Goal: Task Accomplishment & Management: Manage account settings

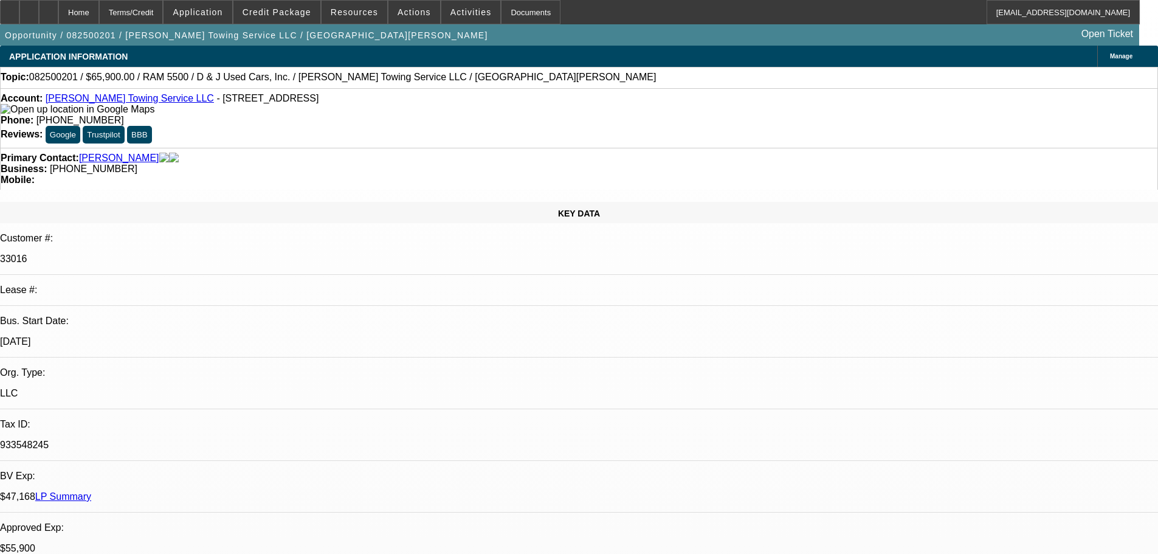
select select "0"
select select "2"
select select "0.1"
select select "4"
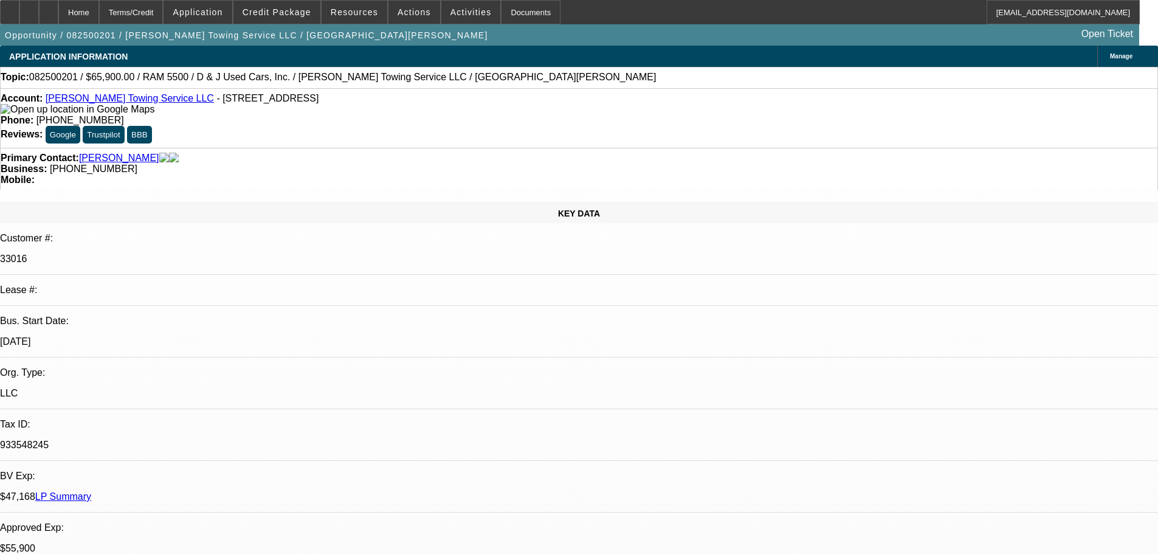
select select "0"
select select "2"
select select "0.1"
select select "4"
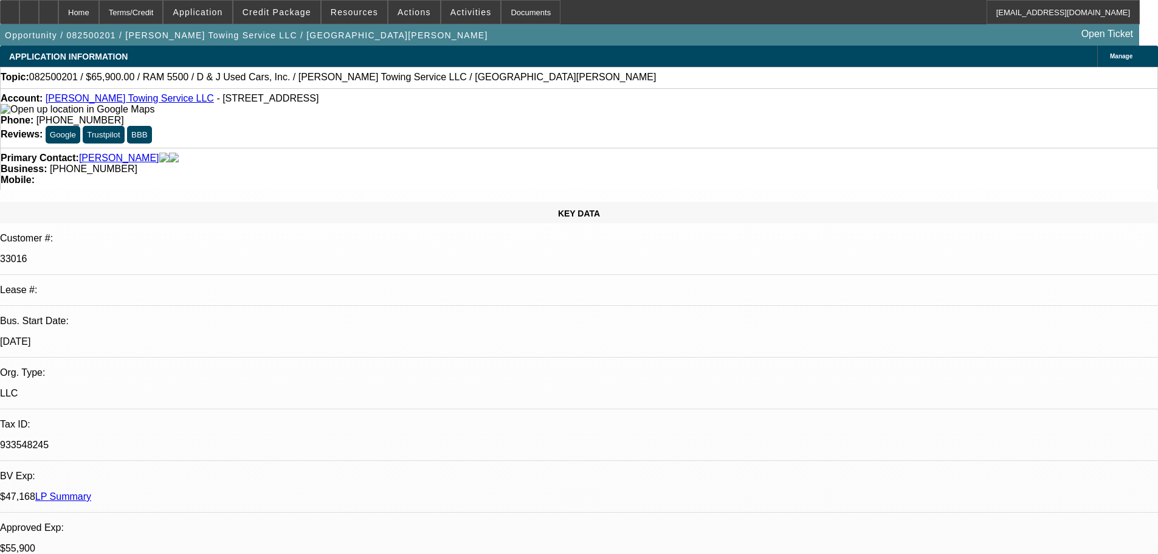
select select "0"
select select "2"
select select "0.1"
select select "4"
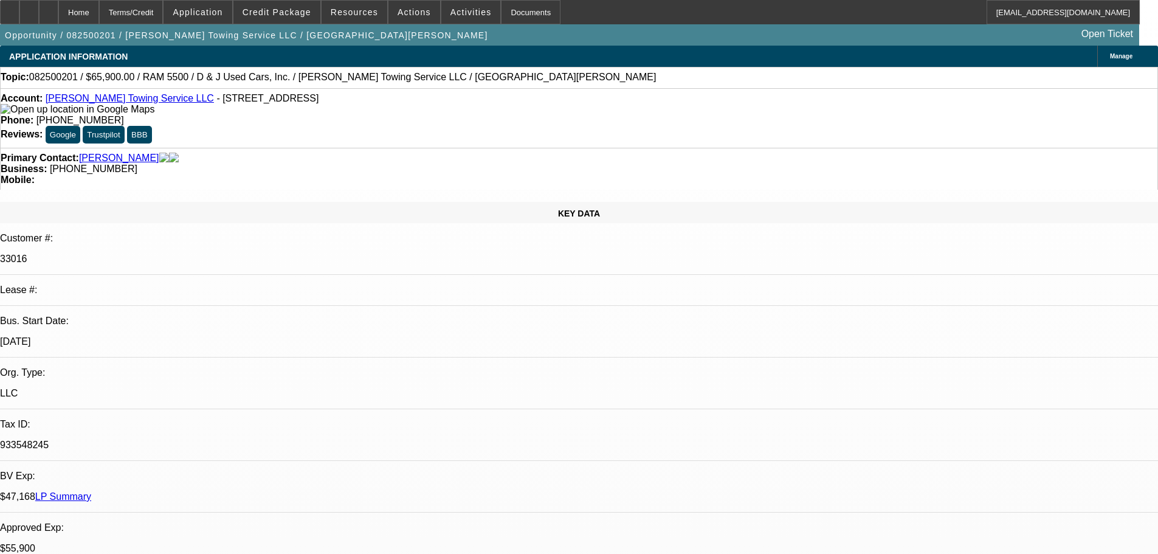
select select "0"
select select "2"
select select "0.1"
select select "4"
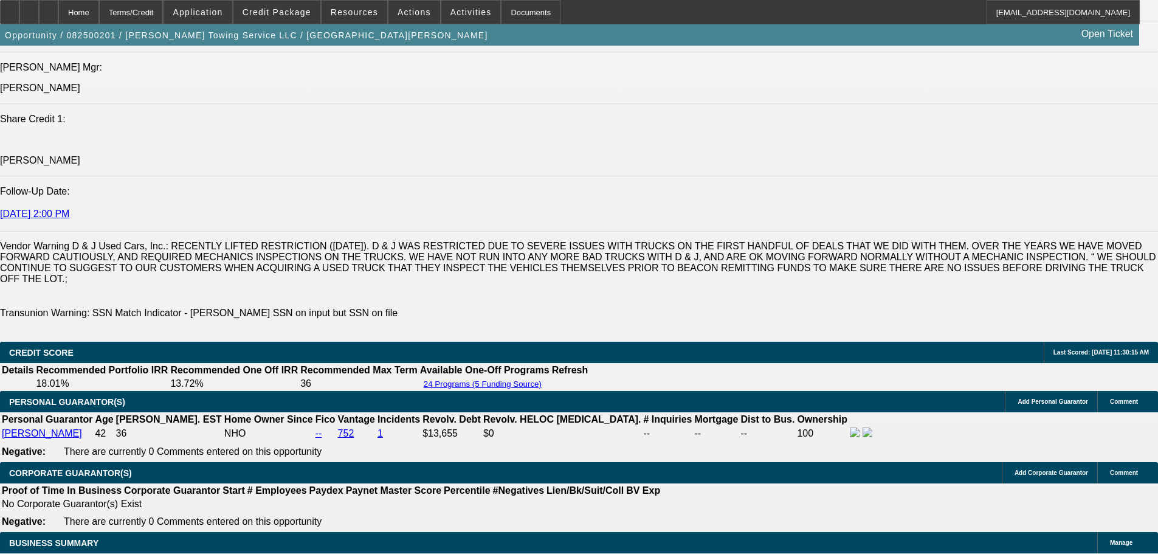
scroll to position [1945, 0]
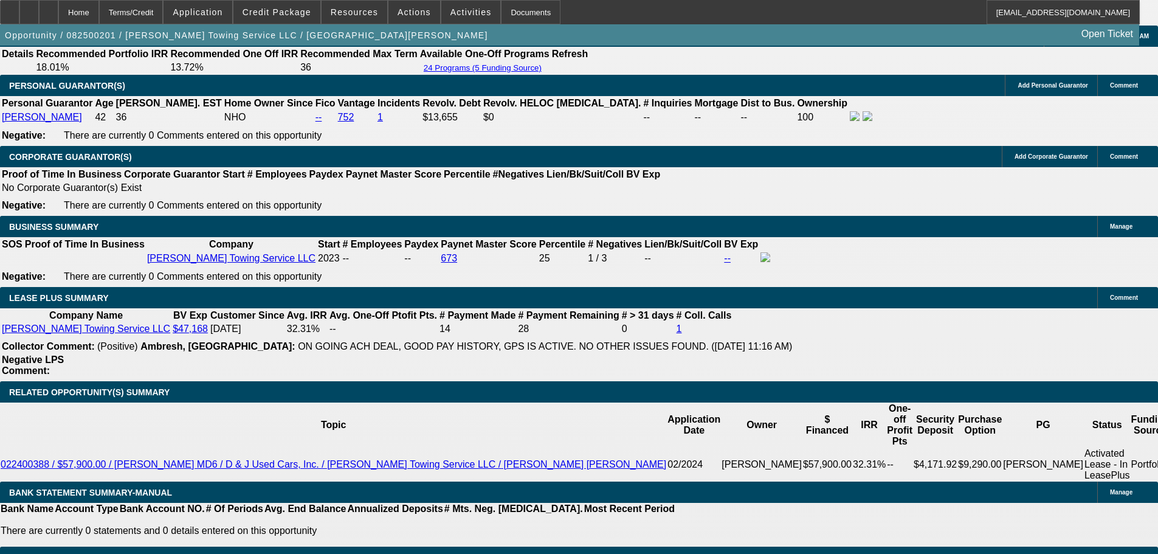
drag, startPoint x: 898, startPoint y: 442, endPoint x: 972, endPoint y: 445, distance: 74.8
copy td "Lopez Towing Service"
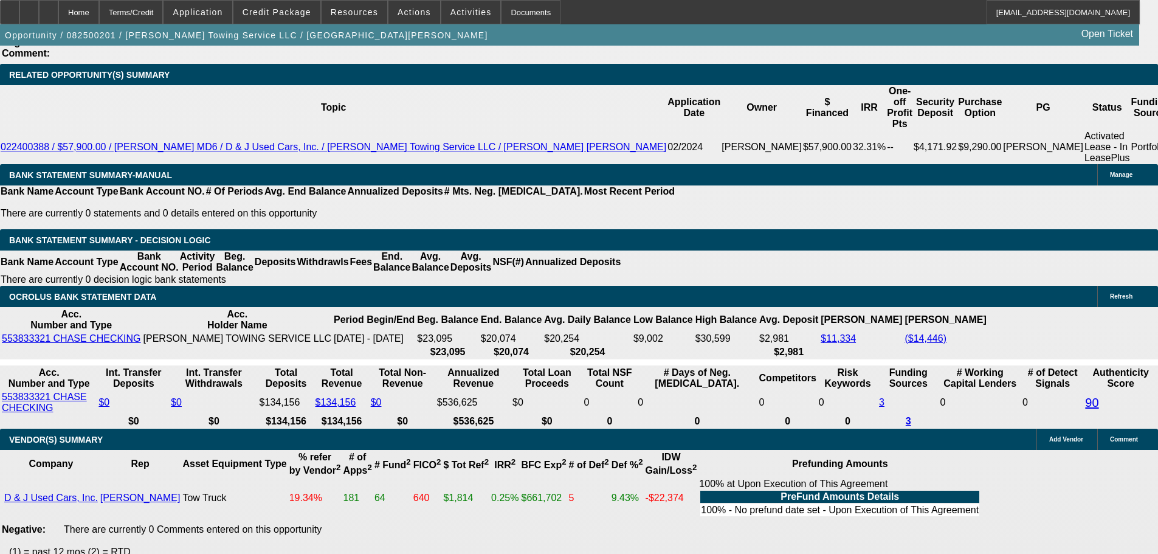
scroll to position [2489, 0]
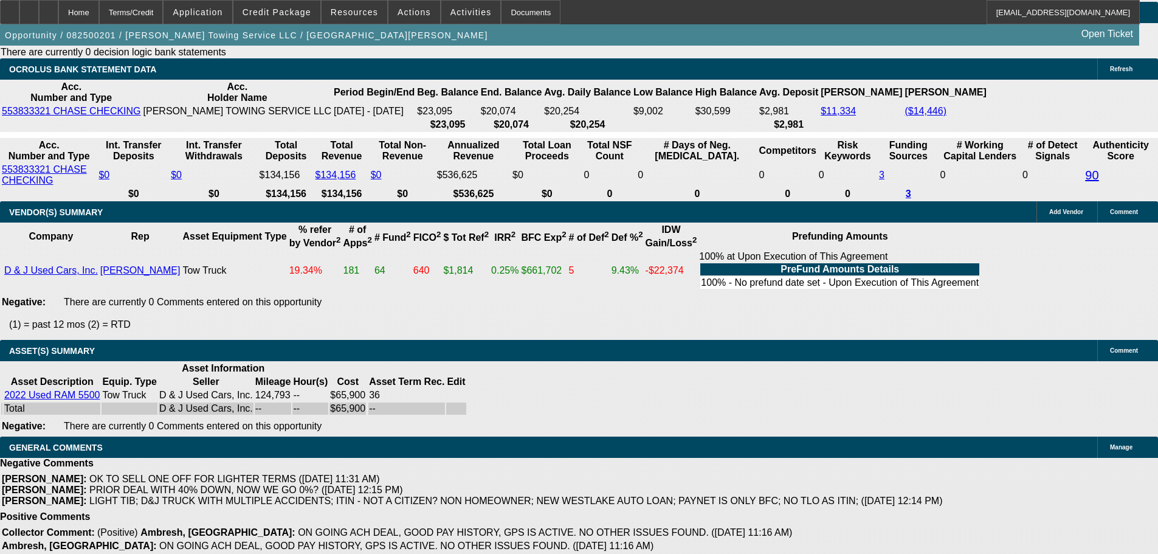
select select "5"
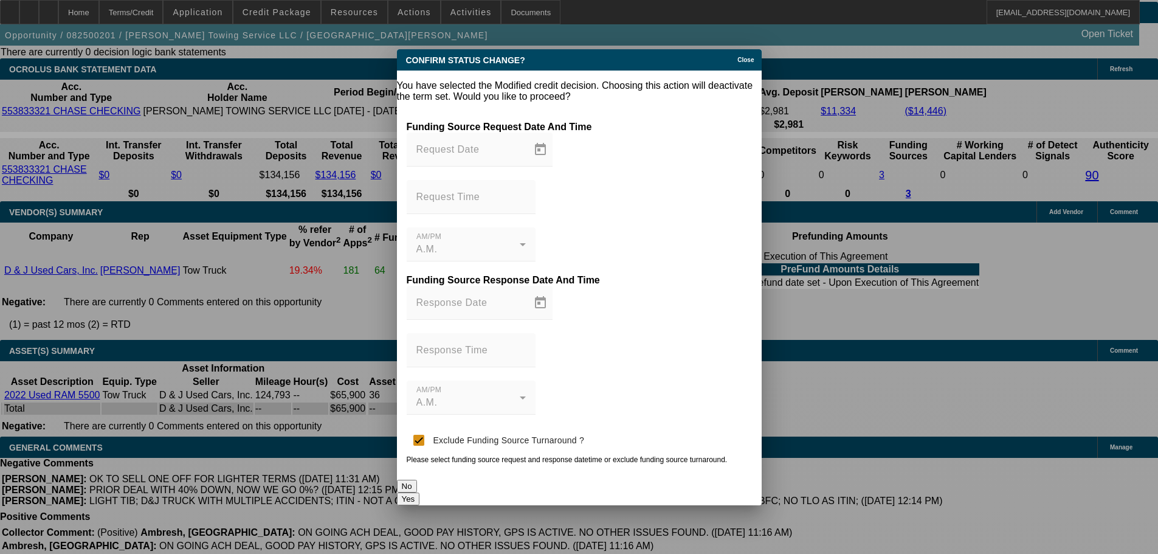
click at [420, 492] on button "Yes" at bounding box center [408, 498] width 23 height 13
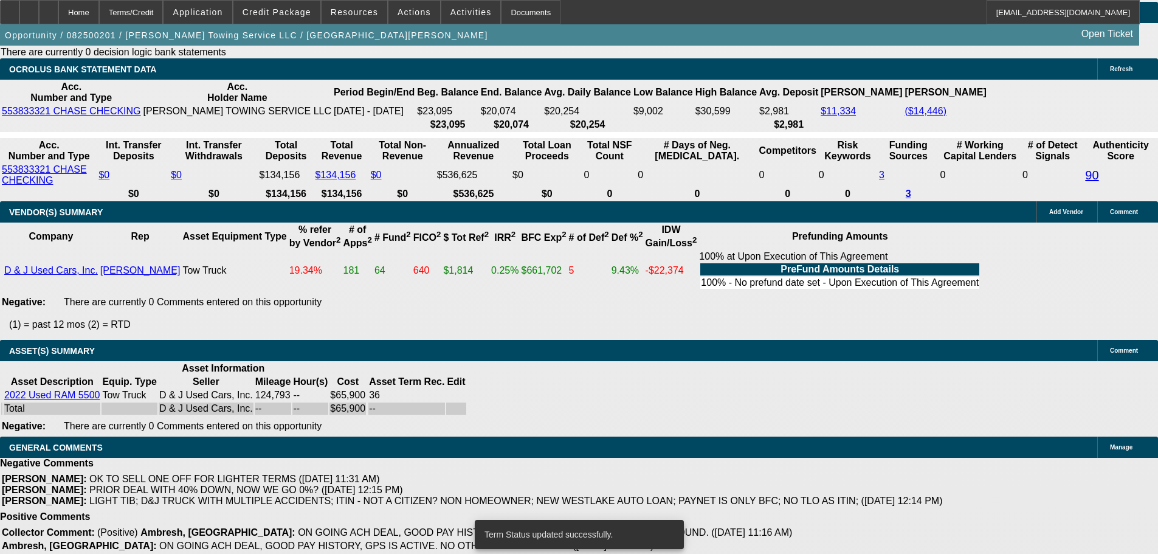
scroll to position [2478, 0]
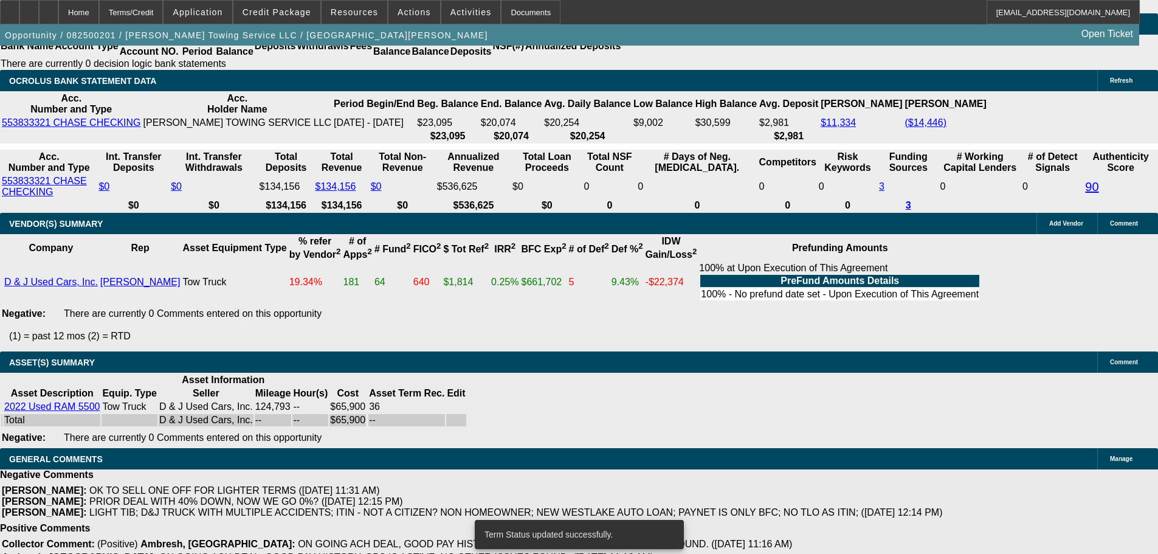
select select "0"
select select "2"
select select "0.1"
select select "4"
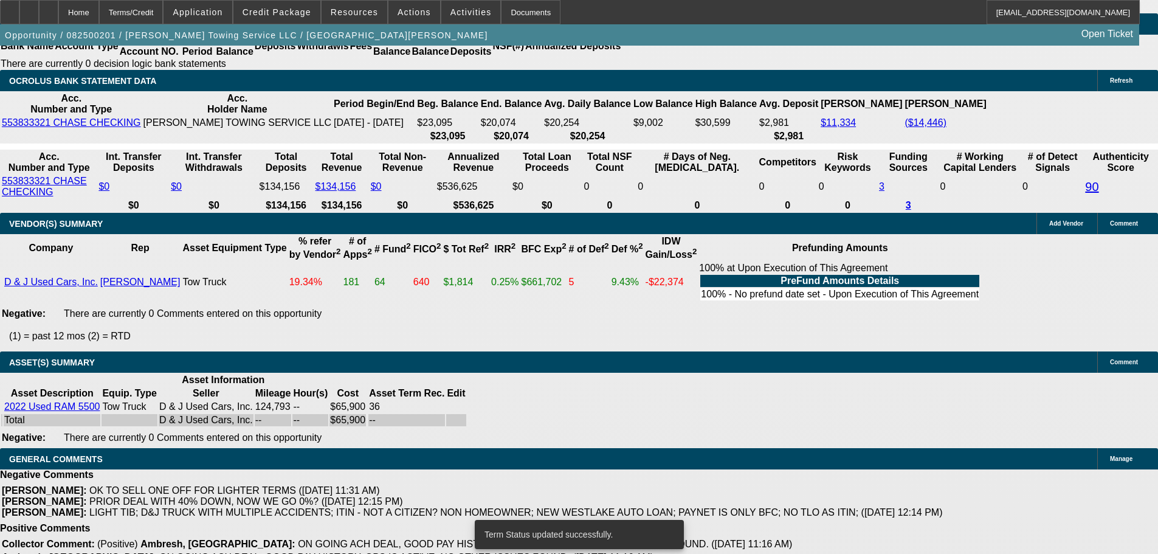
select select "0"
select select "2"
select select "0.1"
select select "4"
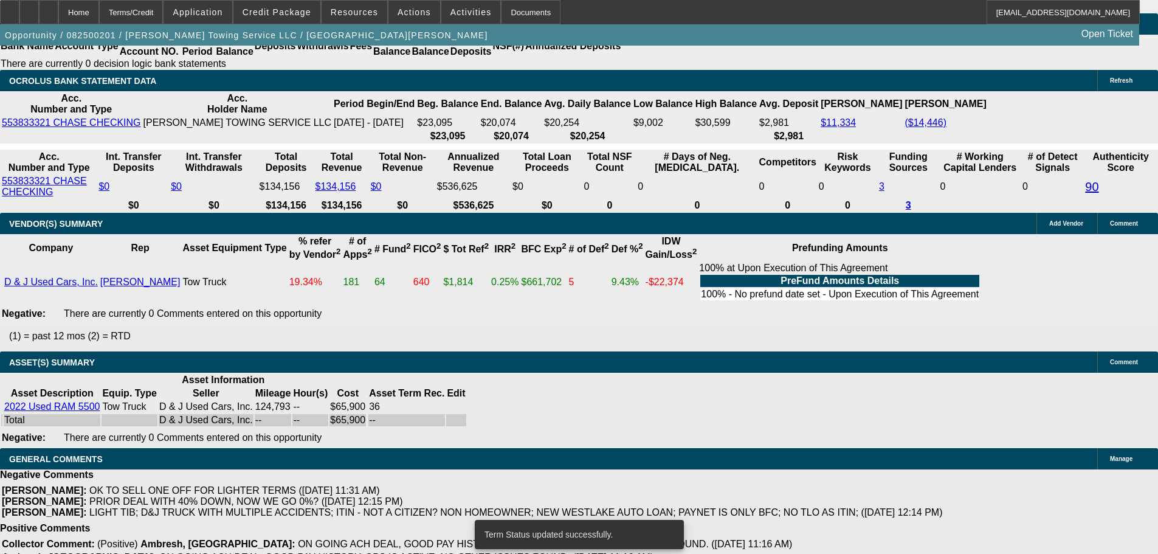
select select "0"
select select "2"
select select "0.1"
select select "4"
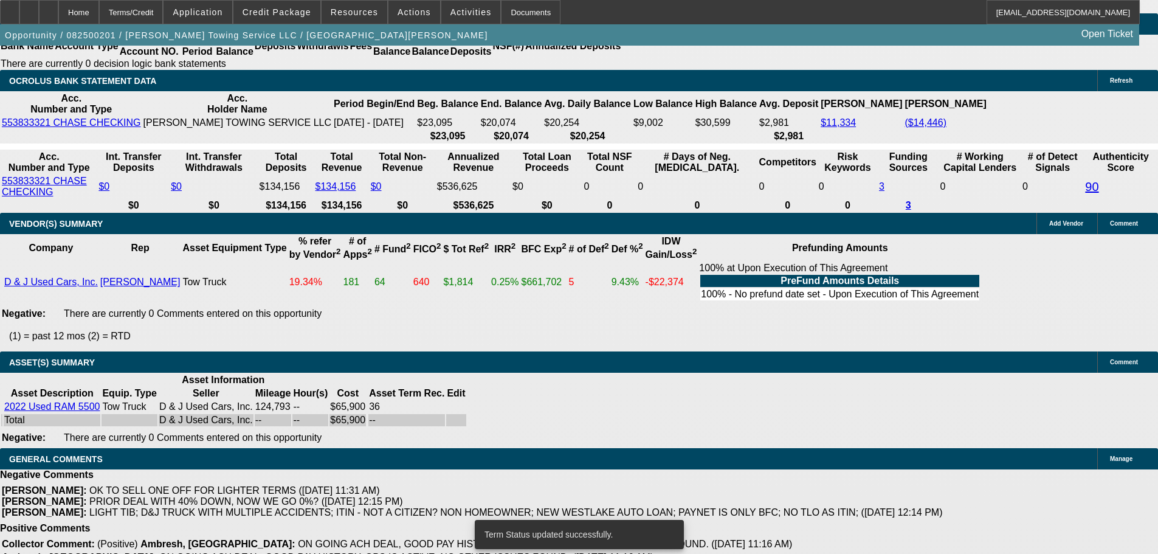
select select "0"
select select "2"
select select "0.1"
select select "4"
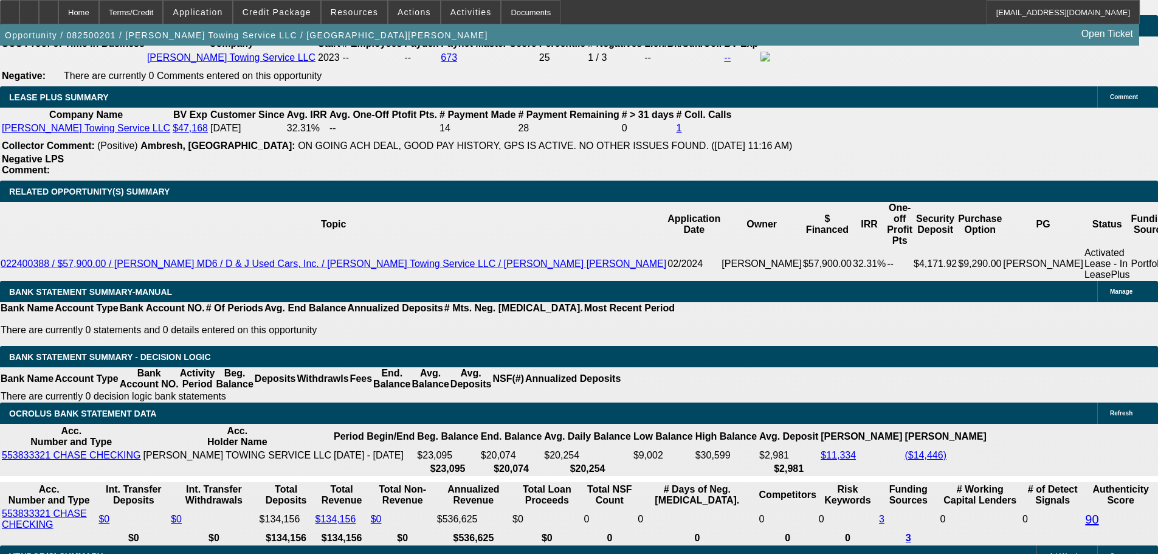
scroll to position [2124, 0]
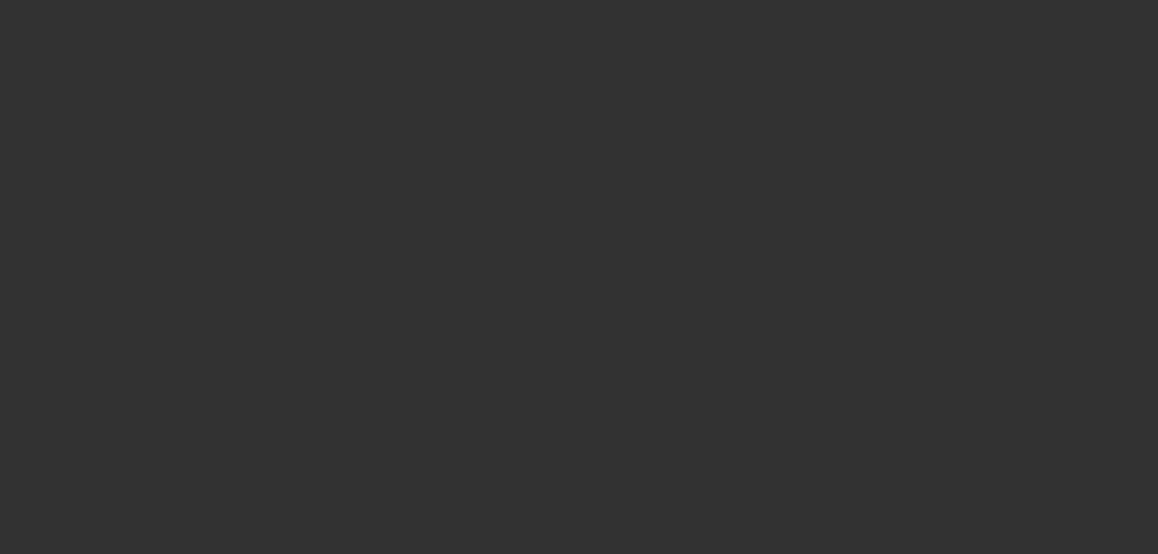
radio input "true"
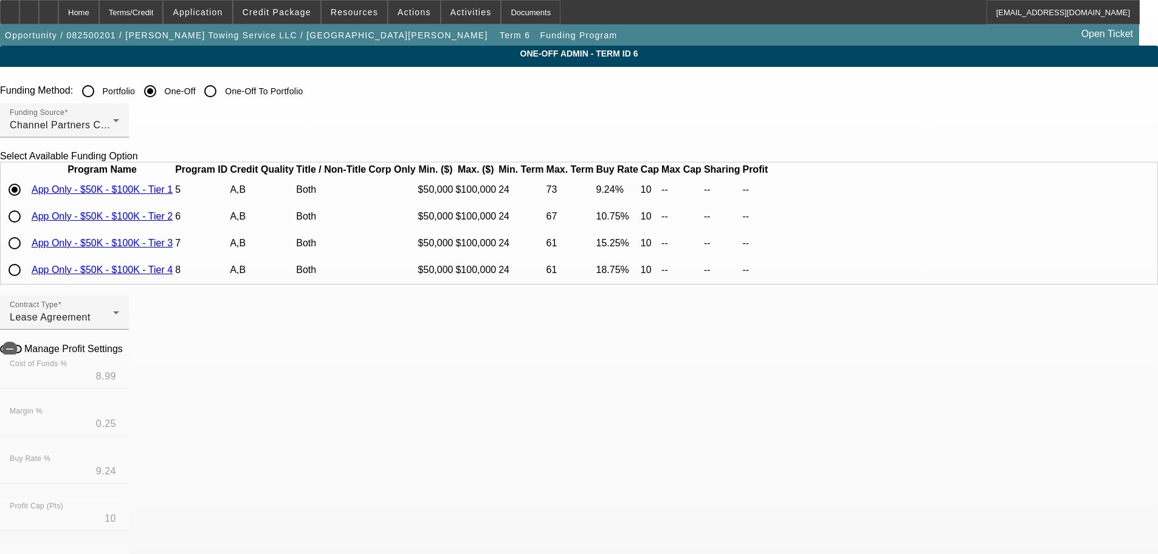
scroll to position [22, 0]
click at [27, 281] on input "radio" at bounding box center [14, 269] width 24 height 24
radio input "true"
type input "18.00"
type input "0.75"
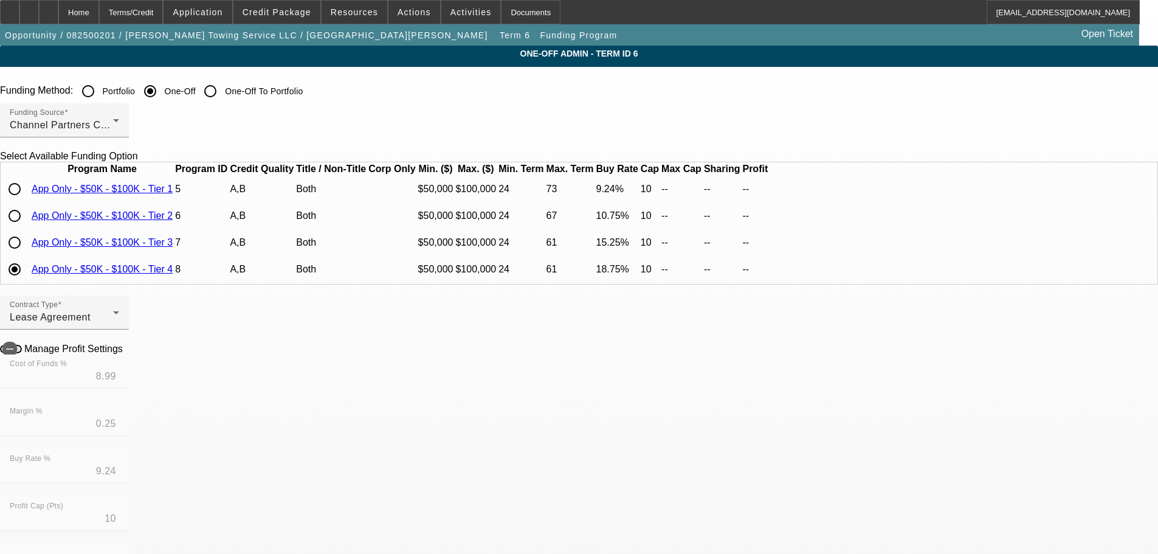
type input "18.75"
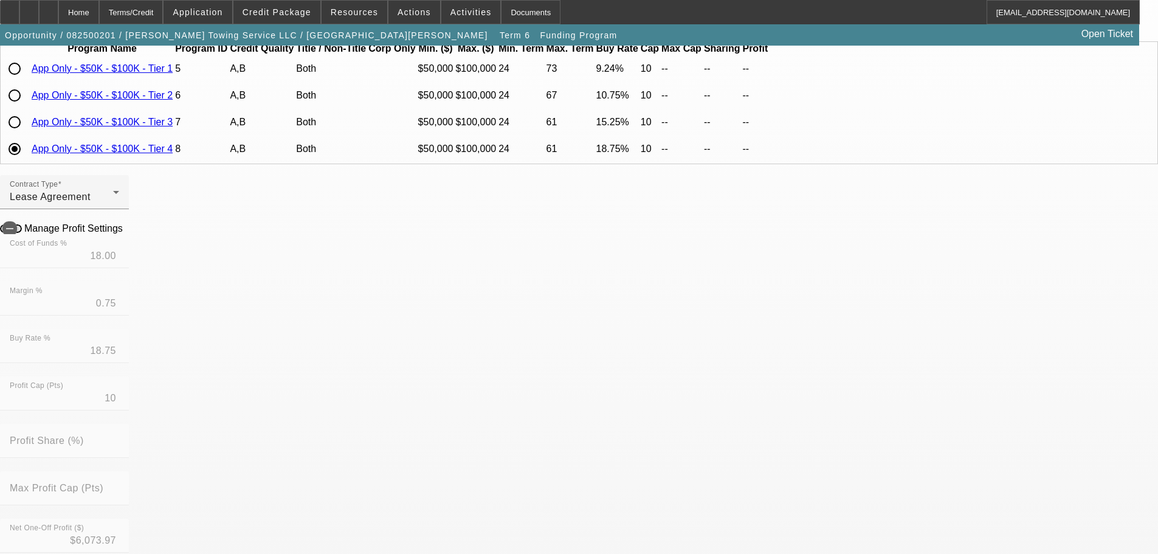
scroll to position [122, 0]
click at [126, 232] on icon at bounding box center [126, 226] width 0 height 10
type input "-$4,506.80"
type input "-$4,114.65"
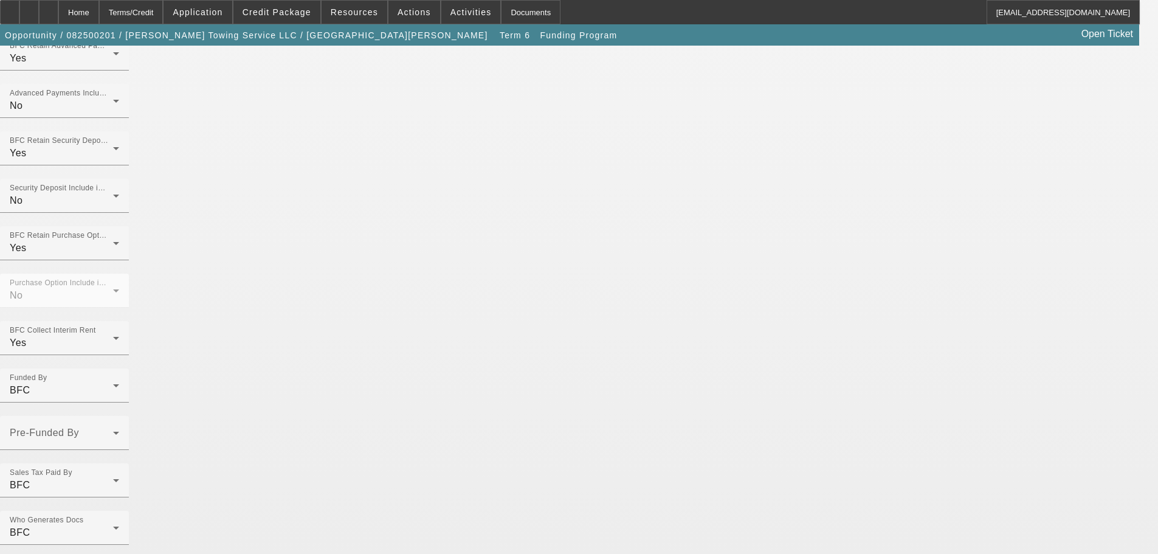
scroll to position [960, 0]
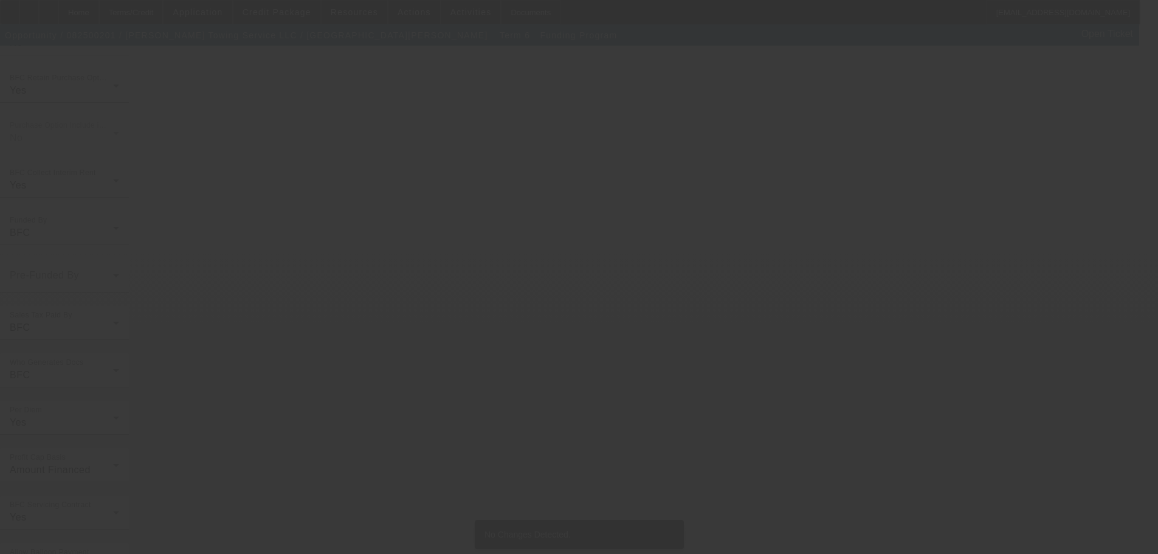
scroll to position [0, 0]
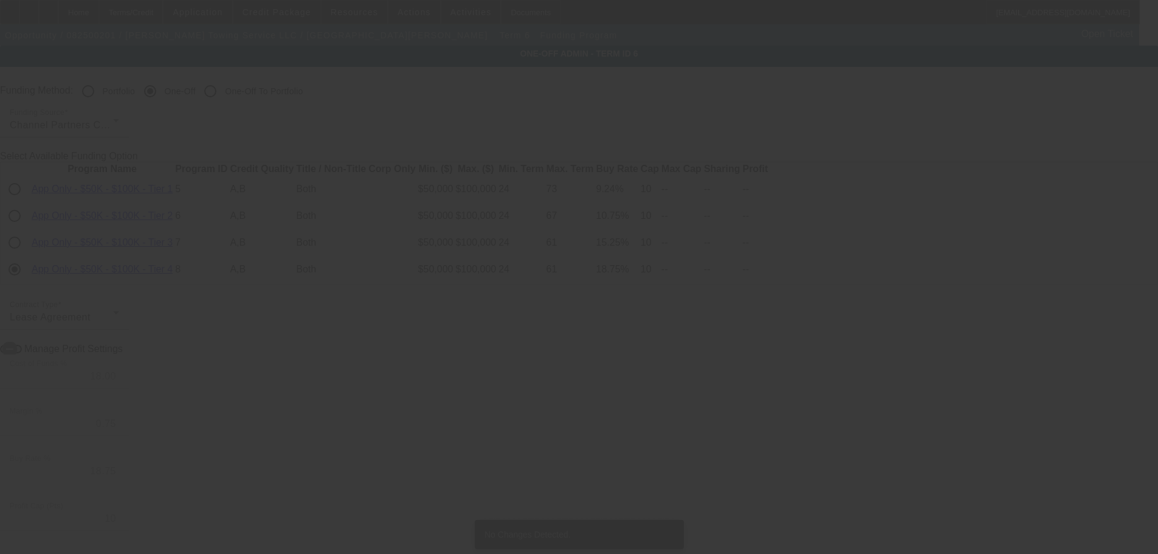
radio input "true"
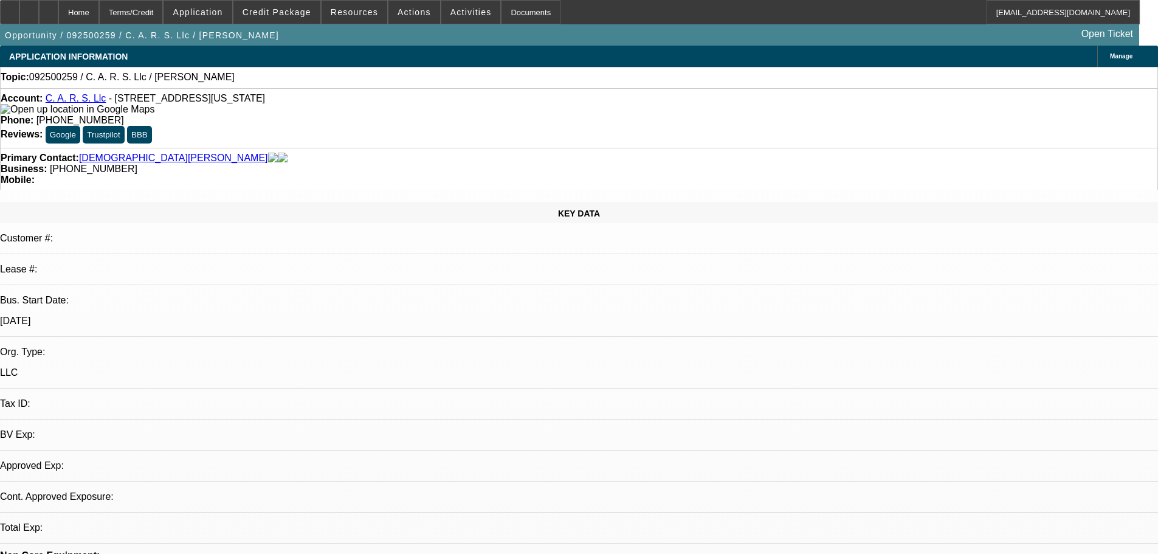
select select "0"
select select "2"
select select "0.1"
select select "4"
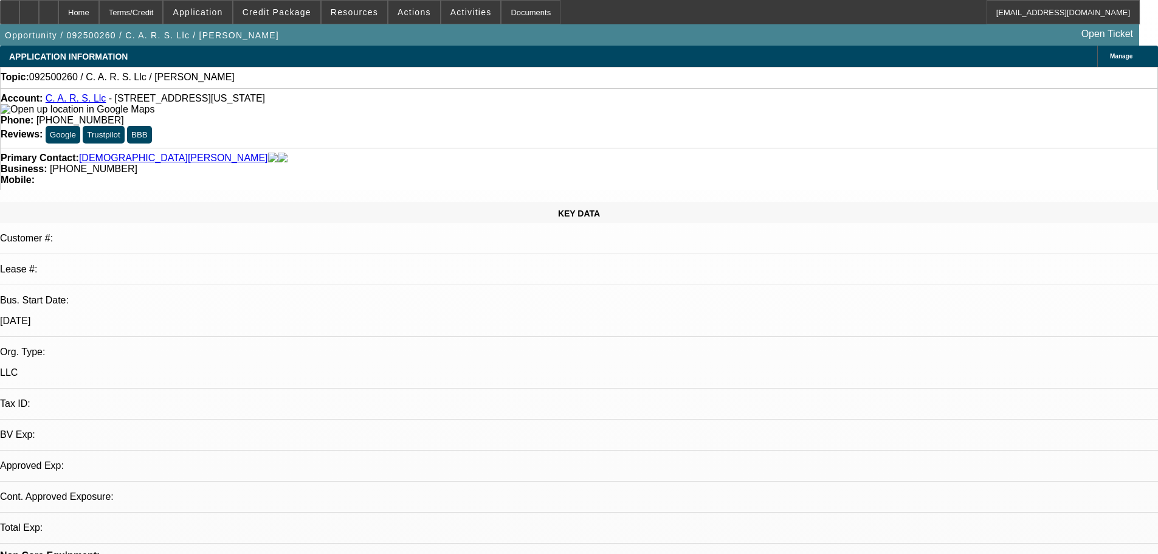
select select "0"
select select "2"
select select "0.1"
select select "4"
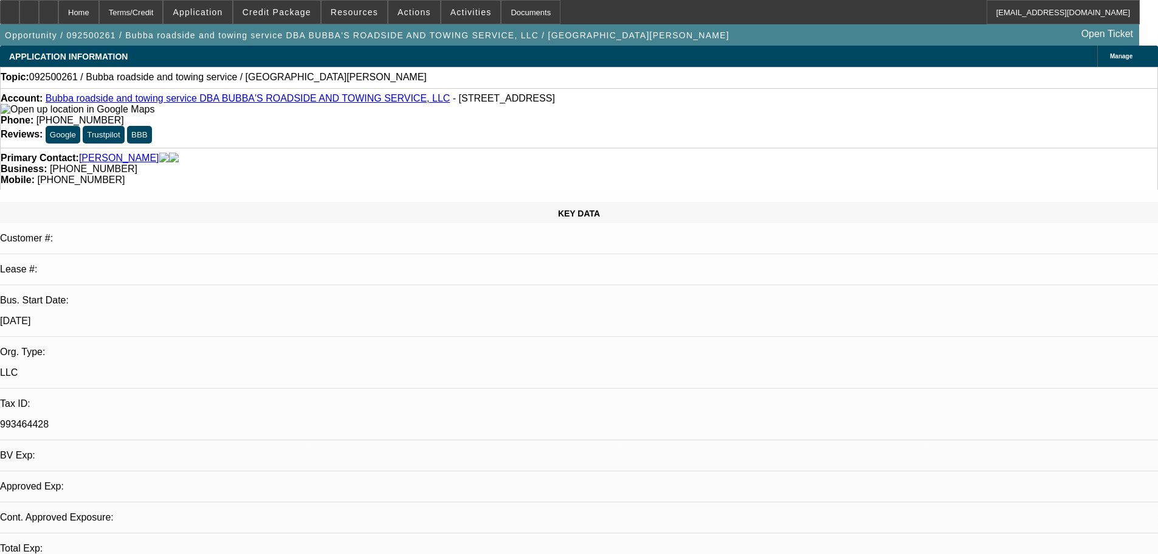
select select "0"
select select "2"
select select "0.1"
select select "4"
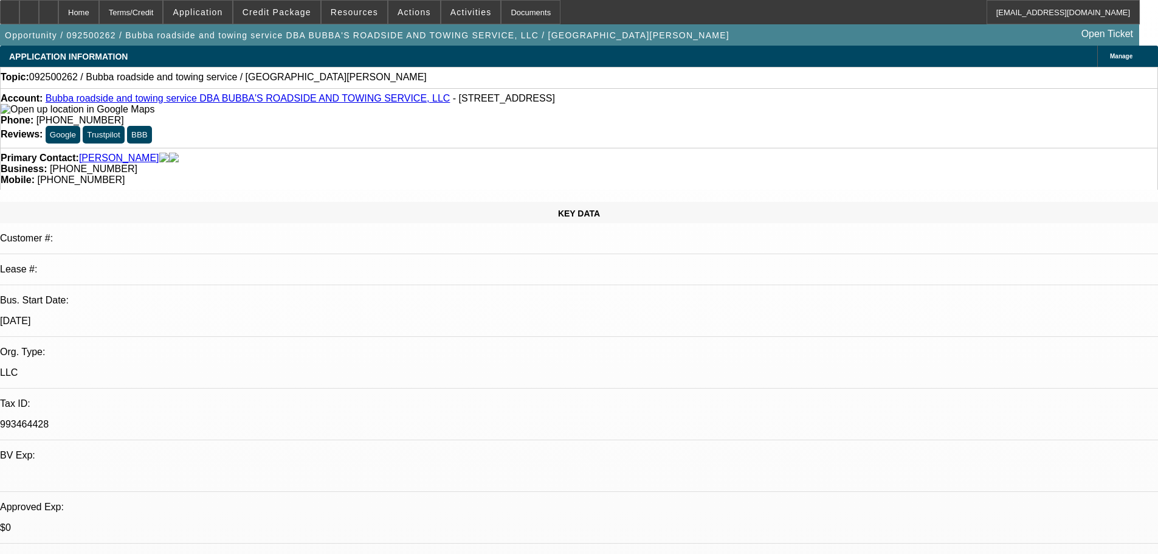
select select "0"
select select "2"
select select "0.1"
select select "4"
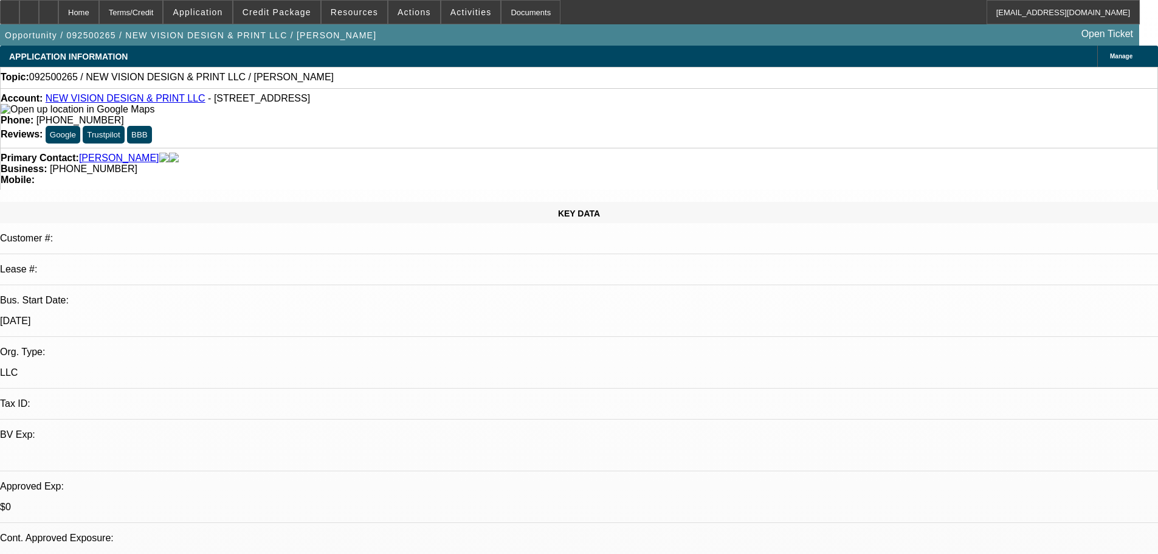
select select "0"
select select "2"
select select "0.1"
select select "4"
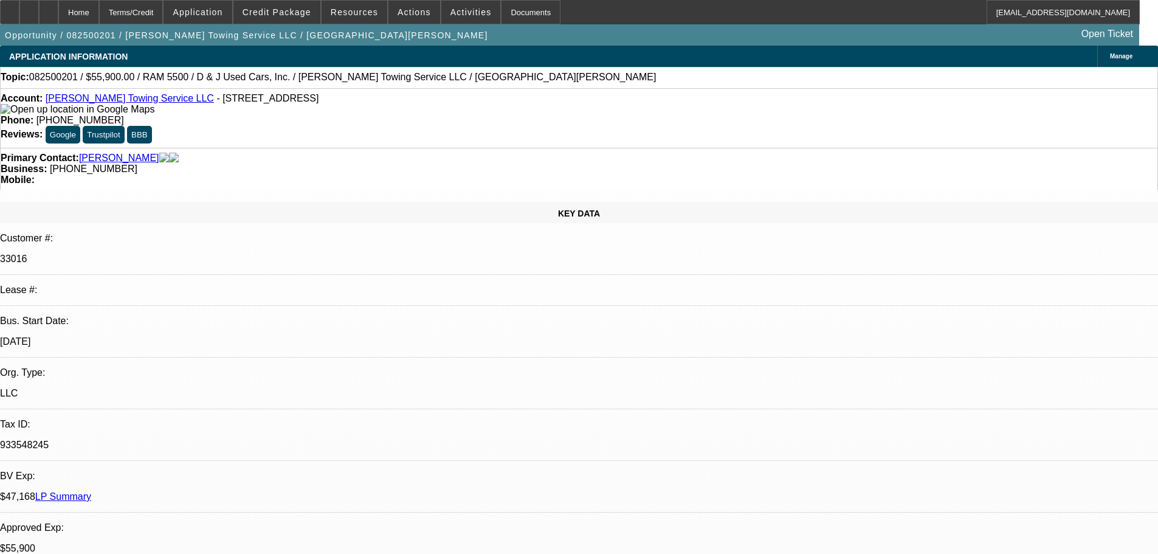
select select "0"
select select "2"
select select "0.1"
select select "4"
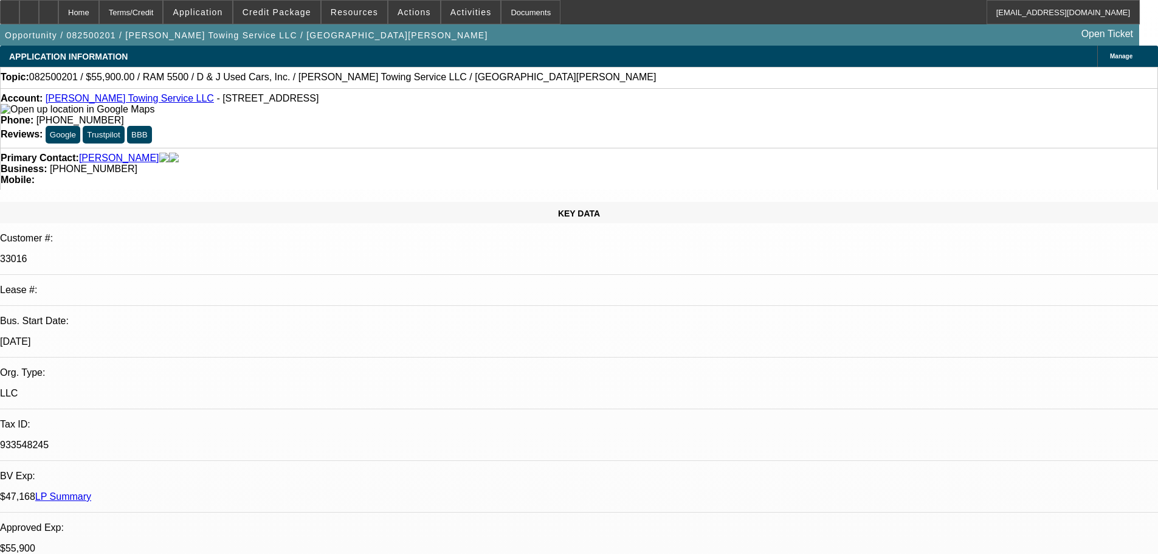
select select "0"
select select "2"
select select "0.1"
select select "4"
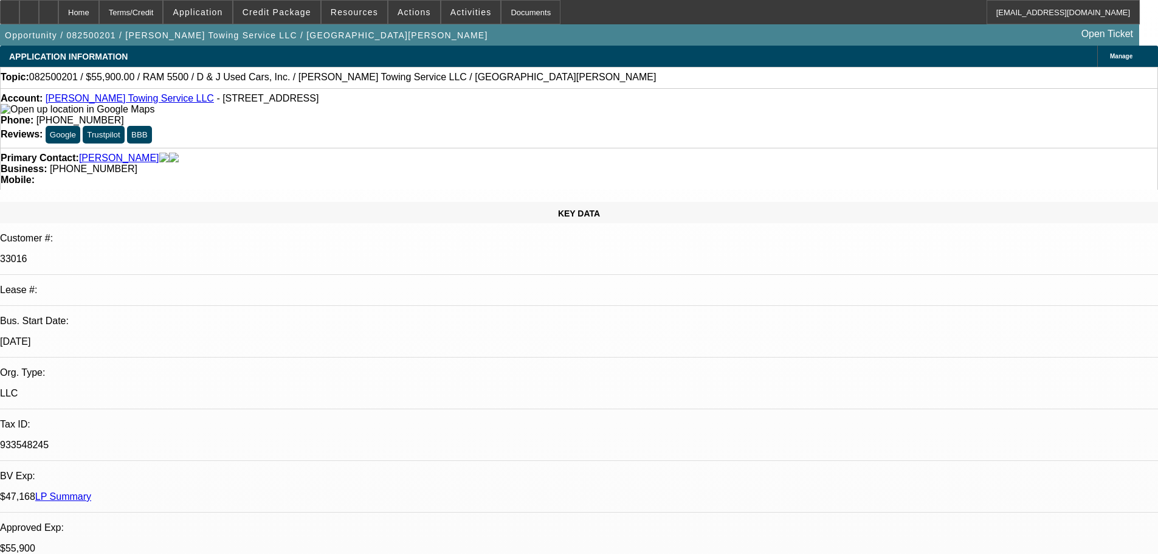
select select "0"
select select "2"
select select "0.1"
select select "4"
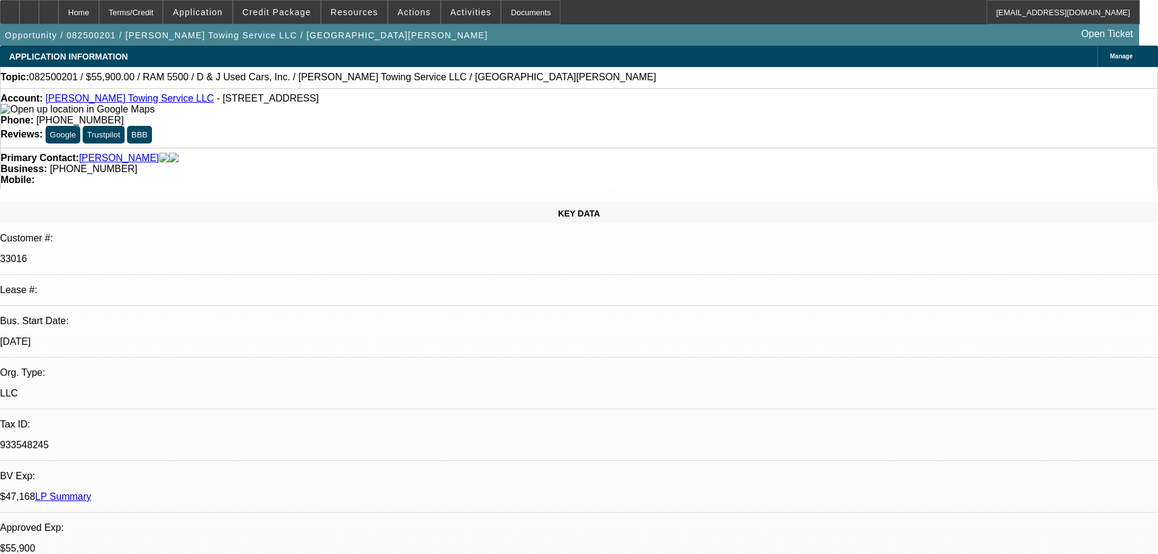
select select "0"
select select "2"
select select "0.1"
select select "4"
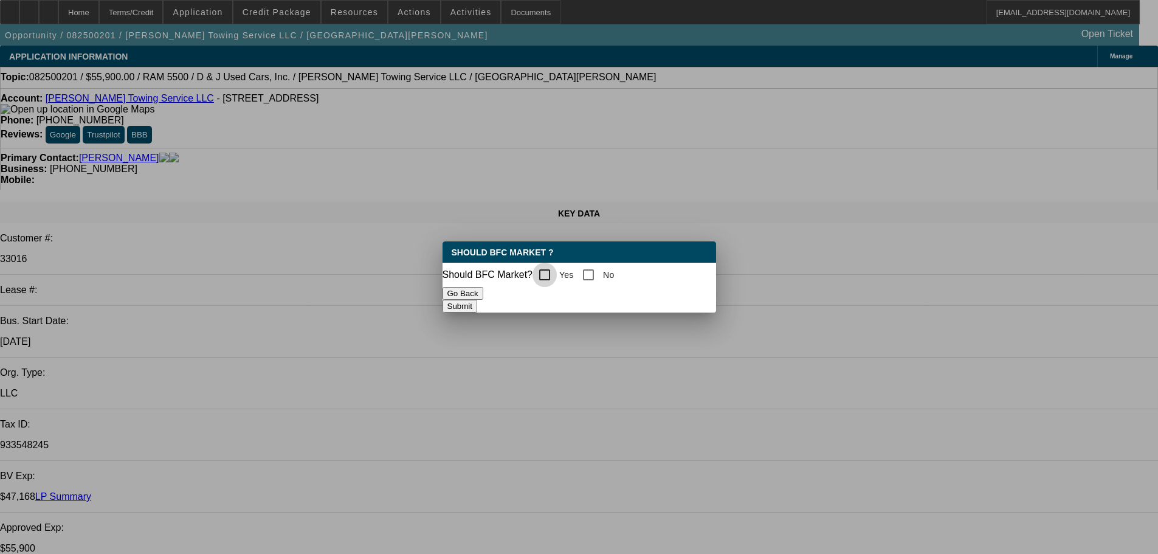
click at [551, 270] on input "Yes" at bounding box center [544, 275] width 24 height 24
checkbox input "true"
click at [477, 303] on button "Submit" at bounding box center [459, 306] width 35 height 13
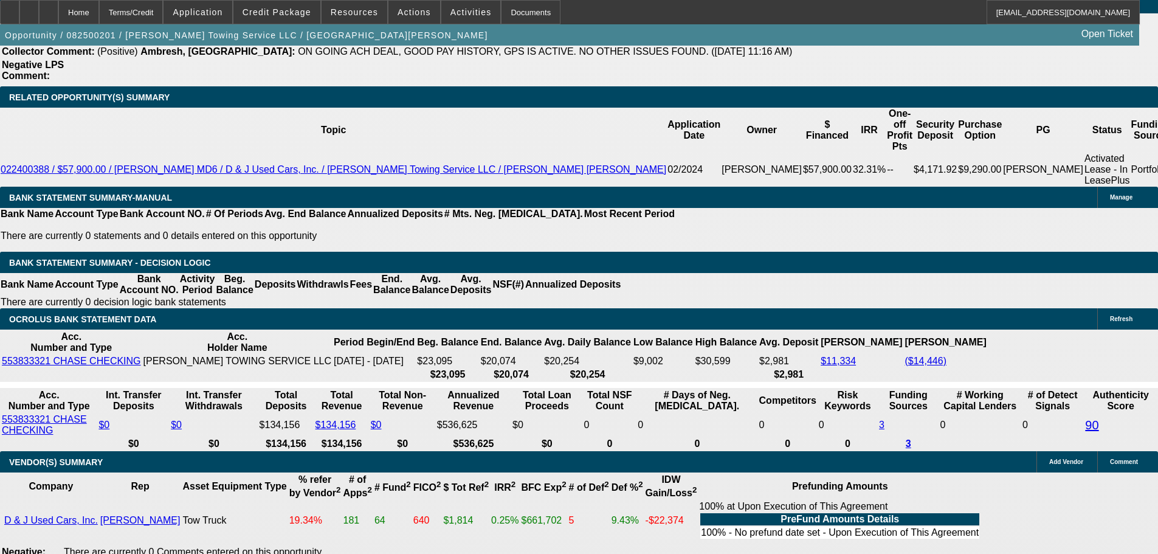
scroll to position [2431, 0]
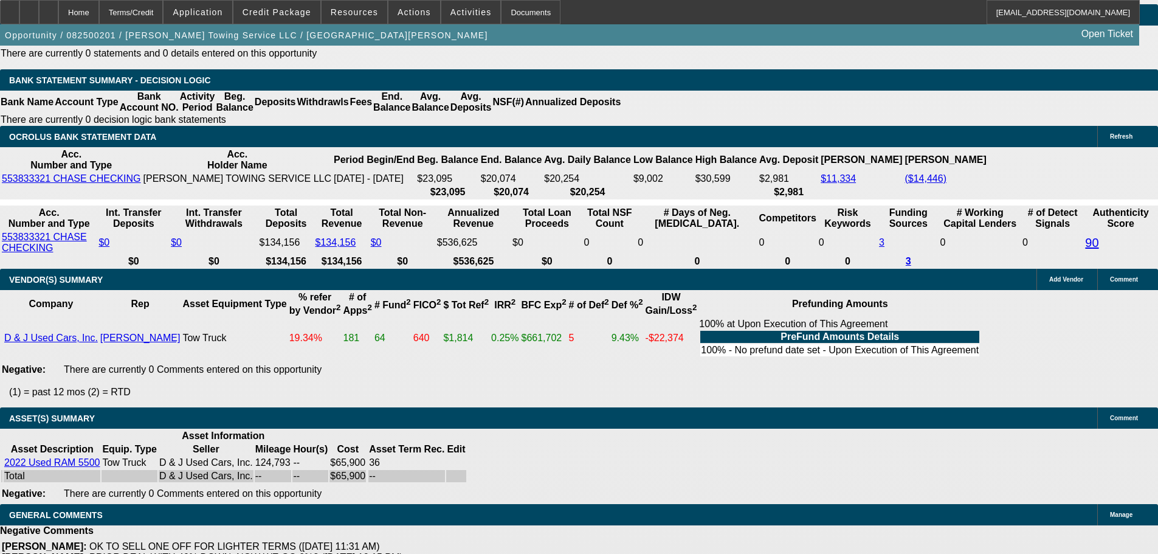
select select "9"
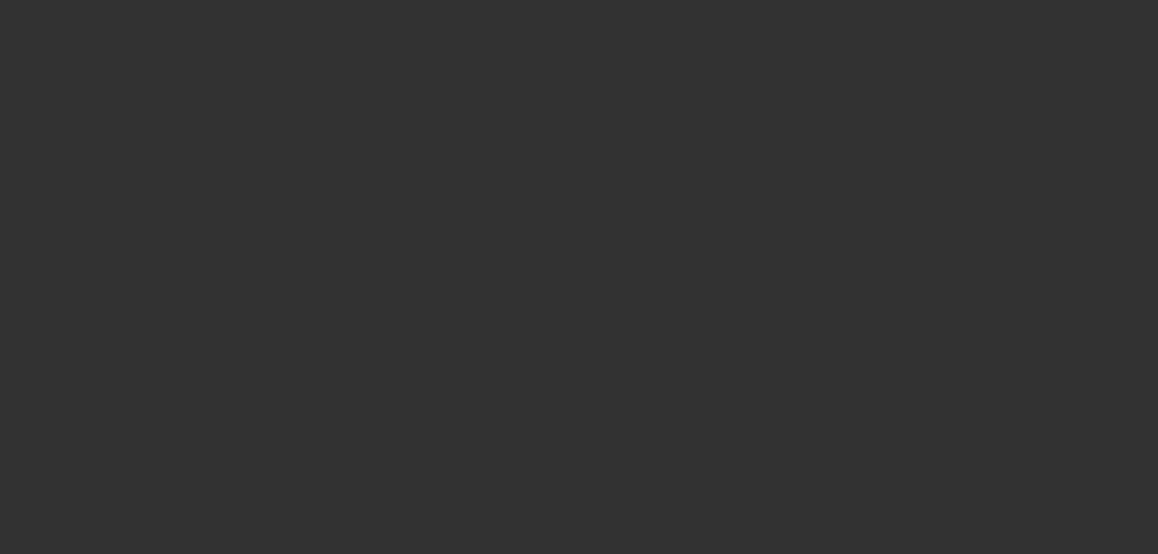
scroll to position [0, 0]
radio input "true"
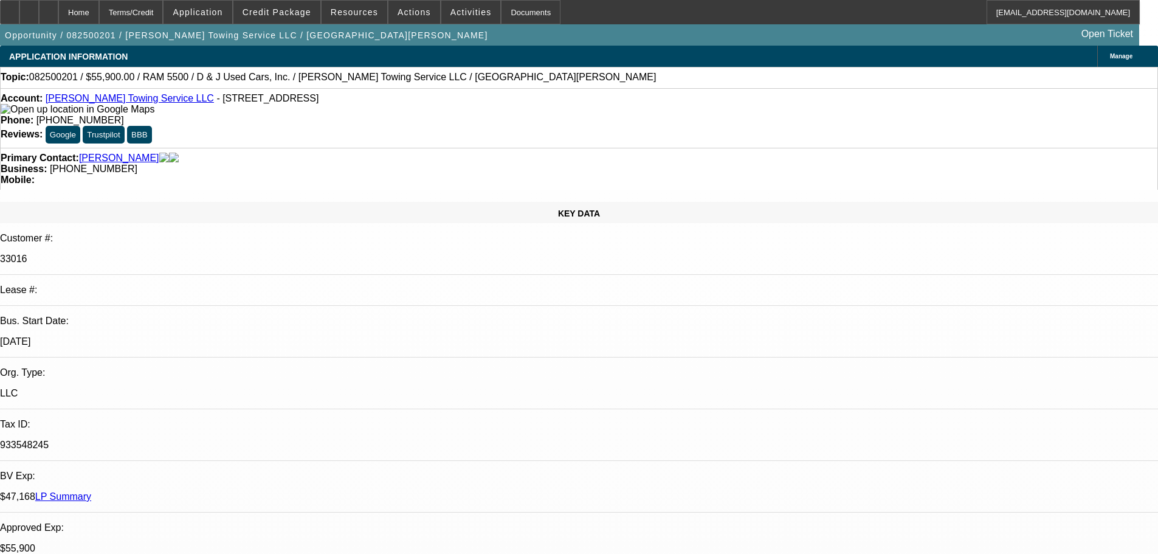
type input "12/11/2025"
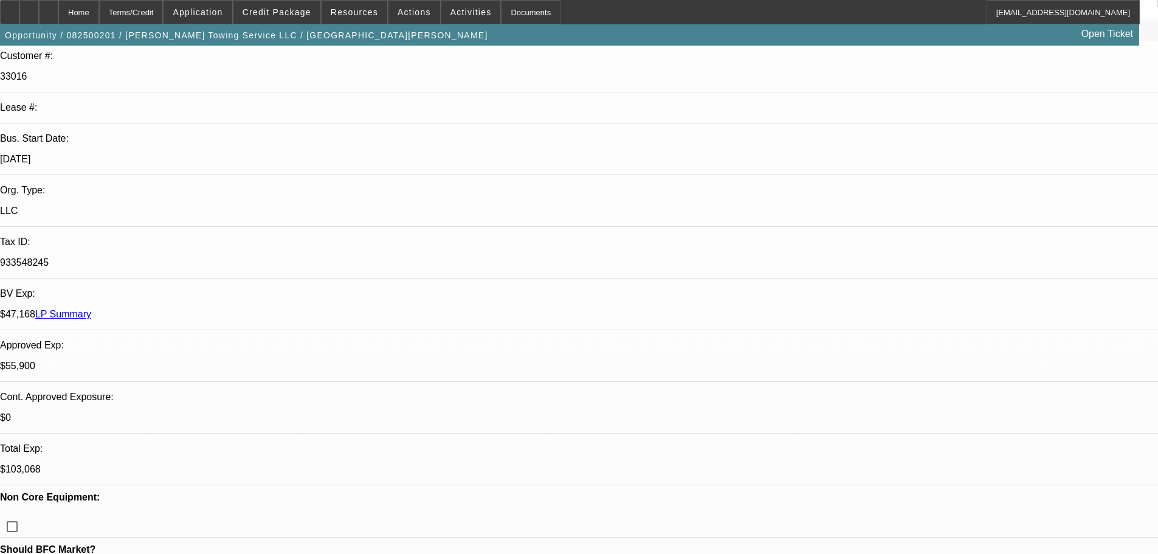
scroll to position [114, 0]
type input "545246"
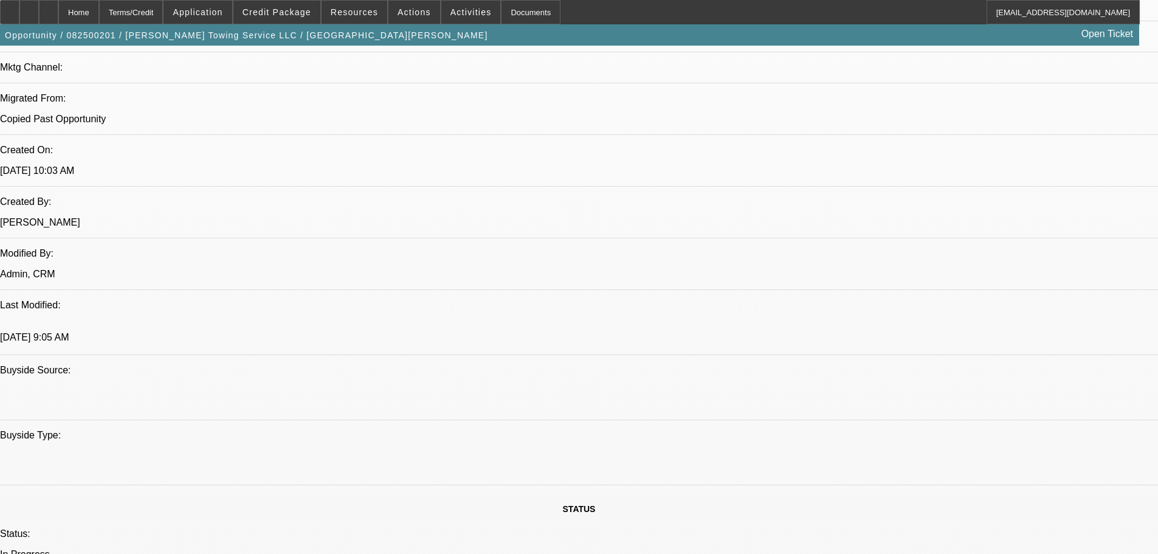
scroll to position [1033, 0]
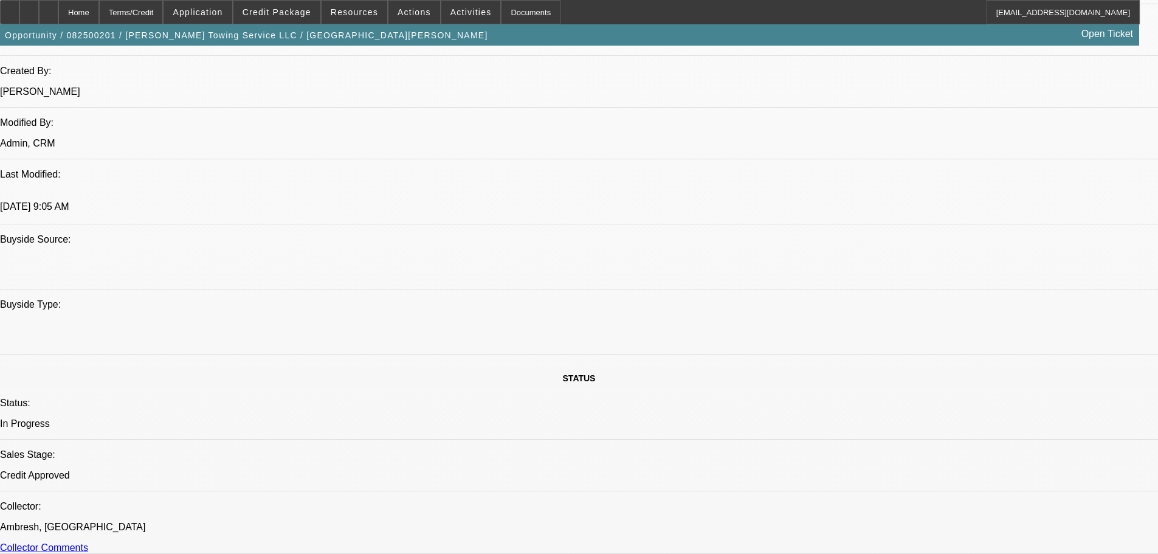
type input "545246"
paste textarea "APPROVED BY CP: “Approved with 42 months, Security Deposit of $3732.16. V/E cle…"
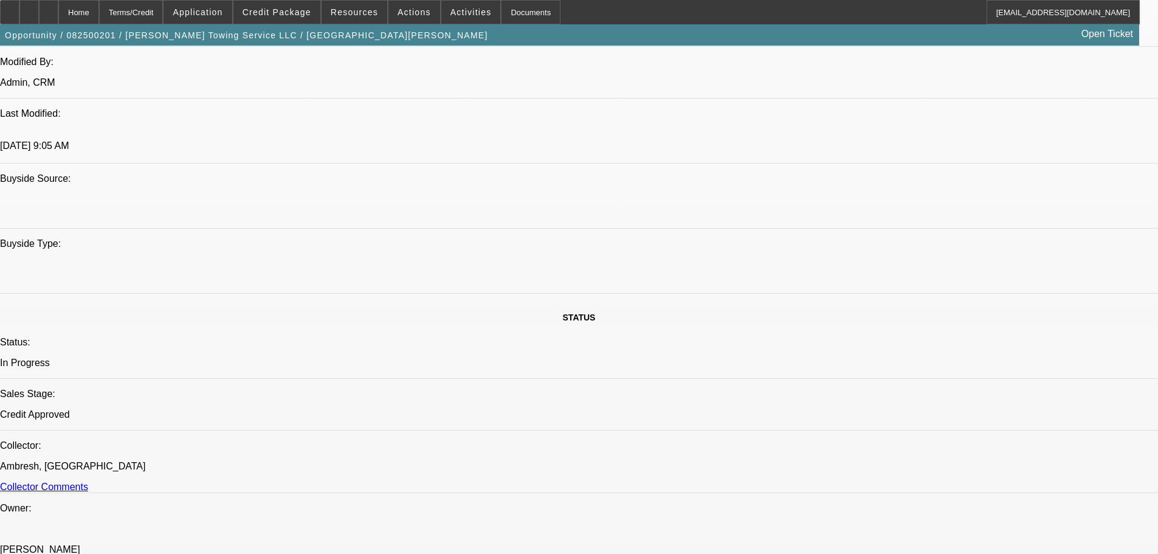
type textarea "APPROVED BY CP: “Approved with 42 months, Security Deposit of $3732.16. V/E cle…"
paste textarea "Ownership Review and Acceptance"
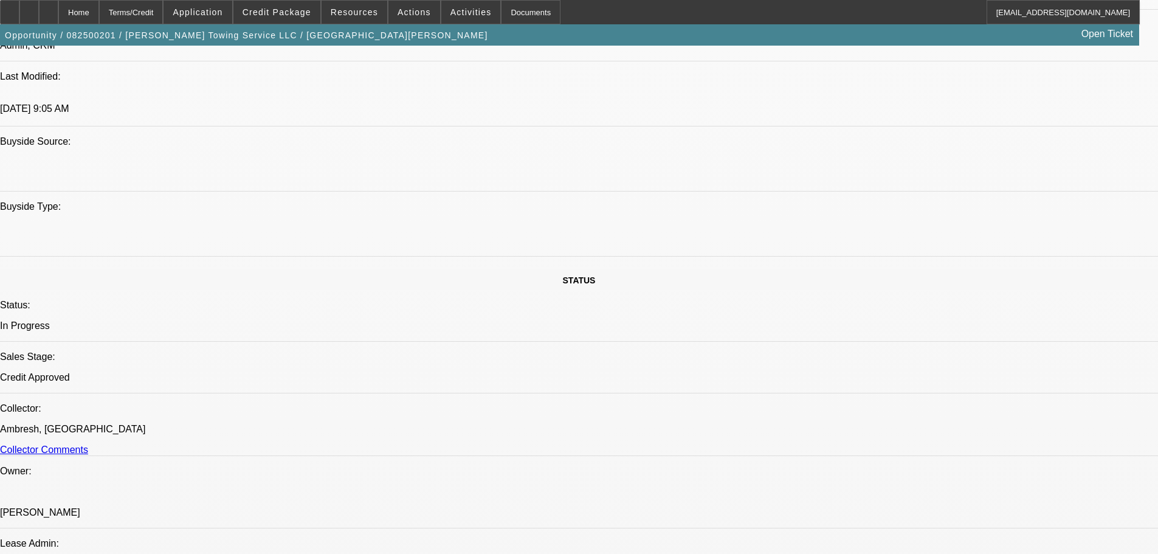
scroll to position [1215, 0]
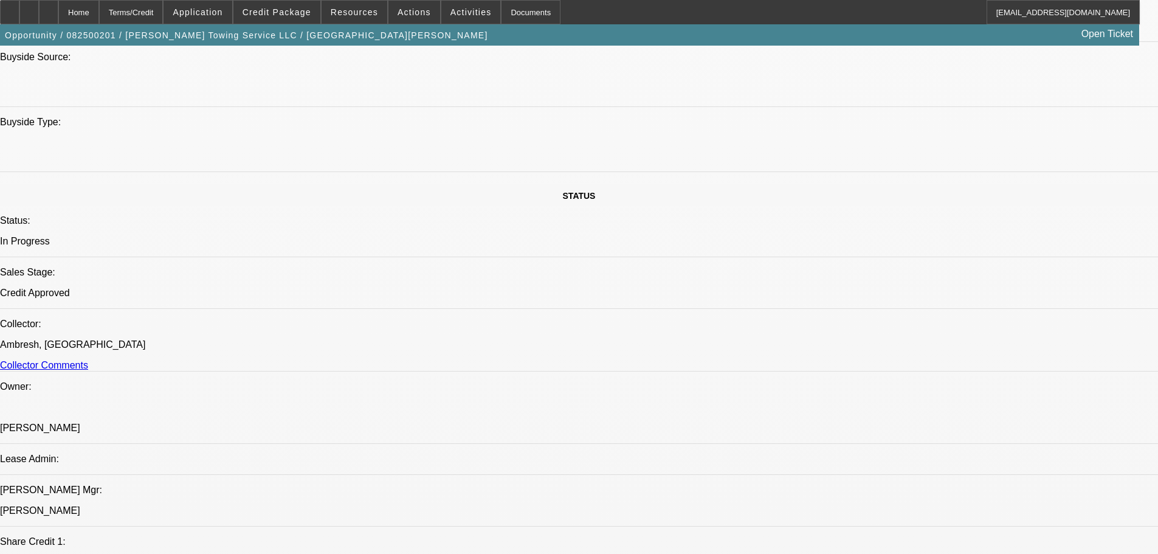
type textarea "Ownership Review and Acceptance"
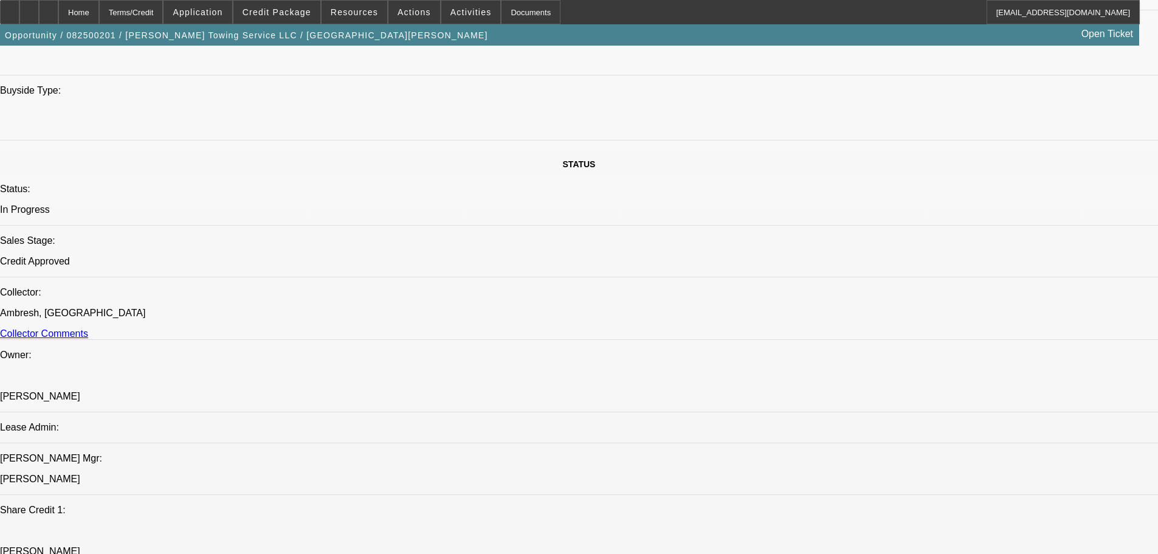
scroll to position [1276, 0]
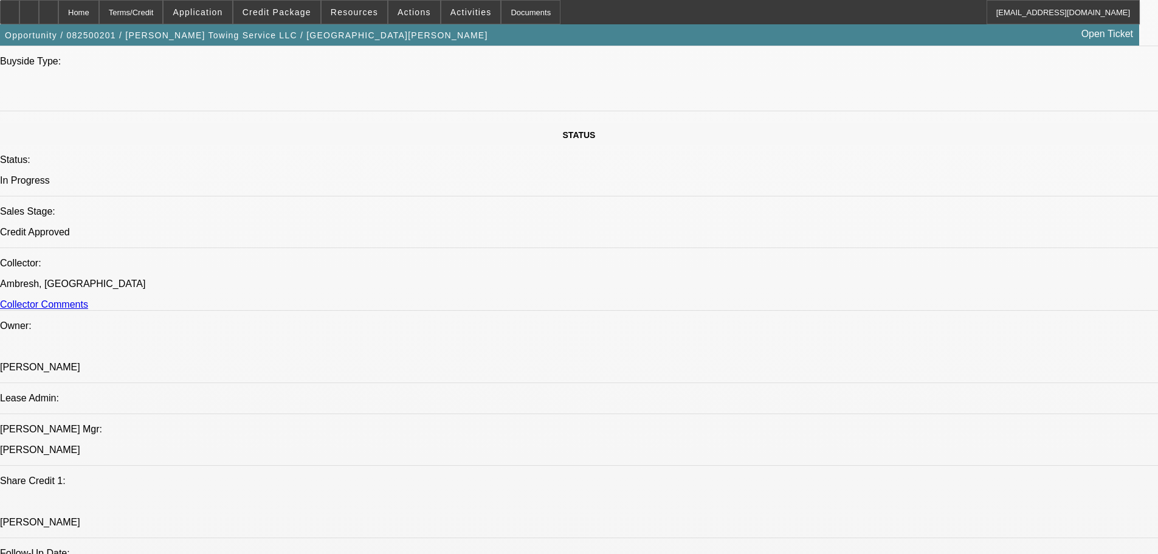
click at [907, 337] on span "11" at bounding box center [914, 337] width 22 height 22
type input "[DATE]"
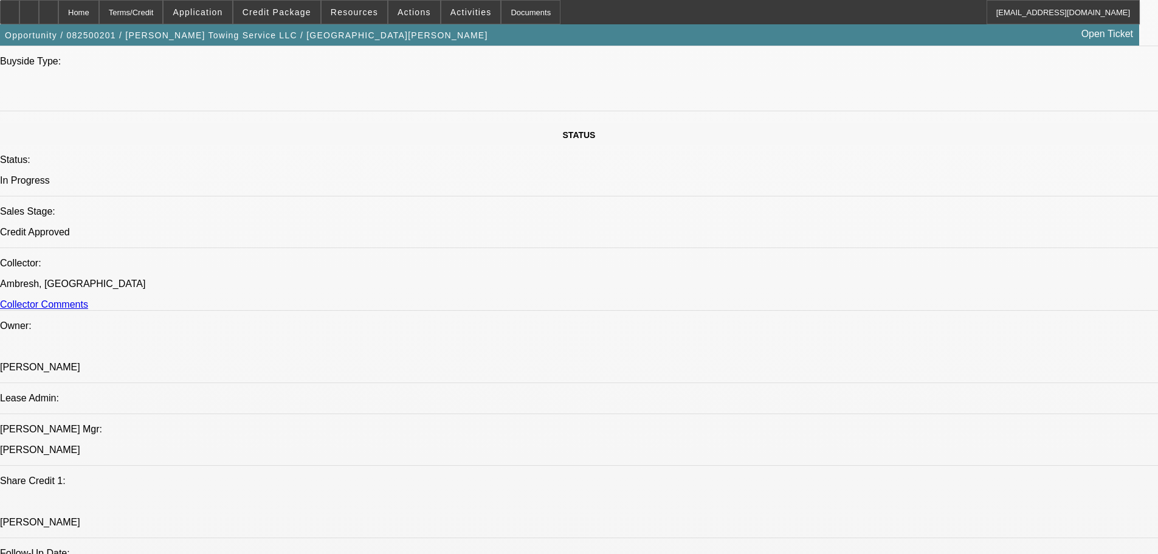
type input "04:48"
click at [913, 282] on span "11" at bounding box center [914, 278] width 22 height 22
type input "9/11/2025"
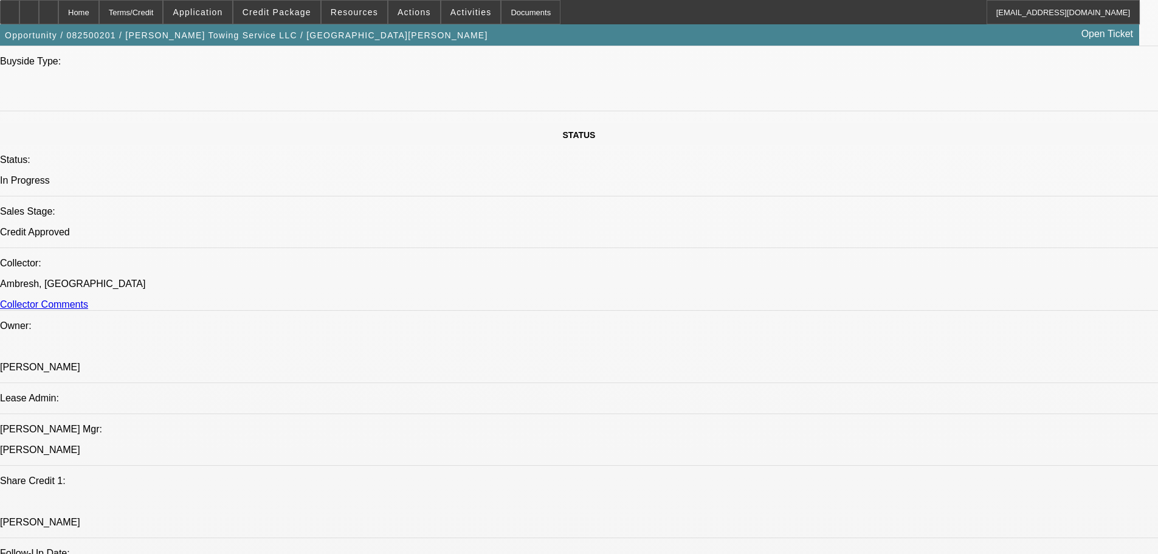
type input "11:34"
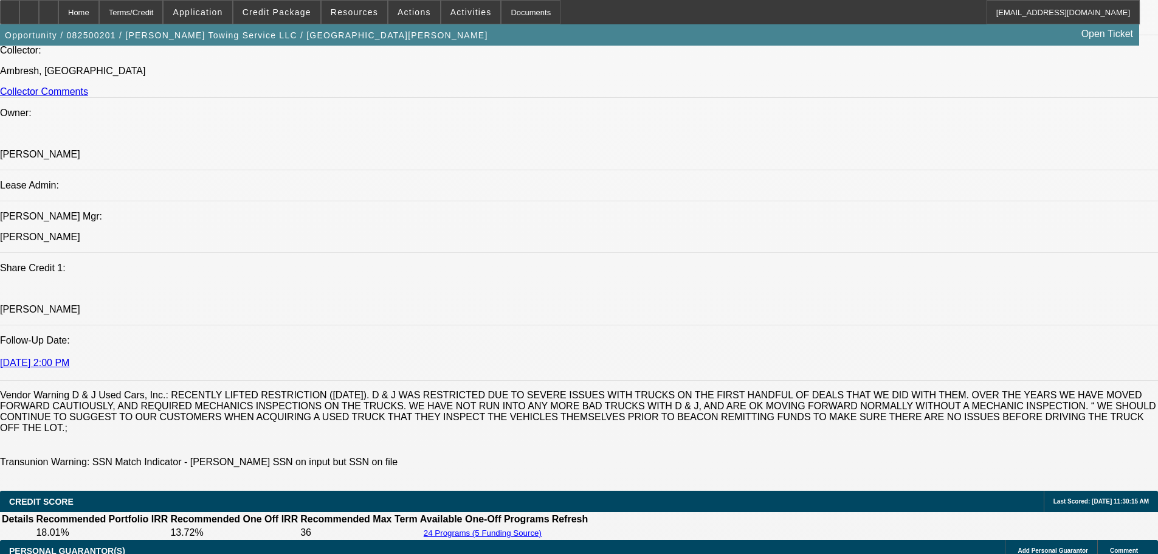
scroll to position [1580, 0]
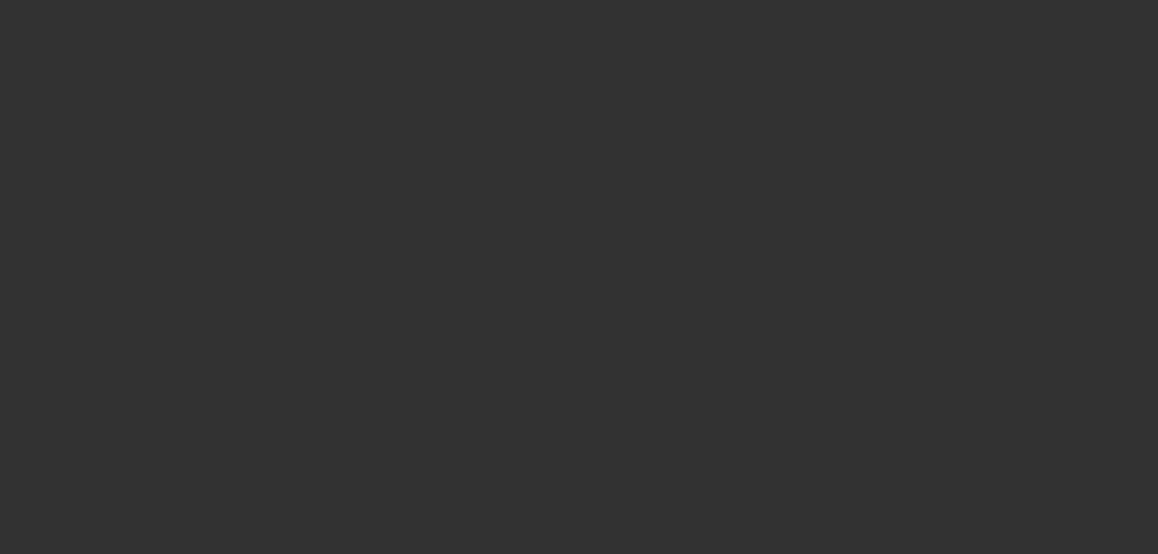
scroll to position [0, 0]
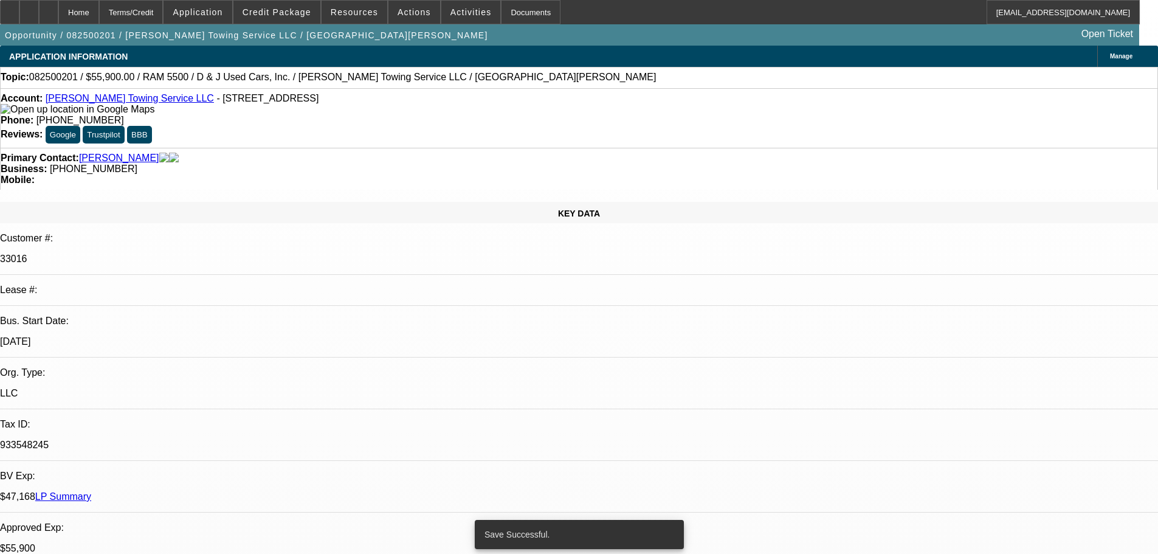
select select "0"
select select "2"
select select "0.1"
select select "4"
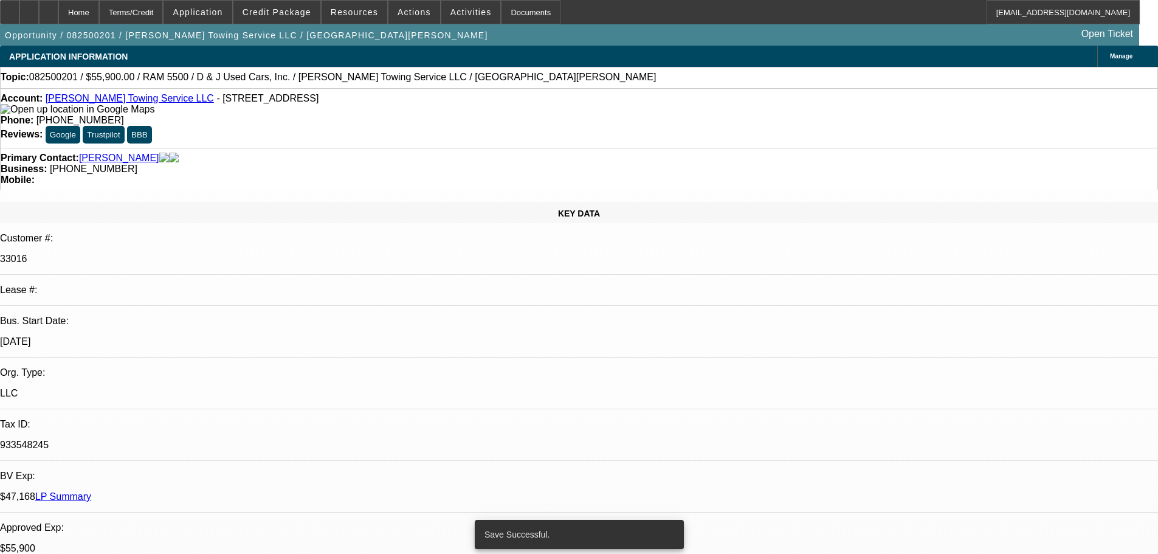
select select "0"
select select "2"
select select "0.1"
select select "4"
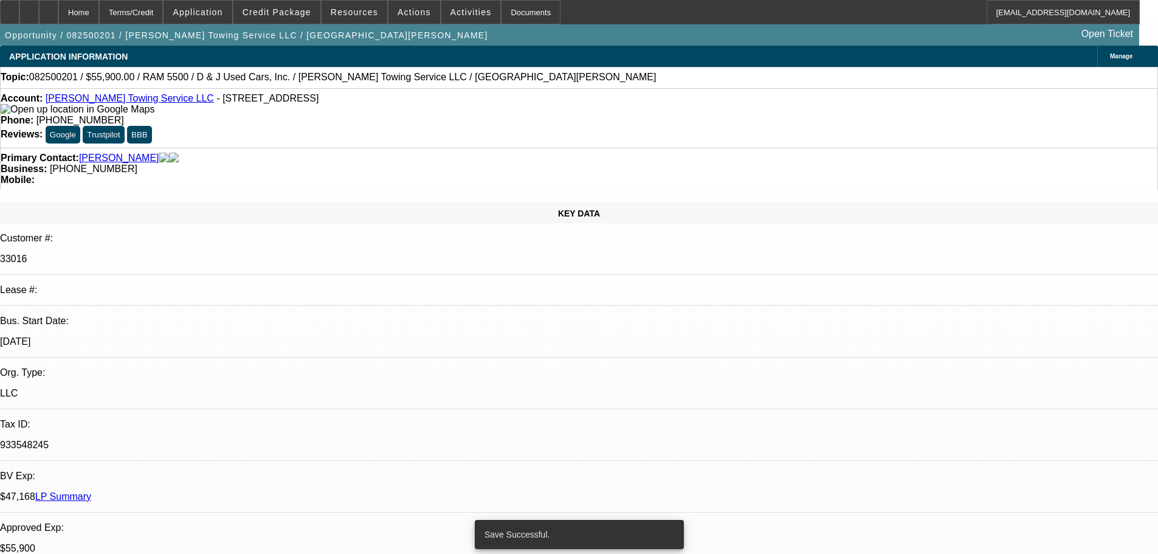
select select "0"
select select "2"
select select "0.1"
select select "4"
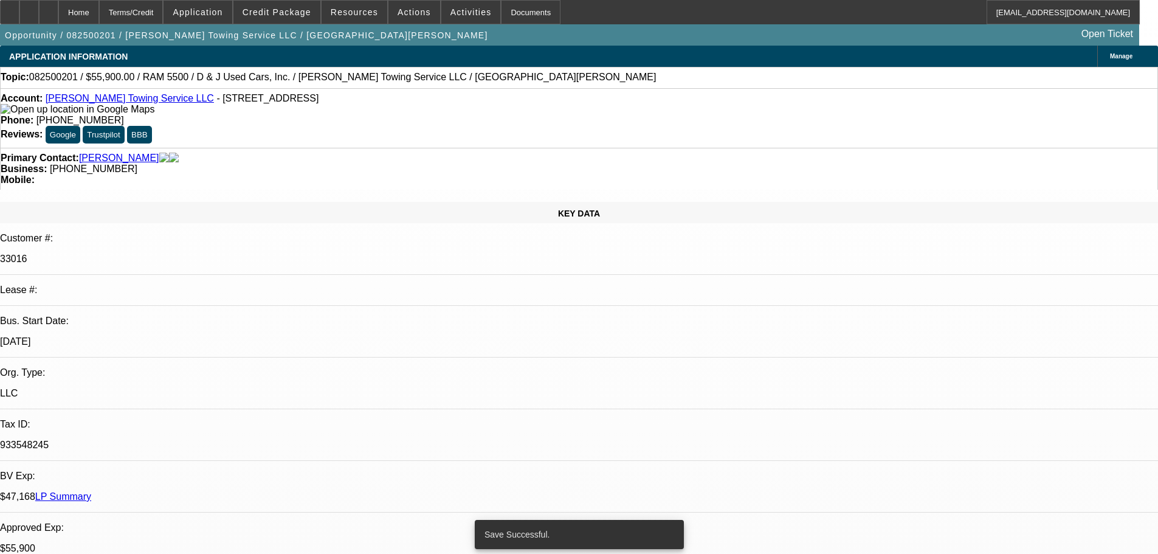
select select "0"
select select "2"
select select "0.1"
select select "4"
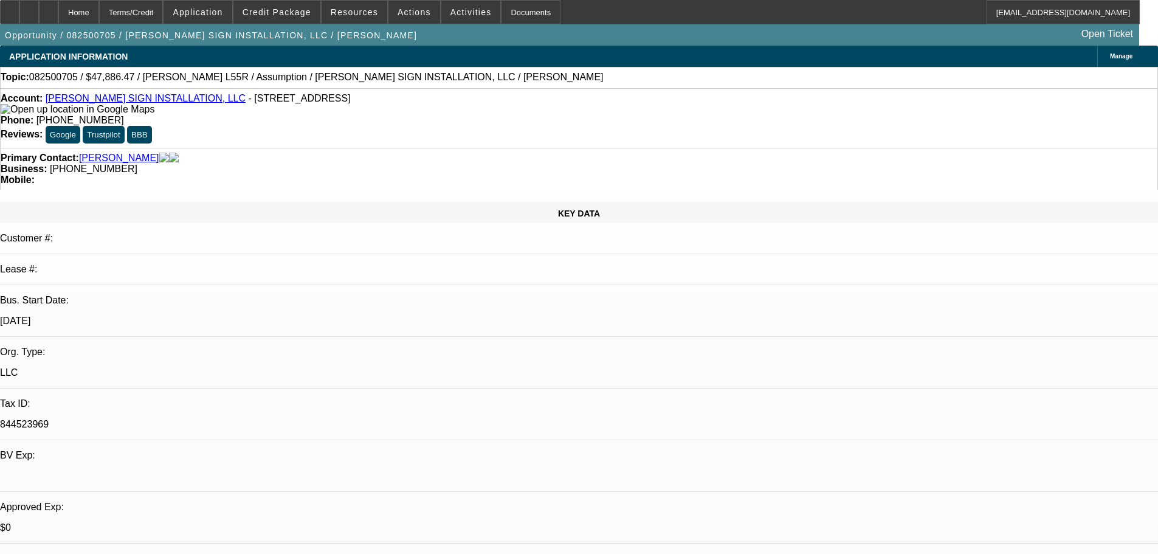
select select "0"
select select "2"
select select "0"
select select "6"
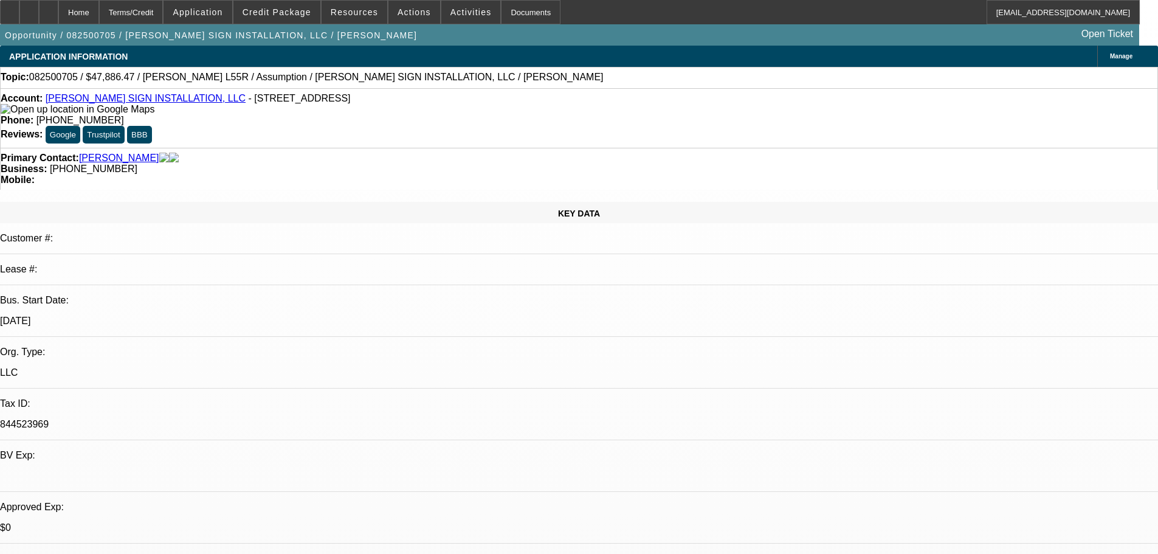
select select "0"
select select "2"
select select "0"
select select "6"
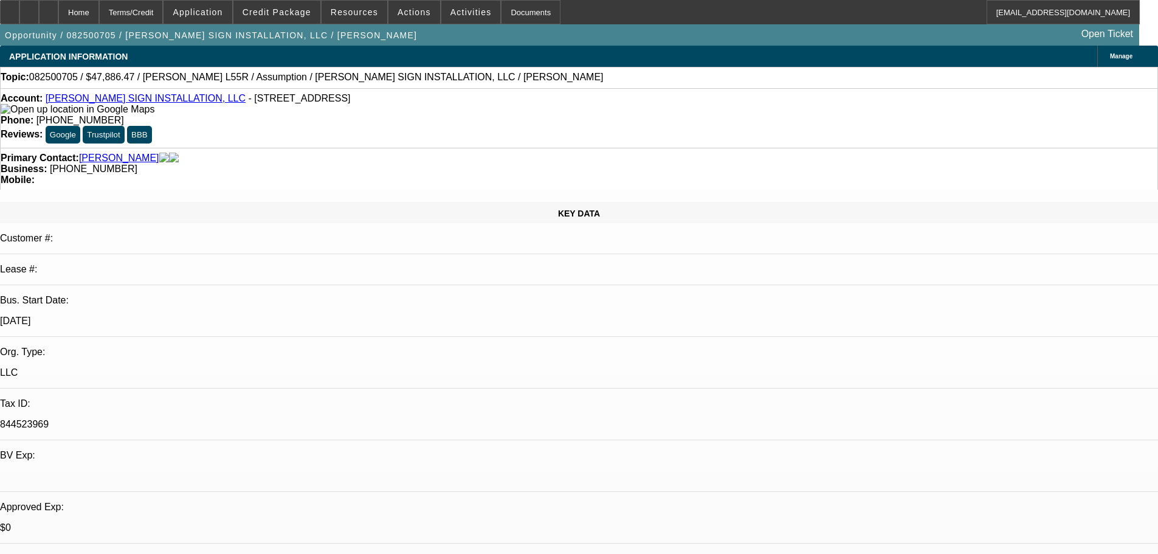
select select "0"
select select "2"
select select "0"
select select "6"
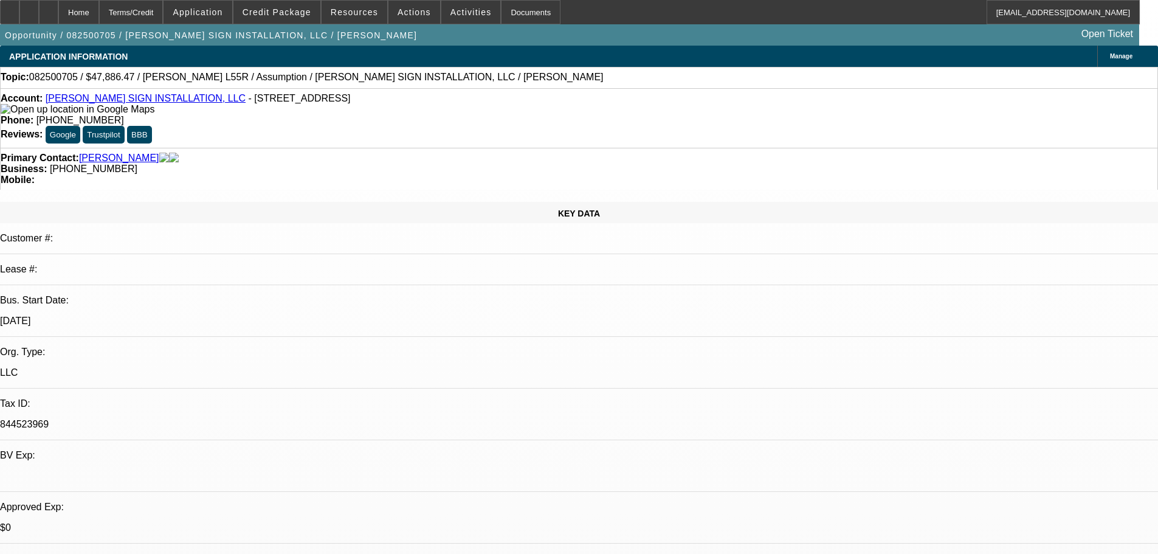
select select "0"
select select "2"
select select "0"
select select "6"
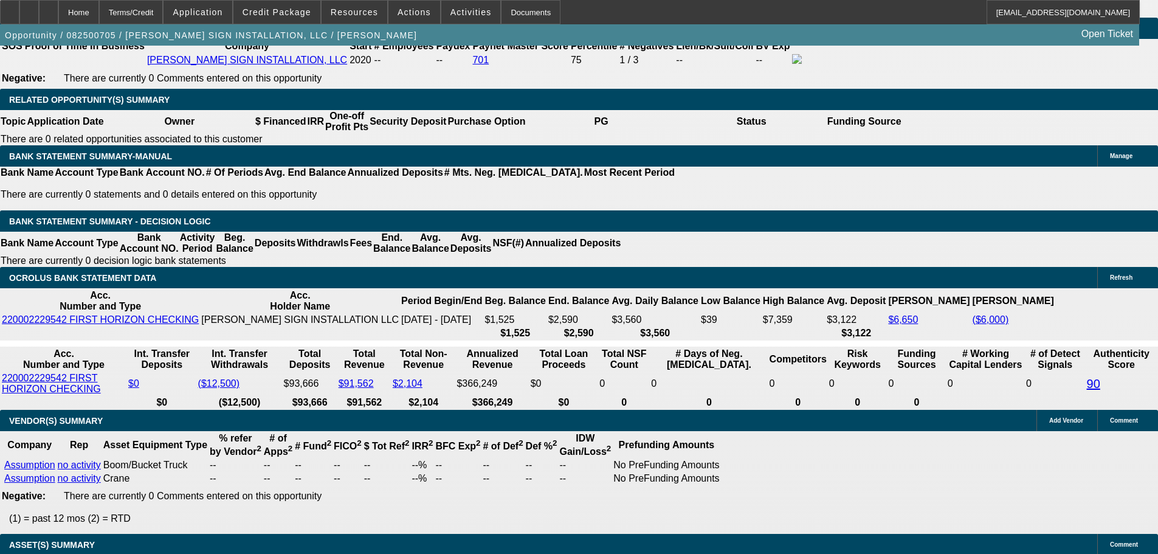
scroll to position [1945, 0]
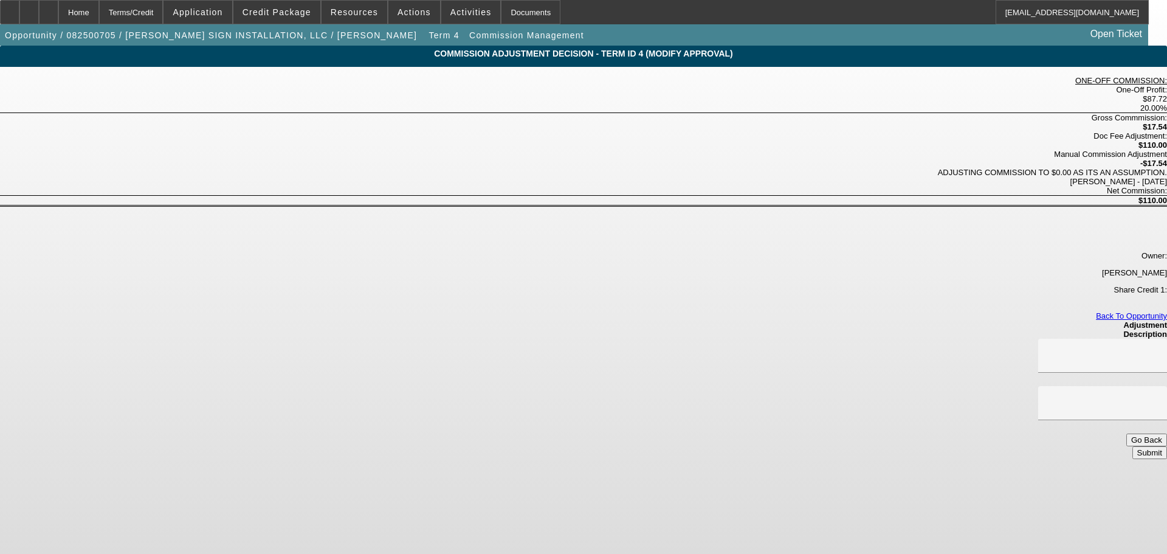
click at [1126, 433] on button "Go Back" at bounding box center [1146, 439] width 41 height 13
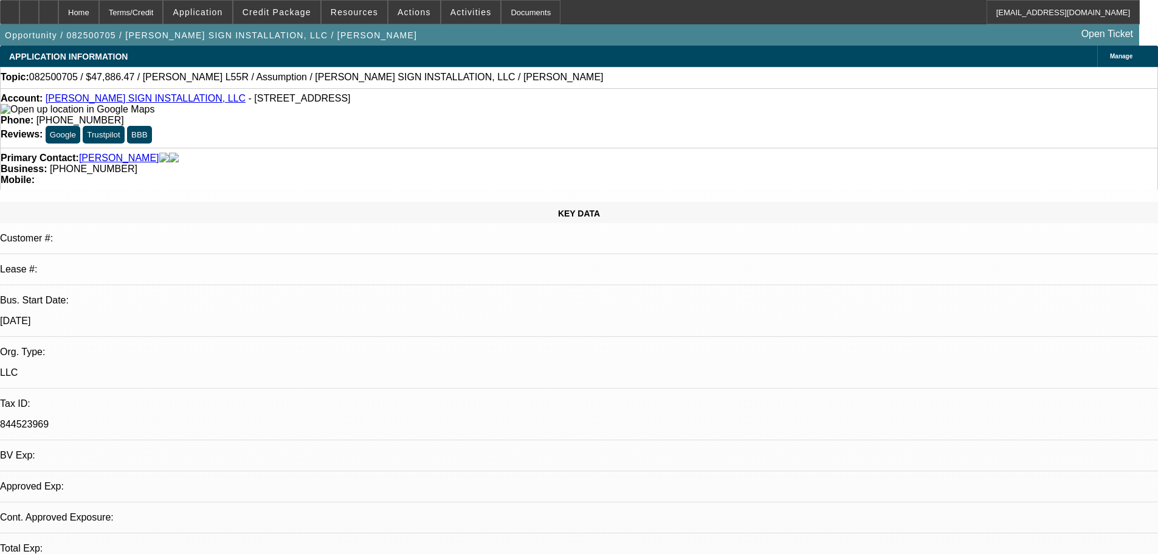
select select "0"
select select "2"
select select "0"
select select "6"
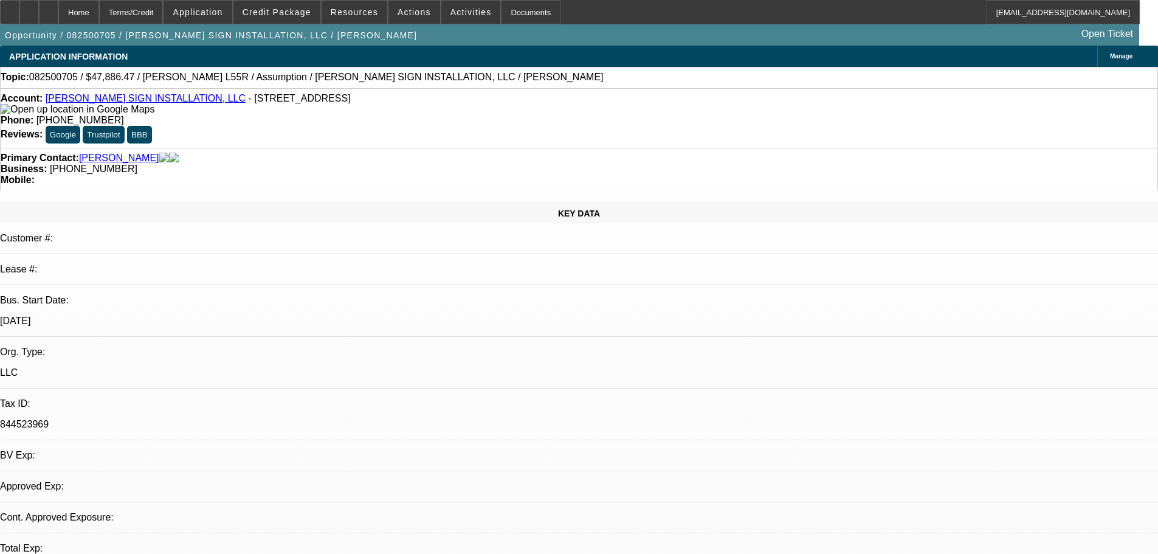
select select "0"
select select "2"
select select "0"
select select "6"
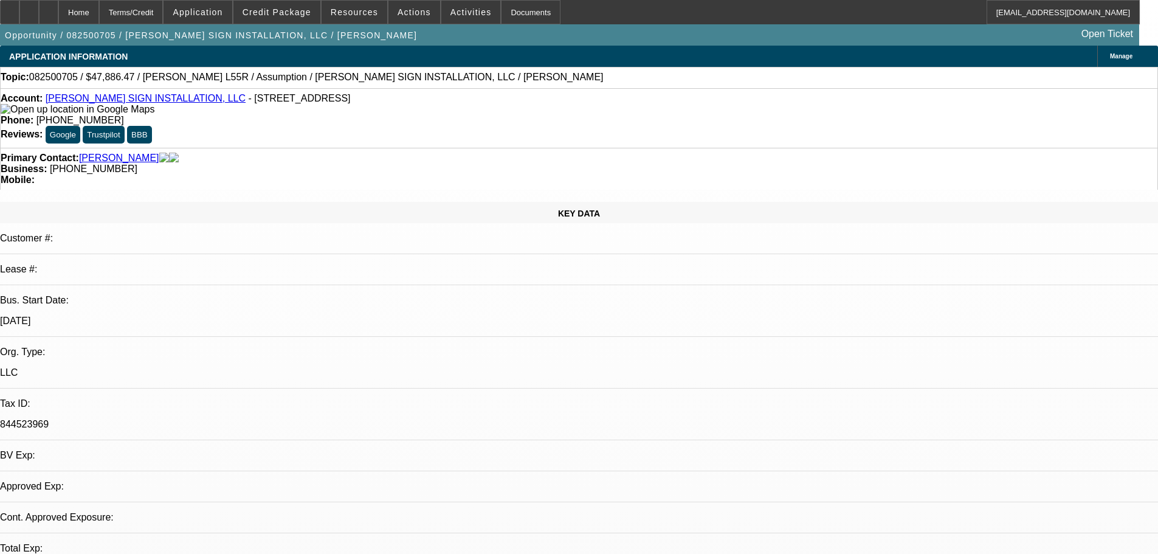
select select "0"
select select "2"
select select "0"
select select "6"
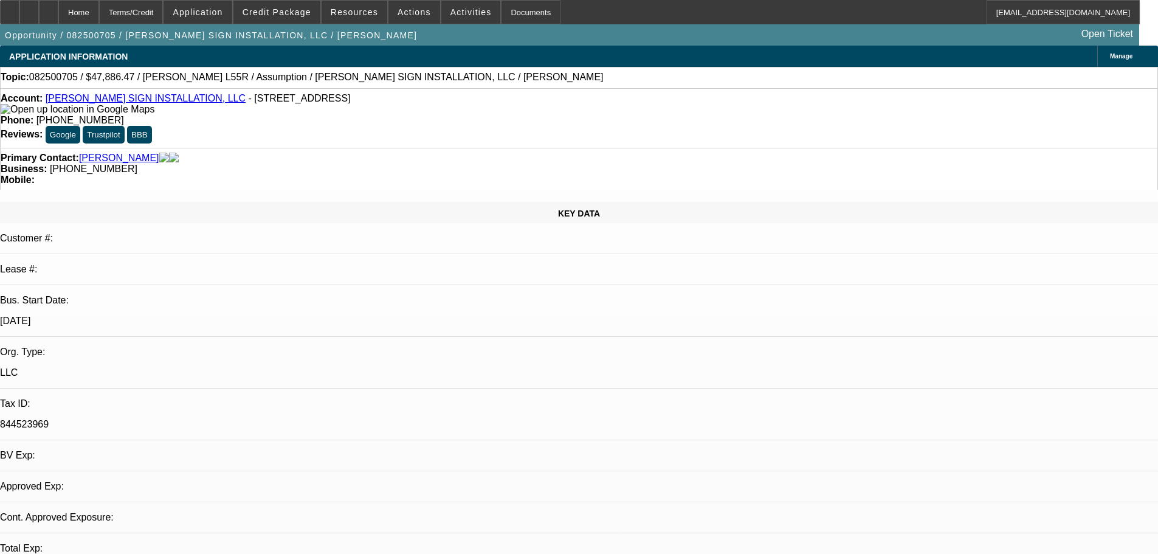
select select "0"
select select "2"
select select "0"
select select "6"
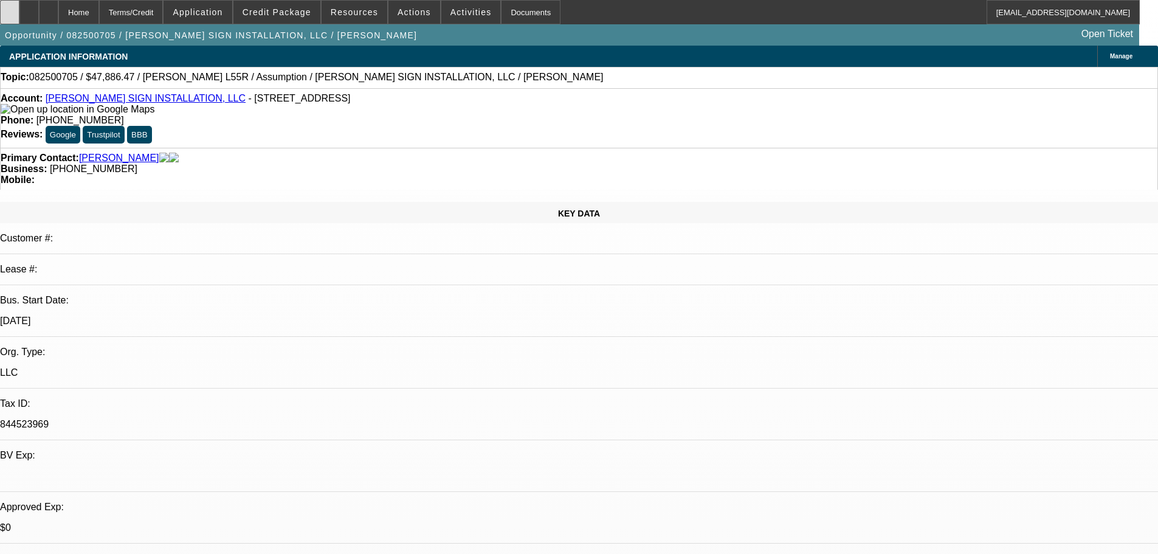
click at [15, 8] on div at bounding box center [9, 12] width 19 height 24
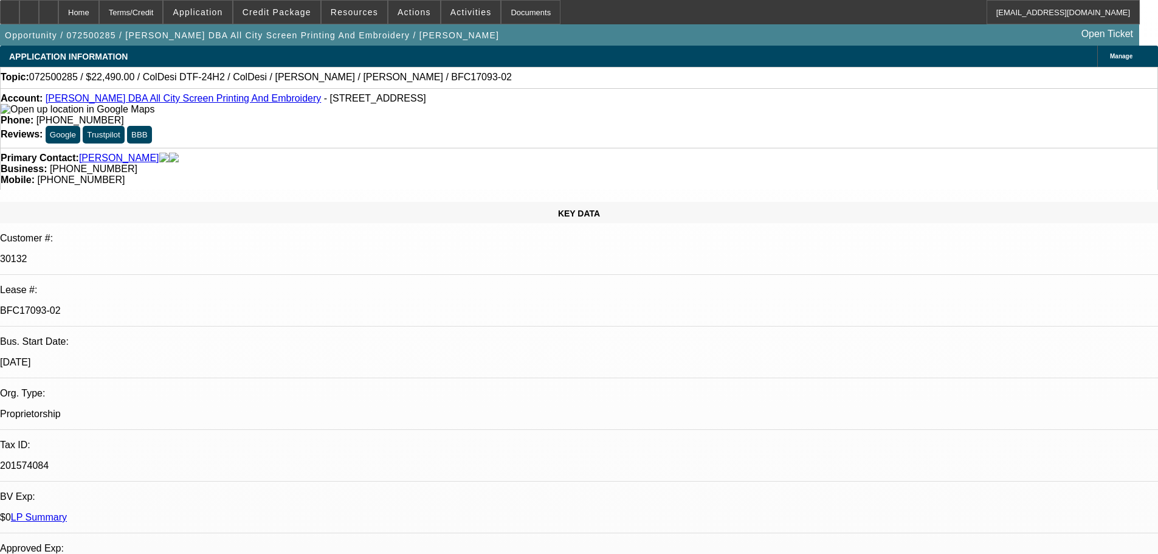
select select "0"
select select "0.1"
select select "4"
select select "0"
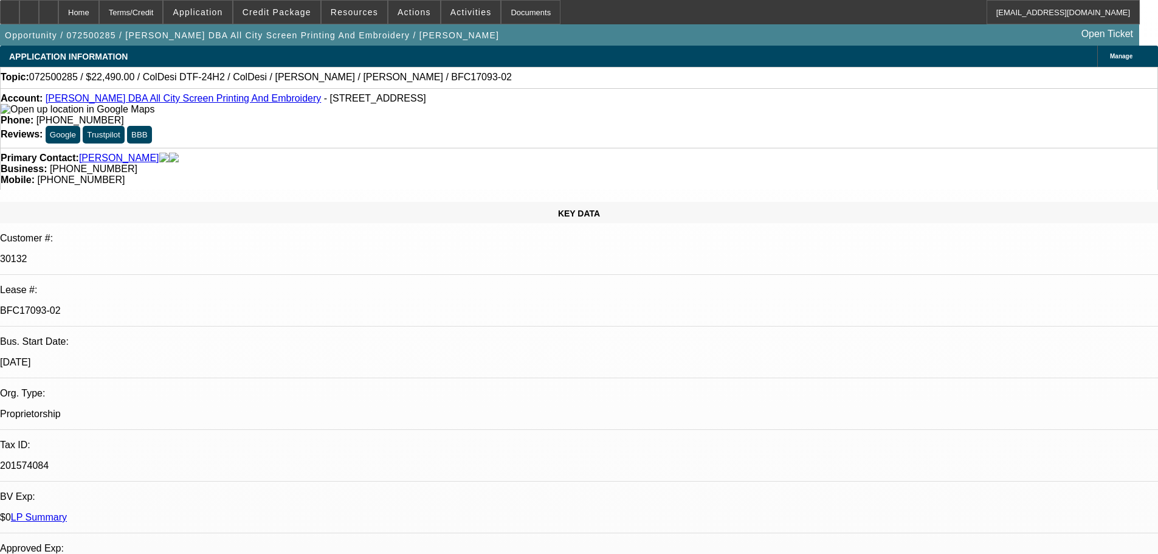
select select "0"
select select "0.1"
select select "4"
select select "0"
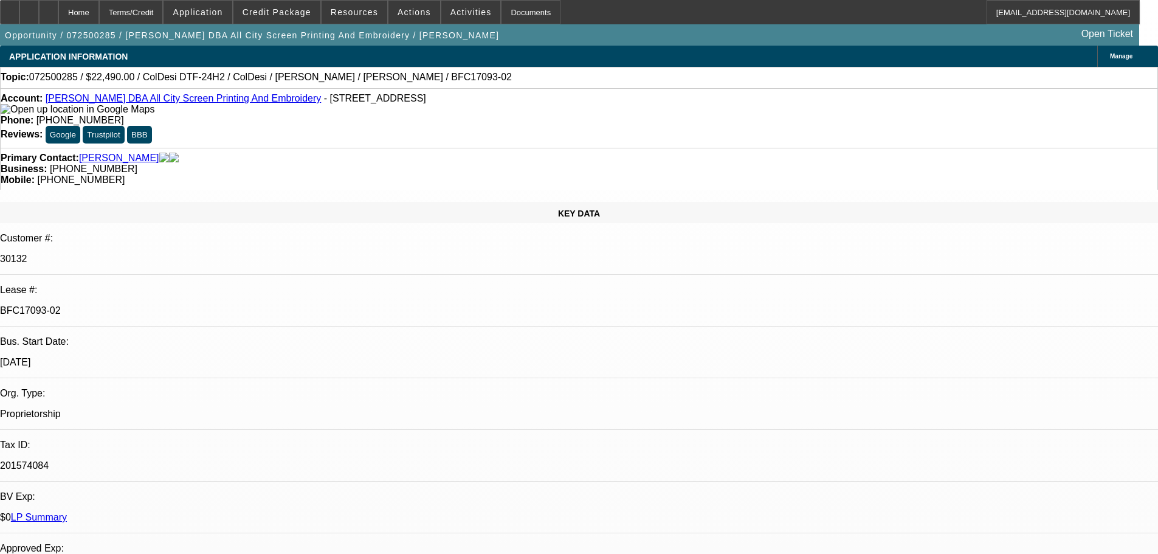
select select "0.1"
select select "4"
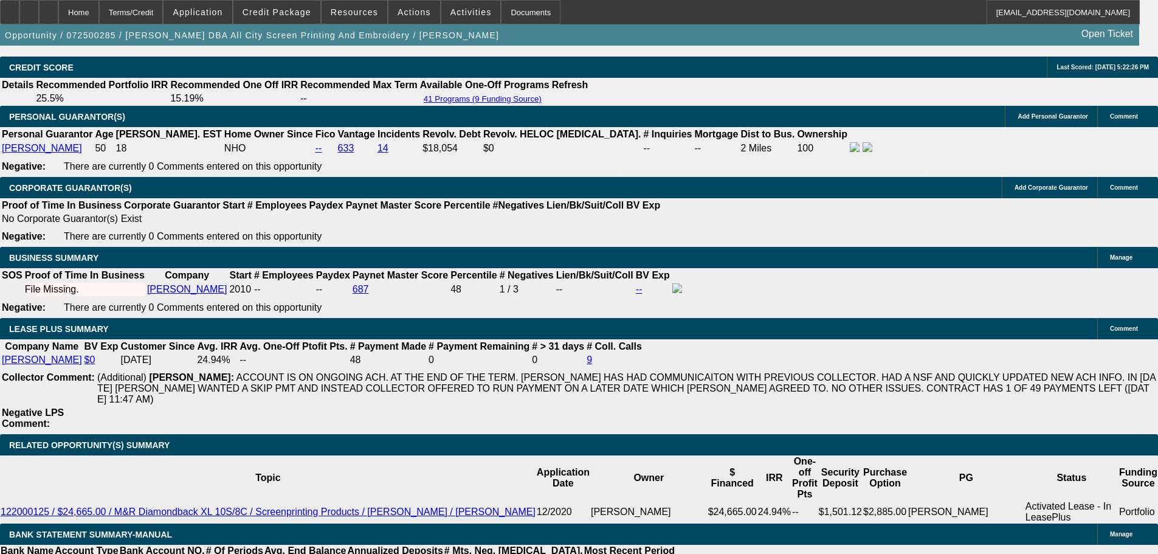
scroll to position [2049, 0]
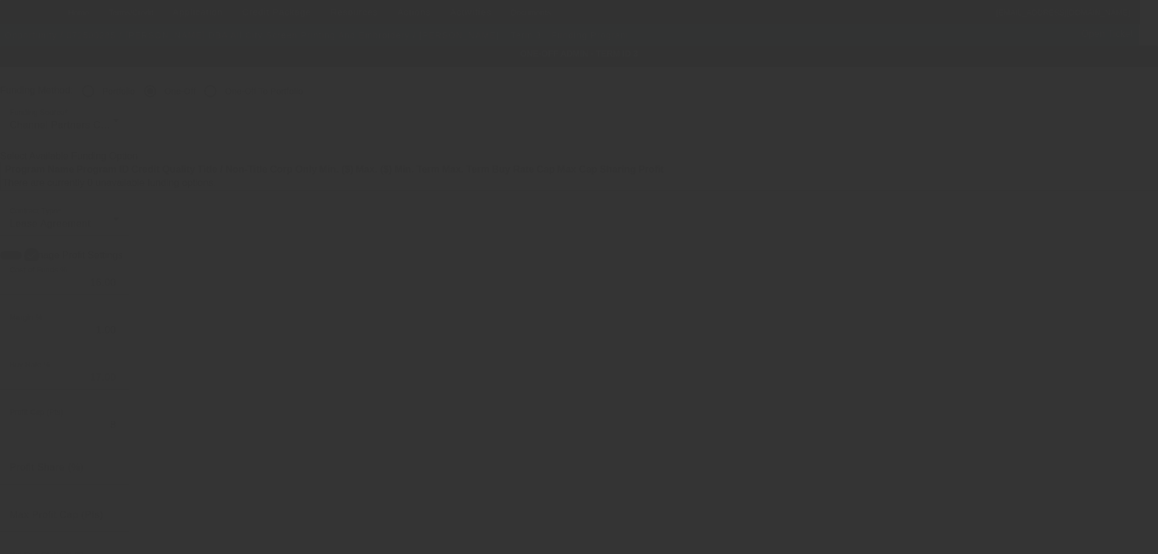
radio input "true"
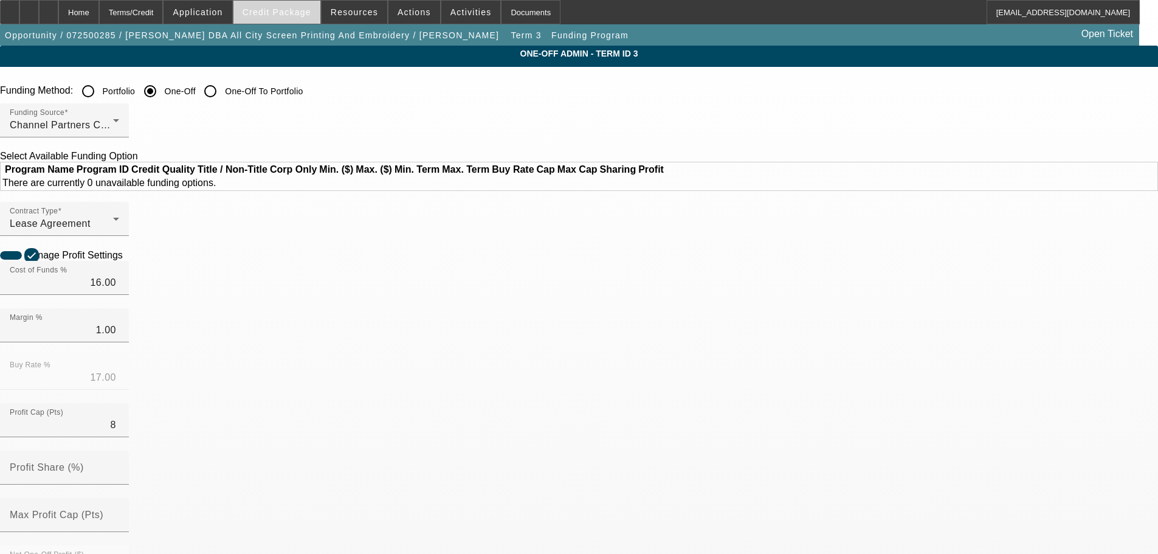
click at [299, 12] on span "Credit Package" at bounding box center [276, 12] width 69 height 10
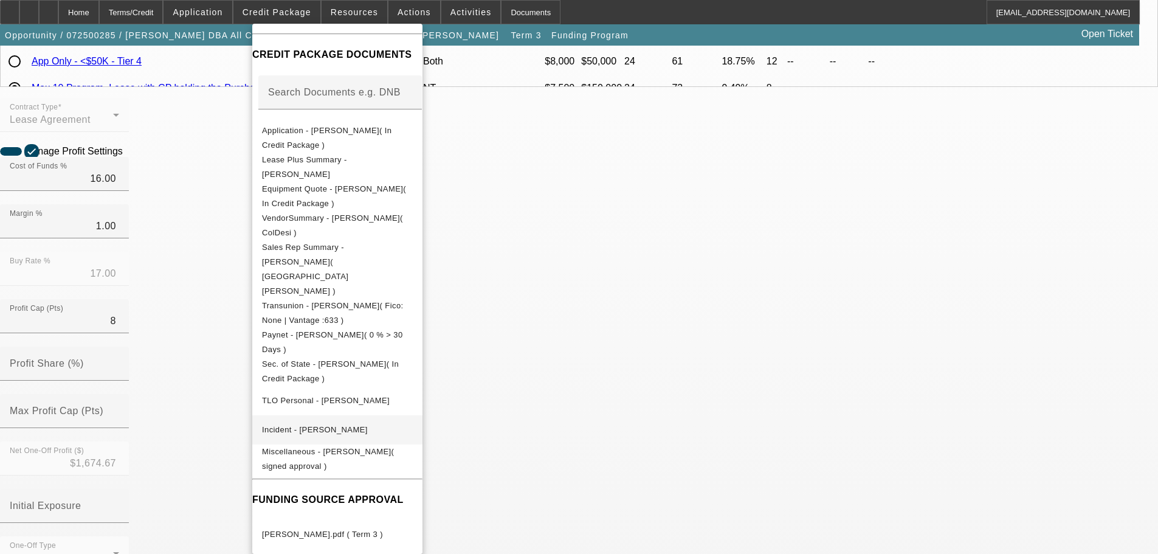
scroll to position [304, 0]
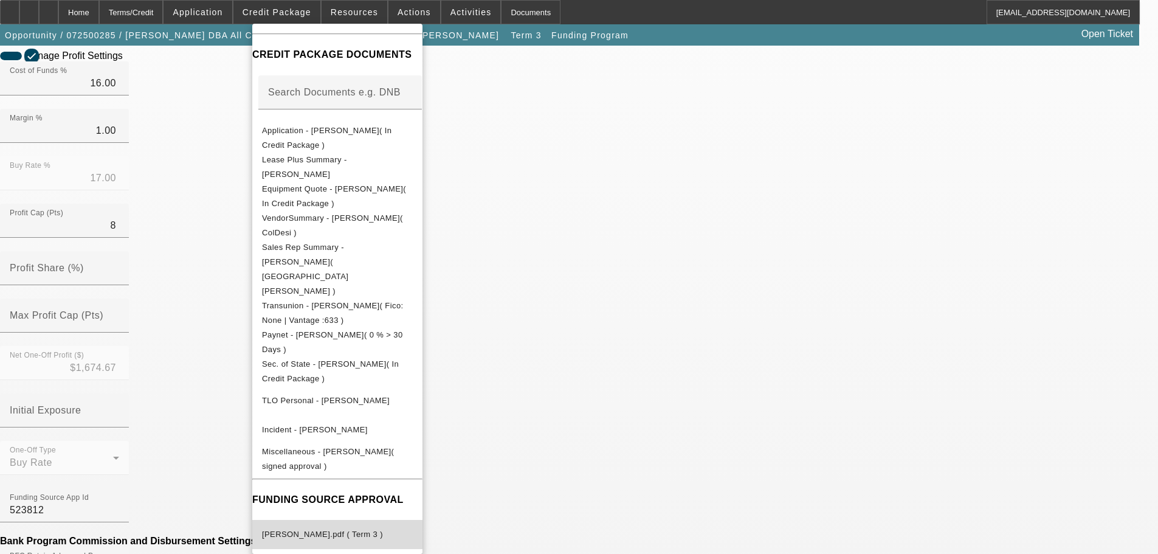
click at [394, 527] on span "BRIAN BANKS.pdf ( Term 3 )" at bounding box center [337, 534] width 151 height 15
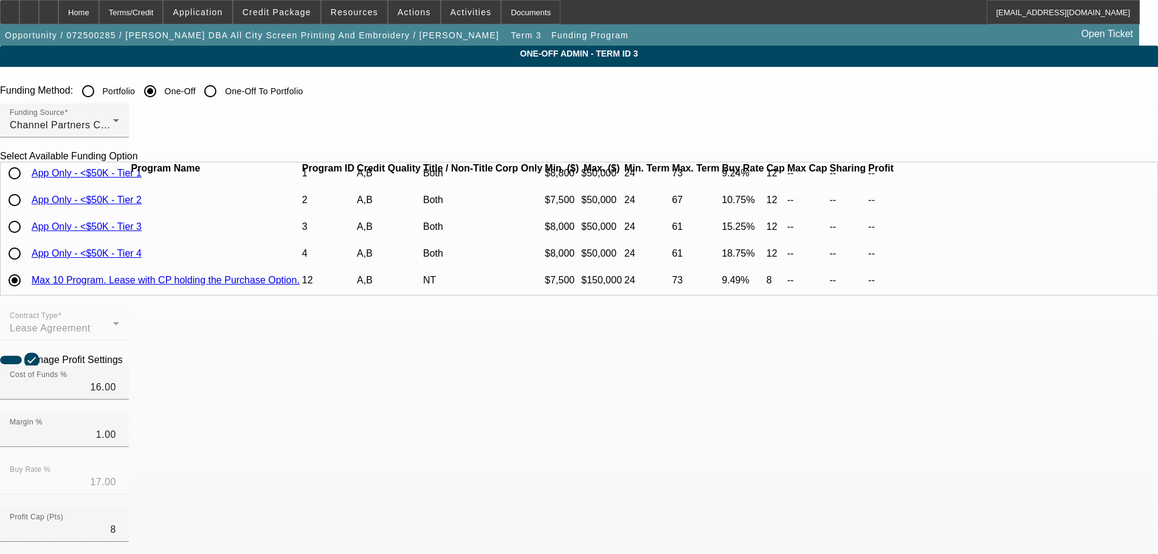
scroll to position [53, 0]
click at [99, 10] on div "Home" at bounding box center [78, 12] width 41 height 24
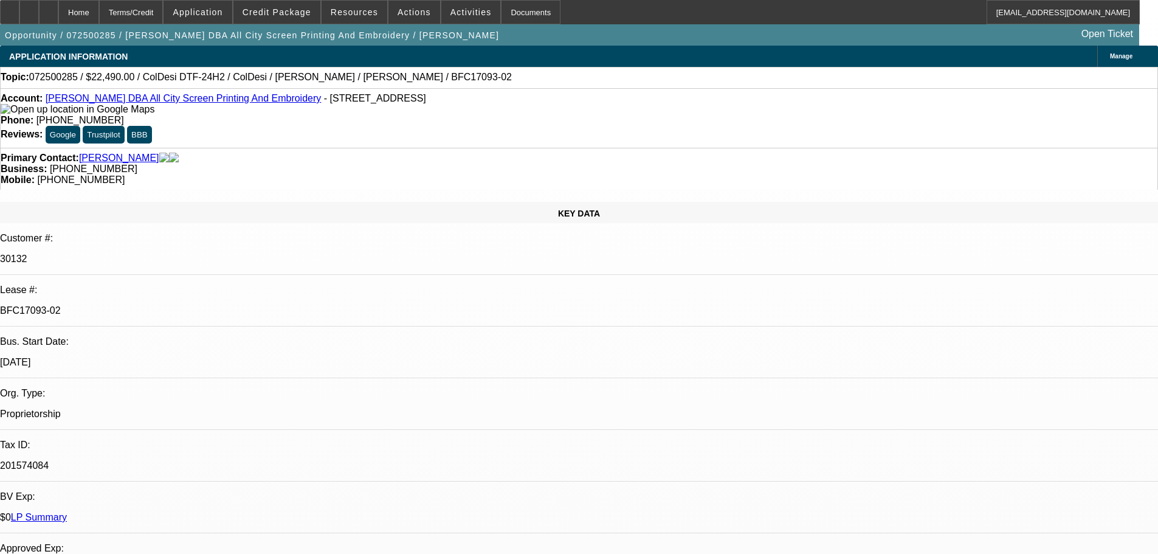
select select "0"
select select "0.1"
select select "4"
select select "0"
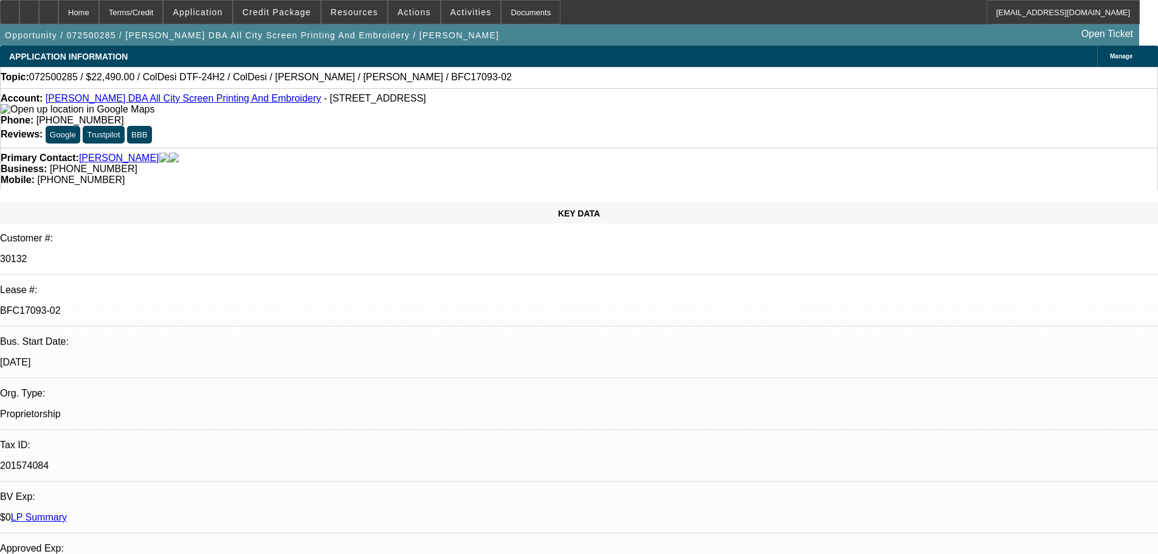
select select "0"
select select "0.1"
select select "4"
select select "0"
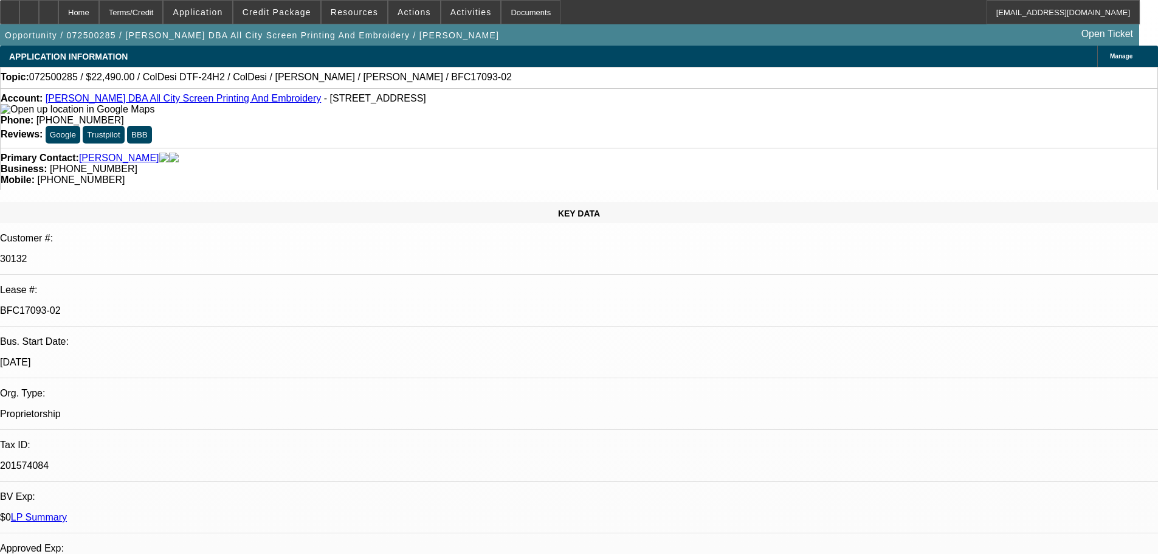
select select "0.1"
select select "4"
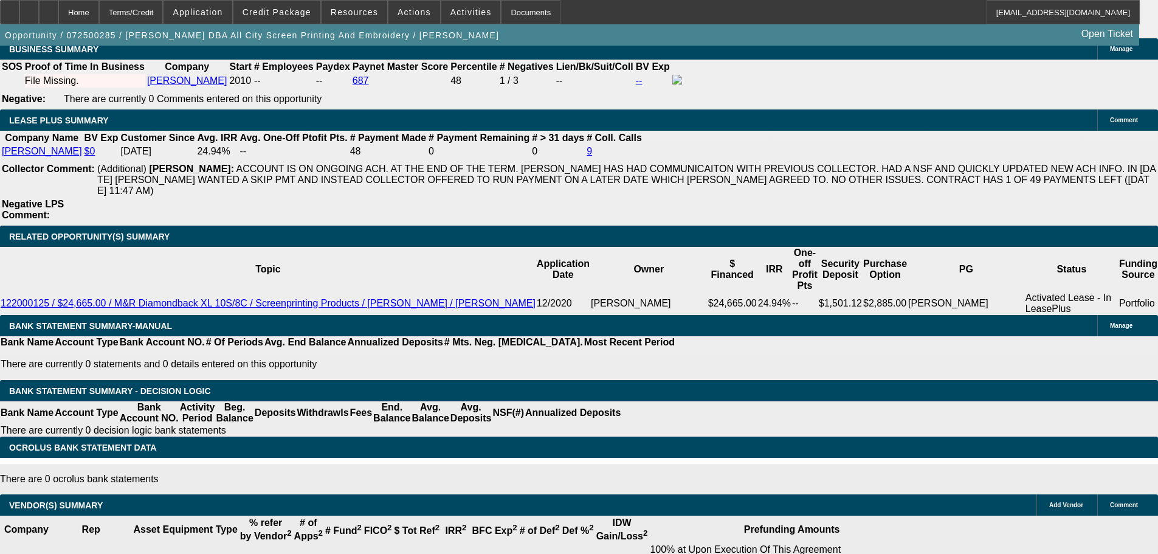
scroll to position [2414, 0]
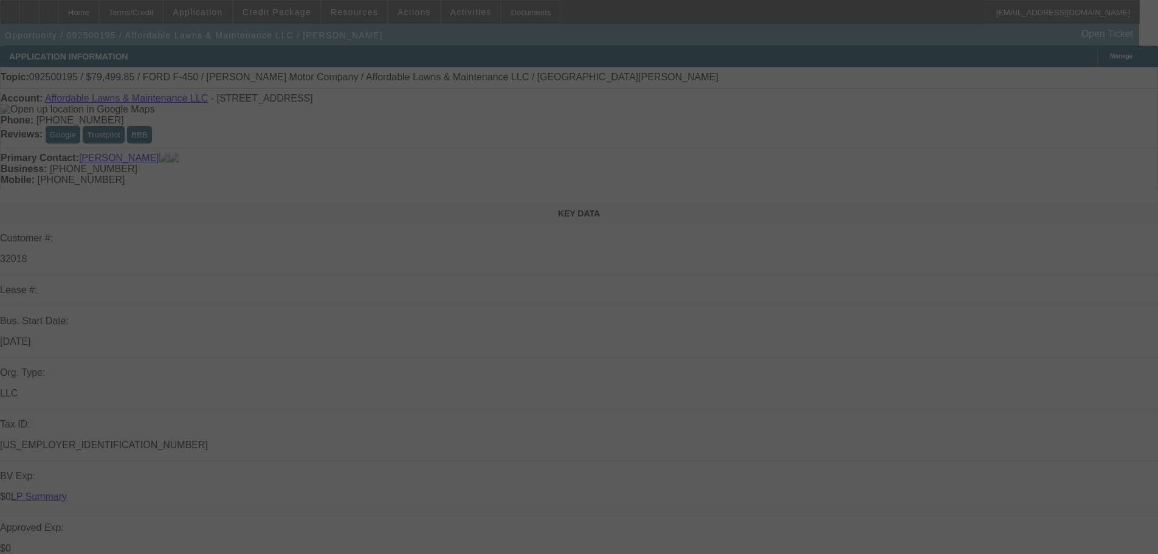
select select "0"
select select "6"
select select "0"
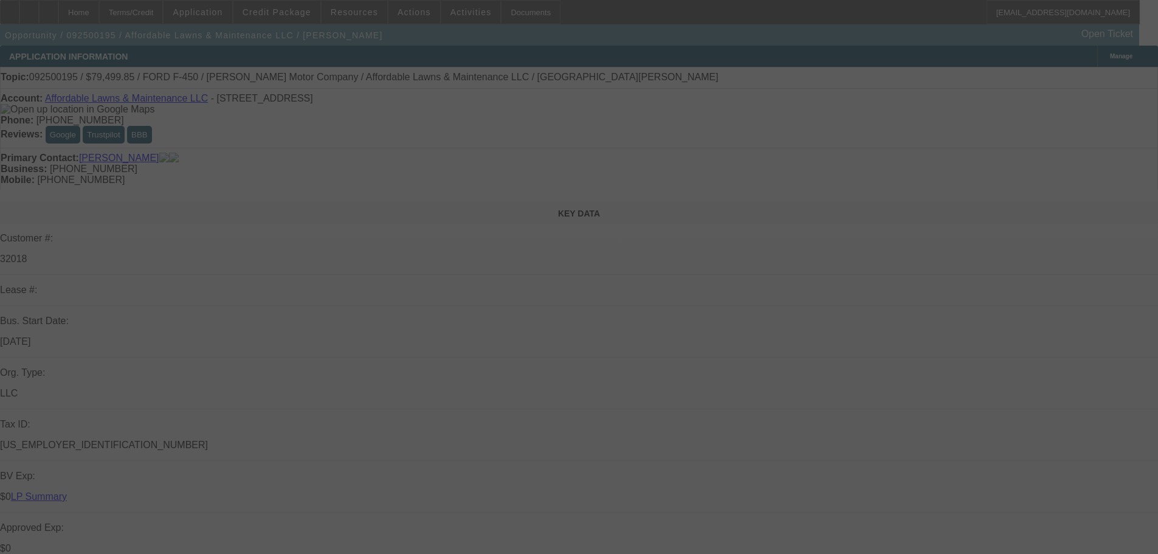
select select "0"
select select "2"
select select "0"
select select "6"
select select "0"
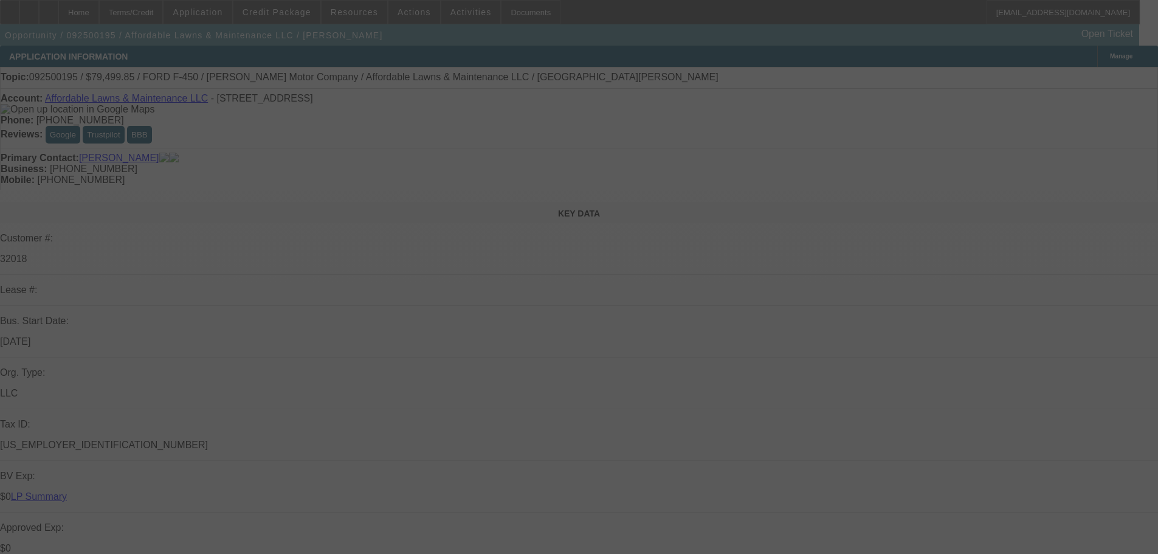
select select "0"
select select "2"
select select "0"
select select "6"
select select "0"
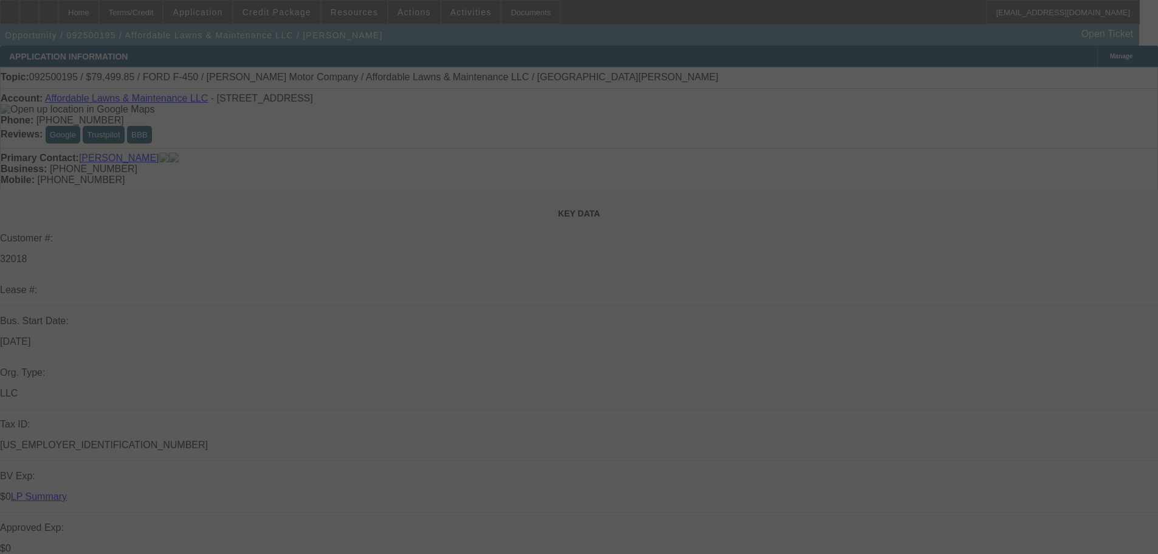
select select "0"
select select "2"
select select "0.1"
select select "4"
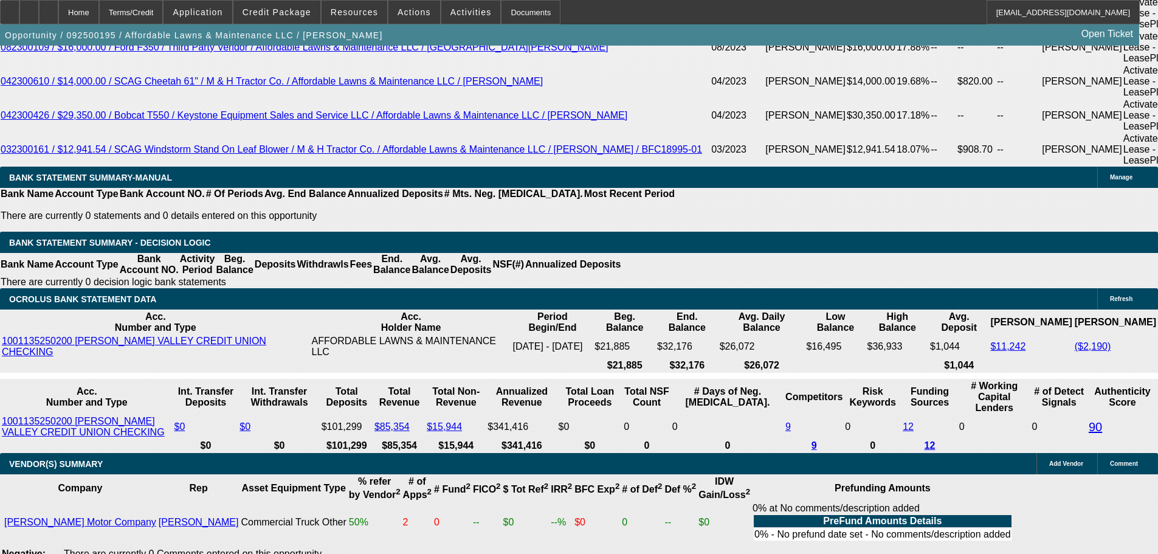
scroll to position [2483, 0]
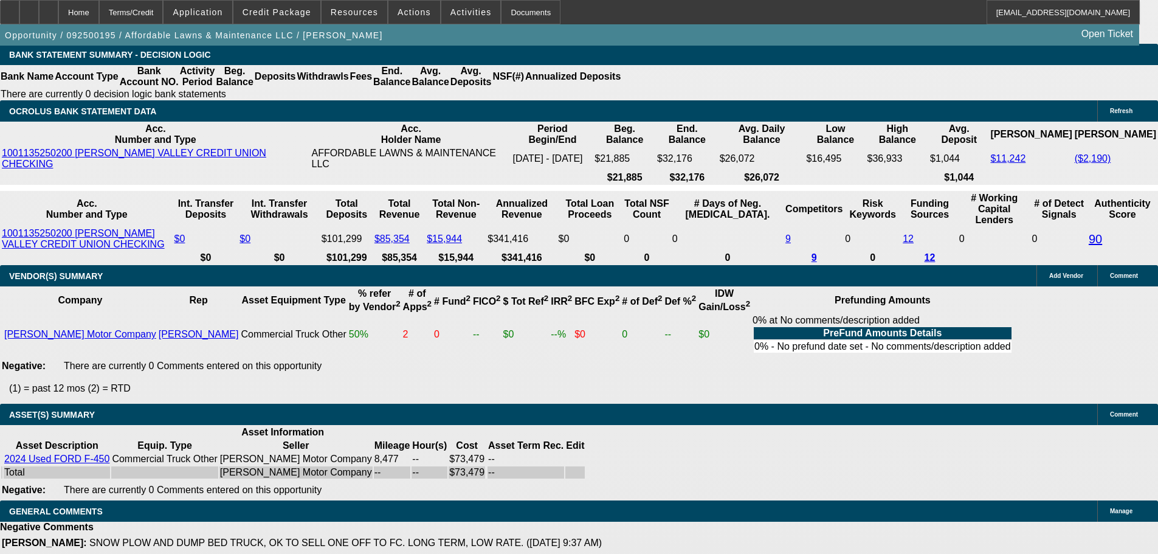
select select "3"
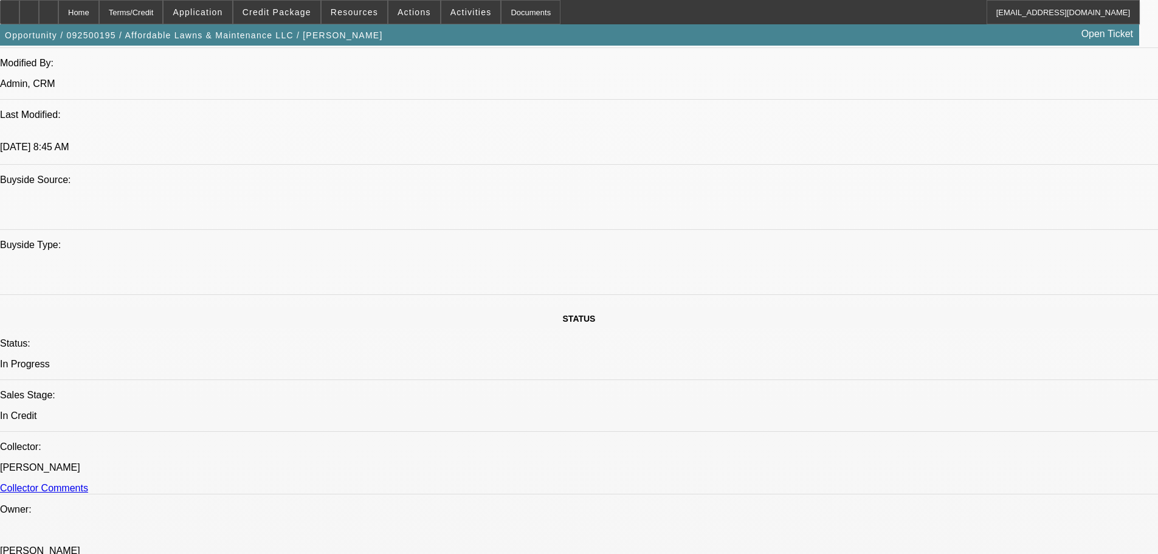
scroll to position [1094, 0]
paste textarea "Stips cleared – good for docs!"
type textarea "APPROVED BY OAKMONT: "Stips cleared – good for docs!""
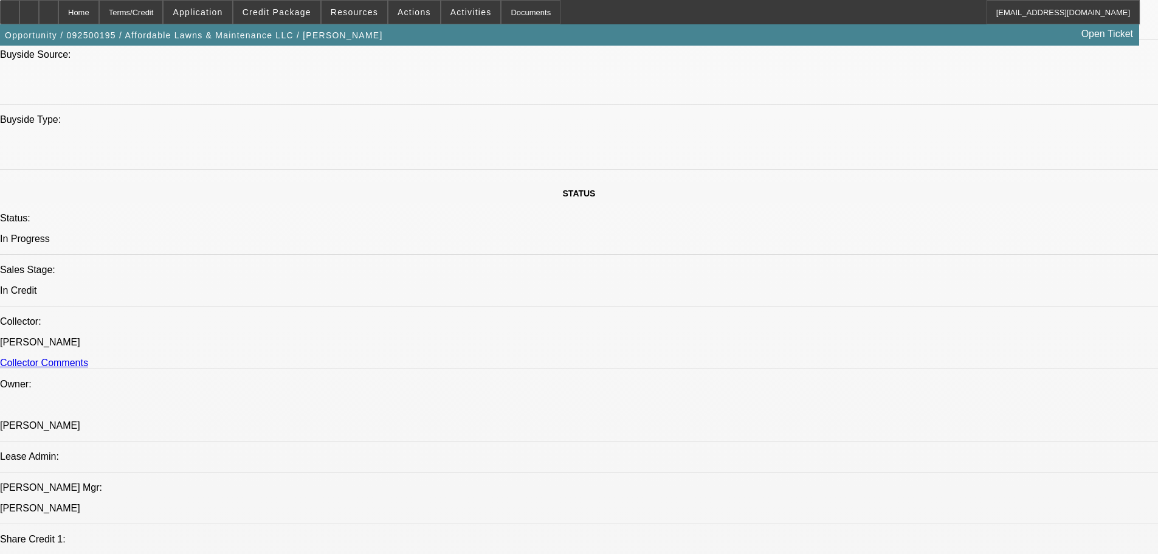
scroll to position [1398, 0]
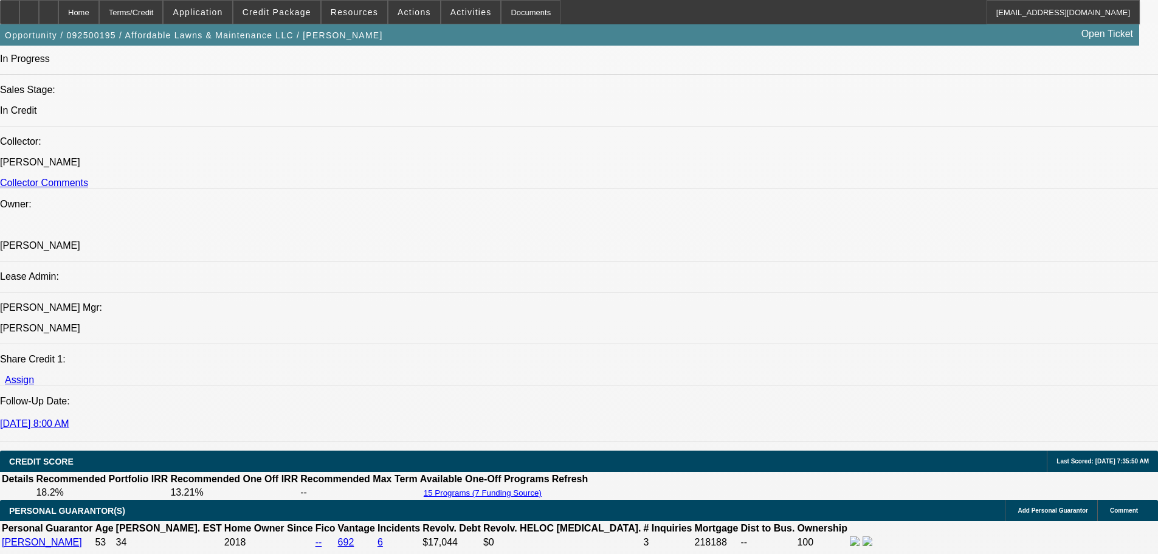
type input "08:17"
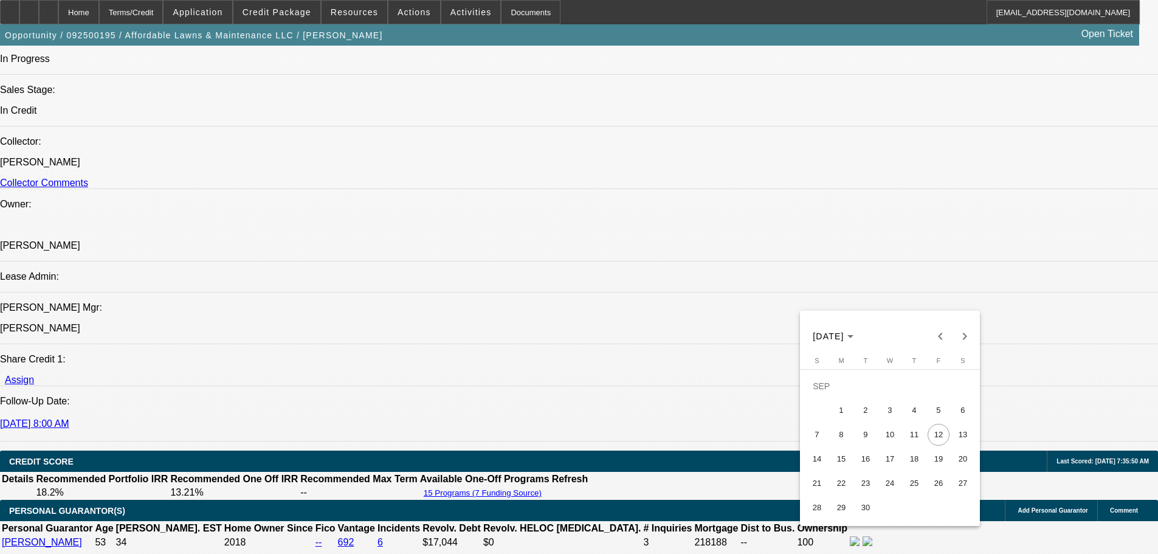
click at [917, 439] on span "11" at bounding box center [914, 435] width 22 height 22
type input "9/11/2025"
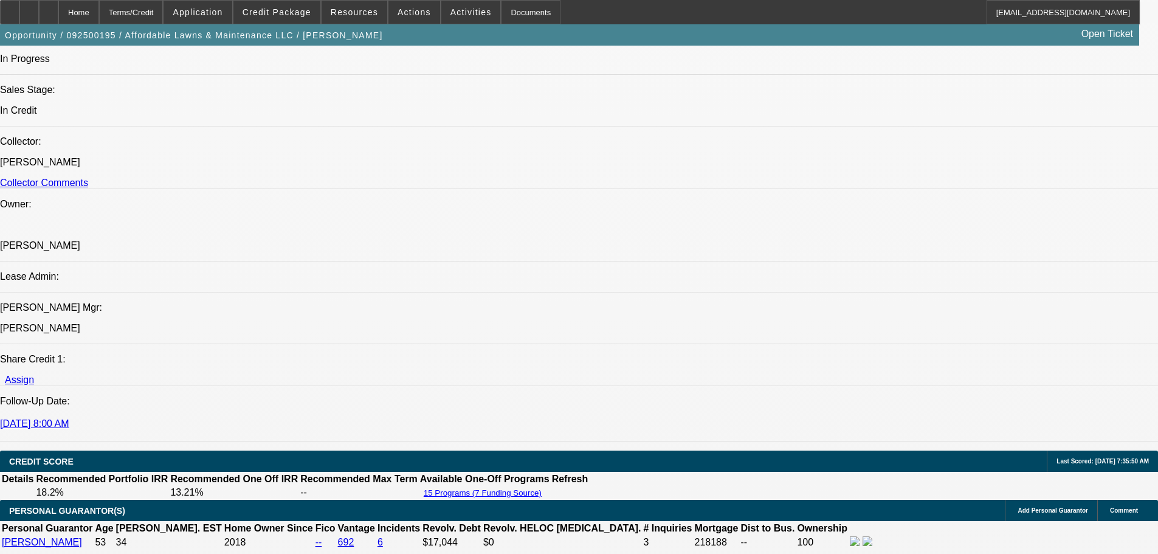
type input "03:01"
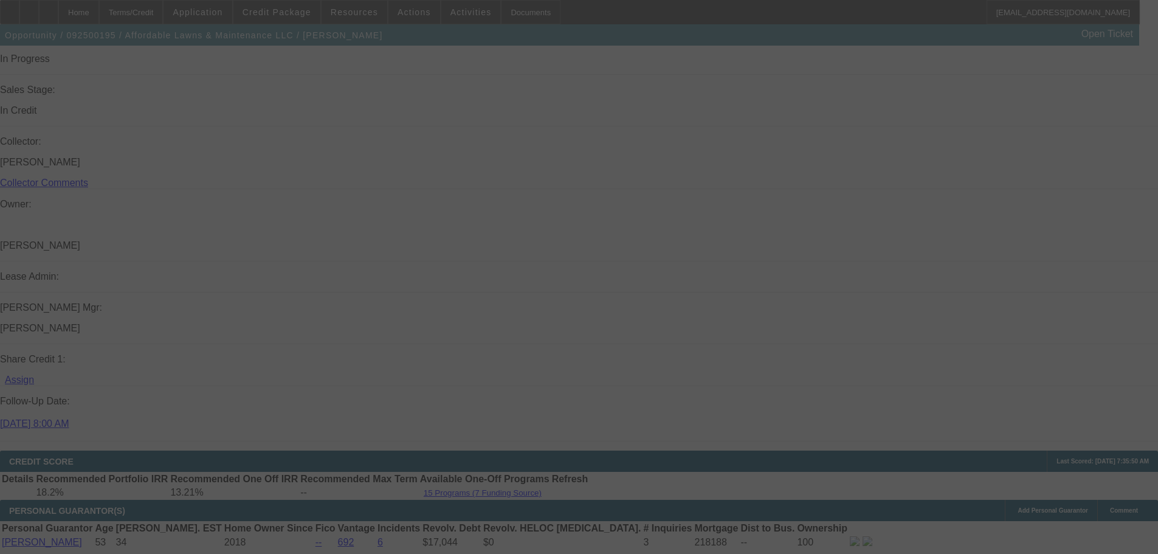
scroll to position [0, 0]
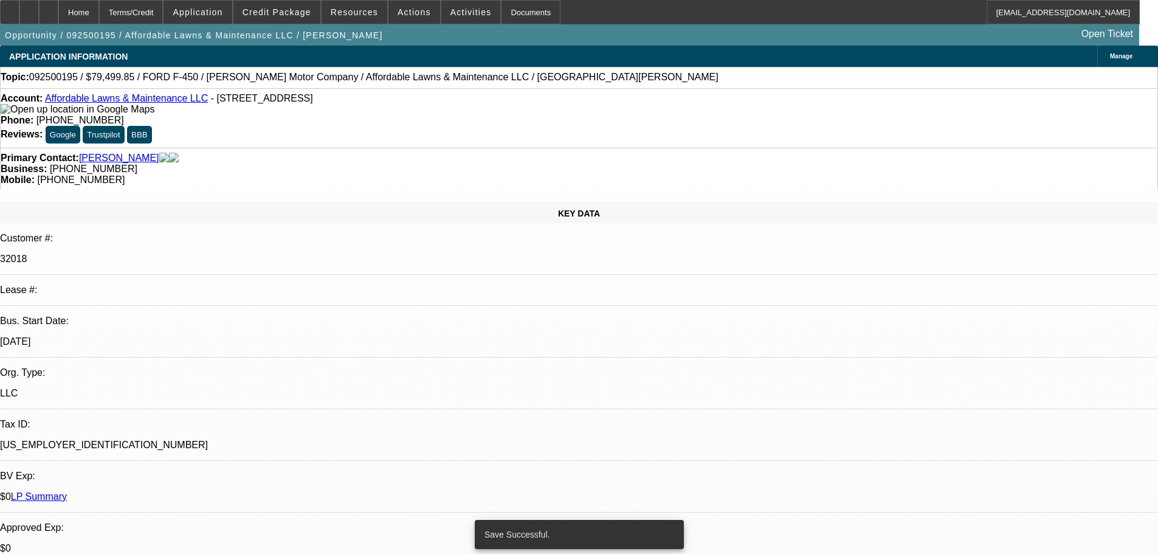
select select "0"
select select "6"
select select "0"
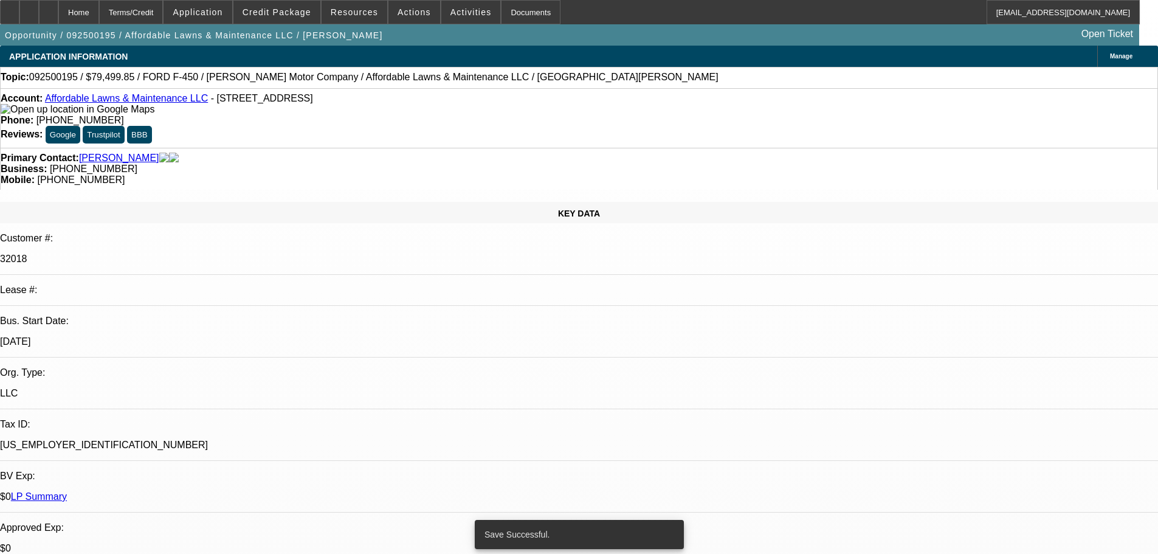
select select "0"
select select "2"
select select "0"
select select "6"
select select "0"
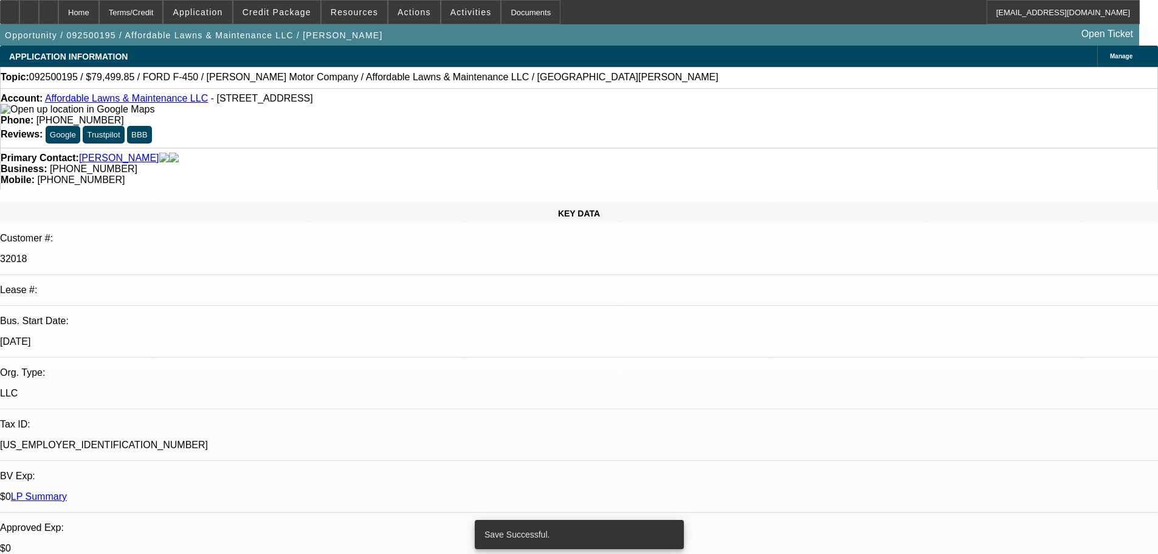
select select "0"
select select "2"
select select "0"
select select "6"
select select "0"
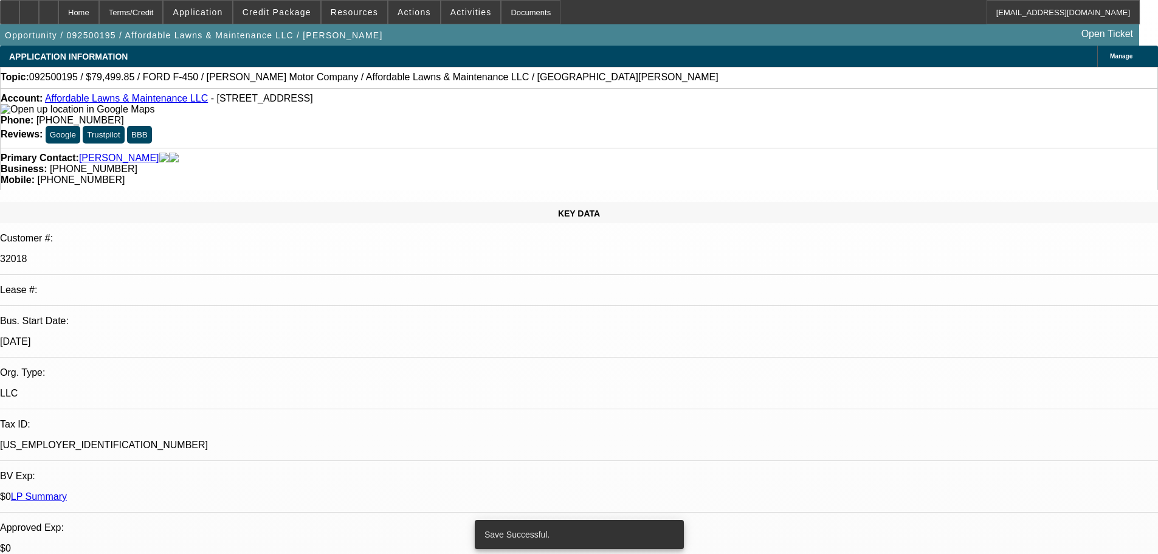
select select "0"
select select "2"
select select "0.1"
select select "4"
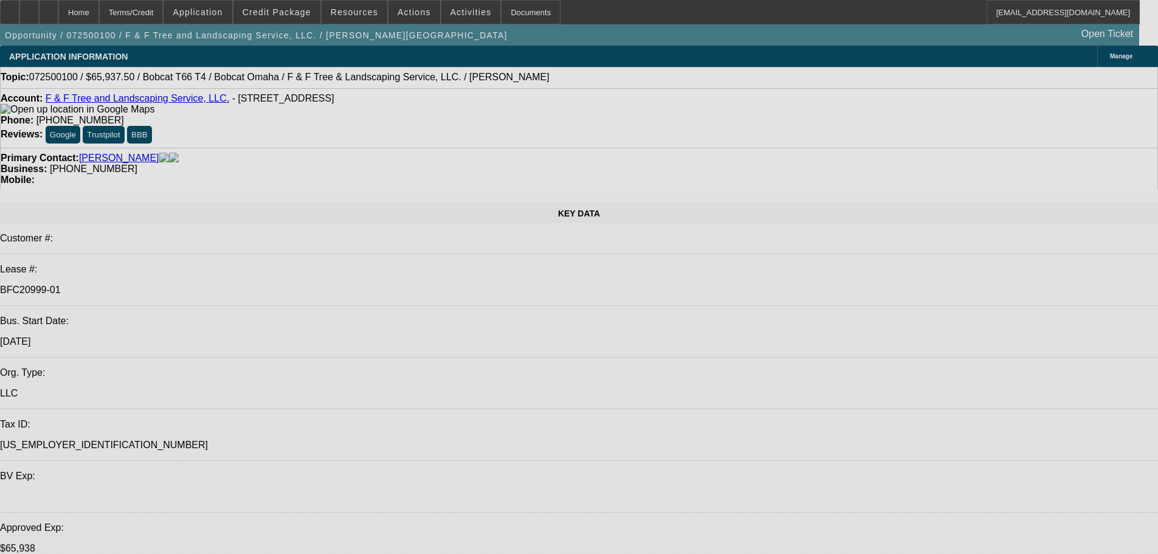
select select "0"
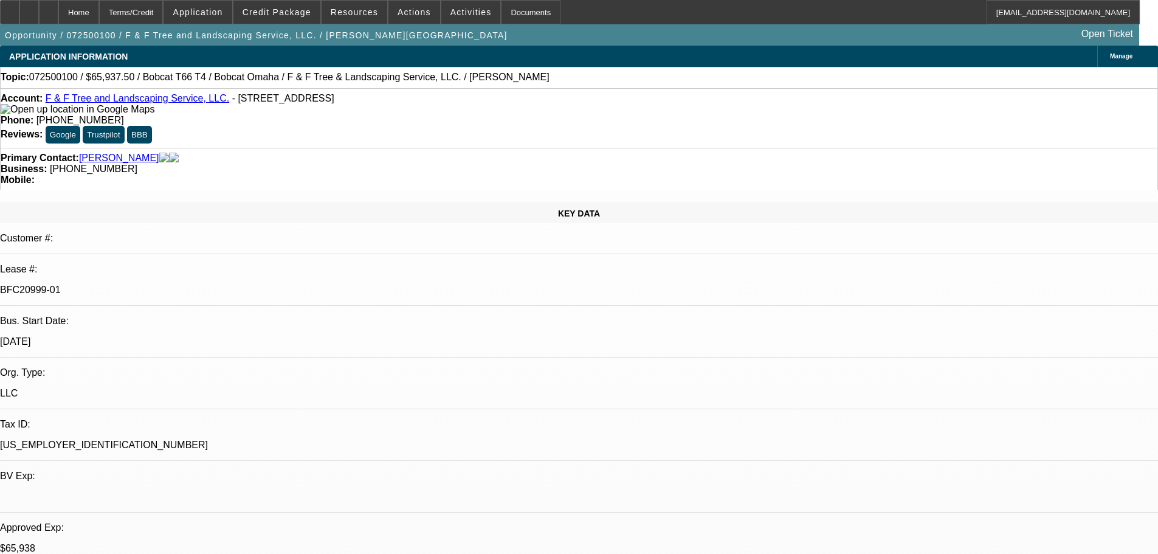
select select "0"
select select "3"
select select "0"
select select "6"
select select "0"
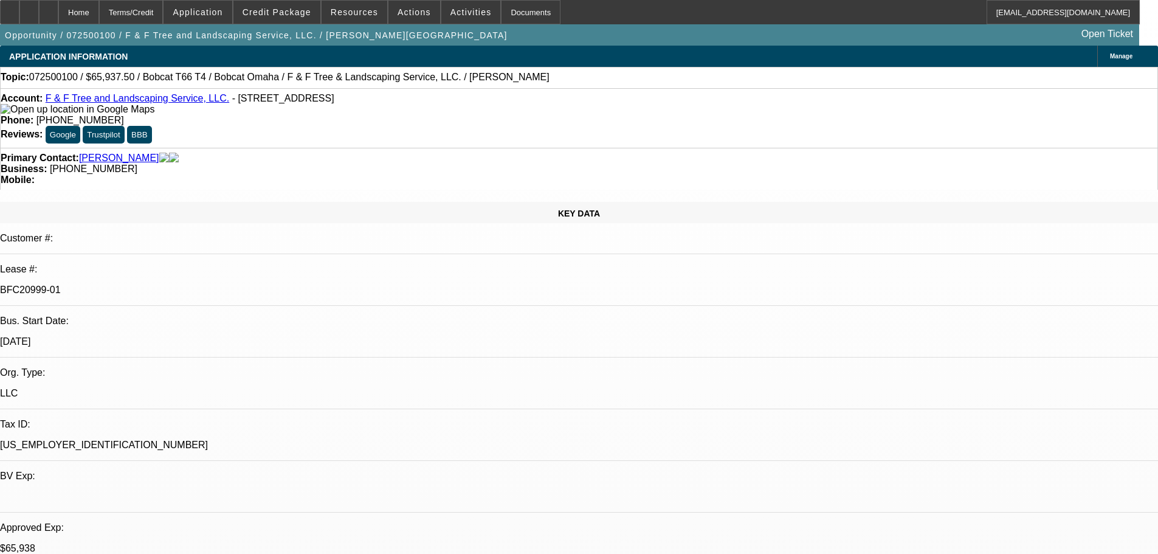
select select "0"
select select "3"
select select "0"
select select "6"
select select "0.1"
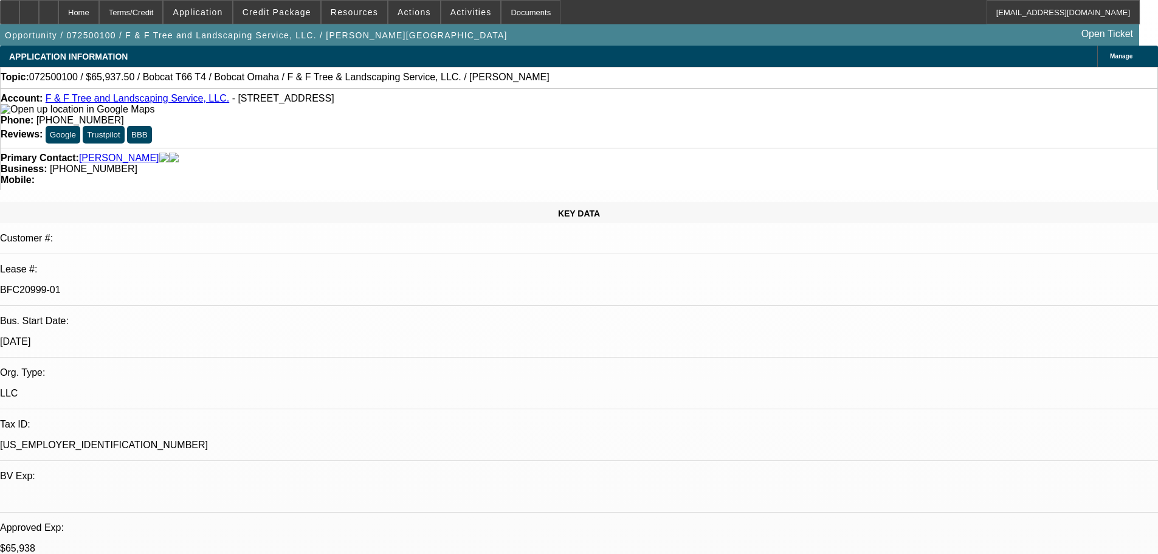
select select "0"
select select "2"
select select "0"
select select "6"
select select "0.1"
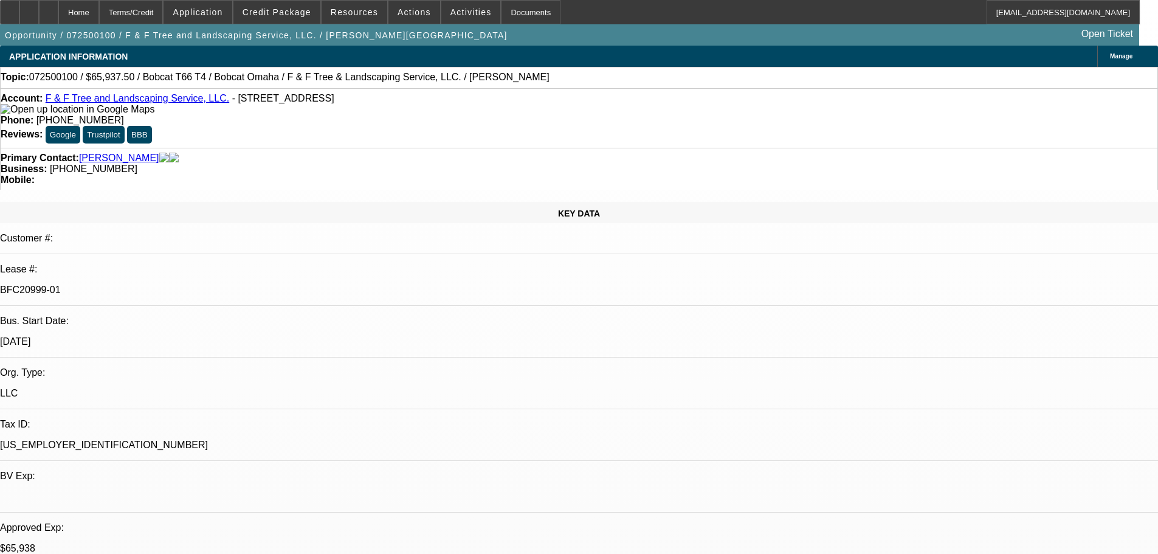
select select "0"
select select "2"
select select "0"
select select "6"
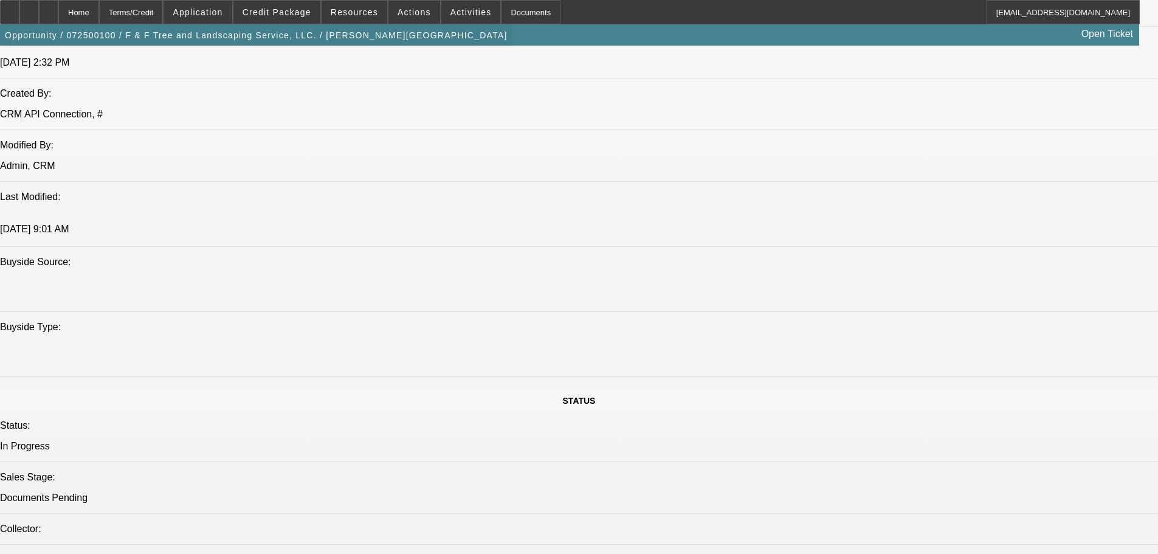
scroll to position [1042, 0]
click at [275, 15] on span "Credit Package" at bounding box center [276, 12] width 69 height 10
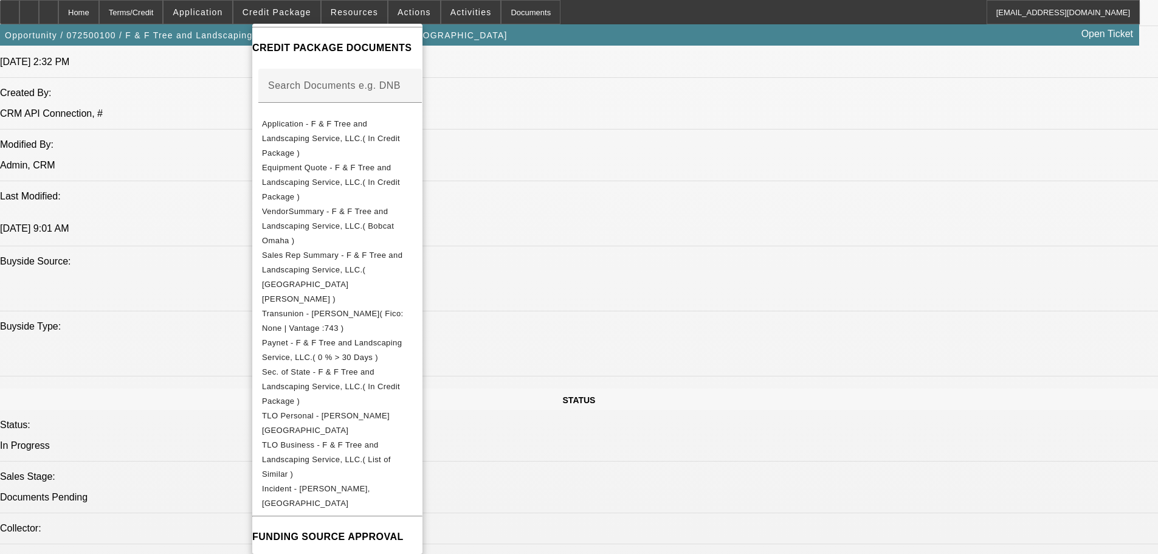
scroll to position [295, 0]
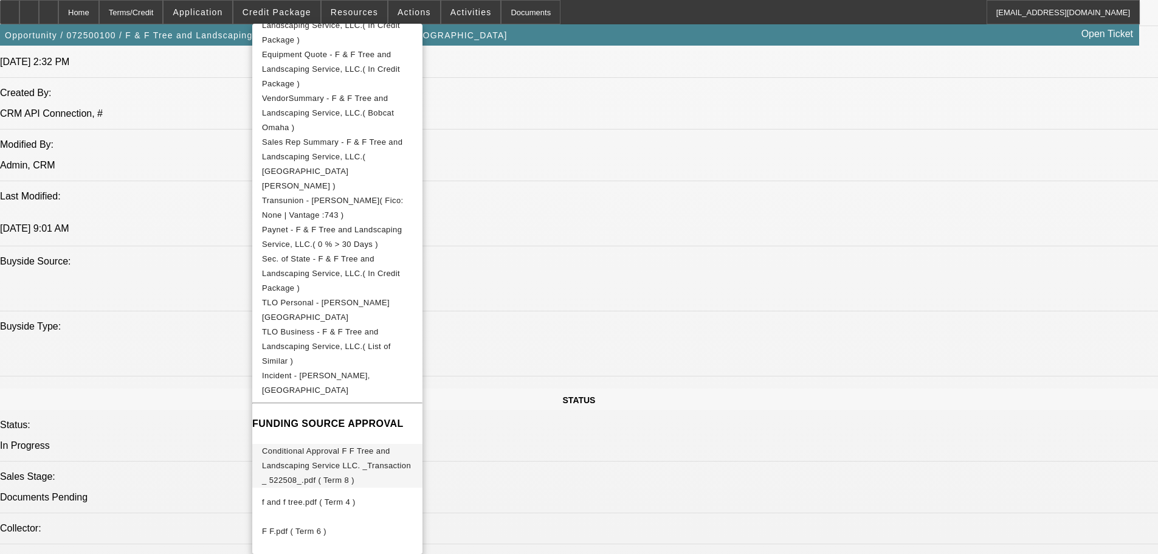
click at [411, 446] on span "Conditional Approval F F Tree and Landscaping Service LLC. _Transaction _ 52250…" at bounding box center [336, 465] width 149 height 38
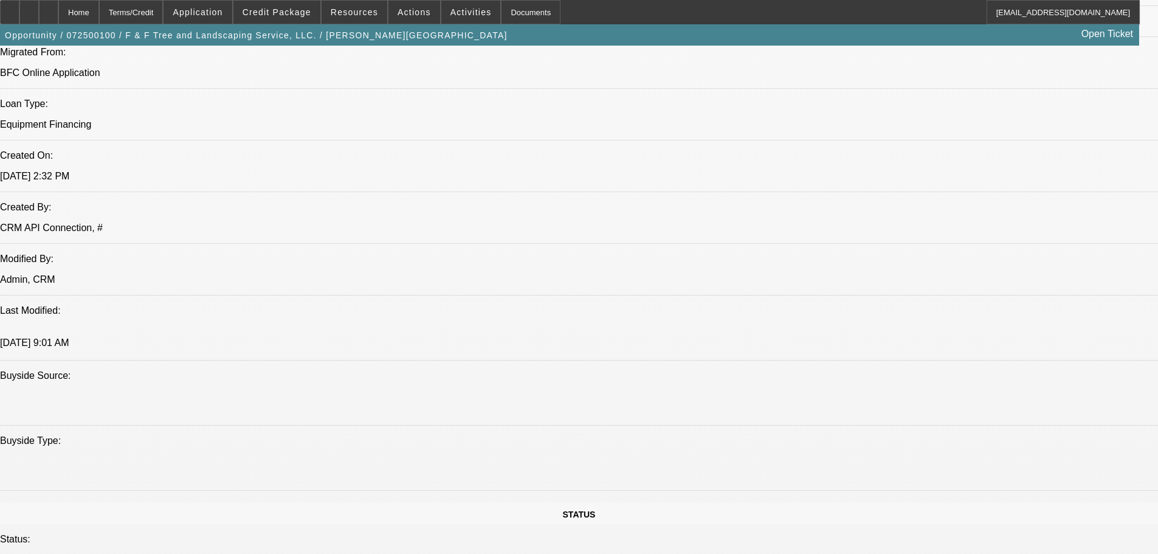
scroll to position [921, 0]
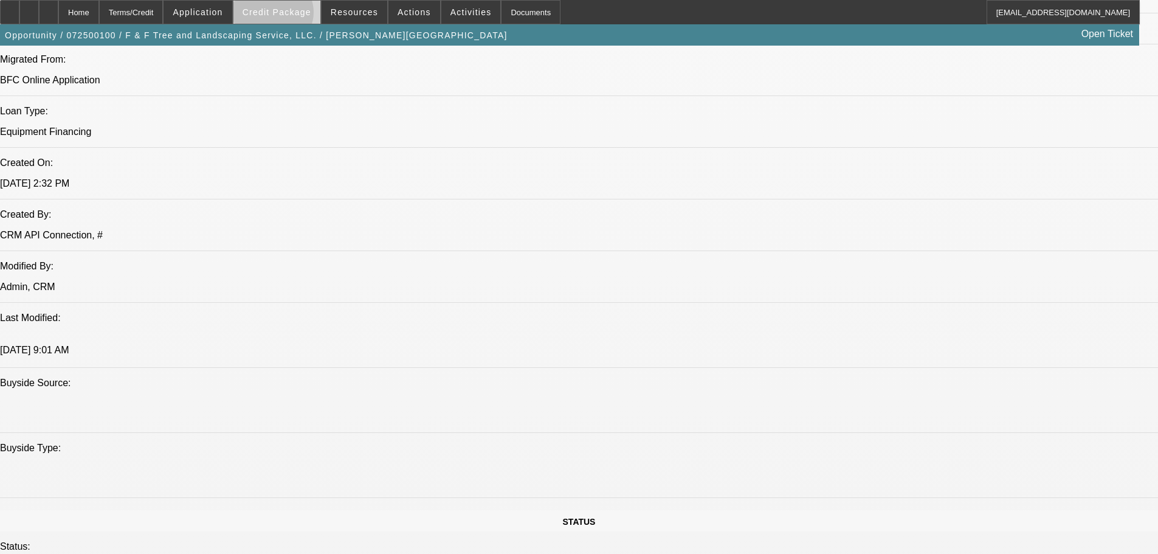
click at [292, 15] on span "Credit Package" at bounding box center [276, 12] width 69 height 10
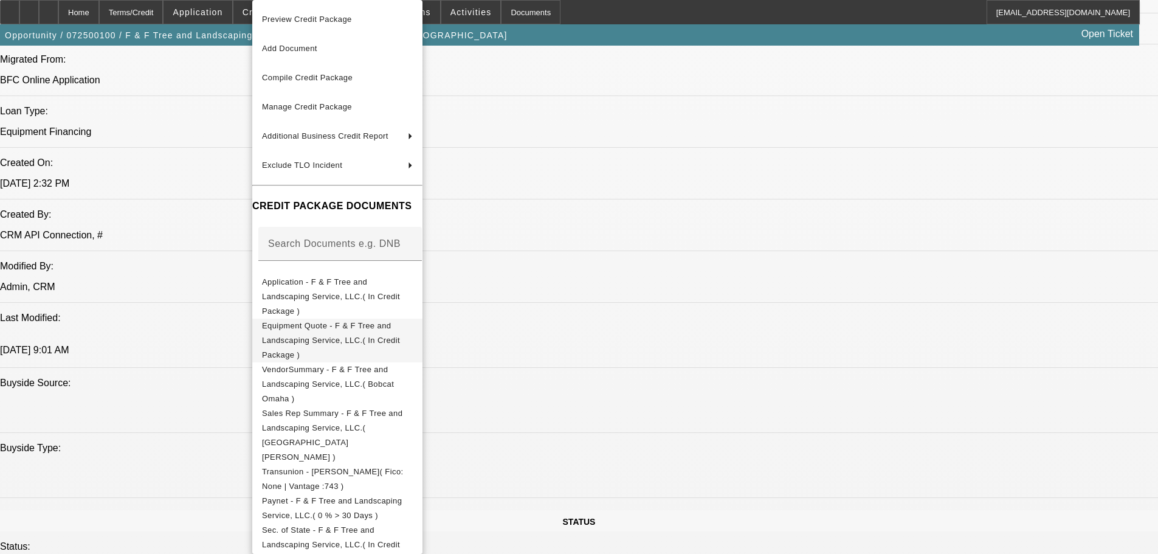
click at [308, 321] on span "Equipment Quote - F & F Tree and Landscaping Service, LLC.( In Credit Package )" at bounding box center [331, 340] width 138 height 38
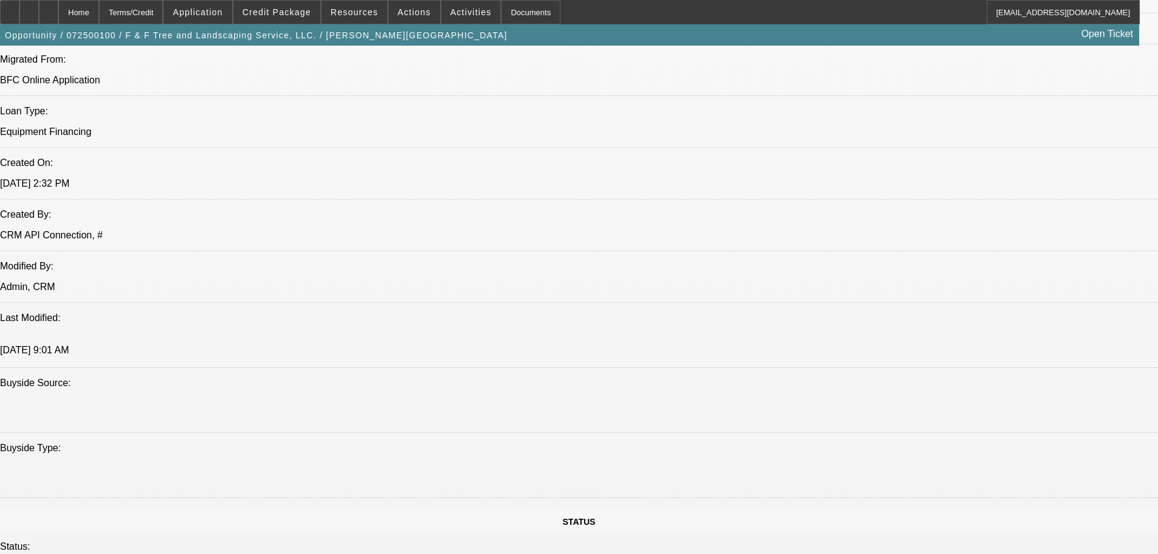
click at [299, 3] on span at bounding box center [276, 12] width 87 height 29
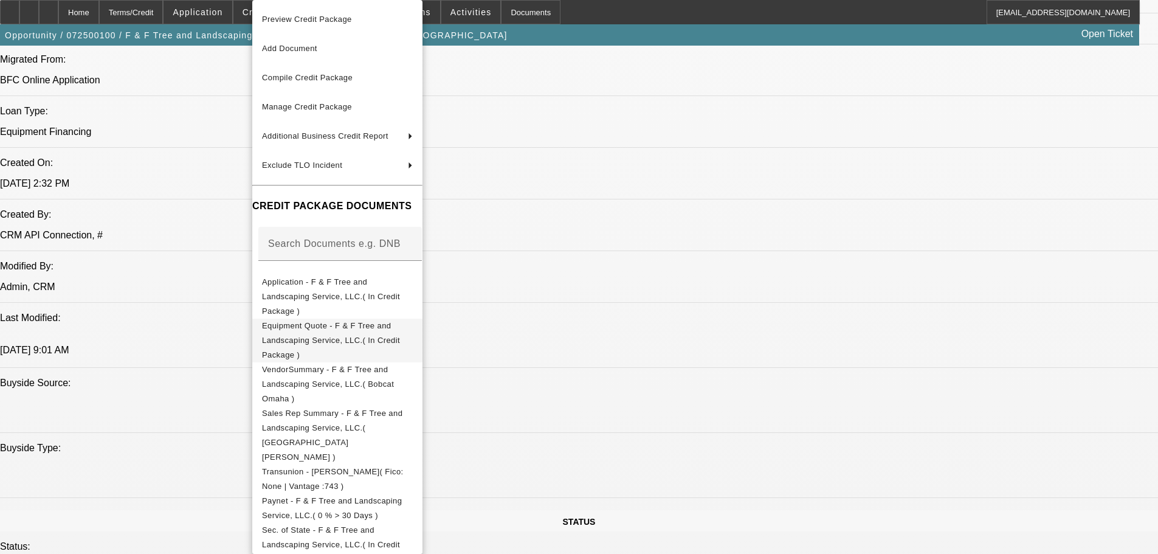
click at [323, 321] on span "Equipment Quote - F & F Tree and Landscaping Service, LLC.( In Credit Package )" at bounding box center [331, 340] width 138 height 38
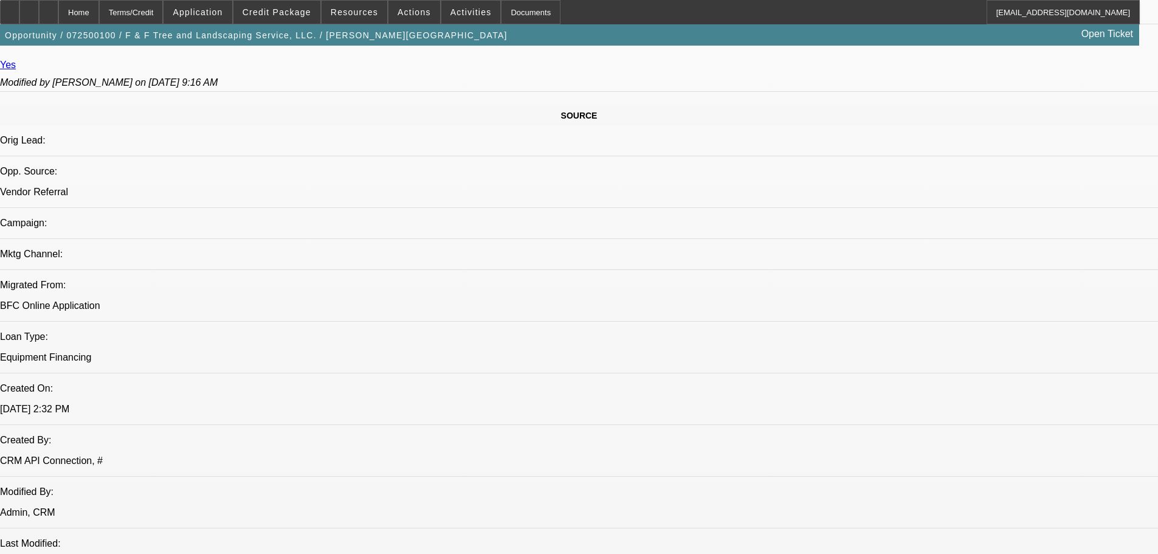
scroll to position [495, 0]
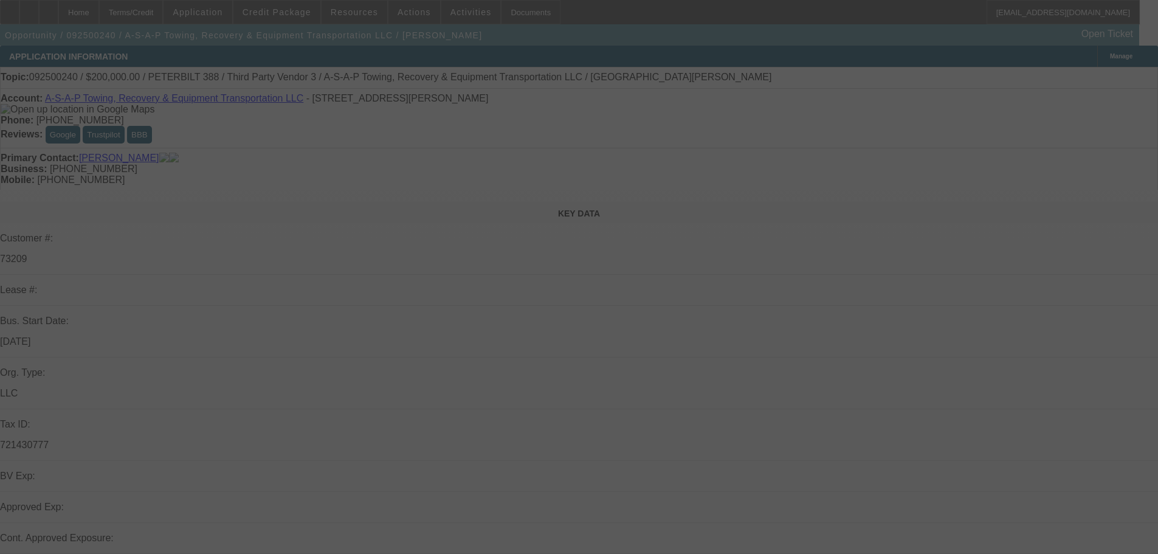
select select "0"
select select "2"
select select "0"
select select "6"
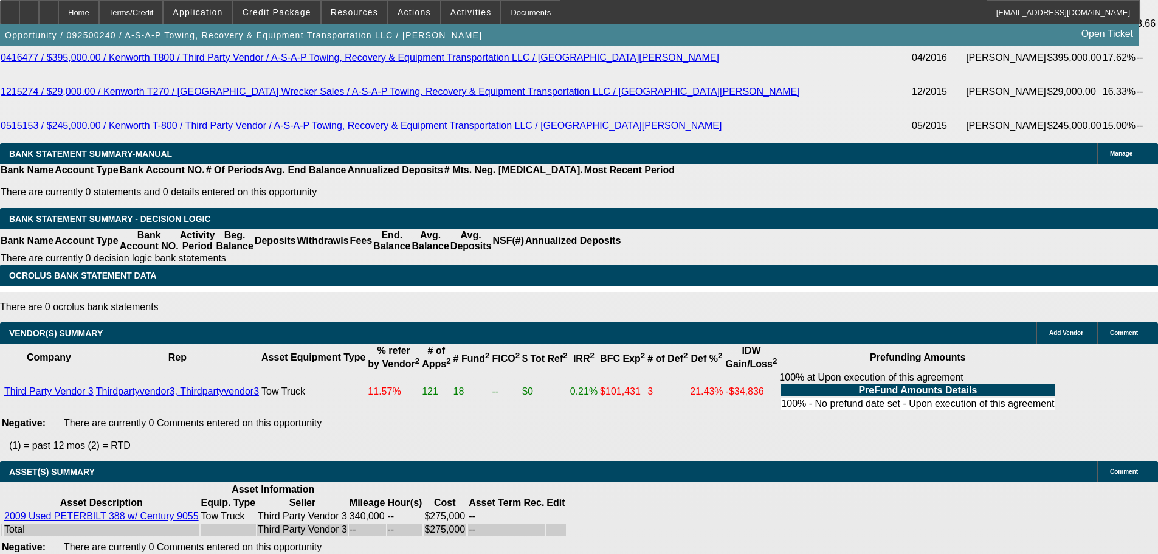
scroll to position [2620, 0]
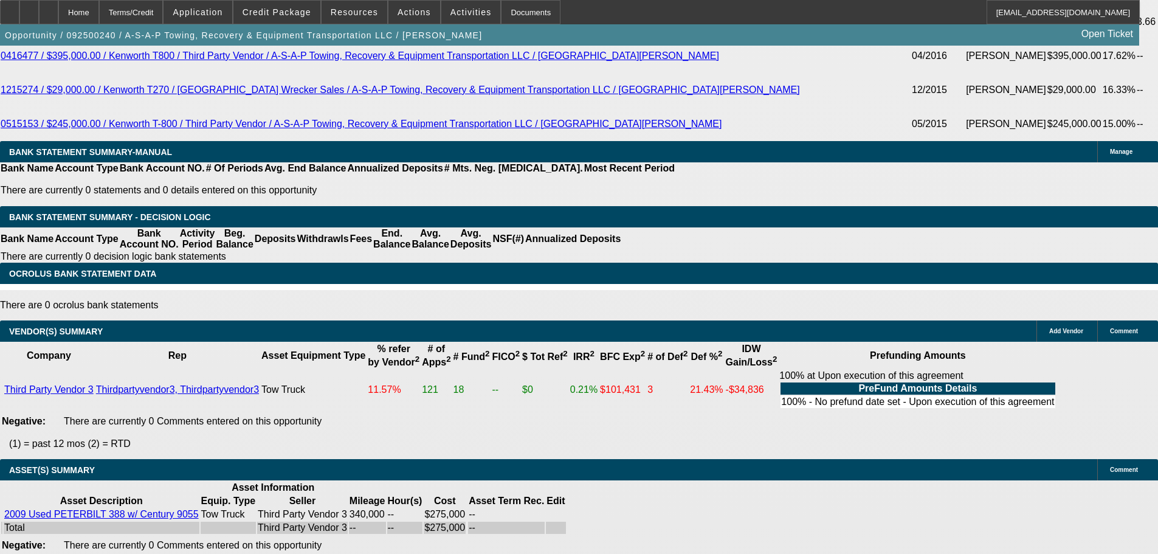
select select "6"
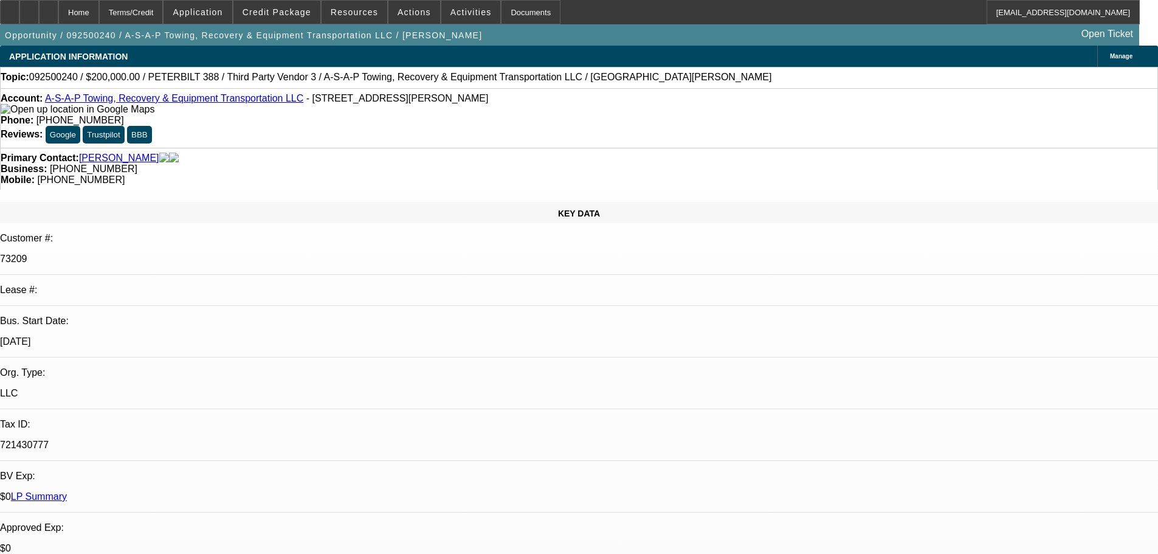
paste textarea "Will need fins due to exposure"
type textarea "PER FC: "Will need fins due to exposure""
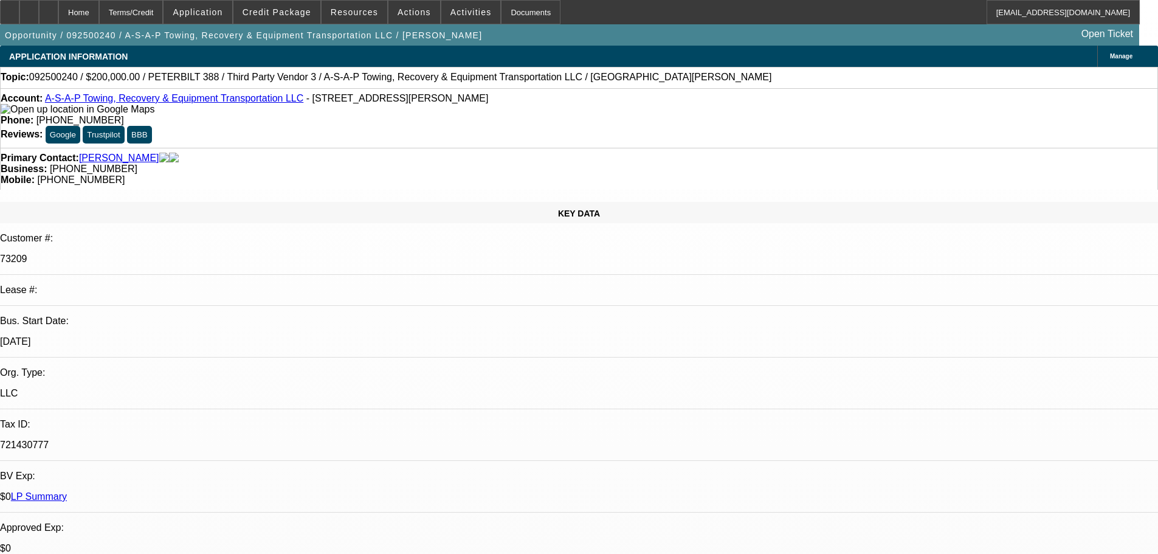
type input "07:14"
click at [916, 430] on span "11" at bounding box center [914, 424] width 22 height 22
type input "9/11/2025"
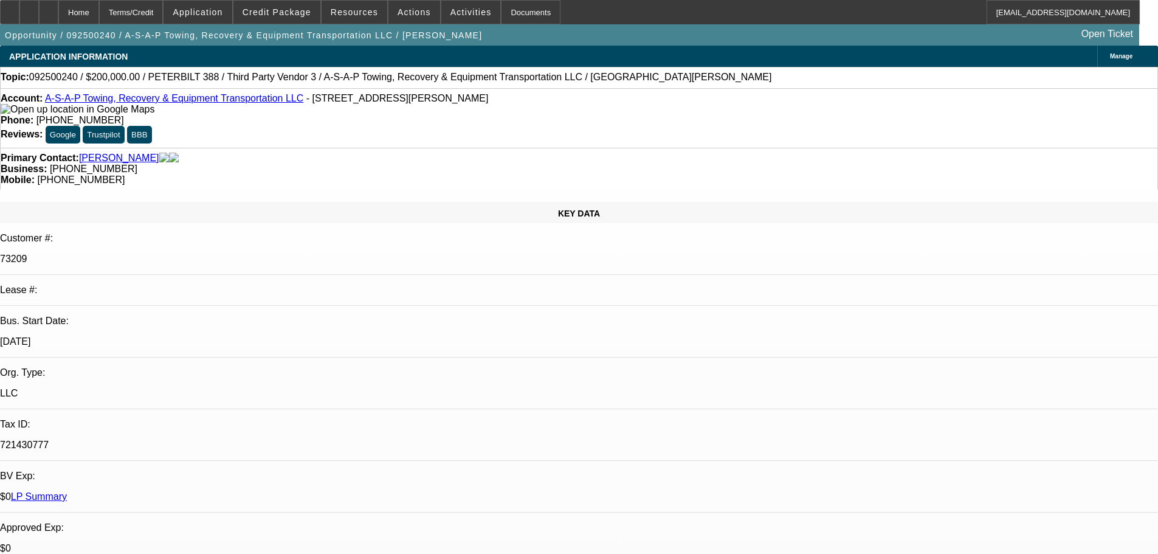
type input "04:16"
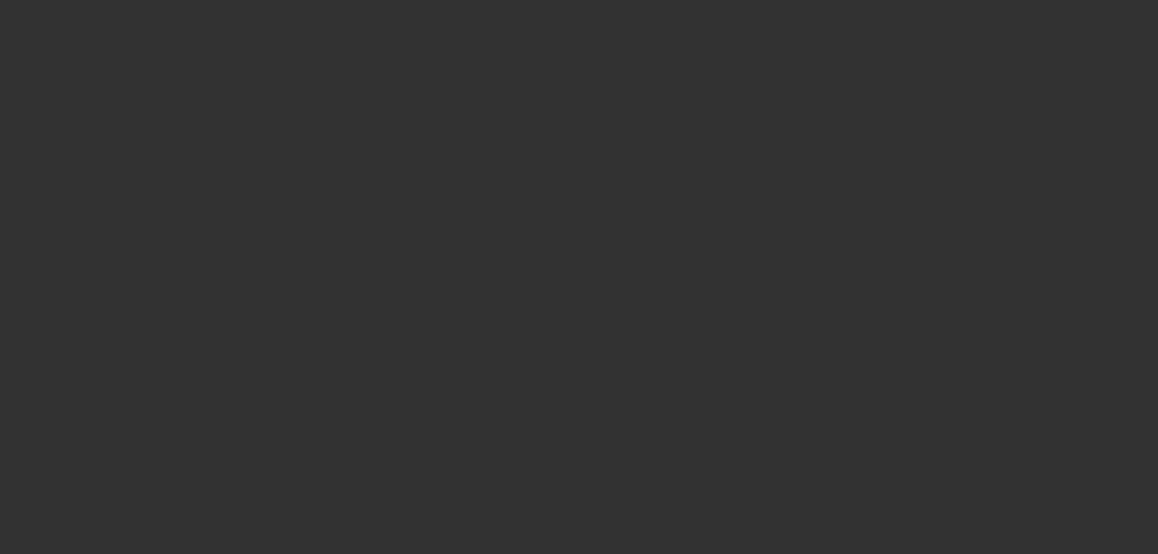
select select "0"
select select "2"
select select "0"
select select "6"
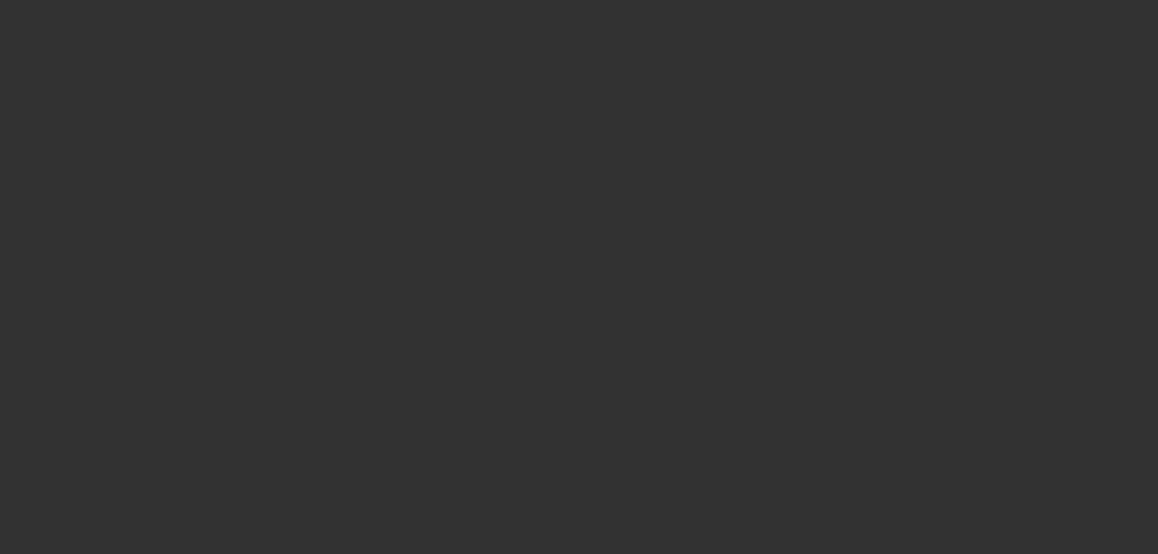
select select "0"
select select "2"
select select "0"
select select "6"
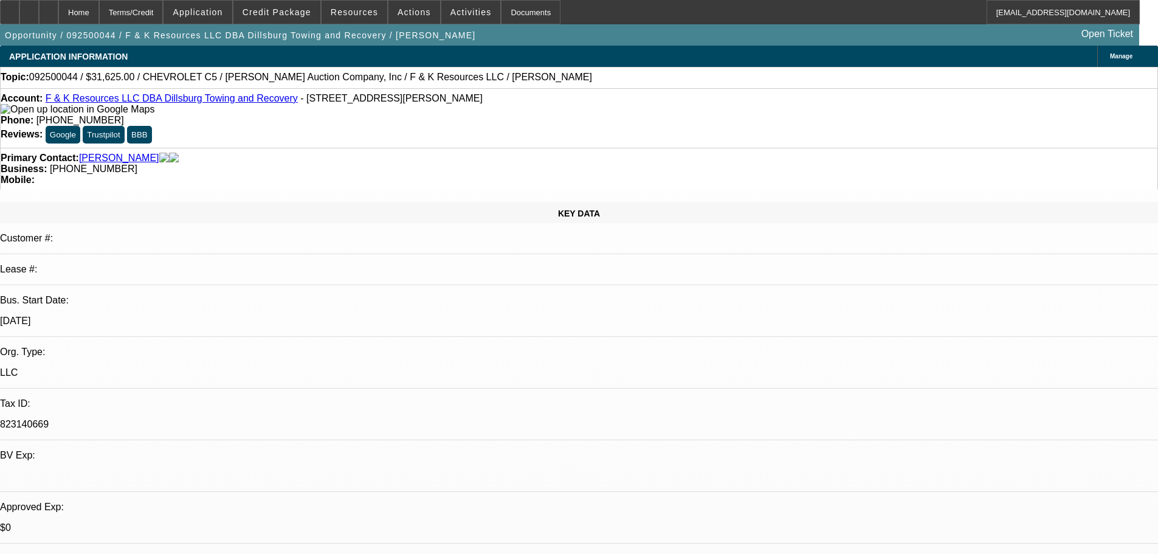
select select "0"
select select "6"
select select "0"
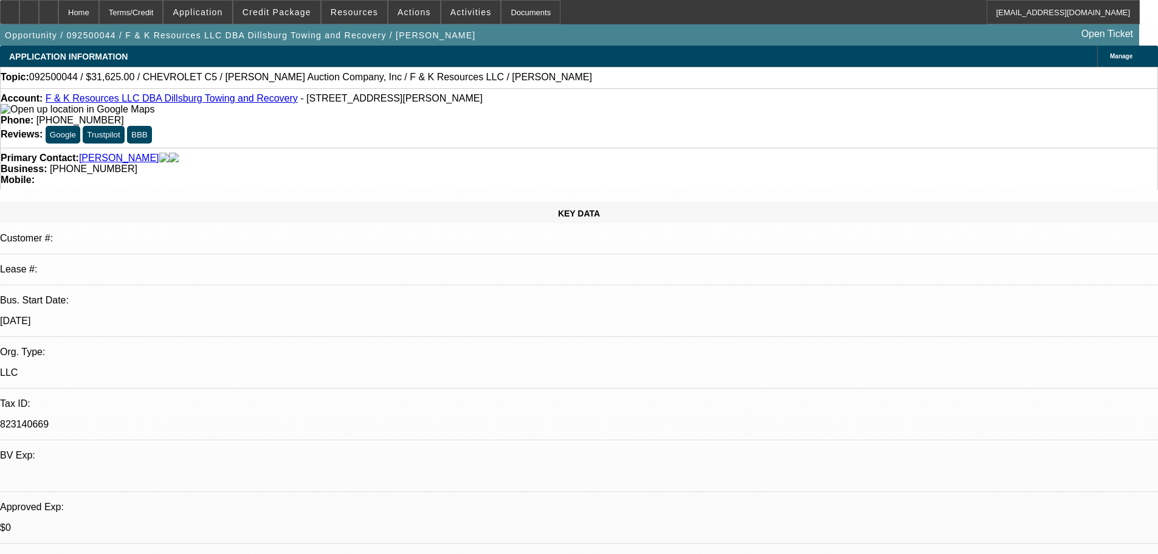
select select "0"
select select "6"
select select "0"
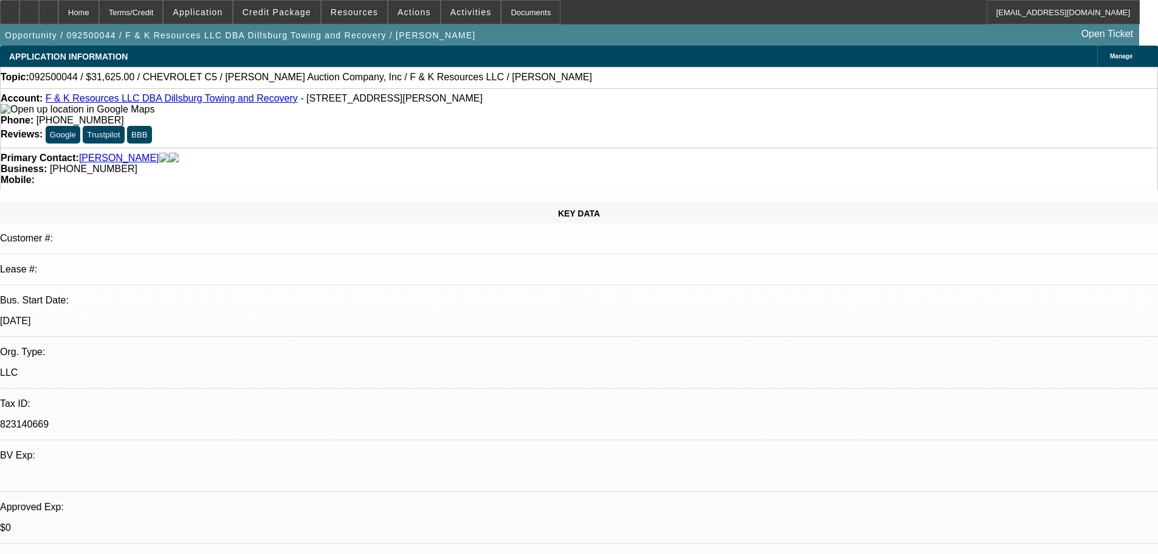
select select "0"
select select "6"
select select "0"
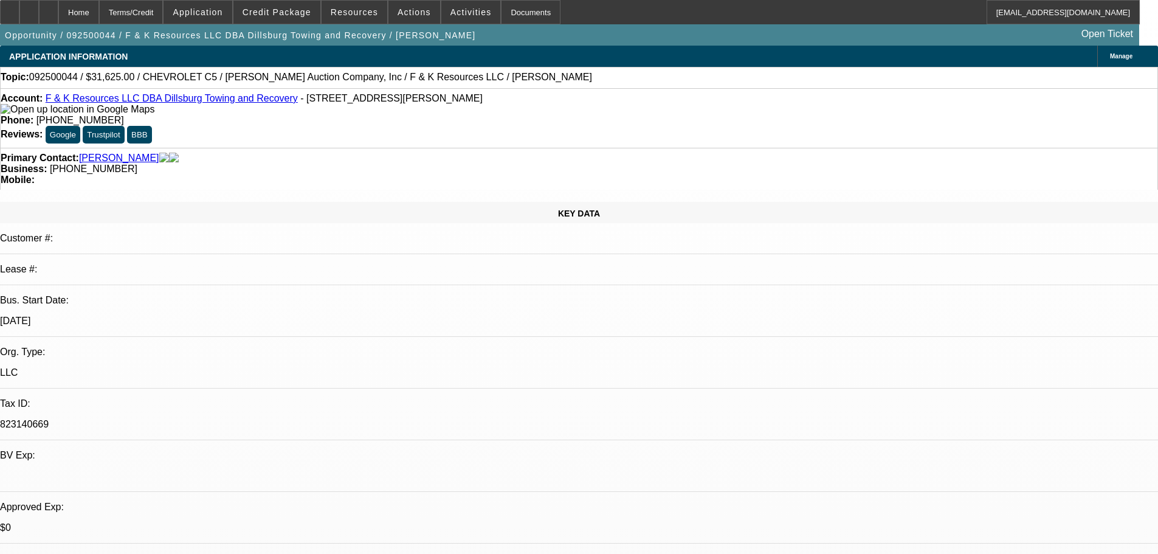
select select "6"
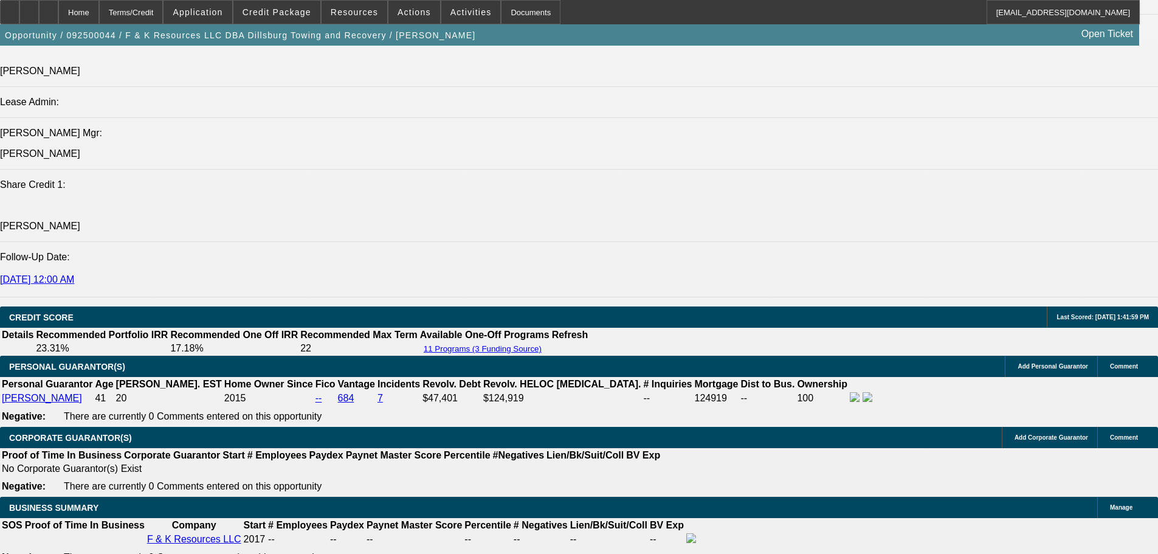
scroll to position [1823, 0]
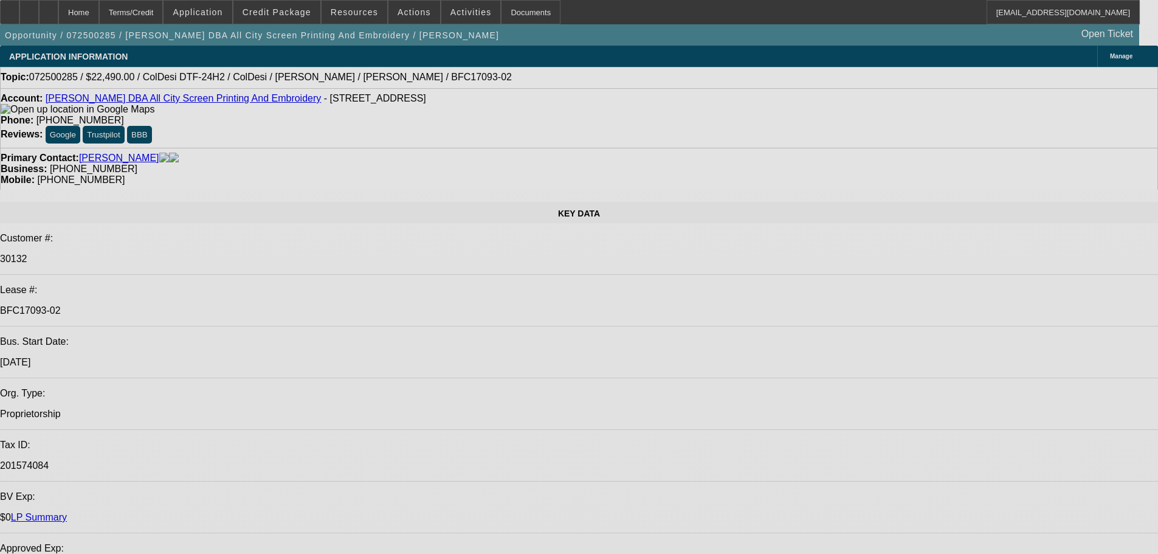
select select "0"
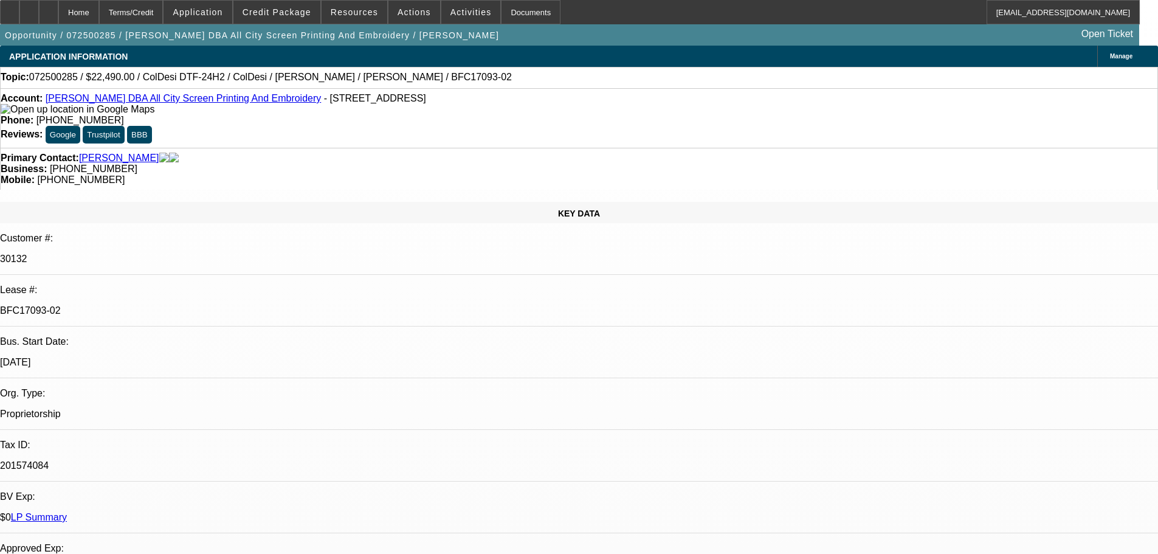
select select "0"
select select "0.1"
select select "4"
select select "0"
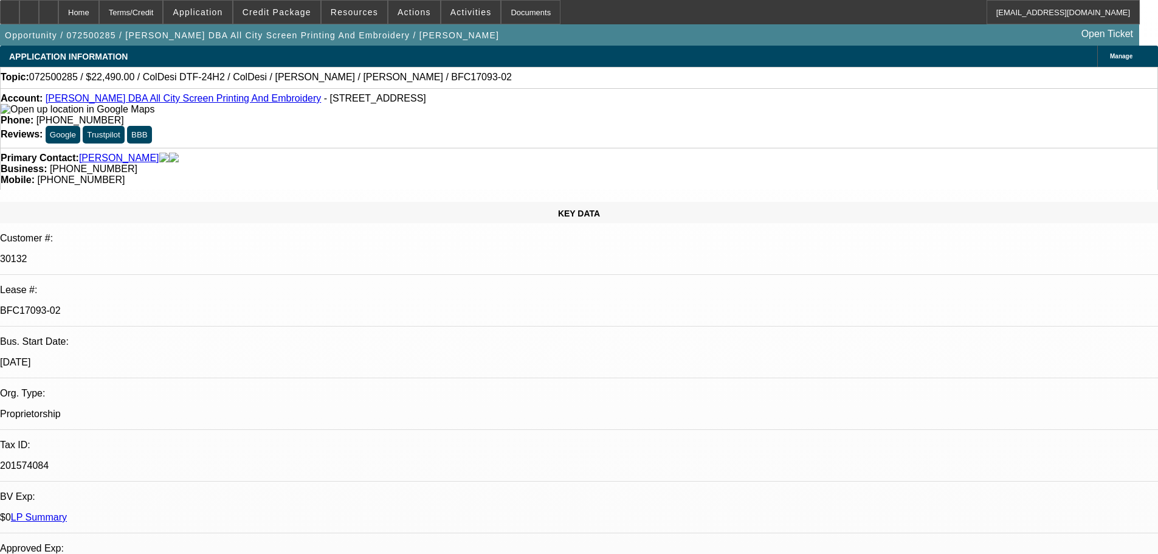
select select "0.1"
select select "4"
select select "0"
select select "0.1"
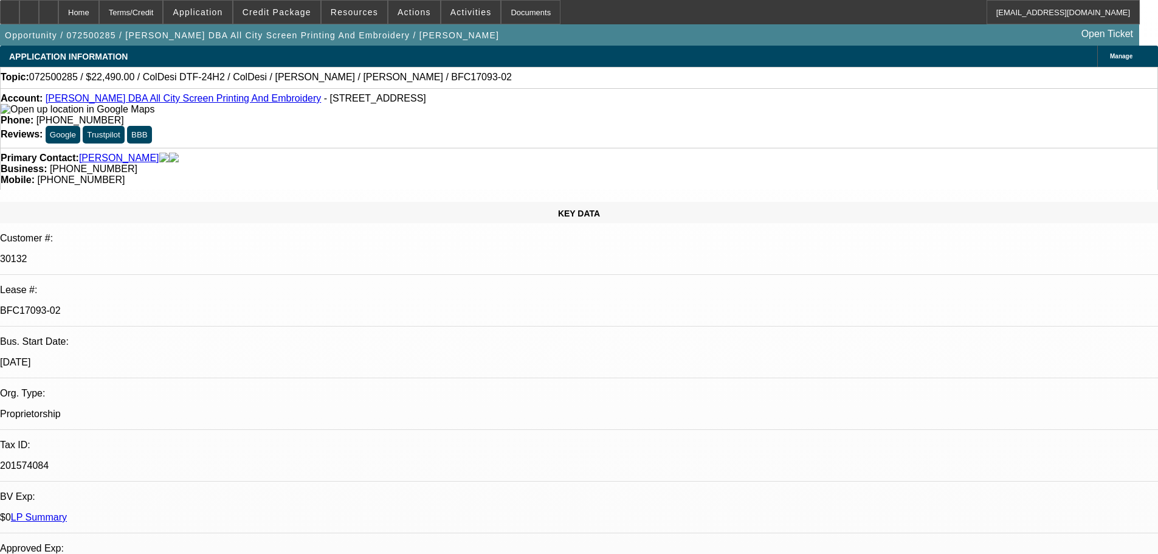
select select "4"
click at [305, 8] on span "Credit Package" at bounding box center [276, 12] width 69 height 10
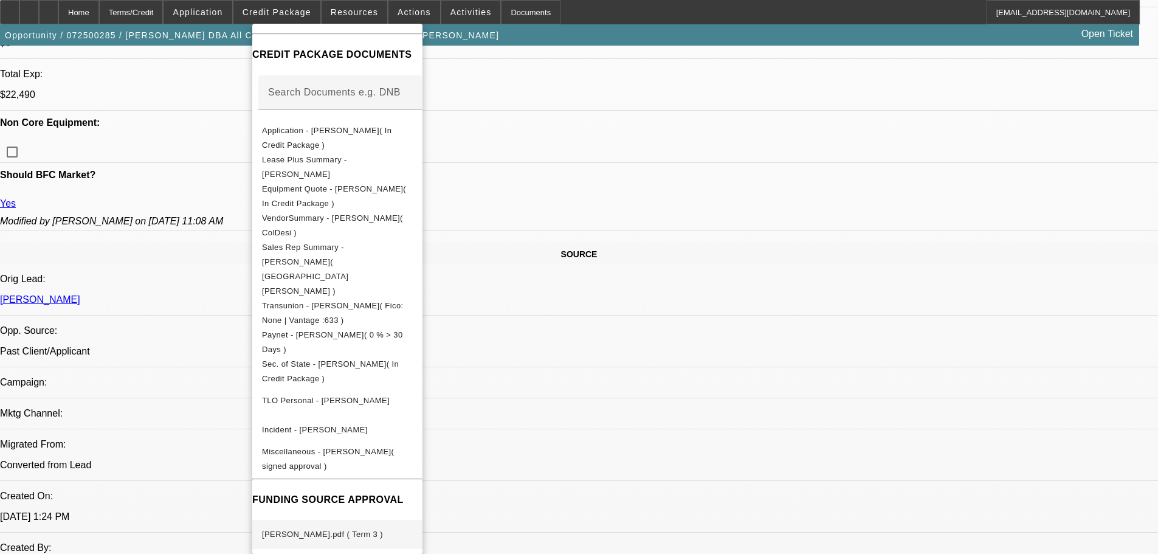
scroll to position [608, 0]
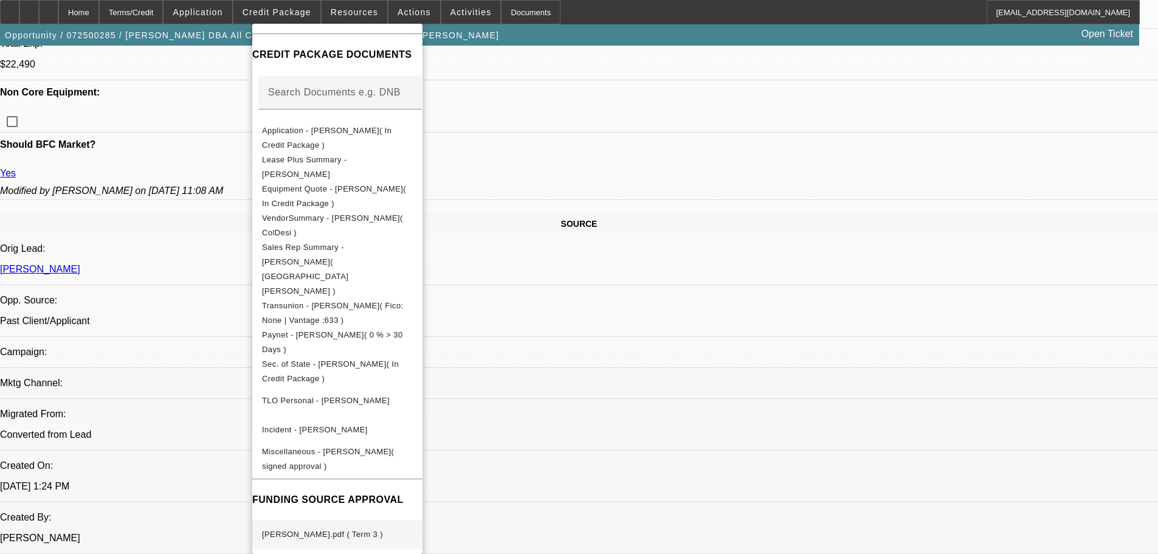
click at [367, 529] on span "BRIAN BANKS.pdf ( Term 3 )" at bounding box center [322, 533] width 121 height 9
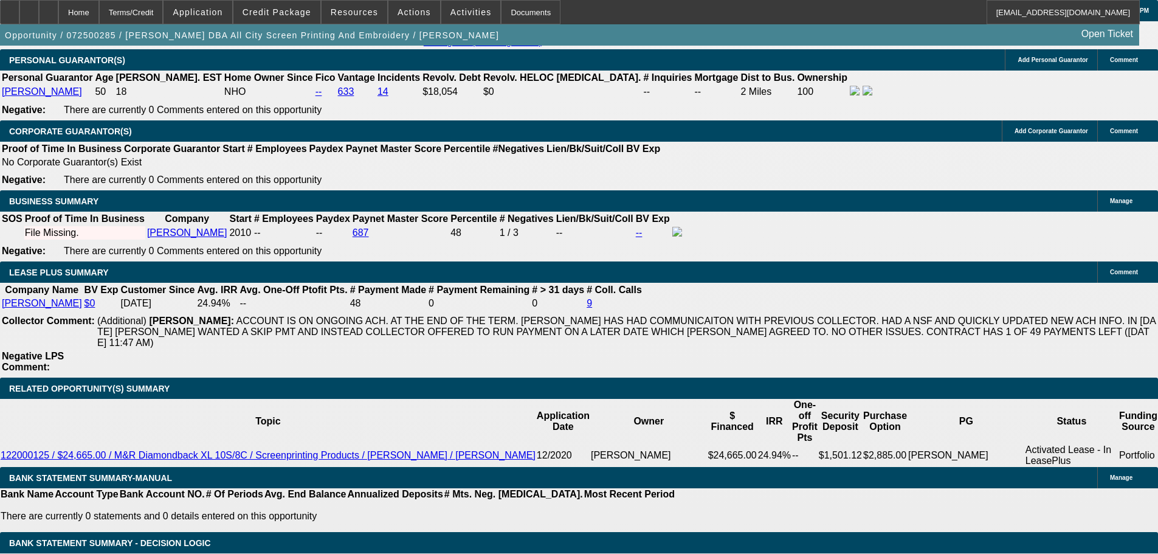
scroll to position [2066, 0]
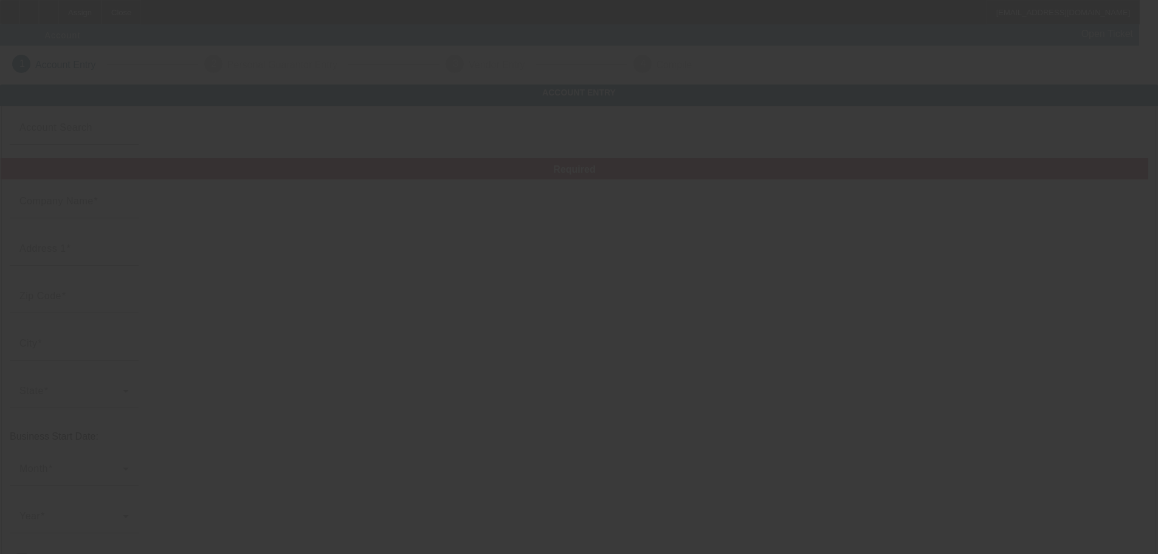
type input "BB LANDSCAPING"
type input "210 Hartford Glen Ct"
type input "63385"
type input "Wentzville"
type input "(636) 312-0919"
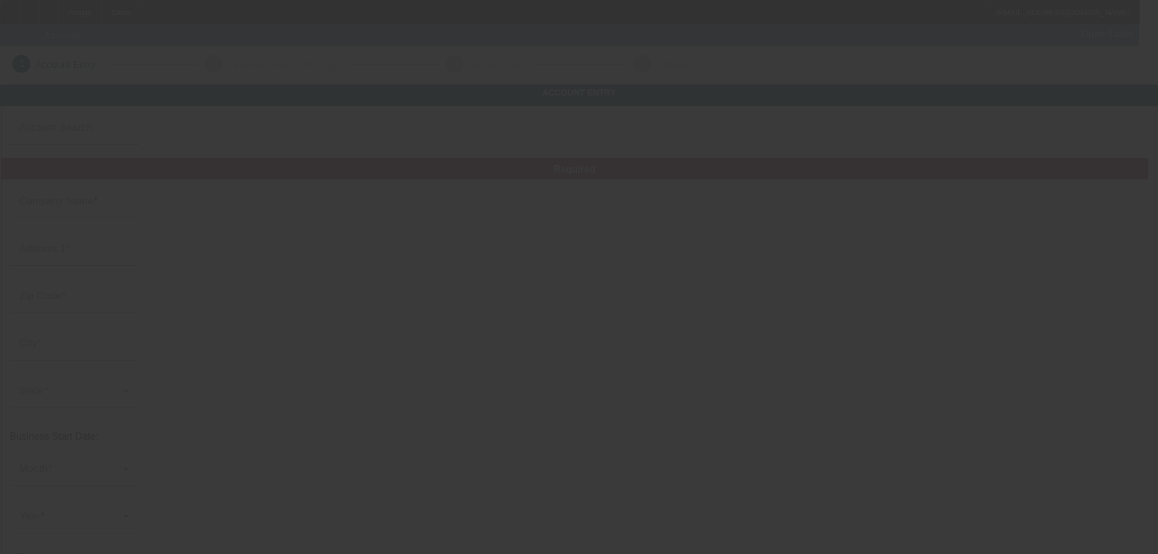
type input "christine@bbtreeandlandscaping.com"
type input "82-3846297"
type input "https://BBTREEANDLANDSCAPING.COM"
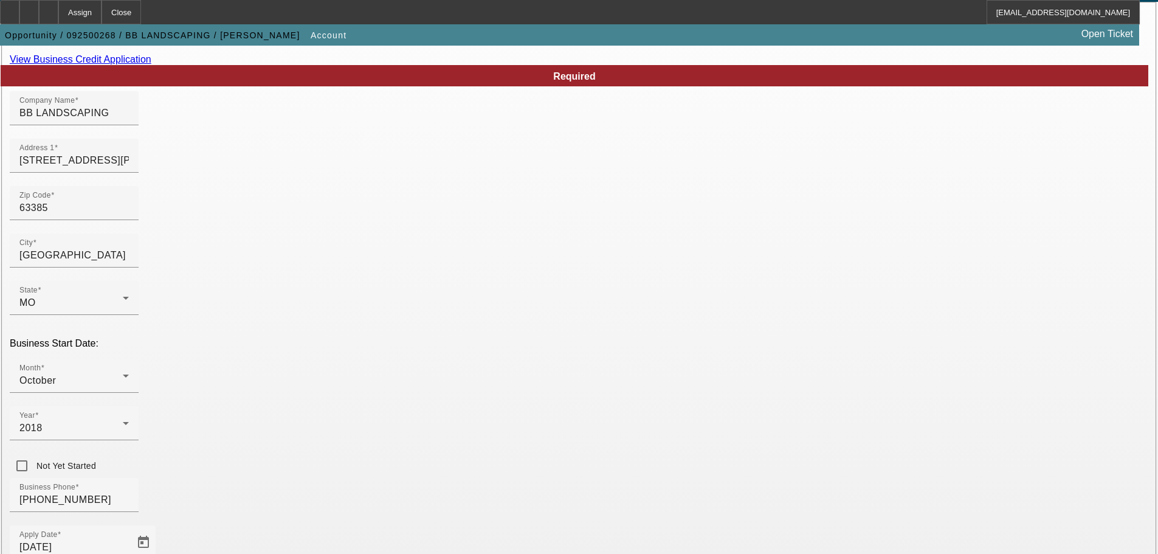
scroll to position [224, 0]
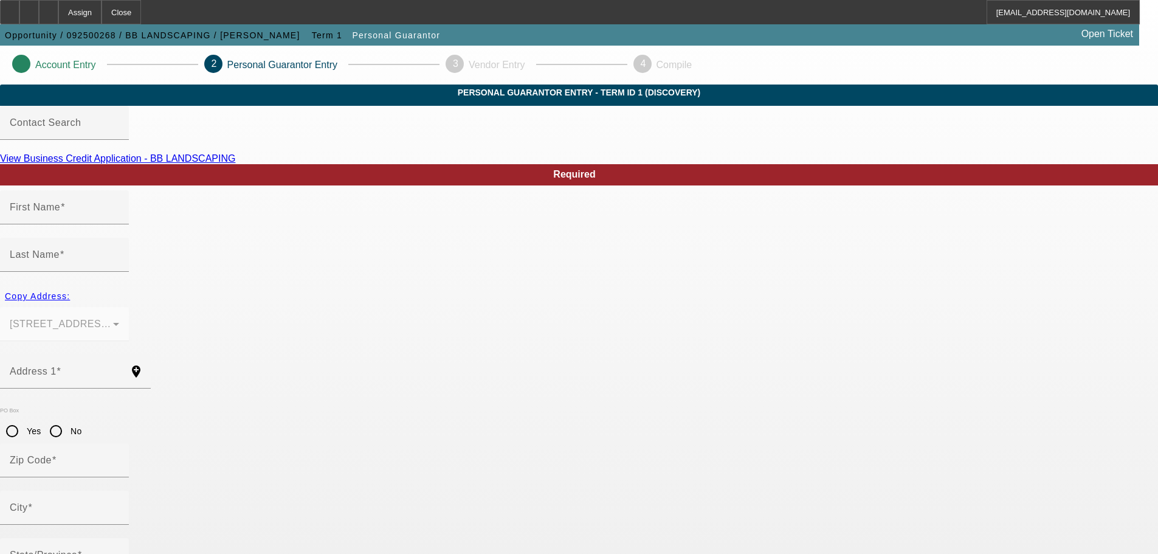
type input "Christine"
type input "Fallon"
type input "210 Hartford Glen Ct"
radio input "true"
type input "63385"
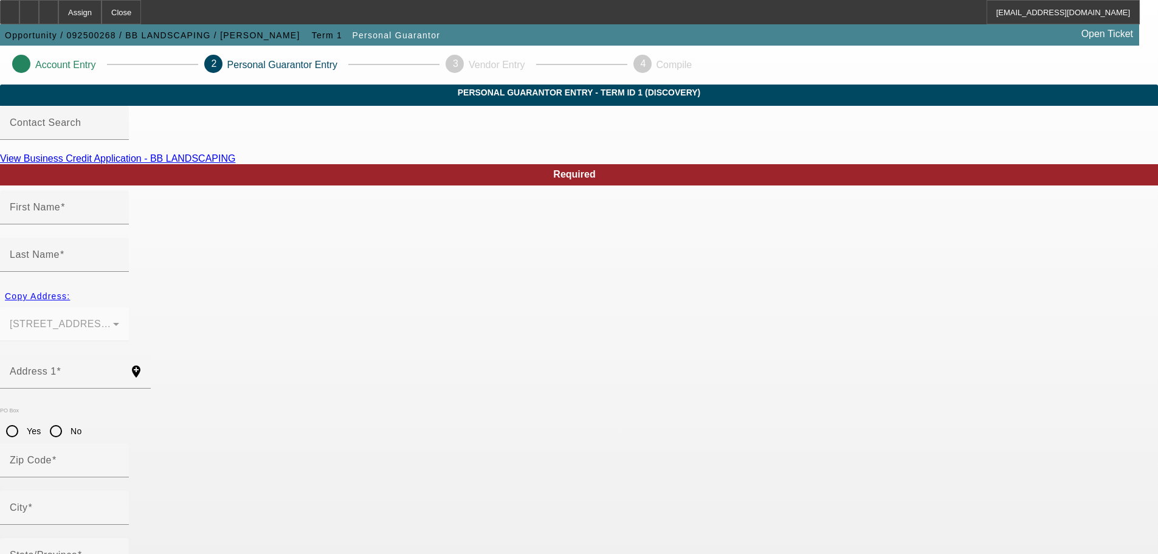
type input "Wentzville"
type input "(636) 312-0919"
type input "51"
type input "488-06-1530"
type input "christine@bbtreeandlandscaping.com"
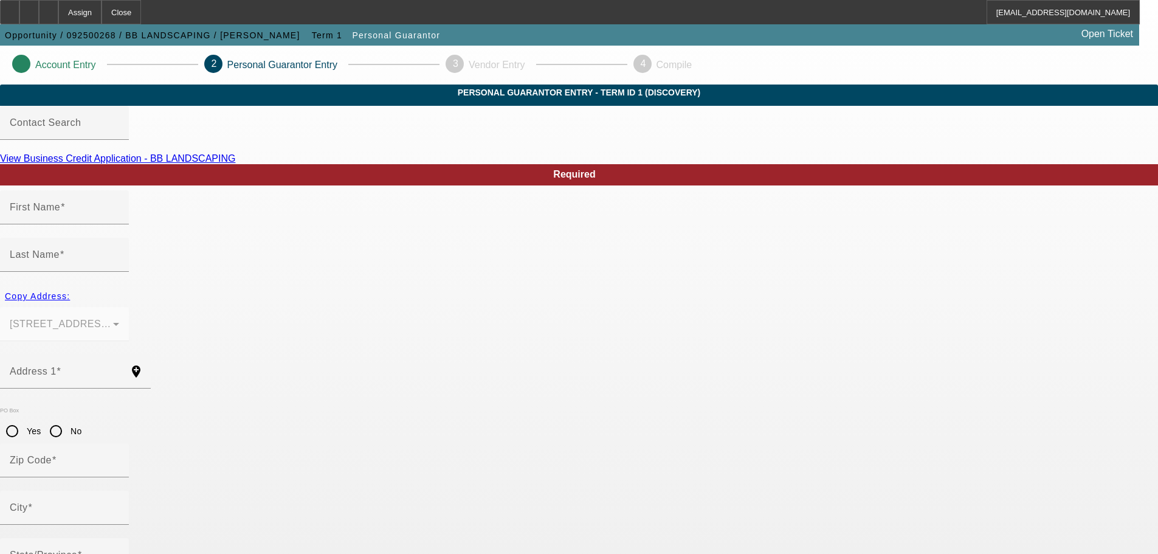
type input "(636) 290-5017"
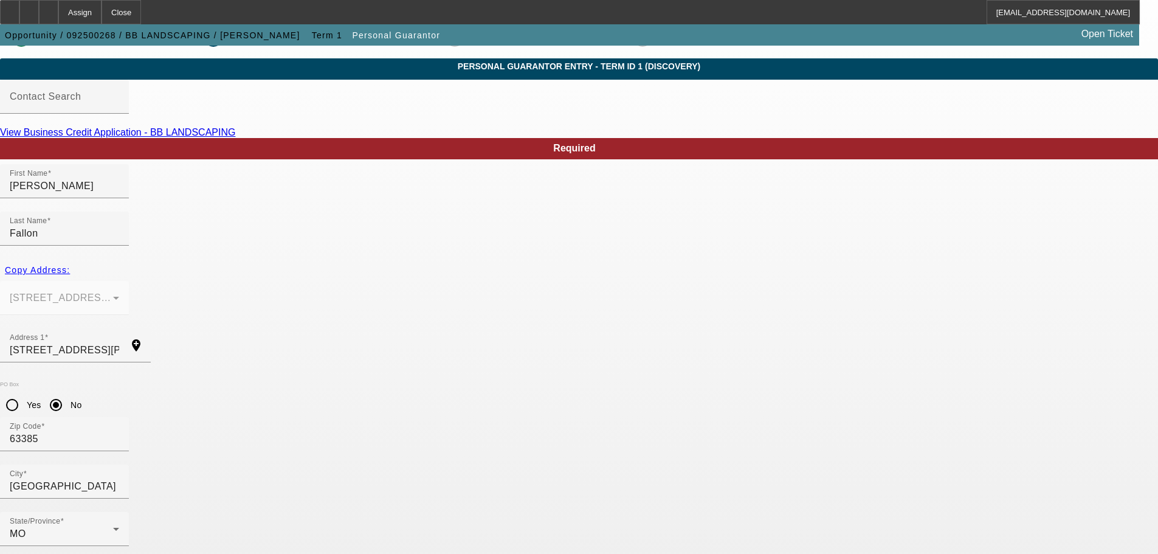
scroll to position [41, 0]
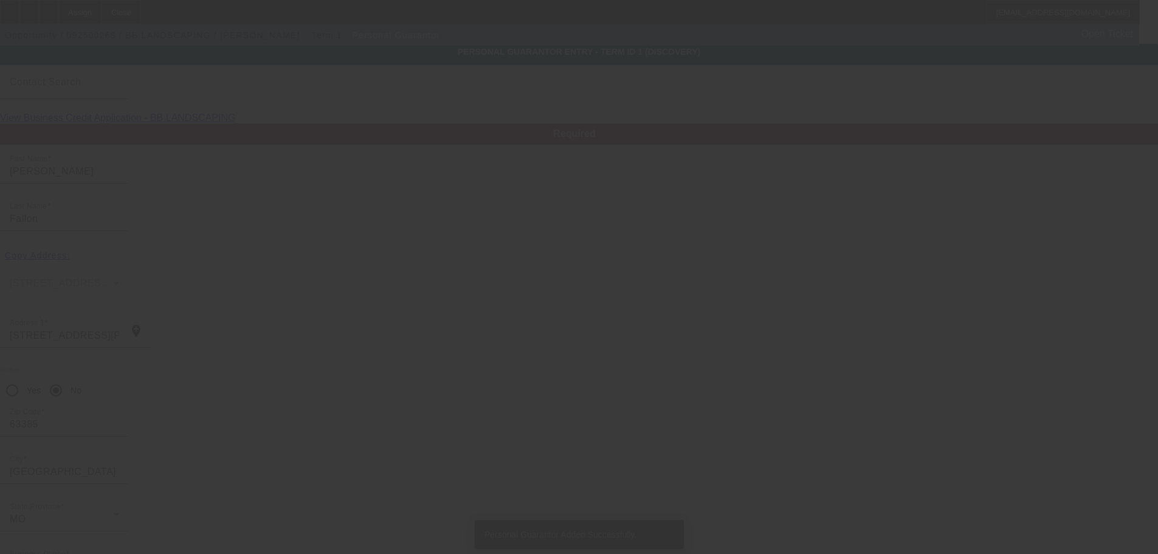
type input "Christine"
type input "Fallon"
type input "210 Hartford Glen Ct"
type input "63385"
type input "Wentzville"
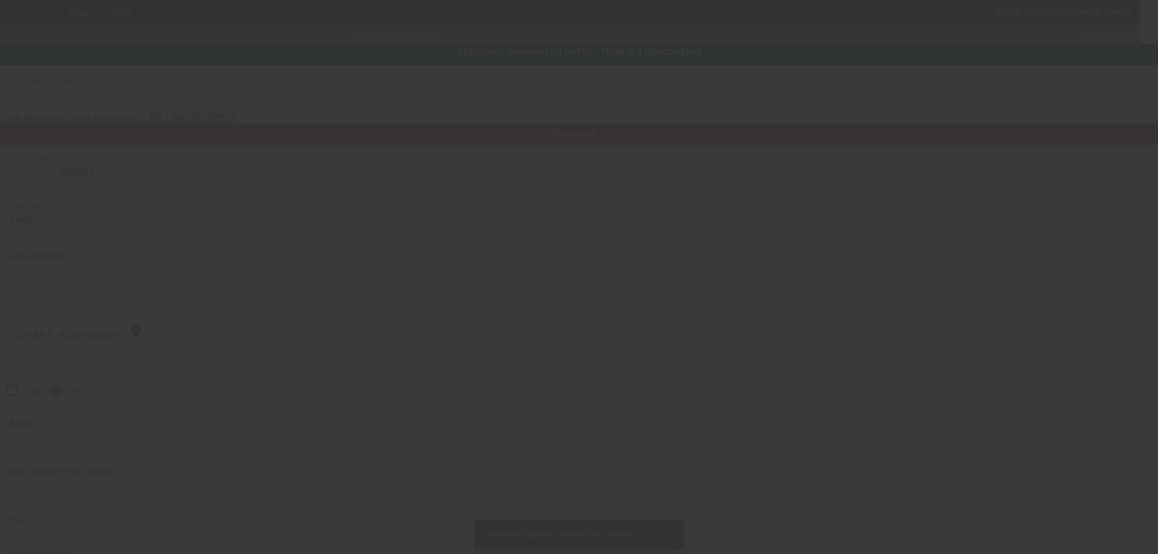
type input "(636) 312-0919"
type input "51"
type input "488-06-1530"
type input "christine@bbtreeandlandscaping.com"
type input "(636) 290-5017"
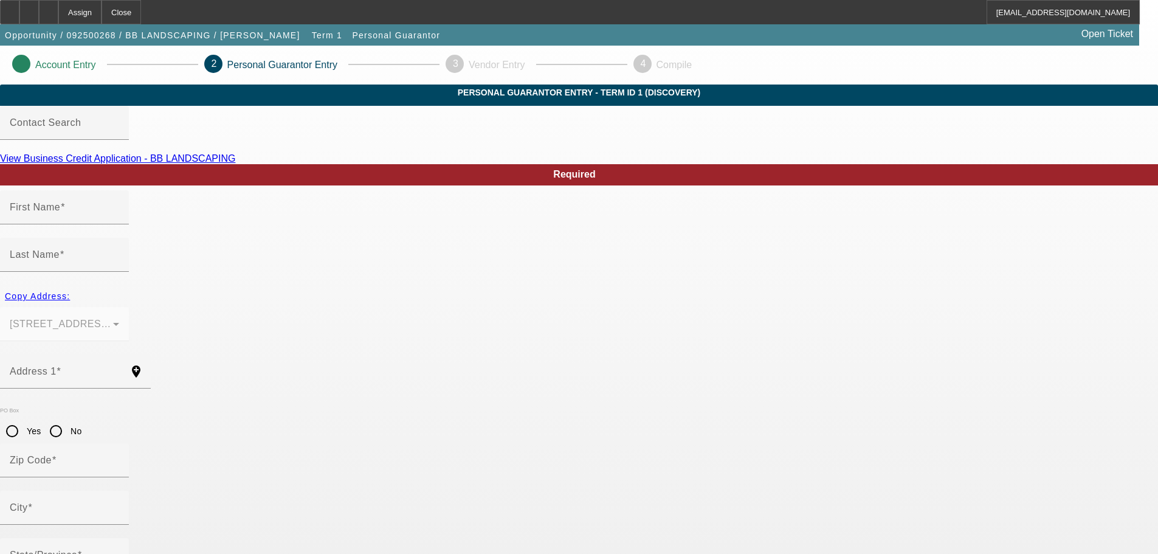
type input "[PERSON_NAME]"
type input "Fallon"
type input "[STREET_ADDRESS][PERSON_NAME]"
radio input "true"
type input "63385"
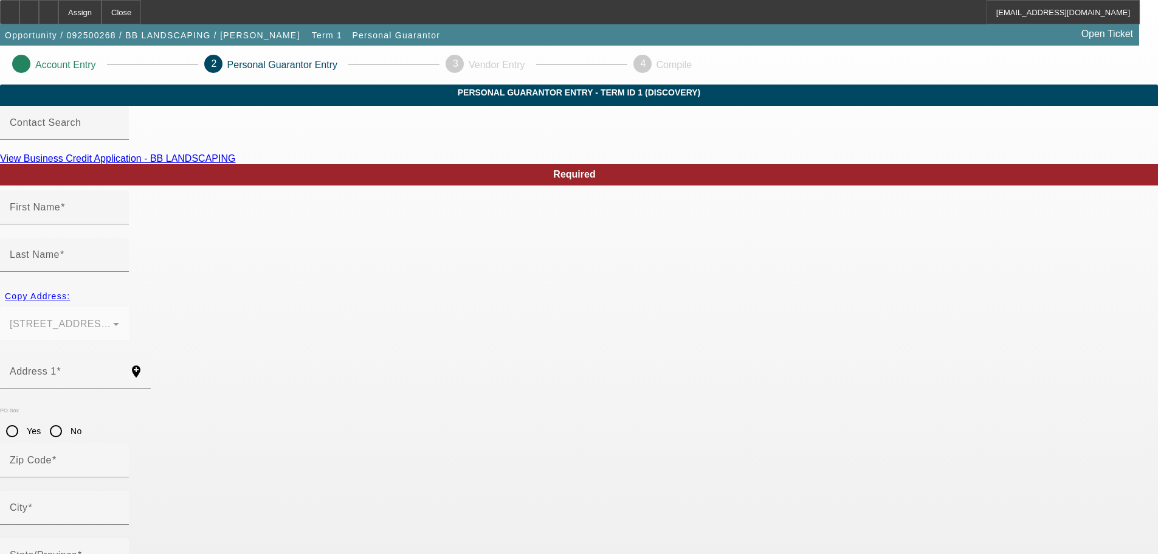
type input "[GEOGRAPHIC_DATA]"
type input "[PHONE_NUMBER]"
type input "51"
type input "488-06-1530"
type input "[PERSON_NAME][EMAIL_ADDRESS][DOMAIN_NAME]"
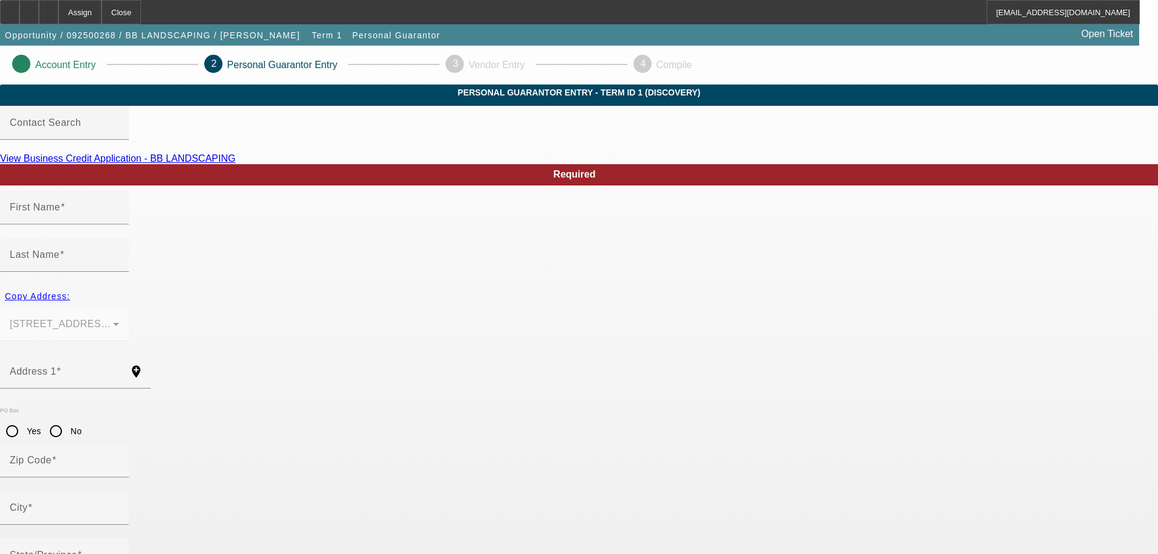
type input "[PHONE_NUMBER]"
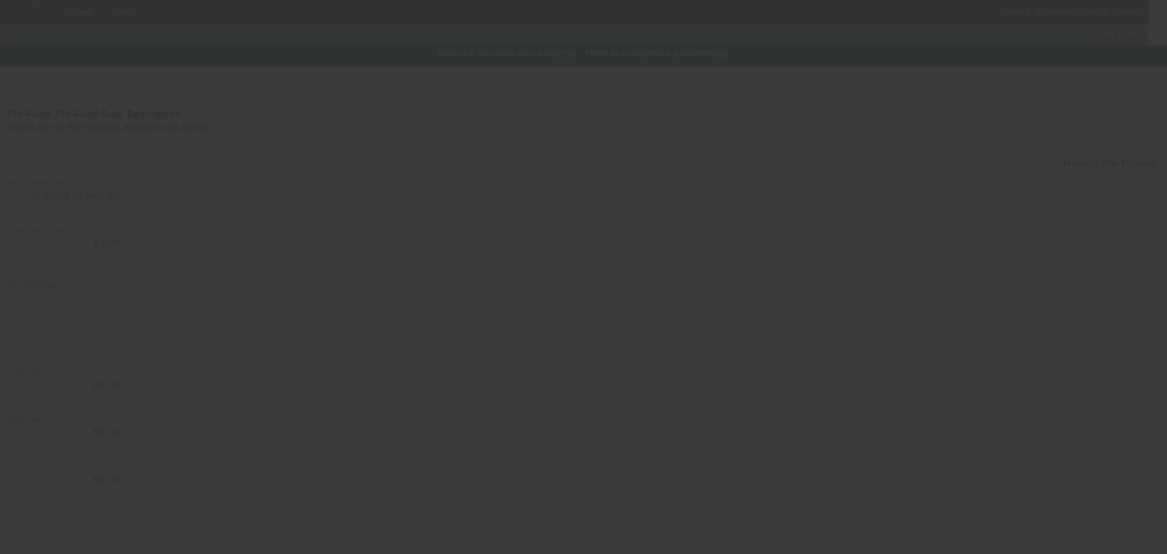
type input "$139,500.00"
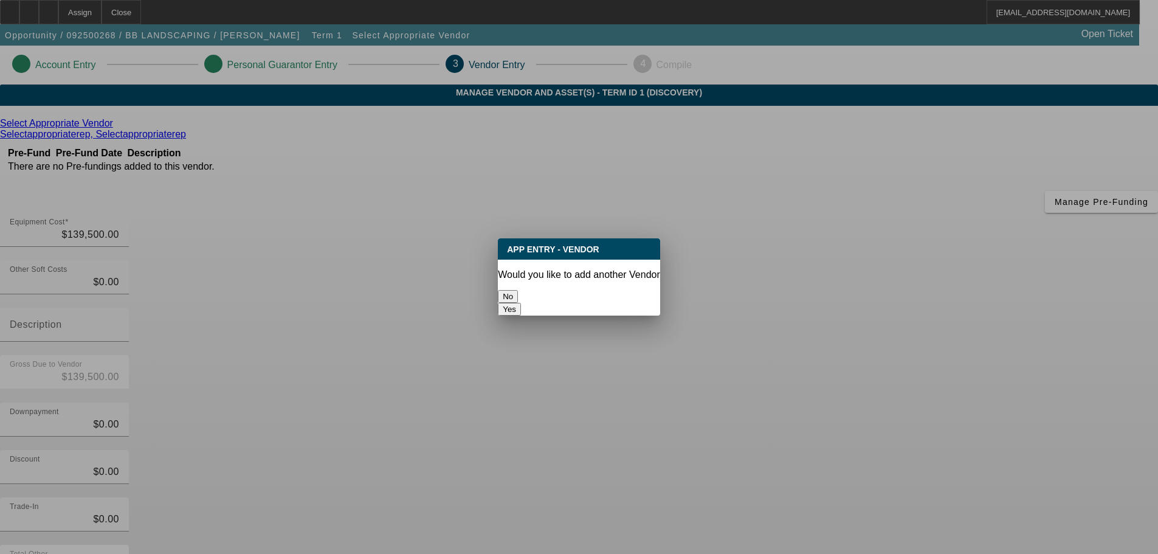
click at [518, 291] on button "No" at bounding box center [508, 296] width 20 height 13
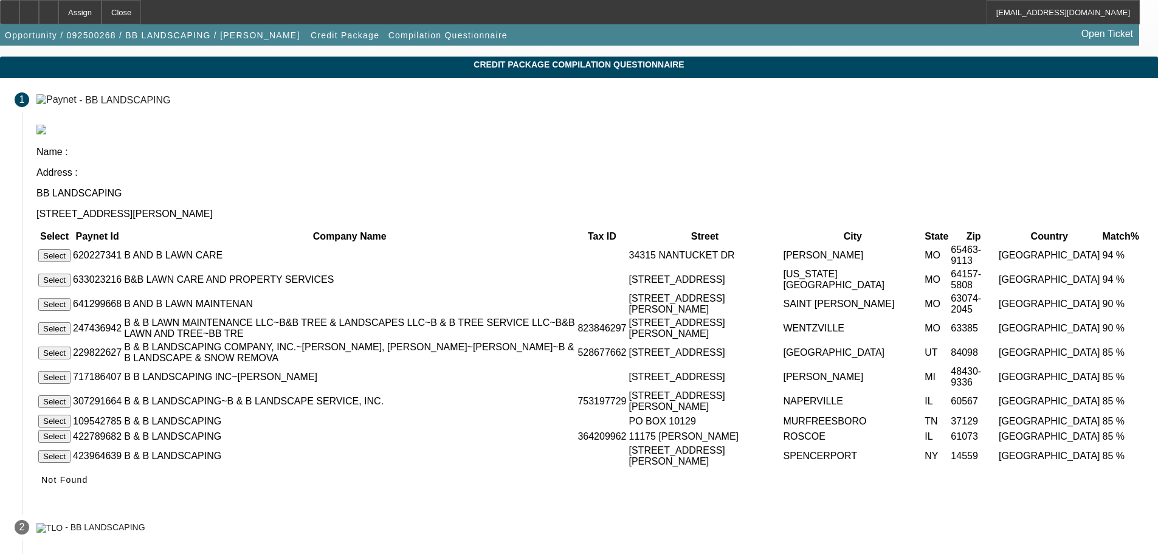
scroll to position [44, 0]
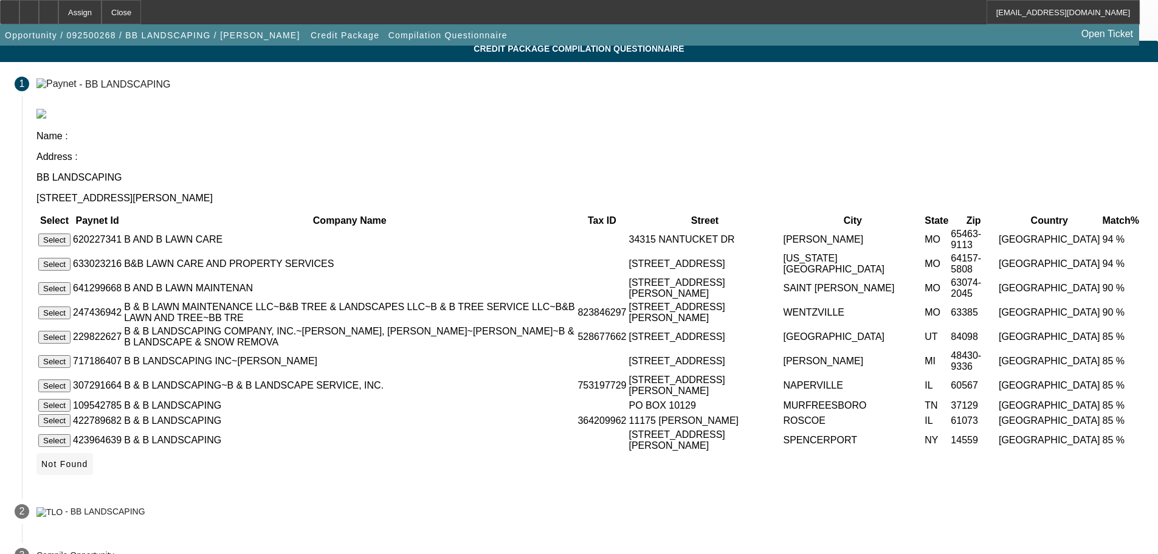
click at [88, 459] on span "Not Found" at bounding box center [64, 464] width 47 height 10
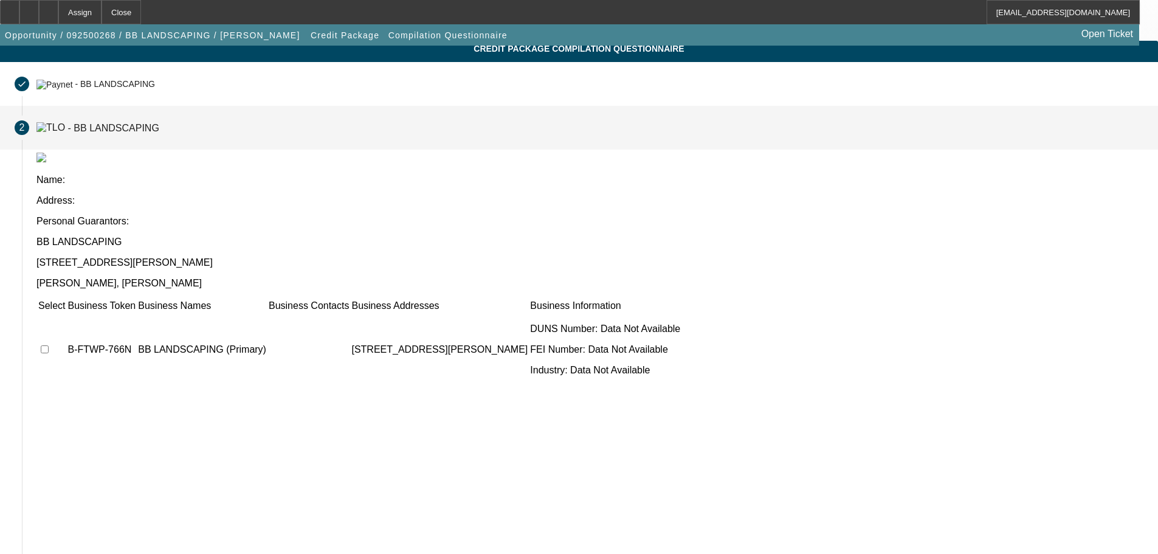
click at [49, 345] on input "checkbox" at bounding box center [45, 349] width 8 height 8
checkbox input "true"
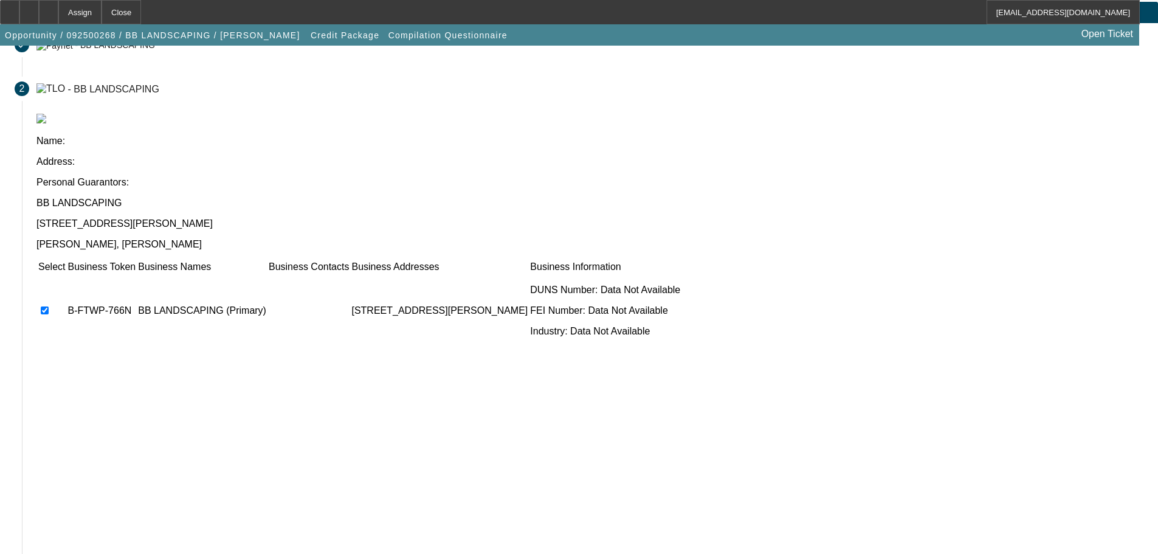
scroll to position [119, 0]
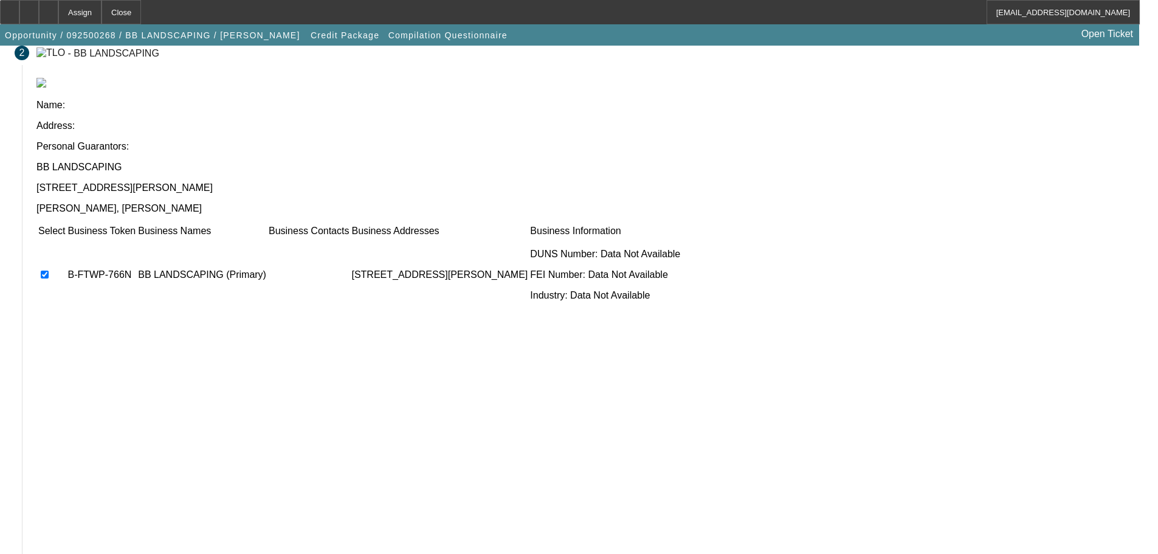
click at [840, 475] on app-tlo-company-match "Name: Address: Personal Guarantors: BB LANDSCAPING 210 Hartford Glen Ct Wentzvi…" at bounding box center [589, 329] width 1107 height 502
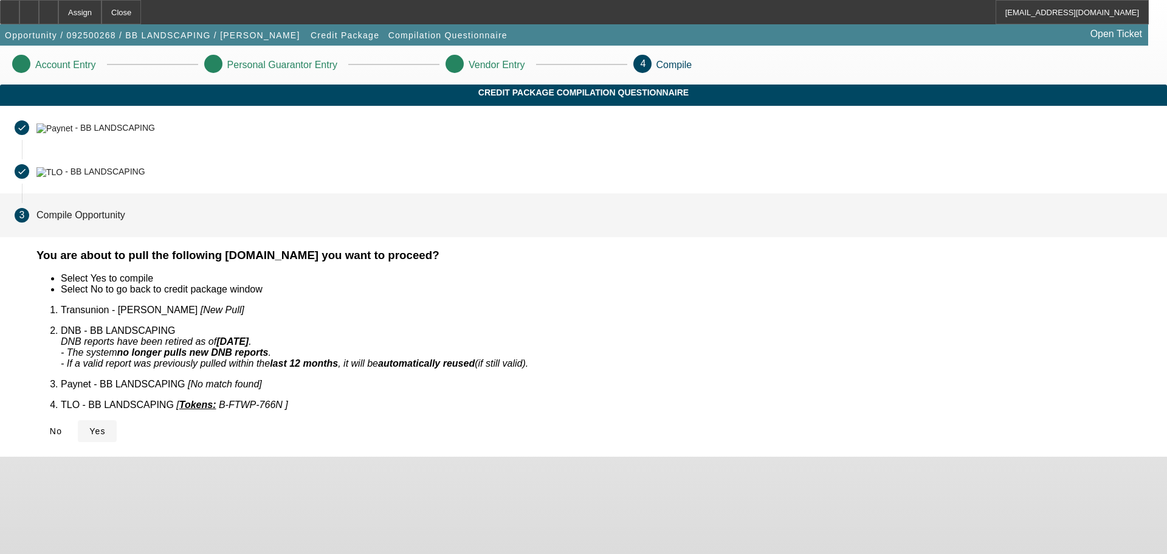
click at [89, 426] on icon at bounding box center [89, 431] width 0 height 10
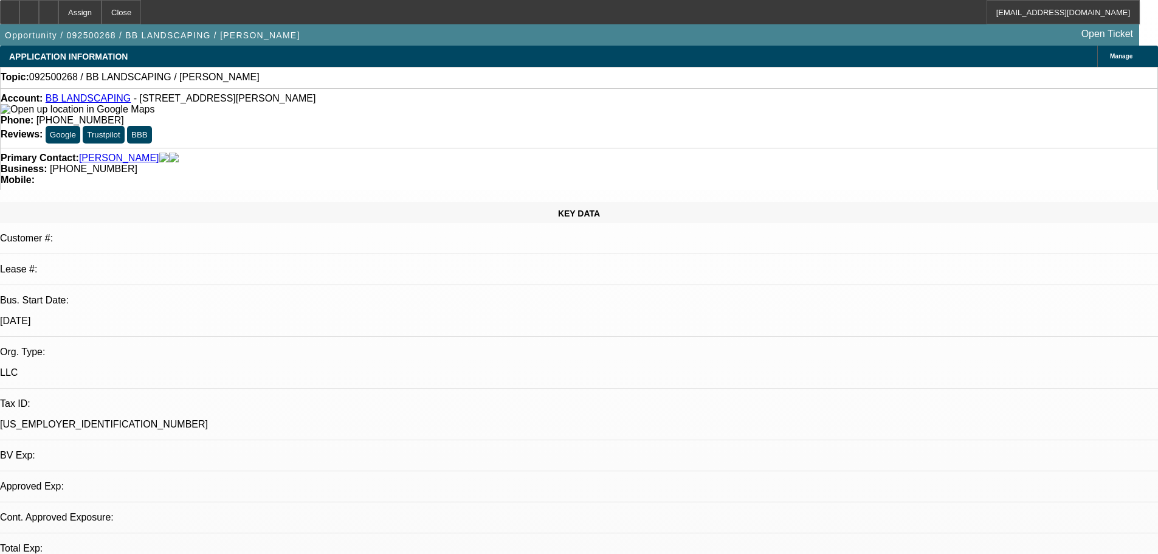
select select "0"
select select "2"
select select "0.1"
select select "4"
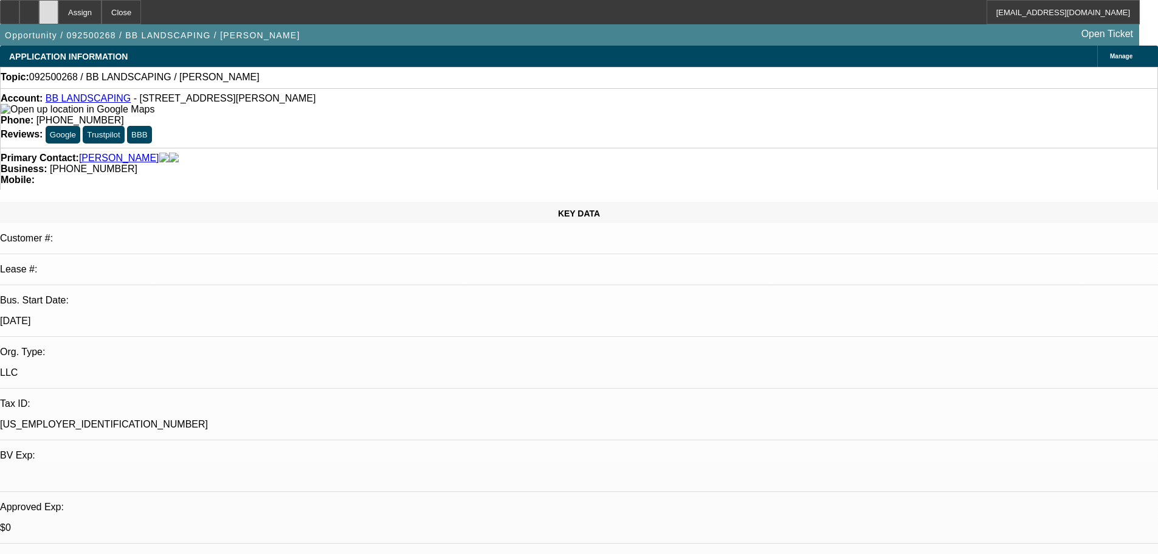
click at [58, 14] on div at bounding box center [48, 12] width 19 height 24
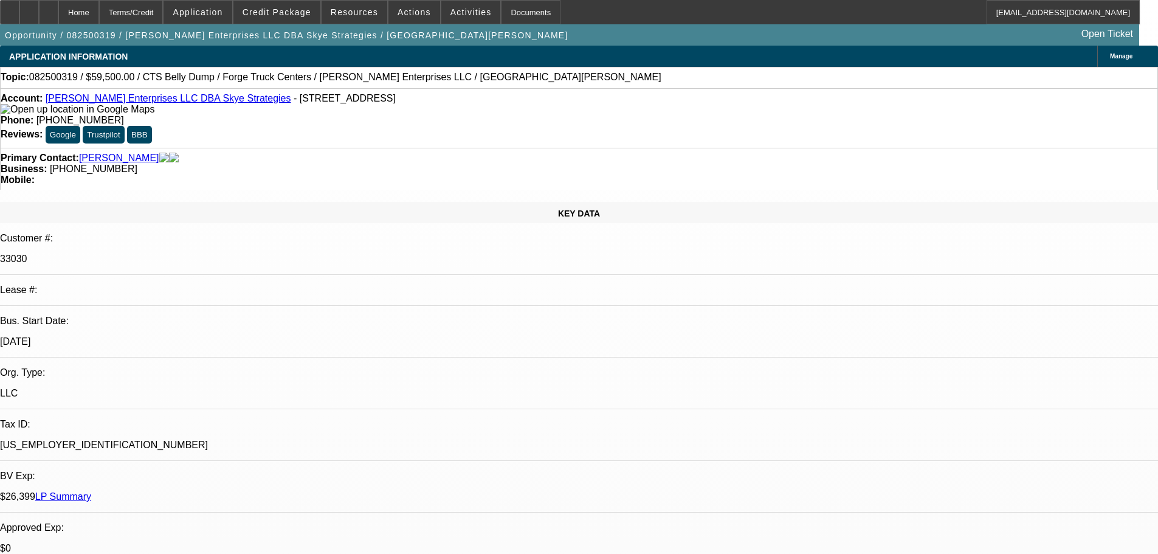
select select "0"
select select "2"
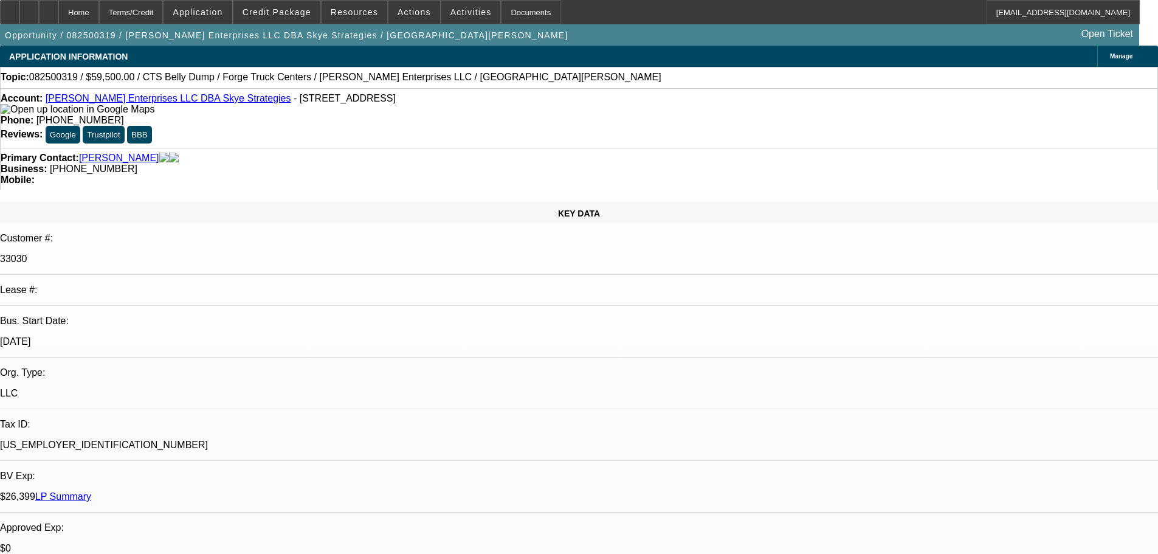
select select "0"
select select "0.2"
select select "2"
select select "0"
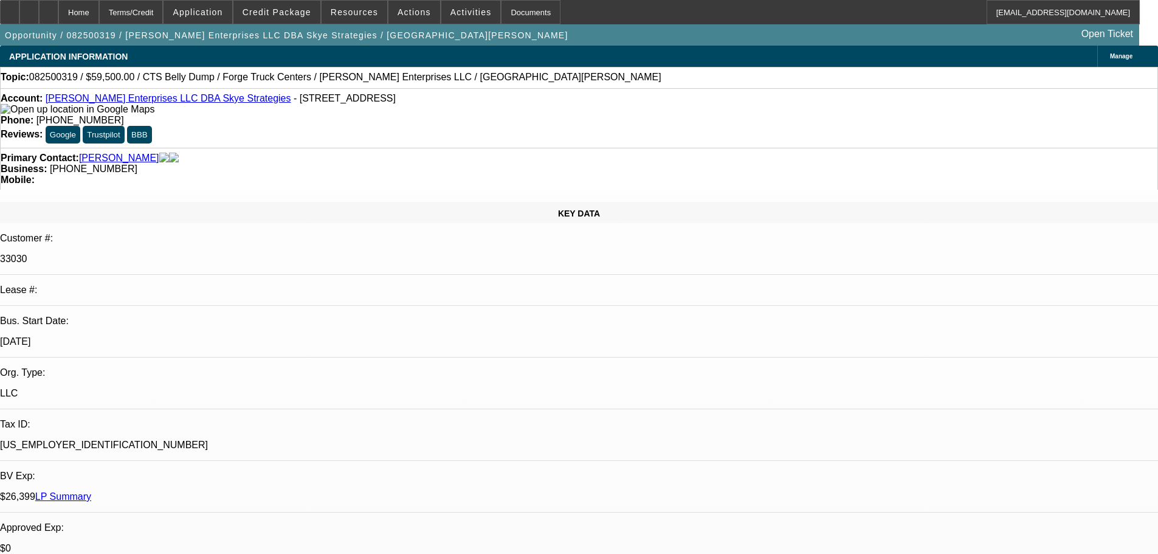
select select "2"
select select "0"
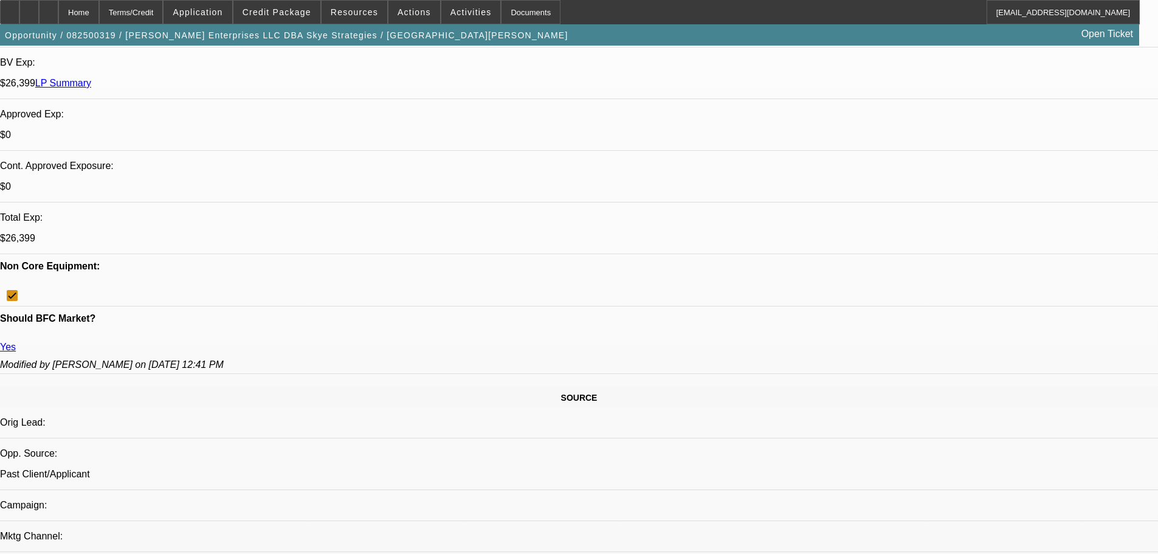
select select "1"
select select "6"
select select "2"
select select "6"
select select "2"
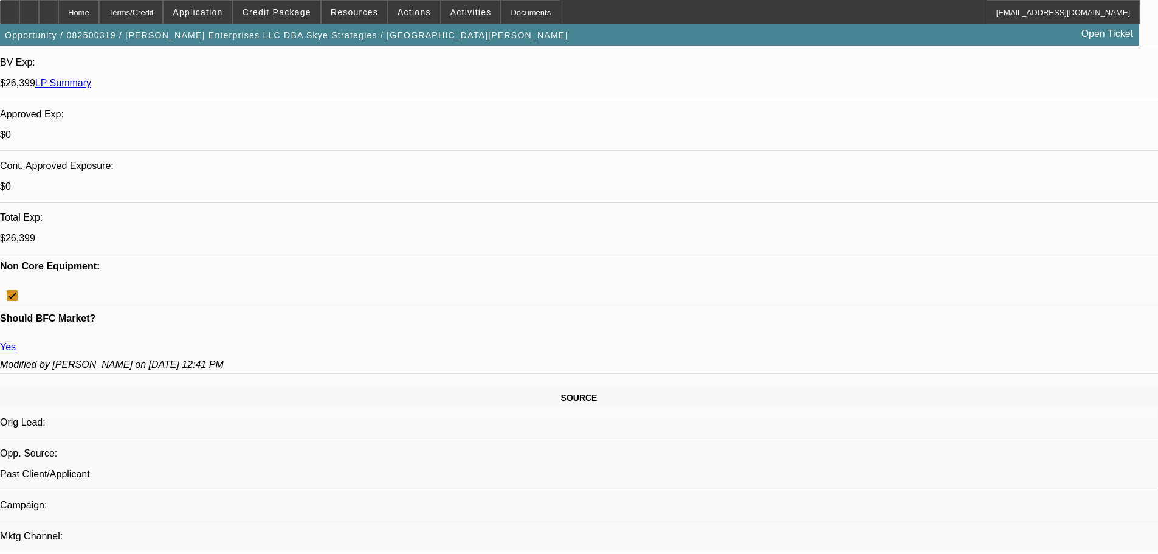
select select "6"
select select "2"
select select "6"
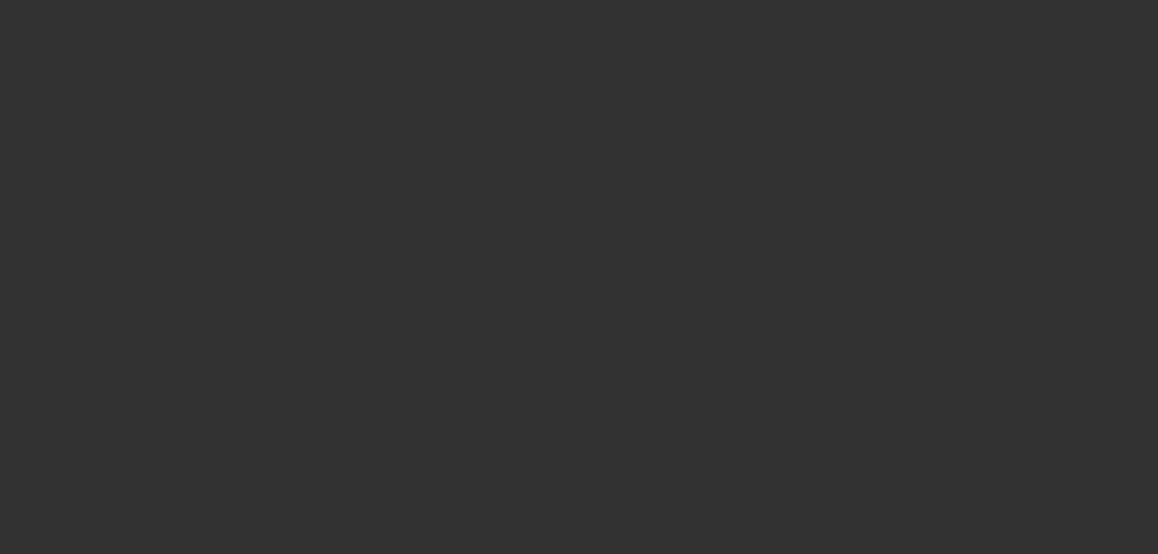
select select "0"
select select "2"
select select "0.1"
select select "4"
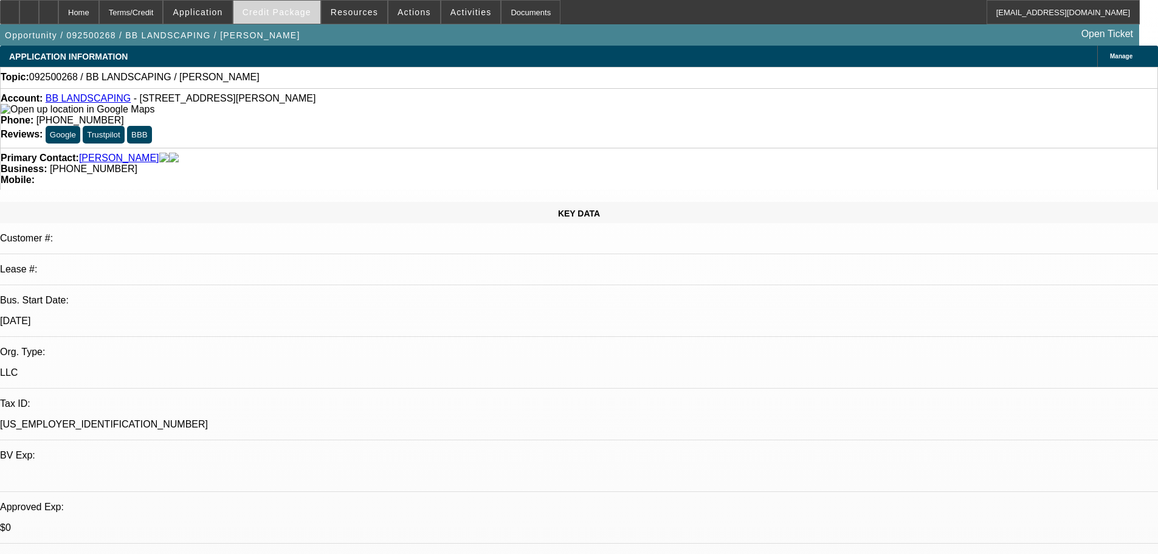
click at [308, 10] on span "Credit Package" at bounding box center [276, 12] width 69 height 10
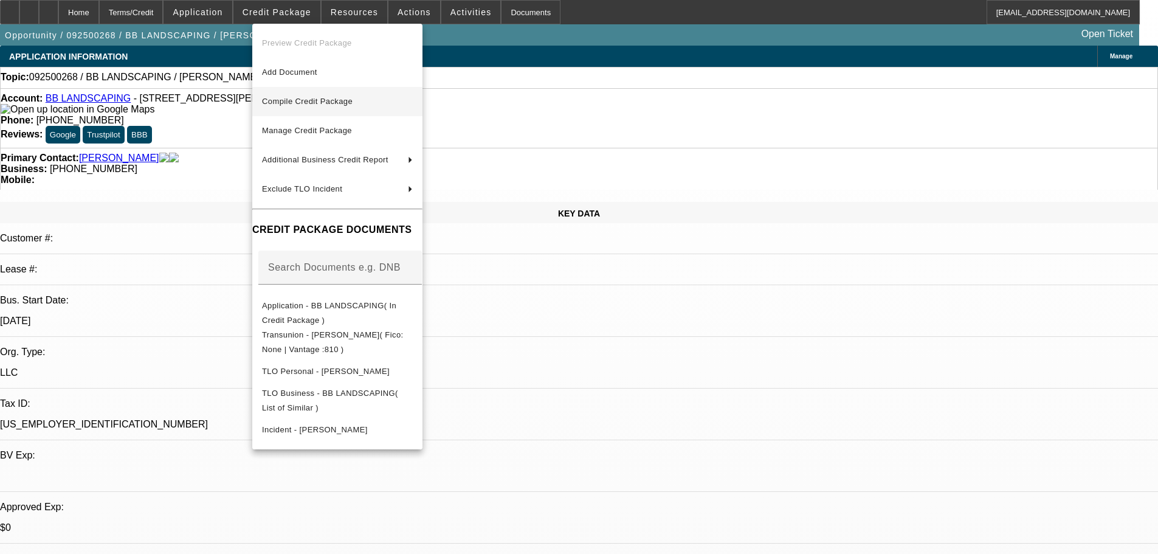
click at [332, 101] on span "Compile Credit Package" at bounding box center [307, 101] width 91 height 9
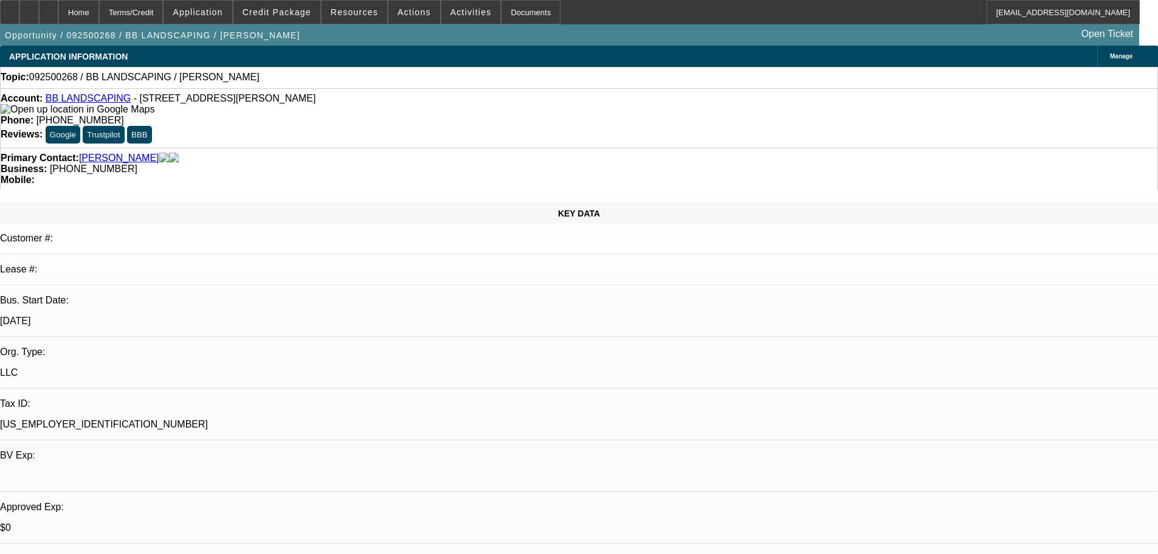
select select "0"
select select "2"
select select "0.1"
select select "4"
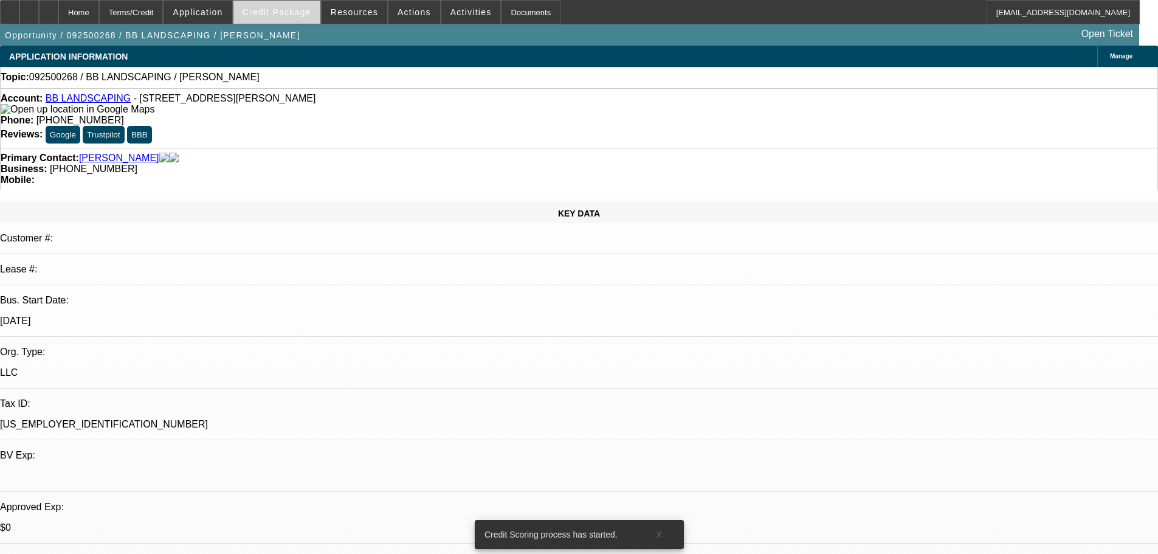
click at [300, 10] on span "Credit Package" at bounding box center [276, 12] width 69 height 10
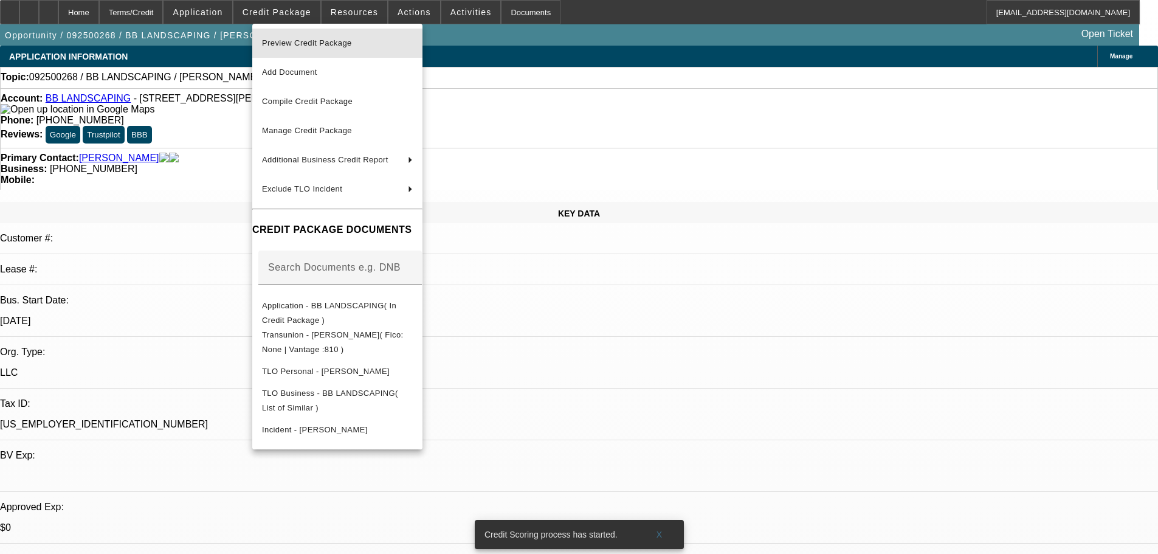
drag, startPoint x: 308, startPoint y: 38, endPoint x: 610, endPoint y: 109, distance: 310.9
click at [308, 38] on span "Preview Credit Package" at bounding box center [337, 43] width 151 height 15
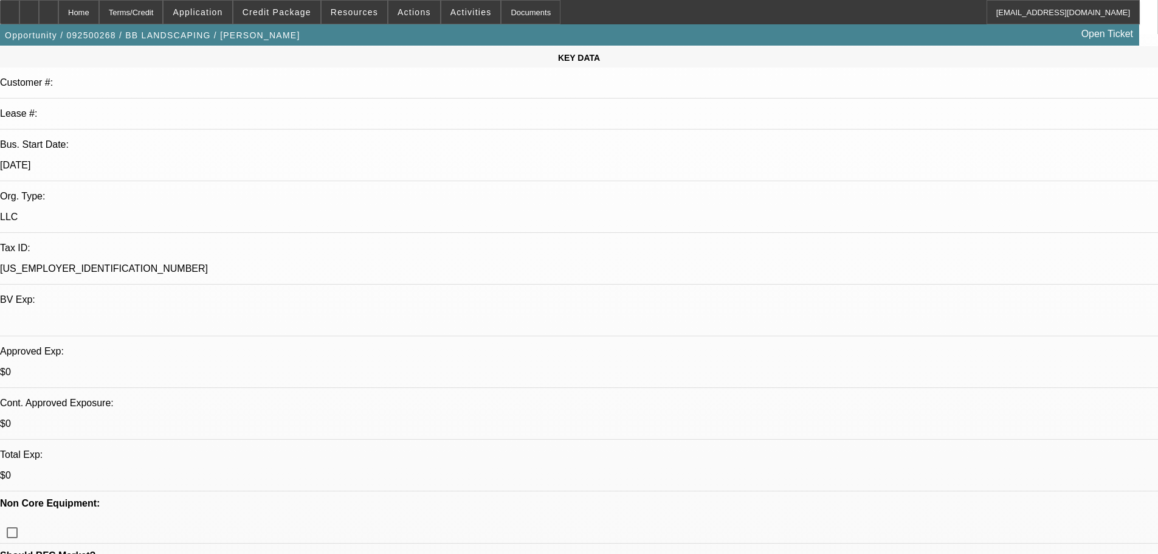
scroll to position [61, 0]
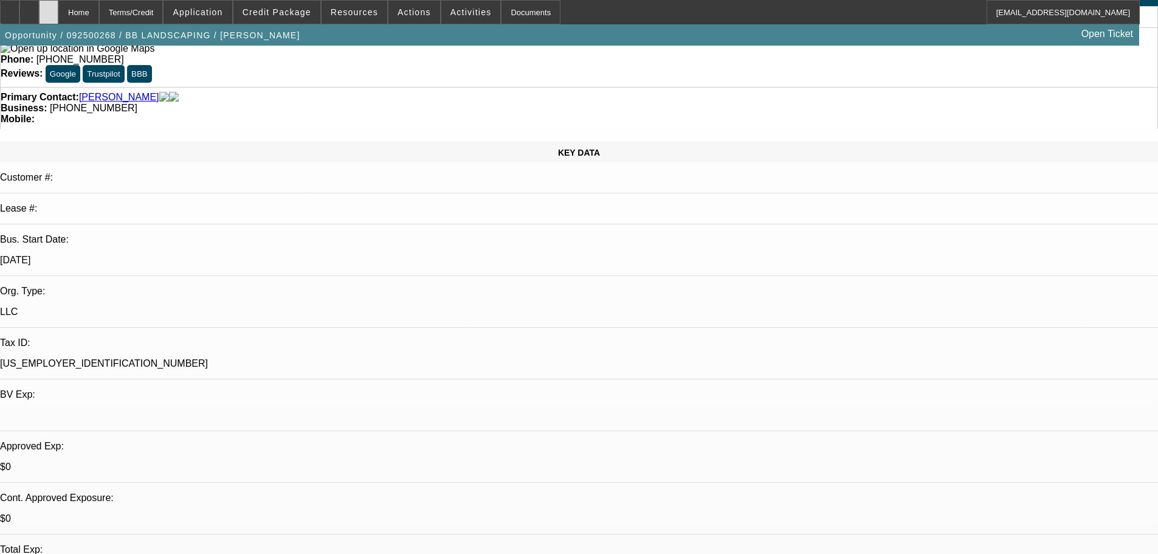
click at [58, 17] on div at bounding box center [48, 12] width 19 height 24
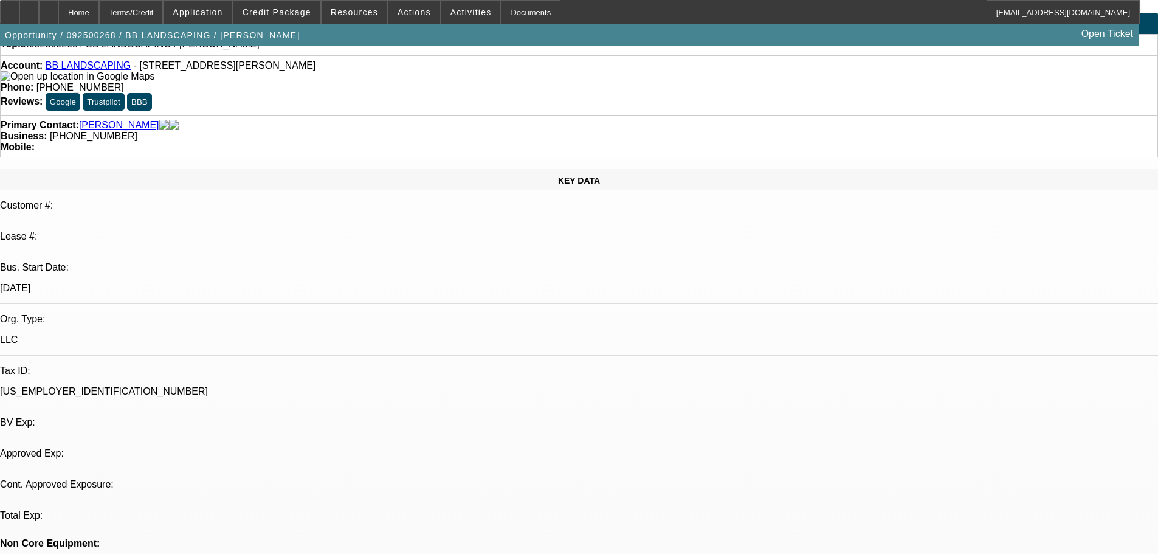
select select "0"
select select "2"
select select "0.1"
select select "4"
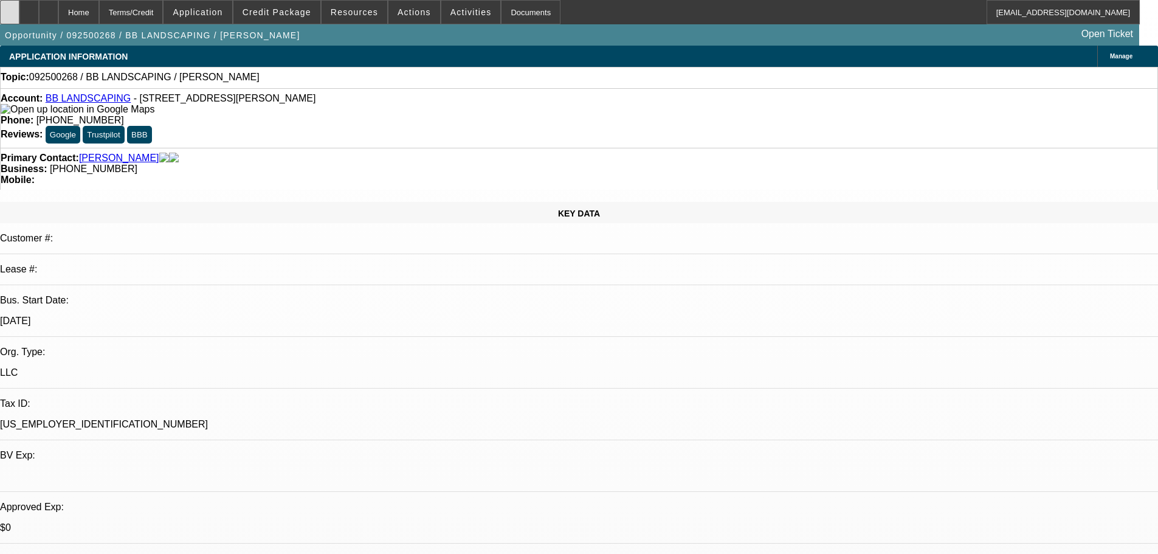
click at [12, 8] on div at bounding box center [9, 12] width 19 height 24
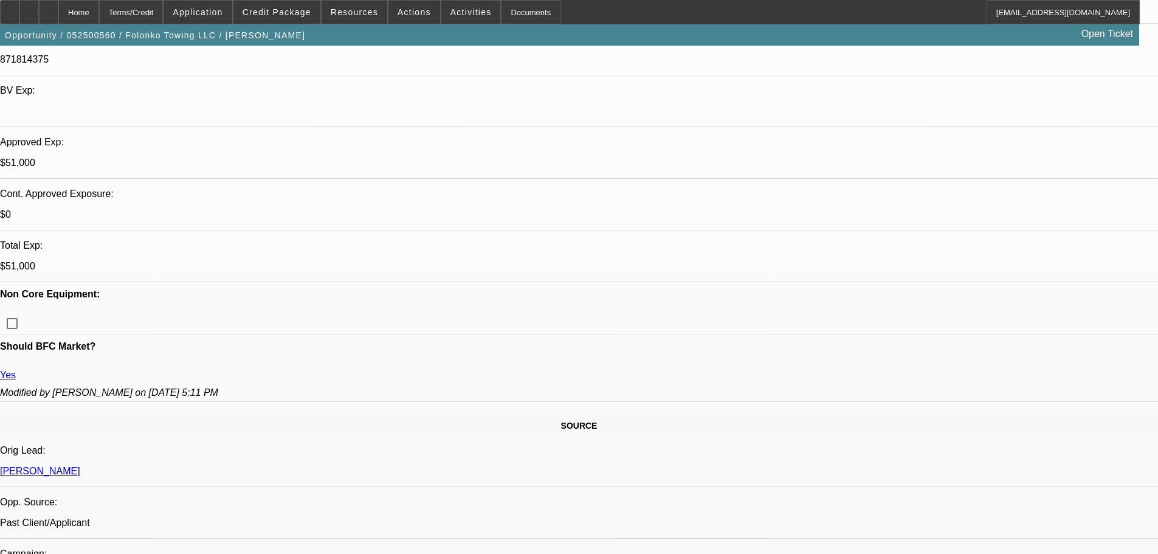
select select "0"
select select "2"
select select "0.1"
select select "4"
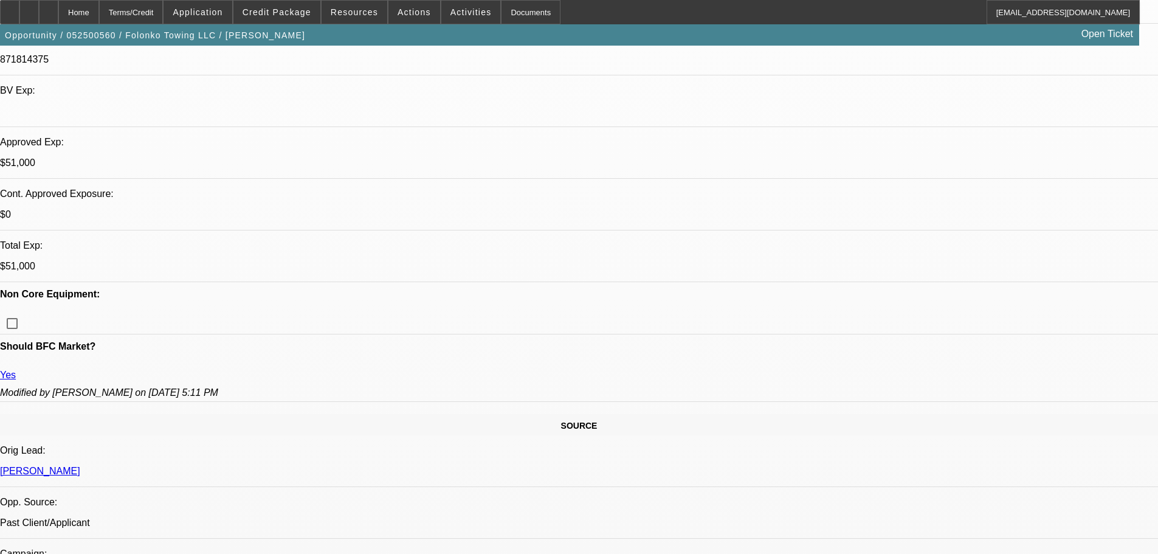
select select "0"
select select "2"
select select "0.1"
select select "4"
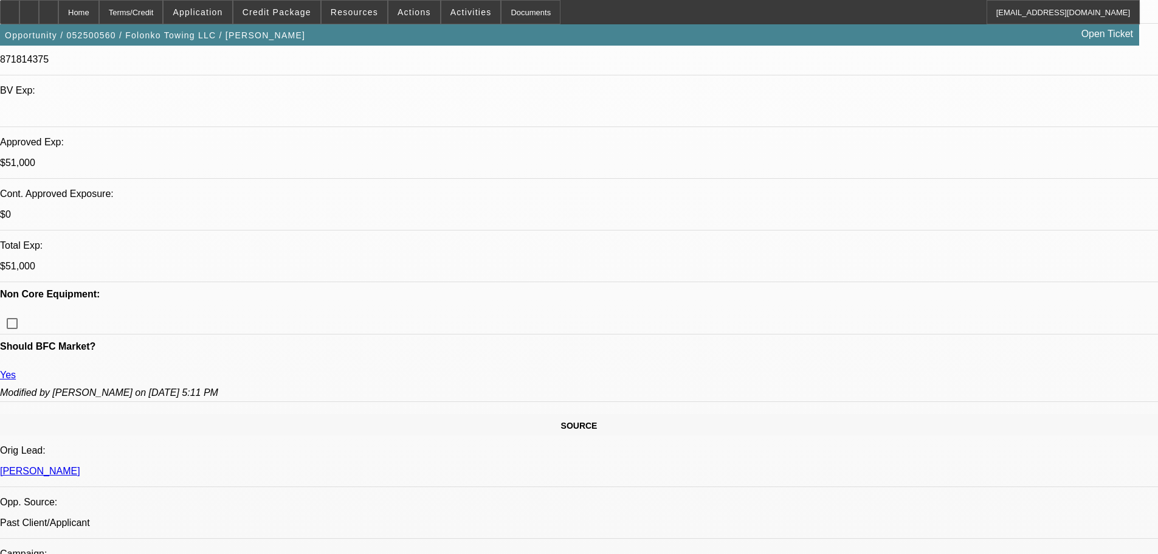
select select "0"
select select "2"
select select "0.1"
select select "4"
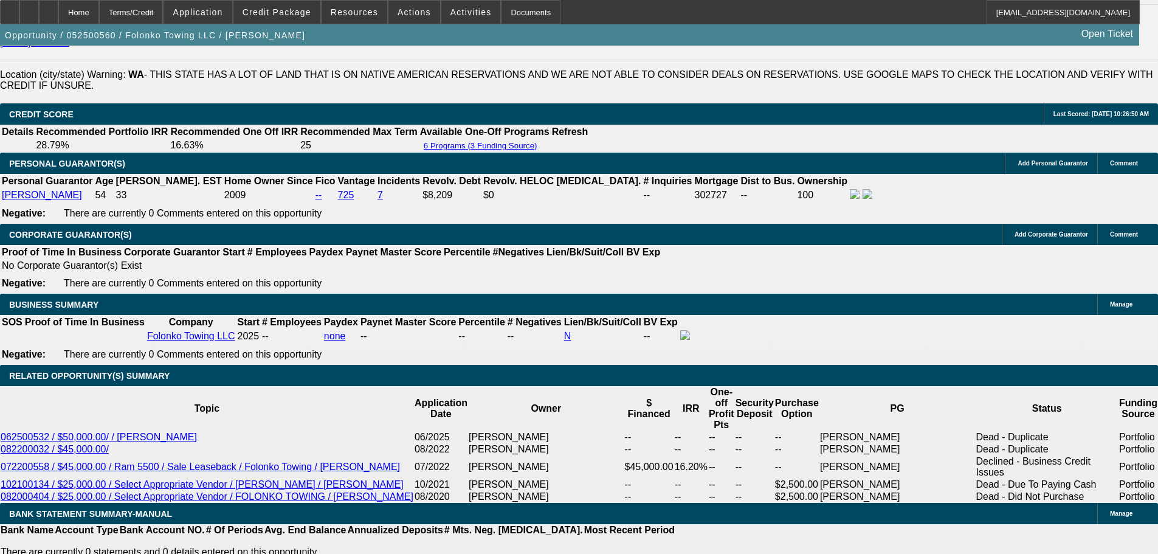
scroll to position [1823, 0]
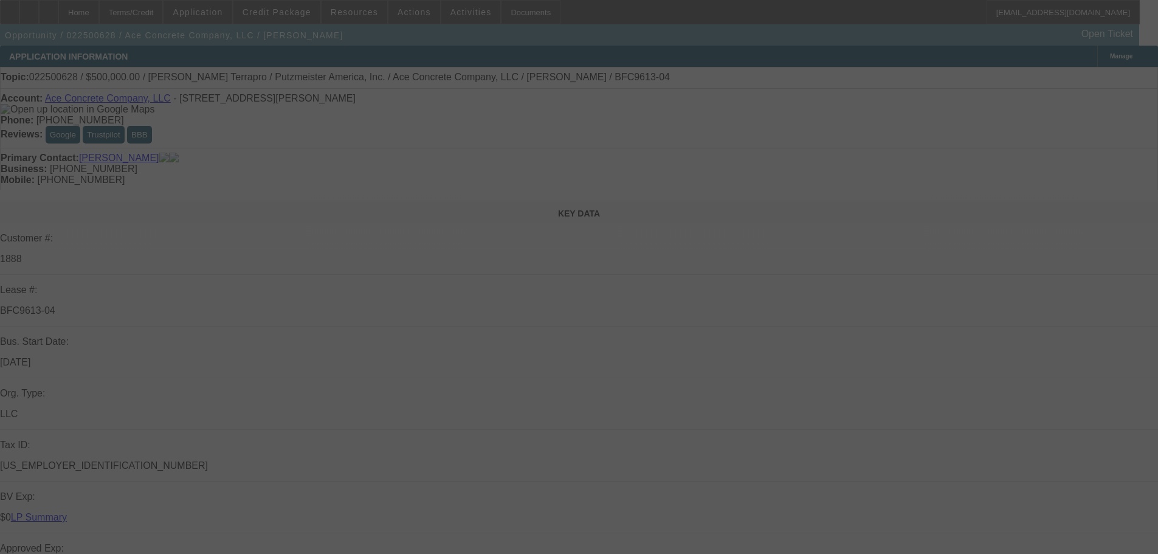
select select "0"
select select "3"
select select "0"
select select "6"
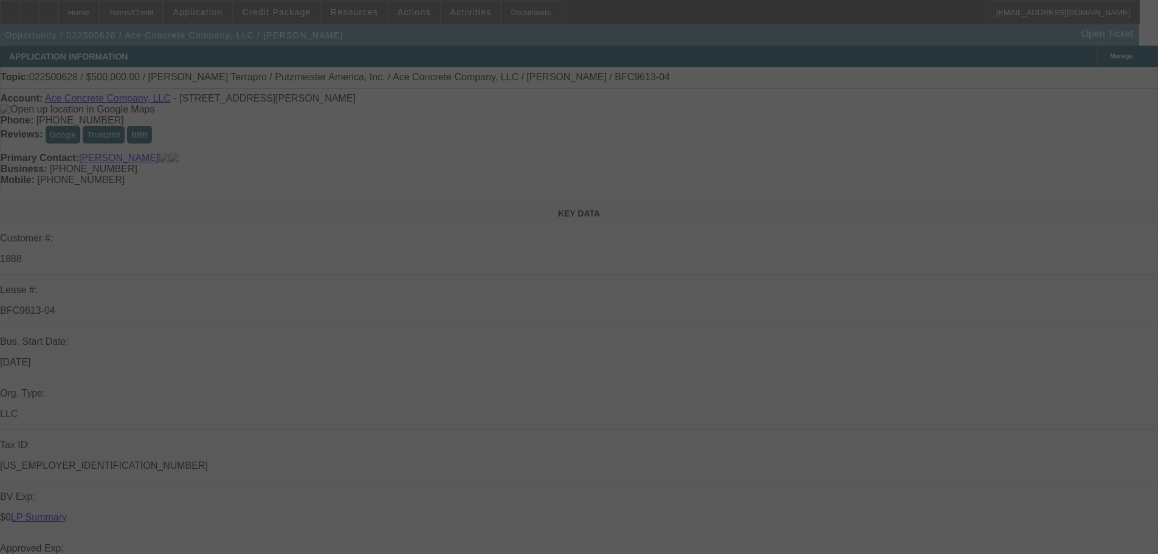
select select "0"
select select "3"
select select "0"
select select "6"
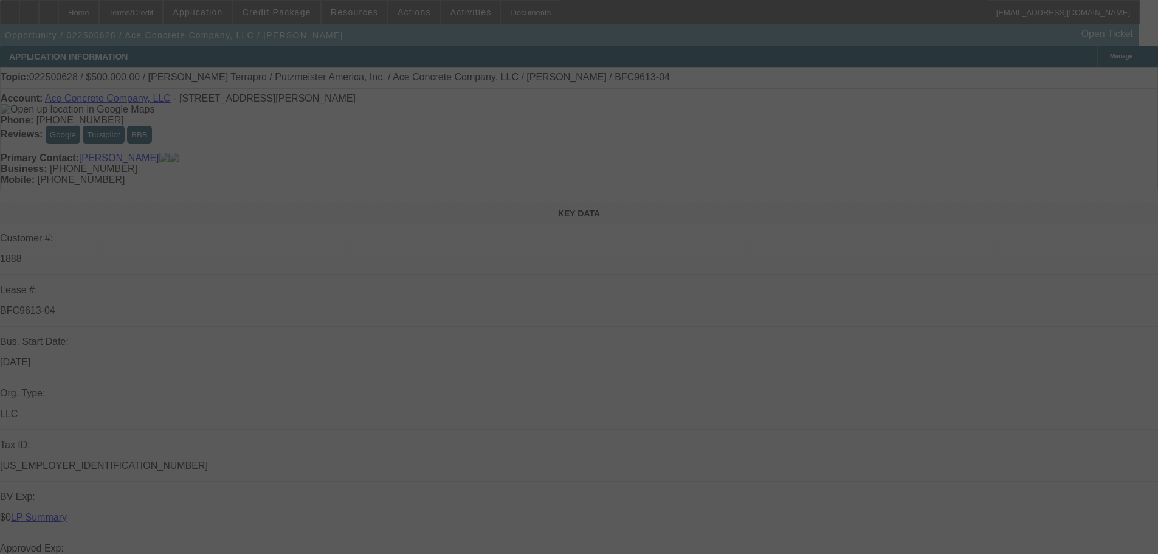
select select "0"
select select "3"
select select "0"
select select "6"
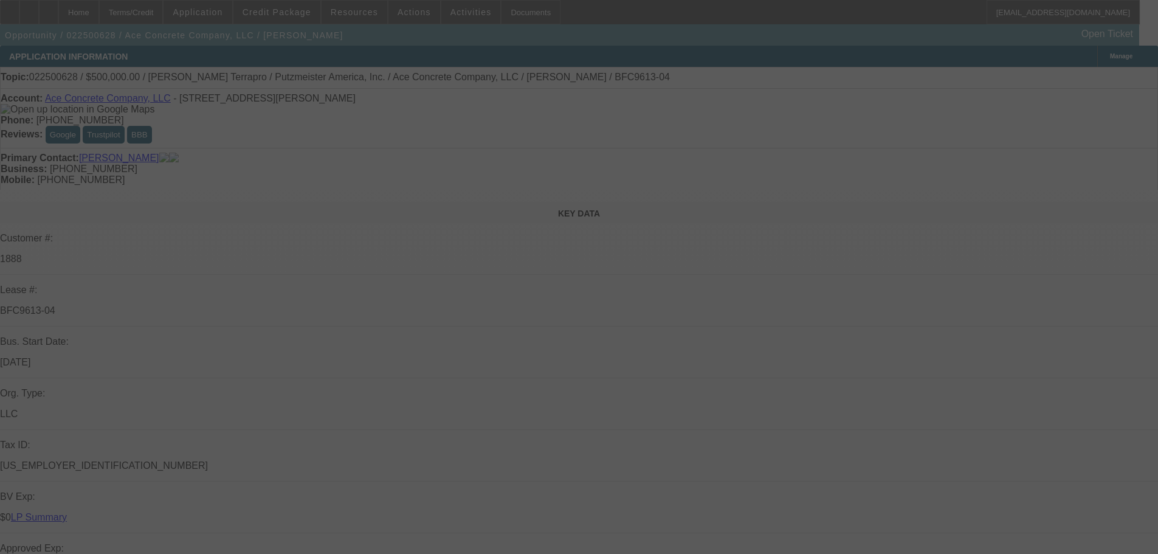
select select "0"
select select "2"
select select "0"
select select "6"
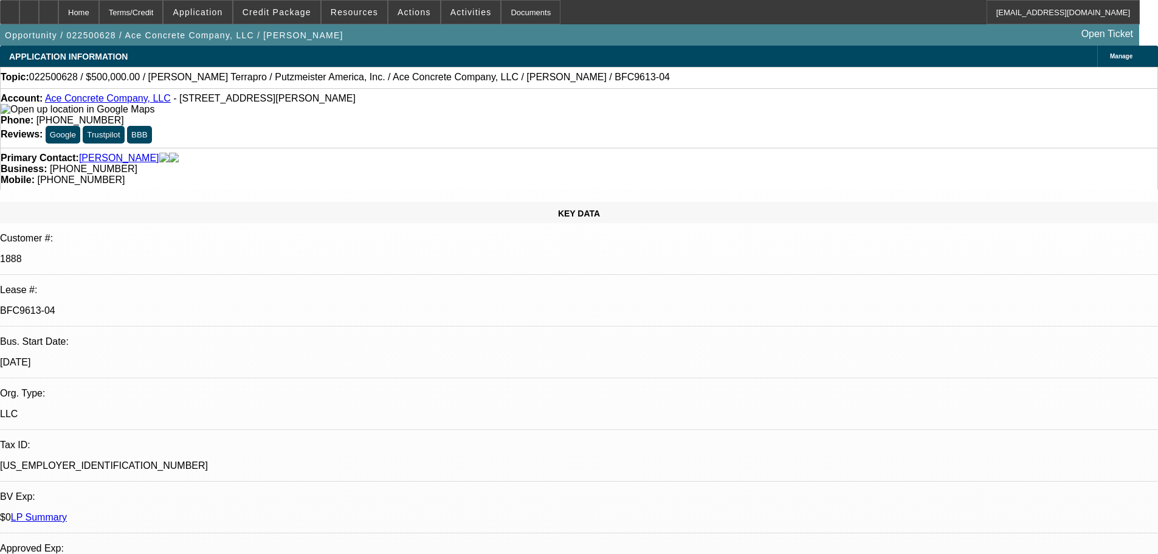
click at [67, 512] on link "LP Summary" at bounding box center [39, 517] width 56 height 10
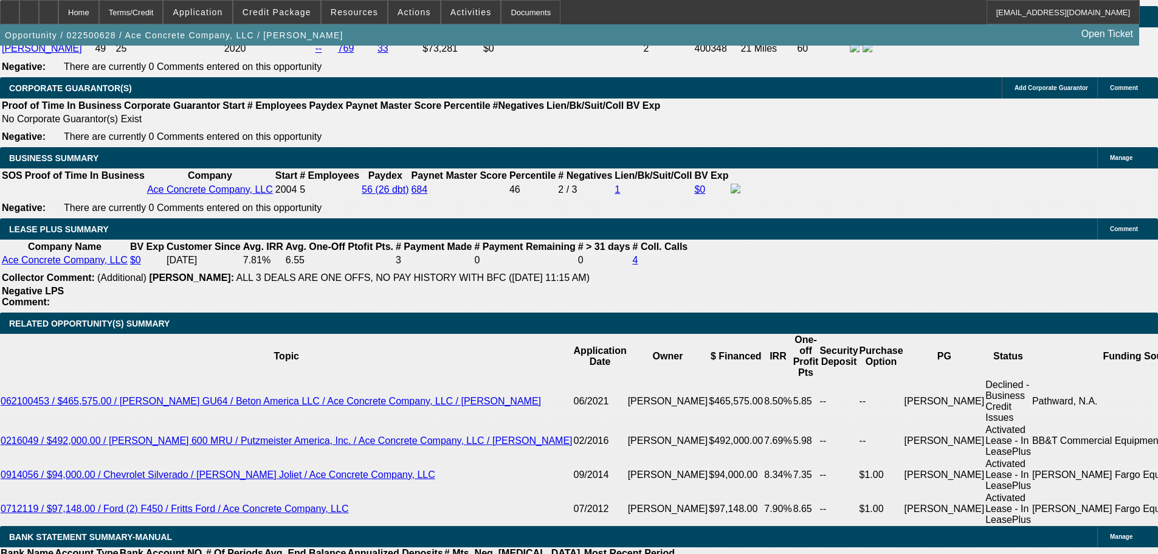
scroll to position [1884, 0]
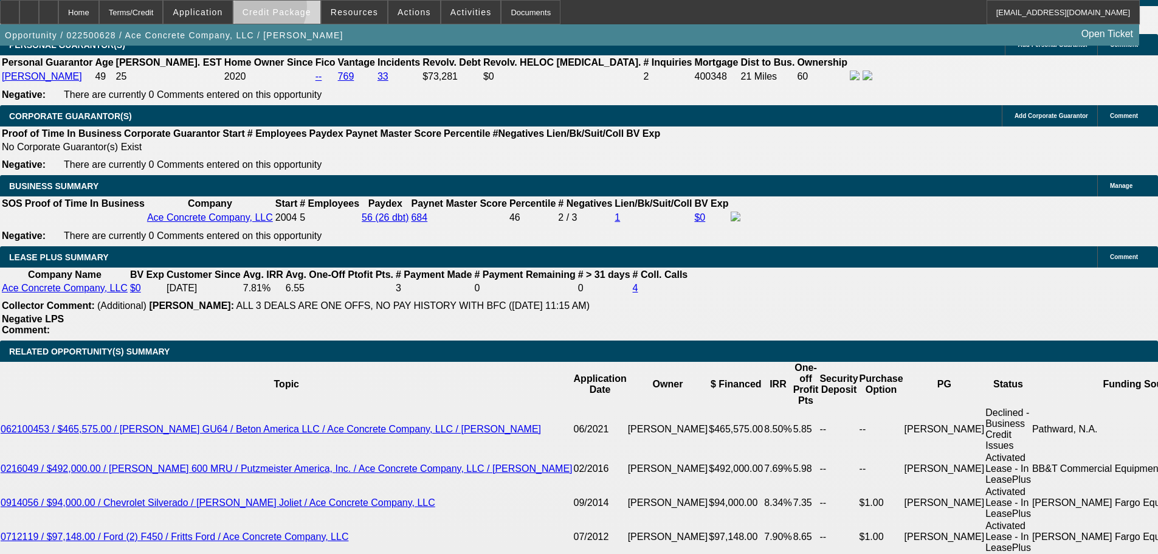
click at [278, 10] on span "Credit Package" at bounding box center [276, 12] width 69 height 10
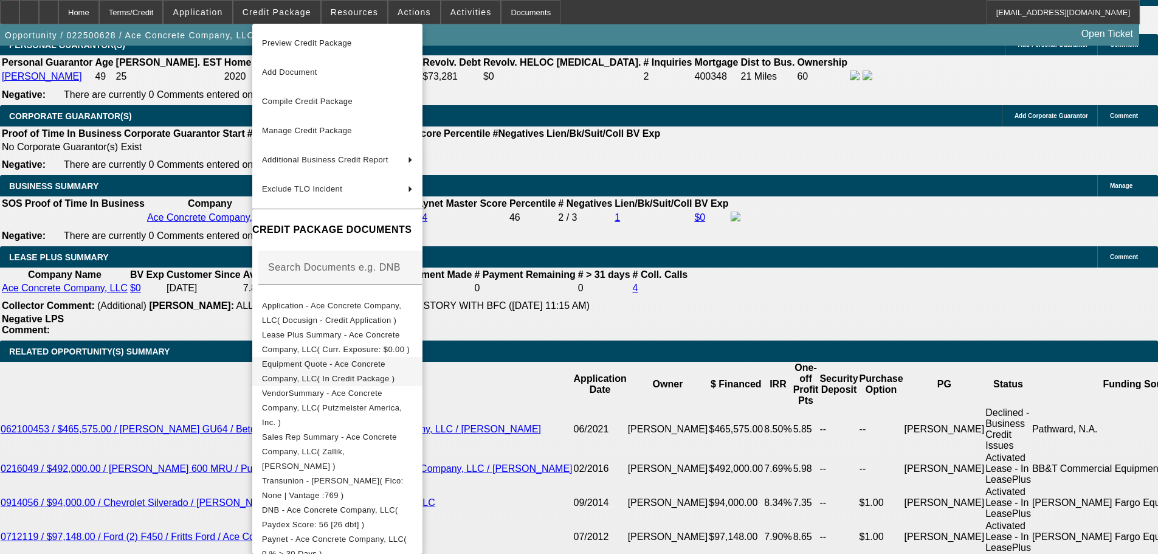
click at [325, 370] on span "Equipment Quote - Ace Concrete Company, LLC( In Credit Package )" at bounding box center [328, 371] width 132 height 24
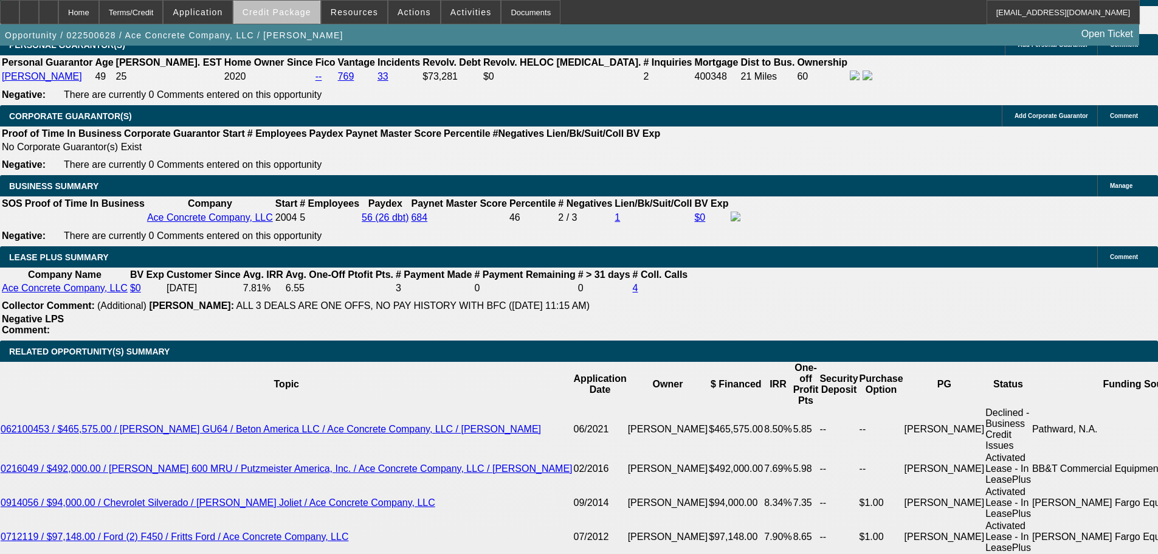
click at [300, 14] on span "Credit Package" at bounding box center [276, 12] width 69 height 10
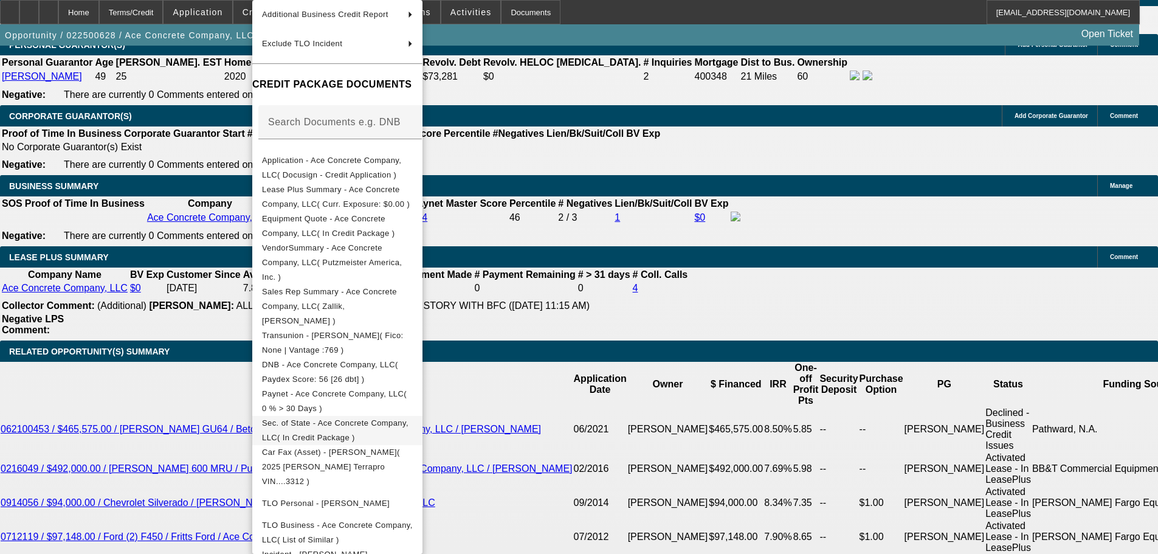
scroll to position [182, 0]
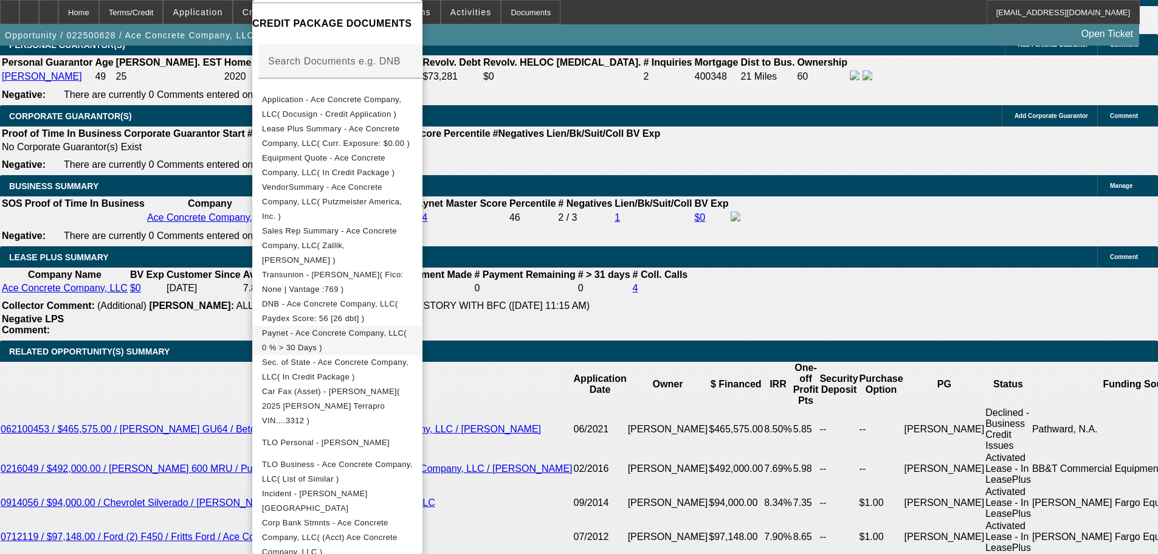
click at [311, 326] on button "Paynet - Ace Concrete Company, LLC( 0 % > 30 Days )" at bounding box center [337, 340] width 170 height 29
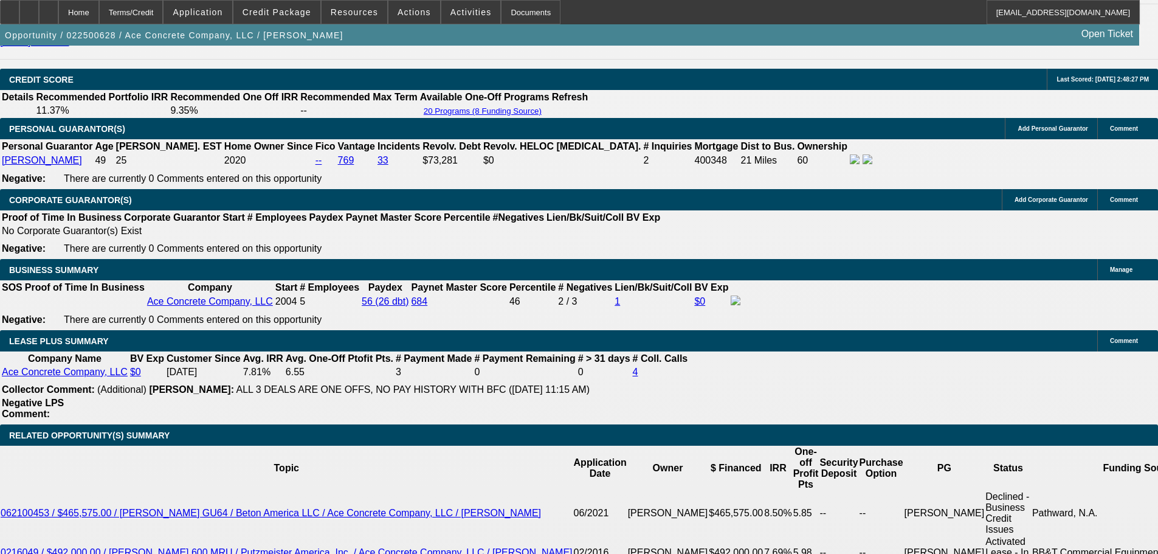
scroll to position [1884, 0]
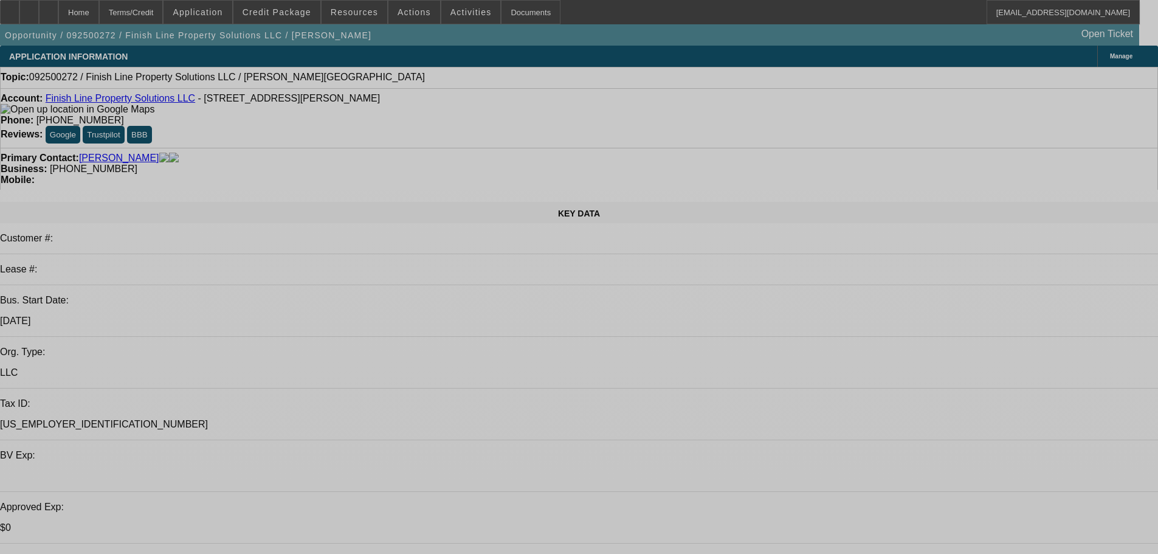
select select "0"
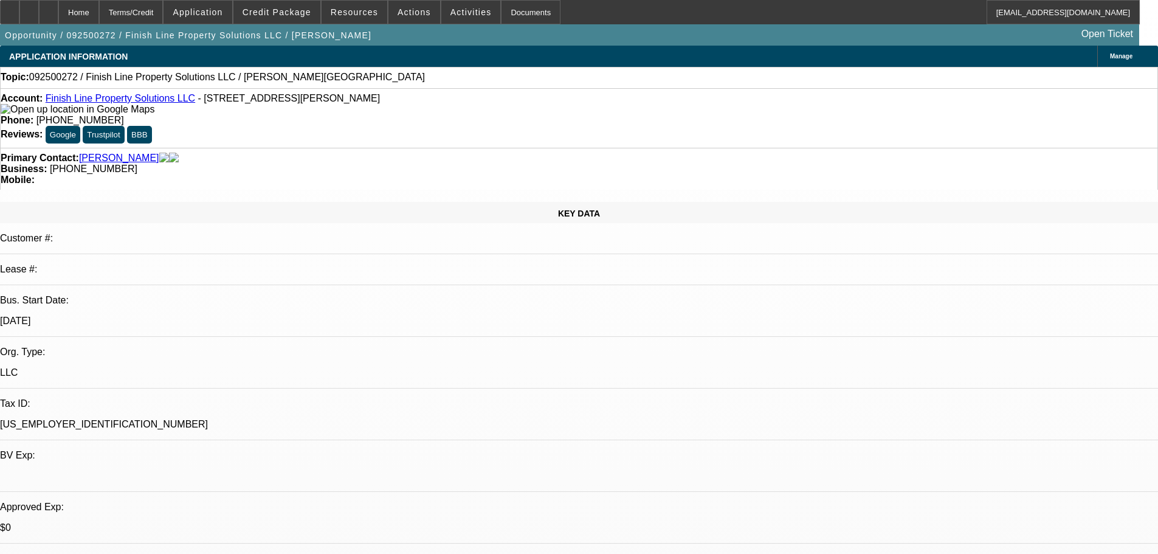
select select "2"
select select "0.1"
select select "4"
click at [267, 16] on span "Credit Package" at bounding box center [276, 12] width 69 height 10
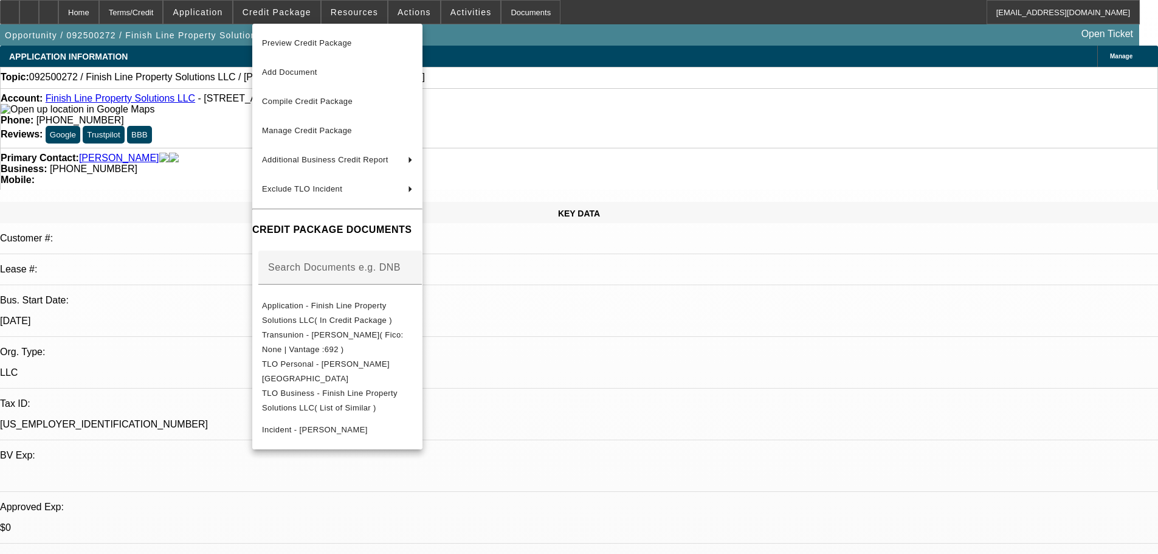
click at [319, 42] on span "Preview Credit Package" at bounding box center [307, 42] width 90 height 9
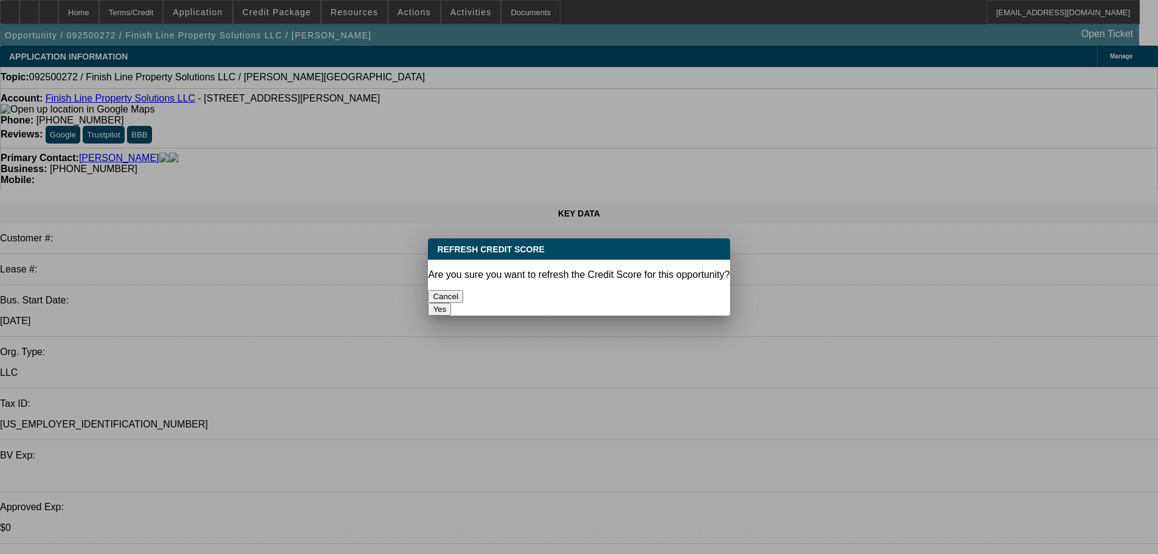
click at [451, 303] on button "Yes" at bounding box center [439, 309] width 23 height 13
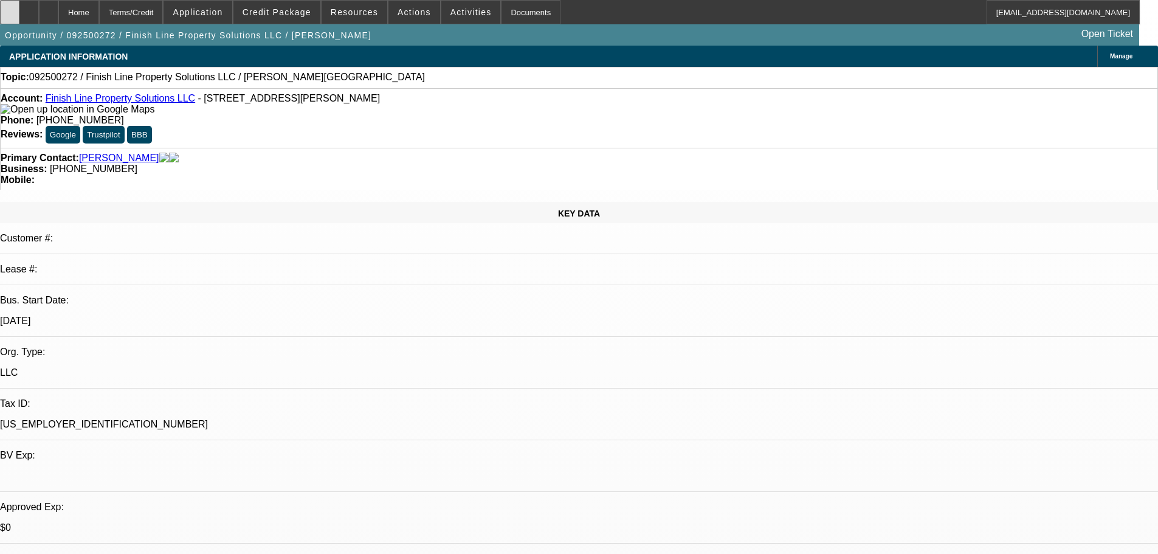
click at [19, 16] on div at bounding box center [9, 12] width 19 height 24
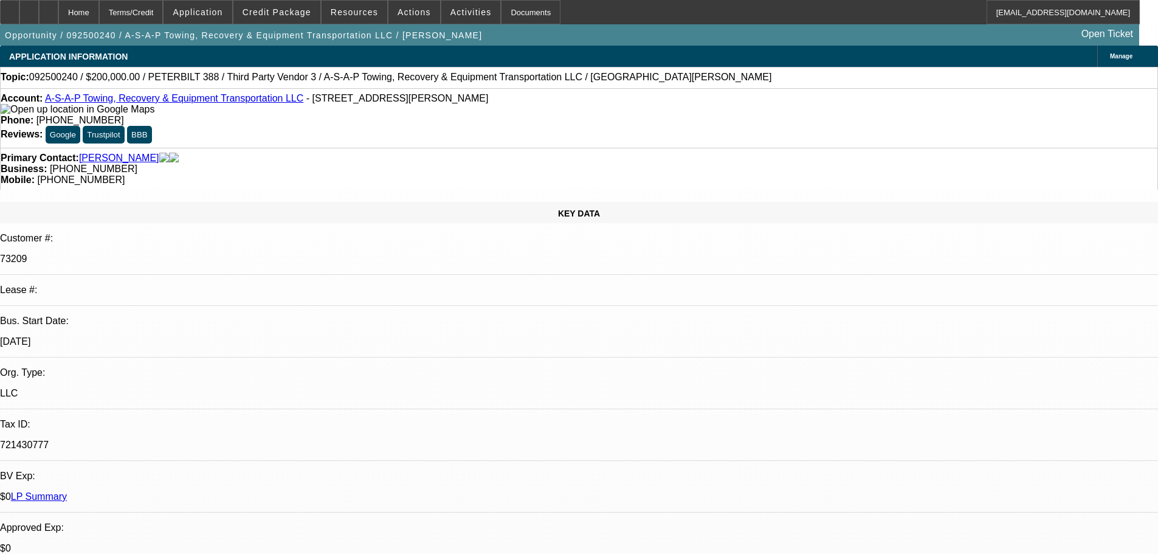
select select "0"
select select "2"
select select "0"
select select "6"
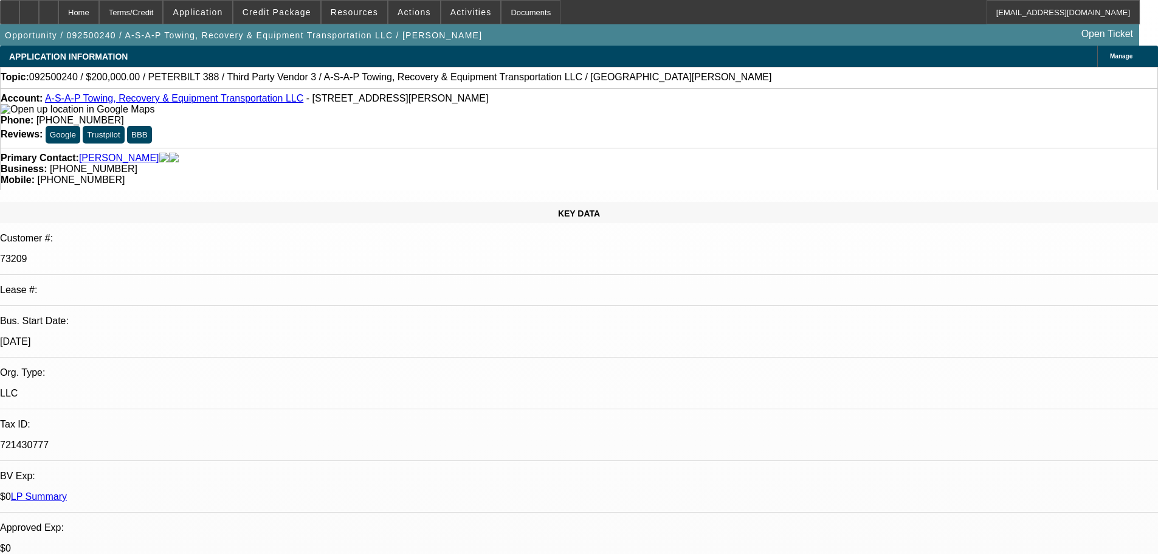
select select "0"
select select "2"
select select "0"
select select "6"
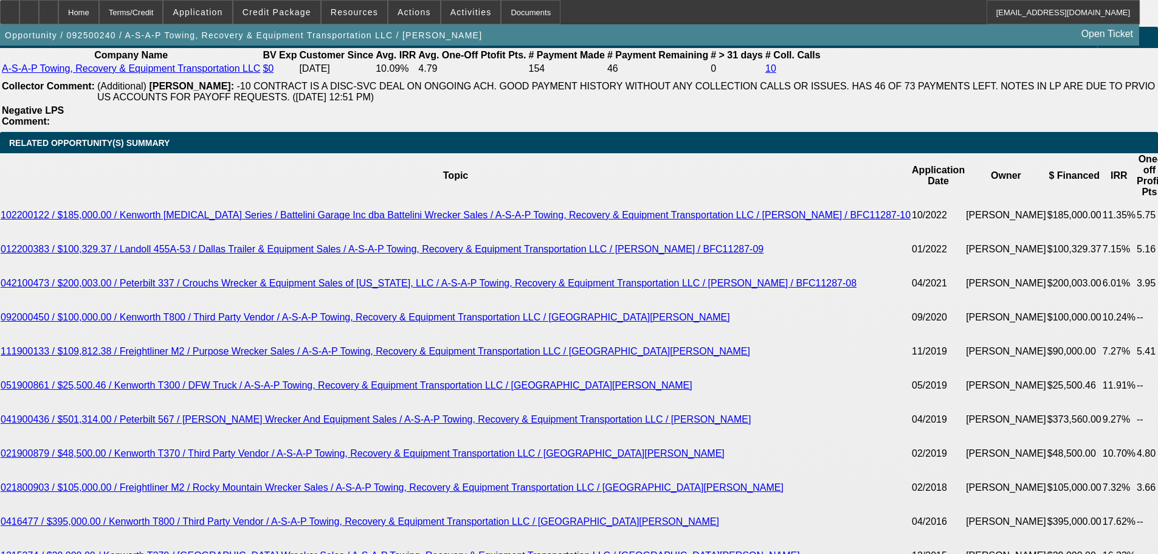
scroll to position [2127, 0]
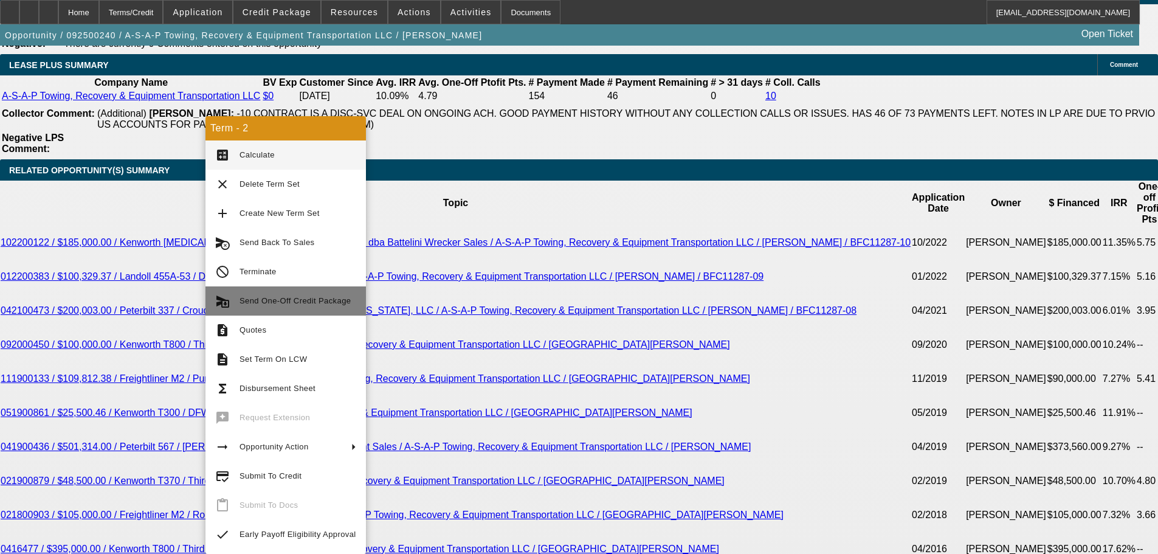
click at [275, 307] on span "Send One-Off Credit Package" at bounding box center [297, 301] width 117 height 15
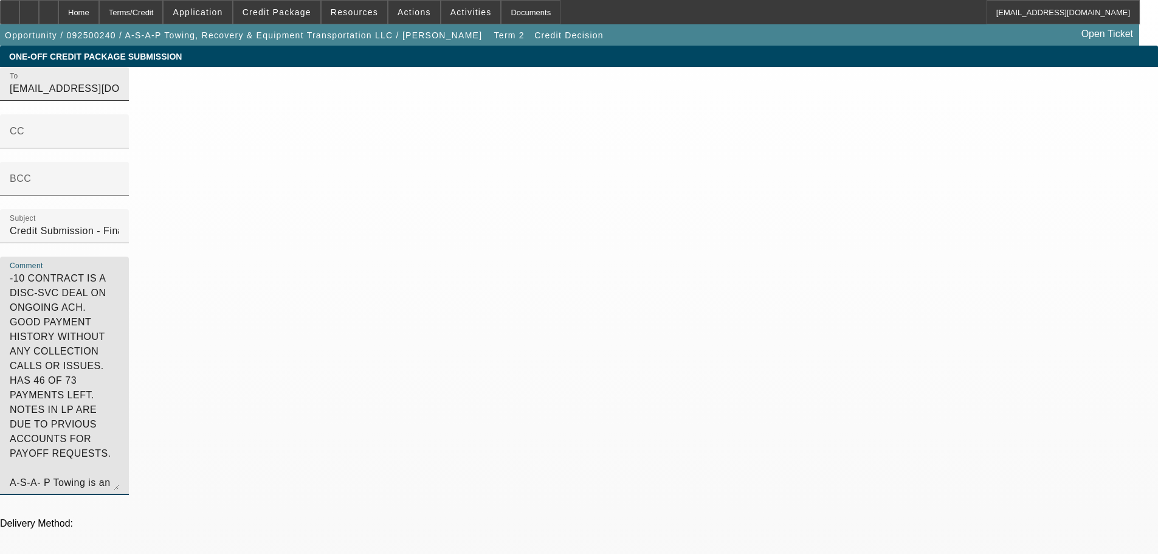
drag, startPoint x: 678, startPoint y: 150, endPoint x: 535, endPoint y: 100, distance: 151.3
click at [535, 100] on div "To [EMAIL_ADDRESS][DOMAIN_NAME] CC BCC Subject Credit Submission - Financial Pa…" at bounding box center [579, 287] width 1158 height 441
click at [119, 272] on textarea "A-S-A- P Towing is an 10x BFC customer dating back to 2015. They are looking to…" at bounding box center [64, 380] width 109 height 219
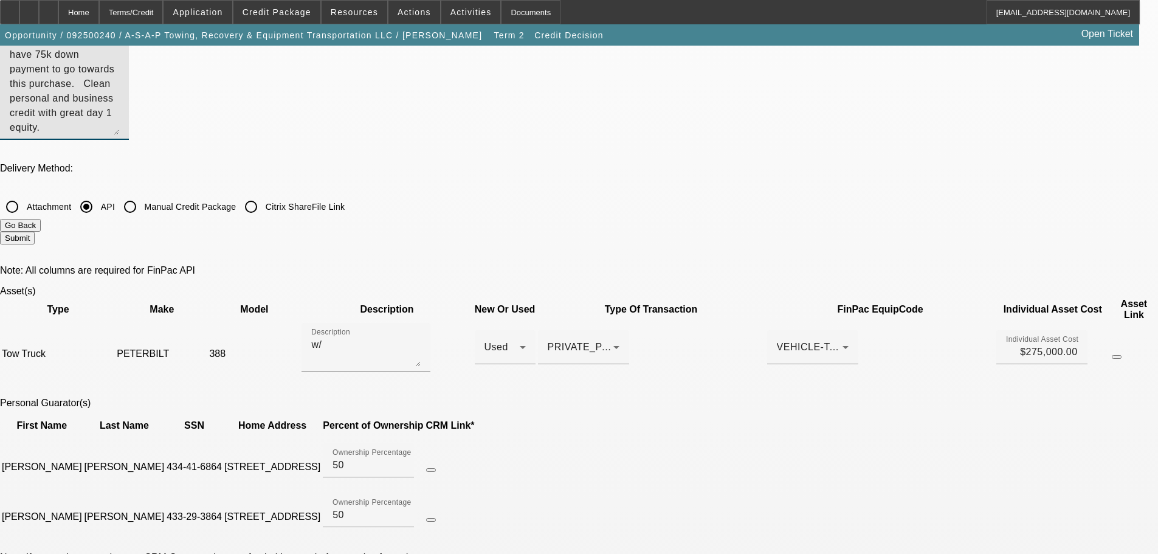
scroll to position [425, 0]
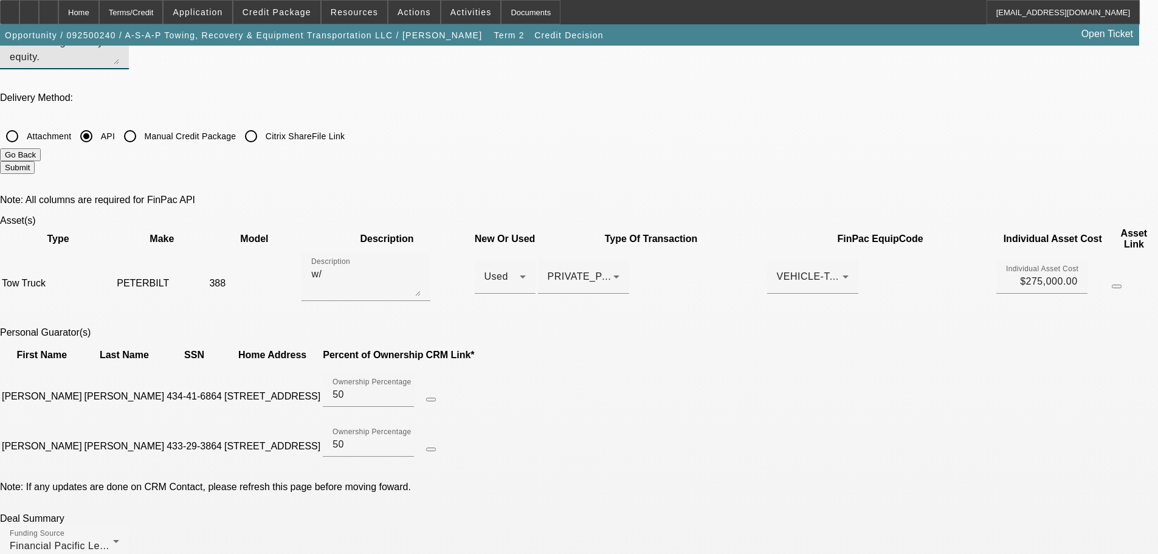
type textarea "A-S-A- P Towing is an 10x BFC customer dating back to 2015. They are looking to…"
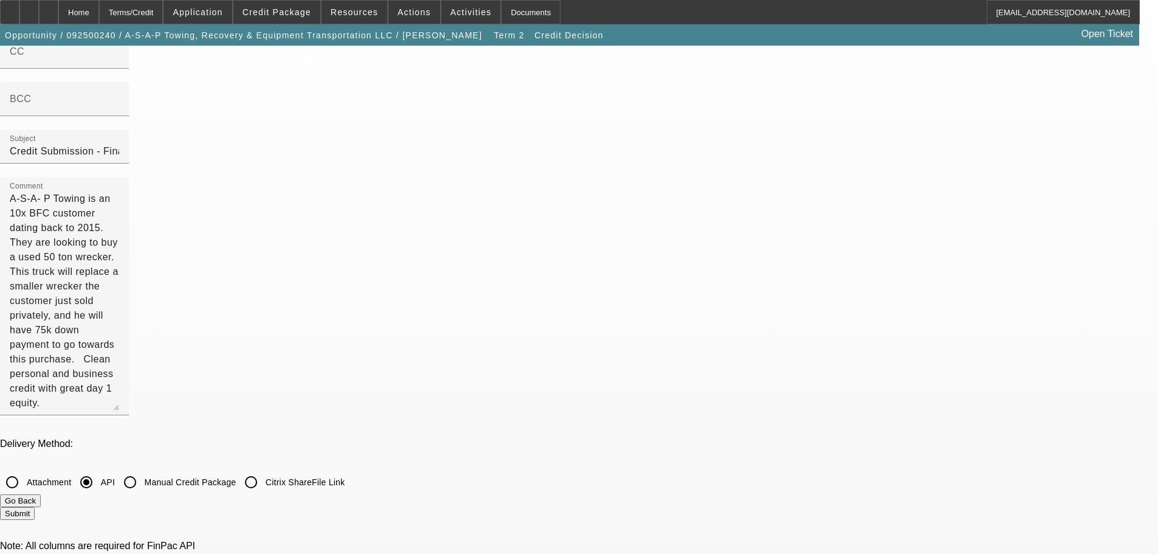
scroll to position [0, 0]
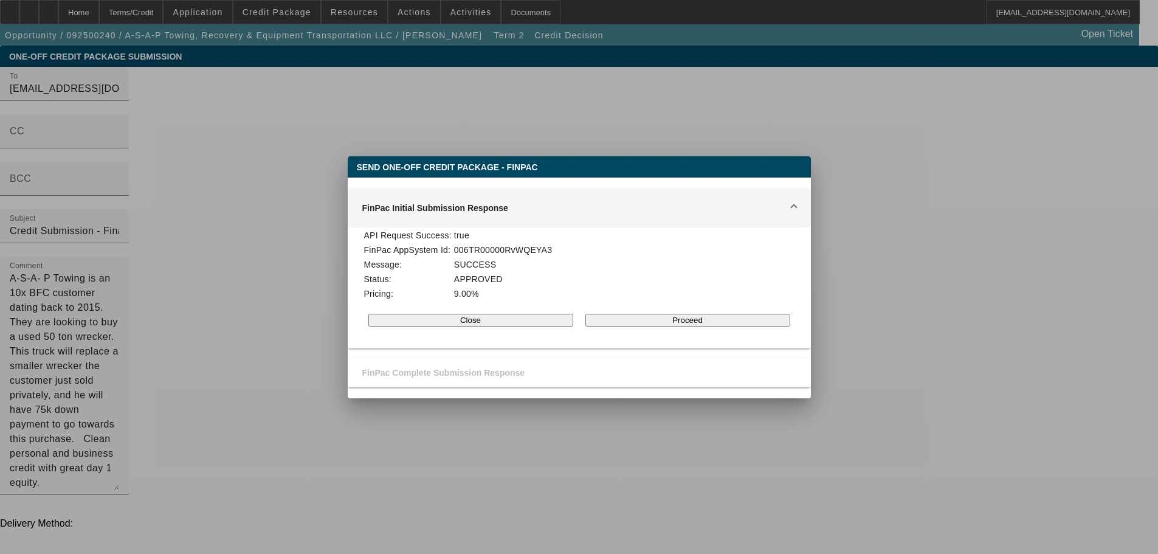
click at [696, 323] on button "Proceed" at bounding box center [687, 320] width 205 height 13
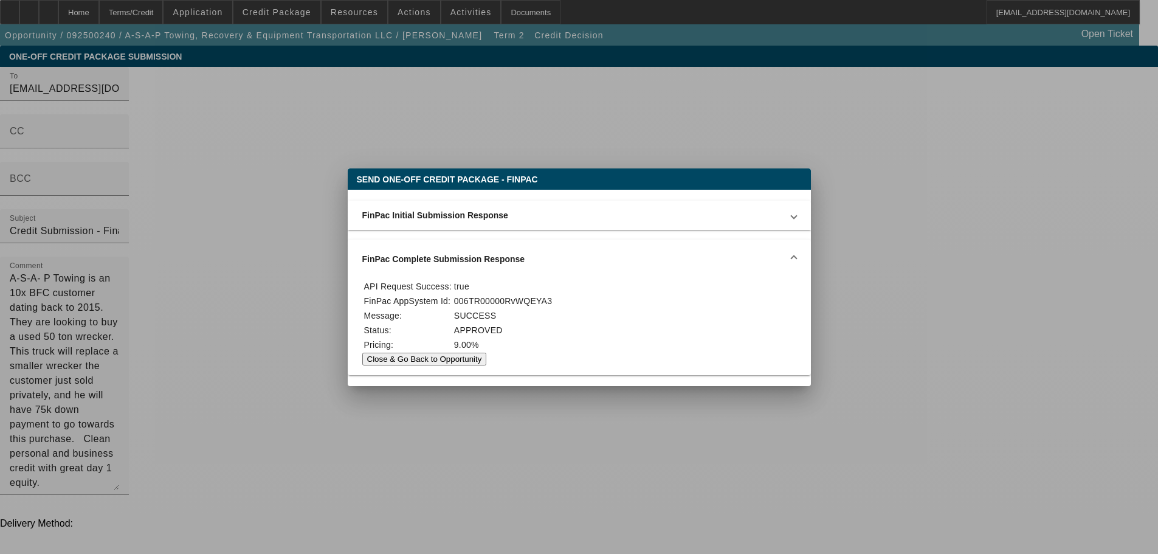
click at [487, 362] on button "Close & Go Back to Opportunity" at bounding box center [424, 358] width 125 height 13
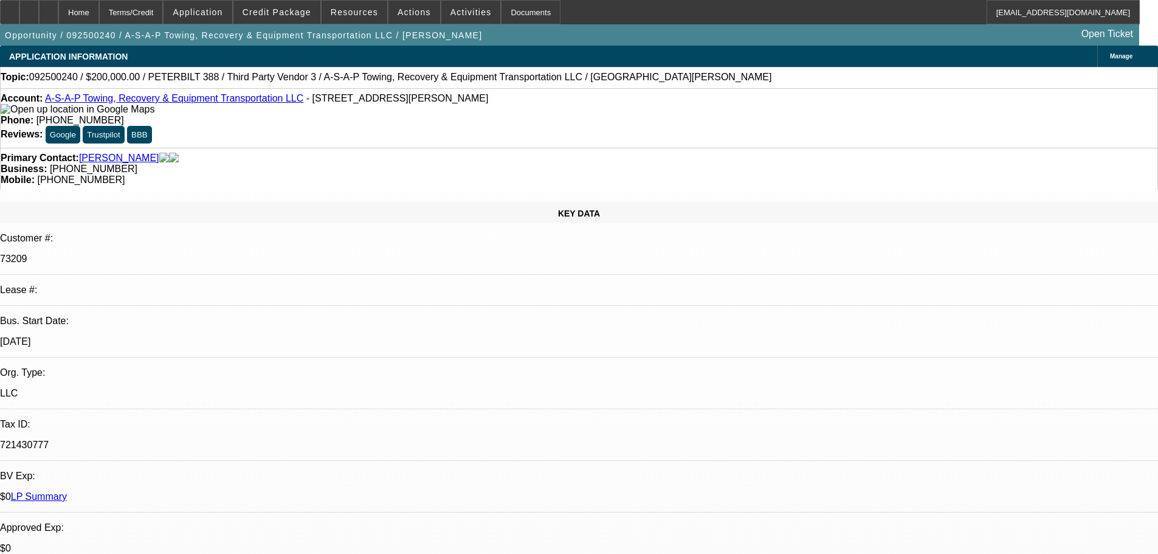
select select "0"
select select "2"
select select "0"
select select "6"
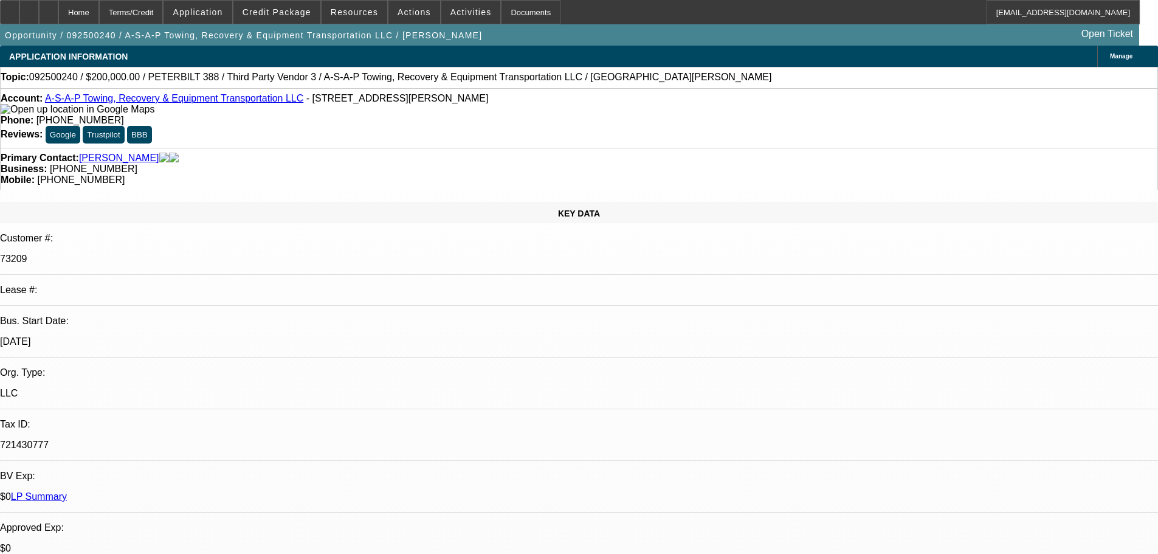
select select "0"
select select "2"
select select "0"
select select "6"
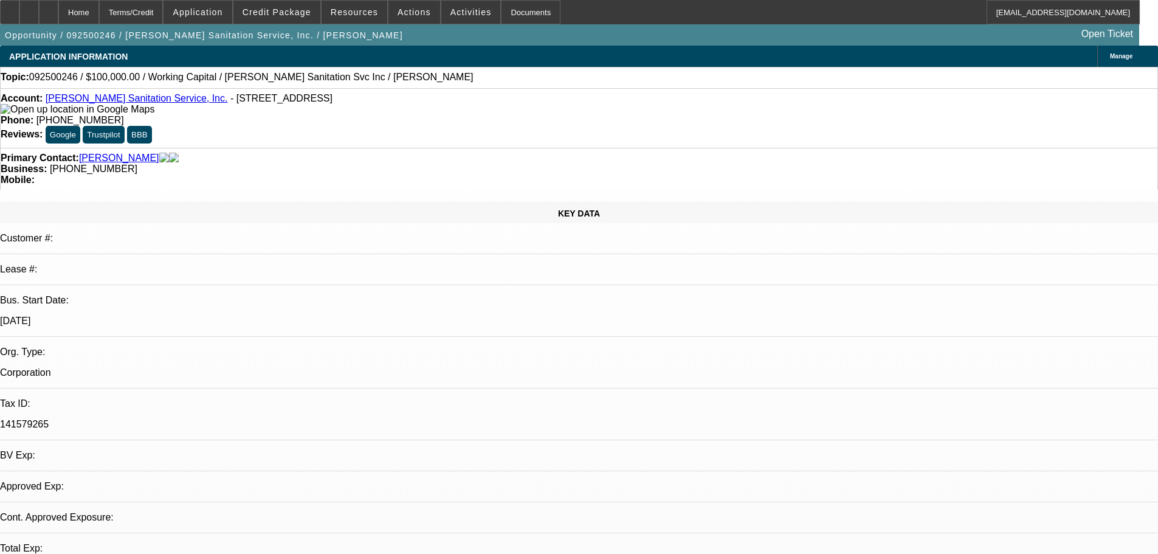
select select "0"
select select "2"
select select "0"
select select "6"
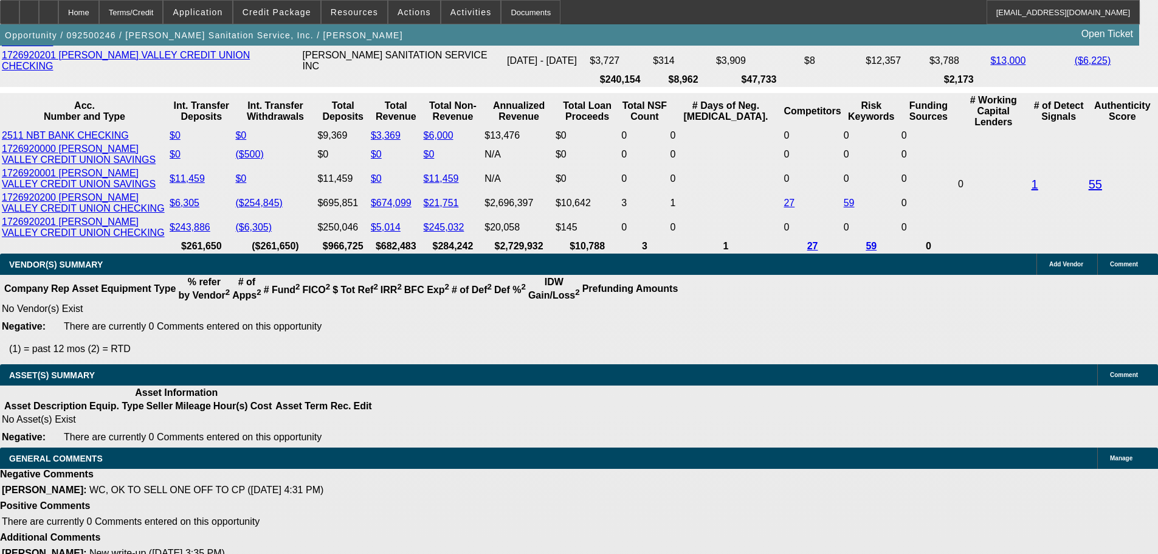
scroll to position [2479, 0]
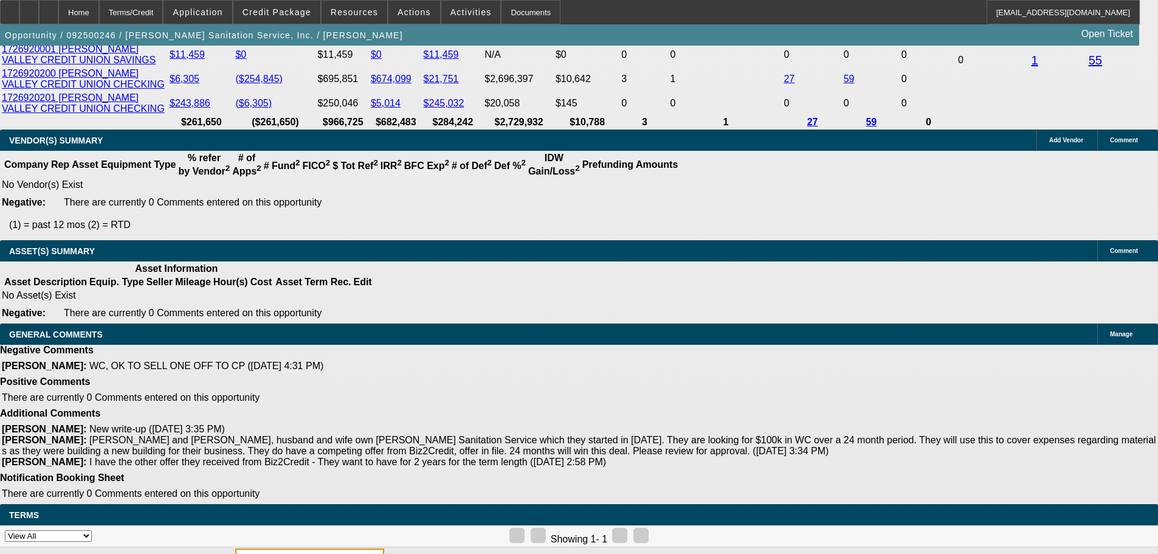
select select "5"
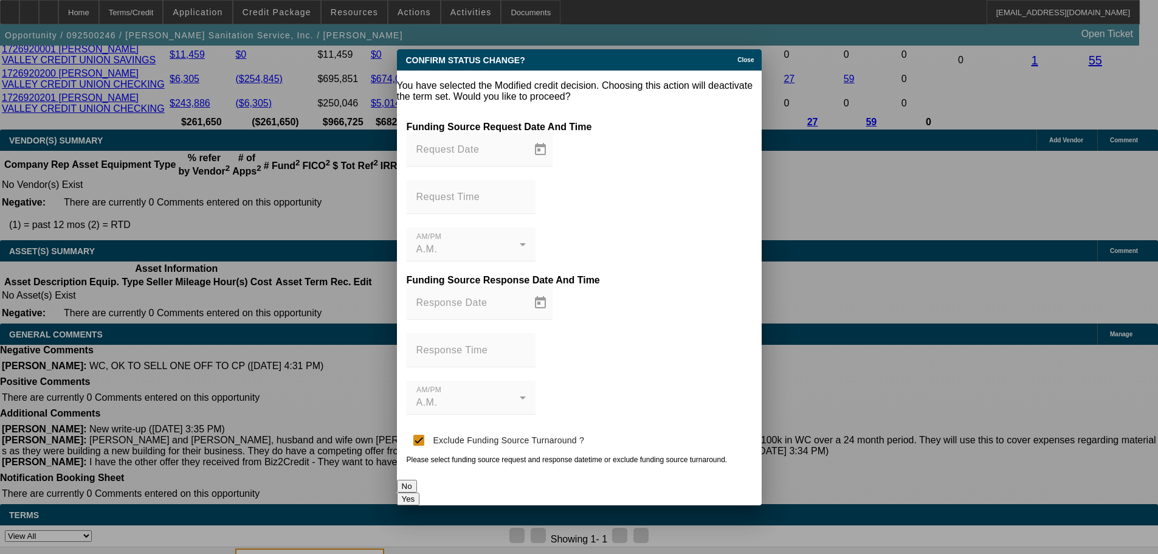
scroll to position [0, 0]
click at [420, 492] on button "Yes" at bounding box center [408, 498] width 23 height 13
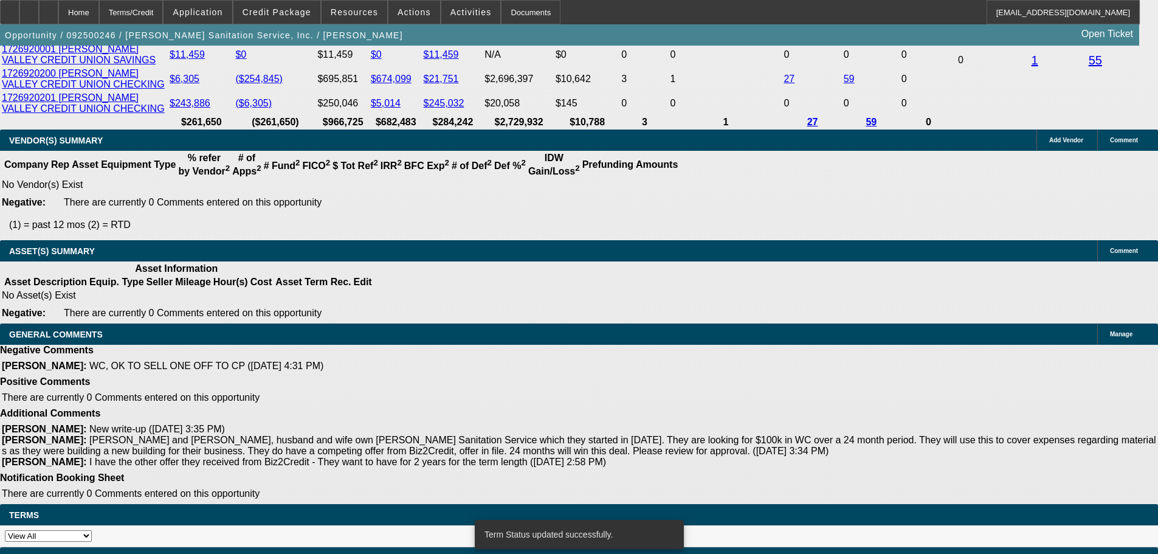
scroll to position [2468, 0]
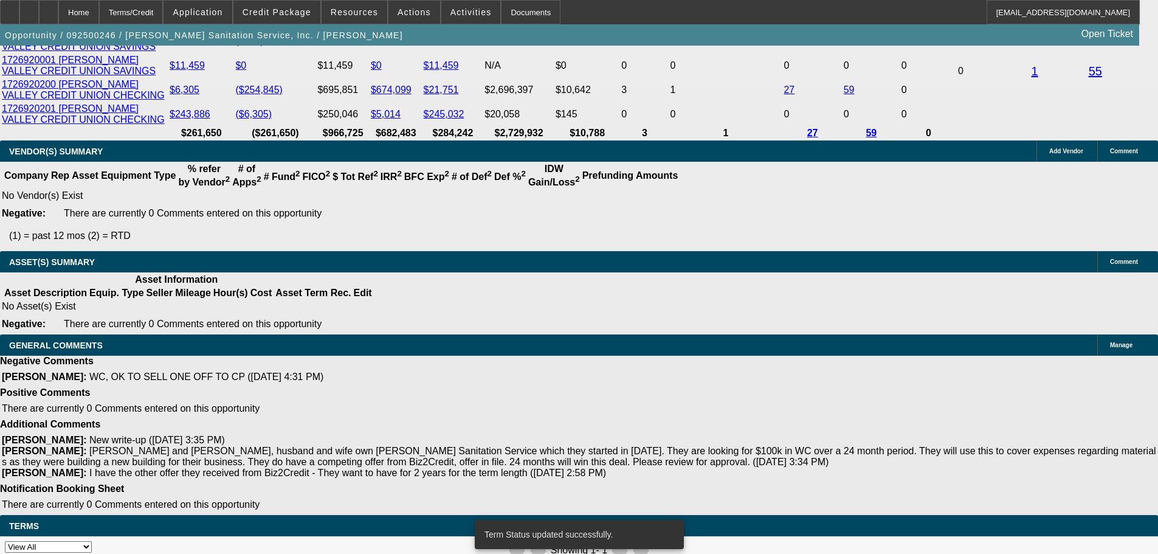
select select "0"
select select "2"
select select "0"
select select "6"
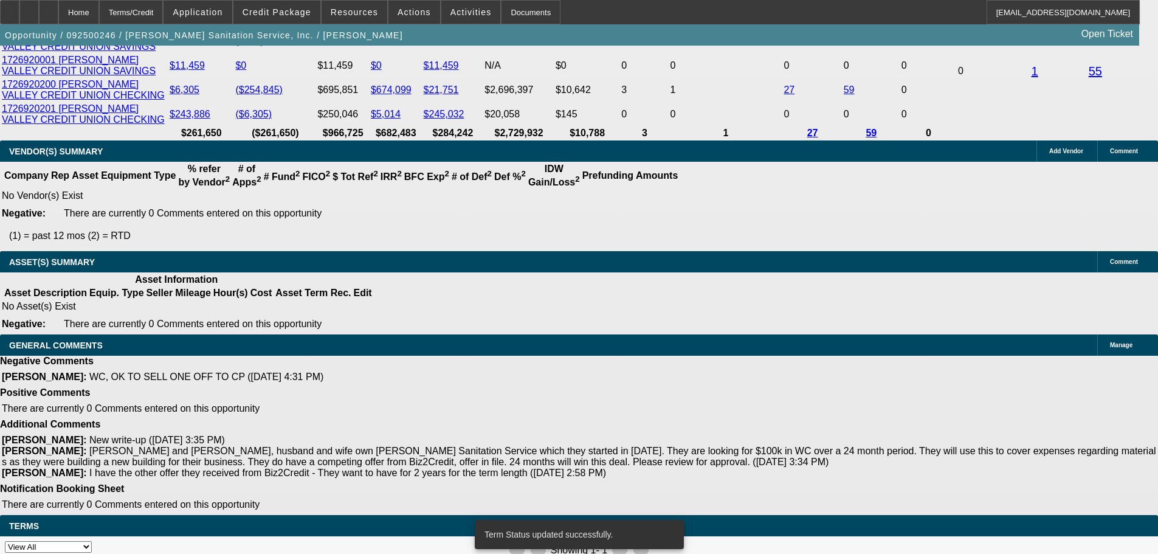
select select "0"
select select "2"
select select "0"
select select "6"
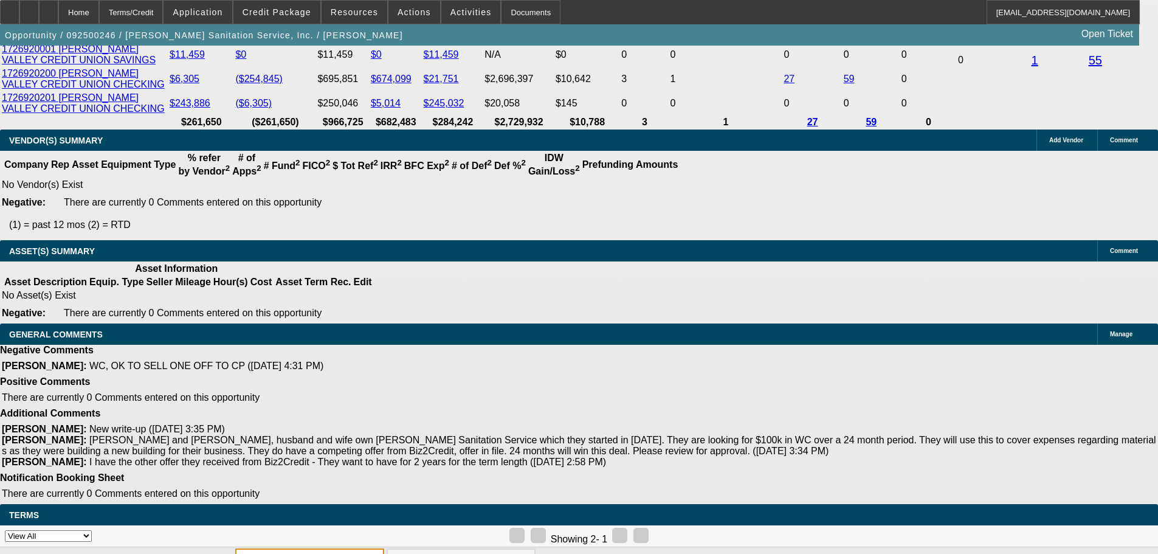
scroll to position [2175, 0]
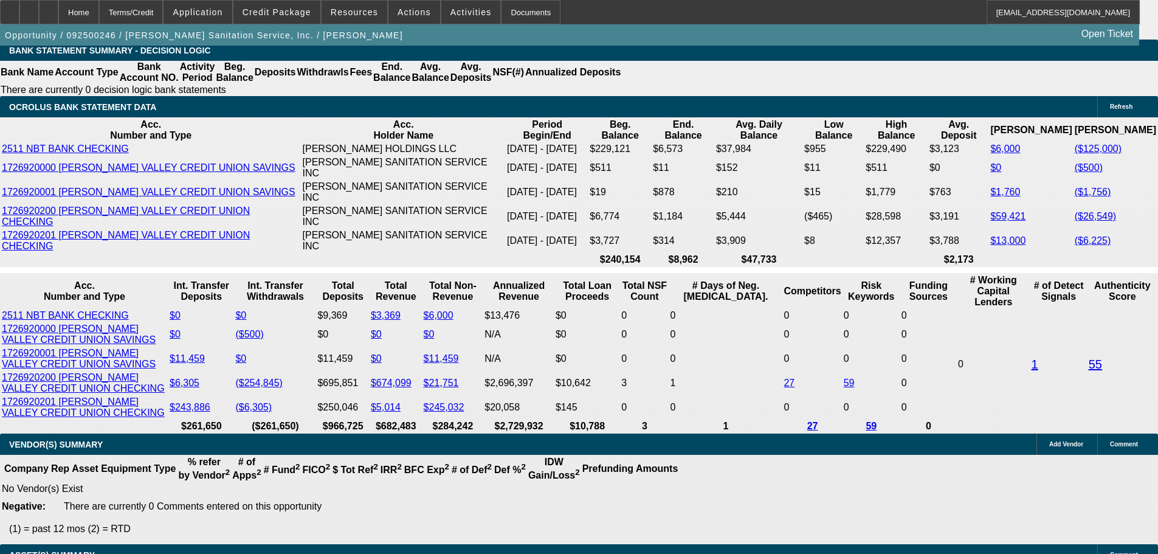
drag, startPoint x: 236, startPoint y: 261, endPoint x: 306, endPoint y: 261, distance: 69.9
type input "UNKNOWN"
type input "12"
type input "$9,168.00"
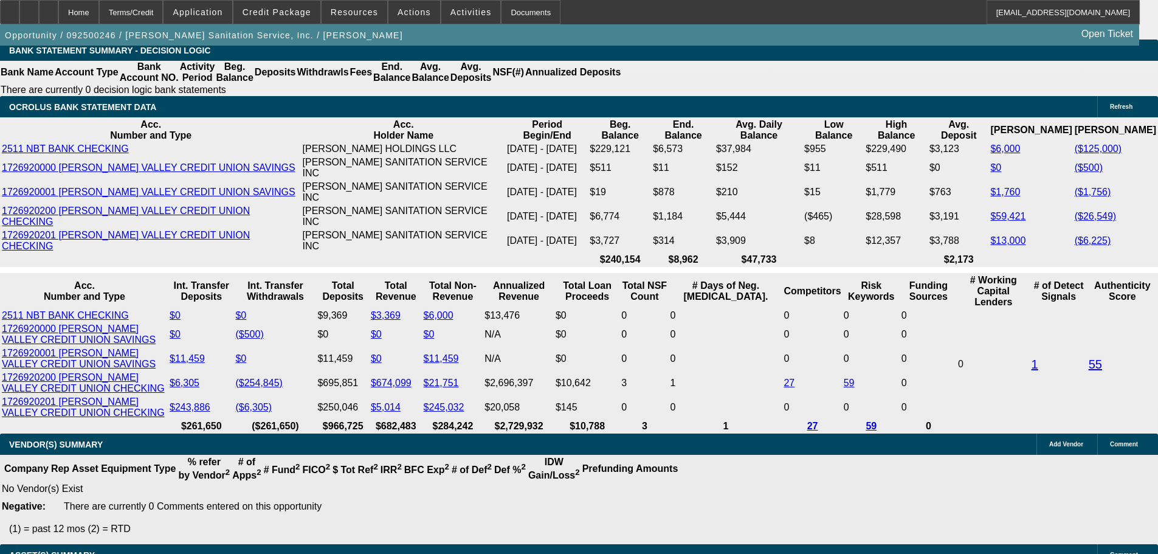
type input "12"
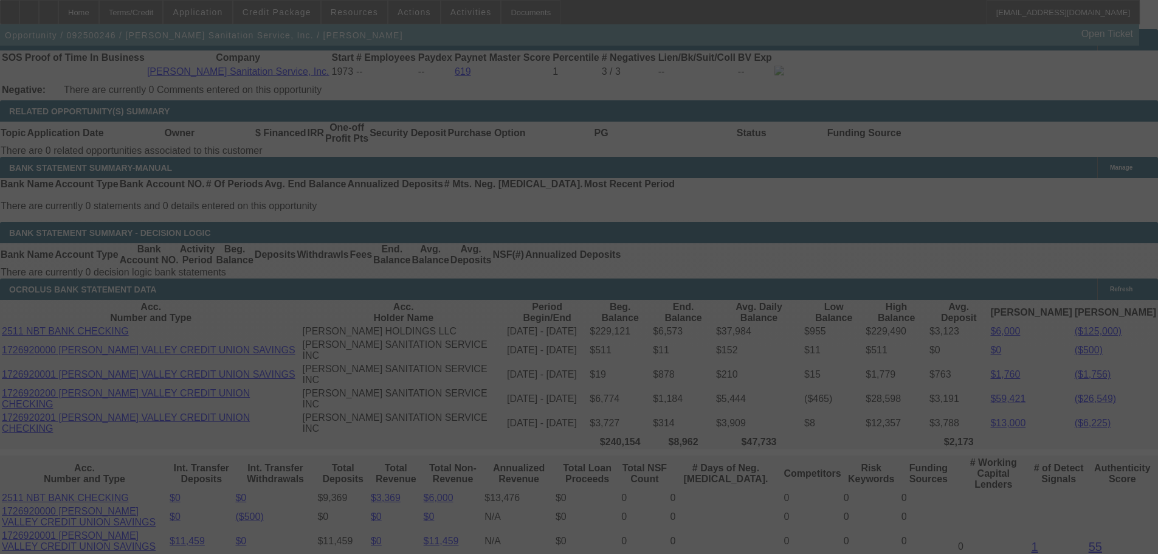
select select "0"
select select "2"
select select "0"
select select "6"
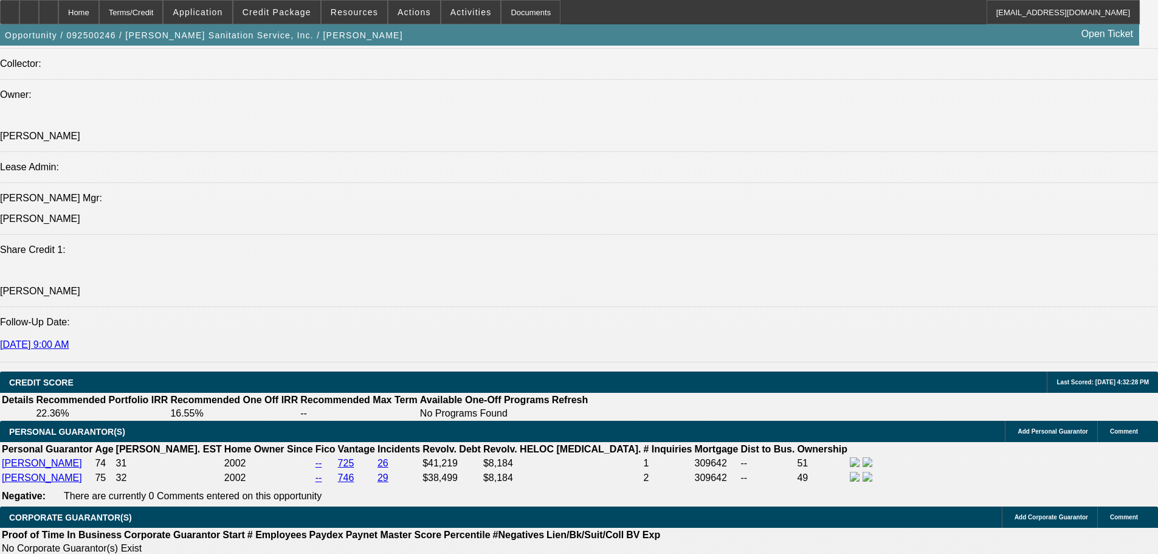
scroll to position [1932, 0]
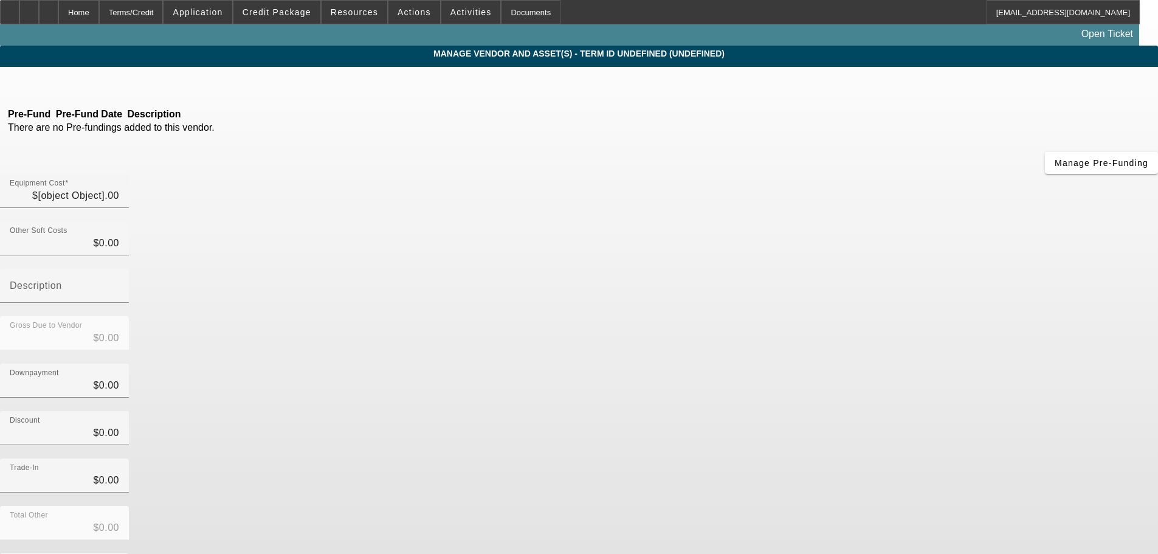
type input "$100,000.00"
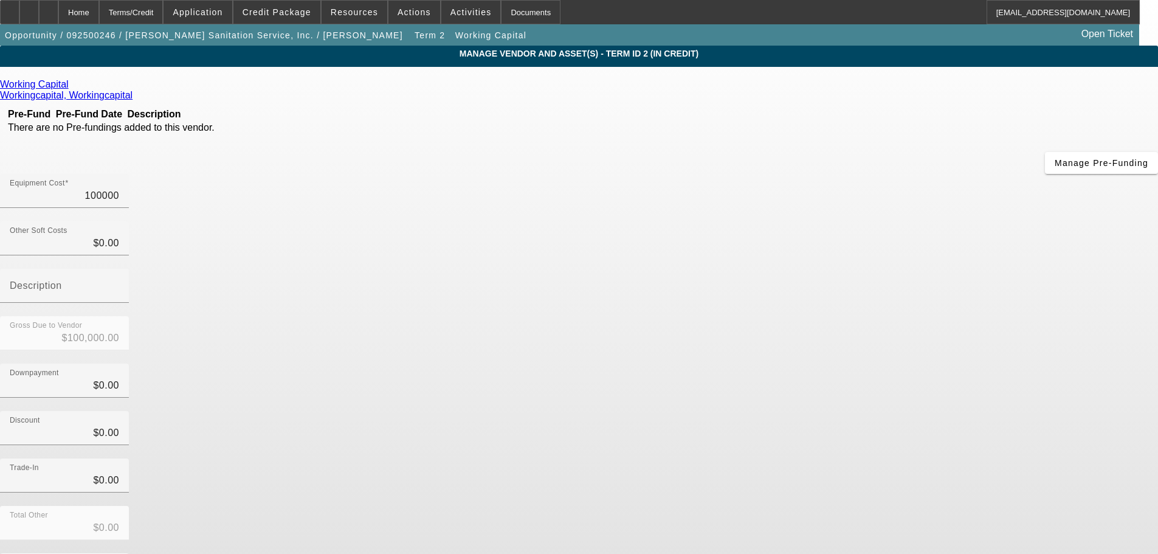
drag, startPoint x: 689, startPoint y: 100, endPoint x: 934, endPoint y: 113, distance: 244.6
click at [921, 174] on div "Equipment Cost 100000" at bounding box center [579, 197] width 1158 height 47
type input "5"
type input "$5.00"
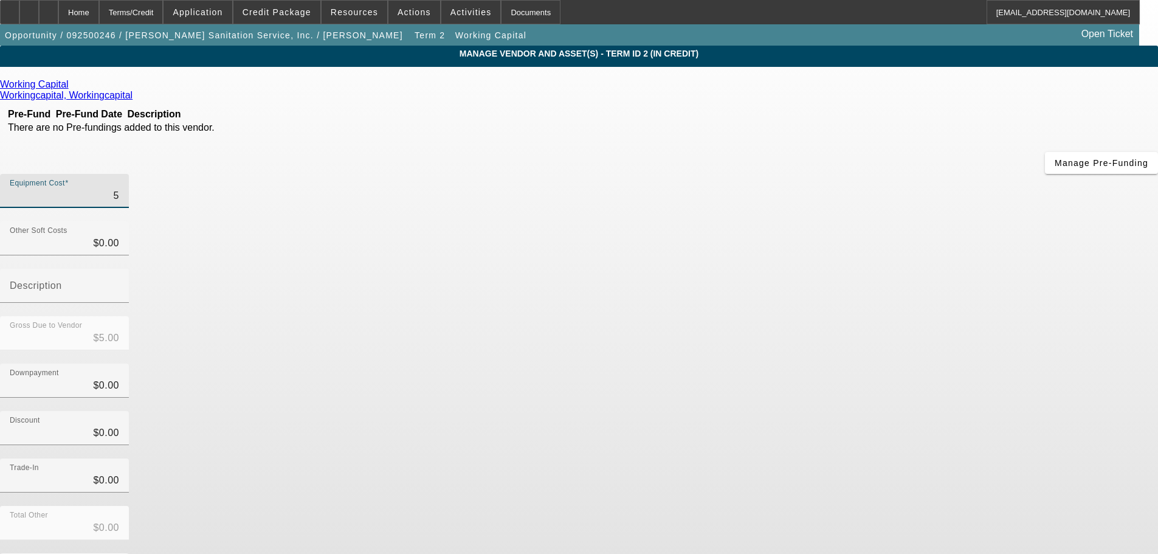
type input "50"
type input "$50.00"
type input "500"
type input "$500.00"
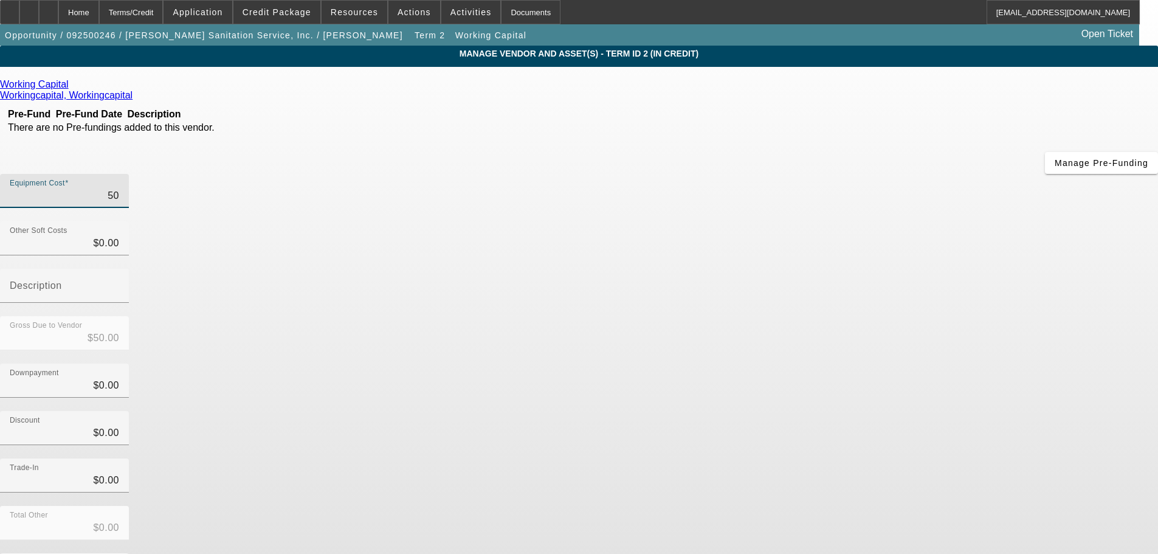
type input "$500.00"
type input "5000"
type input "$5,000.00"
type input "50000"
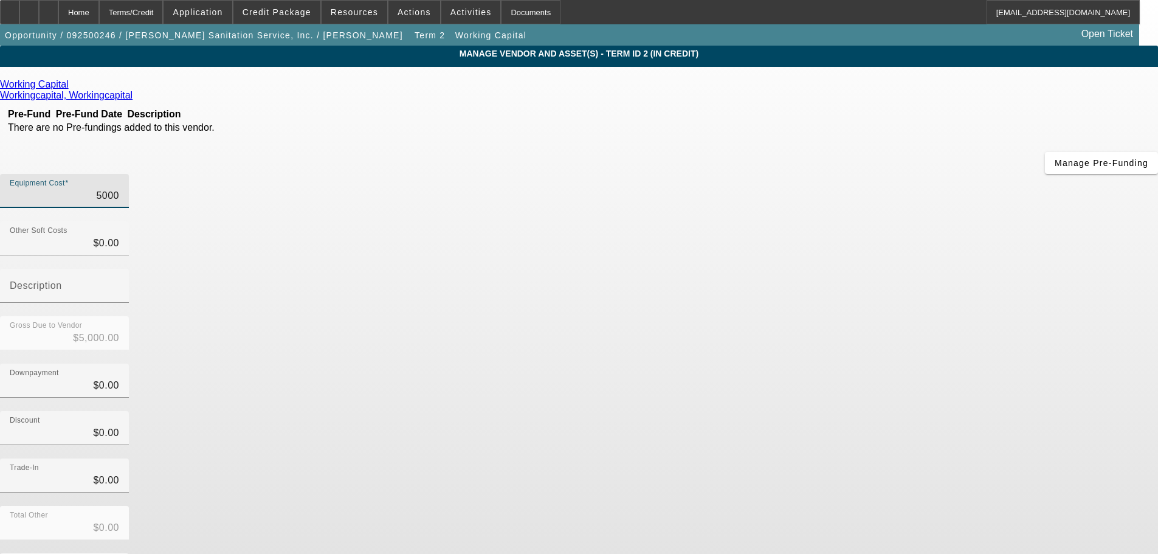
type input "$50,000.00"
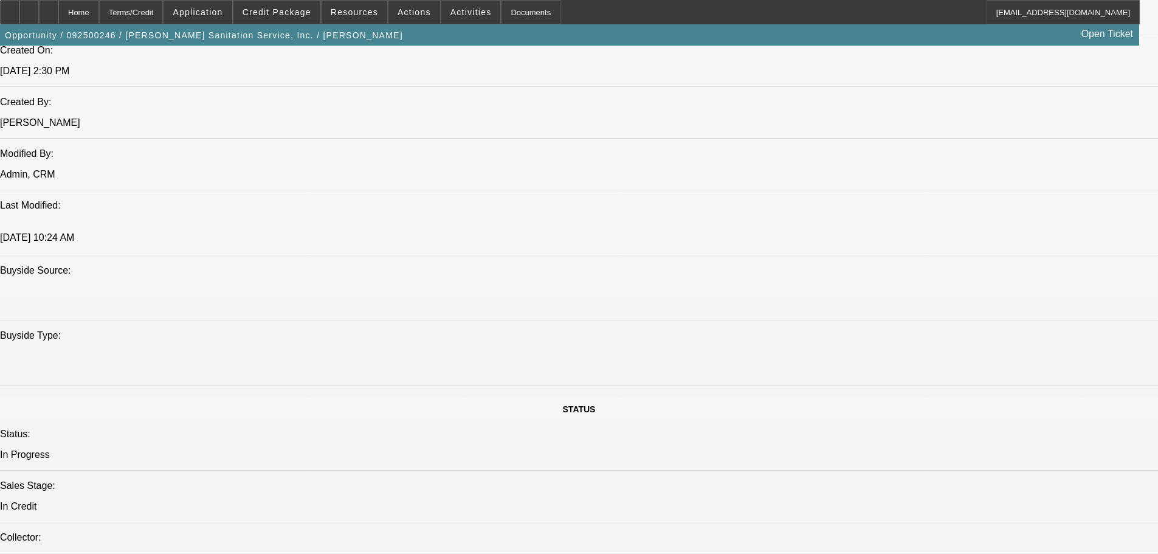
select select "0"
select select "2"
select select "0"
select select "6"
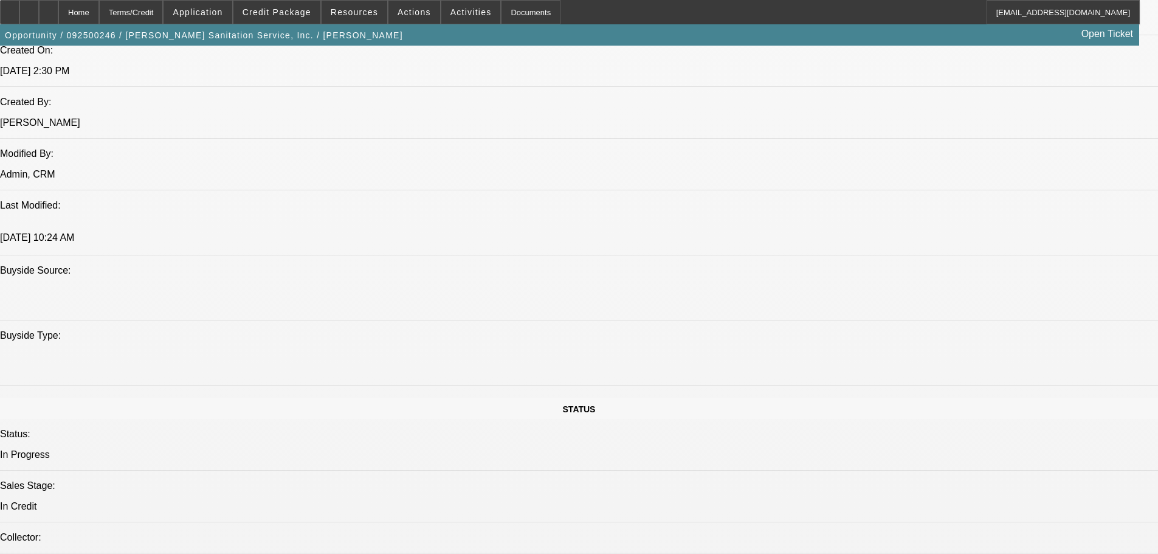
select select "0"
select select "2"
select select "0"
select select "6"
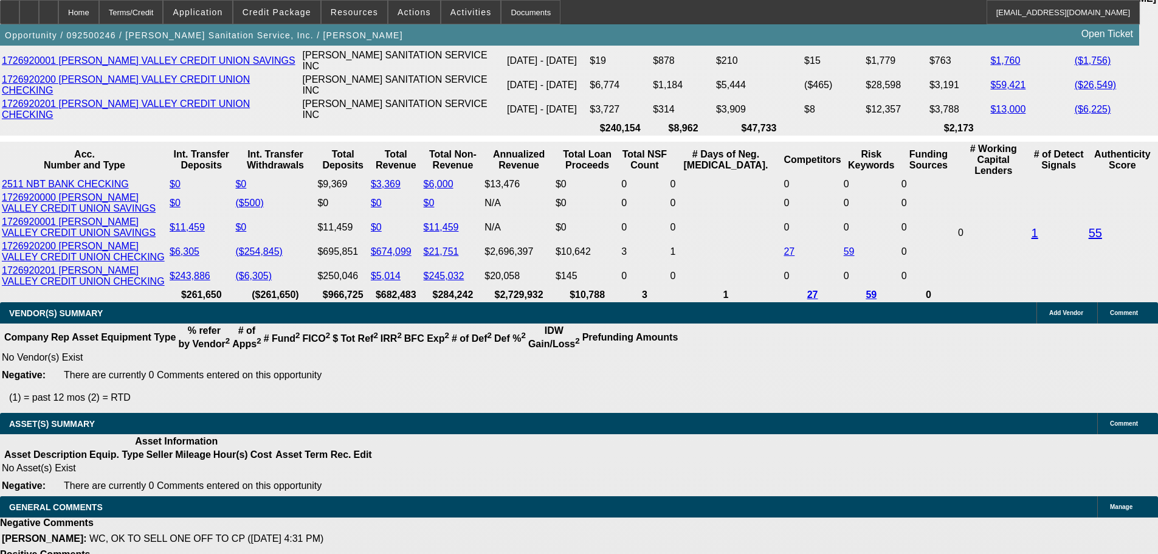
scroll to position [2370, 0]
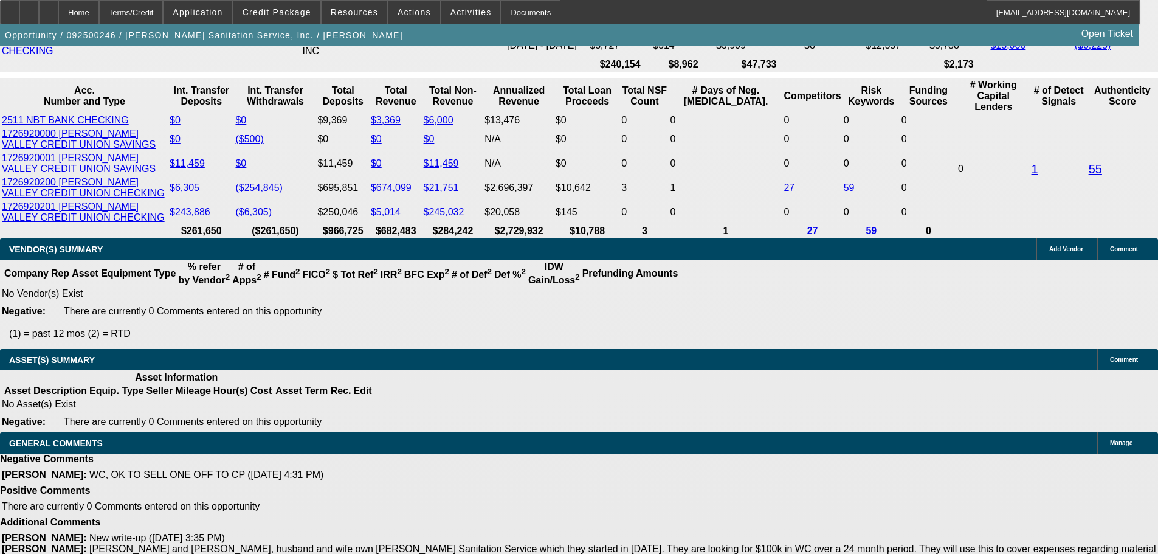
select select "9"
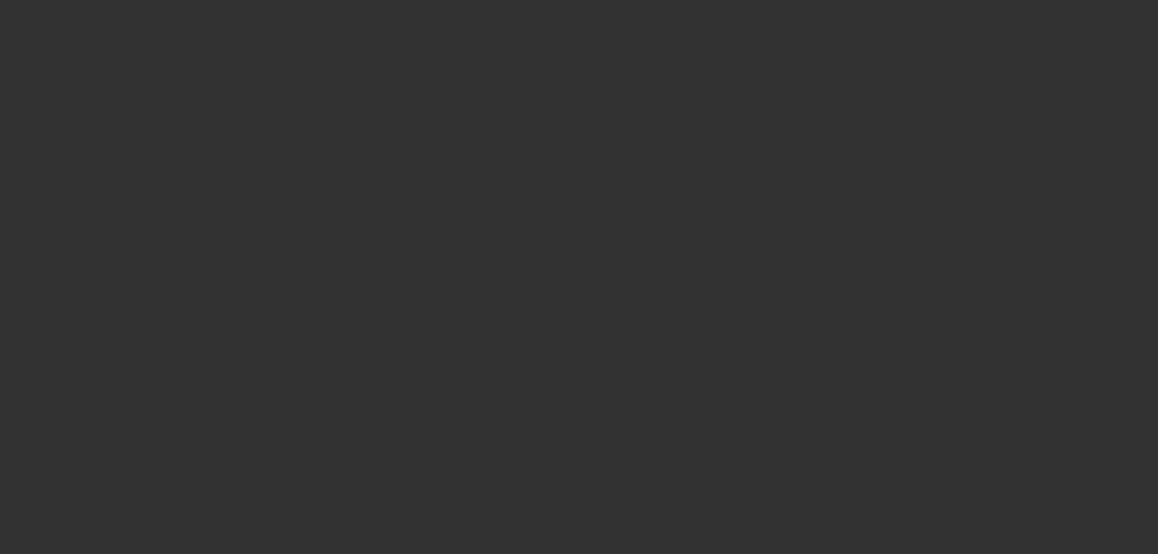
scroll to position [0, 0]
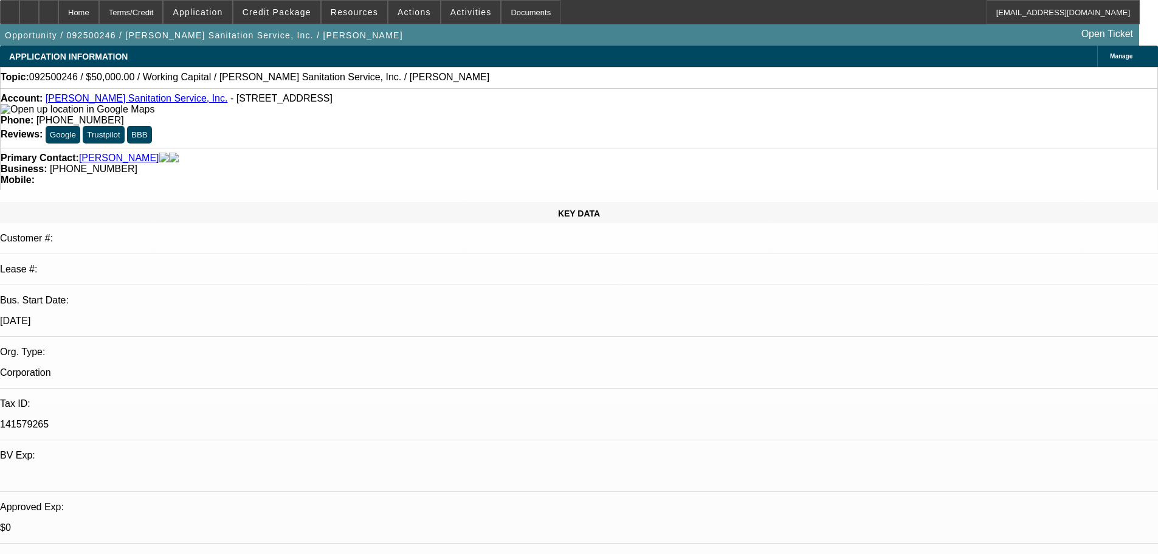
type input "10/12/2025"
type input "545466"
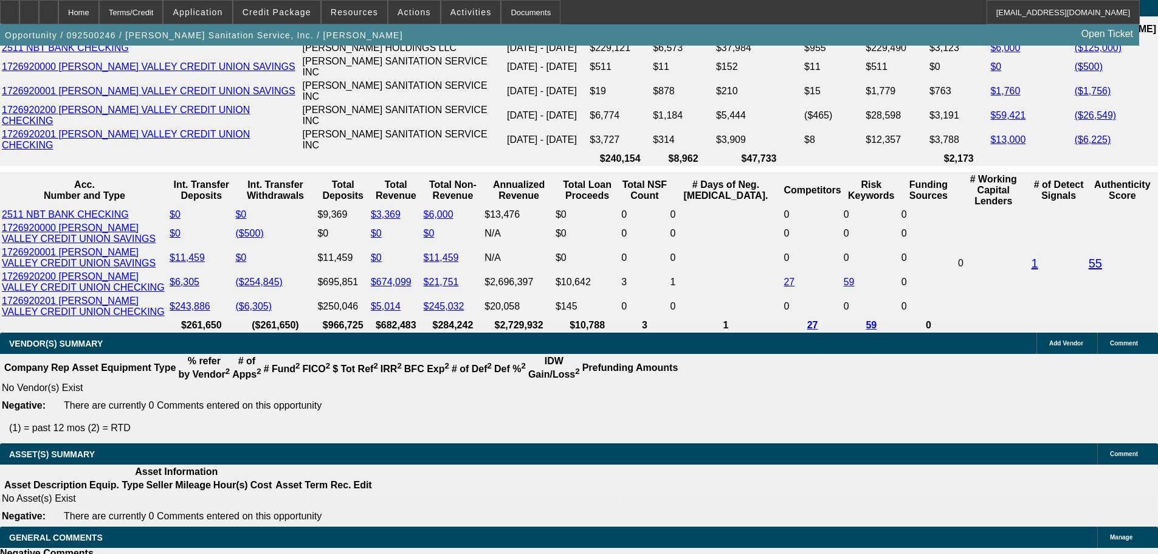
scroll to position [2175, 0]
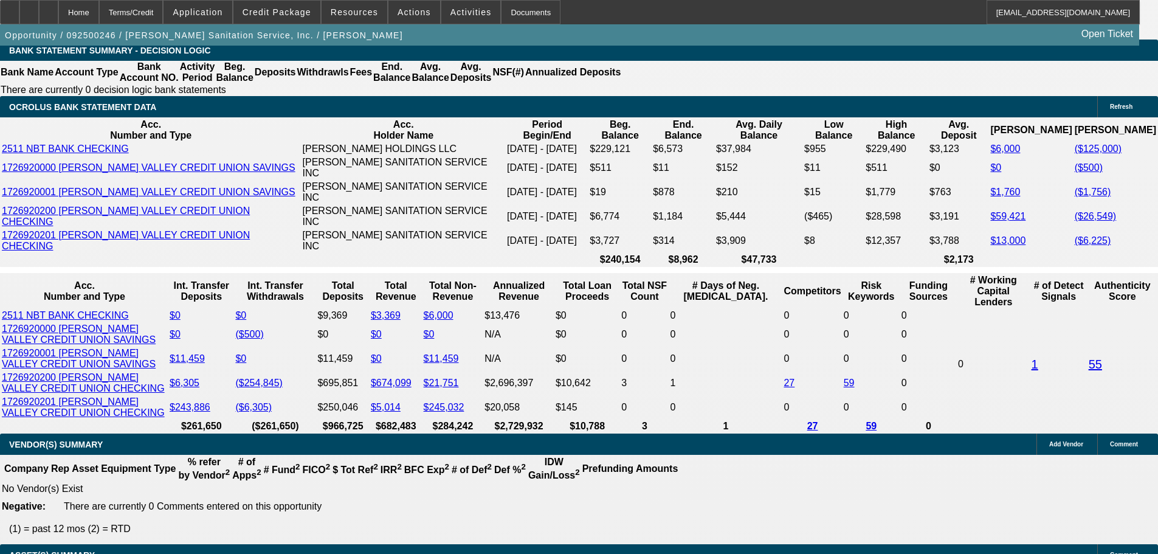
drag, startPoint x: 180, startPoint y: 257, endPoint x: 351, endPoint y: 256, distance: 171.4
type input "56"
type input "UNKNOWN"
type input "5625"
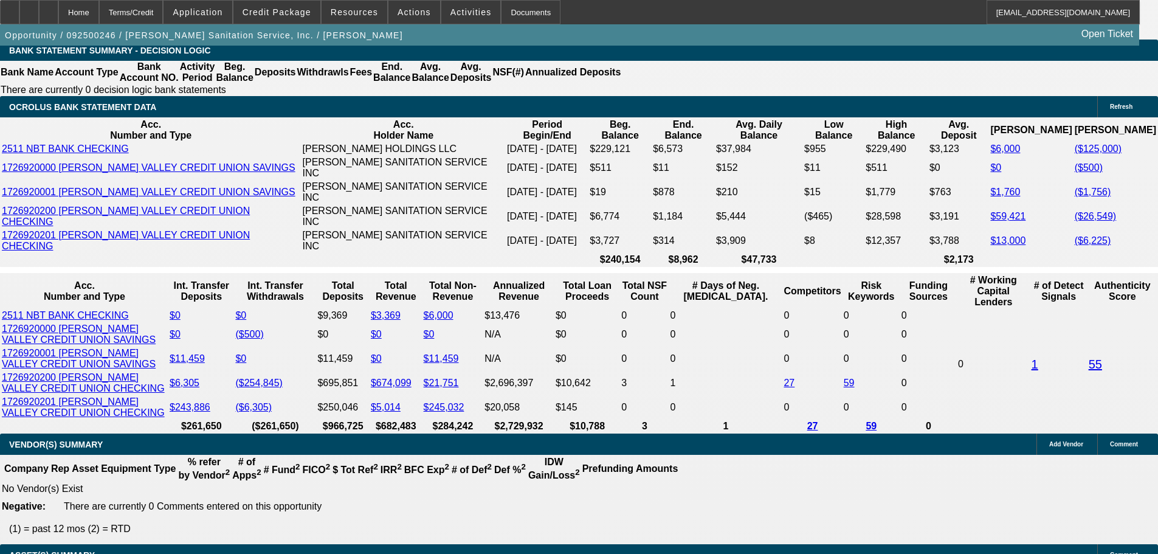
type input "59.4"
type input "$5,625.00"
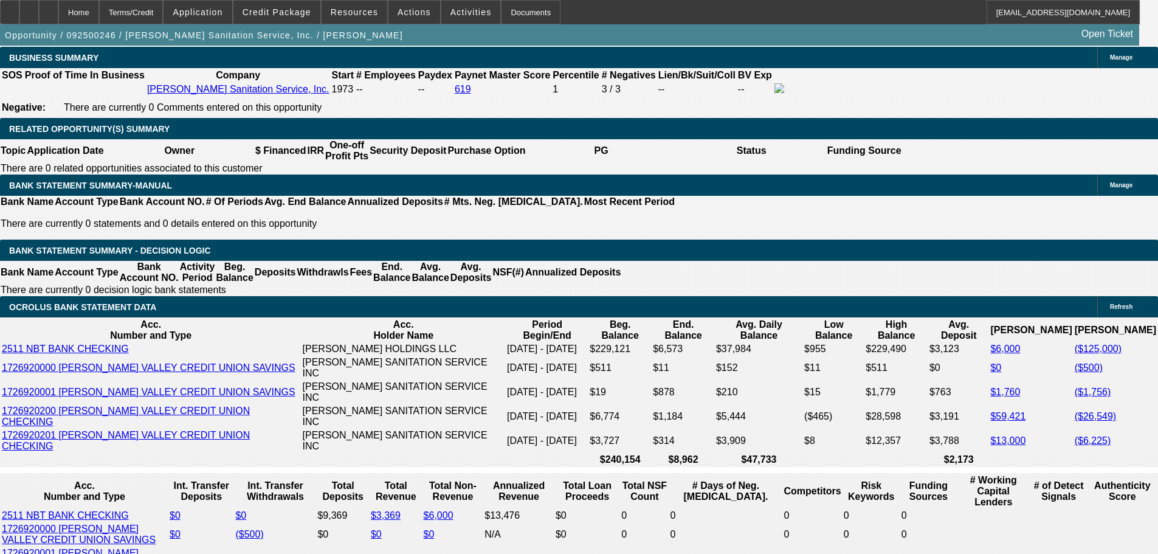
scroll to position [2175, 0]
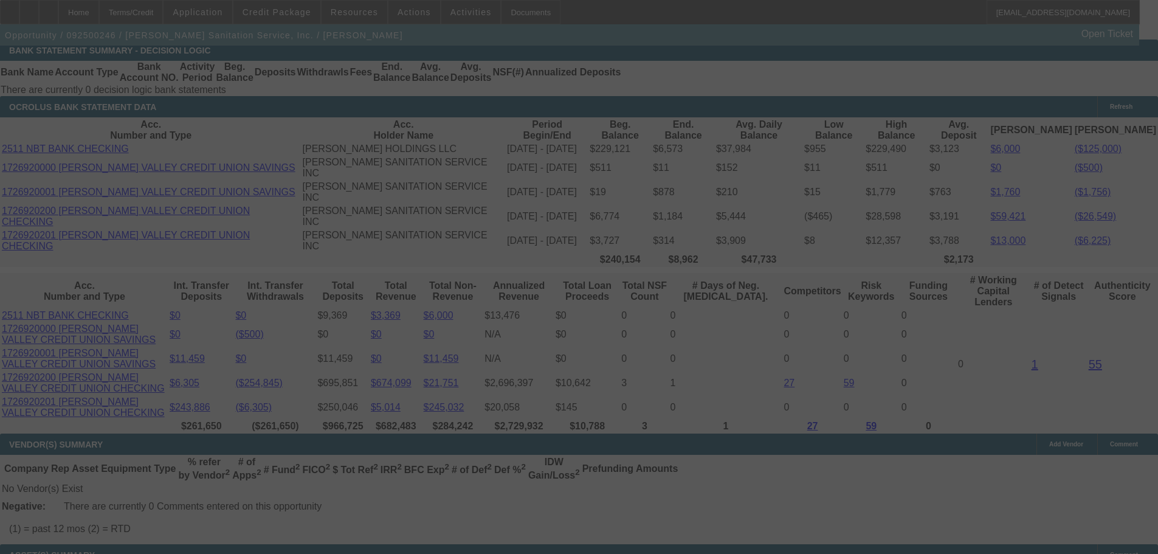
select select "0"
select select "2"
select select "0"
select select "6"
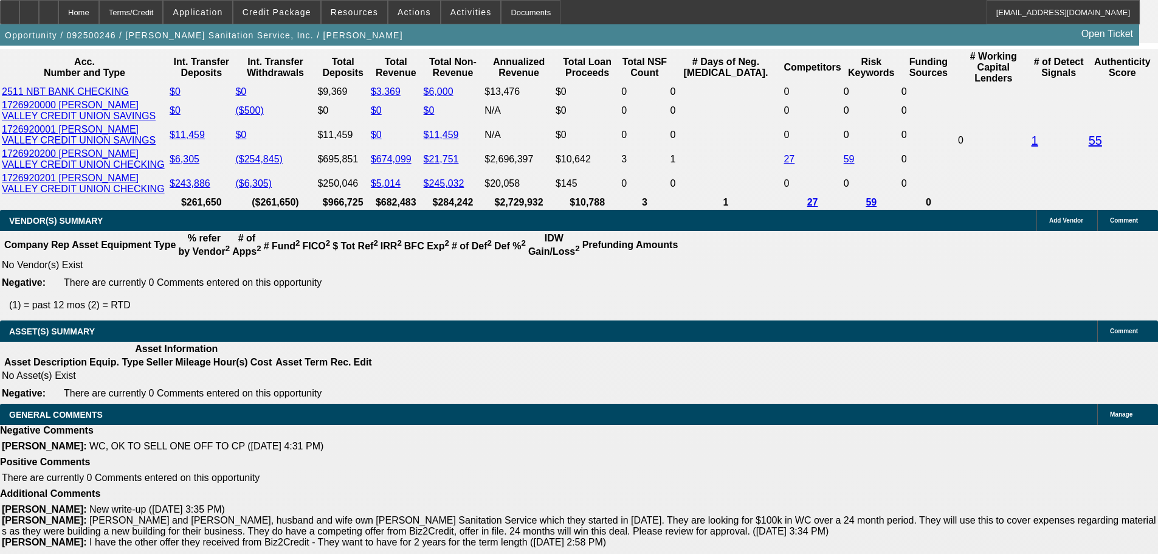
scroll to position [2479, 0]
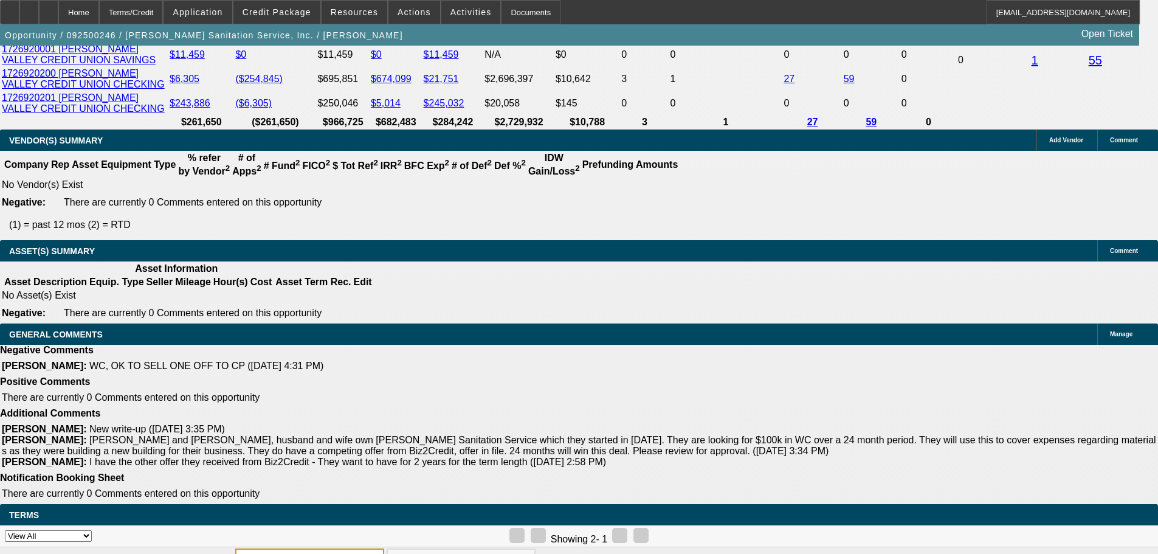
select select "9"
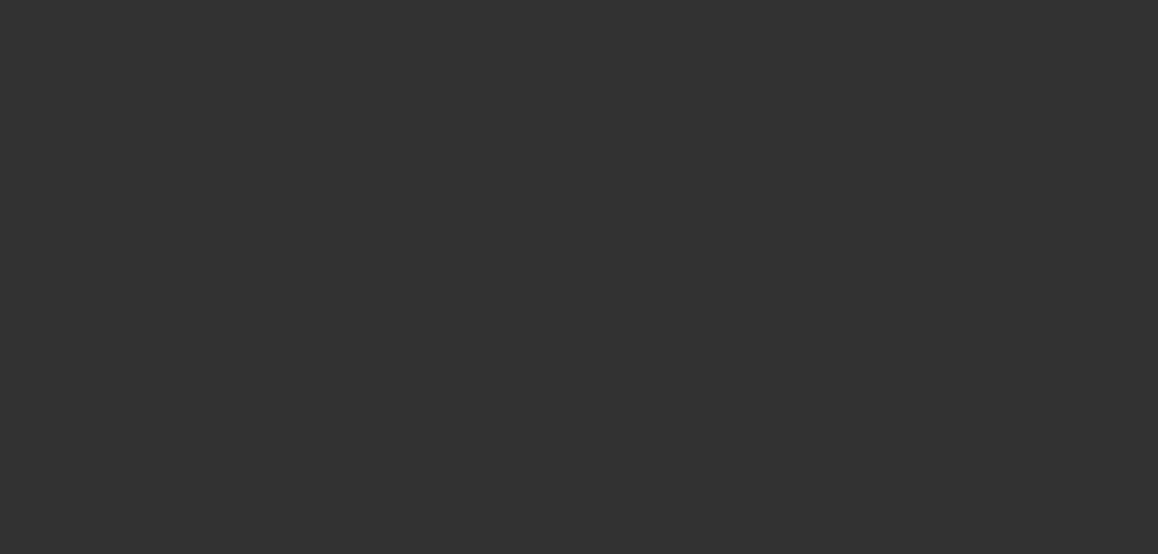
scroll to position [0, 0]
type input "10/12/2025"
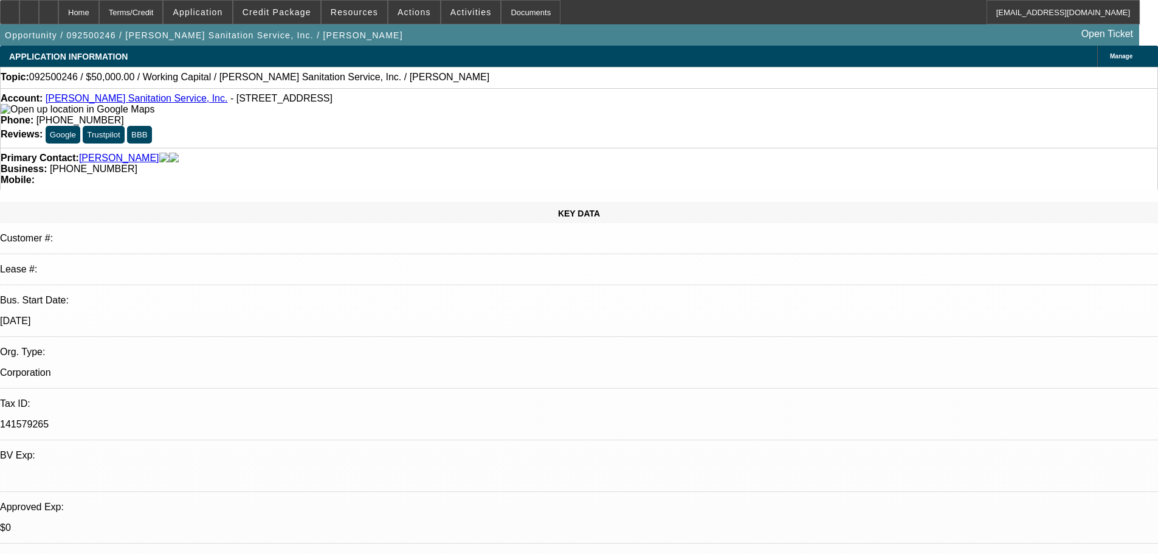
type input "545466"
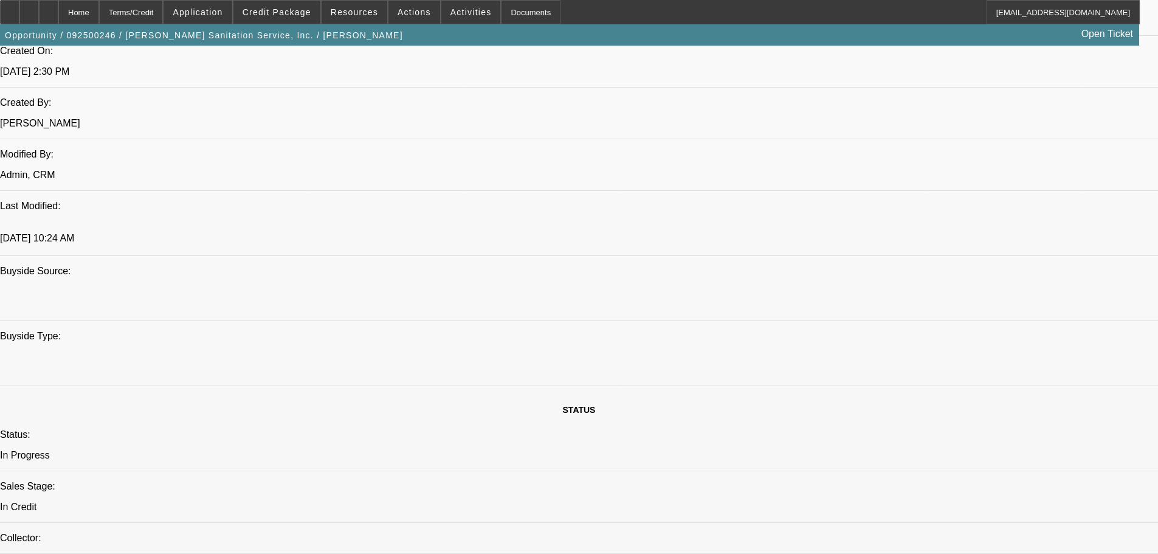
scroll to position [972, 0]
type input "545466"
click textarea "Comments"
paste textarea "APPROVED BY CP: Maximum Approval Amount: $50,000.00 WITH DIFFERENT OPTIONS."
type textarea "APPROVED BY CP: Maximum Approval Amount: $50,000.00 WITH DIFFERENT OPTIONS."
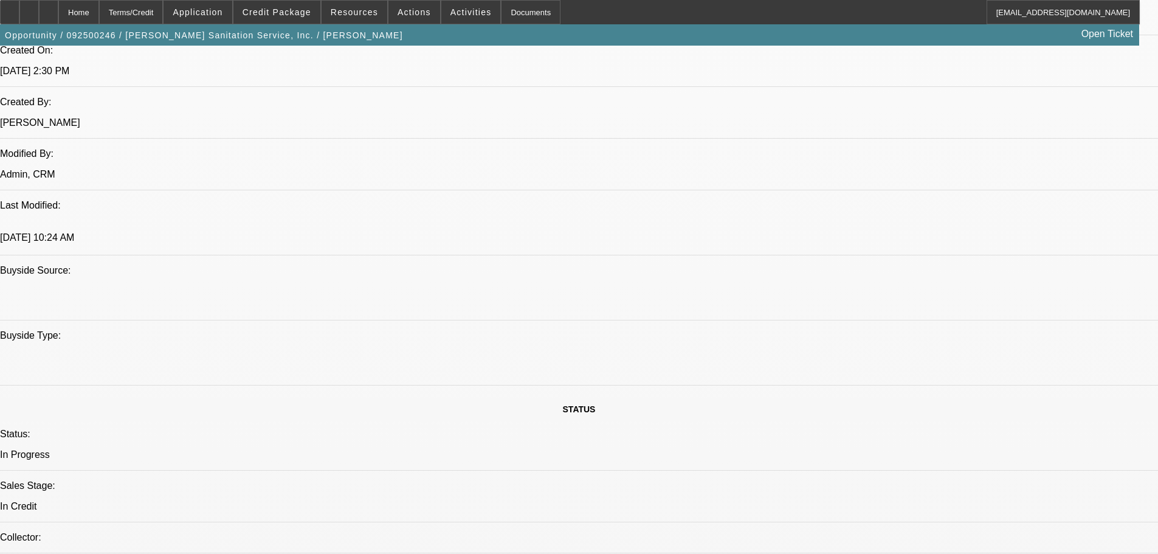
click textarea "Contingency Comment"
paste textarea "ENTERING IN AS A PLACEHOLDER APPROVAL FOR NOW. CUSTOMER IS APPROVABLE BUT PLEAS…"
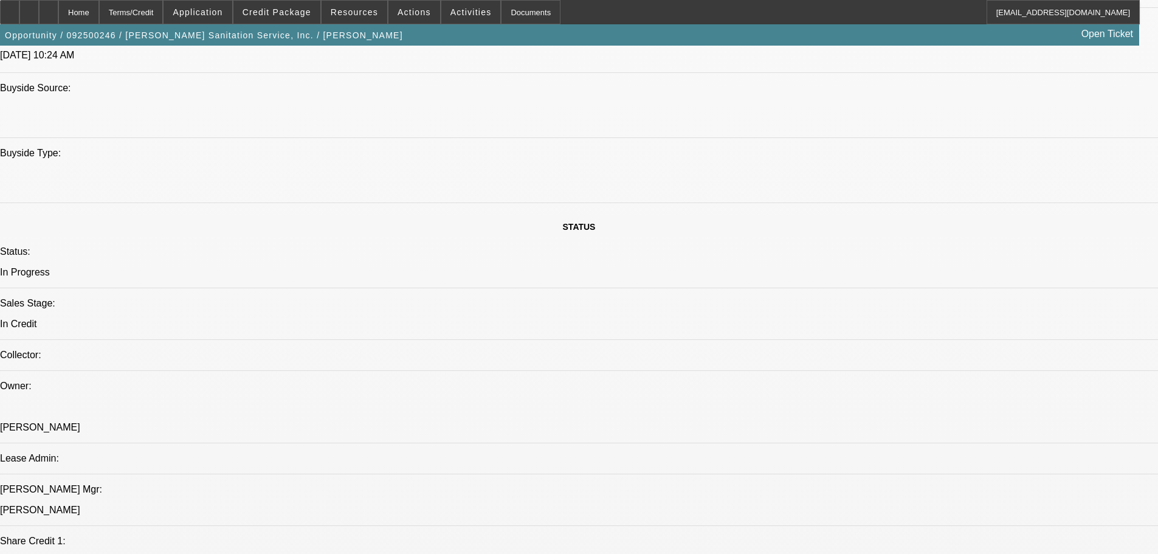
type textarea "ENTERING IN AS A PLACEHOLDER APPROVAL FOR NOW. CUSTOMER IS APPROVABLE BUT PLEAS…"
click button "browse"
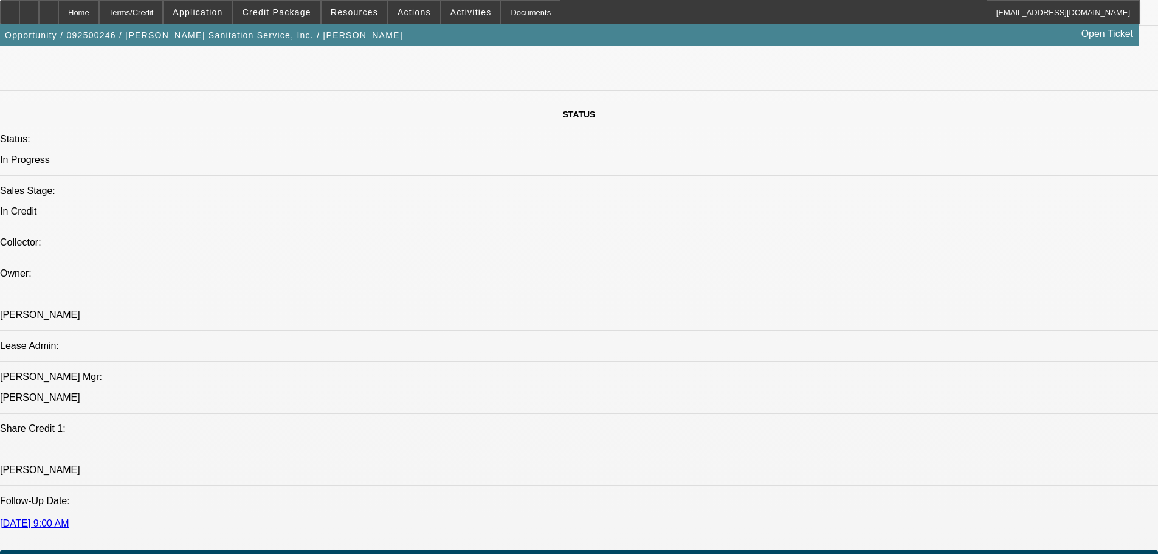
scroll to position [1276, 0]
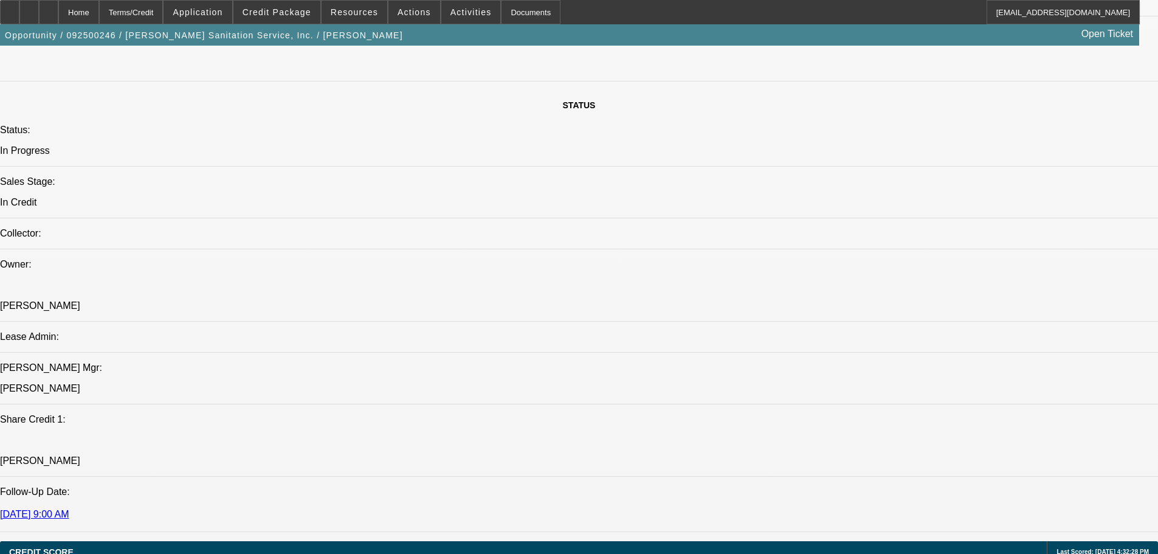
click input "Response Time"
type input "0"
type input "10:06"
click span "Open calendar"
click span "11"
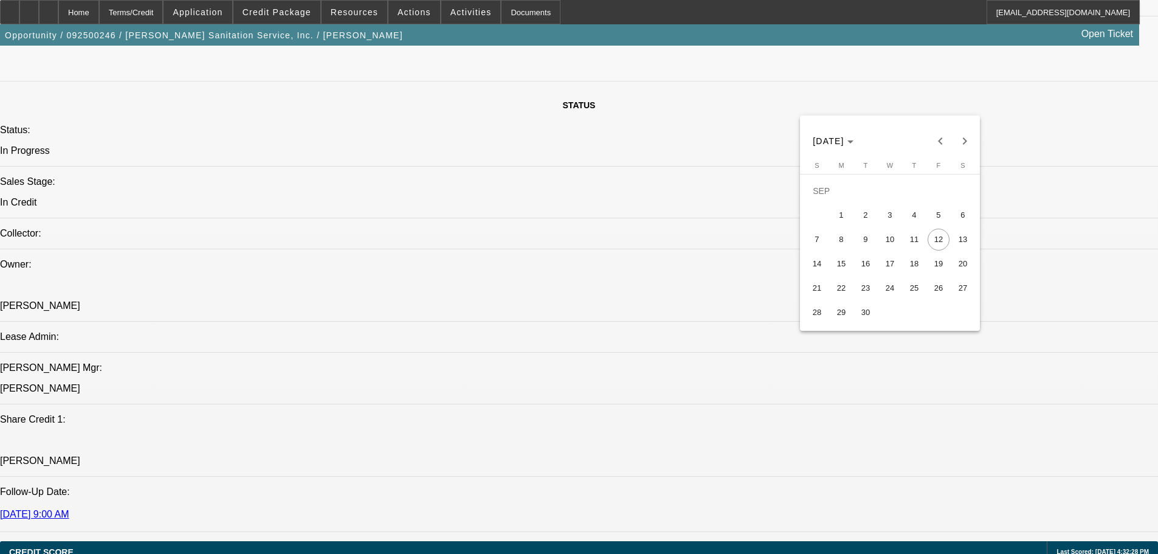
type input "9/11/2025"
click mat-label "Request Time"
click input "Request Time"
type input "04:34"
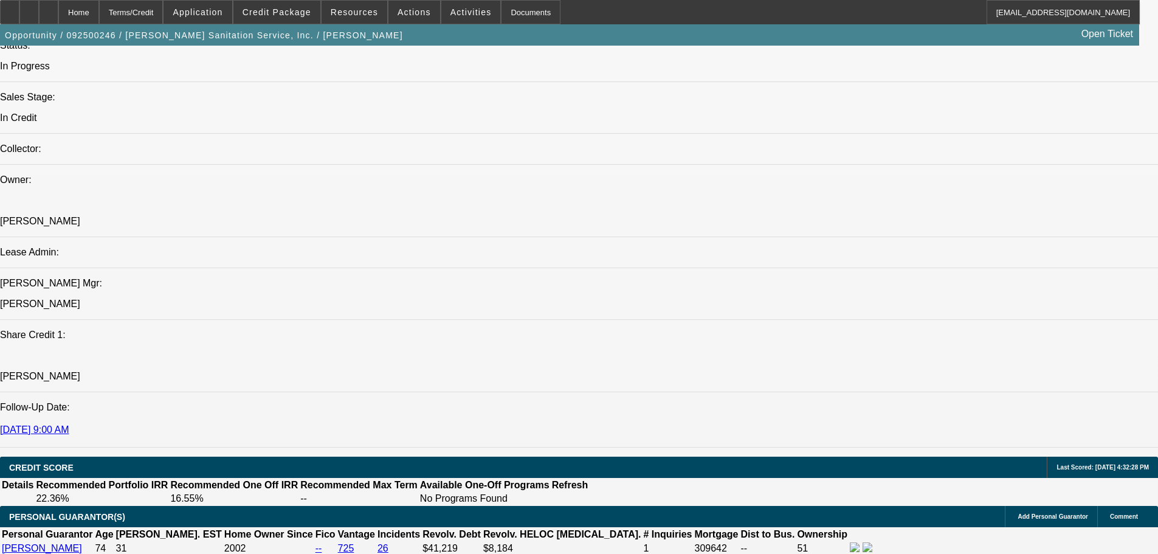
scroll to position [1519, 0]
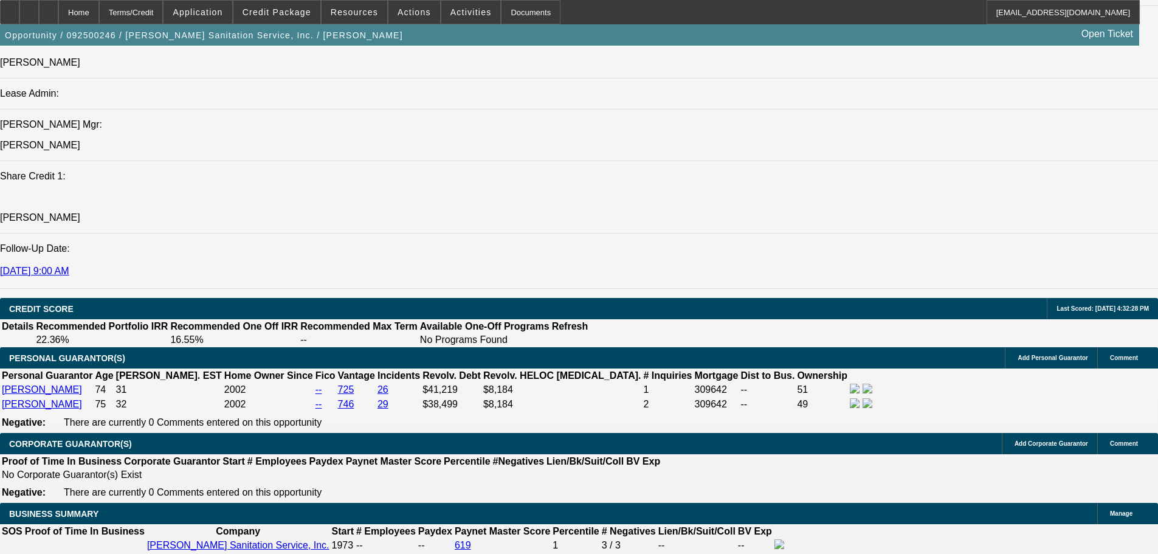
click button "Submit"
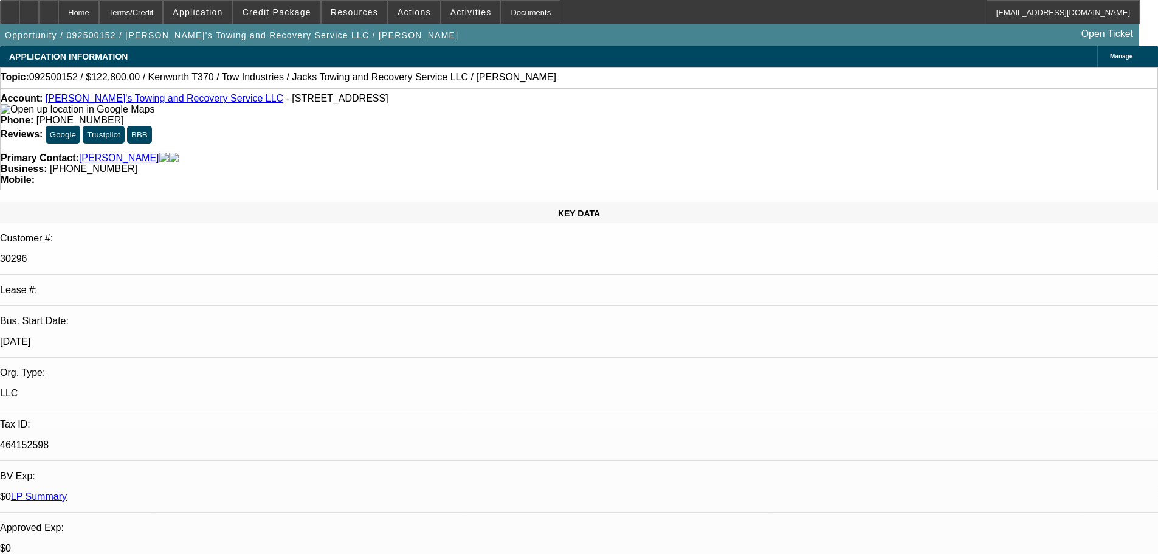
select select "0"
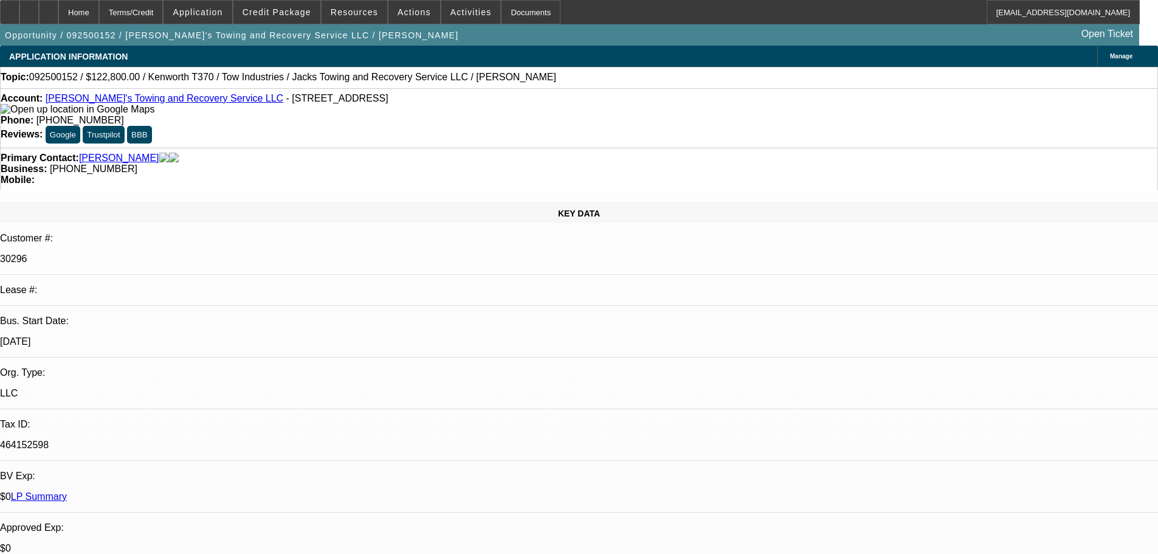
select select "0"
select select "1"
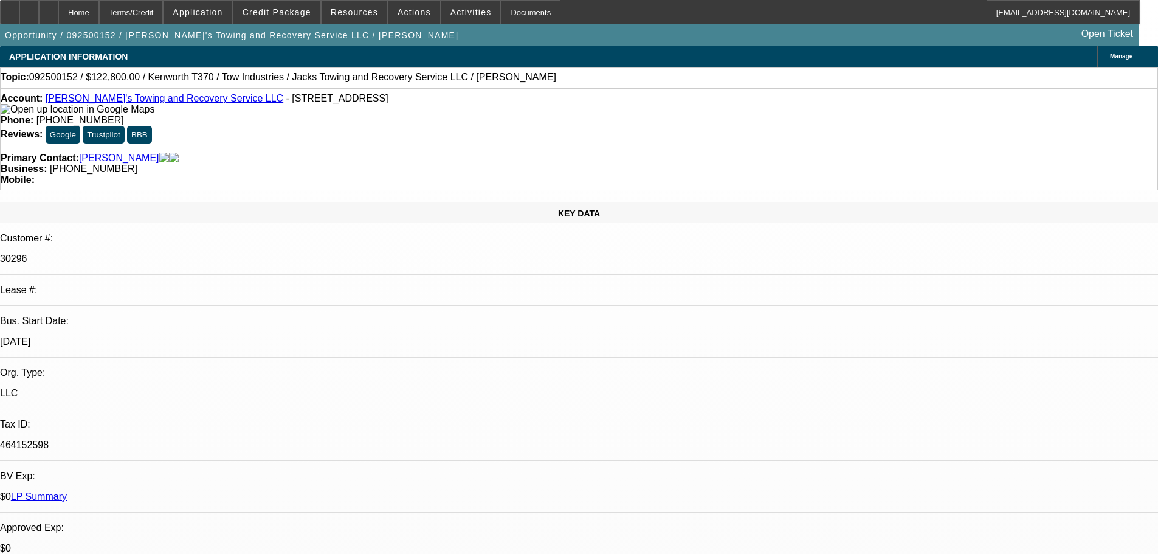
select select "3"
select select "6"
select select "1"
select select "3"
select select "6"
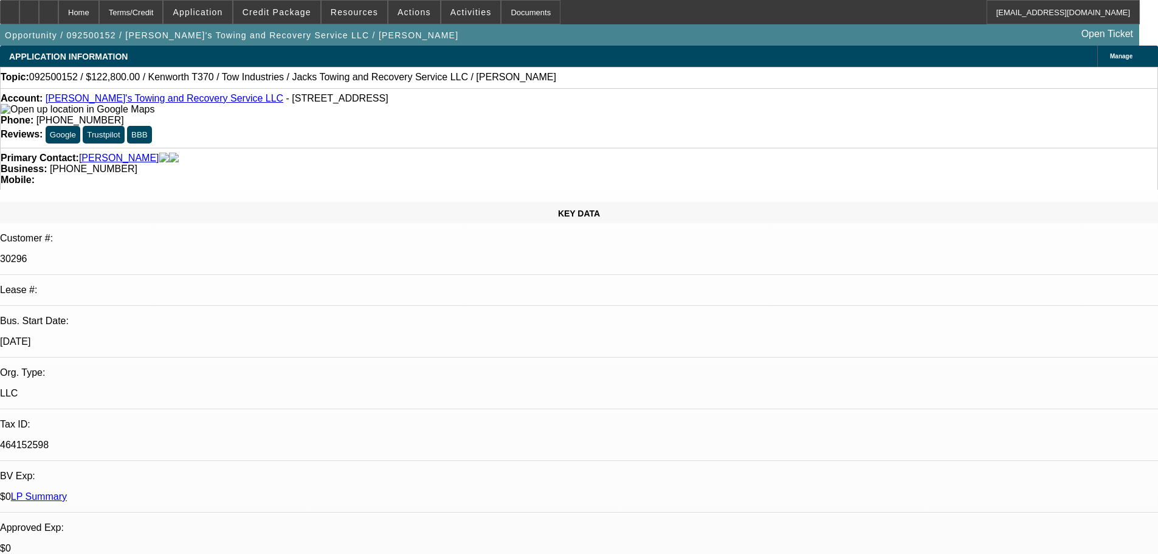
select select "1"
select select "3"
select select "6"
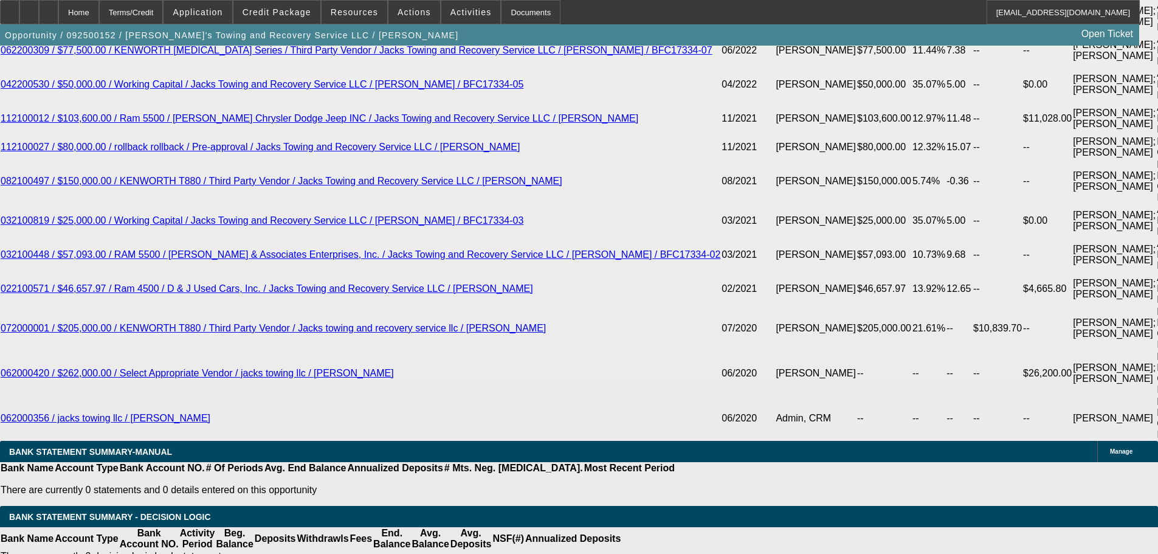
scroll to position [2749, 0]
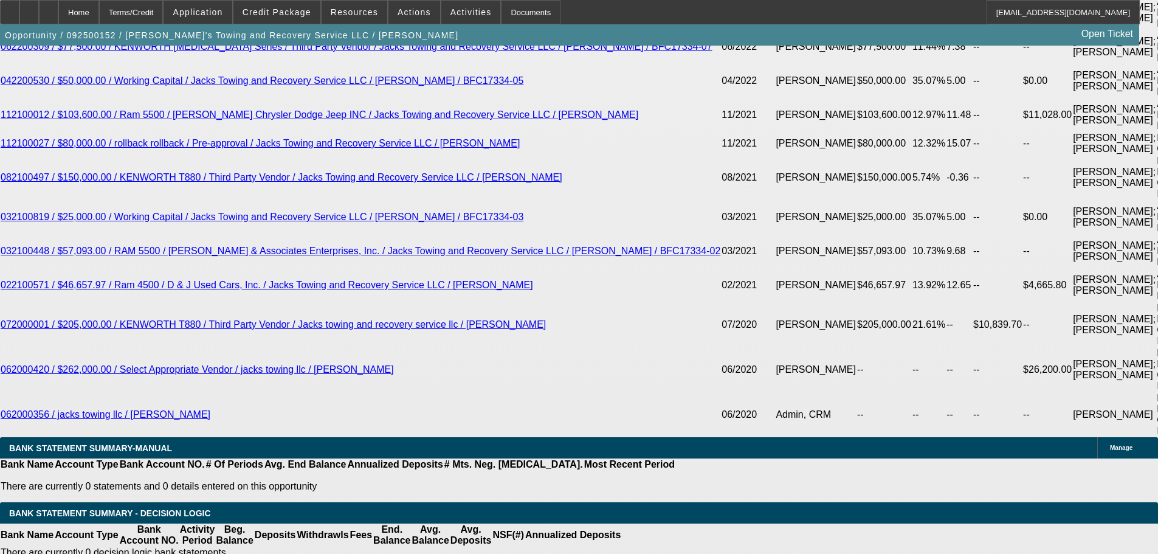
select select "4"
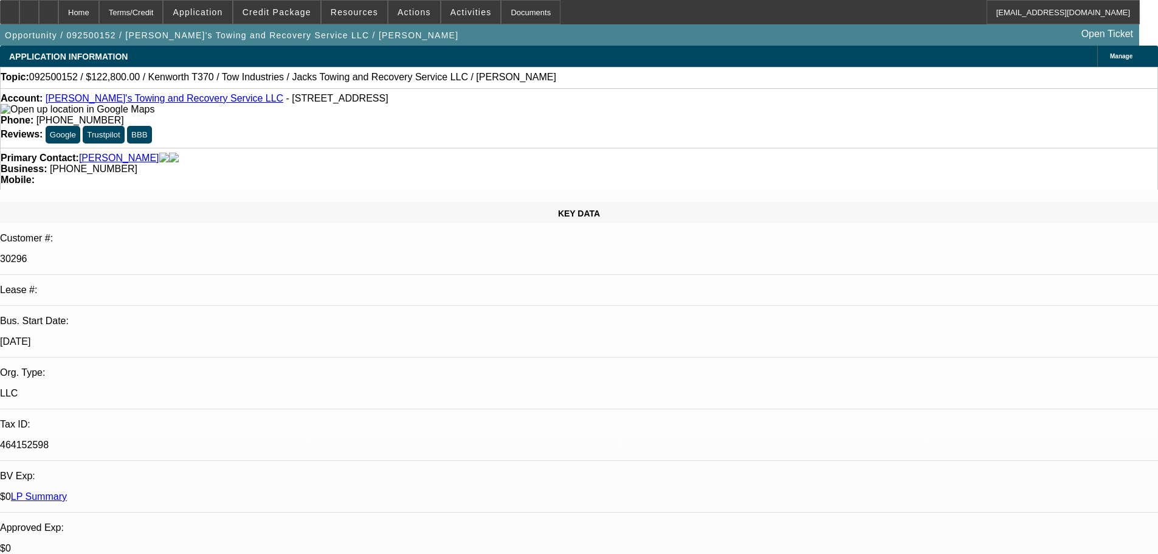
paste textarea "Thank you for applying to us for credit. We have given your request careful con…"
type textarea "DECLINED BY UNIFI: "Thank you for applying to us for credit. We have given your…"
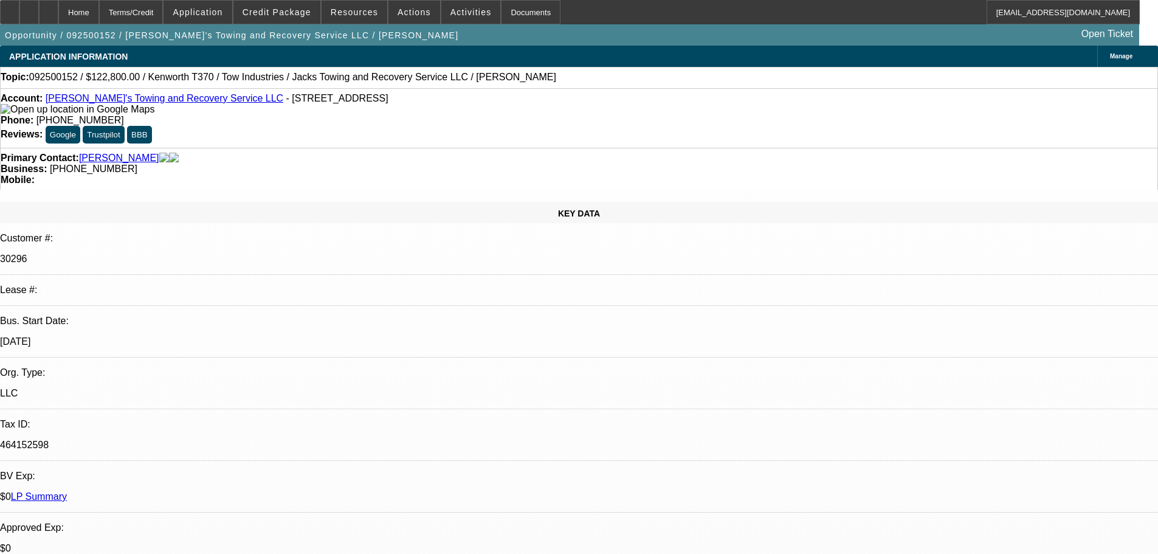
type input "10:27"
click at [916, 227] on span "11" at bounding box center [914, 222] width 22 height 22
type input "9/11/2025"
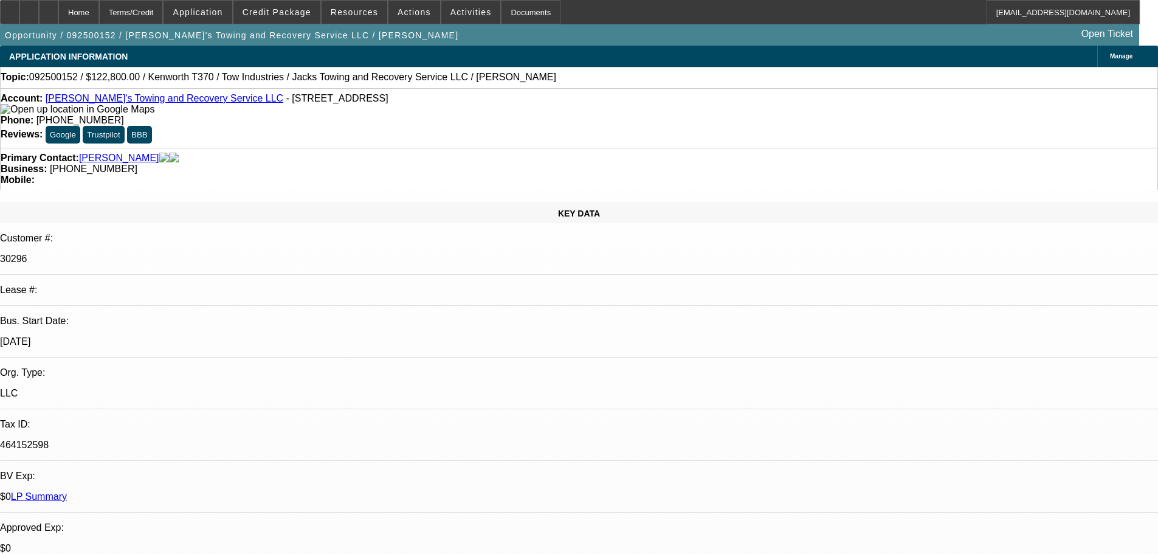
type input "05:08"
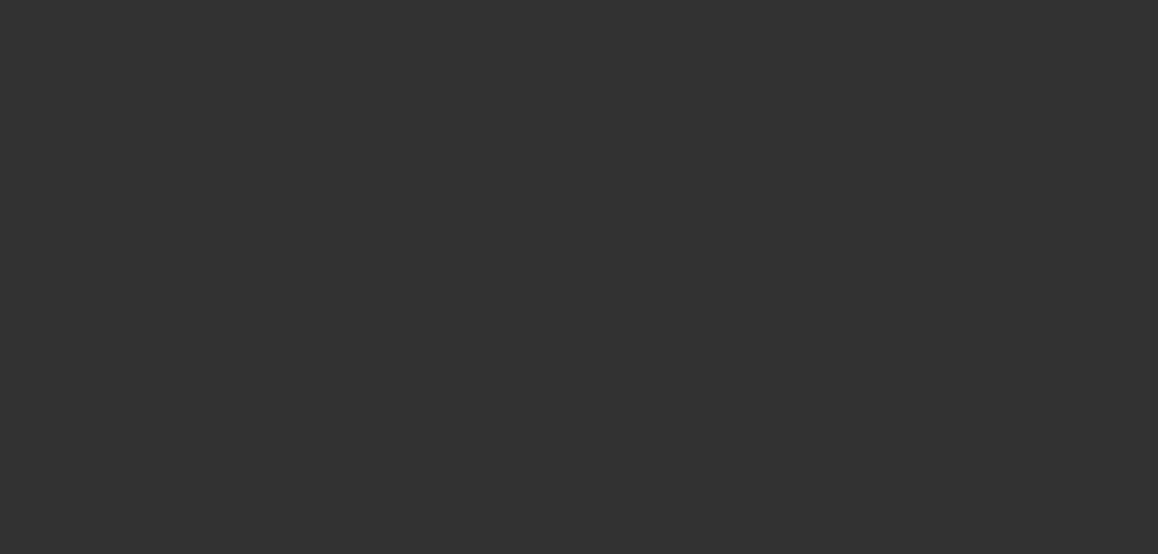
select select "0"
select select "3"
select select "0"
select select "6"
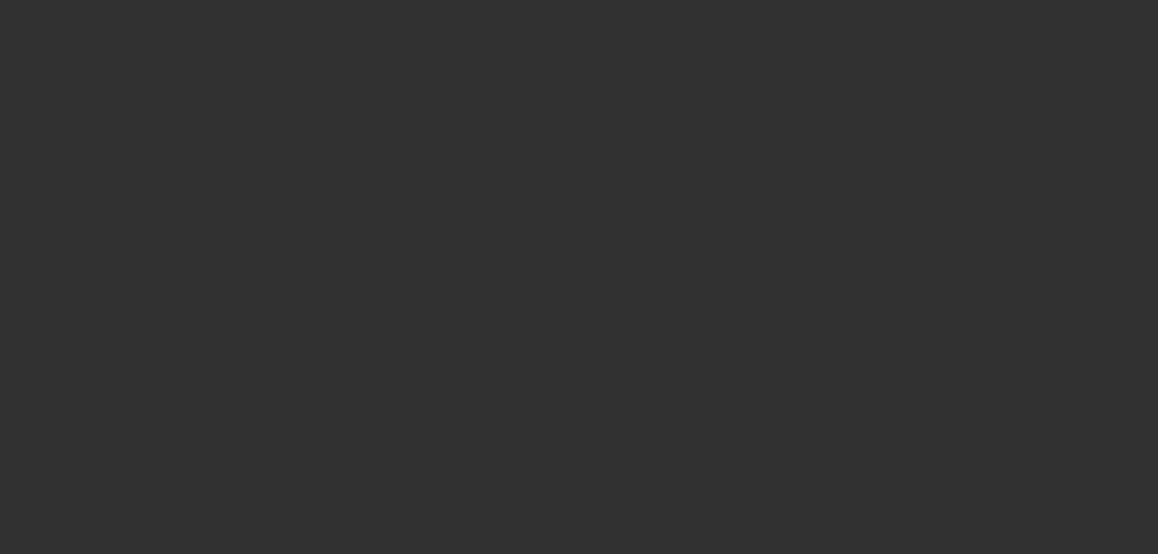
select select "0"
select select "3"
select select "0"
select select "6"
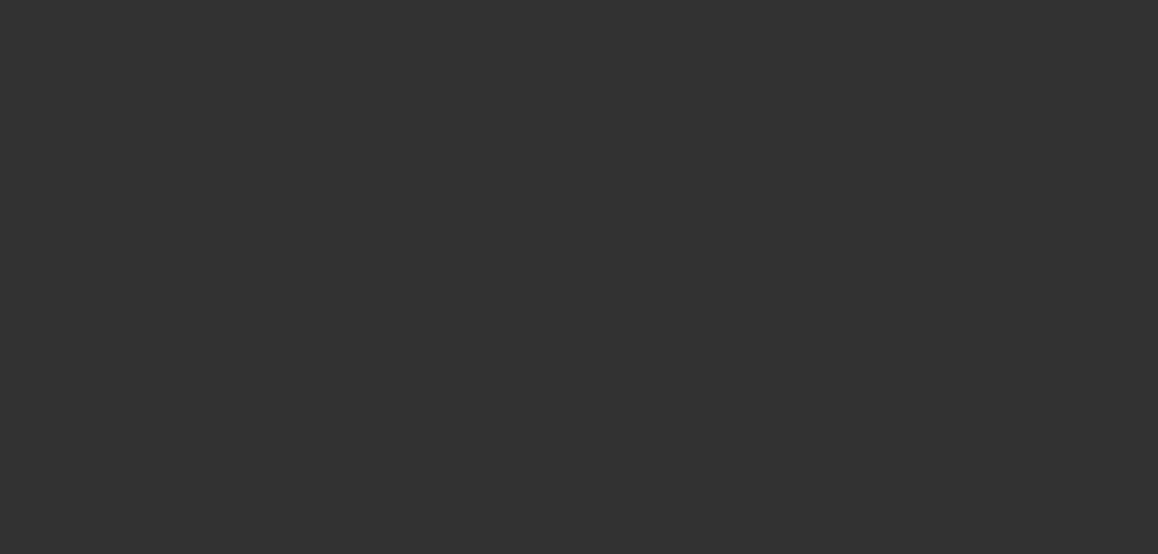
select select "0"
select select "3"
select select "0"
select select "6"
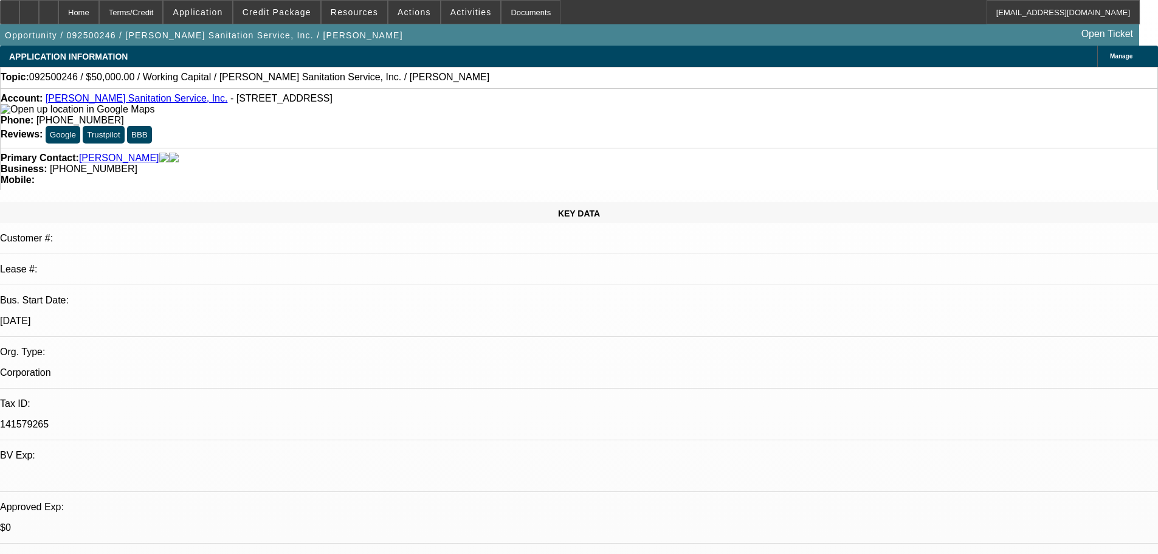
select select "0"
select select "2"
select select "0"
select select "6"
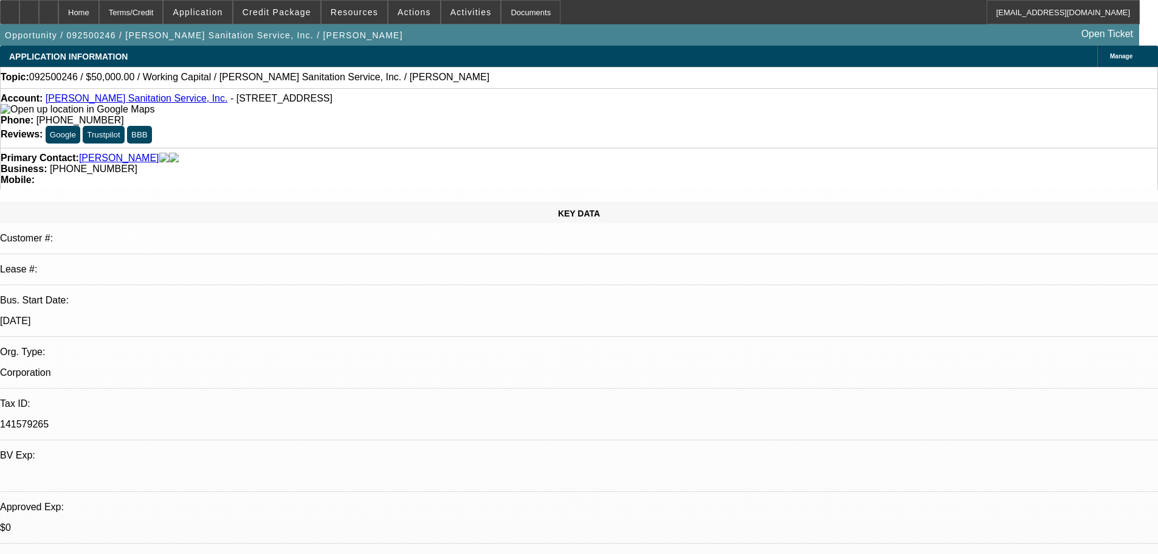
select select "0"
select select "2"
select select "0"
select select "6"
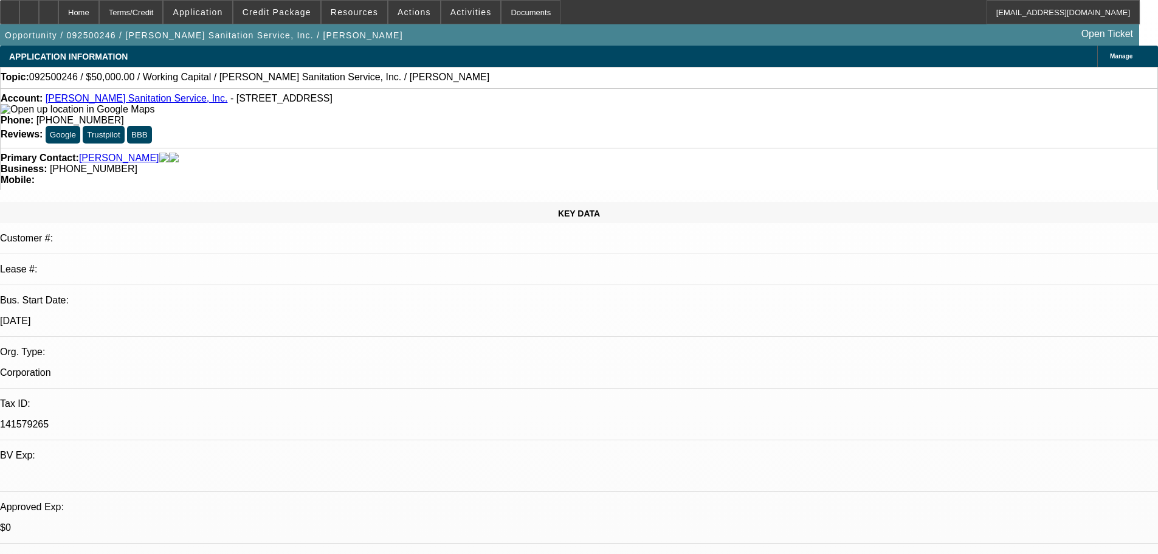
select select "0"
select select "2"
select select "0"
select select "6"
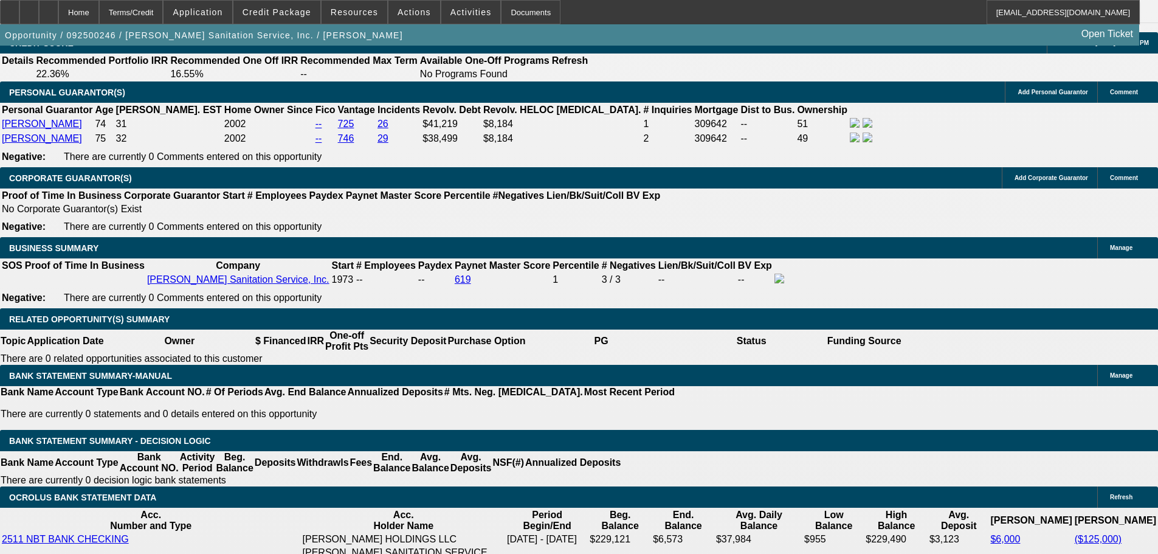
scroll to position [1468, 0]
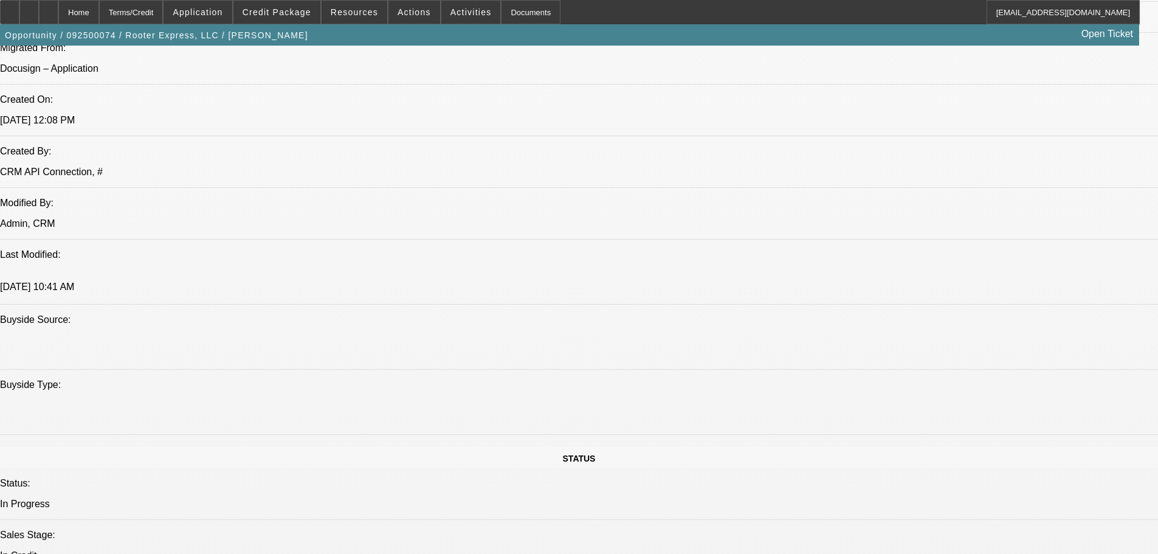
select select "0"
select select "2"
select select "0"
select select "6"
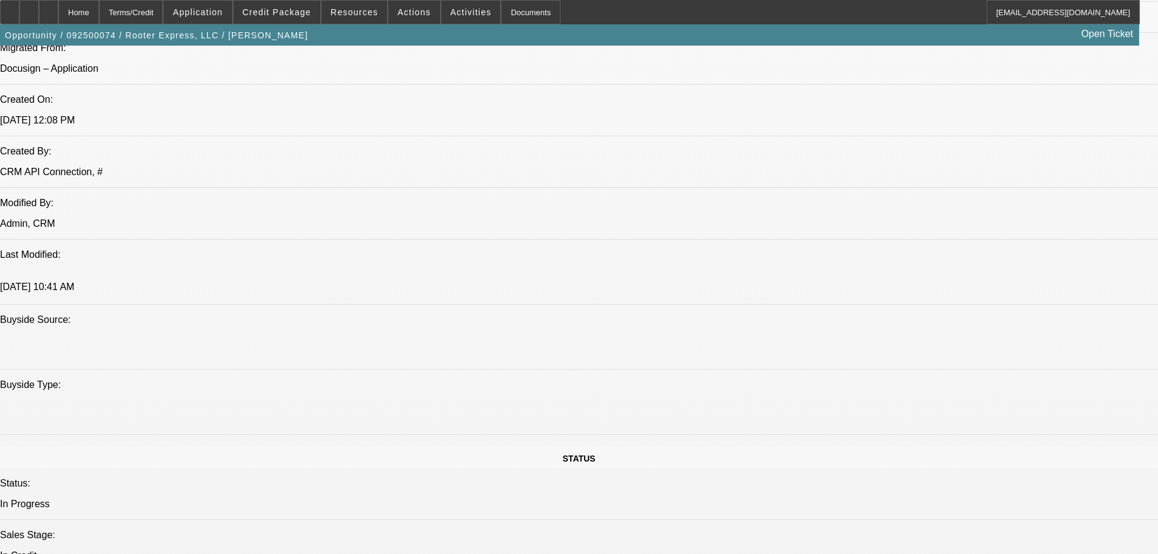
select select "0"
select select "2"
select select "0"
select select "6"
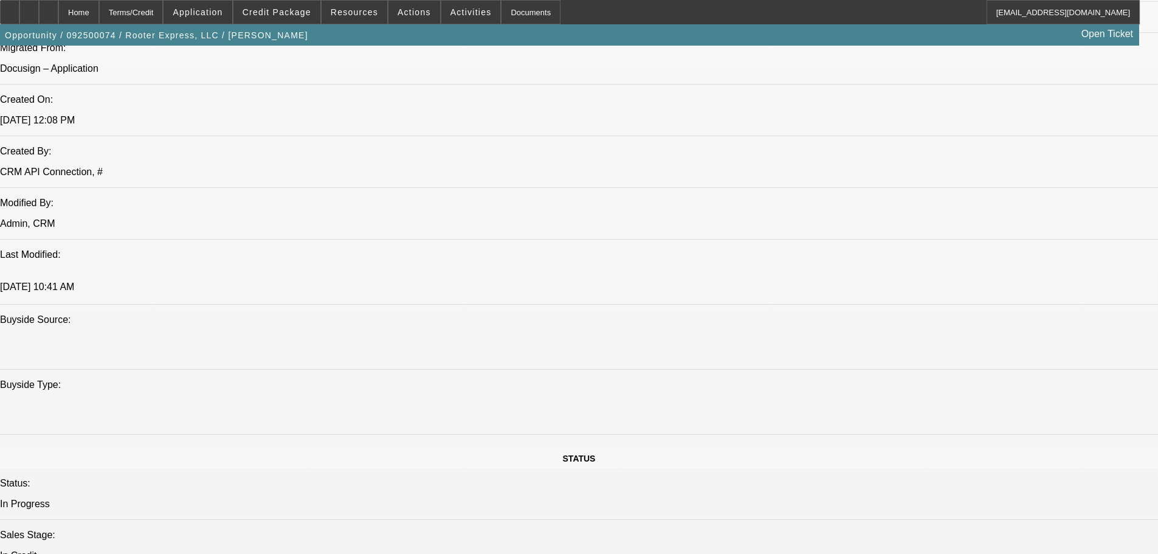
select select "0"
select select "2"
select select "0"
select select "6"
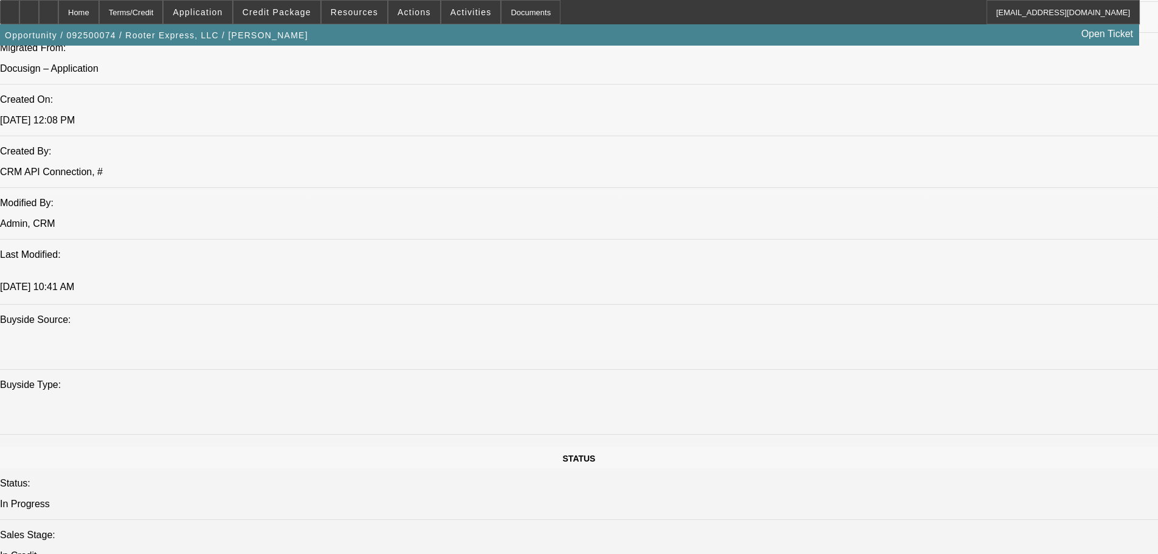
select select "0"
select select "2"
select select "0"
select select "6"
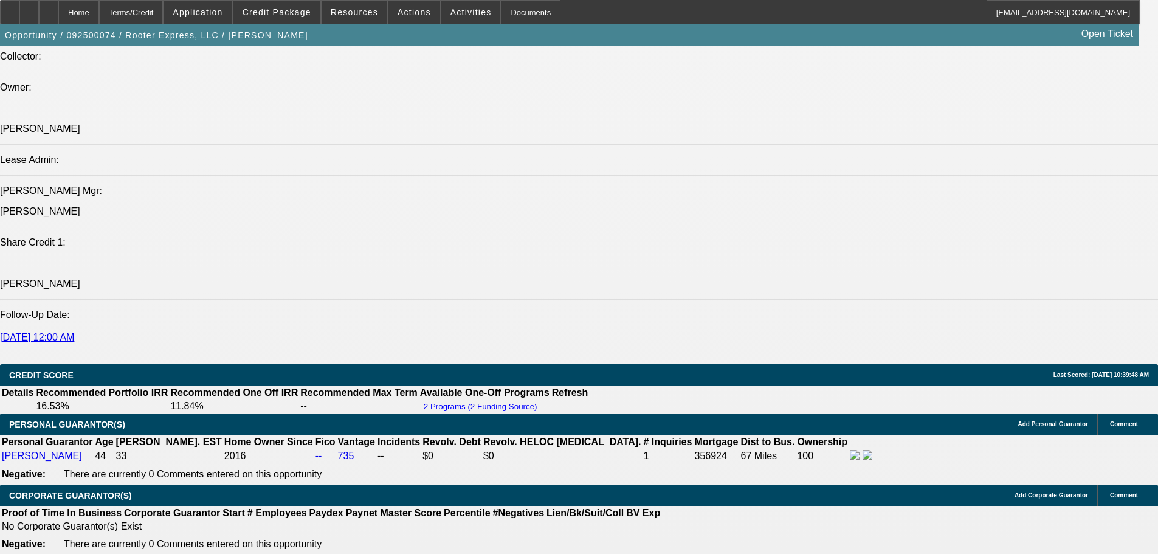
scroll to position [1549, 0]
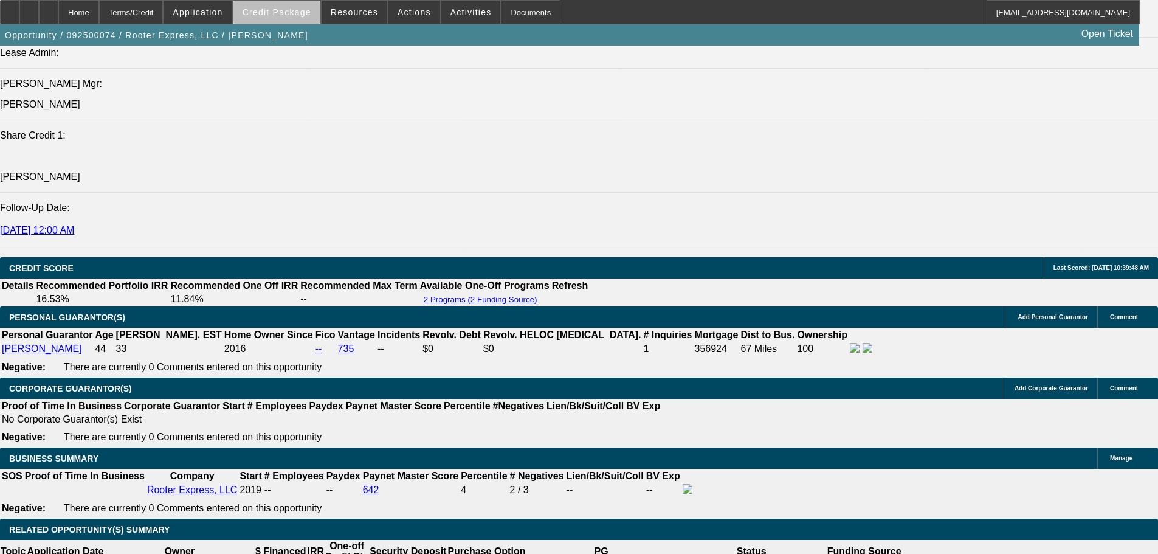
click at [301, 13] on span "Credit Package" at bounding box center [276, 12] width 69 height 10
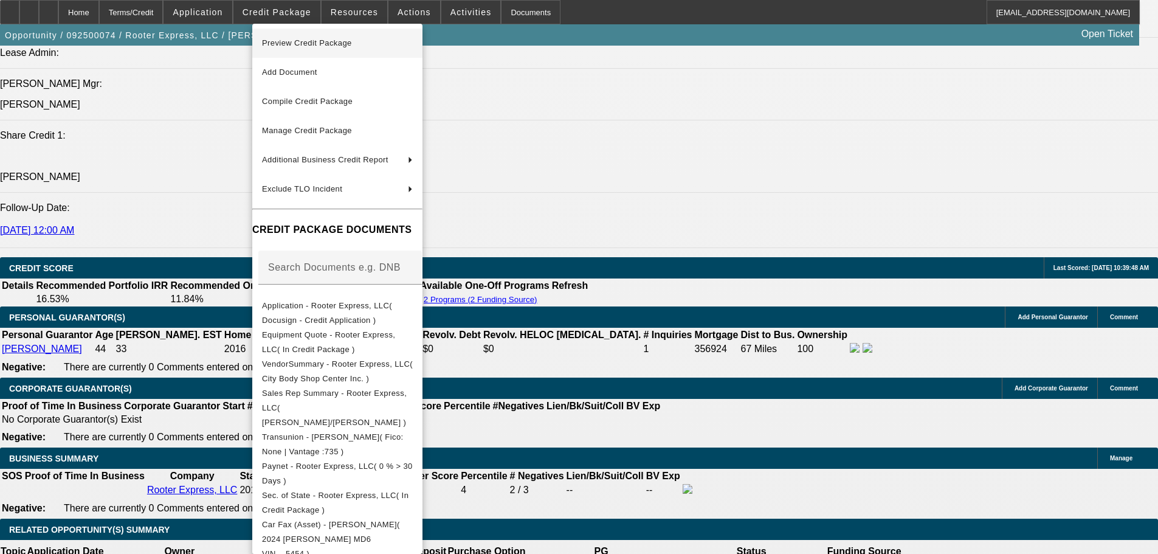
click at [314, 47] on span "Preview Credit Package" at bounding box center [337, 43] width 151 height 15
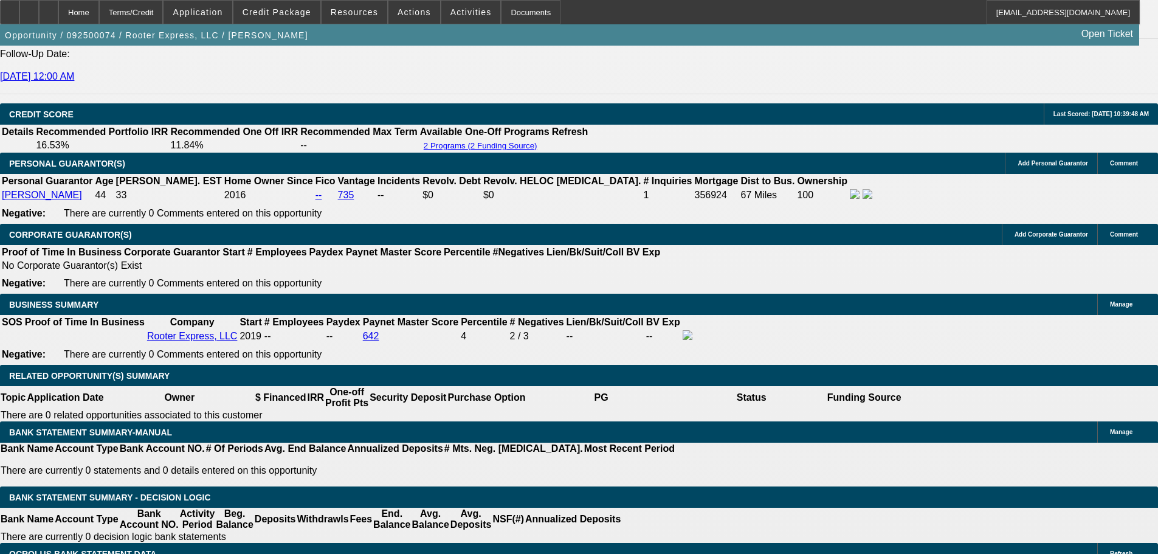
scroll to position [1731, 0]
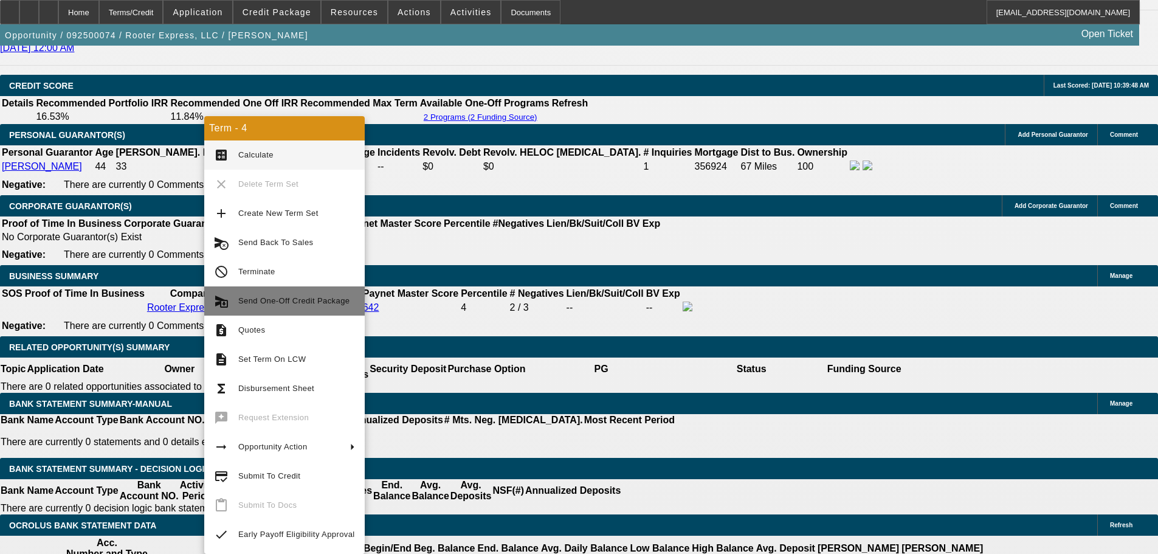
click at [281, 304] on span "Send One-Off Credit Package" at bounding box center [293, 300] width 111 height 9
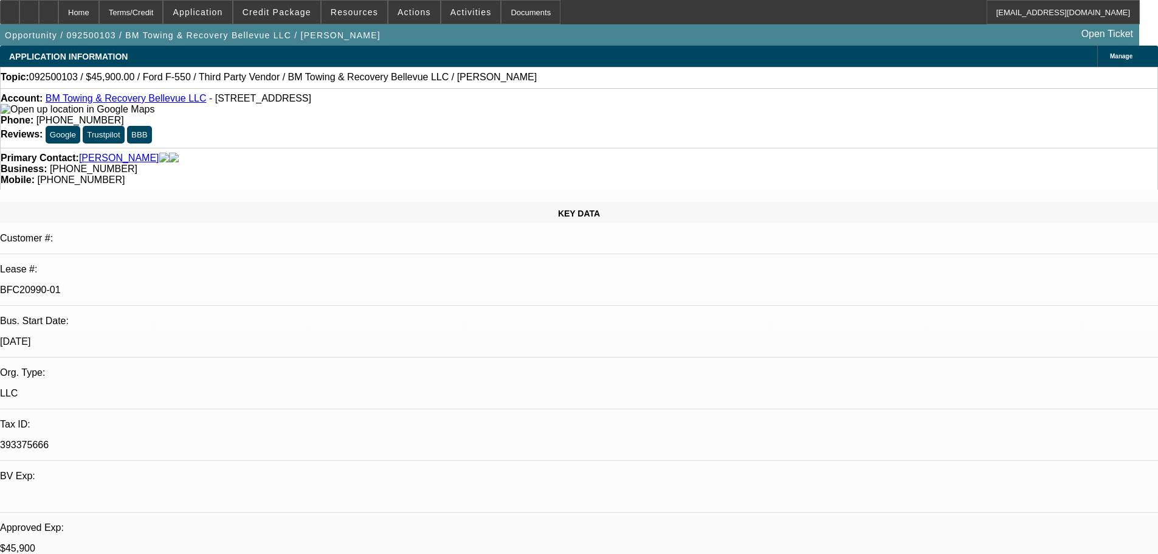
select select "0.15"
select select "2"
select select "0.1"
select select "4"
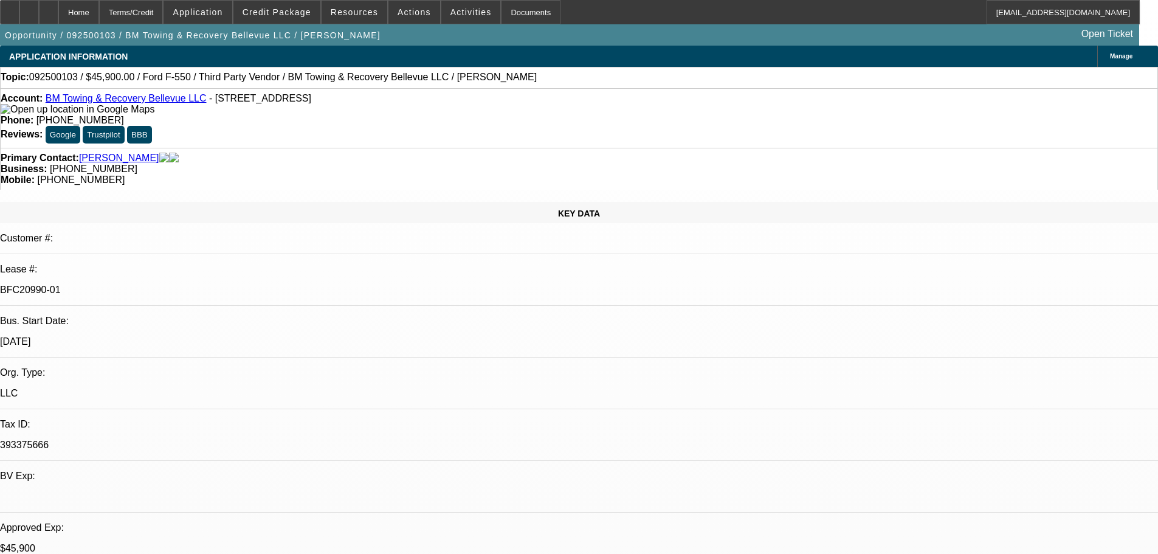
select select "0"
select select "2"
select select "0.1"
select select "4"
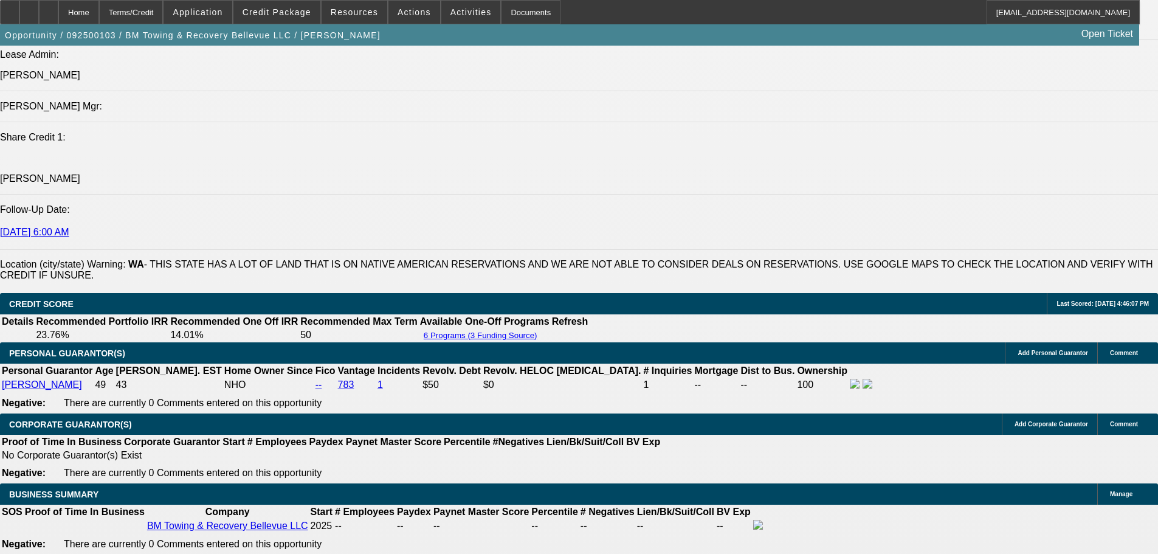
scroll to position [1823, 0]
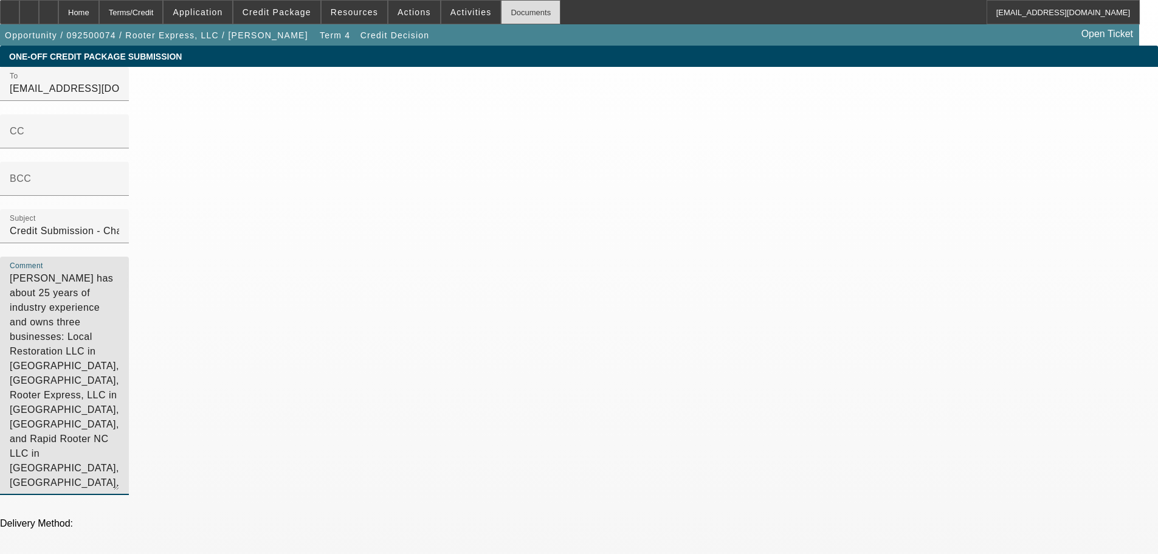
drag, startPoint x: 787, startPoint y: 258, endPoint x: 511, endPoint y: 21, distance: 363.8
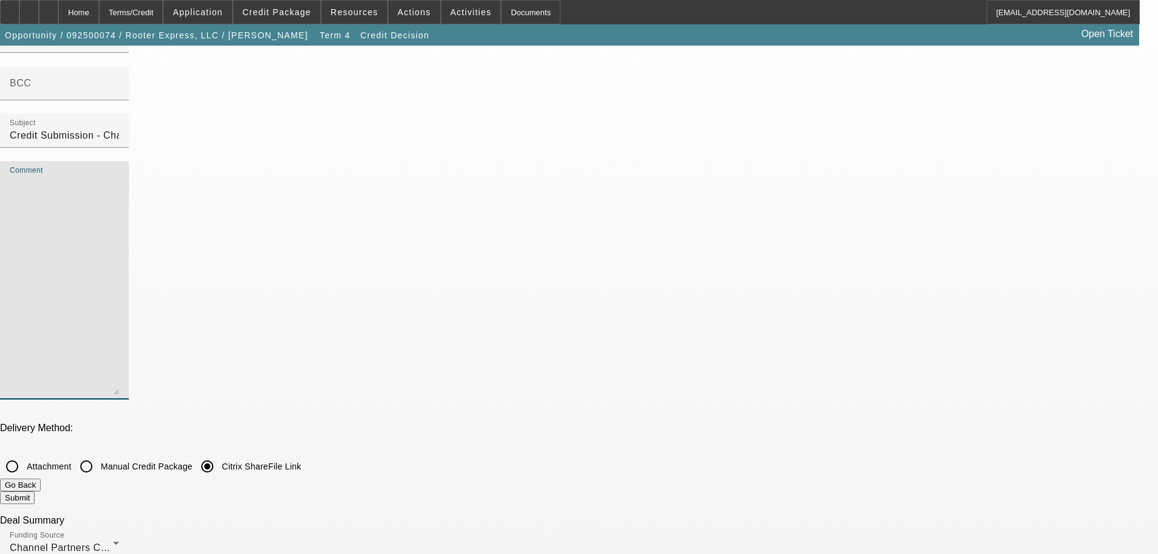
scroll to position [182, 0]
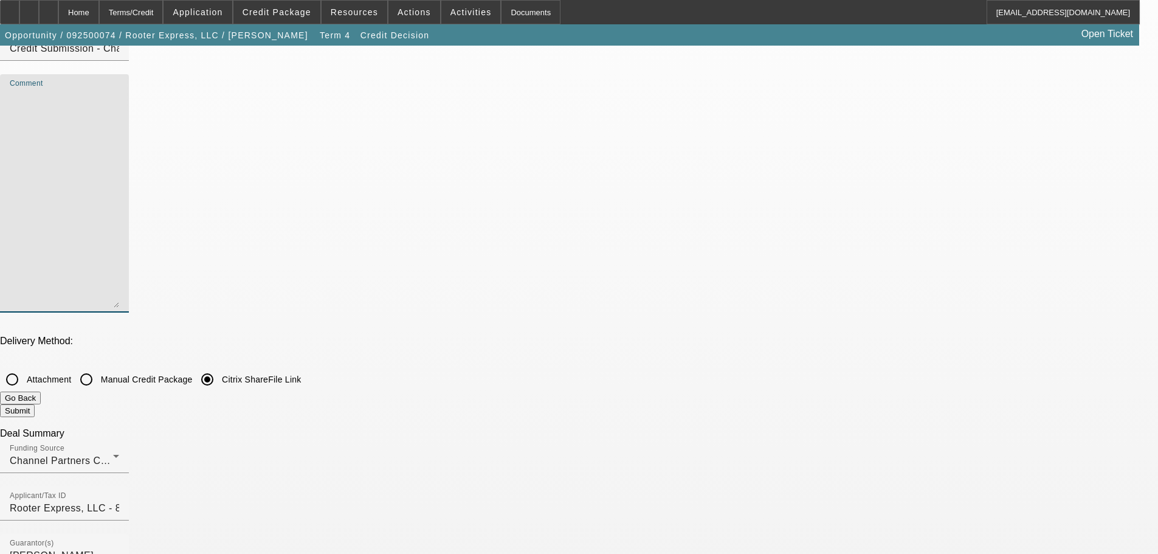
checkbox input "true"
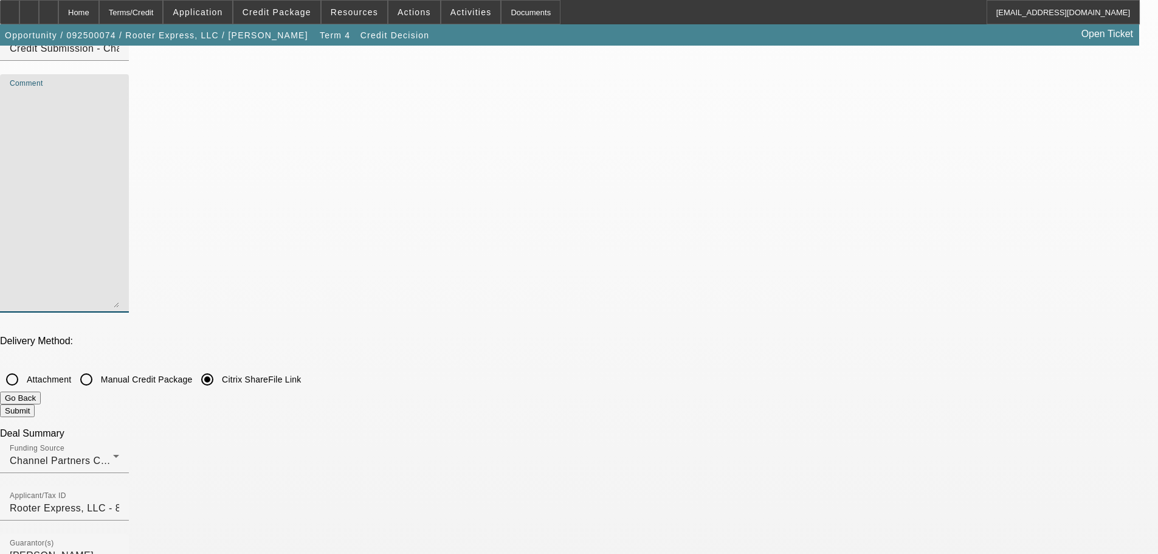
checkbox input "true"
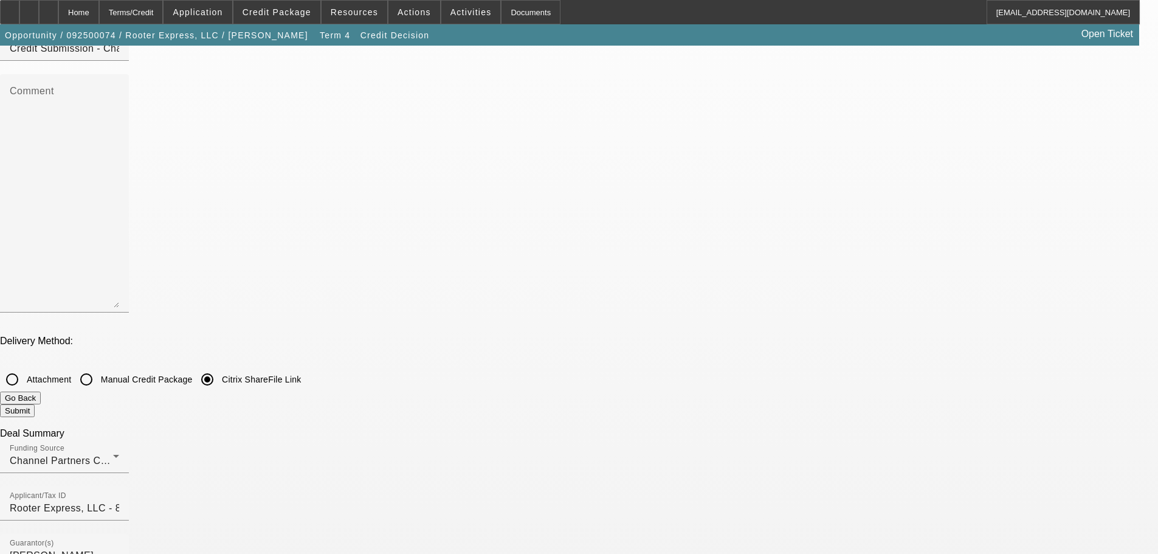
checkbox input "false"
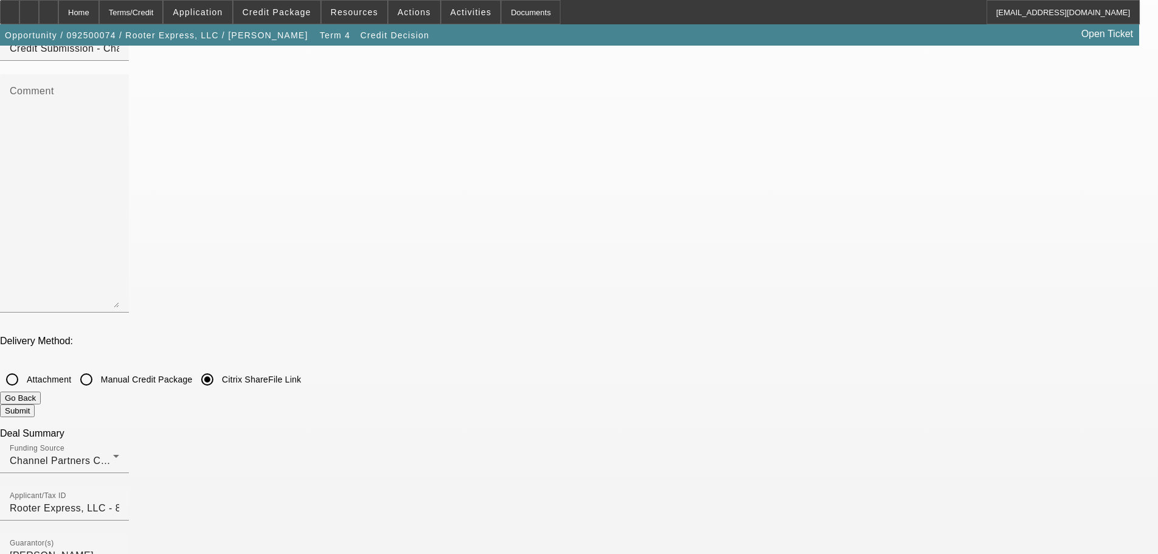
checkbox input "false"
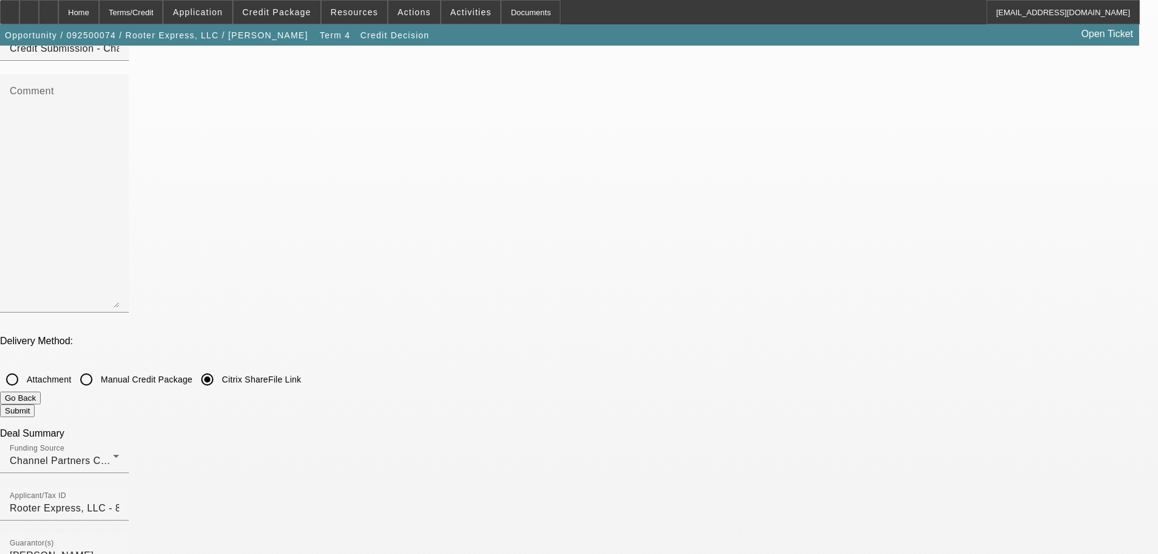
checkbox input "false"
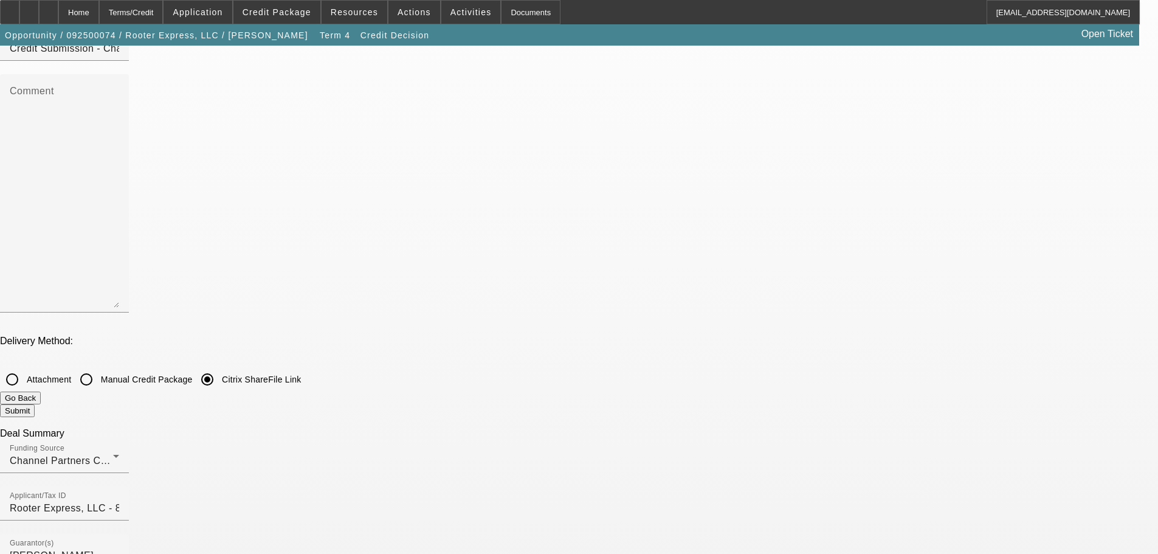
checkbox input "false"
checkbox input "true"
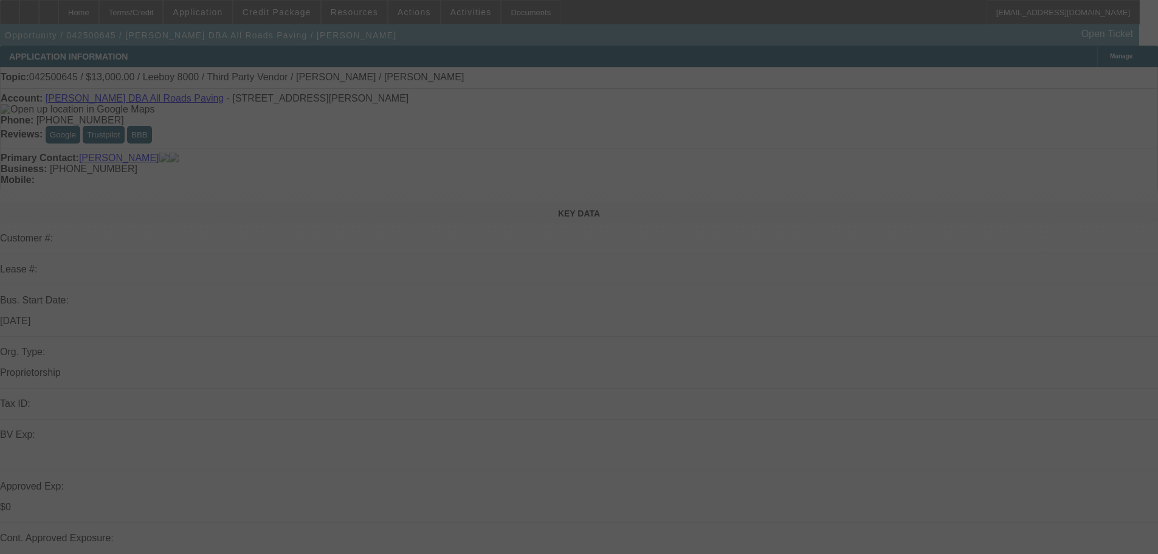
select select "0"
select select "3"
select select "0.1"
select select "5"
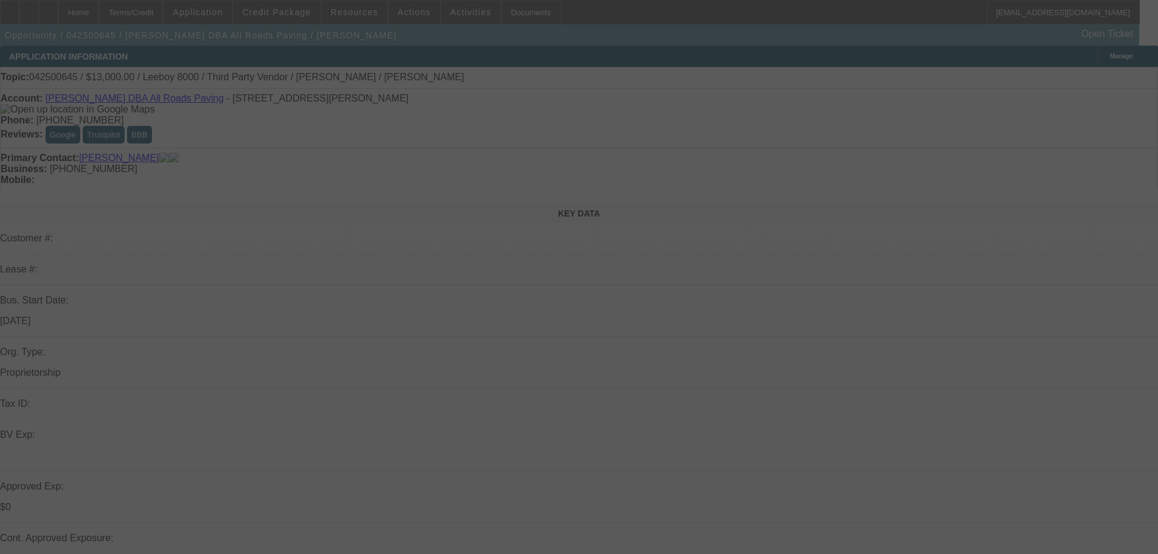
select select "0"
select select "3"
select select "0.1"
select select "5"
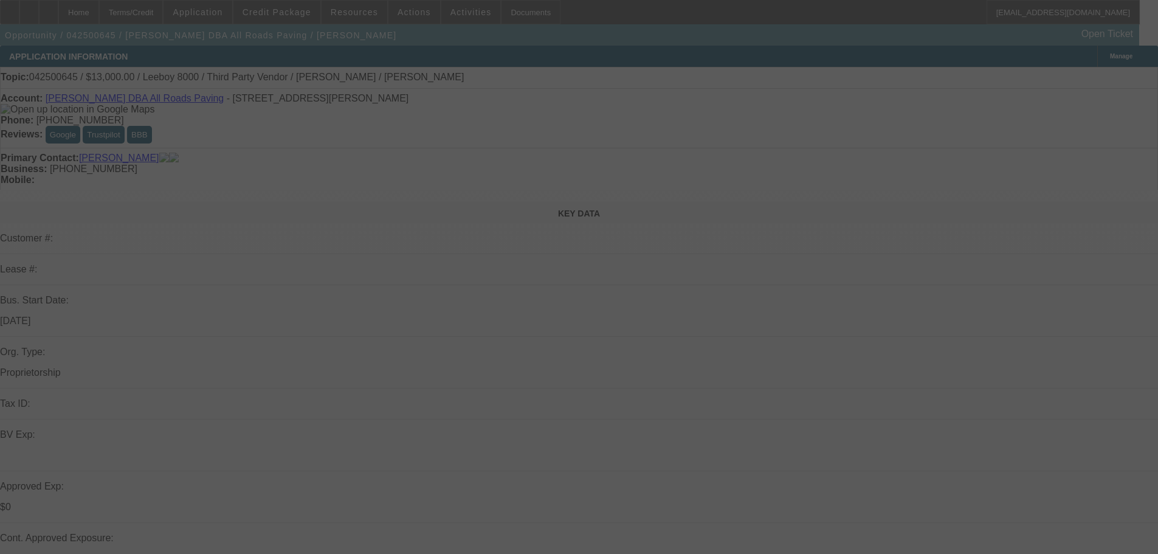
select select "0"
select select "3"
select select "0.1"
select select "5"
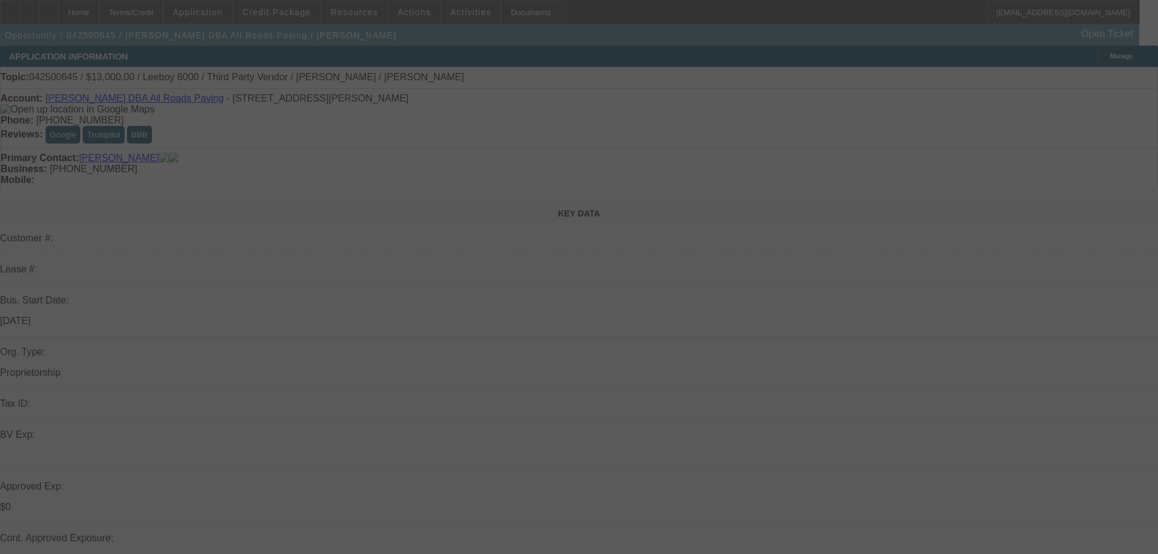
select select "0"
select select "3"
select select "0.1"
select select "4"
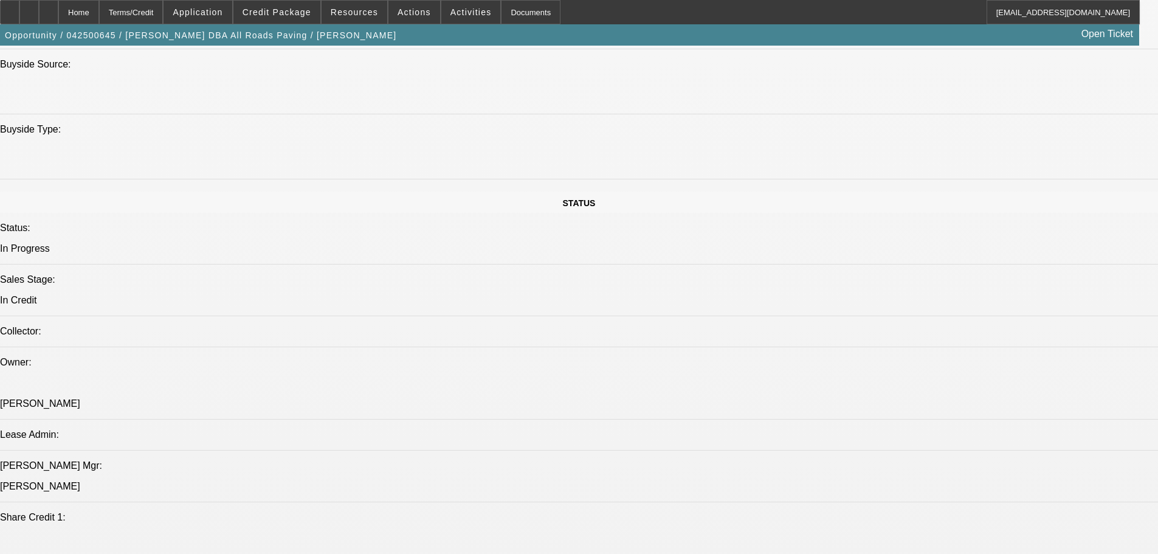
scroll to position [1025, 0]
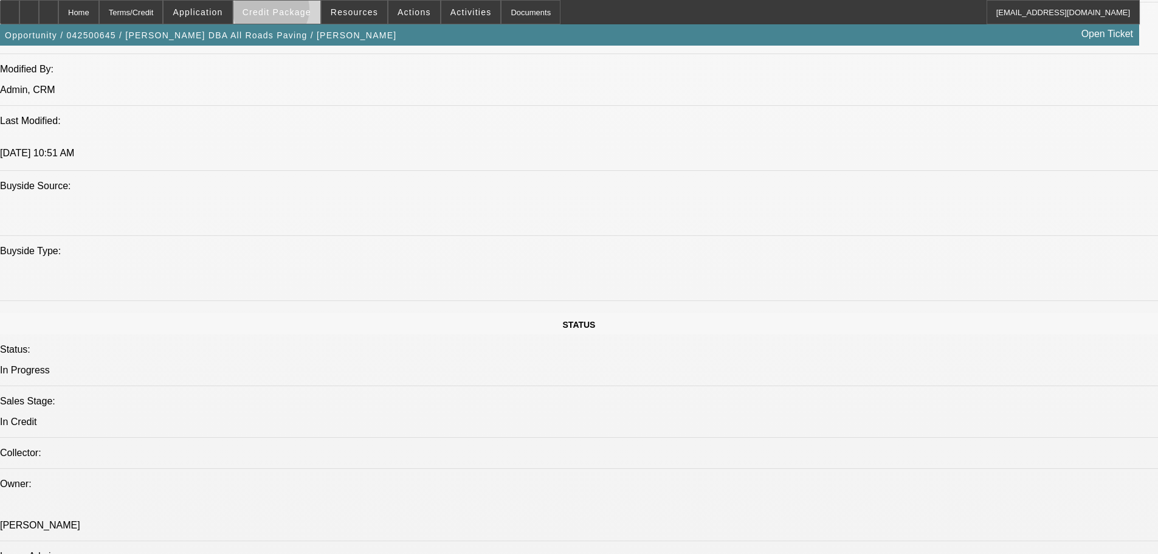
click at [290, 12] on span "Credit Package" at bounding box center [276, 12] width 69 height 10
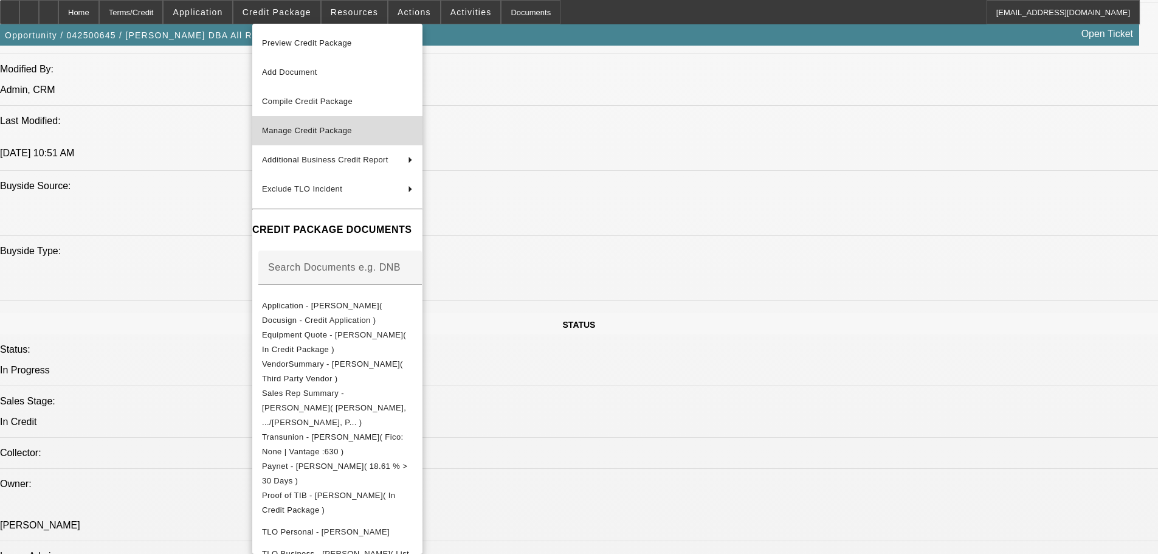
click at [320, 131] on span "Manage Credit Package" at bounding box center [307, 130] width 90 height 9
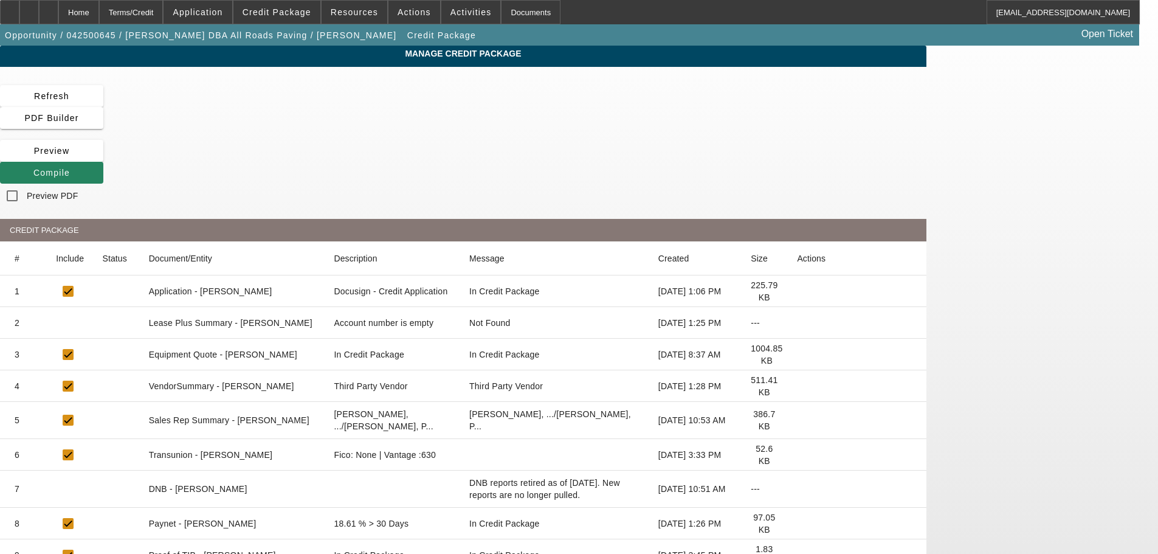
click at [797, 323] on icon at bounding box center [797, 323] width 0 height 0
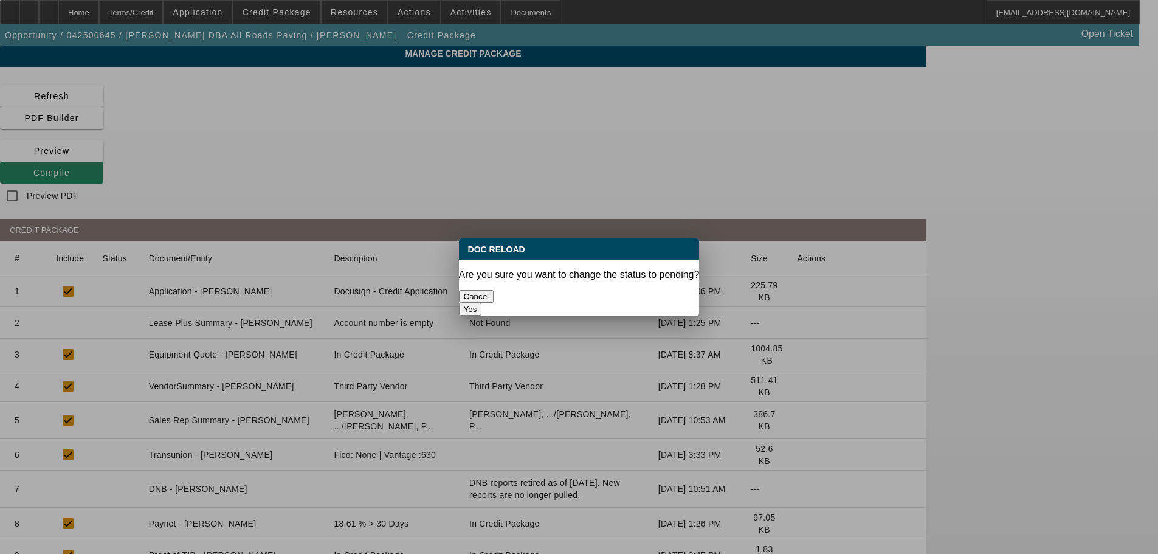
click at [482, 303] on button "Yes" at bounding box center [470, 309] width 23 height 13
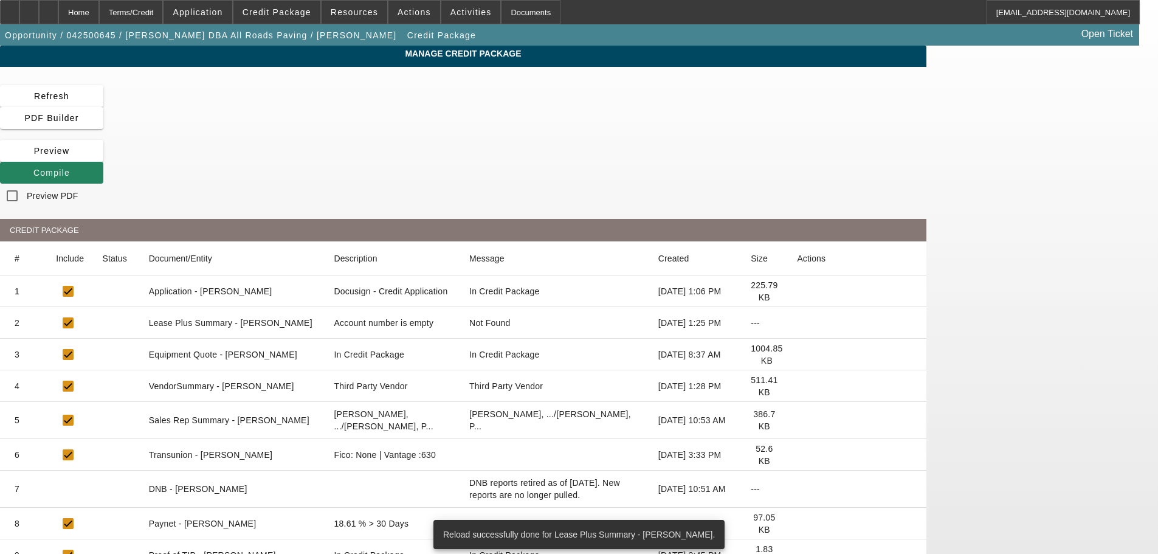
click at [797, 386] on icon at bounding box center [797, 386] width 0 height 0
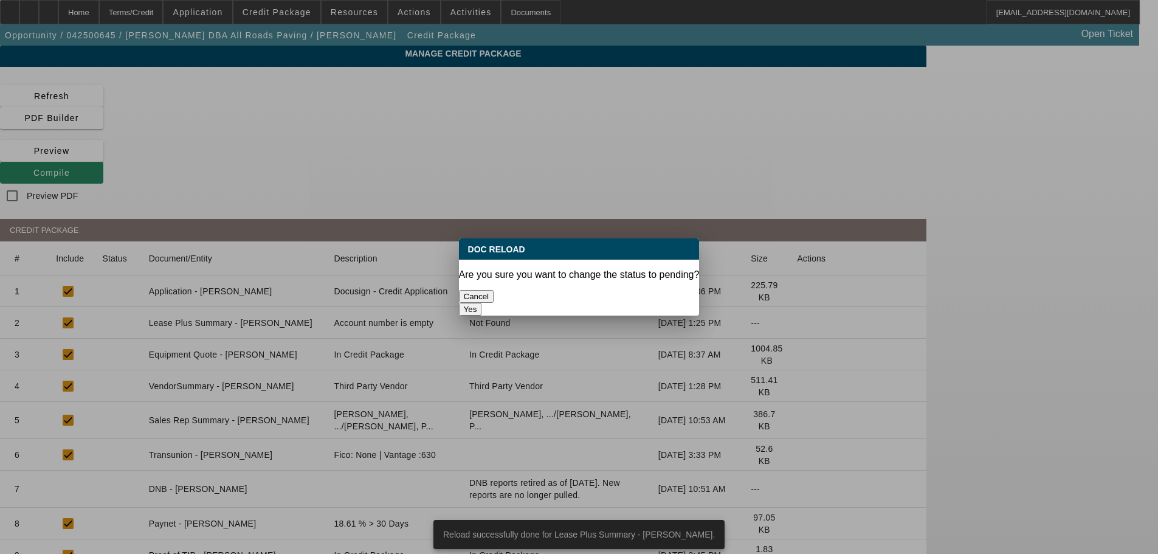
click at [482, 303] on button "Yes" at bounding box center [470, 309] width 23 height 13
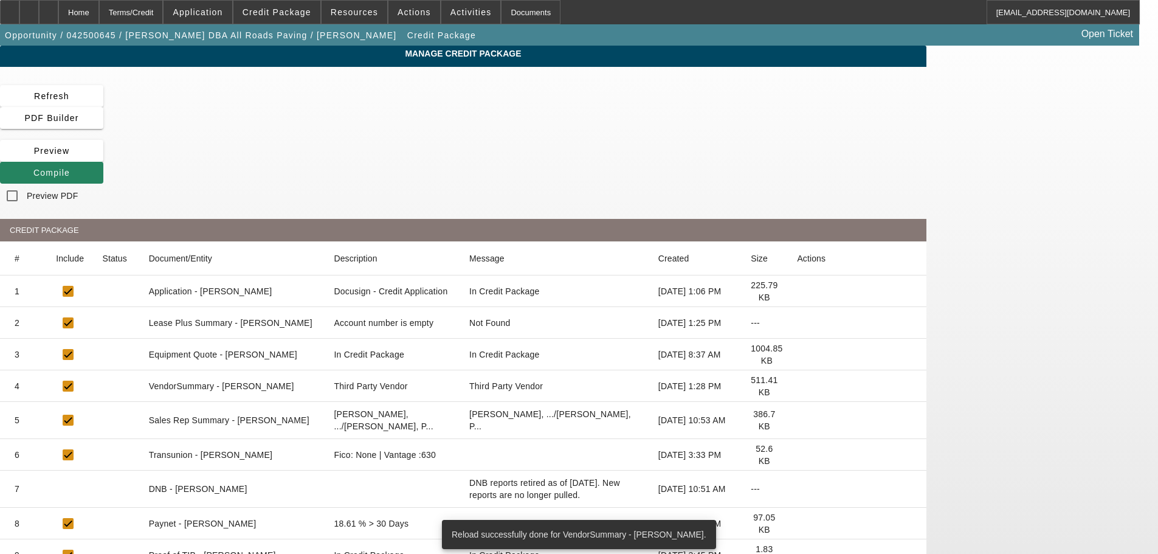
click at [797, 455] on icon at bounding box center [797, 455] width 0 height 0
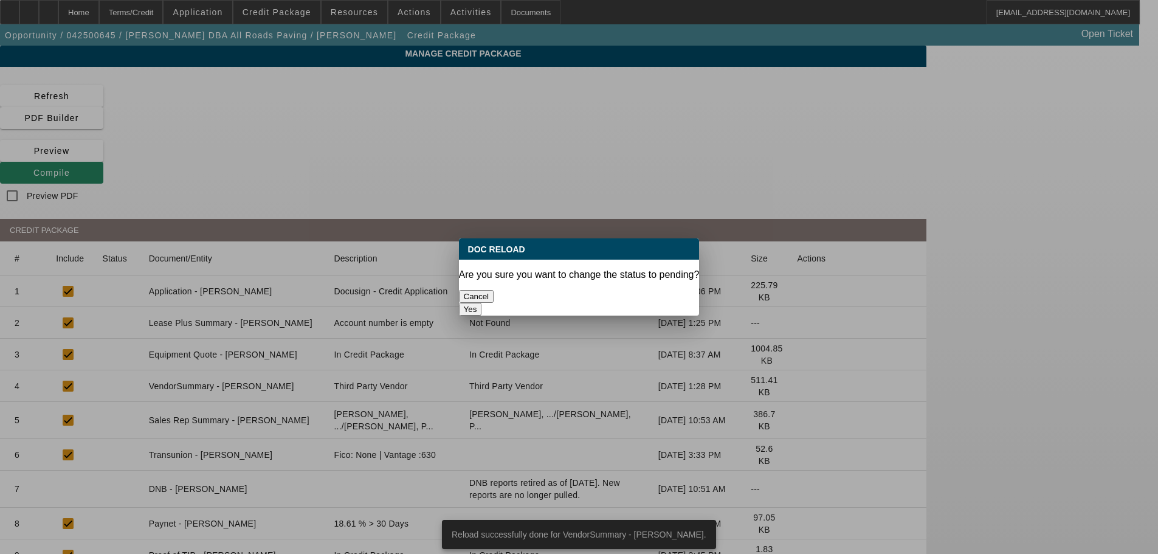
click at [482, 303] on button "Yes" at bounding box center [470, 309] width 23 height 13
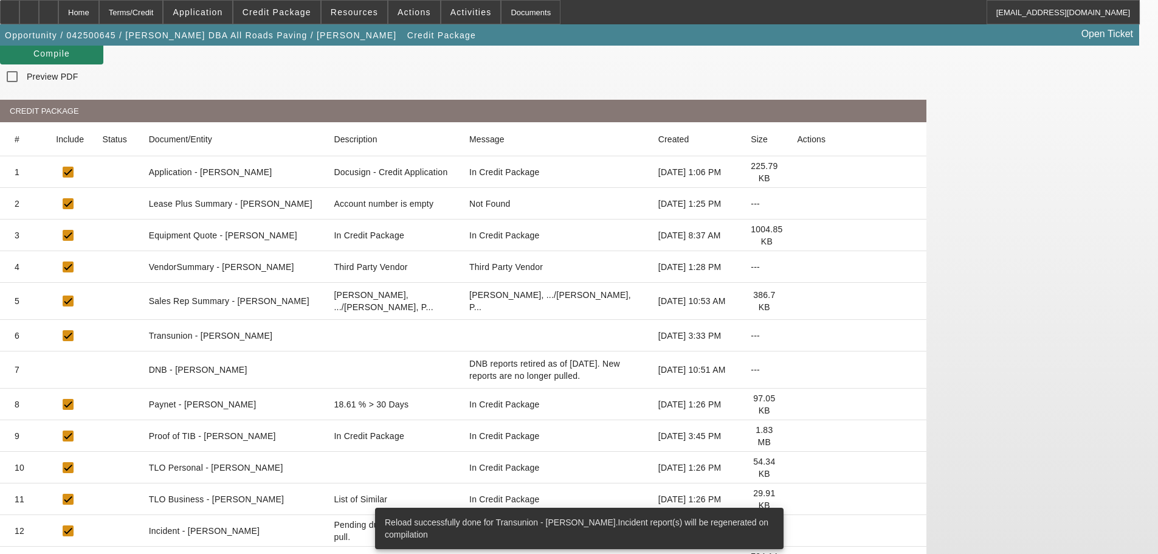
scroll to position [122, 0]
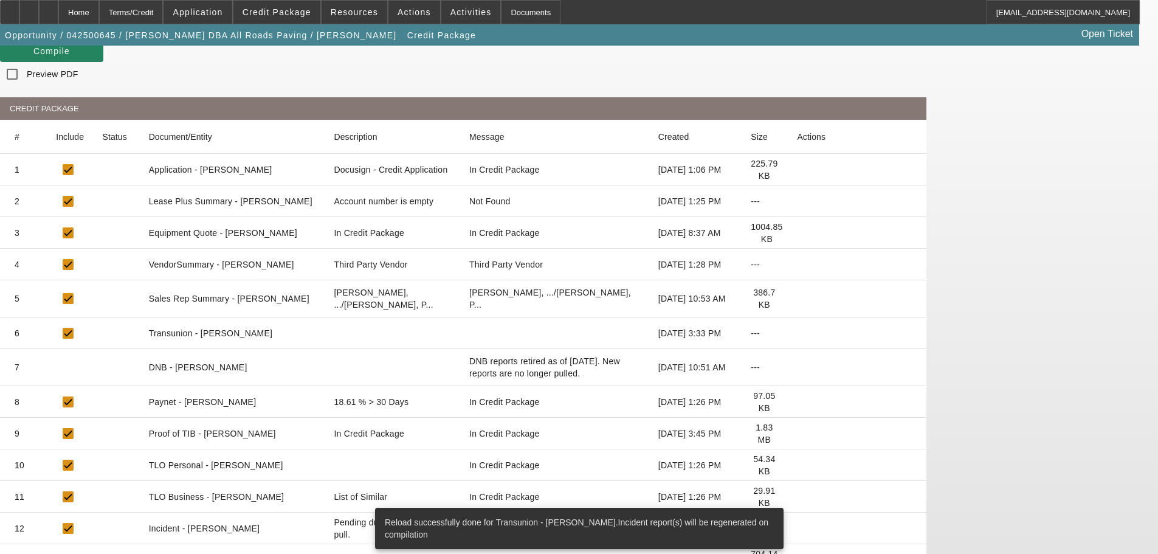
click at [797, 402] on icon at bounding box center [797, 402] width 0 height 0
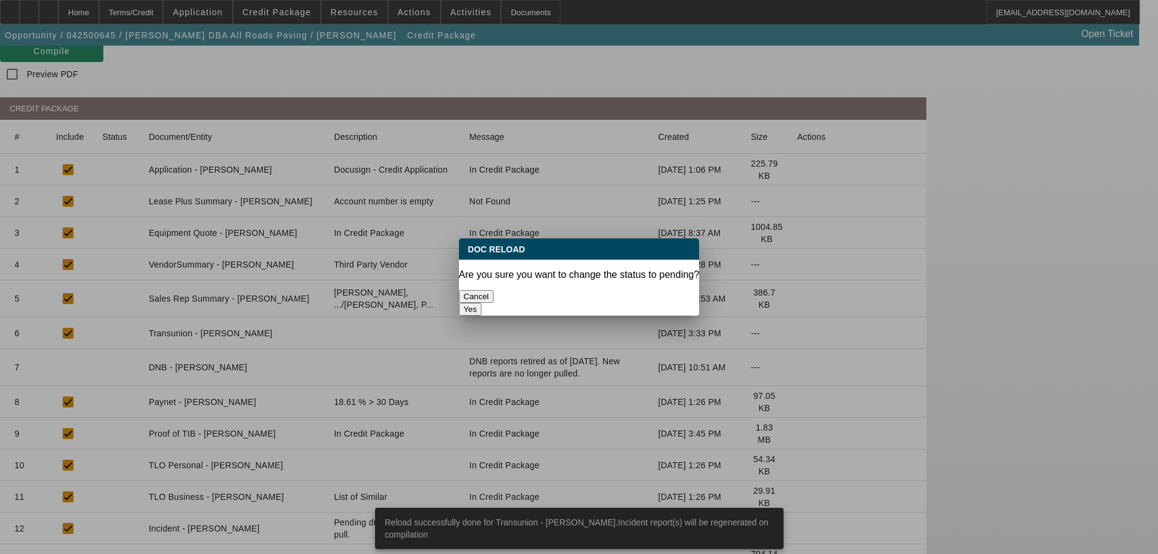
click at [482, 303] on button "Yes" at bounding box center [470, 309] width 23 height 13
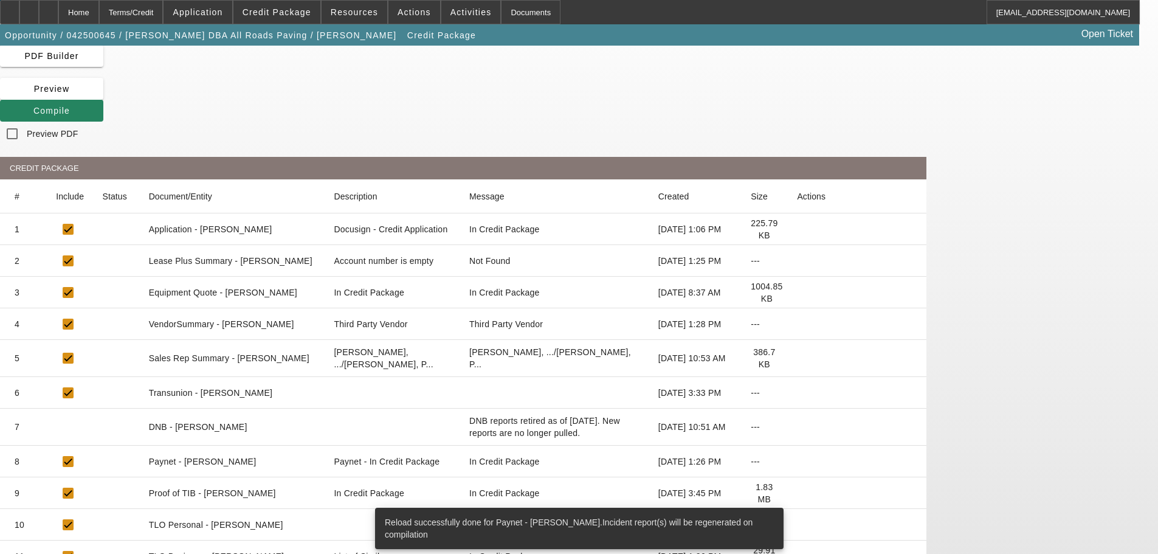
scroll to position [122, 0]
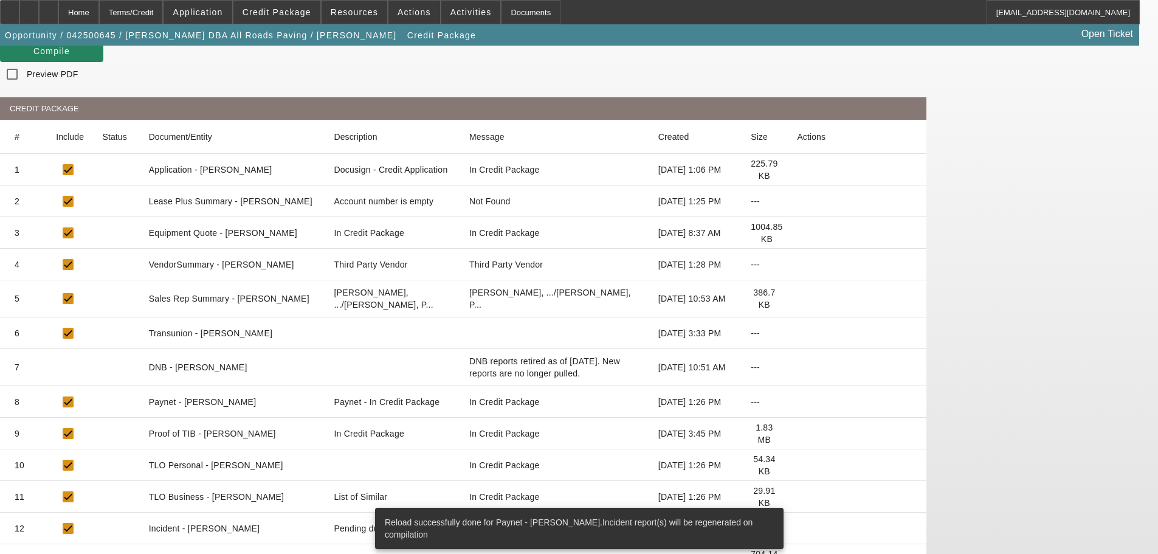
click at [797, 465] on icon at bounding box center [797, 465] width 0 height 0
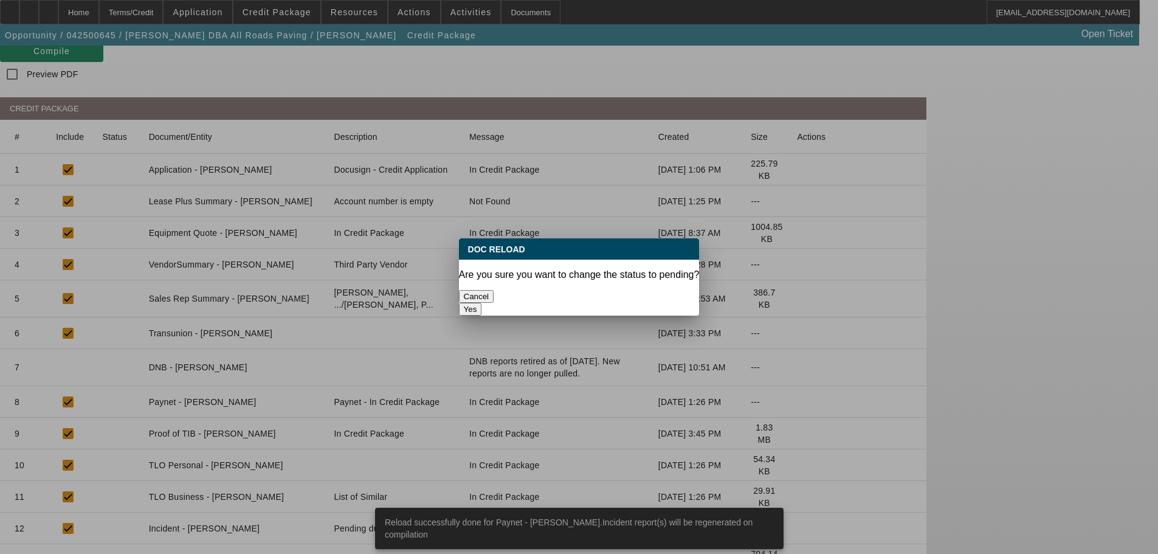
click at [482, 303] on button "Yes" at bounding box center [470, 309] width 23 height 13
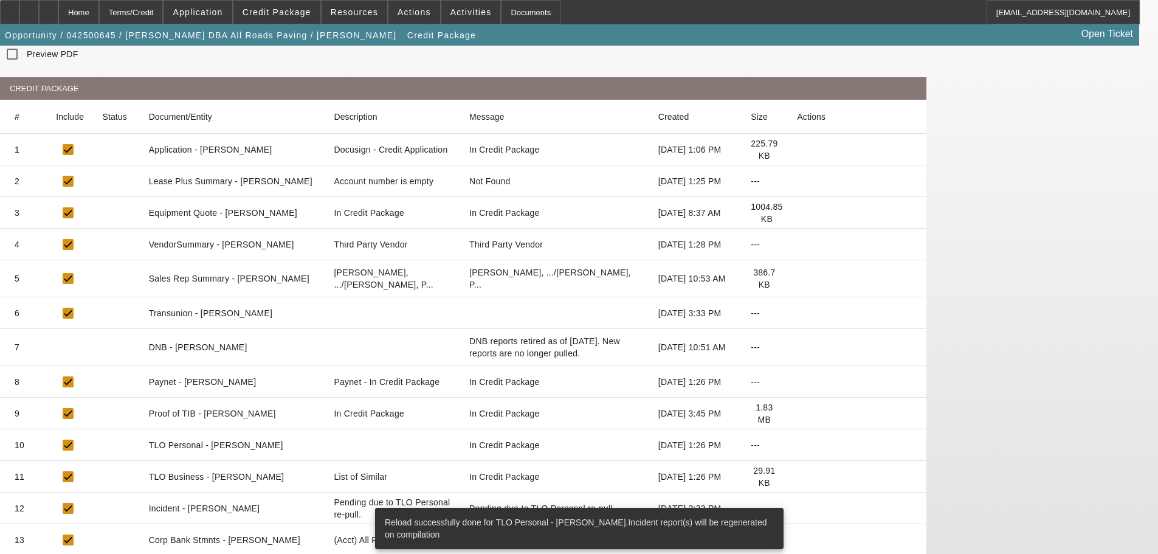
scroll to position [182, 0]
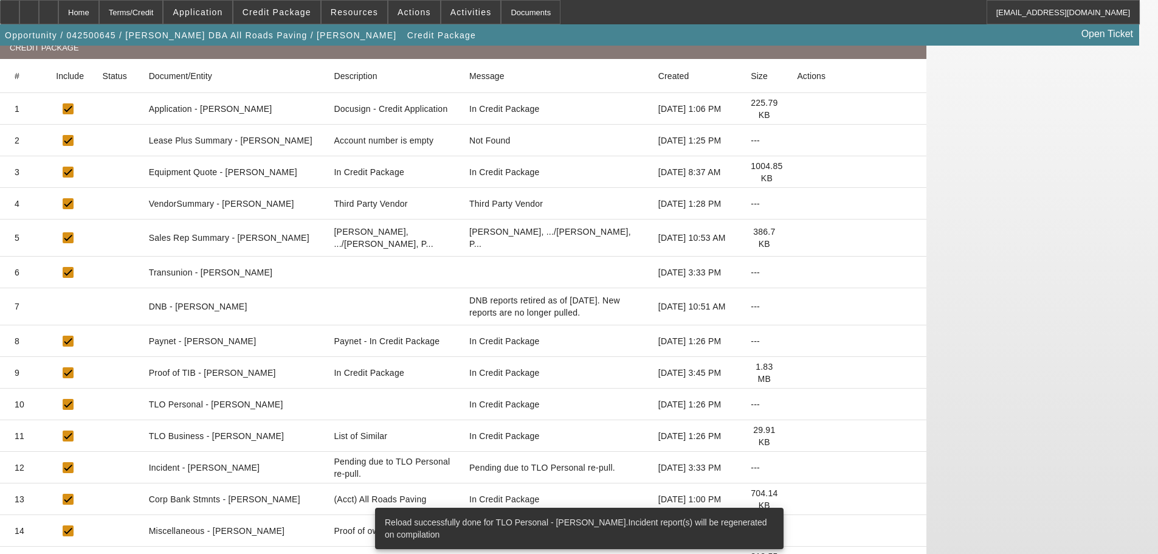
click at [797, 436] on icon at bounding box center [797, 436] width 0 height 0
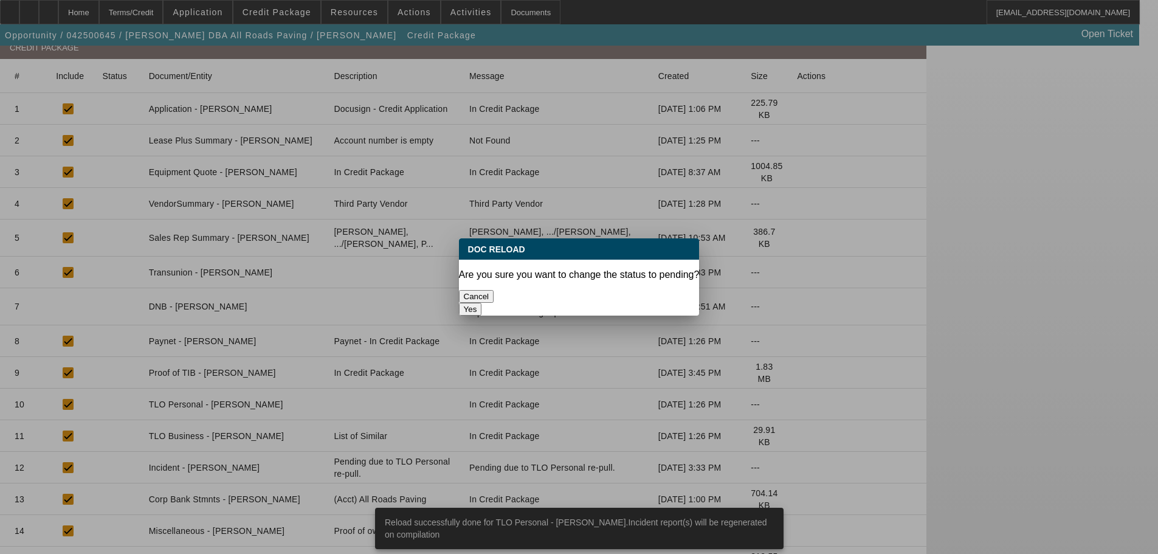
scroll to position [0, 0]
click at [482, 303] on button "Yes" at bounding box center [470, 309] width 23 height 13
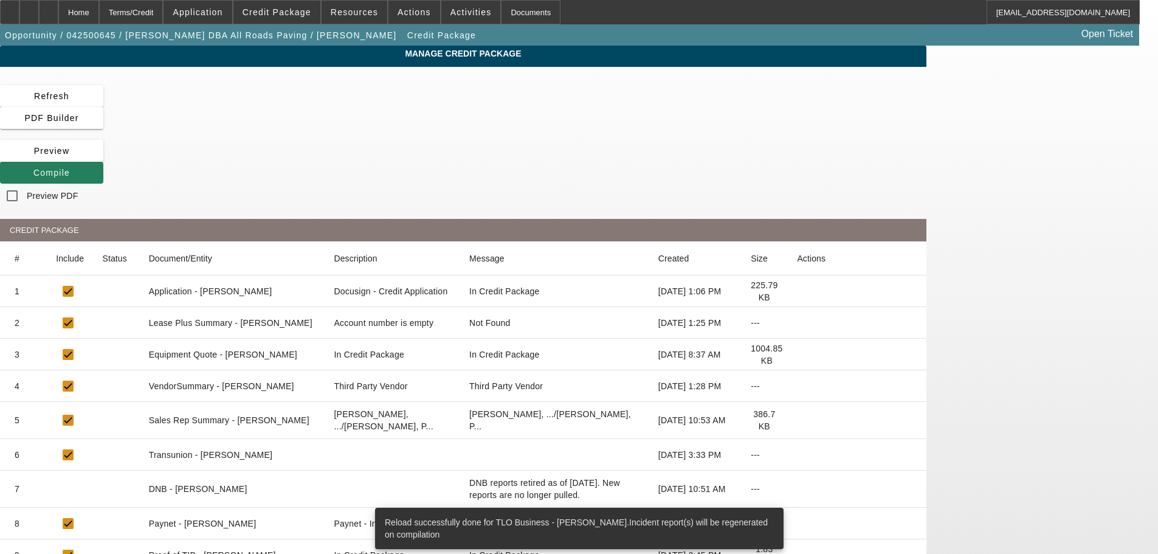
click at [70, 168] on span "Compile" at bounding box center [51, 173] width 36 height 10
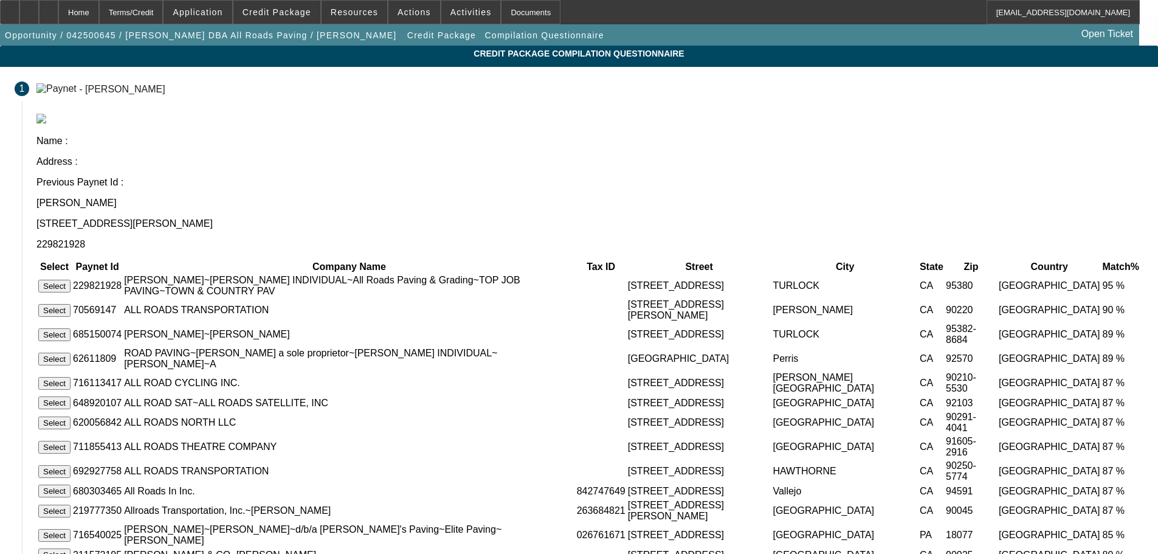
click at [70, 280] on button "Select" at bounding box center [54, 286] width 32 height 13
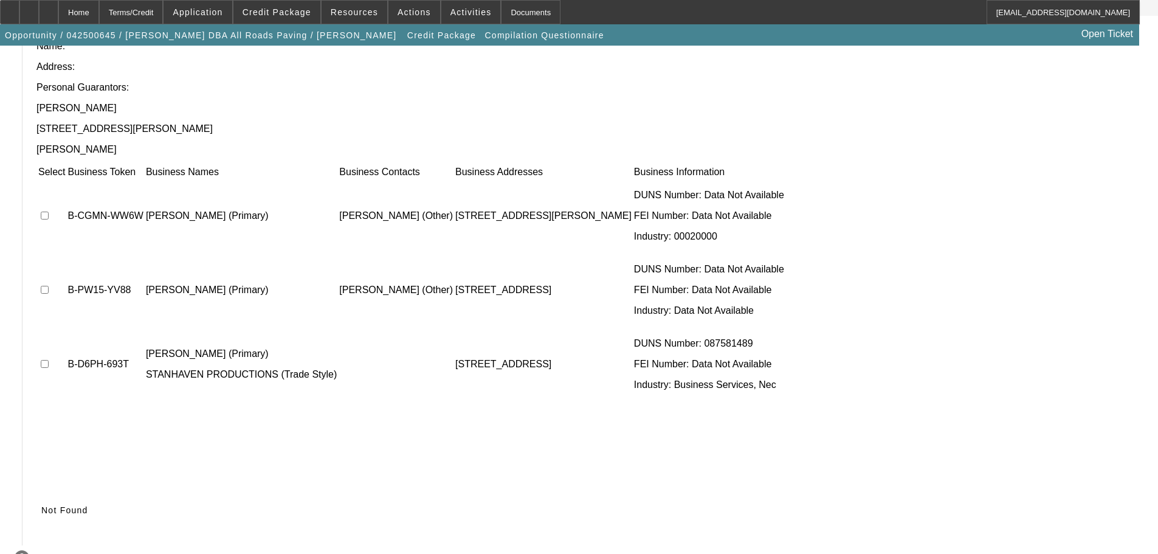
scroll to position [68, 0]
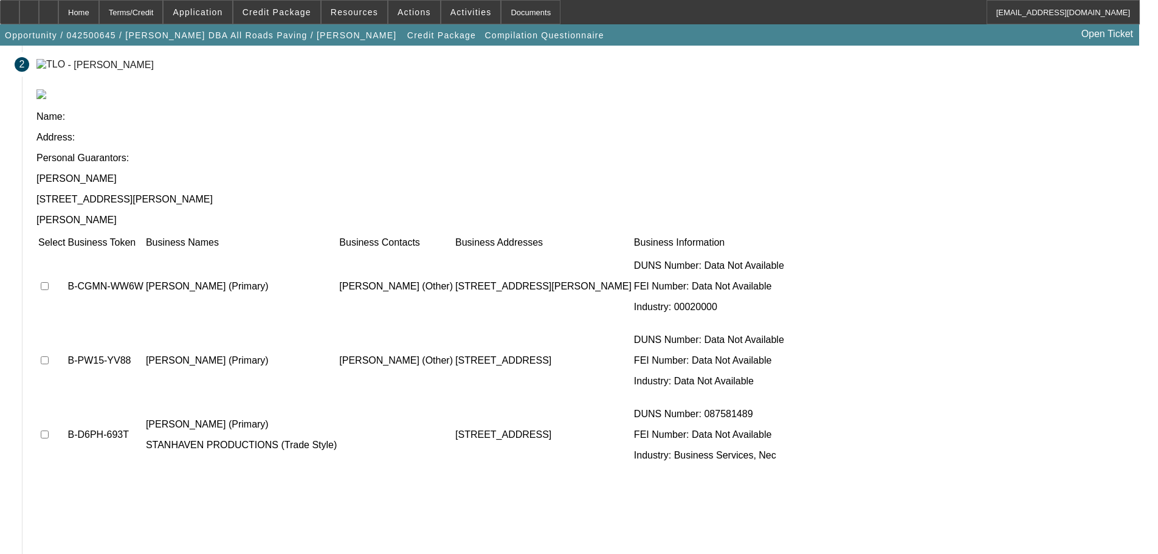
click at [49, 282] on input "checkbox" at bounding box center [45, 286] width 8 height 8
checkbox input "true"
click at [49, 356] on input "checkbox" at bounding box center [45, 360] width 8 height 8
checkbox input "true"
click at [49, 430] on input "checkbox" at bounding box center [45, 434] width 8 height 8
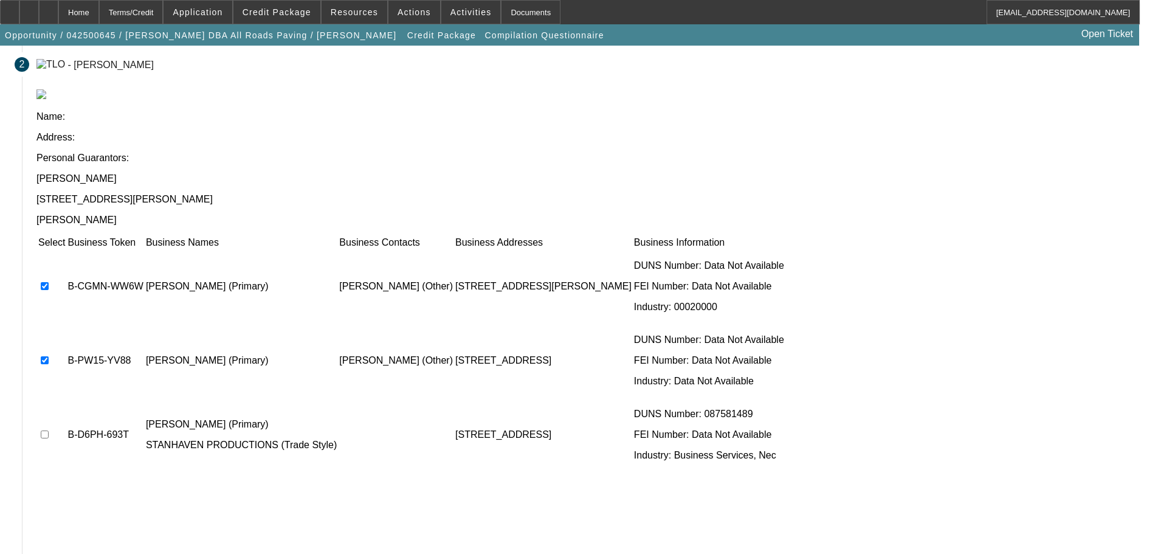
checkbox input "true"
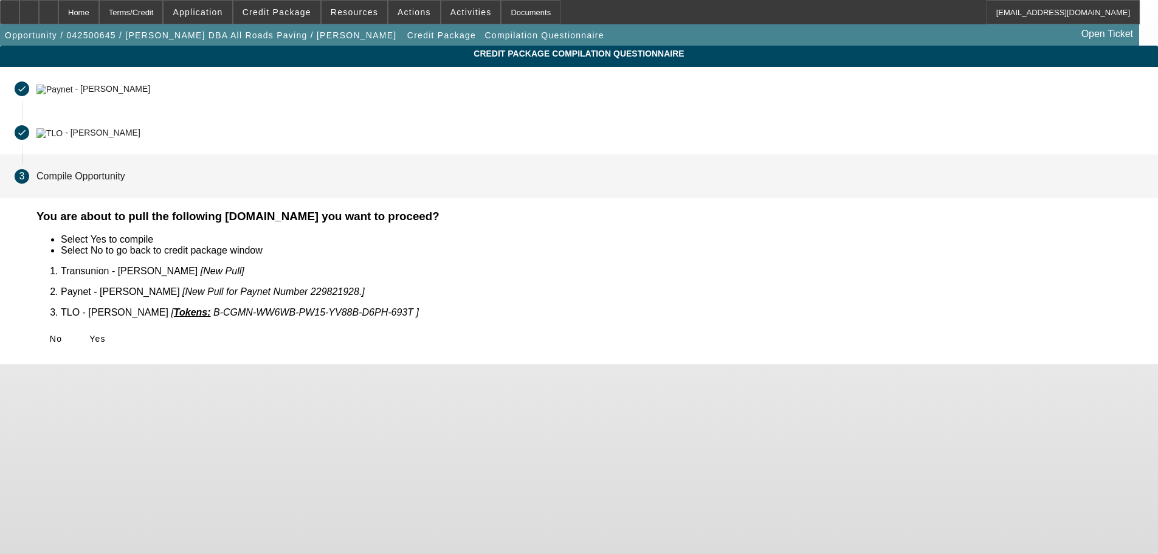
scroll to position [0, 0]
click at [106, 334] on span "Yes" at bounding box center [97, 339] width 16 height 10
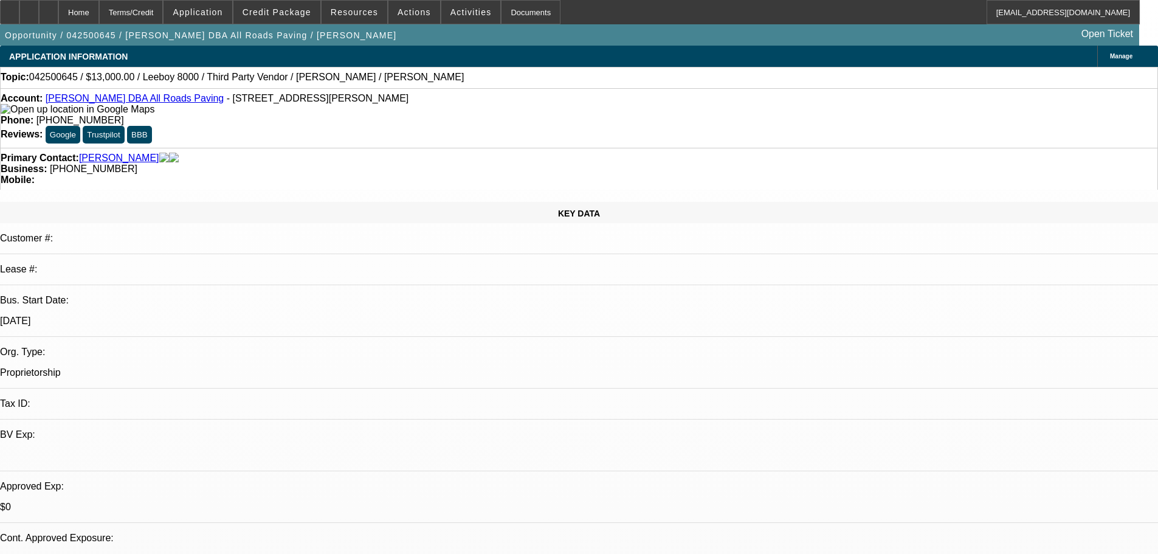
select select "0"
select select "3"
select select "0.1"
select select "5"
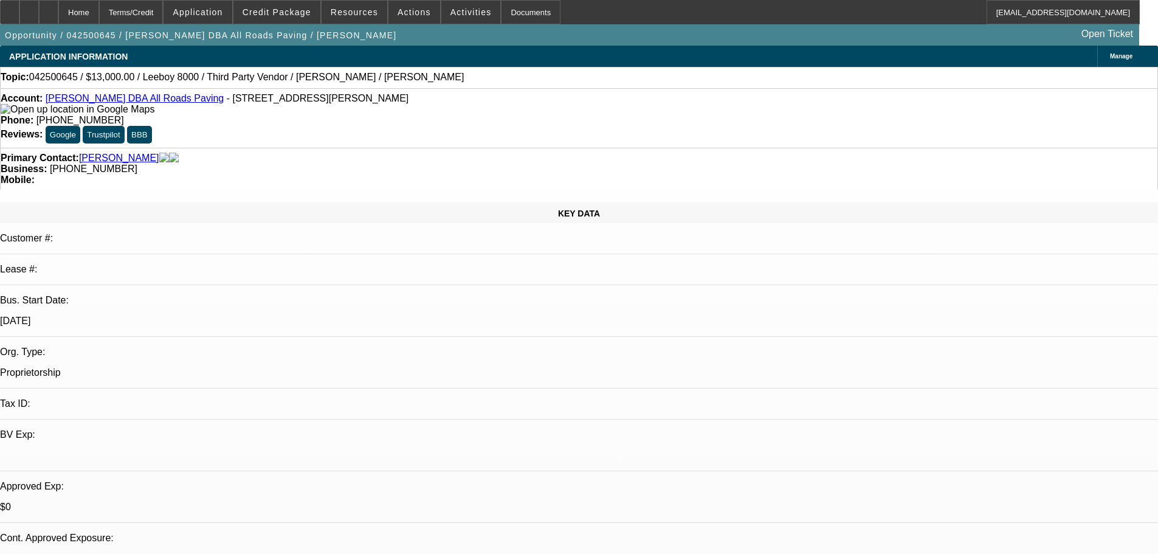
select select "0"
select select "3"
select select "0.1"
select select "5"
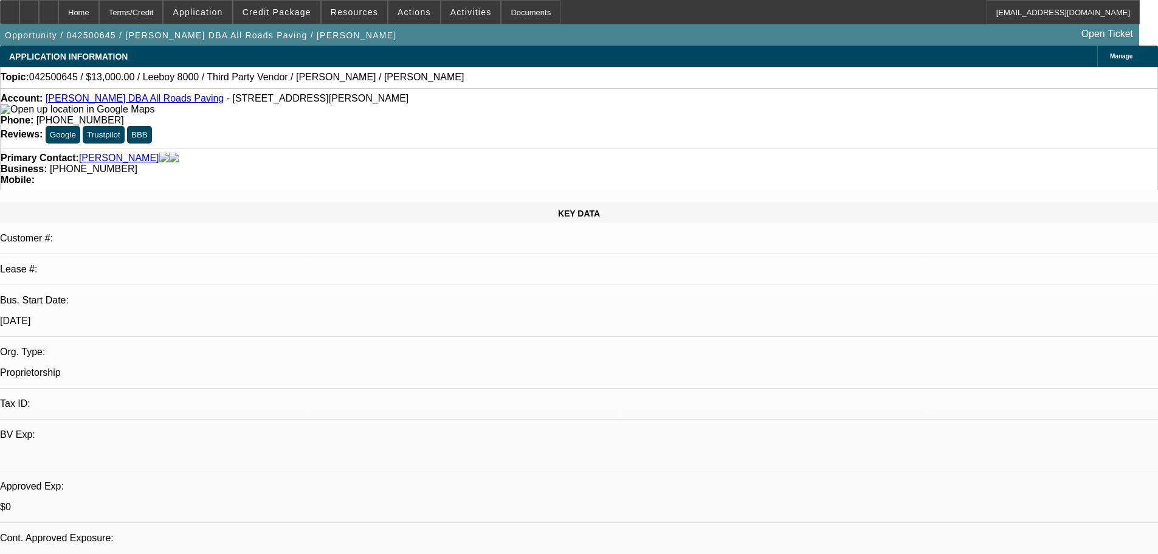
select select "0"
select select "3"
select select "0.1"
select select "5"
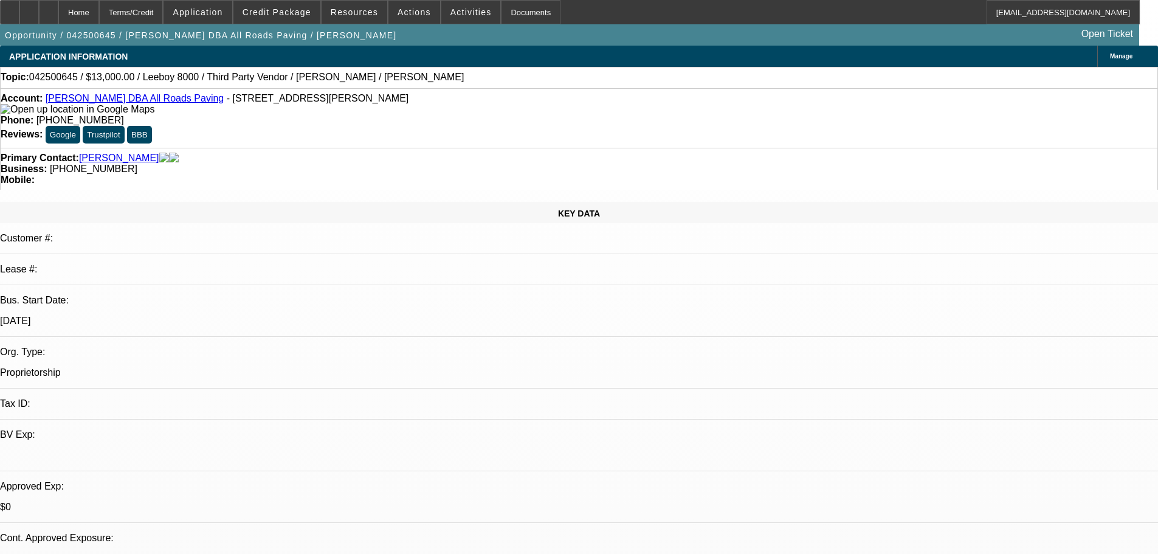
select select "0"
select select "3"
select select "0.1"
select select "4"
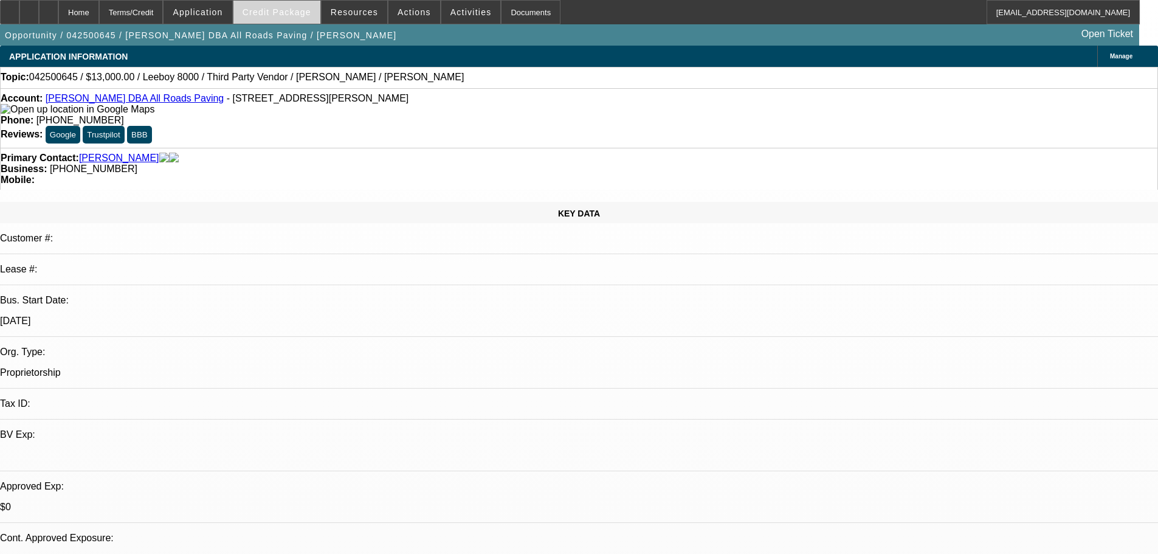
click at [291, 13] on span "Credit Package" at bounding box center [276, 12] width 69 height 10
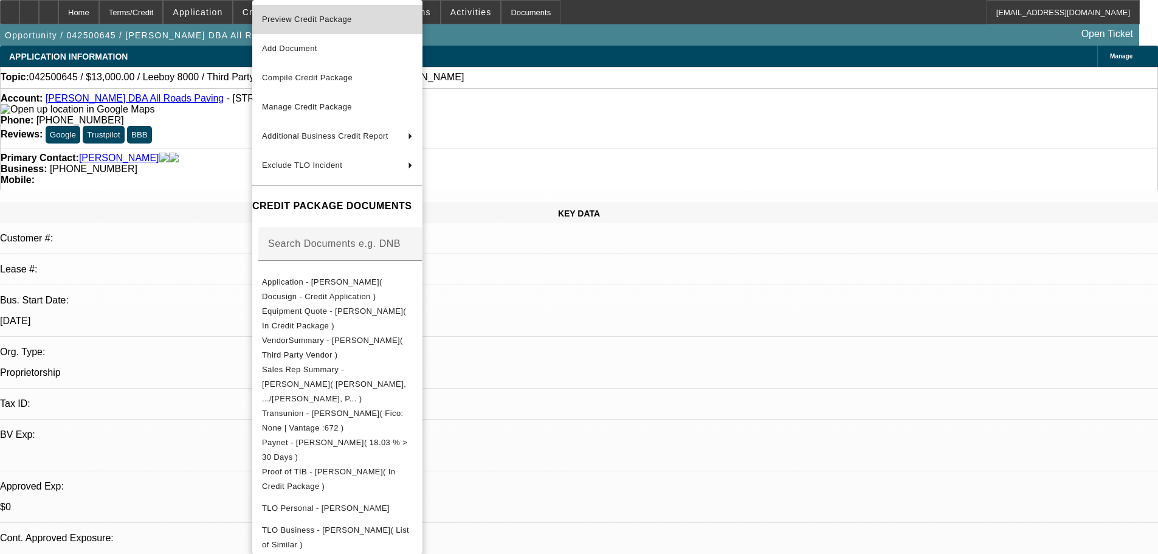
click at [291, 15] on span "Preview Credit Package" at bounding box center [307, 19] width 90 height 9
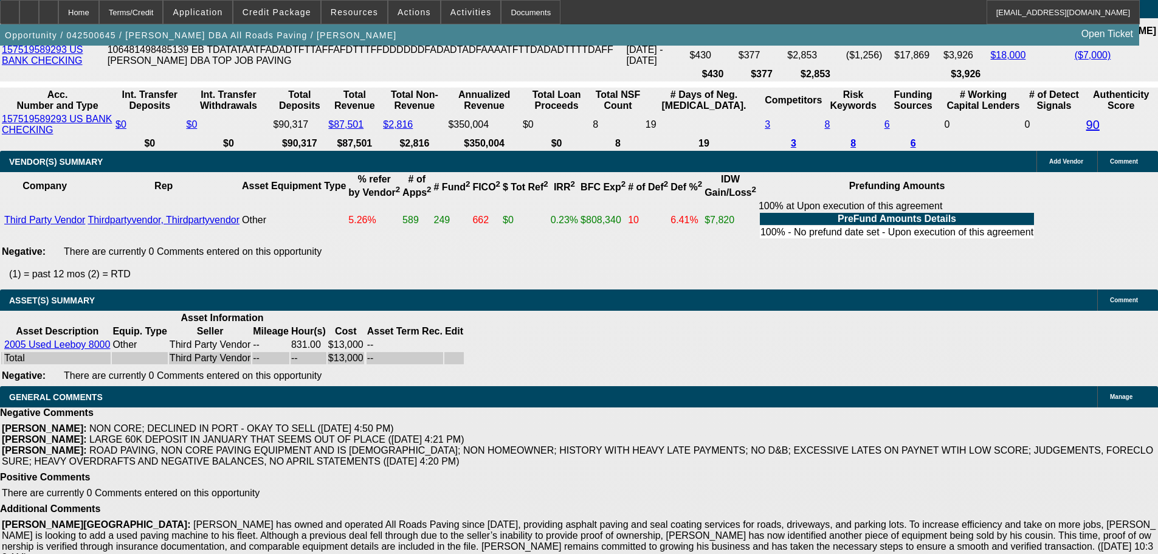
scroll to position [2249, 0]
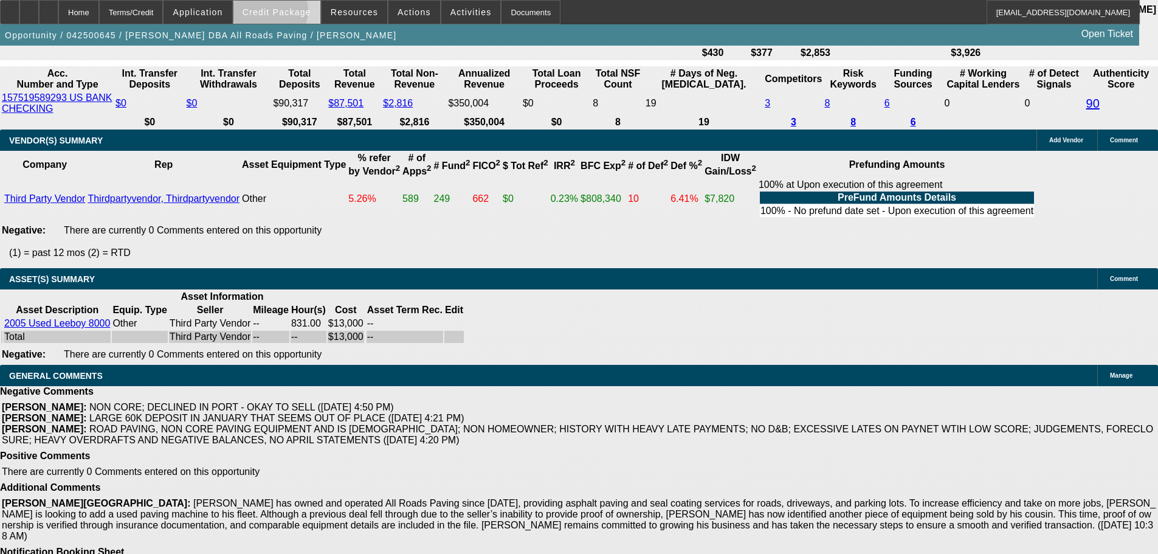
click at [289, 13] on span "Credit Package" at bounding box center [276, 12] width 69 height 10
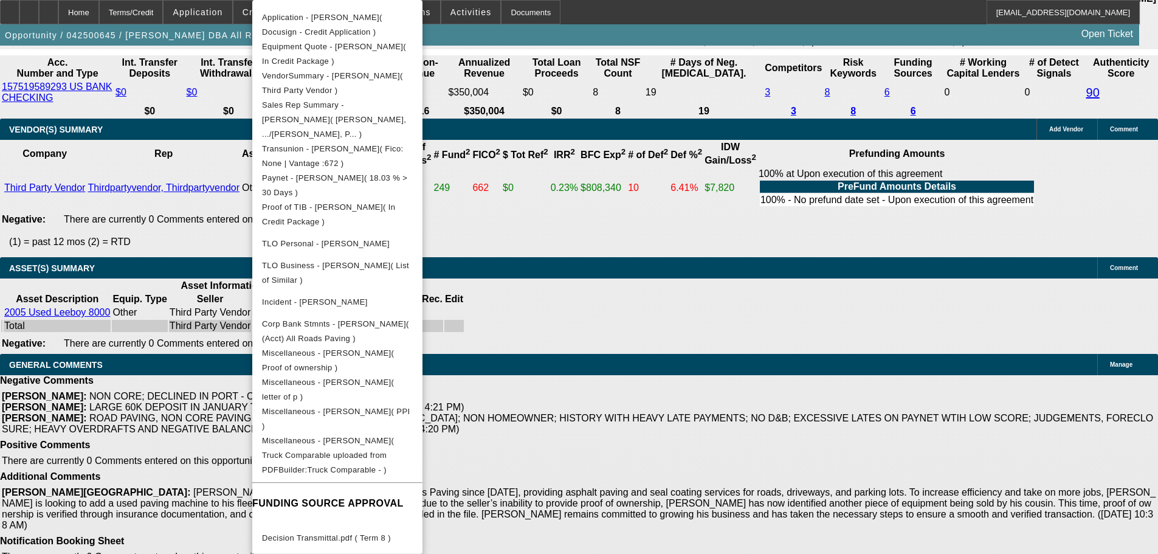
scroll to position [265, 0]
click at [370, 530] on span "Decision Transmittal.pdf ( Term 8 )" at bounding box center [337, 537] width 151 height 15
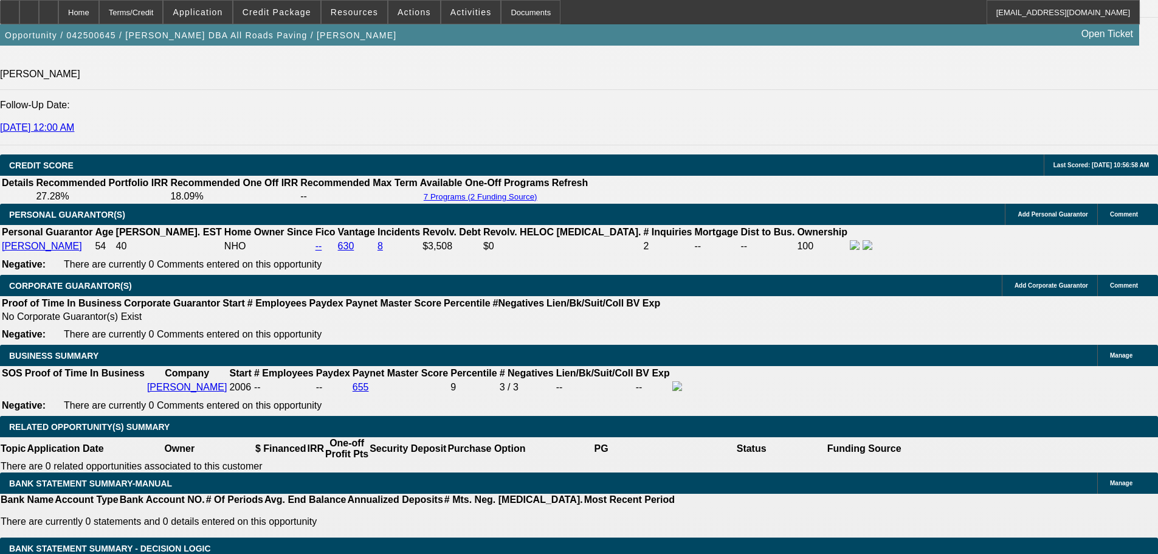
scroll to position [1773, 0]
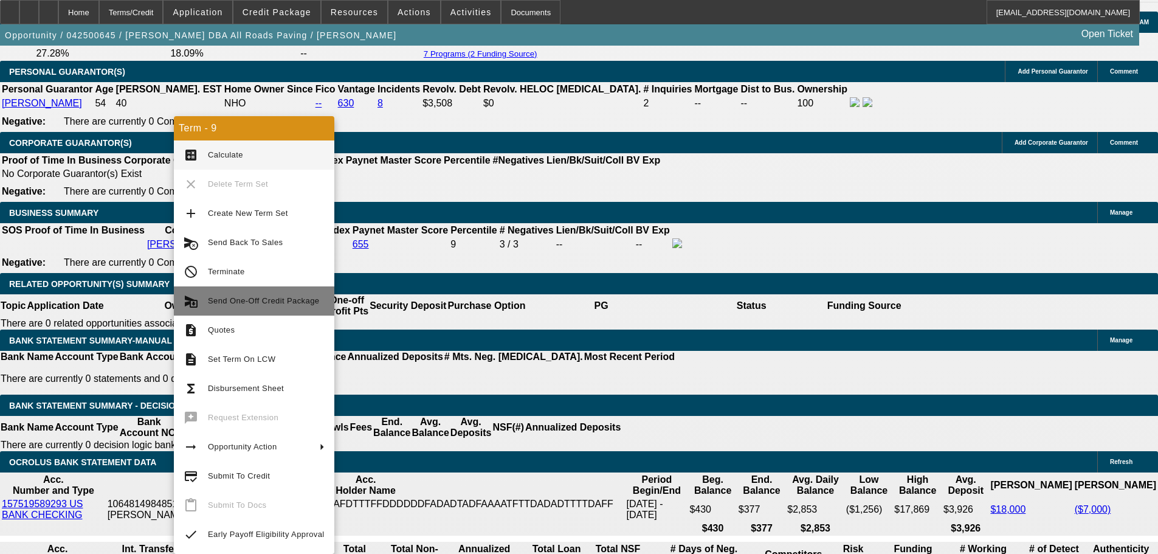
click at [250, 306] on span "Send One-Off Credit Package" at bounding box center [266, 301] width 117 height 15
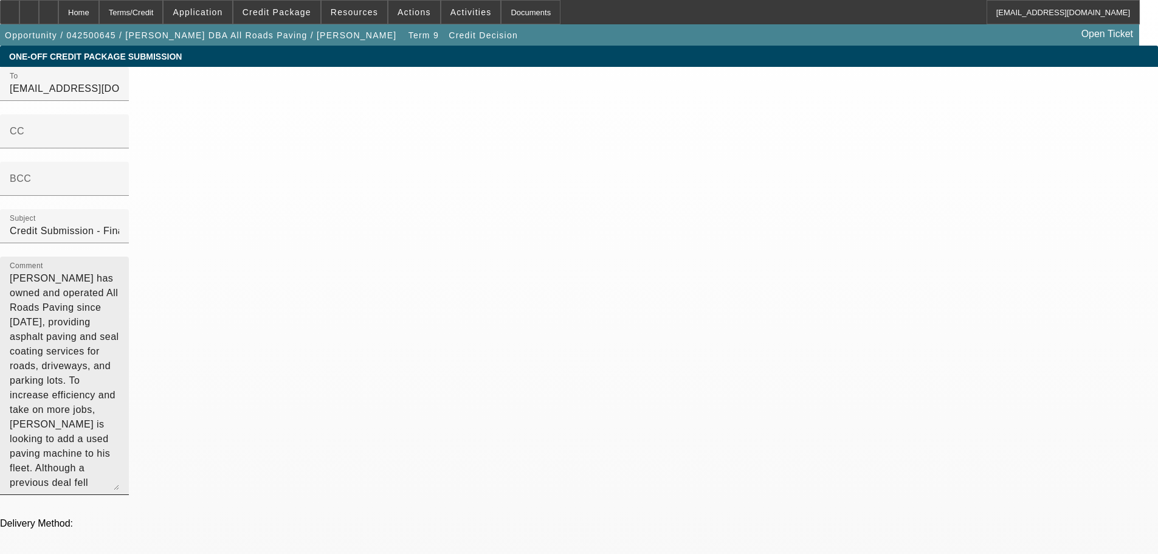
drag, startPoint x: 649, startPoint y: 283, endPoint x: 637, endPoint y: 294, distance: 16.4
click at [119, 283] on textarea "Shane Stanley has owned and operated All Roads Paving since 2020, providing asp…" at bounding box center [64, 380] width 109 height 219
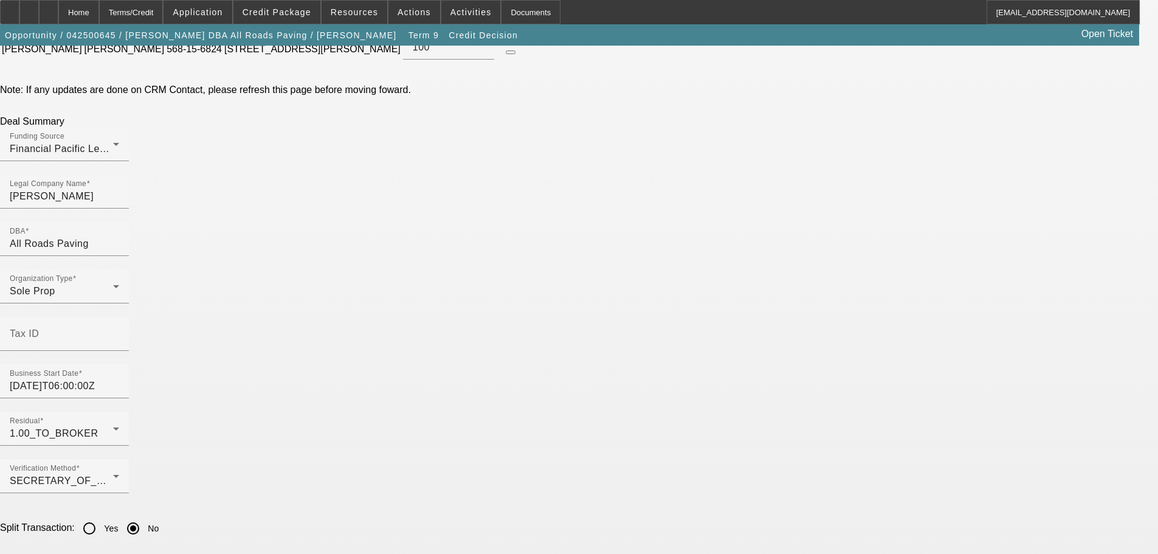
scroll to position [669, 0]
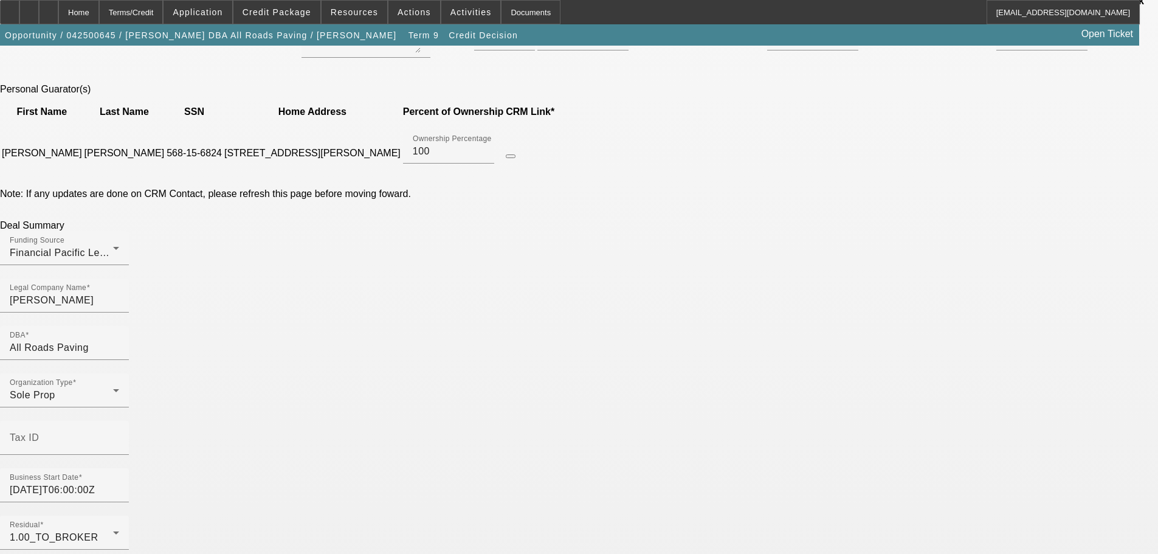
type textarea "Shane Stanley has owned and operated All Roads Paving since 2020, providing asp…"
checkbox input "true"
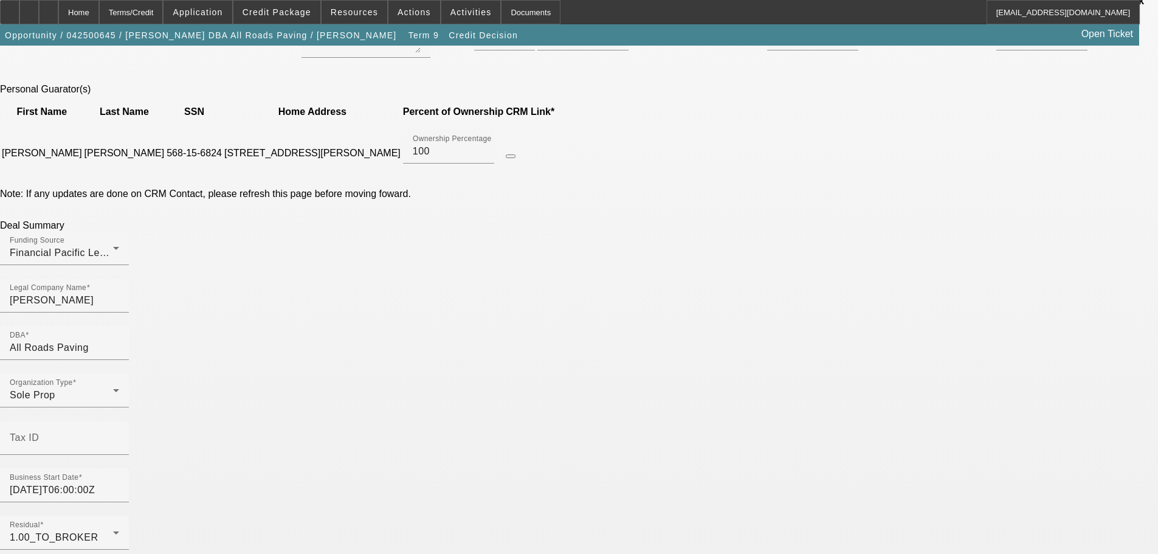
checkbox input "true"
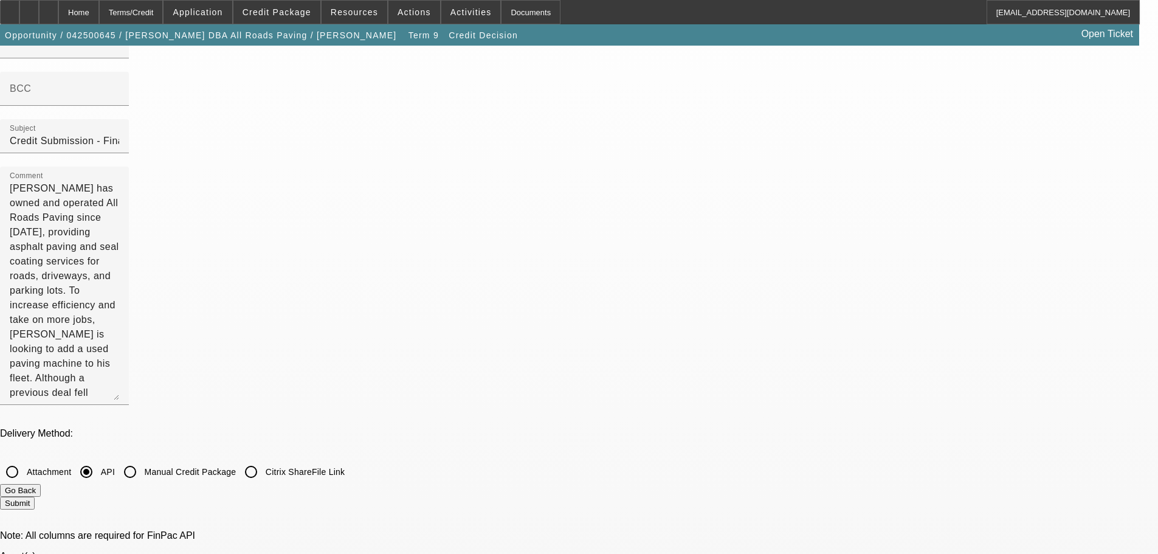
scroll to position [243, 0]
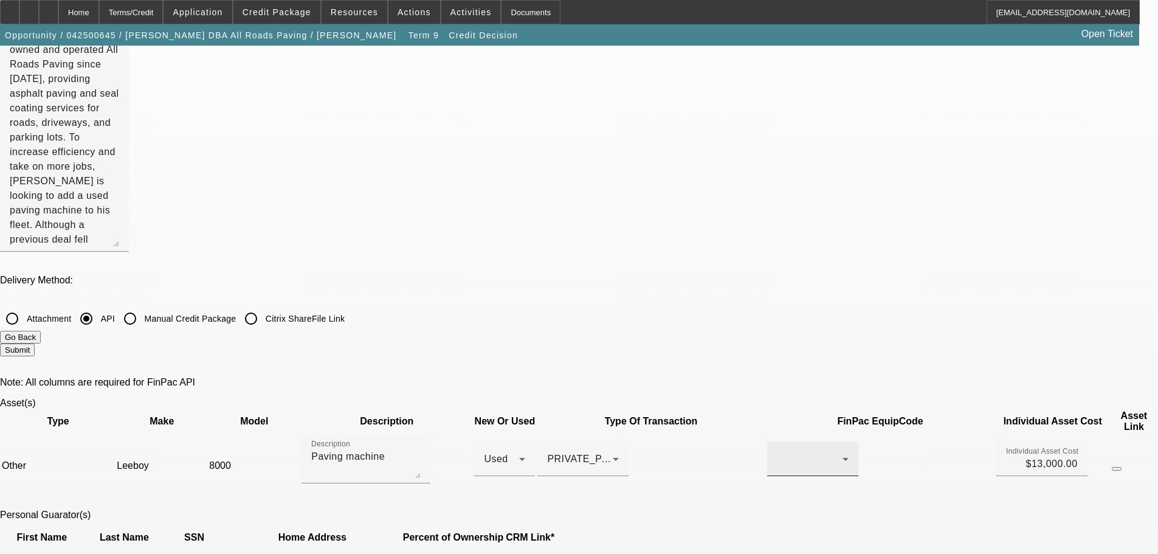
click at [777, 442] on div at bounding box center [813, 459] width 72 height 34
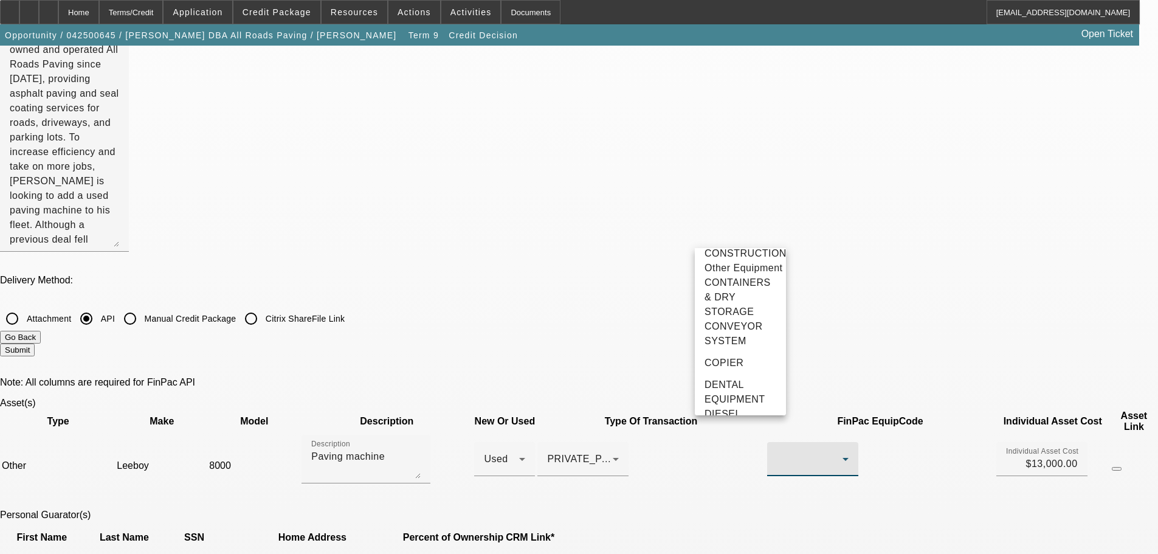
scroll to position [862, 0]
click at [740, 222] on span "CONSTRUCTION YELLOW IRON" at bounding box center [745, 207] width 82 height 29
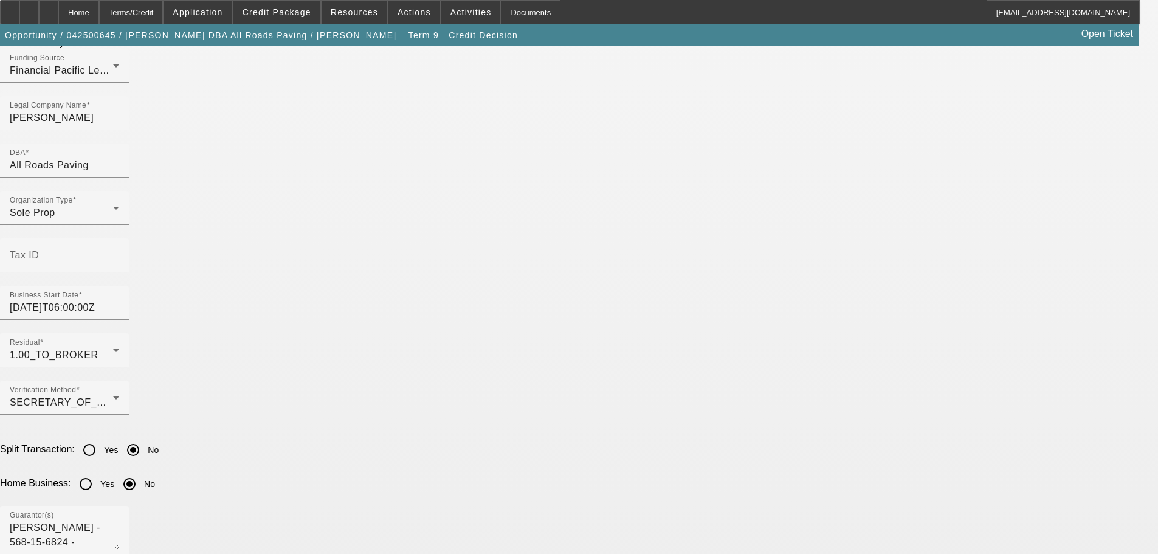
scroll to position [1094, 0]
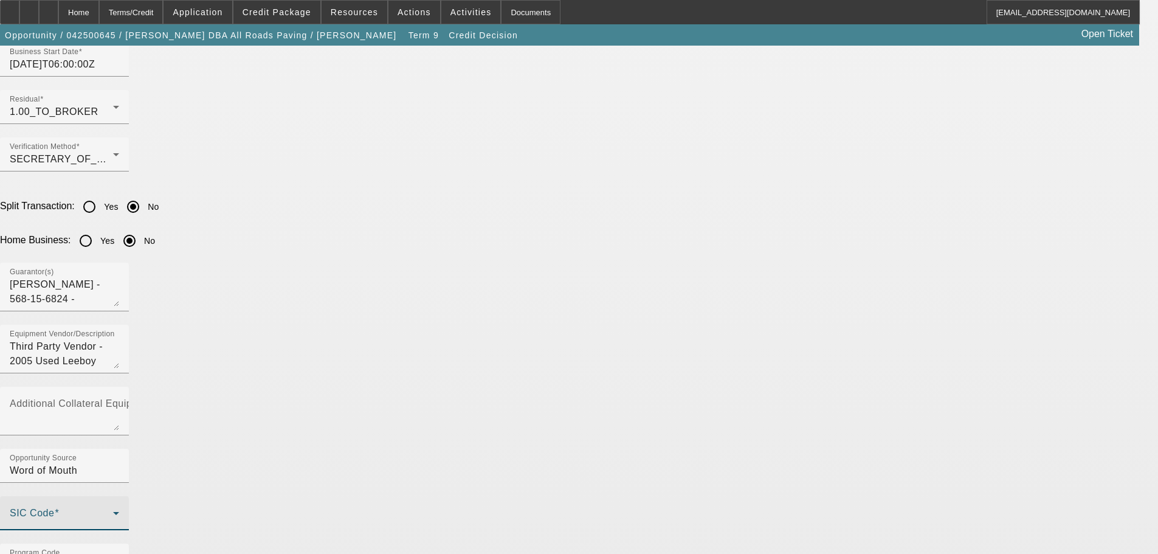
click at [123, 506] on icon at bounding box center [116, 513] width 15 height 15
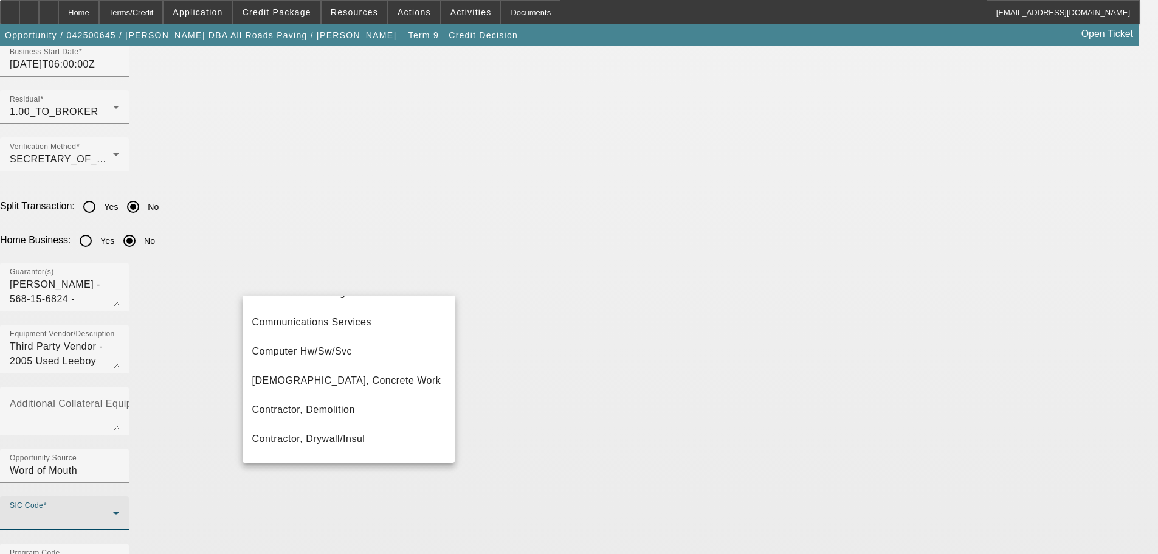
scroll to position [467, 0]
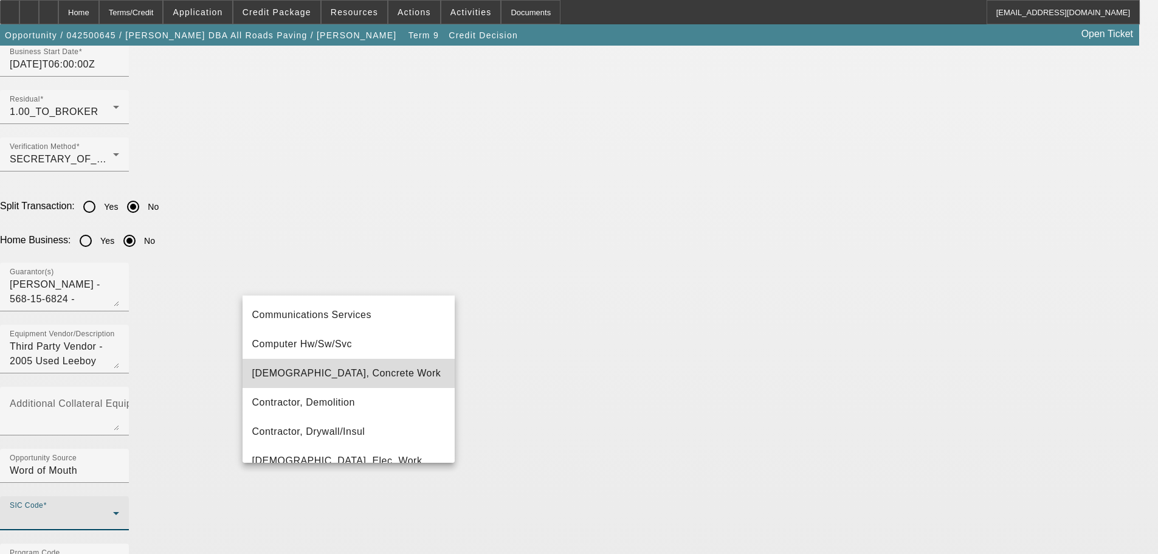
click at [383, 374] on mat-option "Contractor, Concrete Work" at bounding box center [348, 373] width 212 height 29
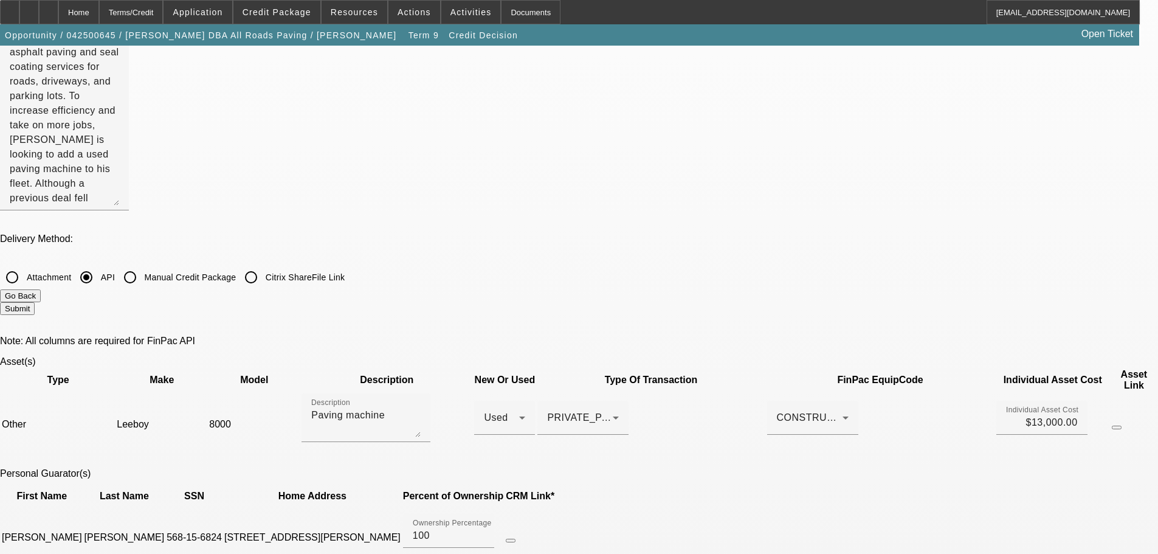
scroll to position [73, 0]
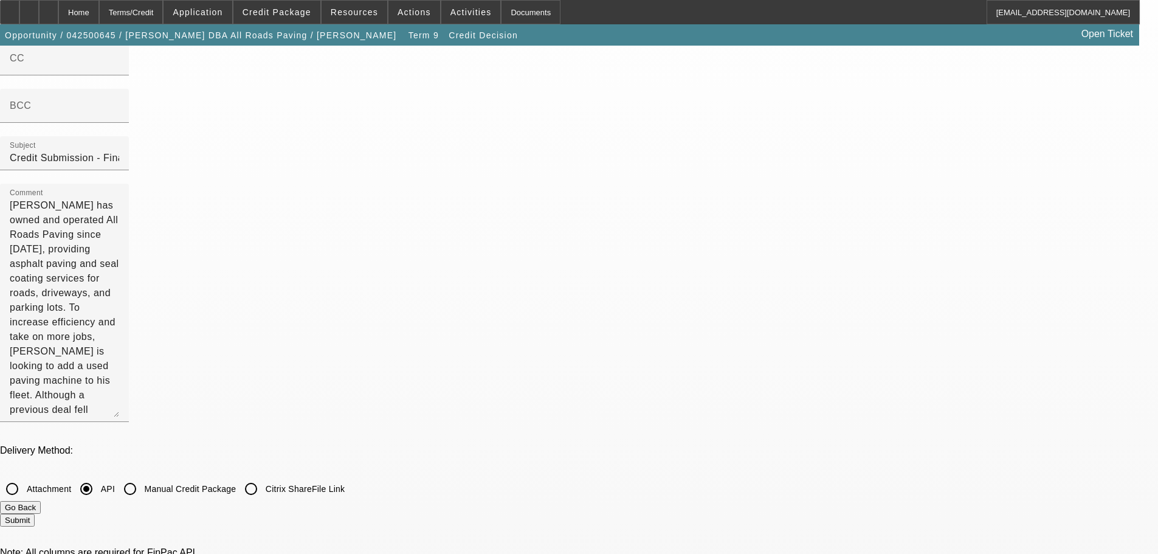
click at [35, 514] on button "Submit" at bounding box center [17, 520] width 35 height 13
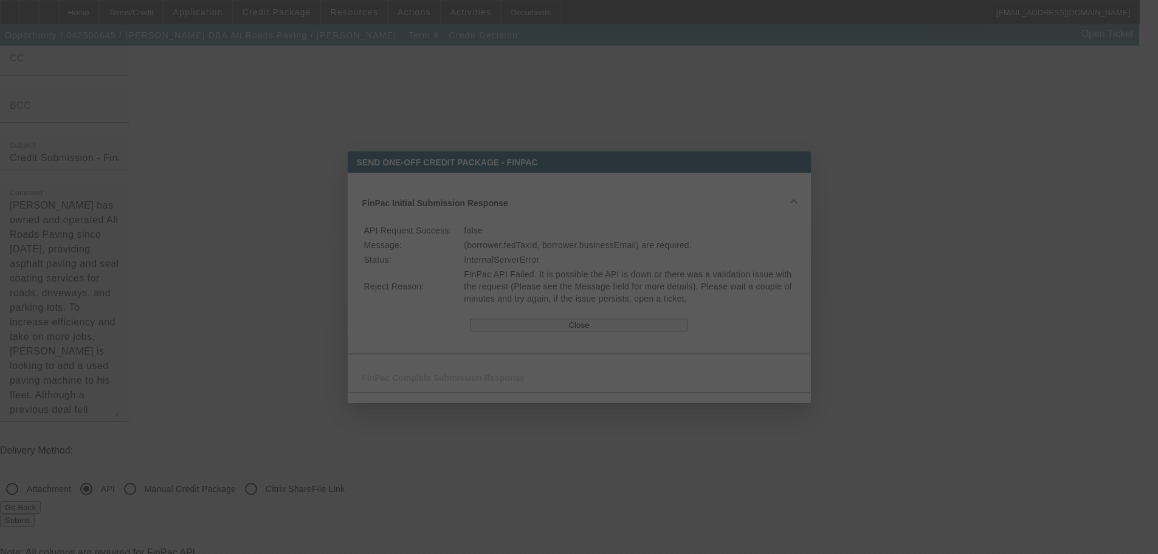
scroll to position [0, 0]
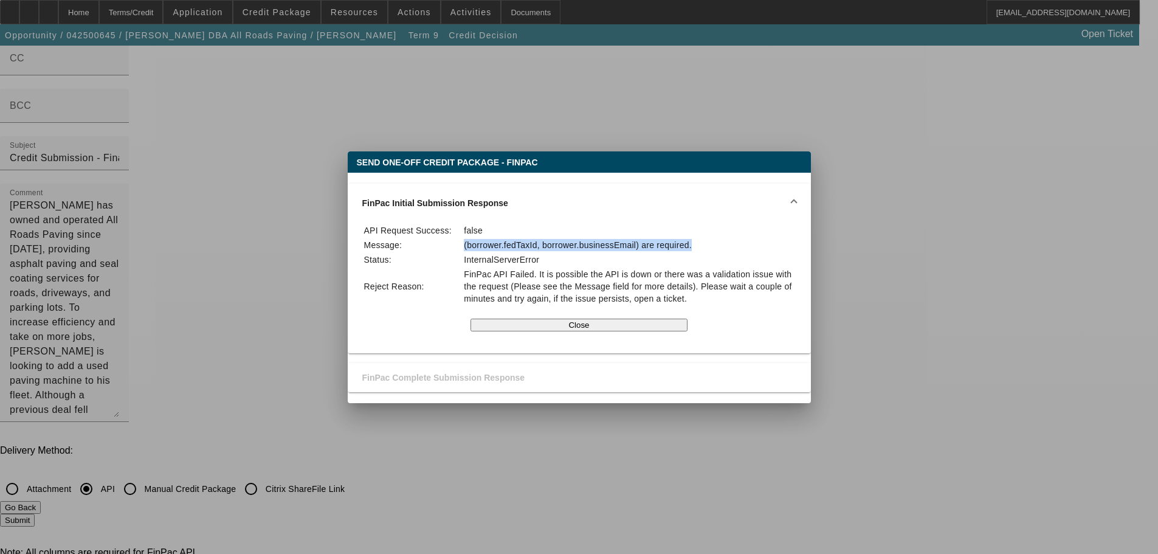
drag, startPoint x: 519, startPoint y: 239, endPoint x: 739, endPoint y: 236, distance: 220.0
click at [739, 238] on td "(borrower.fedTaxId, borrower.businessEmail) are required." at bounding box center [628, 244] width 331 height 13
copy td "(borrower.fedTaxId, borrower.businessEmail) are required."
click at [563, 328] on button "Close" at bounding box center [578, 324] width 217 height 13
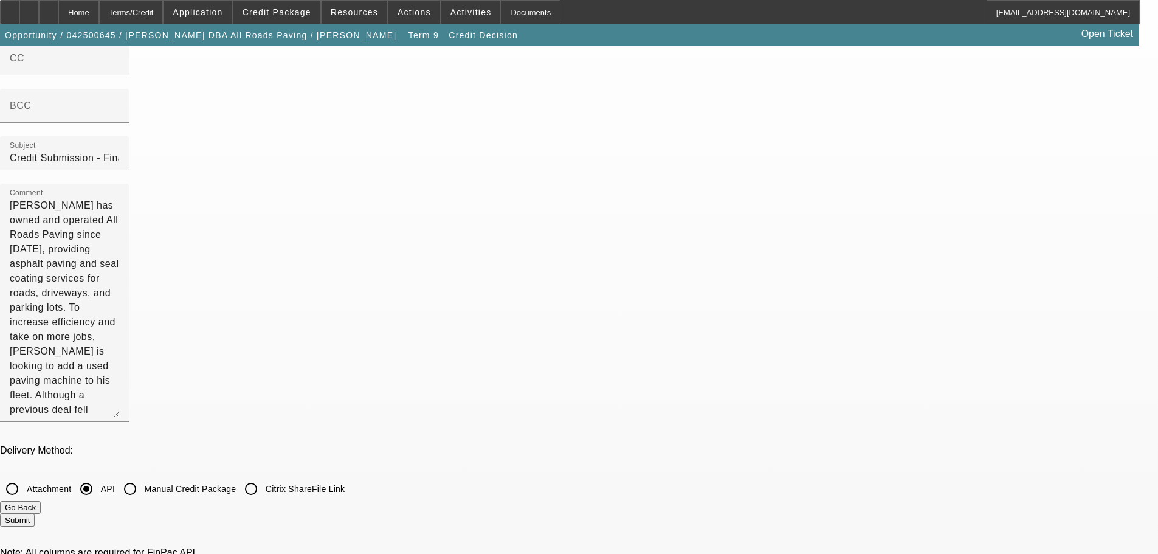
scroll to position [73, 0]
click at [99, 10] on div "Home" at bounding box center [78, 12] width 41 height 24
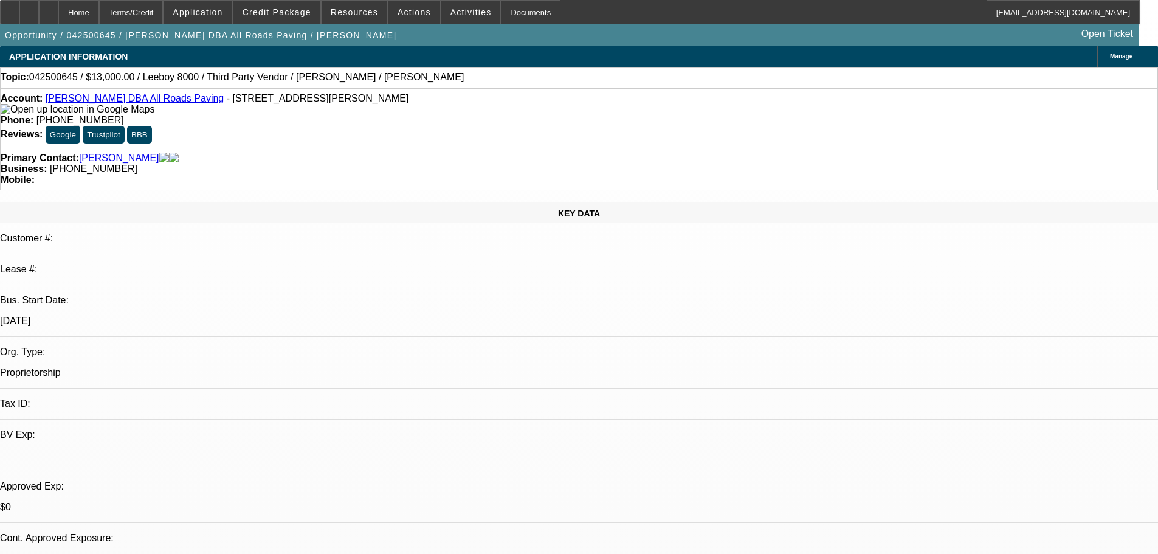
select select "0"
select select "3"
select select "0.1"
select select "5"
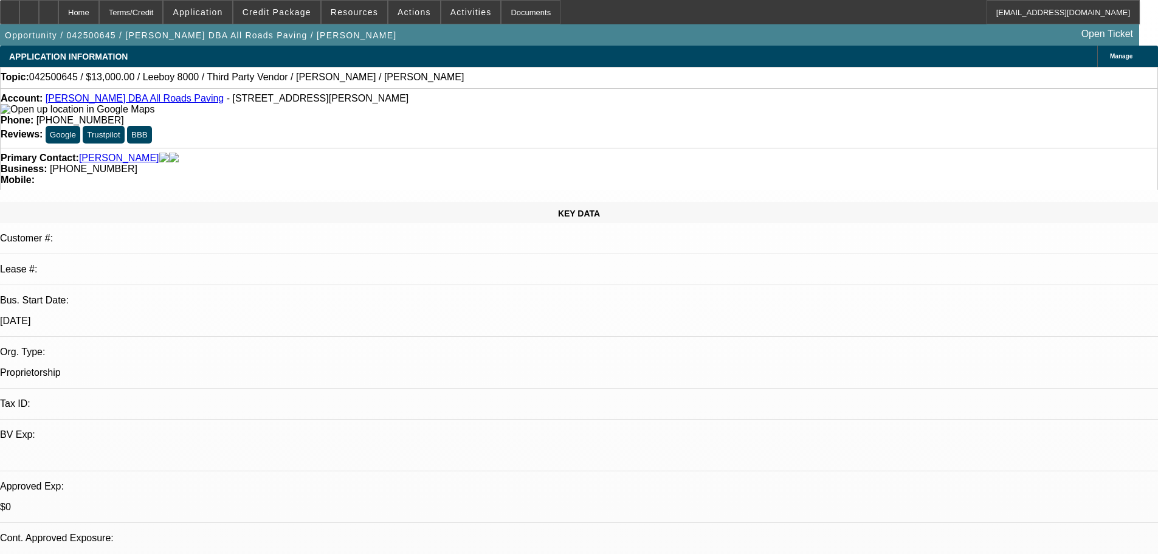
select select "0"
select select "3"
select select "0.1"
select select "5"
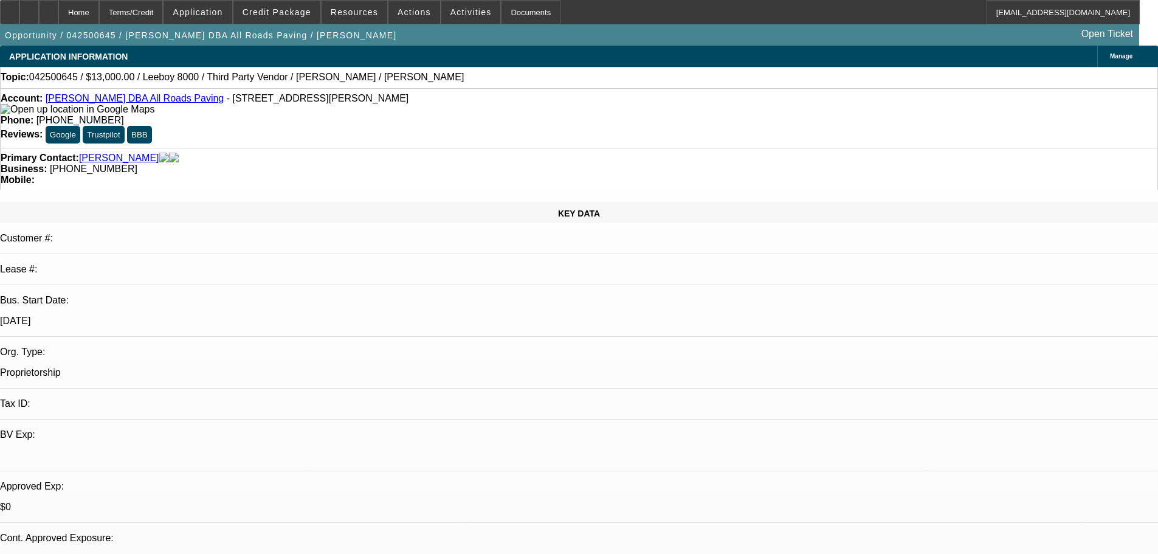
select select "0"
select select "3"
select select "0.1"
select select "5"
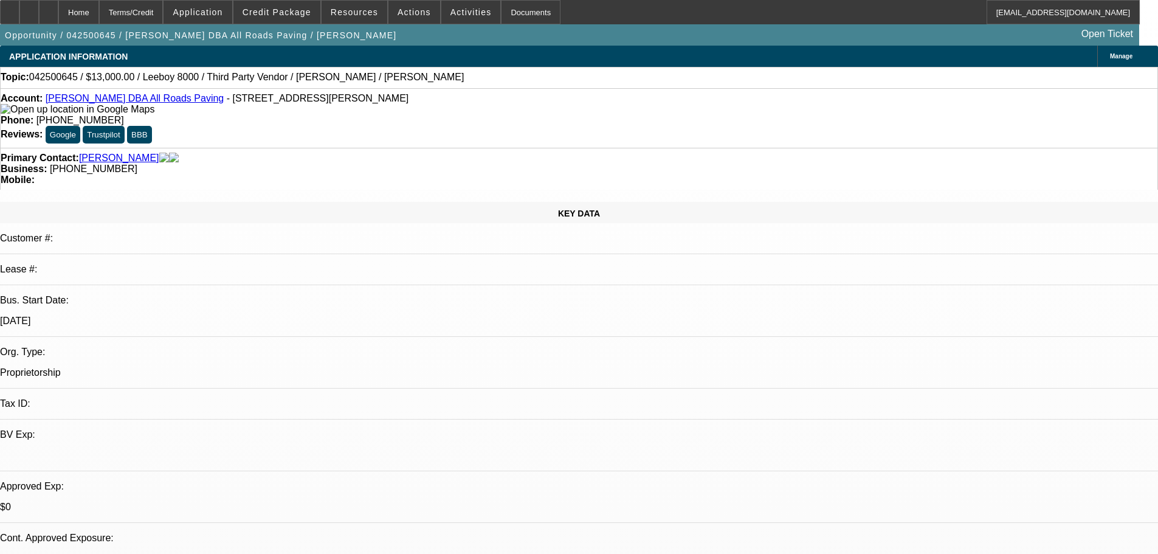
select select "0"
select select "3"
select select "0.1"
select select "4"
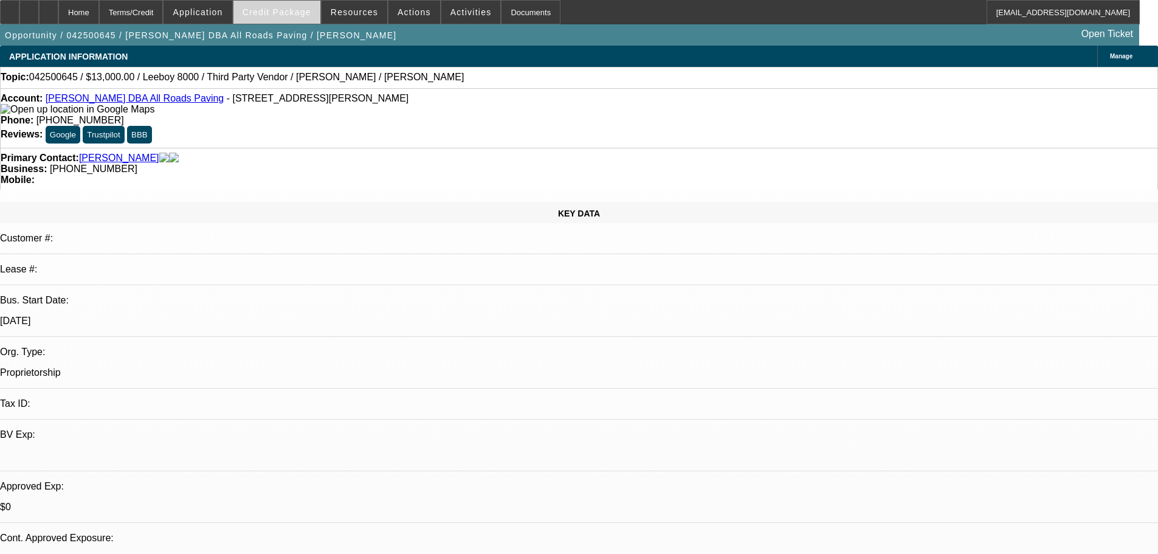
click at [294, 10] on span "Credit Package" at bounding box center [276, 12] width 69 height 10
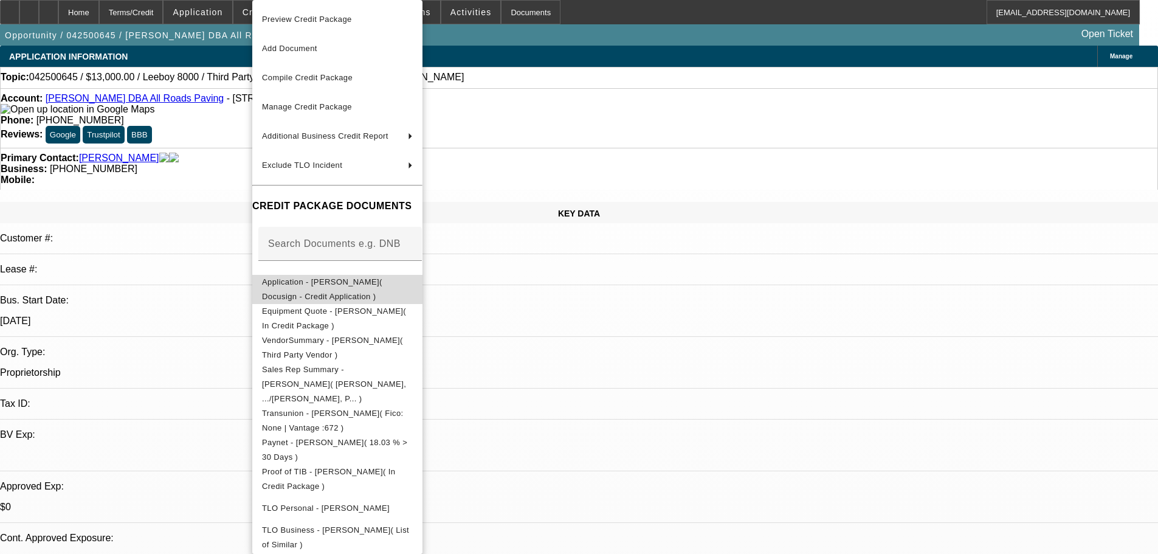
click at [334, 289] on span "Application - Shane Stanley( Docusign - Credit Application )" at bounding box center [322, 289] width 120 height 24
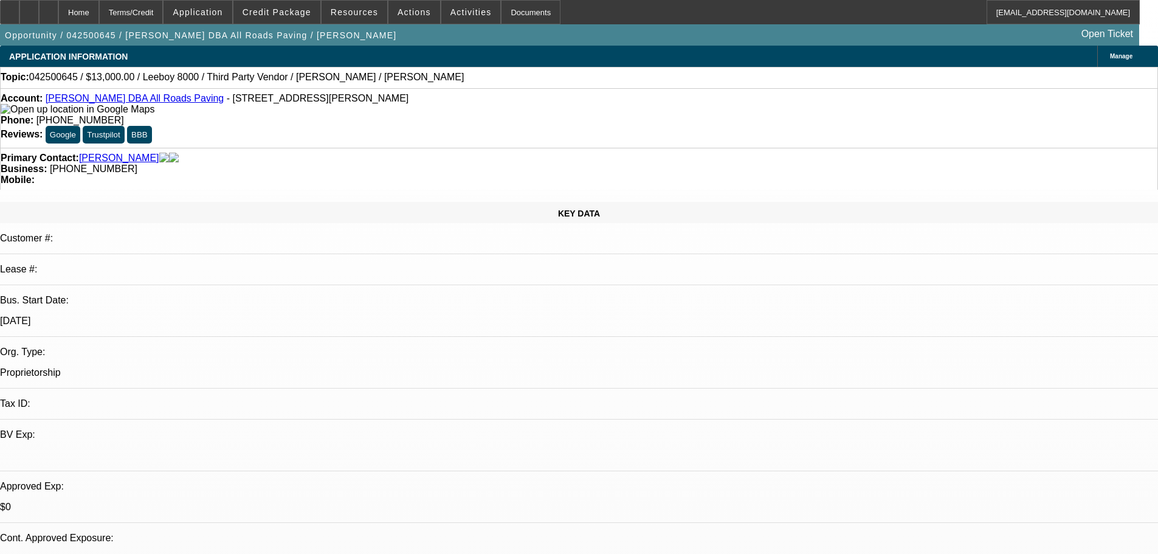
click at [101, 103] on link "Shane Stanley DBA All Roads Paving" at bounding box center [135, 98] width 178 height 10
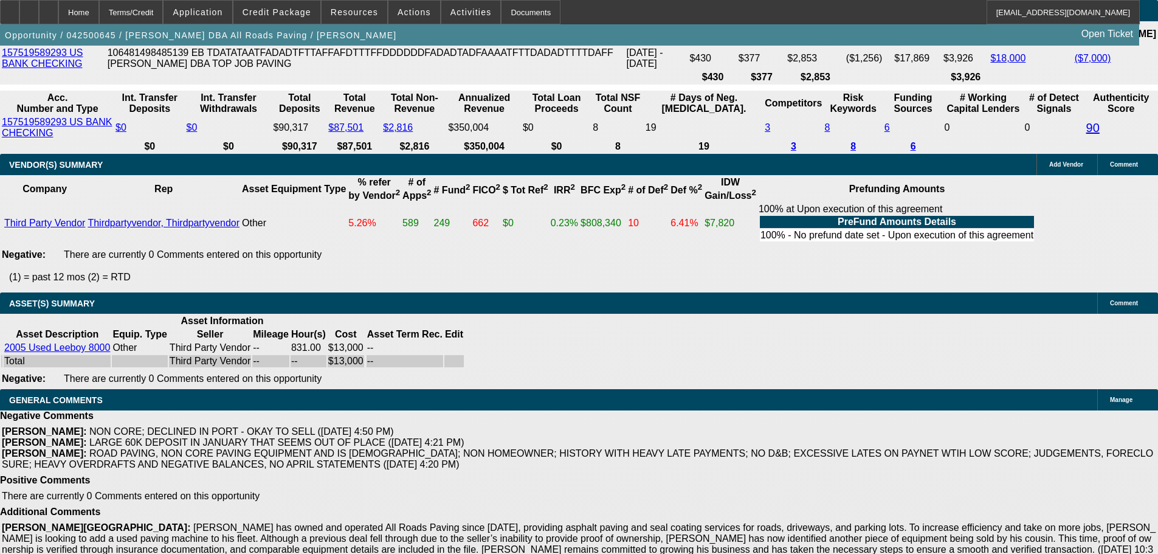
scroll to position [2301, 0]
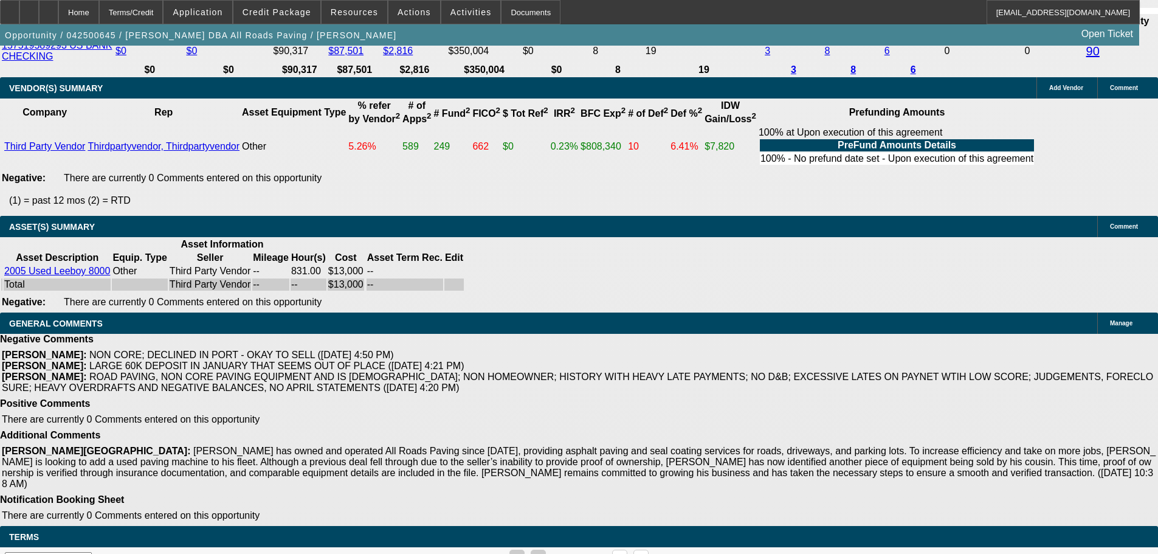
select select "6"
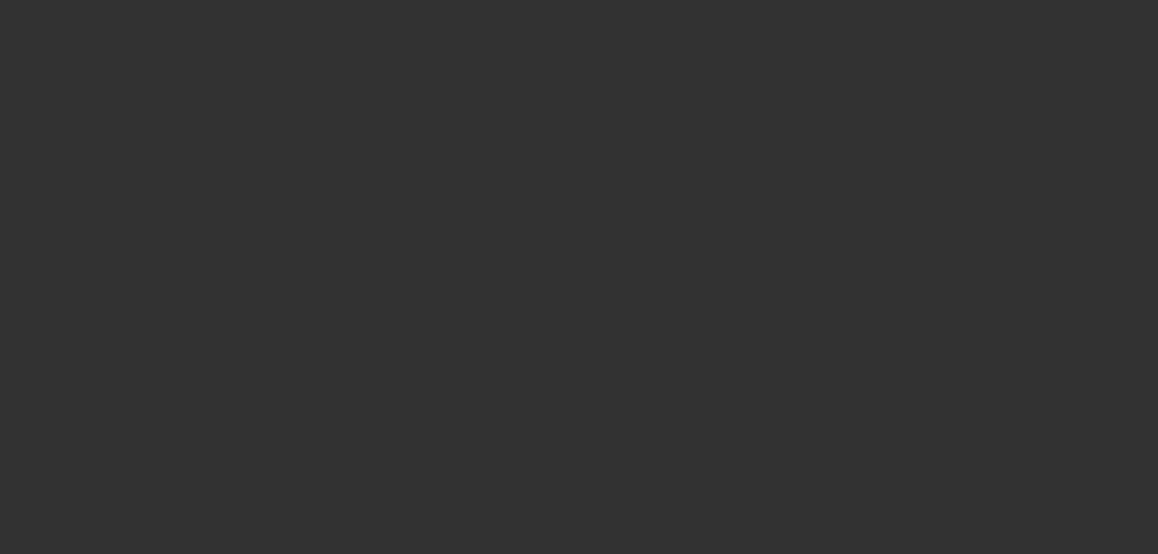
scroll to position [0, 0]
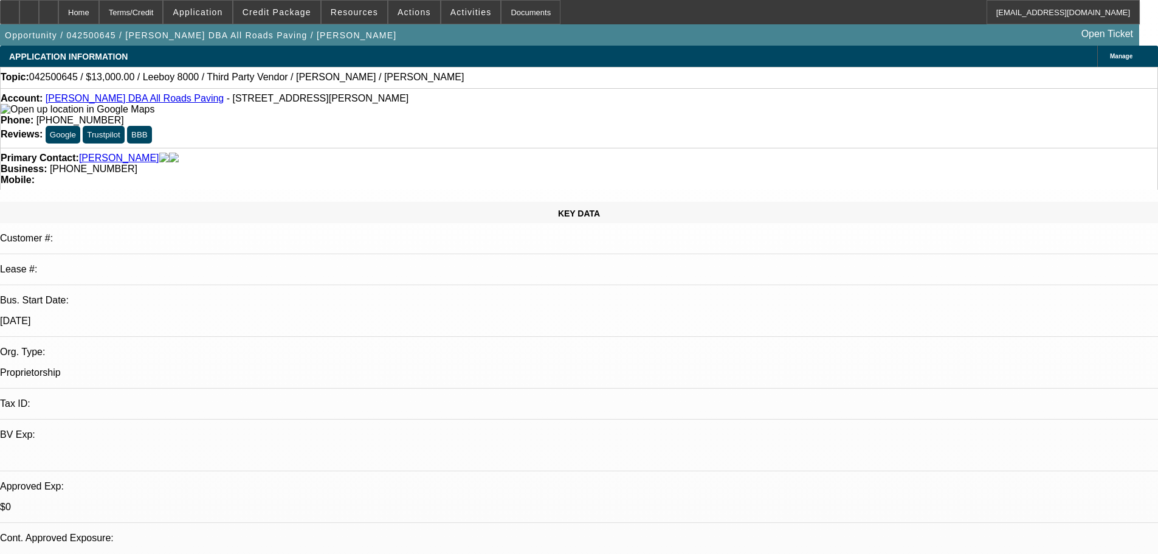
checkbox input "true"
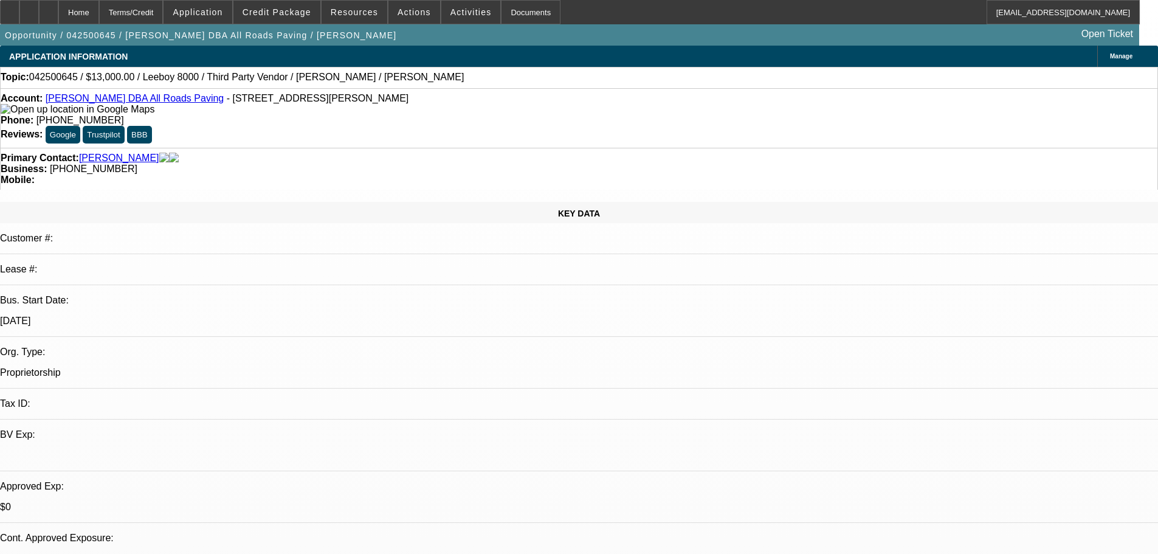
type textarea "CAN YOU ADD THE FED TAX ID? THE FINPAC API WILL NOT SUBMIT WITHOUT IT. IT IS AN…"
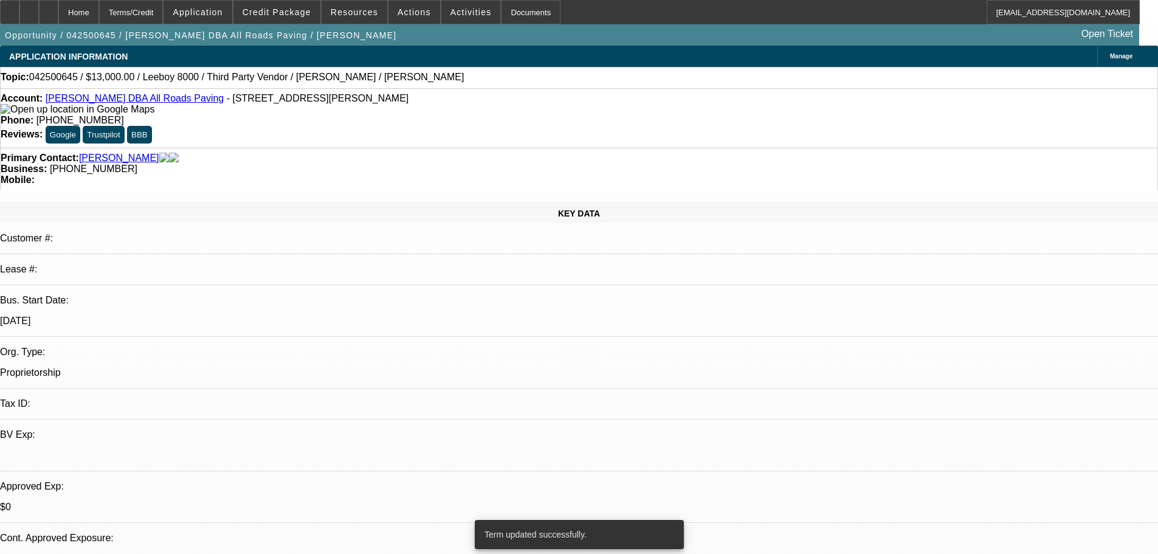
select select "0"
select select "3"
select select "0.1"
select select "5"
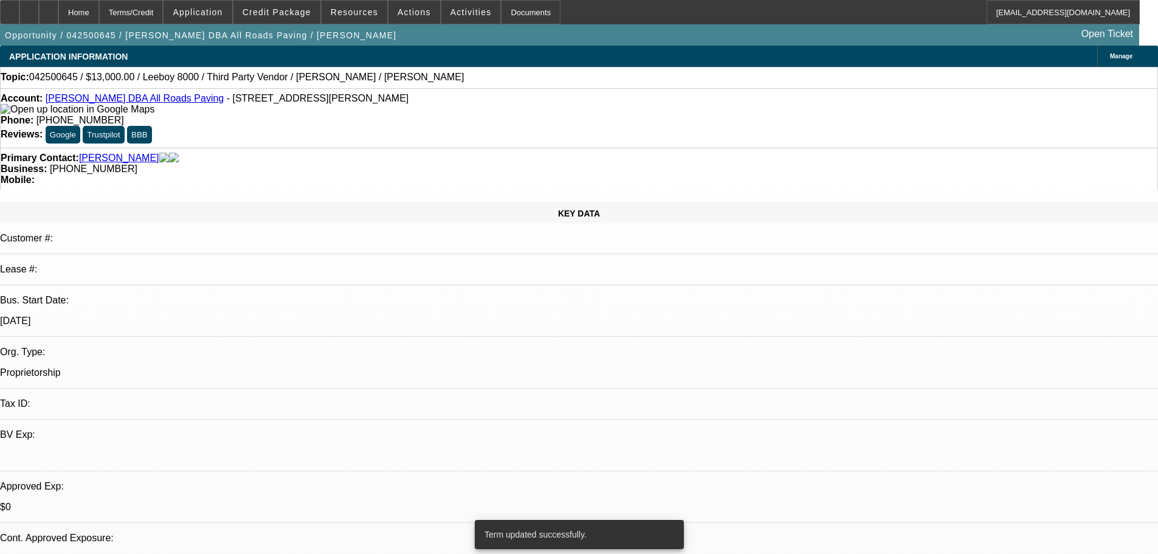
select select "0"
select select "3"
select select "0.1"
select select "5"
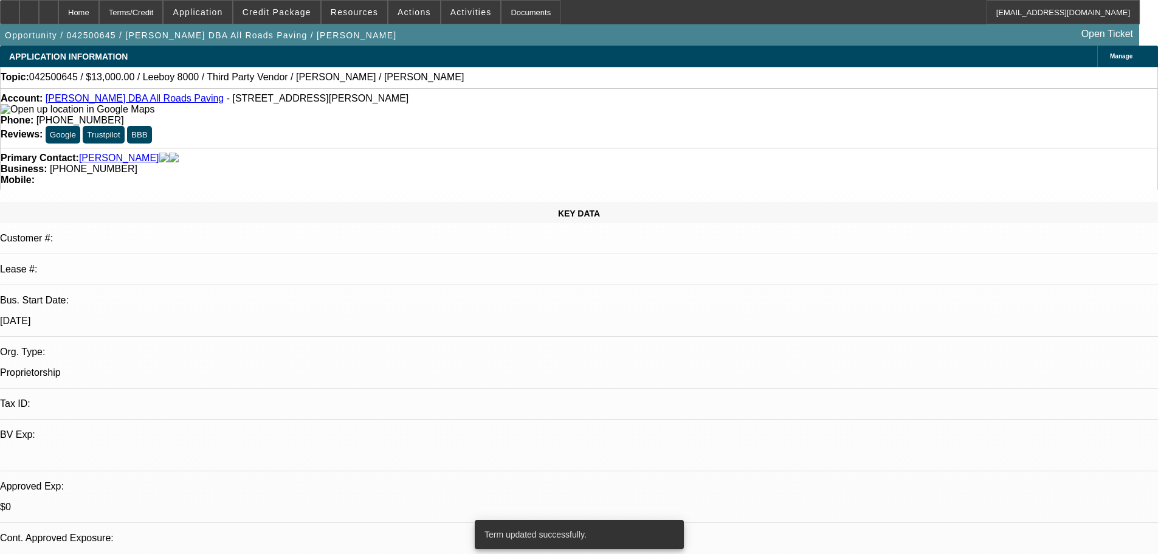
select select "0"
select select "3"
select select "0.1"
select select "5"
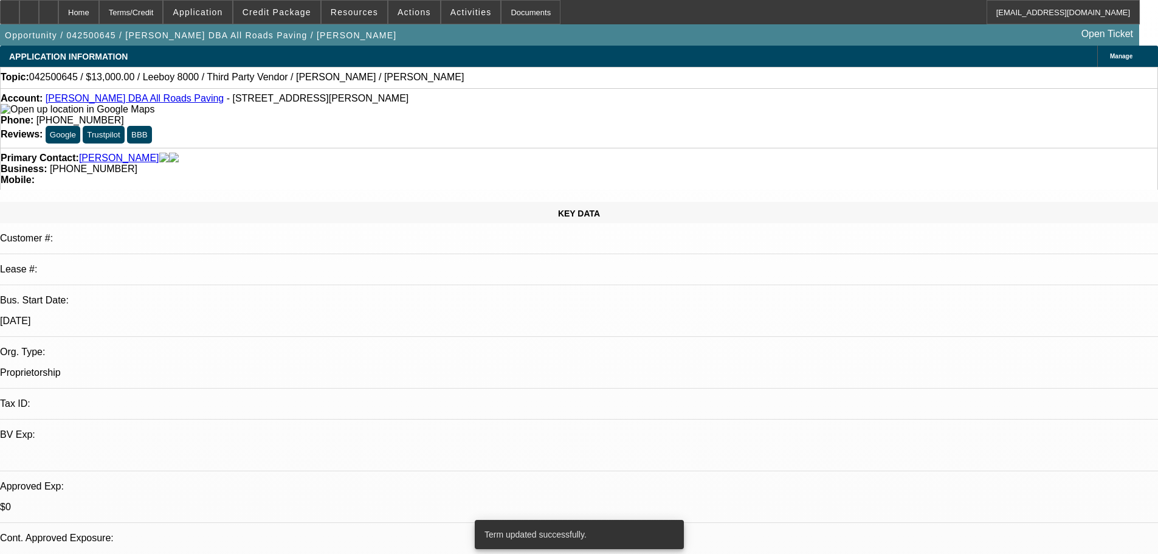
select select "0"
select select "3"
select select "0.1"
select select "5"
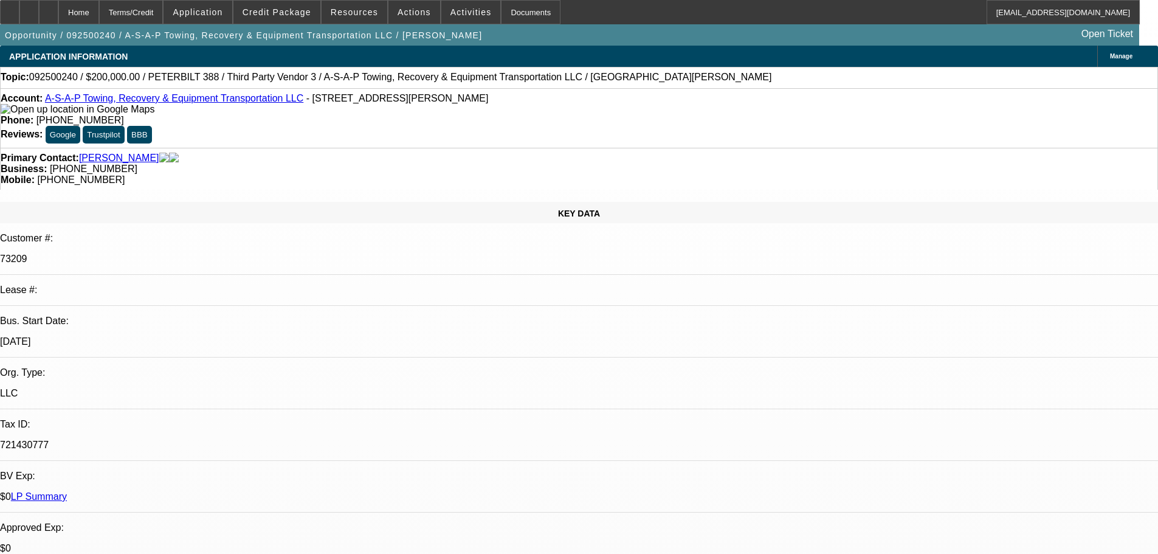
select select "0"
select select "2"
select select "0"
select select "6"
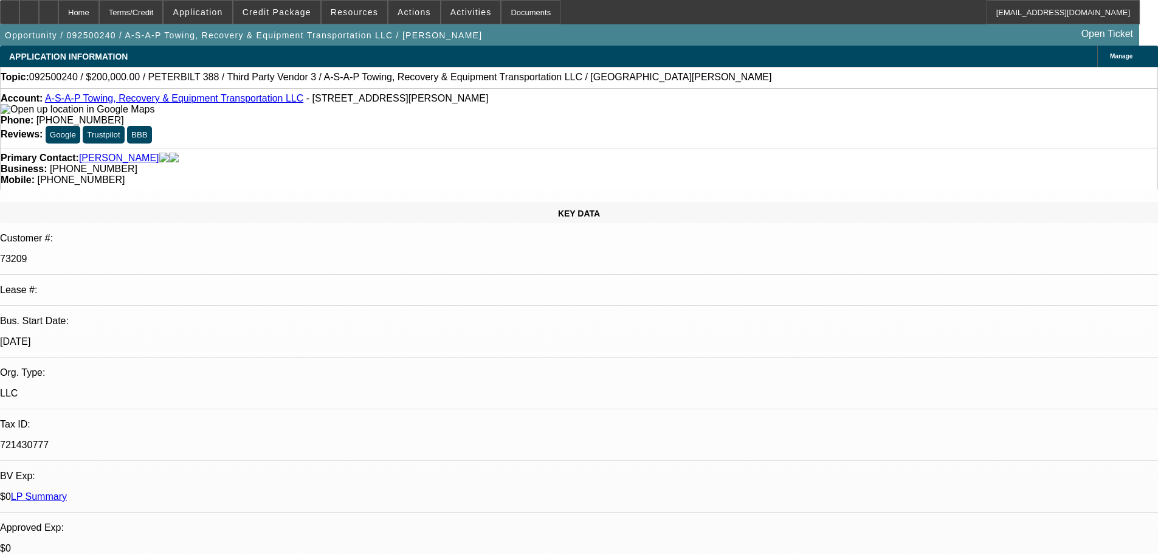
select select "0"
select select "2"
select select "0"
select select "6"
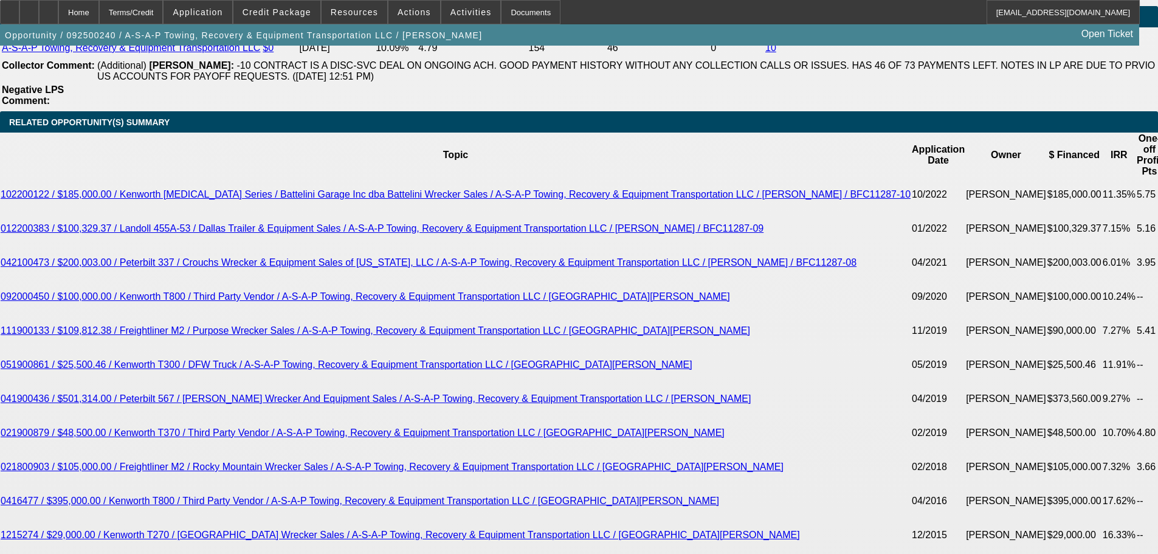
scroll to position [2249, 0]
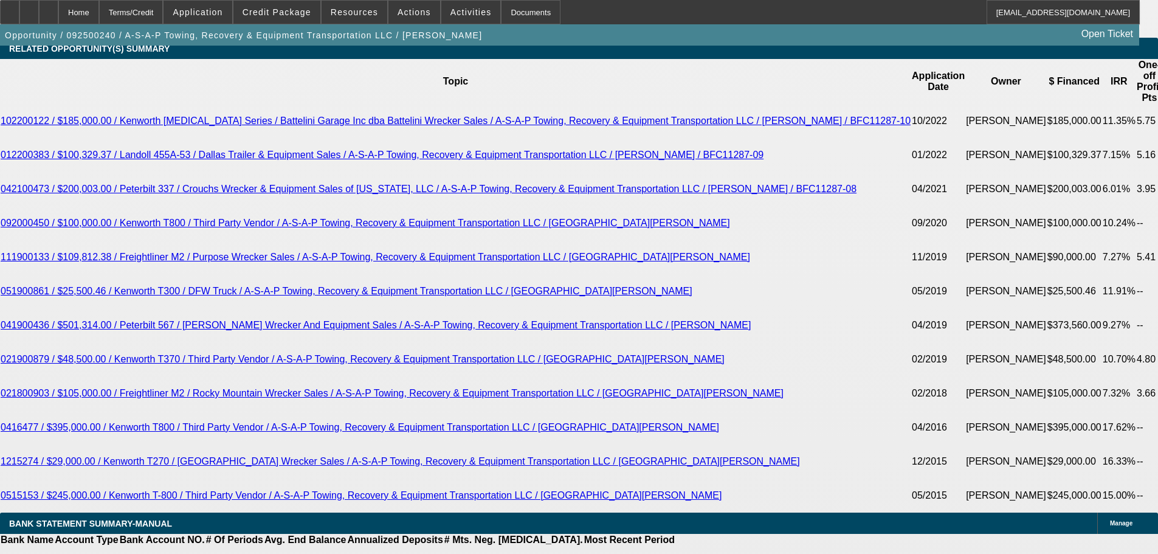
select select "3"
type input "UNKNOWN"
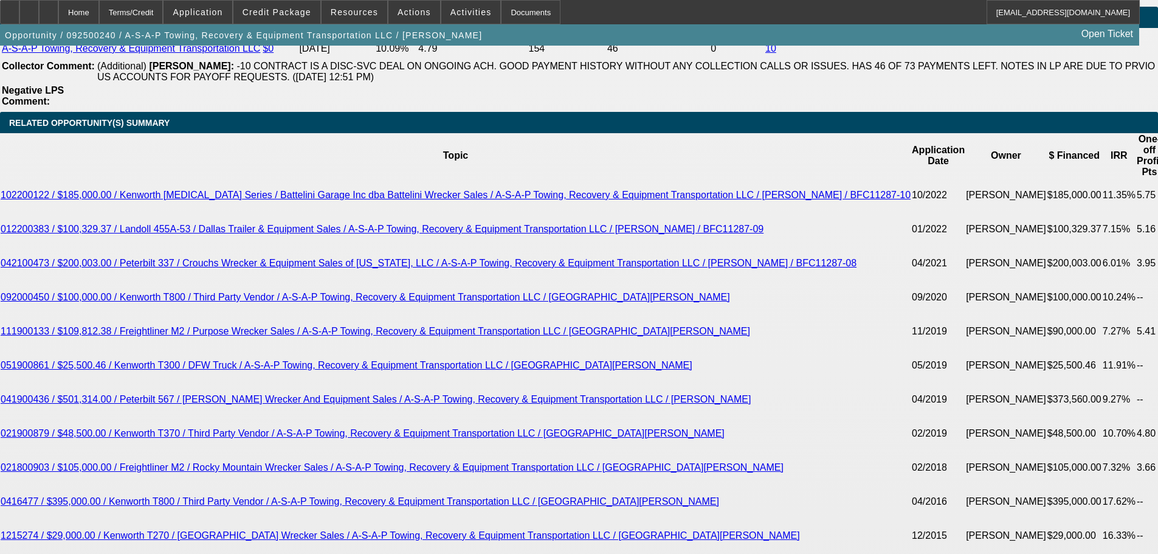
scroll to position [2006, 0]
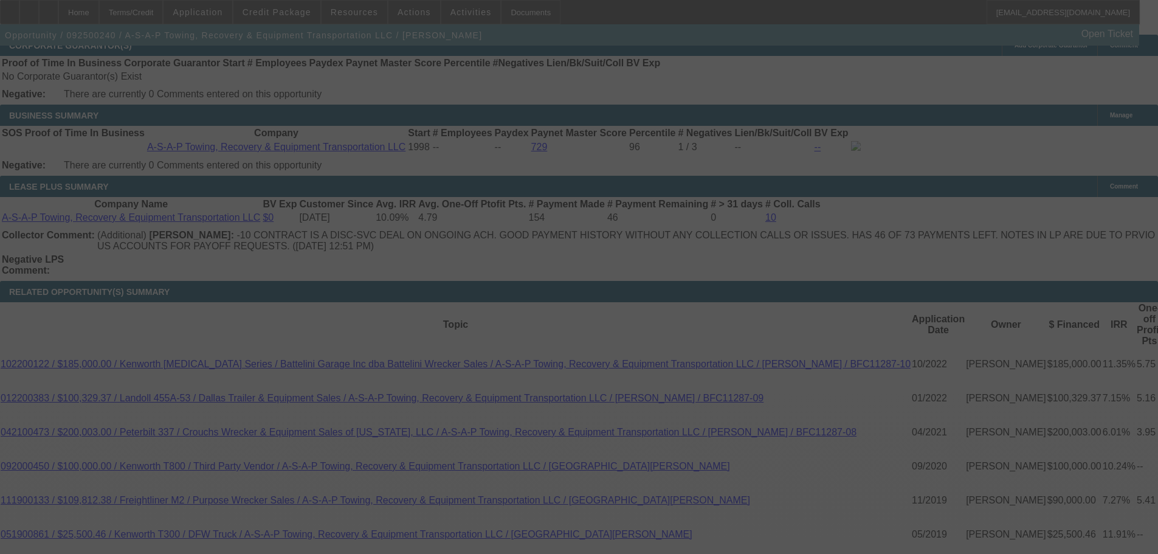
select select "0"
select select "3"
select select "0"
select select "6"
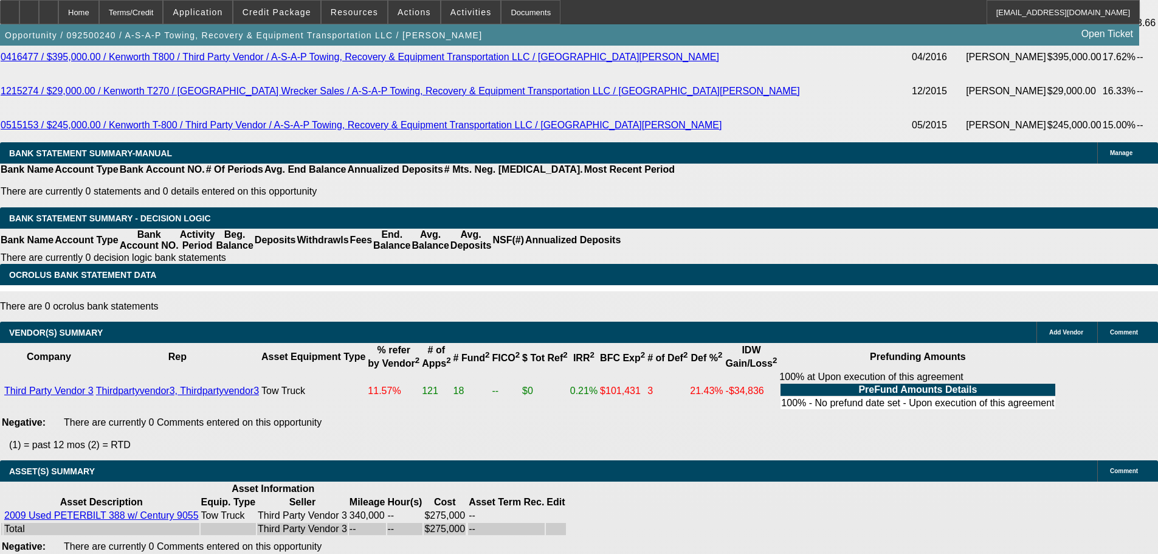
scroll to position [2620, 0]
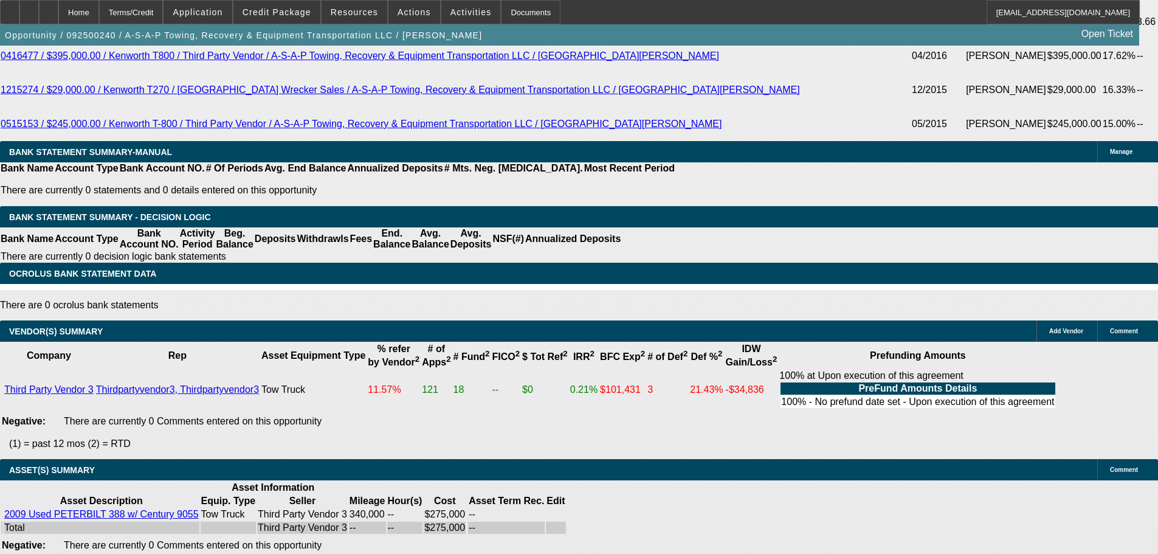
select select "9"
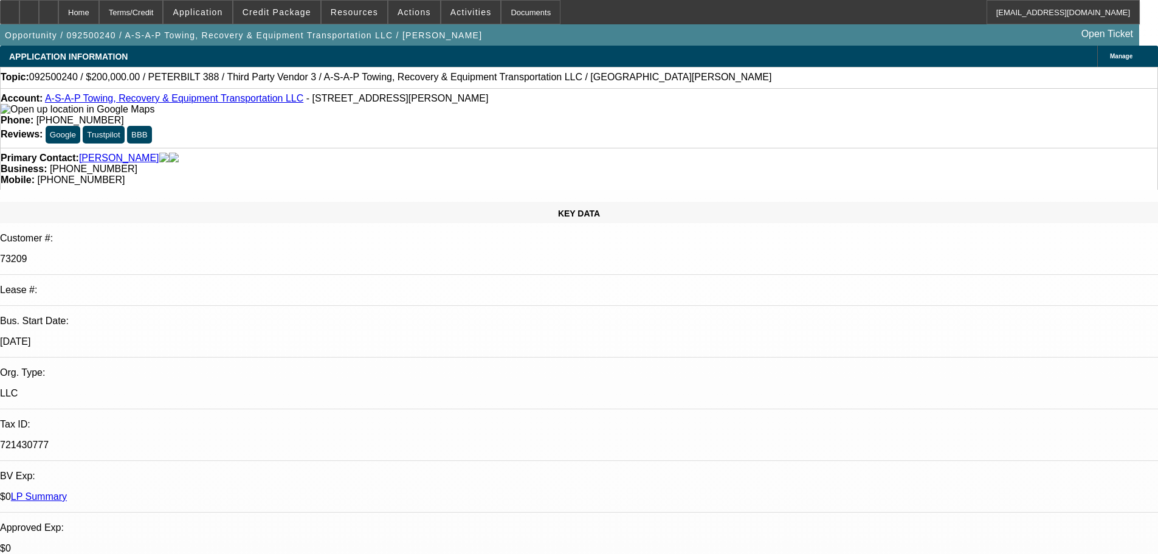
type input "[DATE]"
type input "246337"
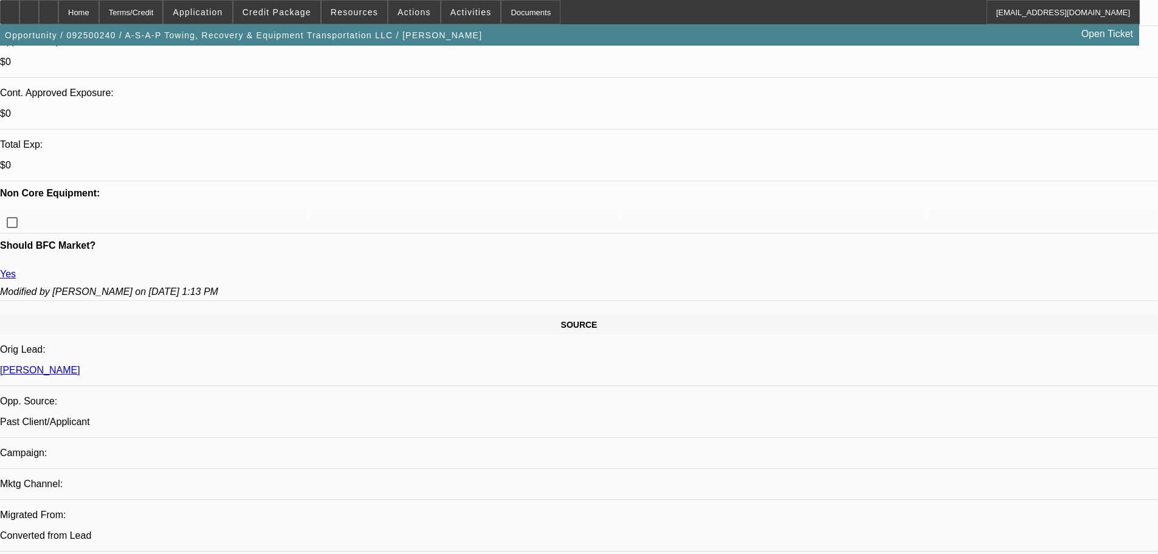
scroll to position [547, 0]
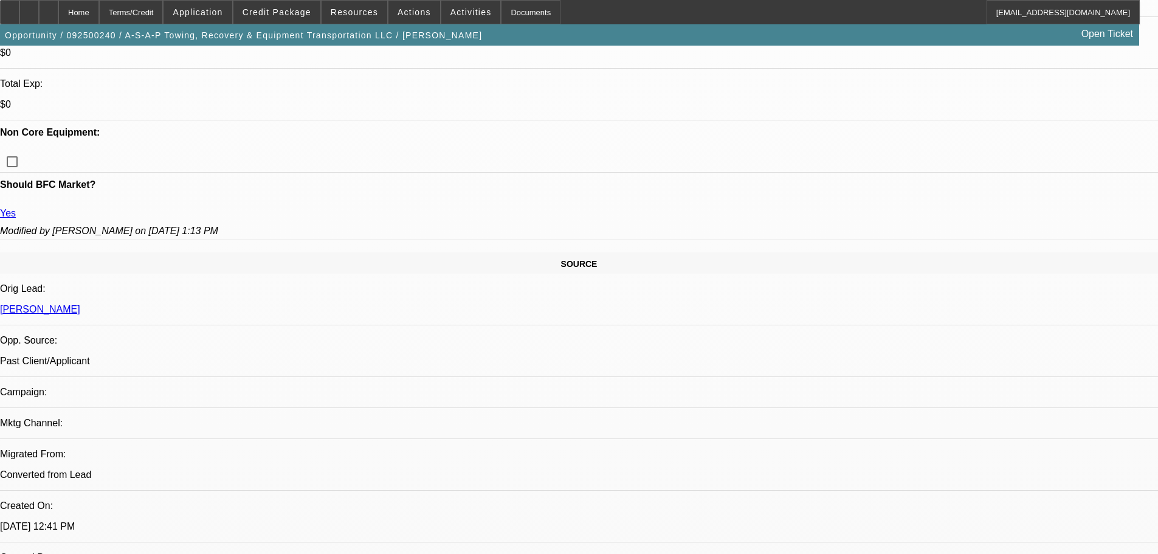
type input "246337"
drag, startPoint x: 877, startPoint y: 269, endPoint x: 1019, endPoint y: 261, distance: 141.8
type input "$250.00"
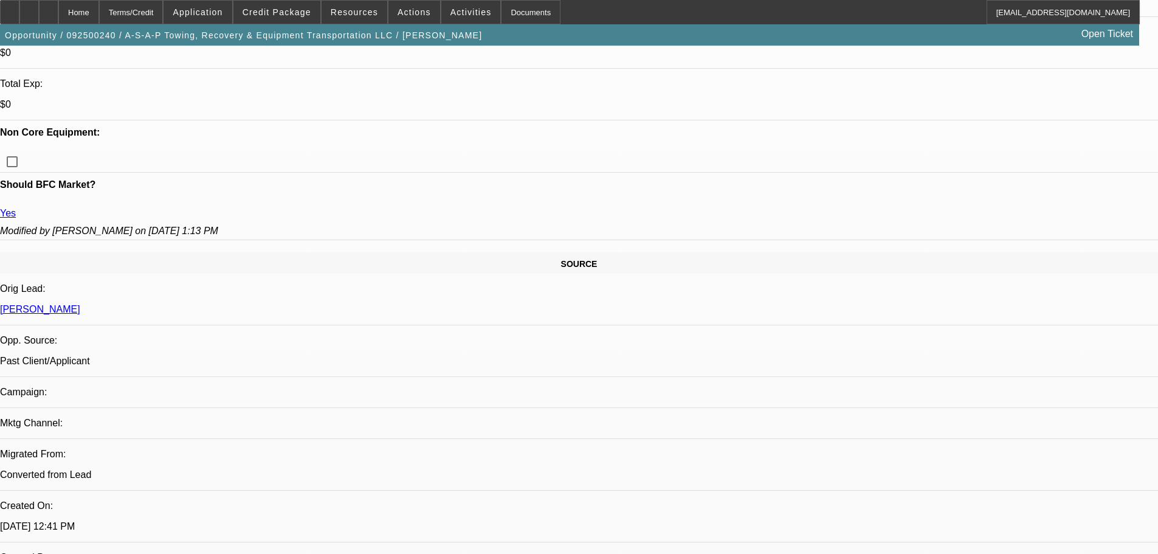
type input "$200.00"
type input "Vehicle Insurance Fee"
click at [1029, 270] on span "10" at bounding box center [1033, 263] width 22 height 22
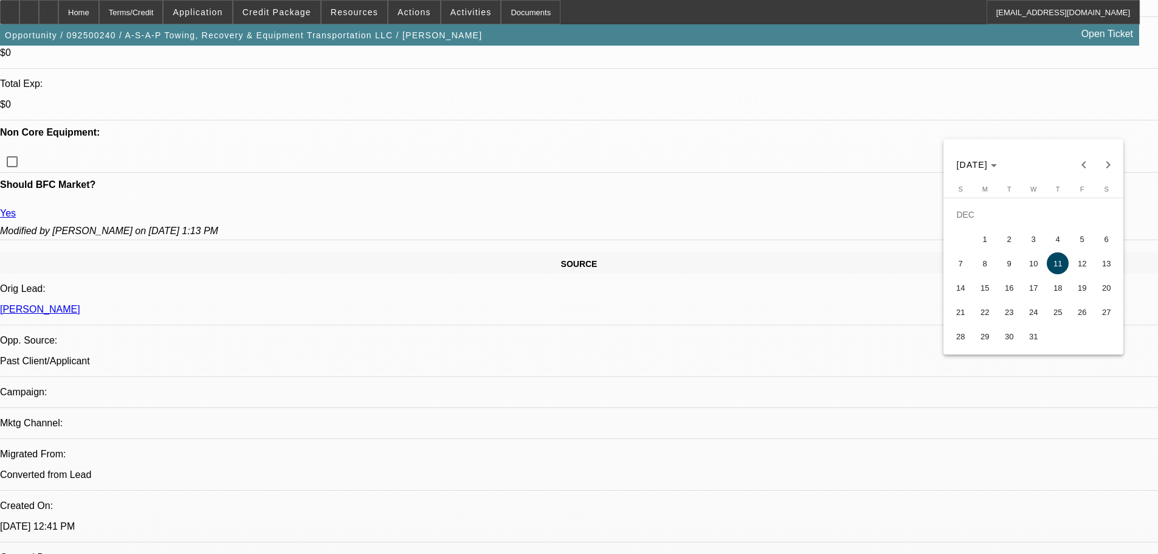
type input "12/10/2025"
click at [1036, 310] on span "10" at bounding box center [1033, 311] width 22 height 22
type input "12/10/2025"
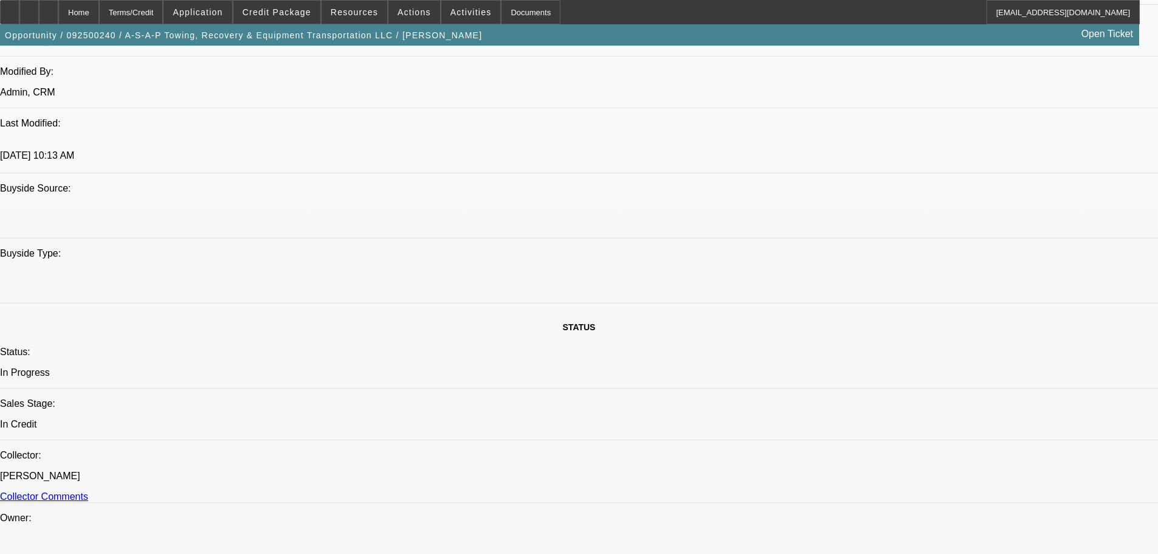
scroll to position [1094, 0]
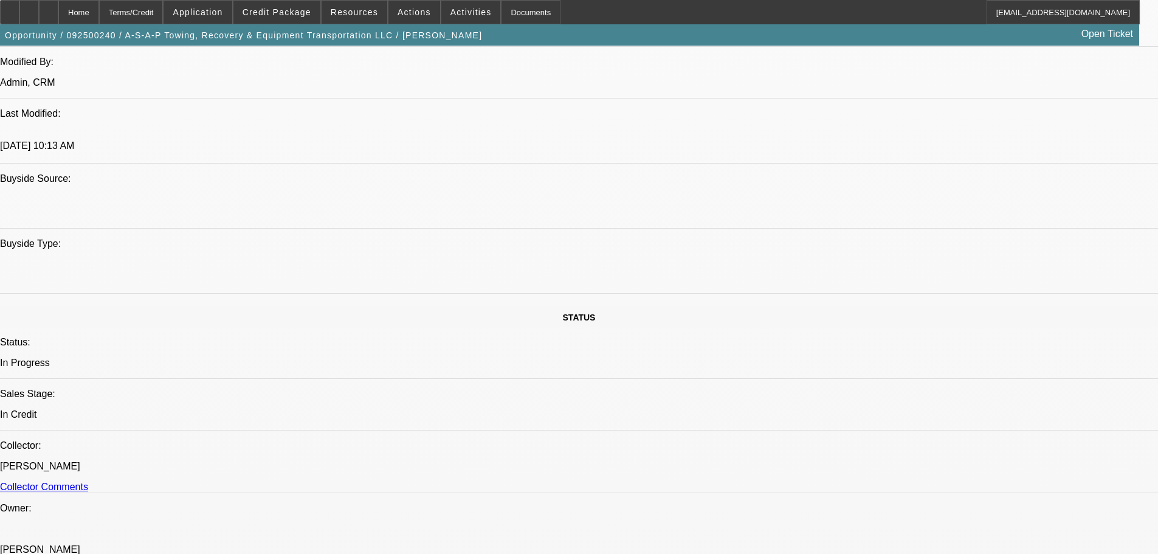
paste textarea "APPROVED BY FINPAC: Amount: $200,000.00. Approved Term: 72 months. Residual: $1…"
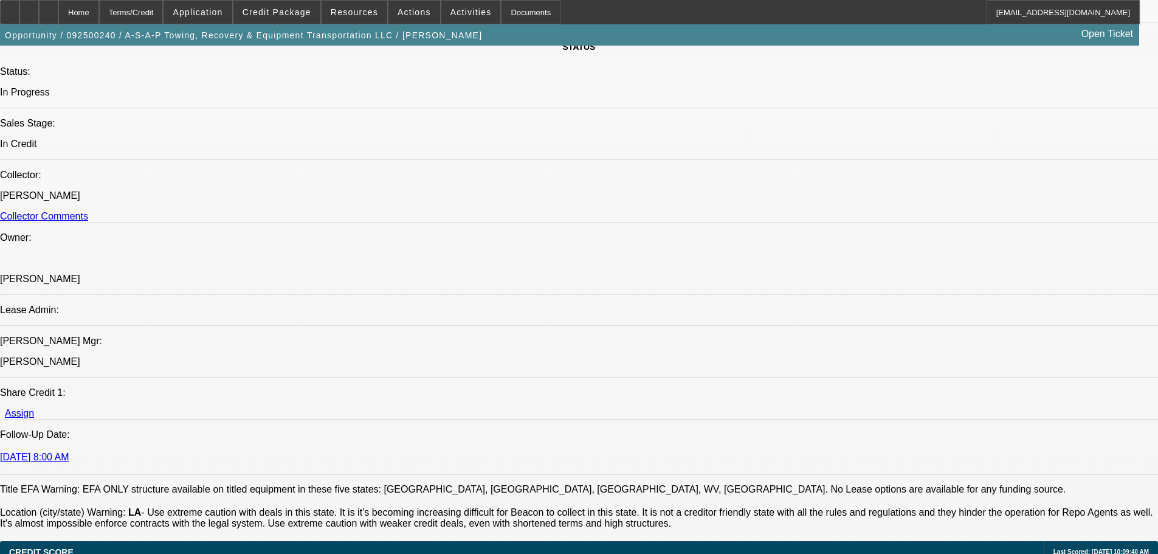
scroll to position [1337, 0]
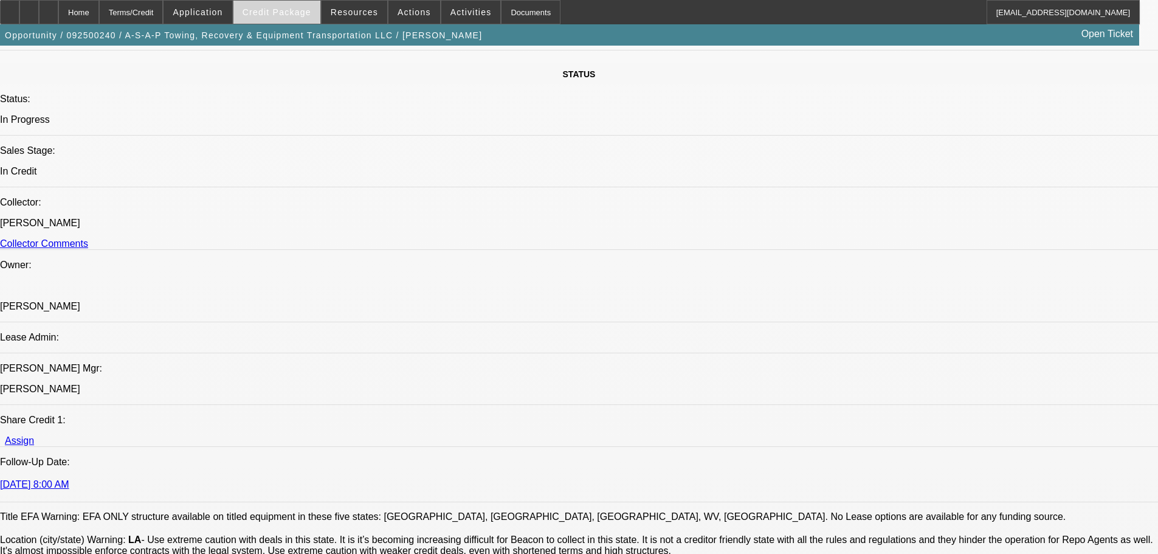
type textarea "APPROVED BY FINPAC: Amount: $200,000.00. Approved Term: 72 months. Residual: $1…"
click at [269, 12] on span "Credit Package" at bounding box center [276, 12] width 69 height 10
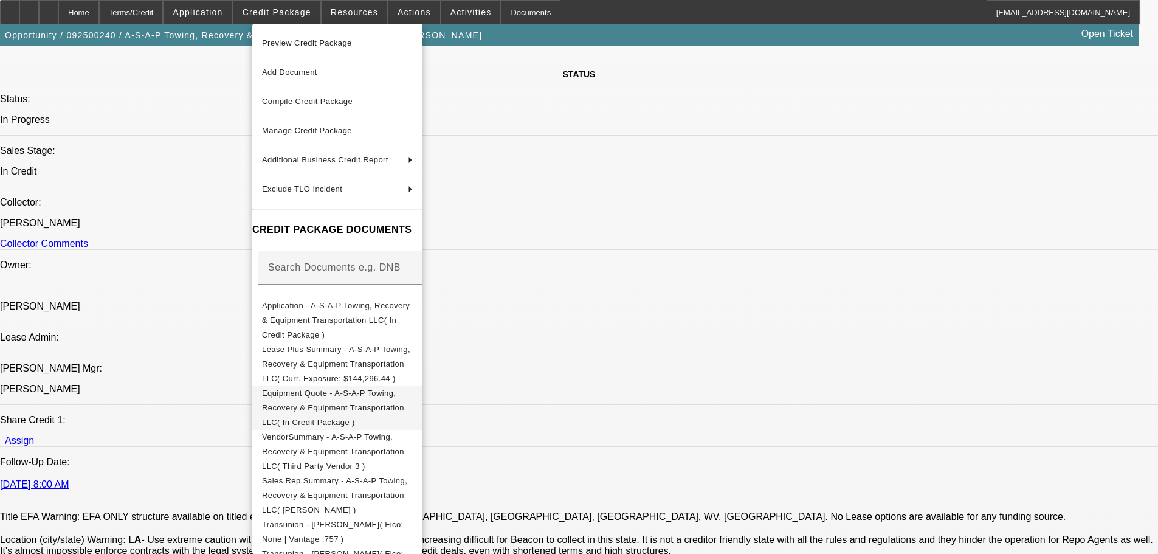
click at [315, 386] on span "Equipment Quote - A-S-A-P Towing, Recovery & Equipment Transportation LLC( In C…" at bounding box center [337, 408] width 151 height 44
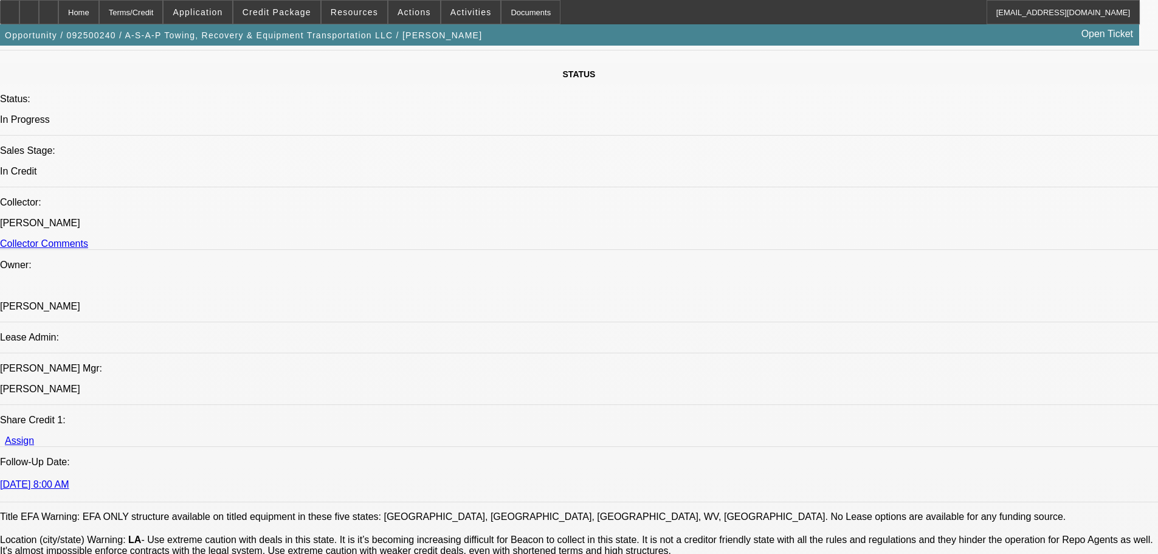
paste textarea "Asset Review. Equipment Condition Report & Photos. Equipment Invoice - Bill of …"
type textarea "Asset Review. Equipment Condition Report & Photos. Equipment Invoice - Bill of …"
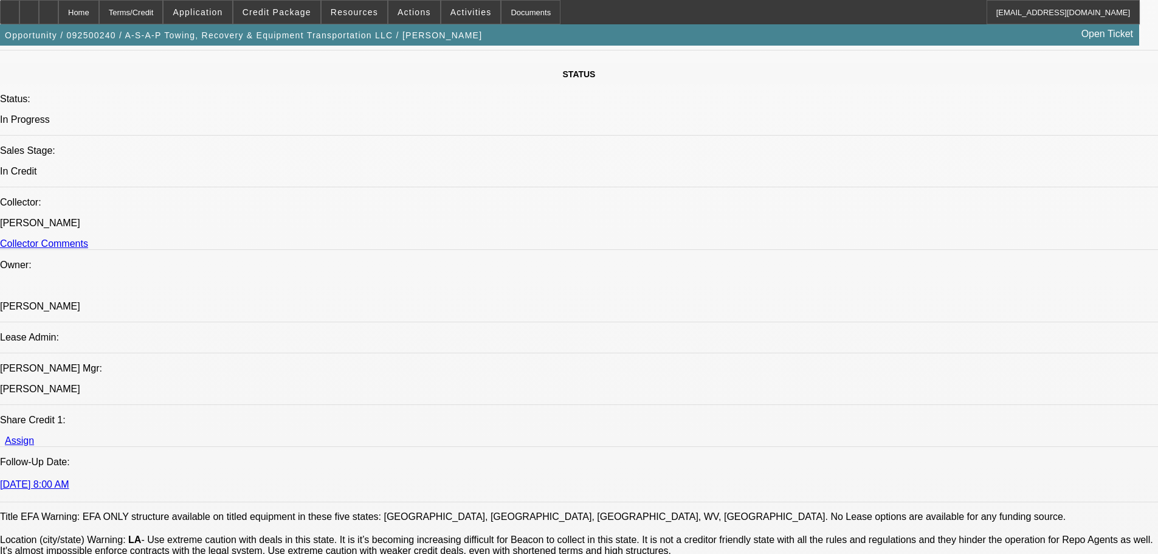
type input "11:00"
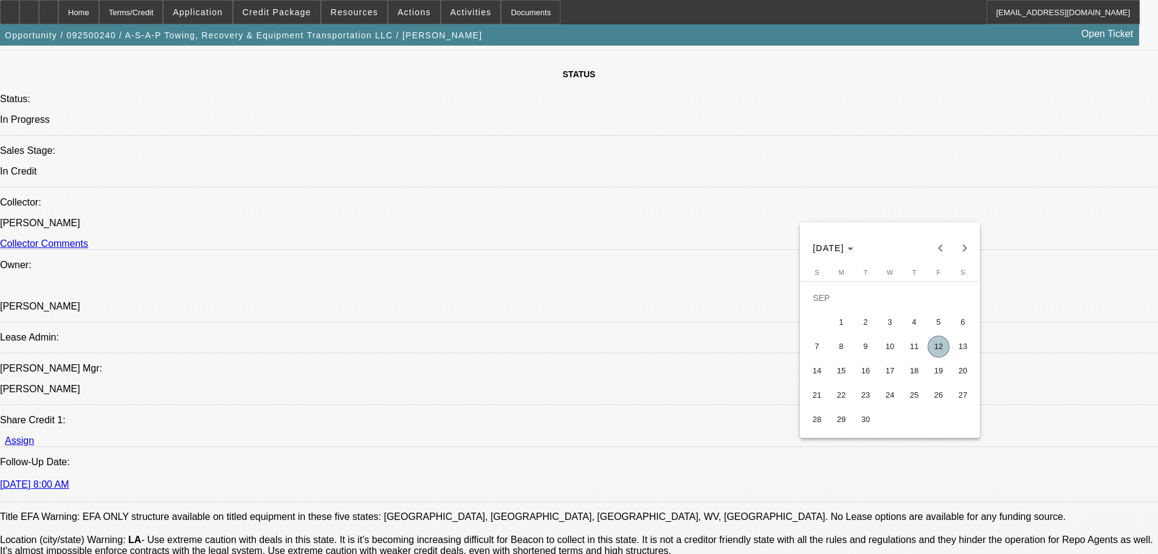
click at [940, 351] on span "12" at bounding box center [938, 346] width 22 height 22
type input "9/12/2025"
drag, startPoint x: 991, startPoint y: 456, endPoint x: 978, endPoint y: 445, distance: 16.8
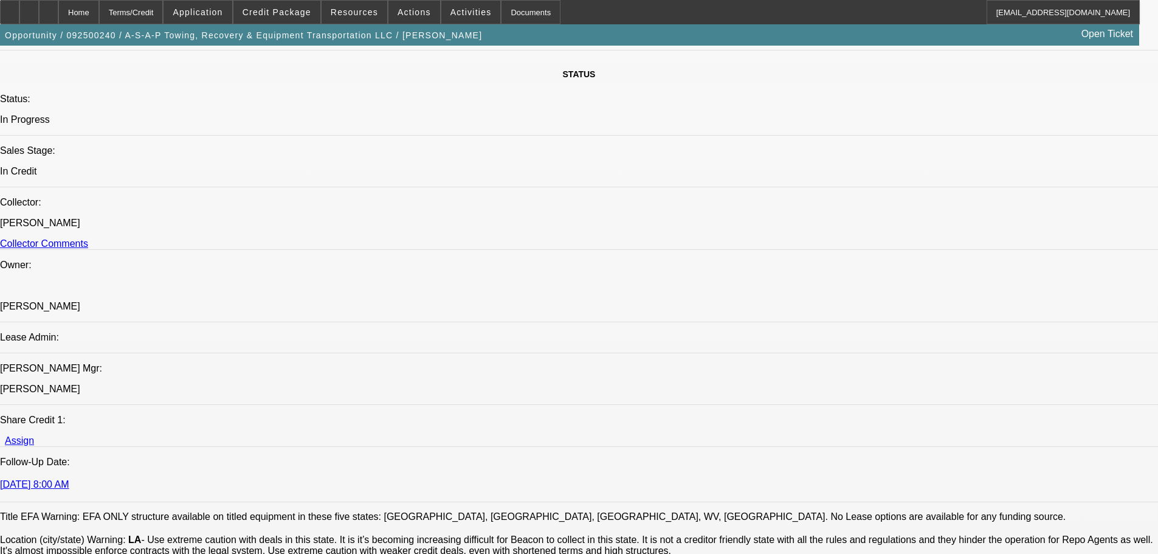
type input "10:22"
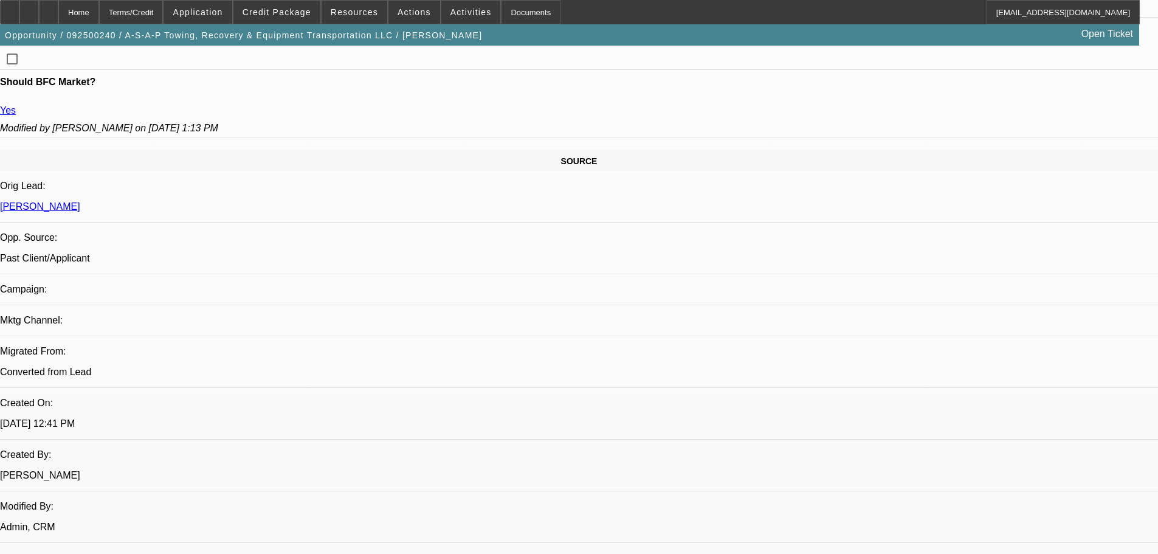
scroll to position [608, 0]
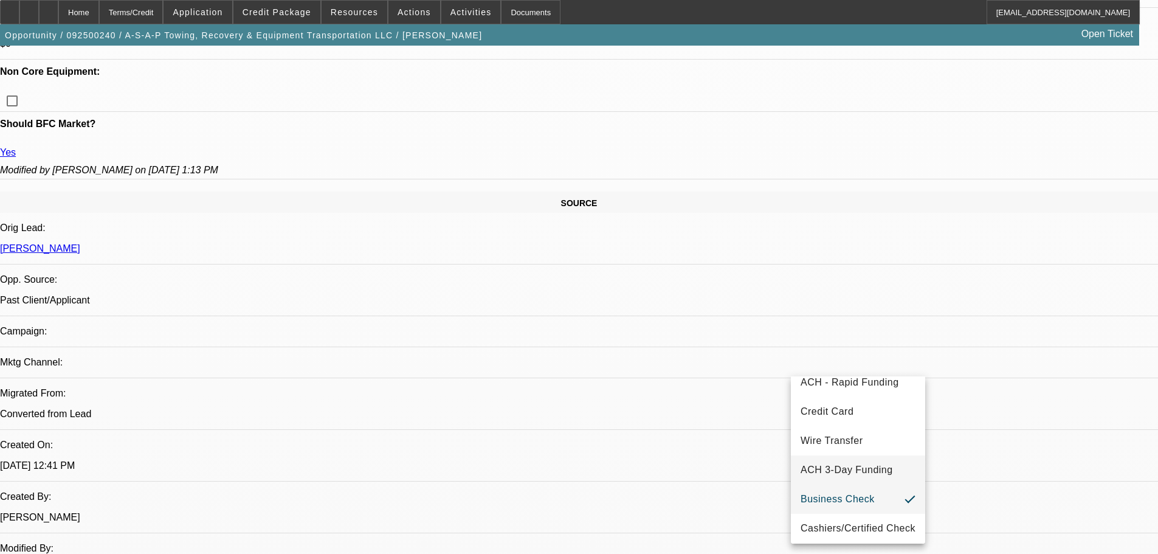
scroll to position [24, 0]
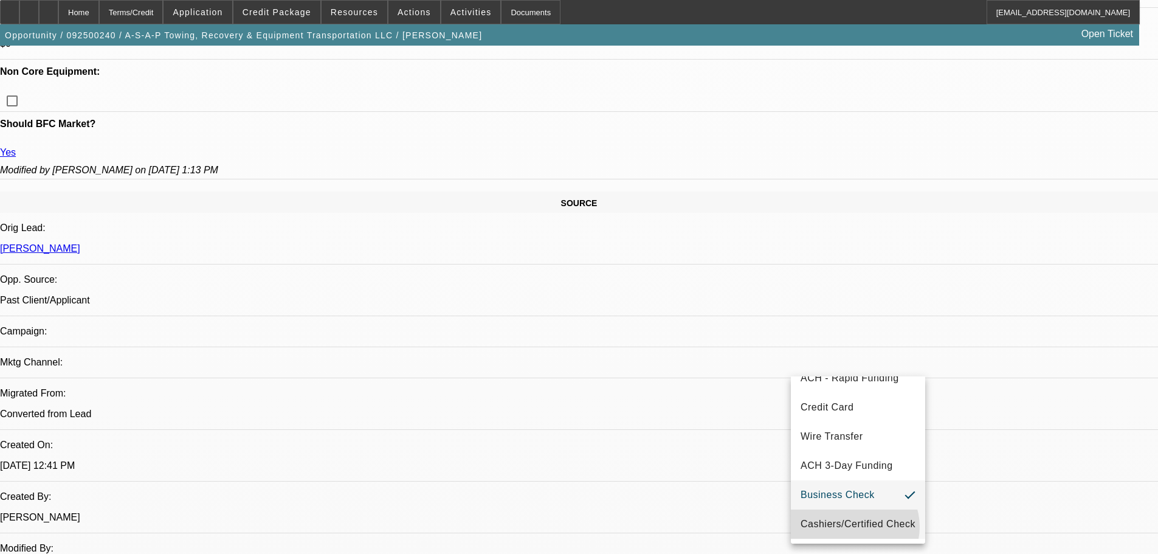
click at [854, 520] on span "Cashiers/Certified Check" at bounding box center [857, 524] width 115 height 15
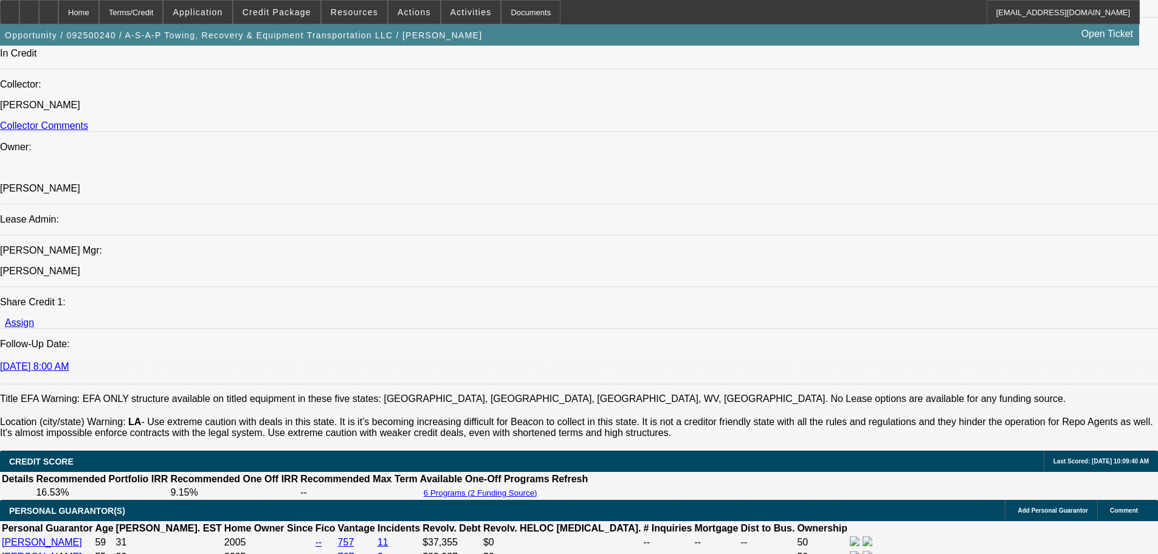
scroll to position [1519, 0]
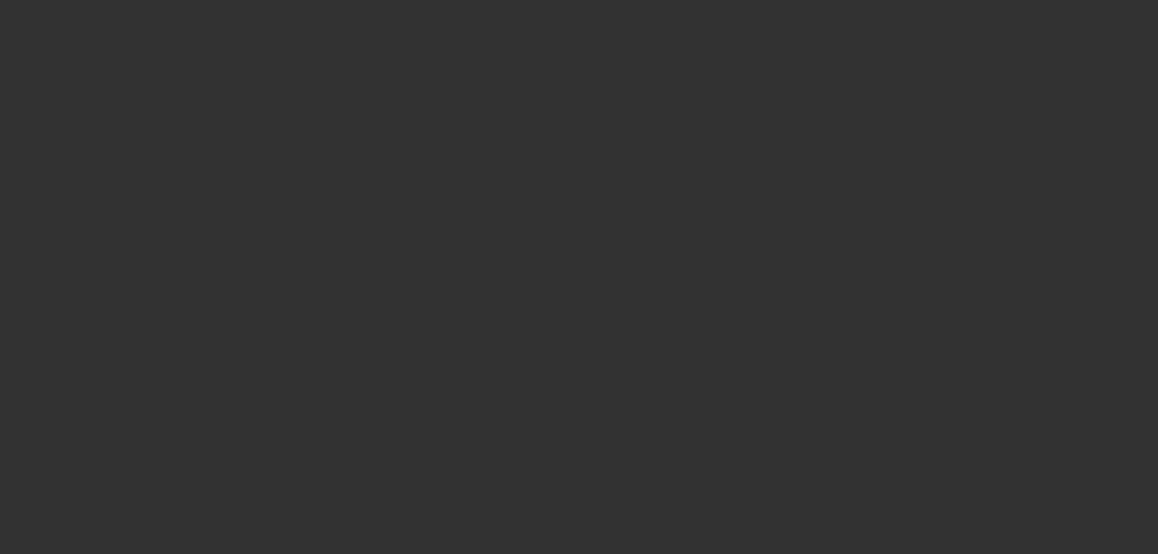
scroll to position [0, 0]
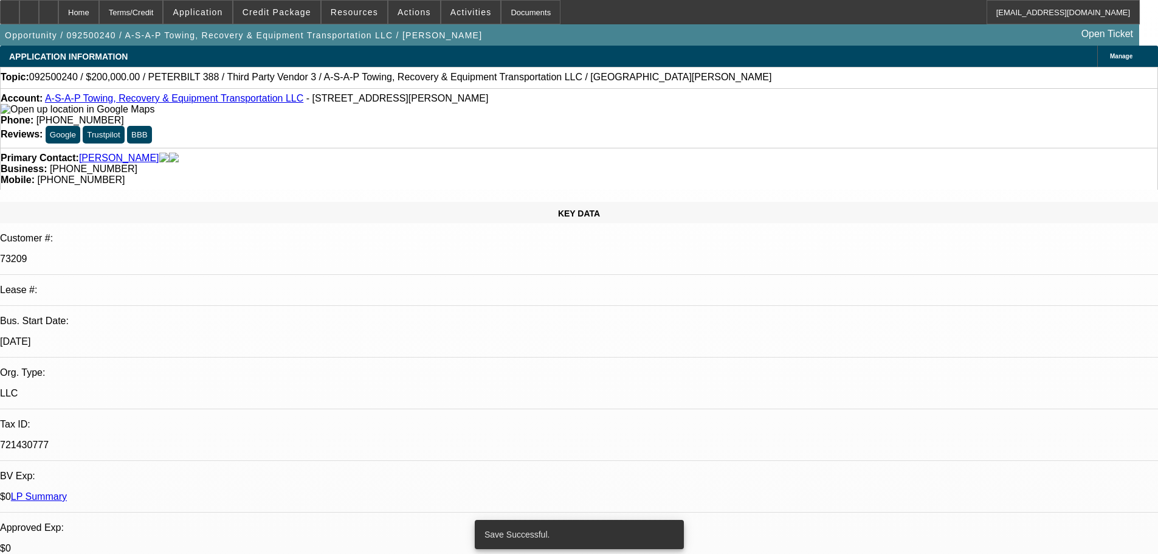
select select "0"
select select "3"
select select "0"
select select "6"
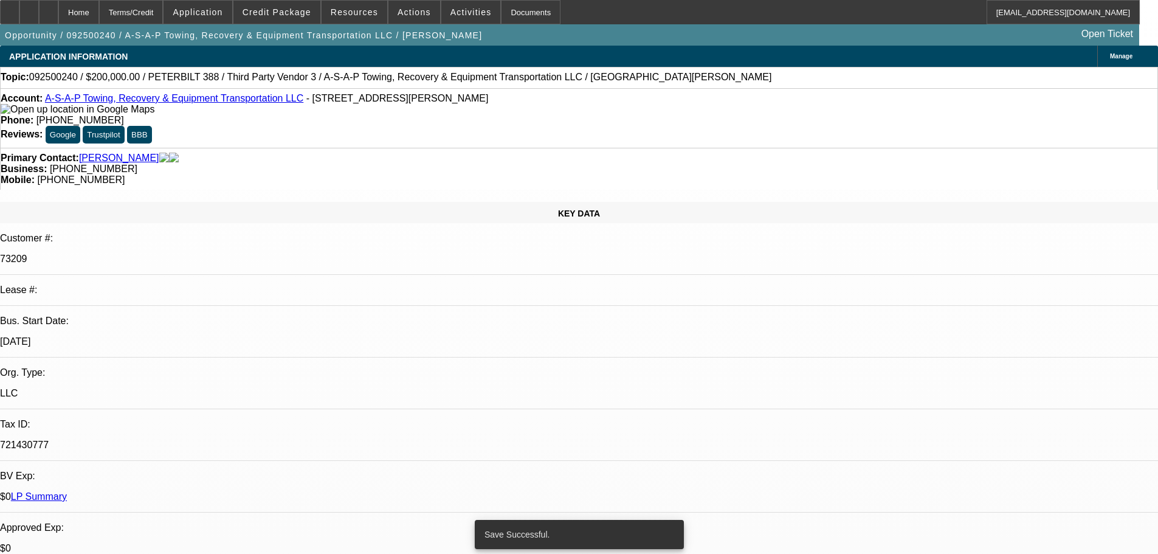
select select "0"
select select "3"
select select "0"
select select "6"
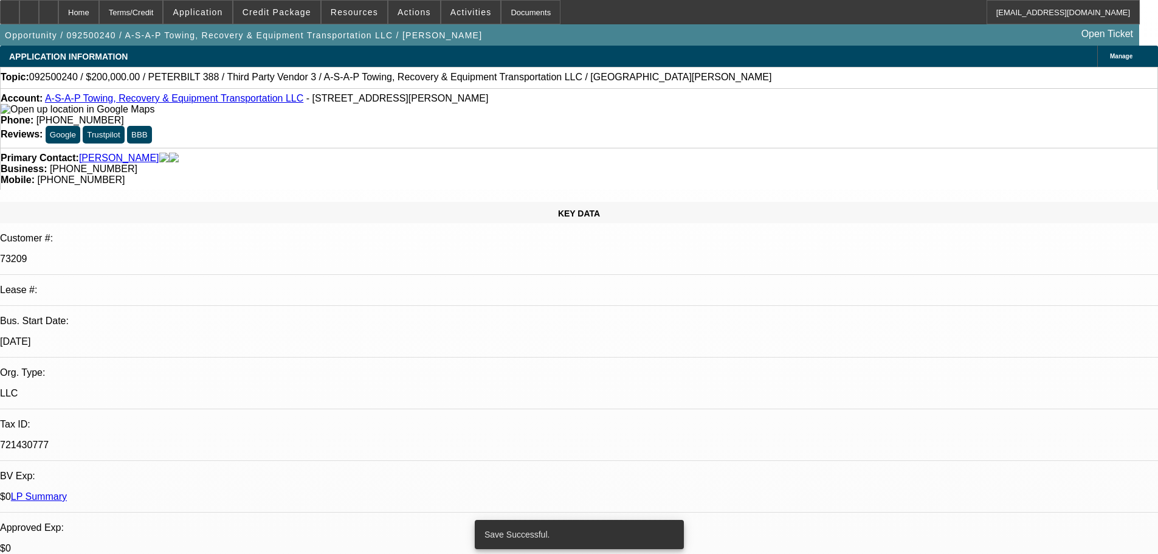
select select "0"
select select "2"
select select "0"
select select "6"
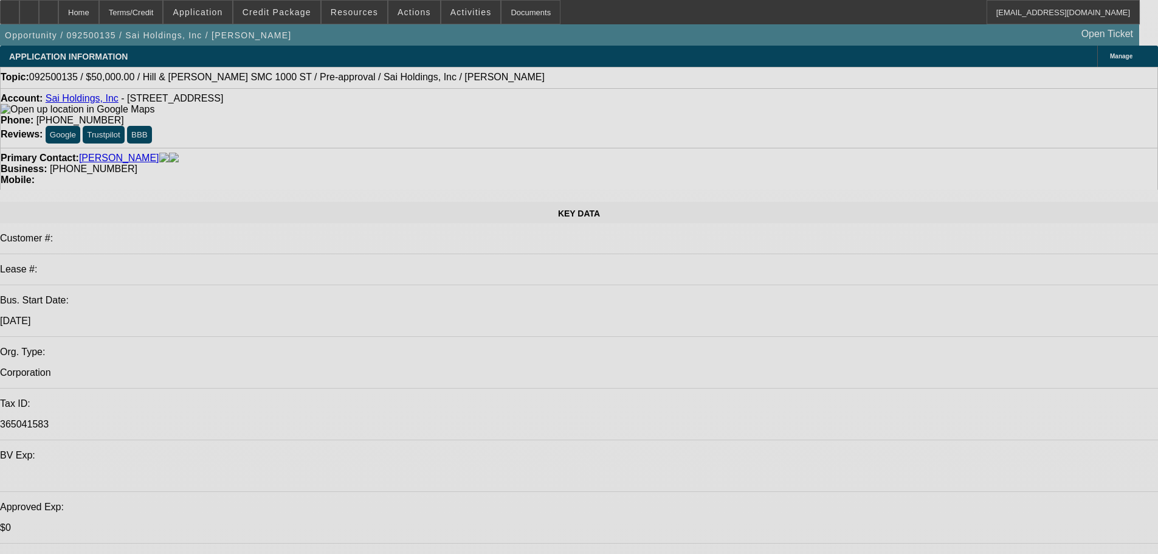
select select "0"
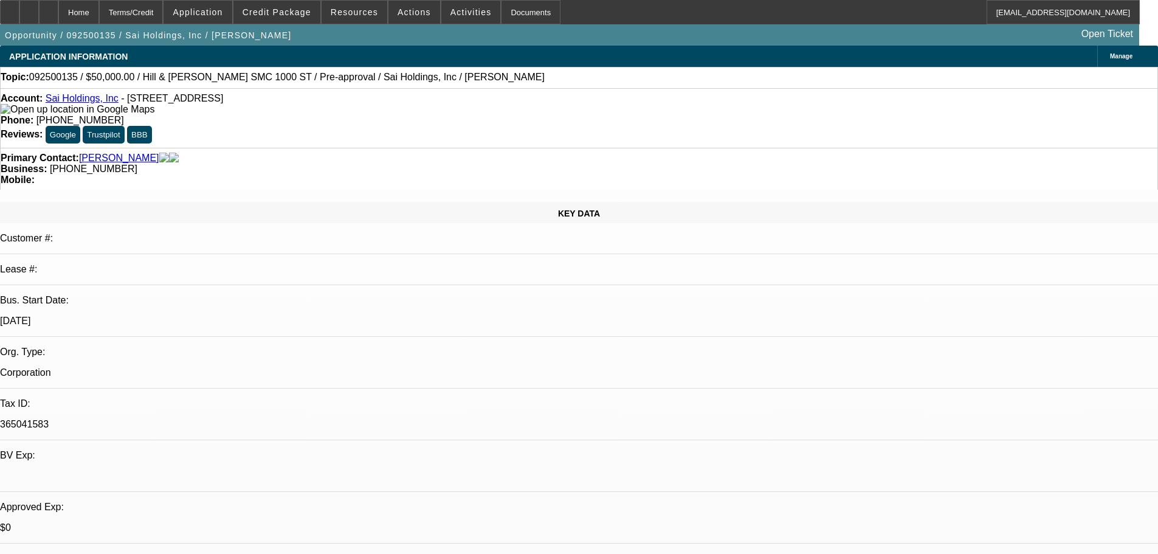
select select "0"
select select "2"
select select "0"
select select "6"
select select "0"
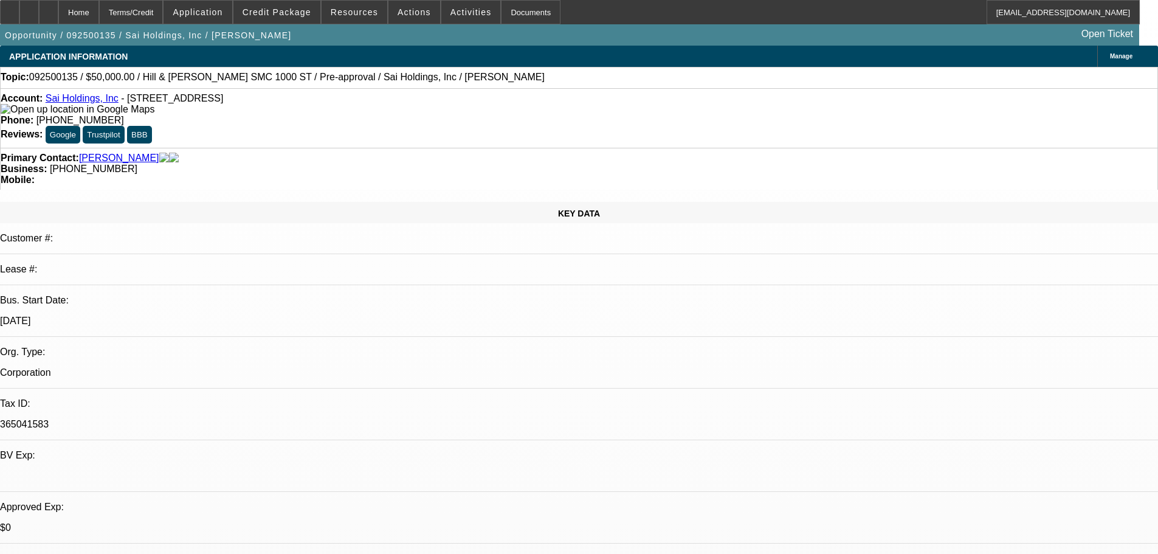
select select "0"
select select "2"
select select "0"
select select "6"
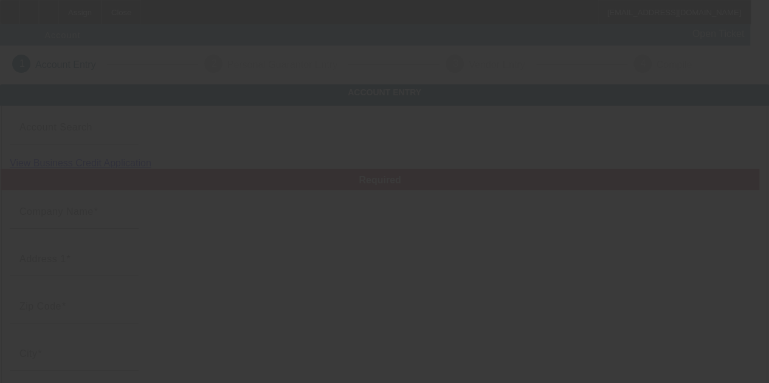
type input "Start business"
type input "[STREET_ADDRESS]"
type input "43235"
type input "Columbus"
type input "[PHONE_NUMBER]"
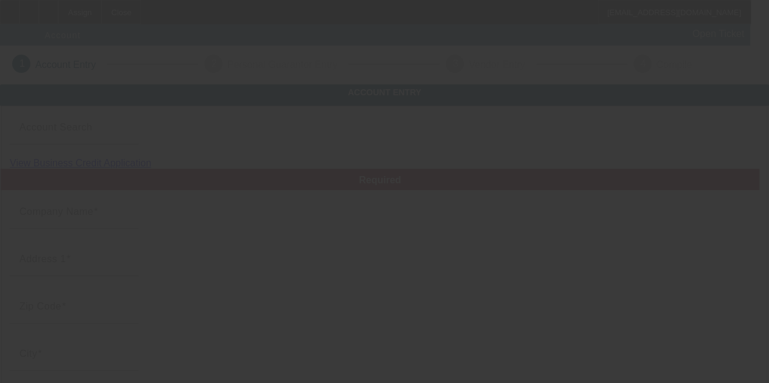
type input "6994 shorhill ln"
type input "[EMAIL_ADDRESS][DOMAIN_NAME]"
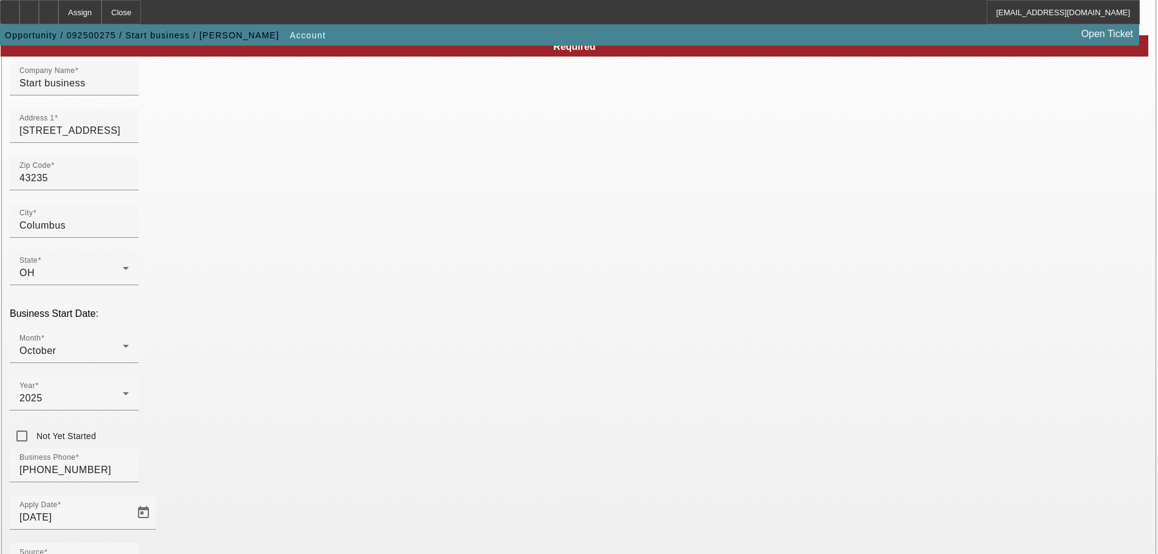
scroll to position [224, 0]
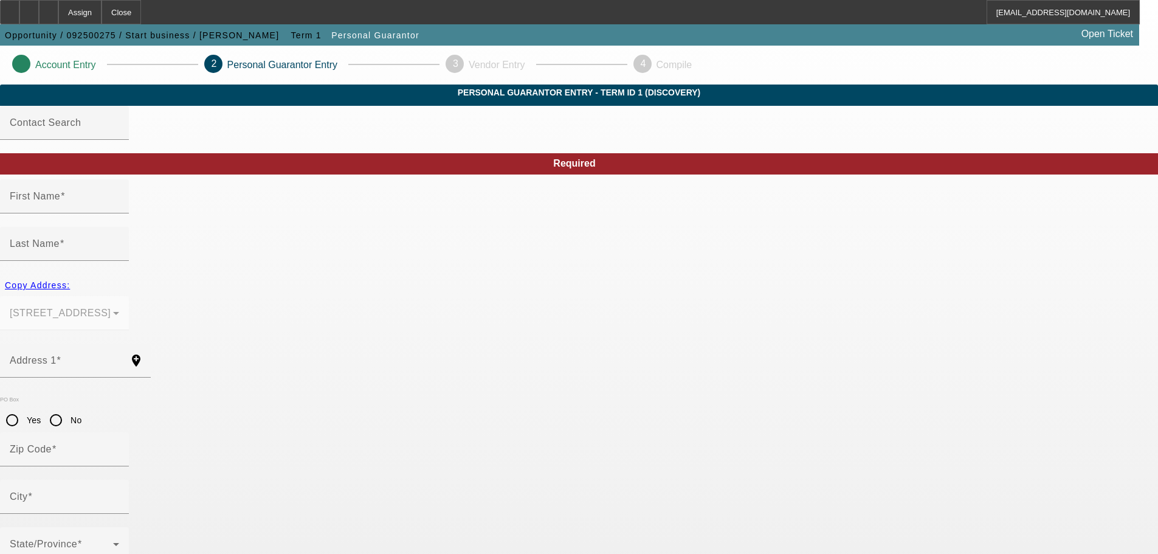
type input "[PERSON_NAME]"
type input "Bribech"
type input "[STREET_ADDRESS]"
radio input "true"
type input "43235"
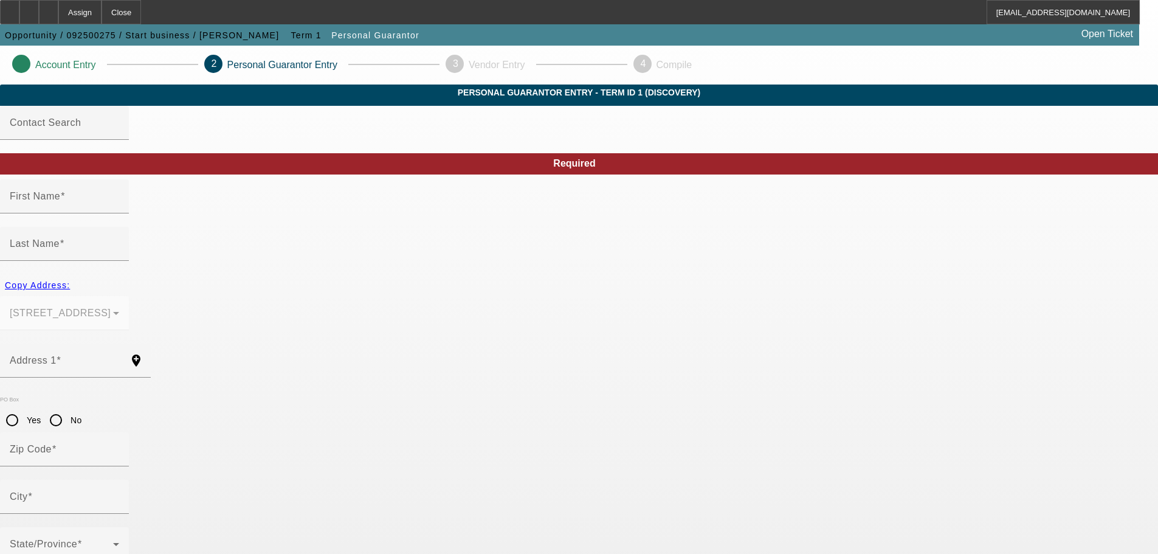
type input "Columbus"
type input "[PHONE_NUMBER]"
type input "100"
type input "283-08-6163"
type input "[EMAIL_ADDRESS][DOMAIN_NAME]"
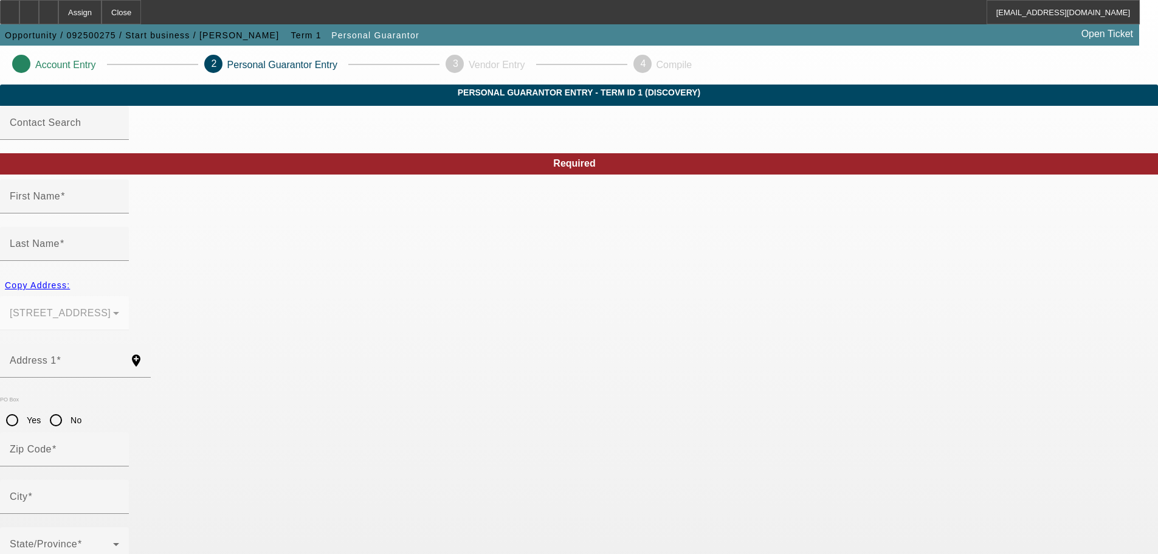
type input "6994 shorhill ln"
type input "[PHONE_NUMBER]"
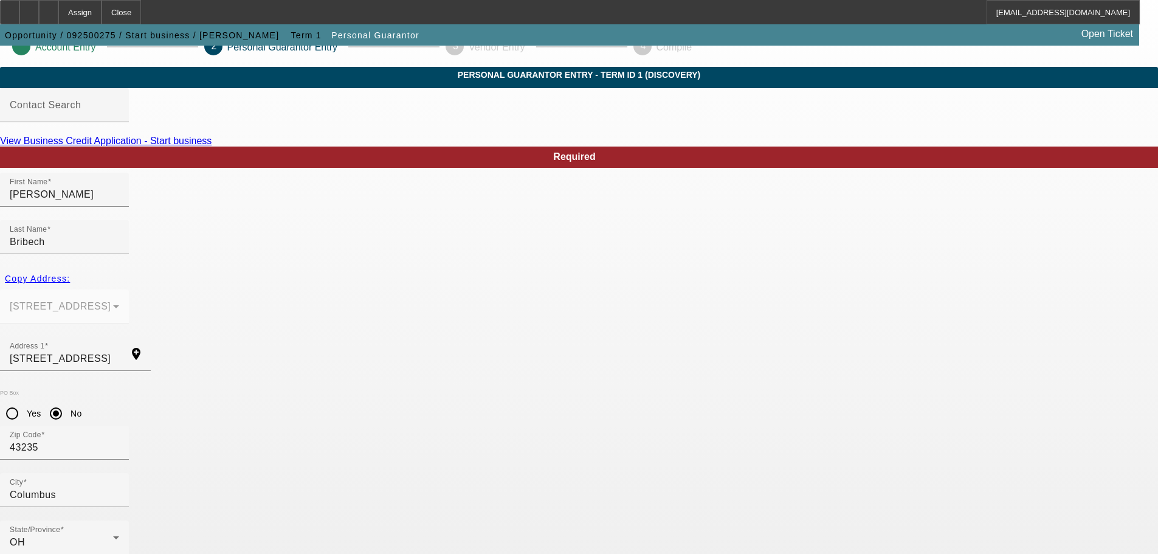
scroll to position [41, 0]
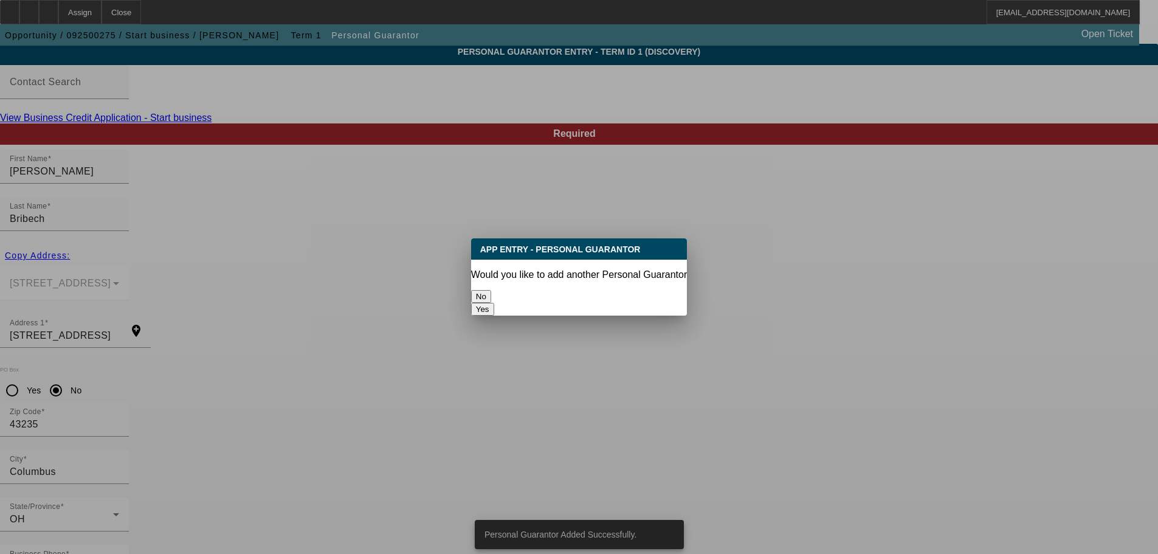
scroll to position [0, 0]
click at [491, 291] on button "No" at bounding box center [481, 296] width 20 height 13
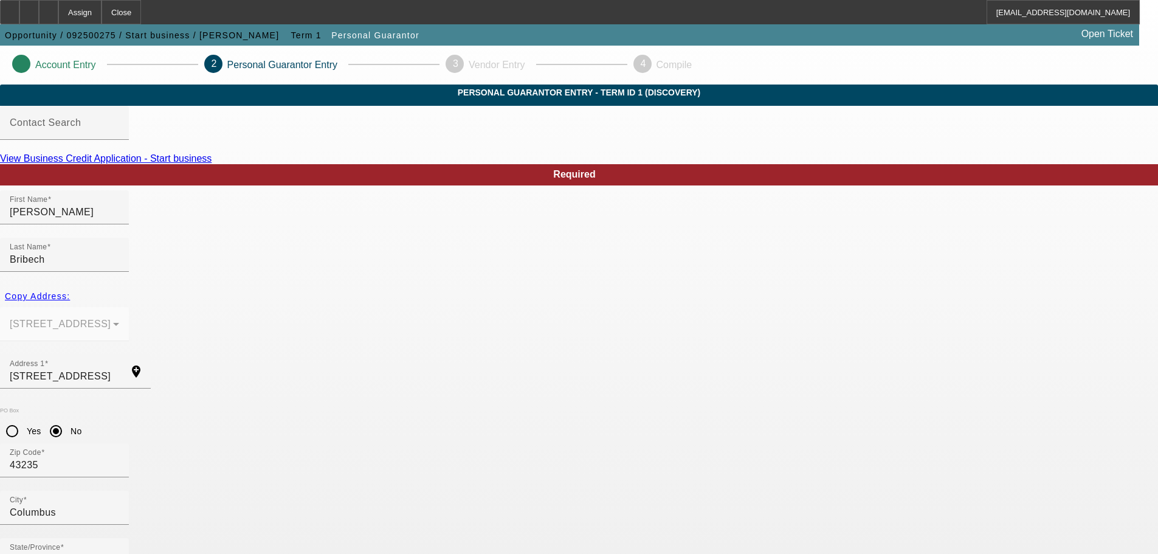
scroll to position [41, 0]
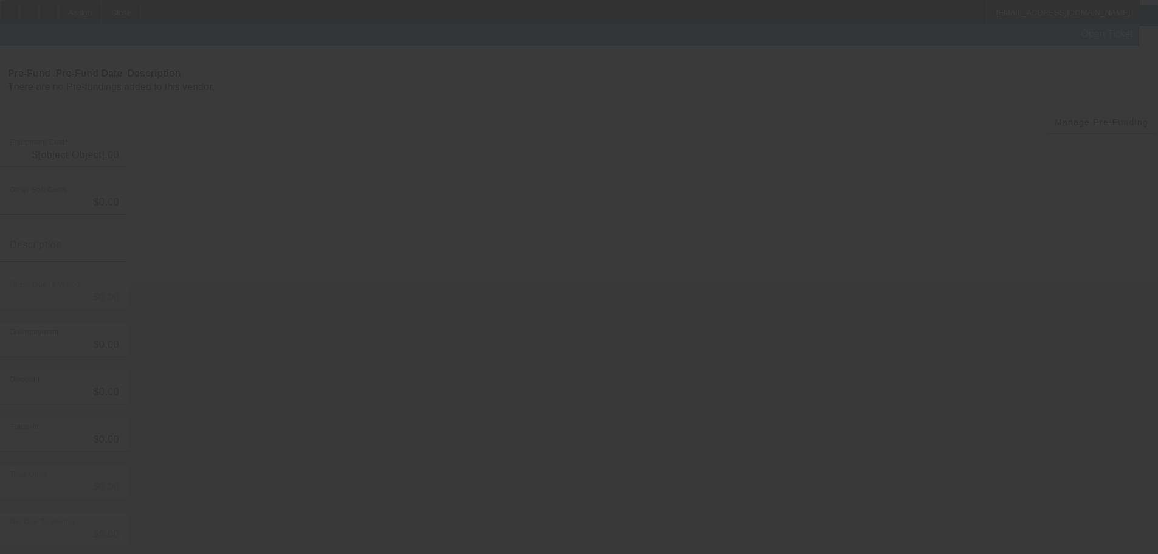
type input "$38,000.00"
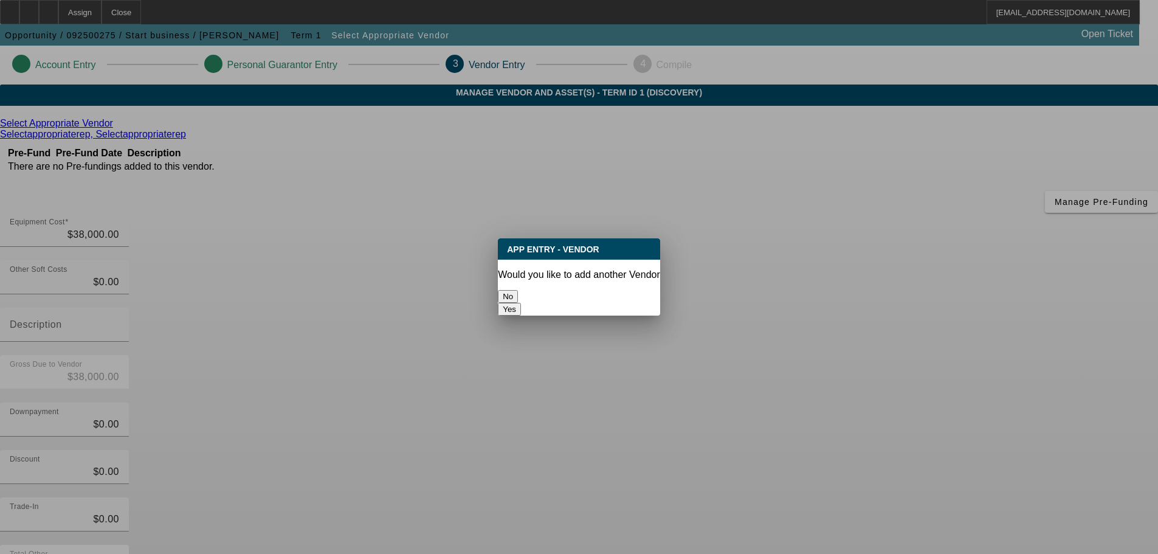
click at [518, 290] on button "No" at bounding box center [508, 296] width 20 height 13
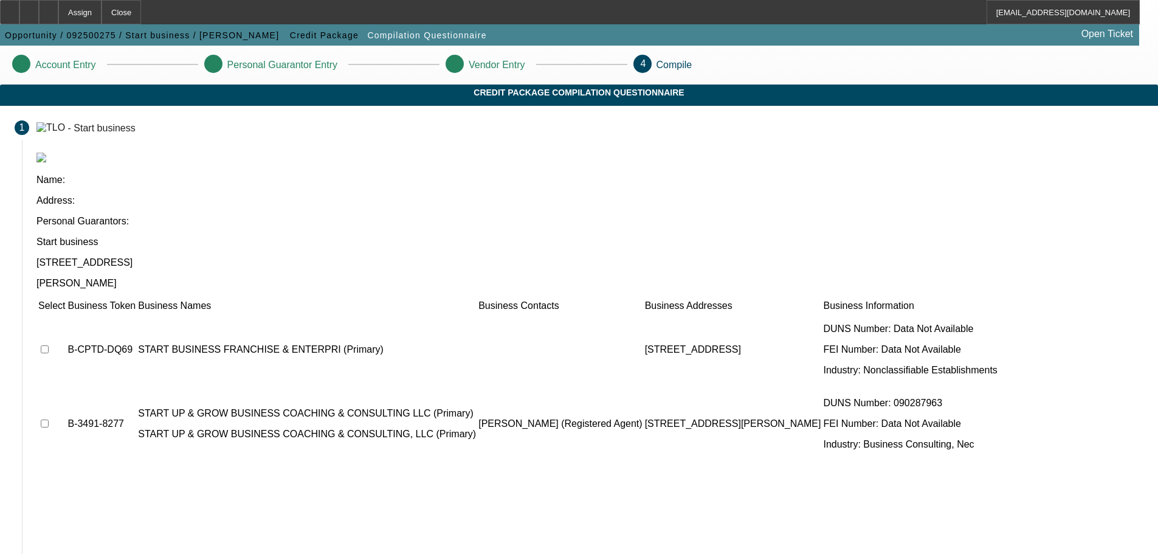
click at [49, 345] on input "checkbox" at bounding box center [45, 349] width 8 height 8
checkbox input "true"
click at [49, 383] on input "checkbox" at bounding box center [45, 423] width 8 height 8
checkbox input "false"
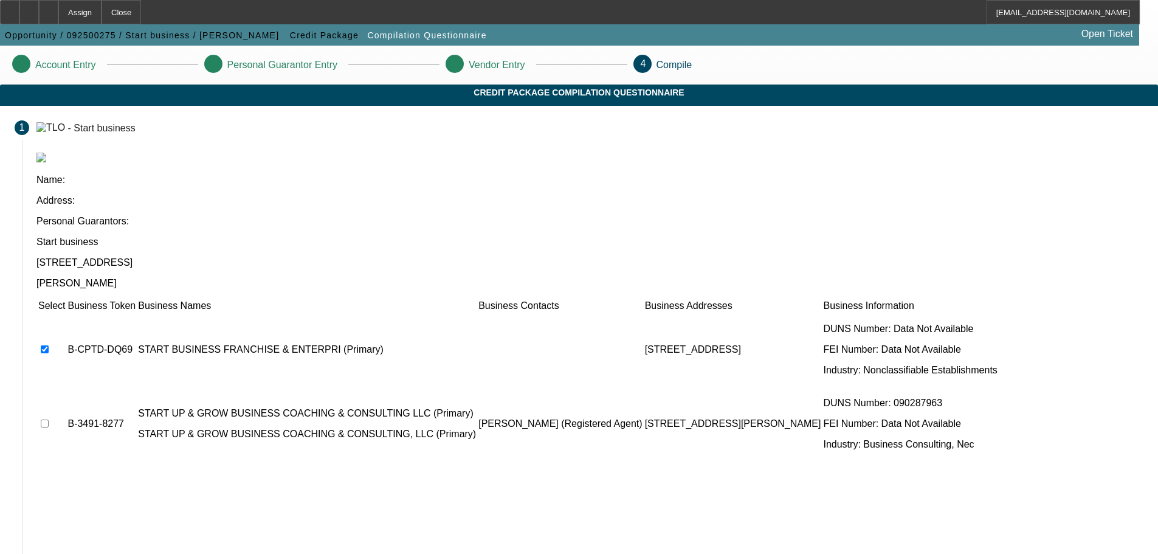
click at [49, 345] on input "checkbox" at bounding box center [45, 349] width 8 height 8
checkbox input "false"
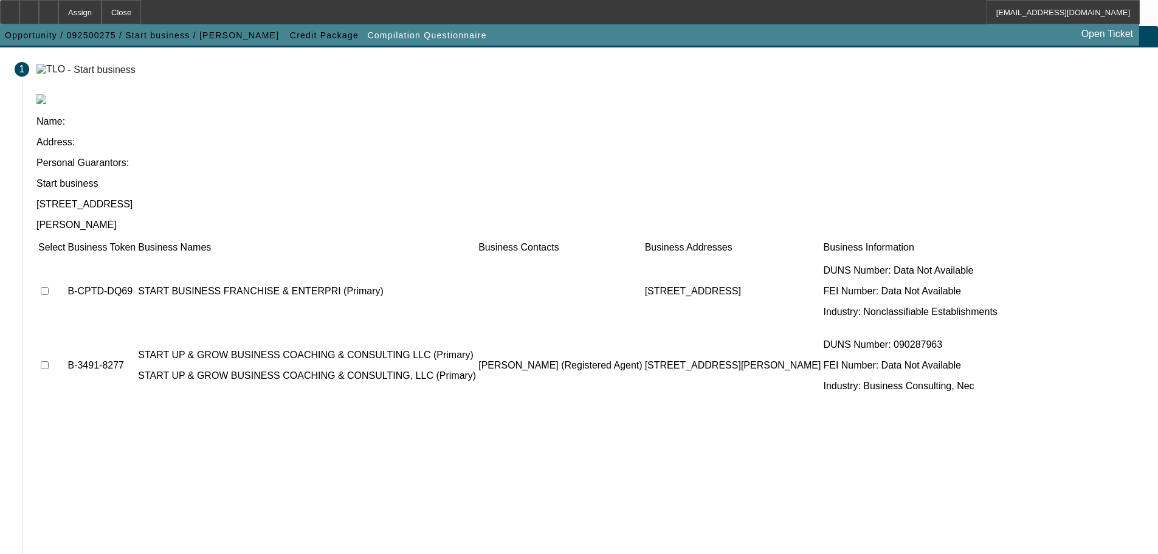
scroll to position [75, 0]
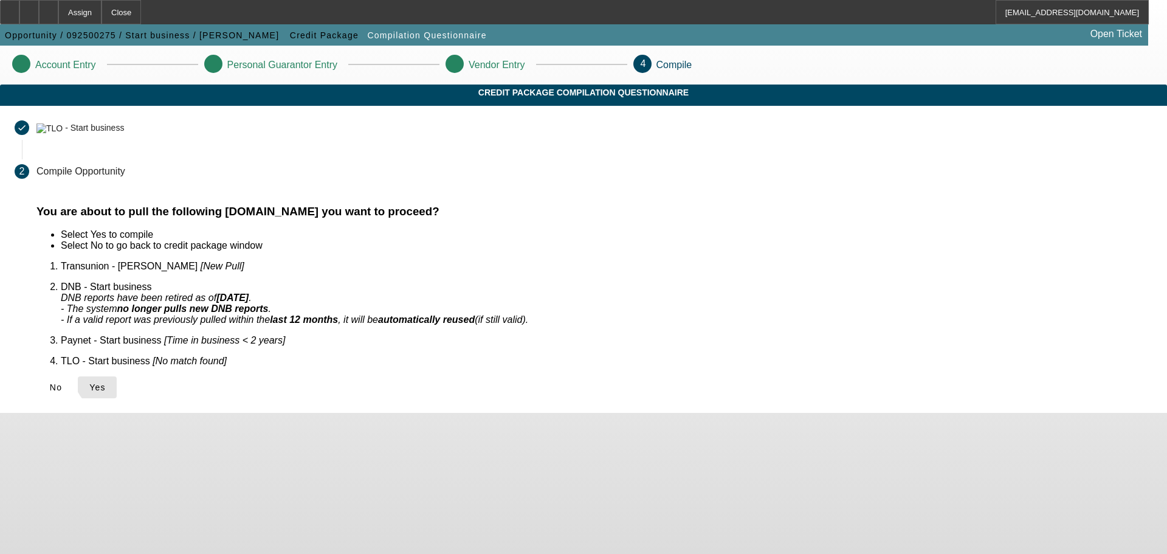
click at [106, 382] on span "Yes" at bounding box center [97, 387] width 16 height 10
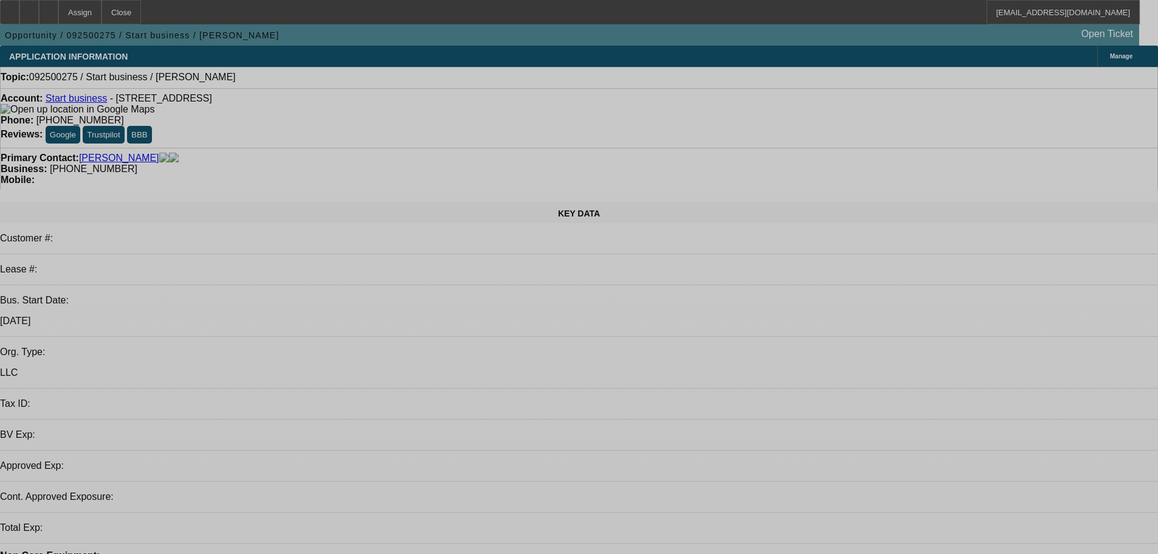
select select "0"
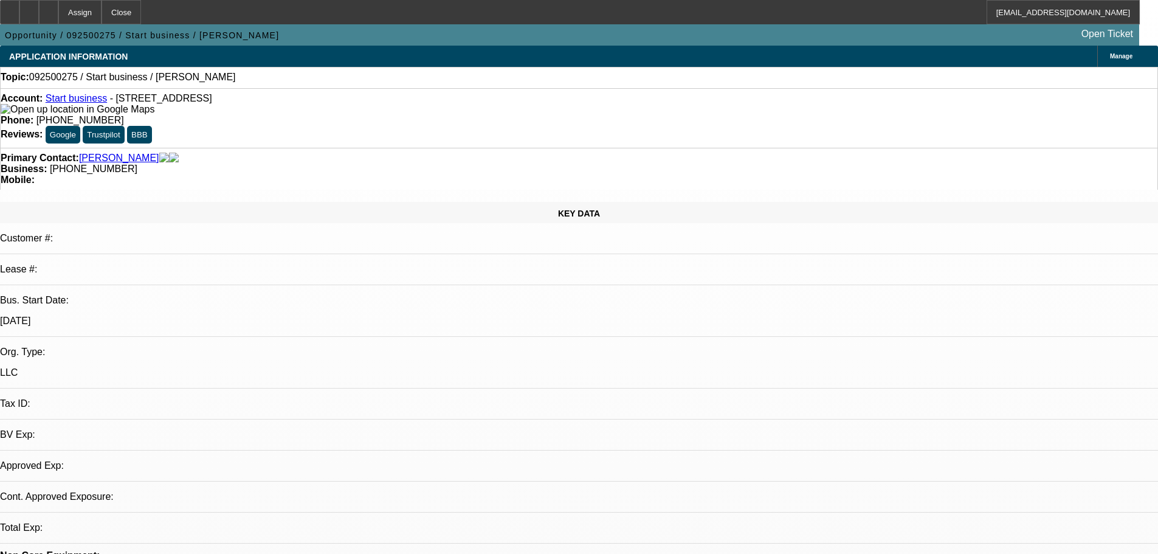
select select "2"
select select "0.1"
select select "1"
select select "2"
select select "4"
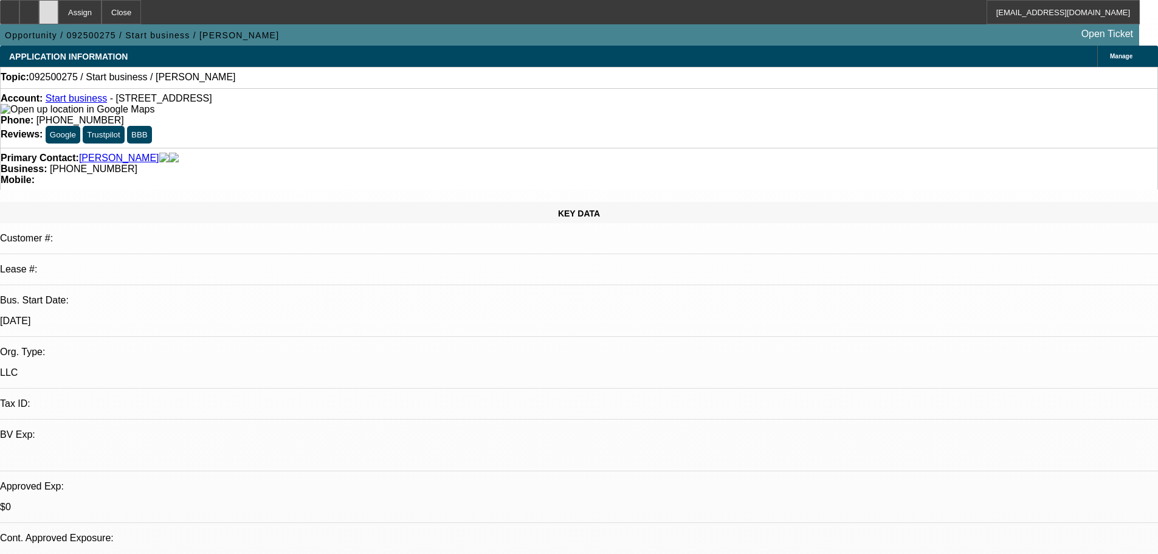
click at [49, 8] on icon at bounding box center [49, 8] width 0 height 0
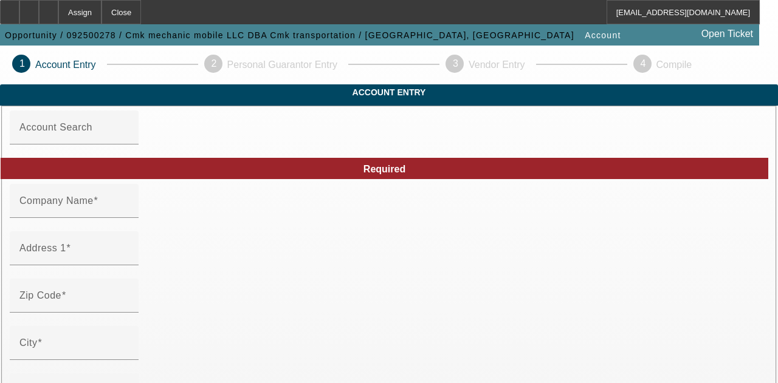
type input "Cmk mechanic mobile LLC"
type input "810 anglin forest way"
type input "28214"
type input "Charlotte"
type input "[PHONE_NUMBER]"
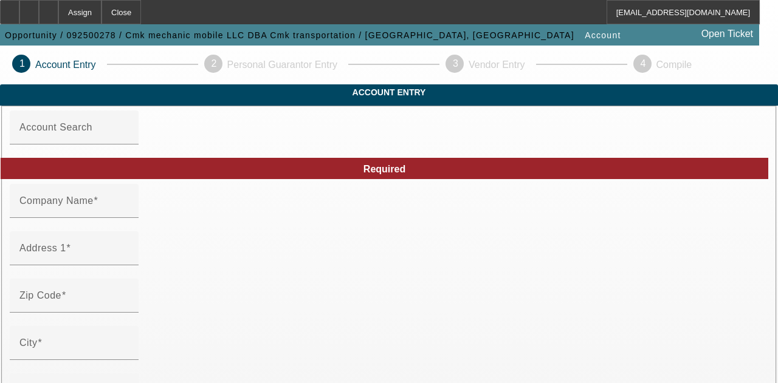
type input "Cmk transportation"
type input "chadrackkumbu69@gmail.com"
type input "[US_EMPLOYER_IDENTIFICATION_NUMBER]"
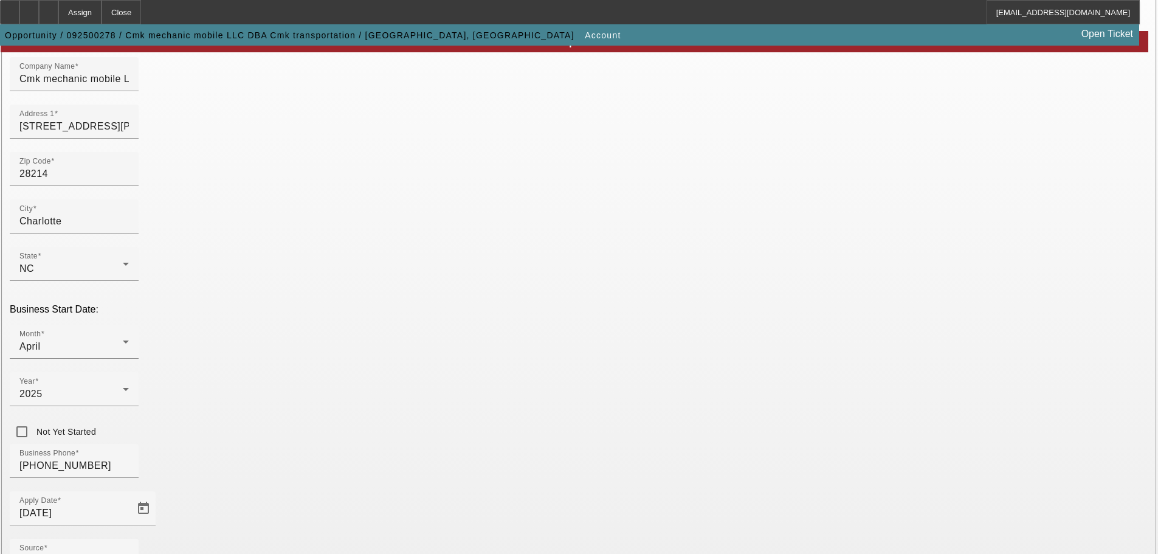
scroll to position [224, 0]
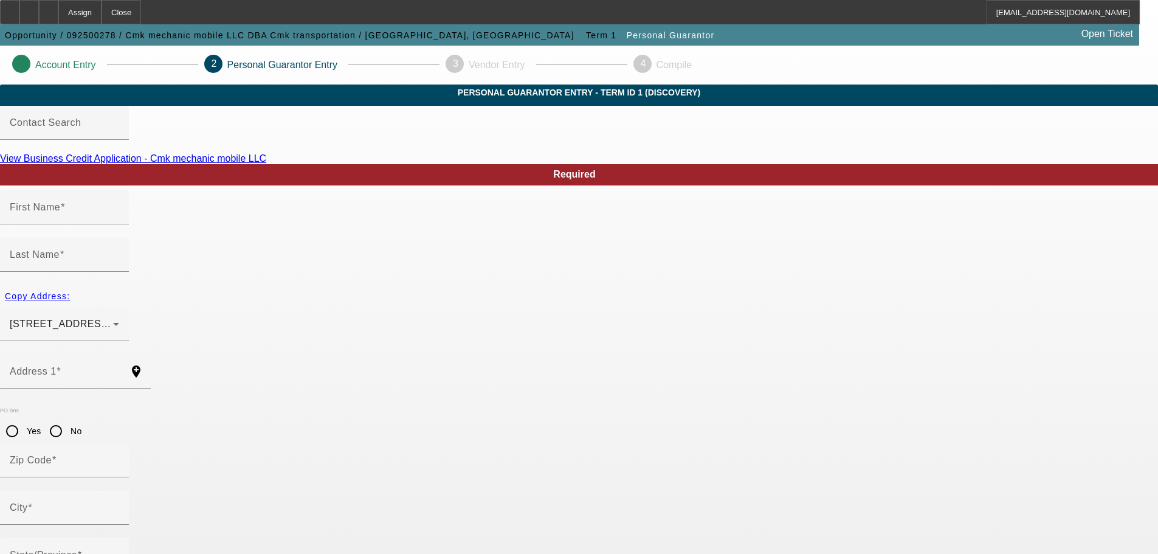
type input "Chadrack"
type input "Kumbu"
type input "437 West Craighead Road"
radio input "true"
type input "28206"
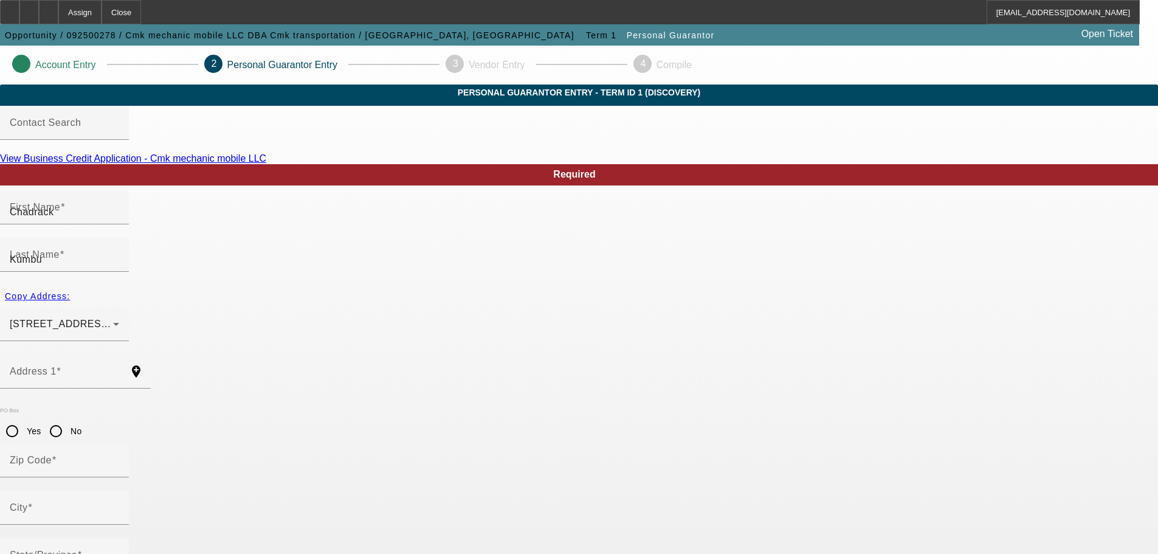
type input "Charlotte"
type input "[PHONE_NUMBER]"
type input "100"
type input "778-83-0166"
type input "chadrackkumbu69@gmail.com"
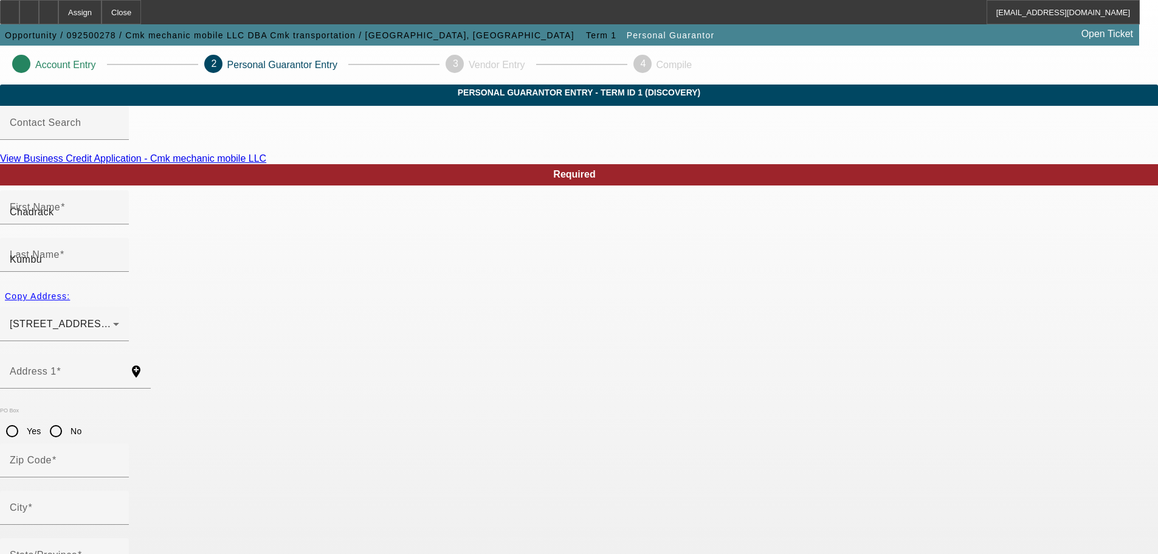
type input "Apt F"
type input "[PHONE_NUMBER]"
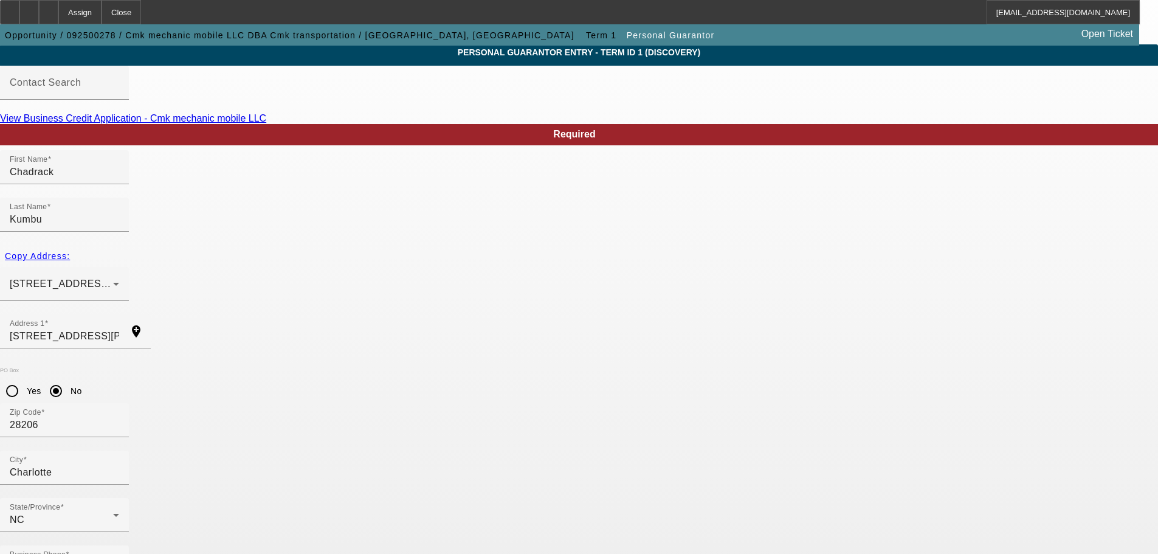
scroll to position [41, 0]
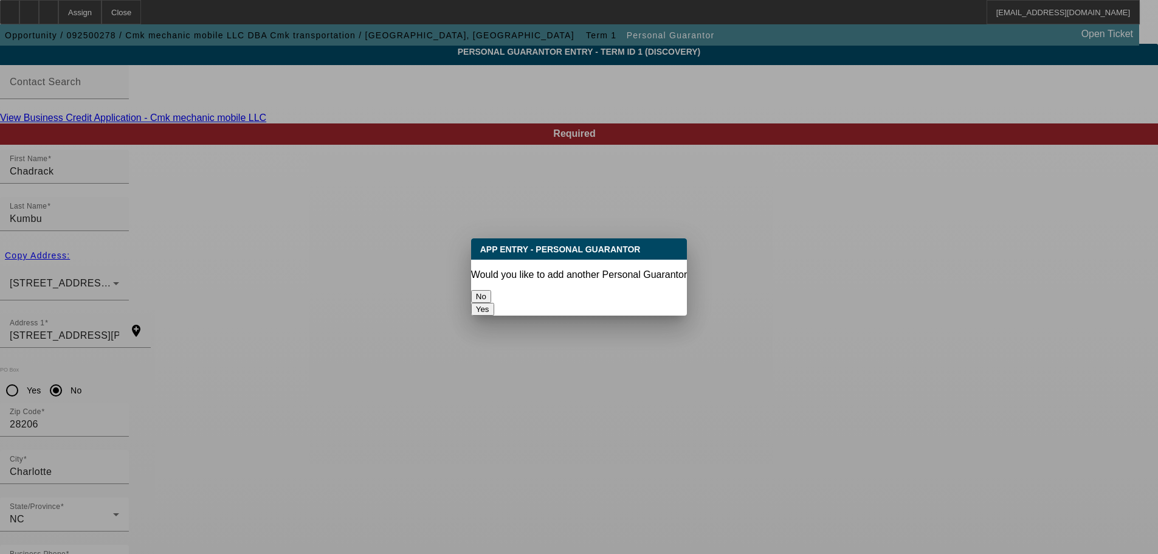
scroll to position [0, 0]
click at [491, 294] on button "No" at bounding box center [481, 296] width 20 height 13
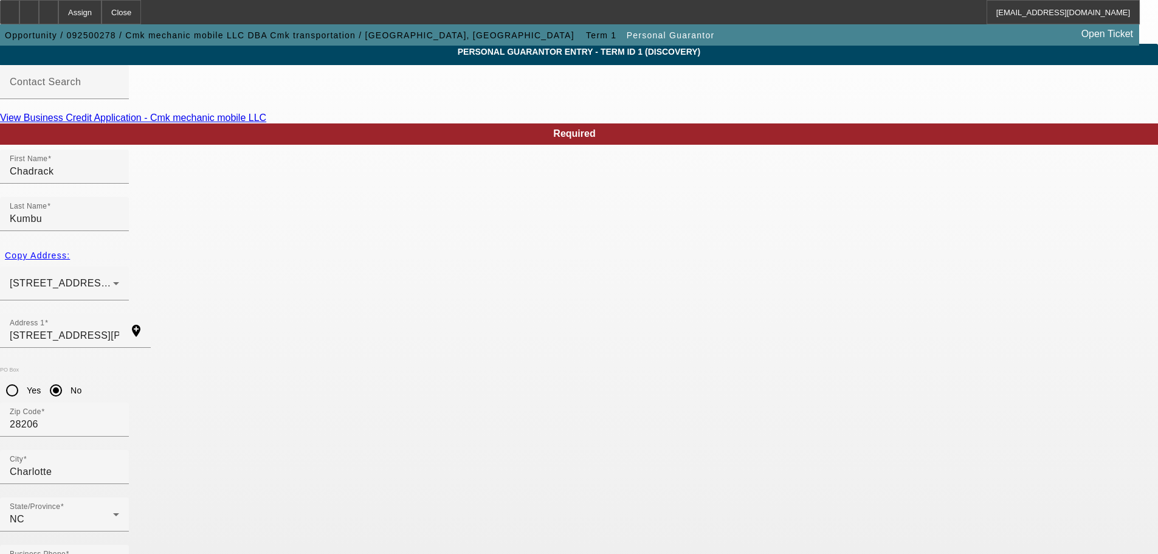
scroll to position [41, 0]
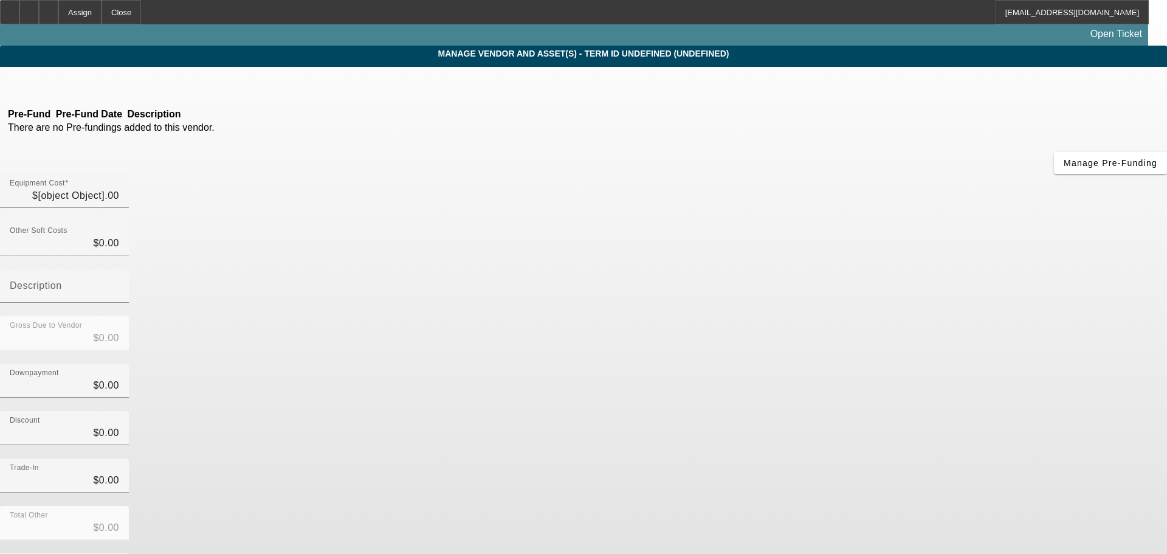
type input "$32,900.00"
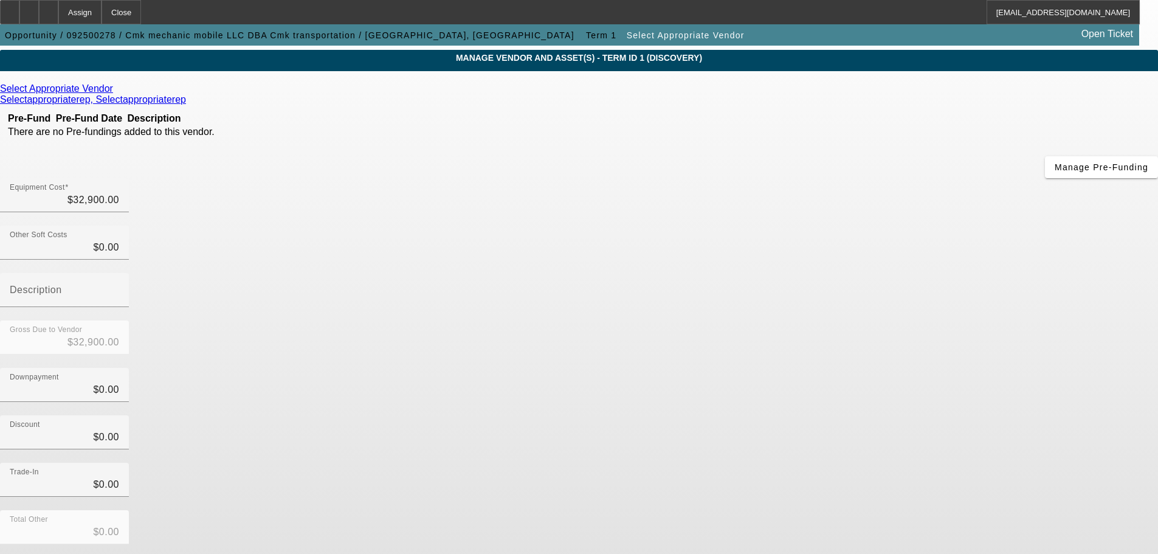
scroll to position [67, 0]
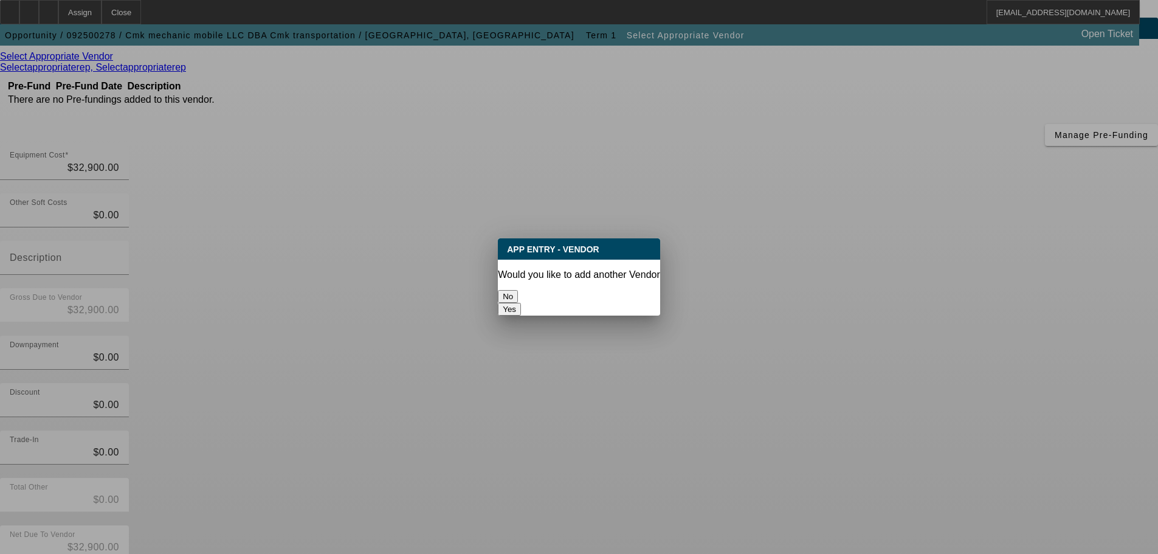
scroll to position [0, 0]
click at [518, 290] on button "No" at bounding box center [508, 296] width 20 height 13
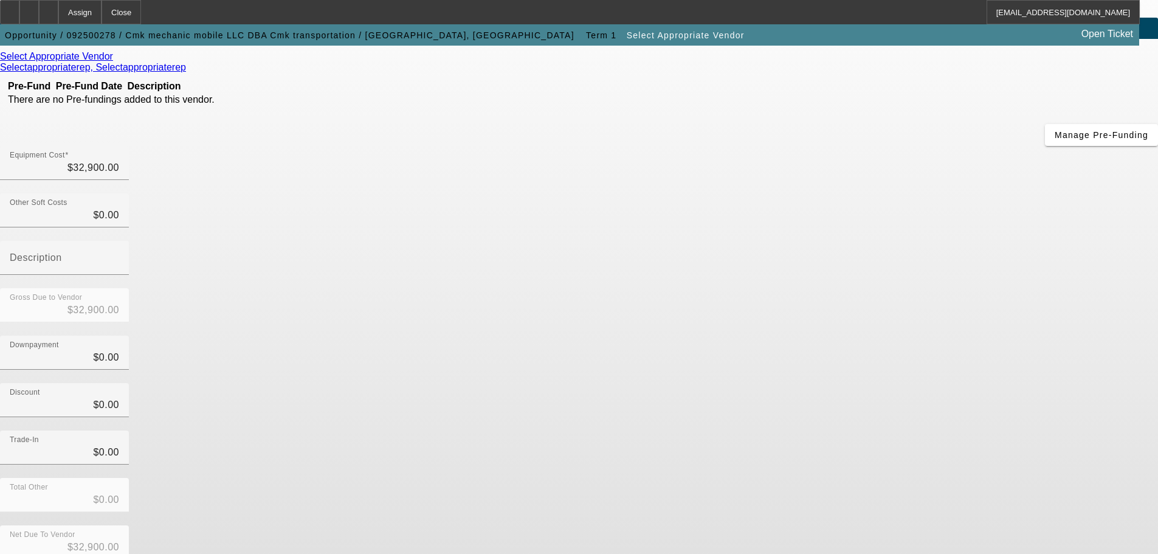
scroll to position [67, 0]
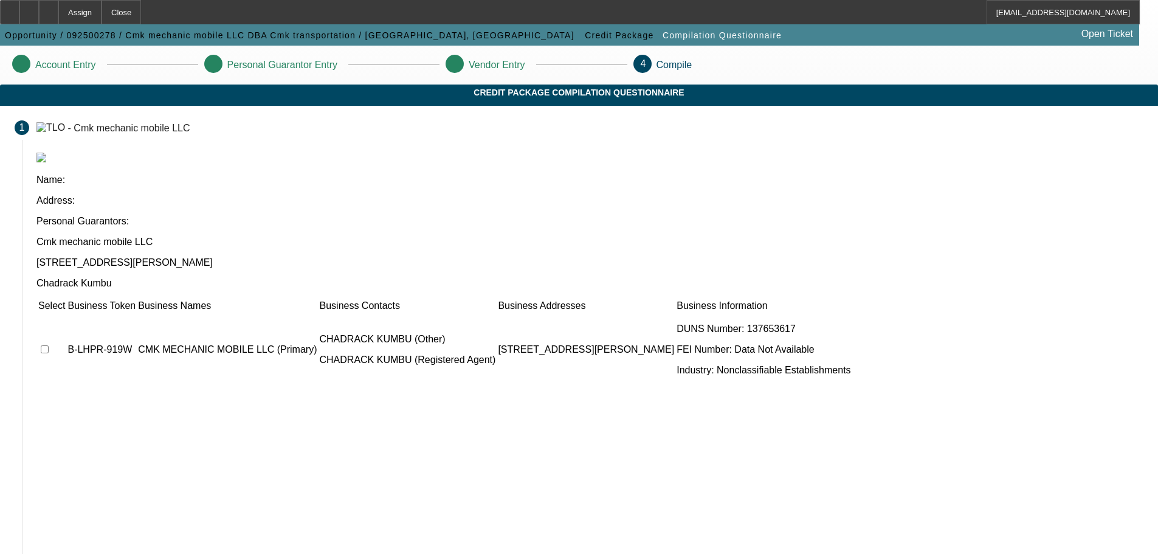
click at [49, 345] on input "checkbox" at bounding box center [45, 349] width 8 height 8
checkbox input "true"
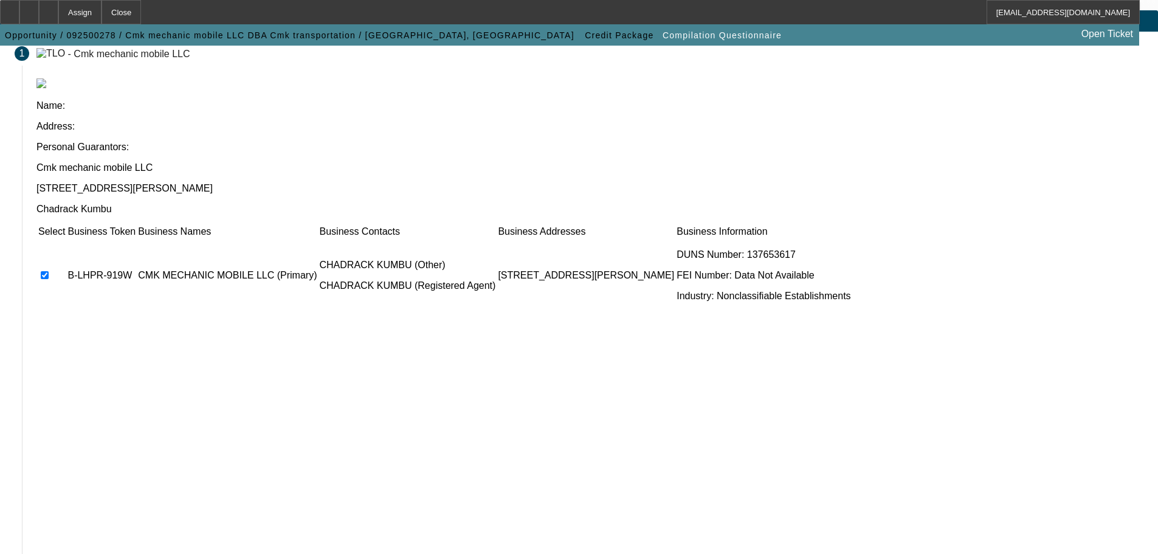
scroll to position [75, 0]
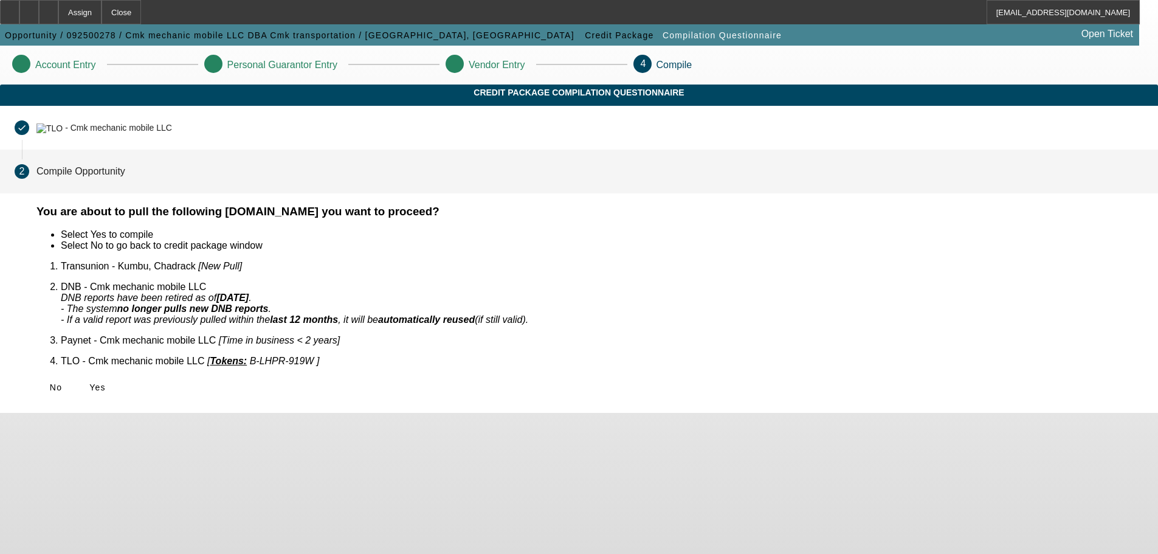
scroll to position [0, 0]
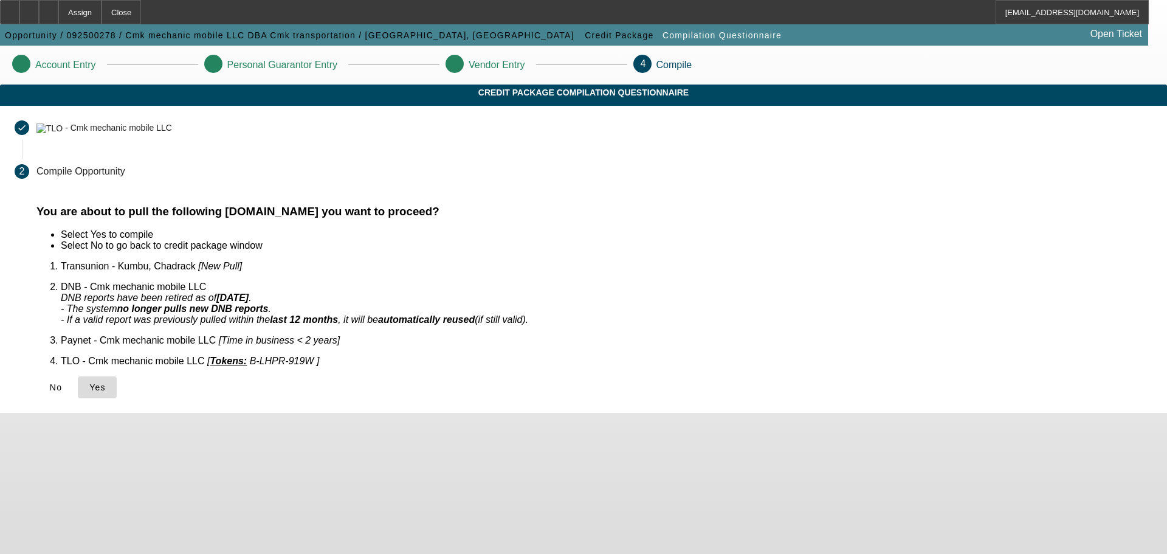
click at [106, 382] on span "Yes" at bounding box center [97, 387] width 16 height 10
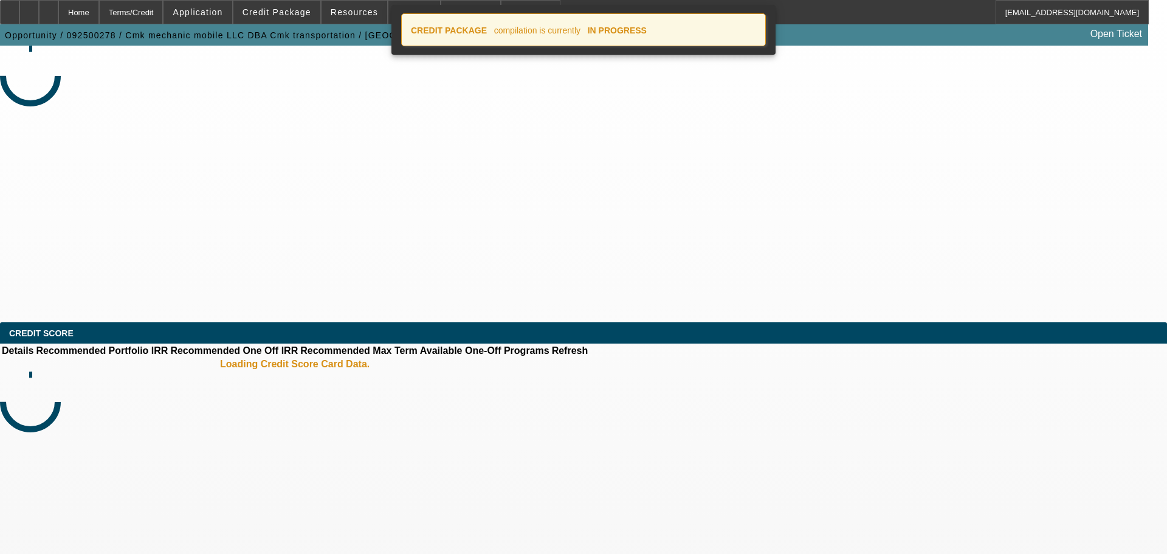
select select "0"
select select "2"
select select "0.1"
select select "4"
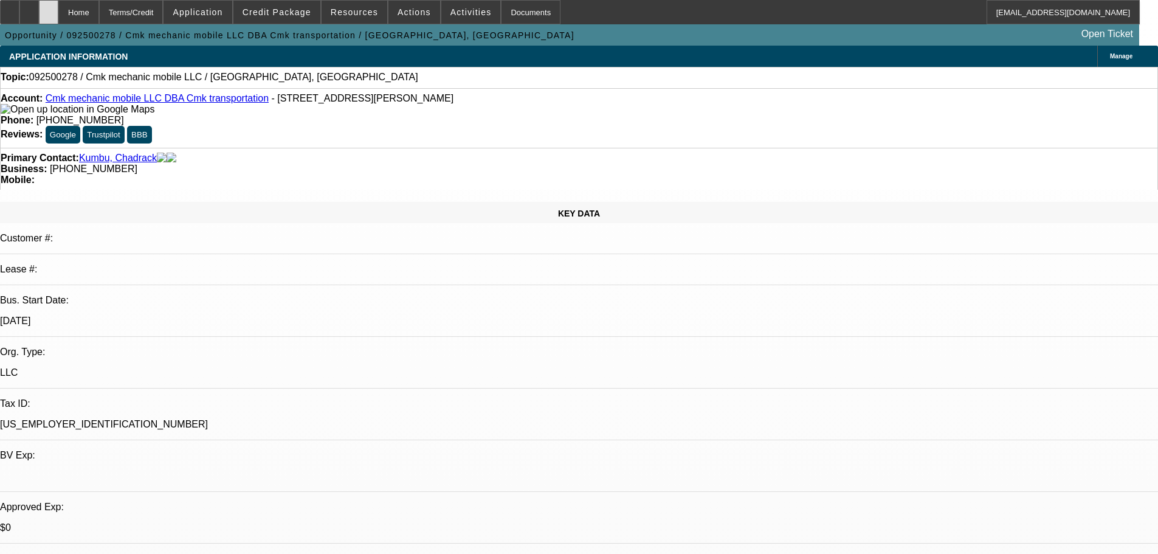
click at [58, 13] on div at bounding box center [48, 12] width 19 height 24
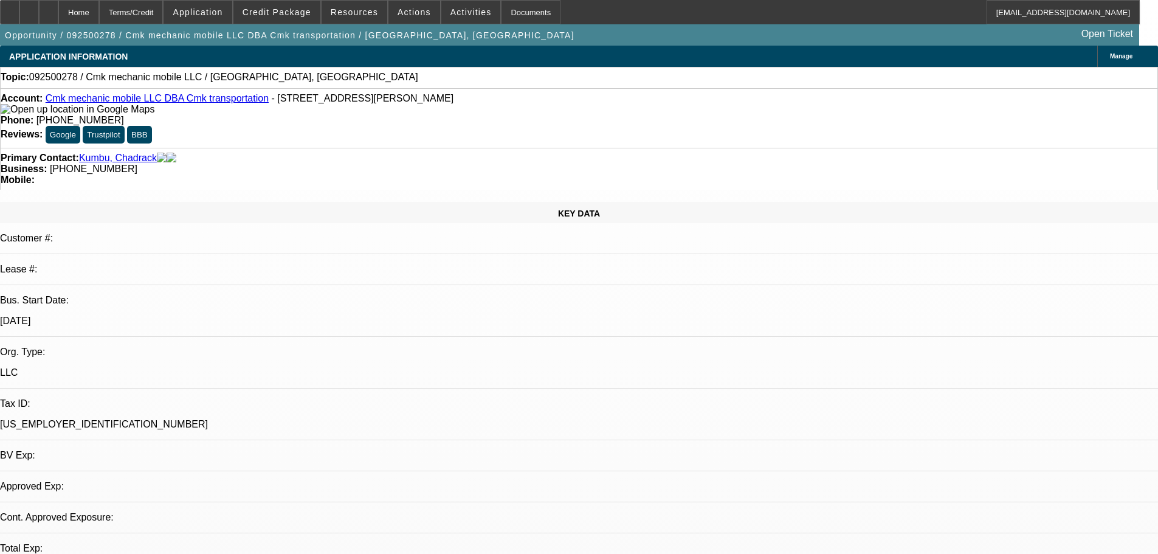
select select "0"
select select "2"
select select "0.1"
select select "1"
select select "2"
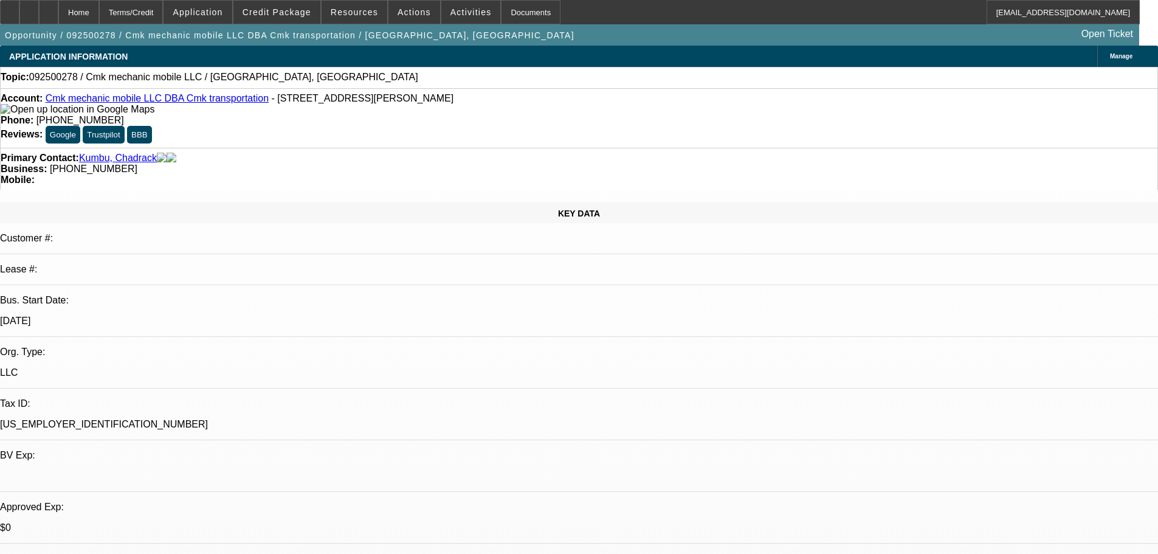
select select "4"
click at [296, 12] on span "Credit Package" at bounding box center [276, 12] width 69 height 10
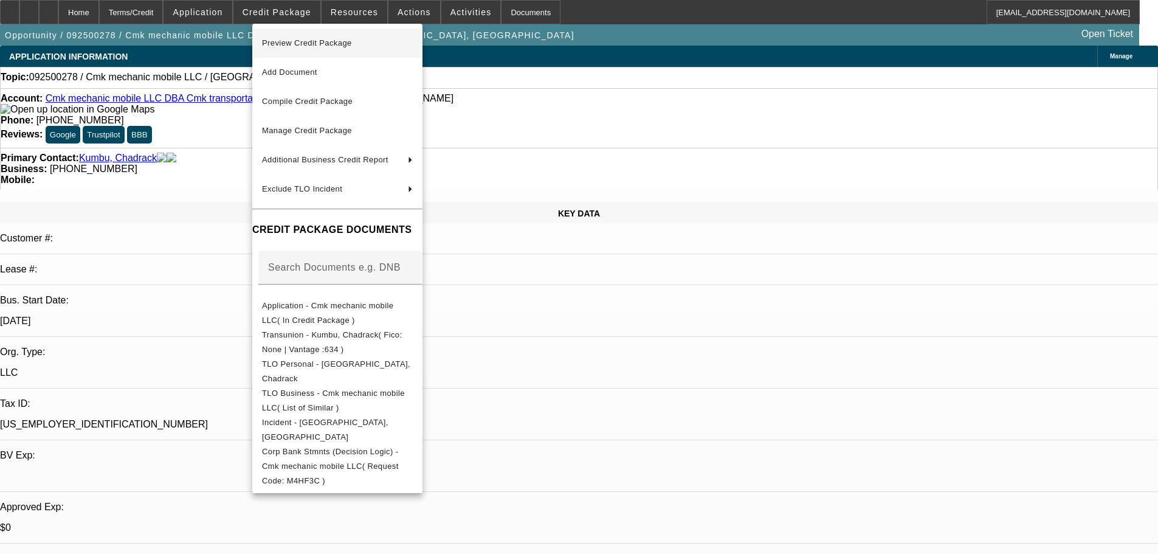
click at [310, 40] on span "Preview Credit Package" at bounding box center [307, 42] width 90 height 9
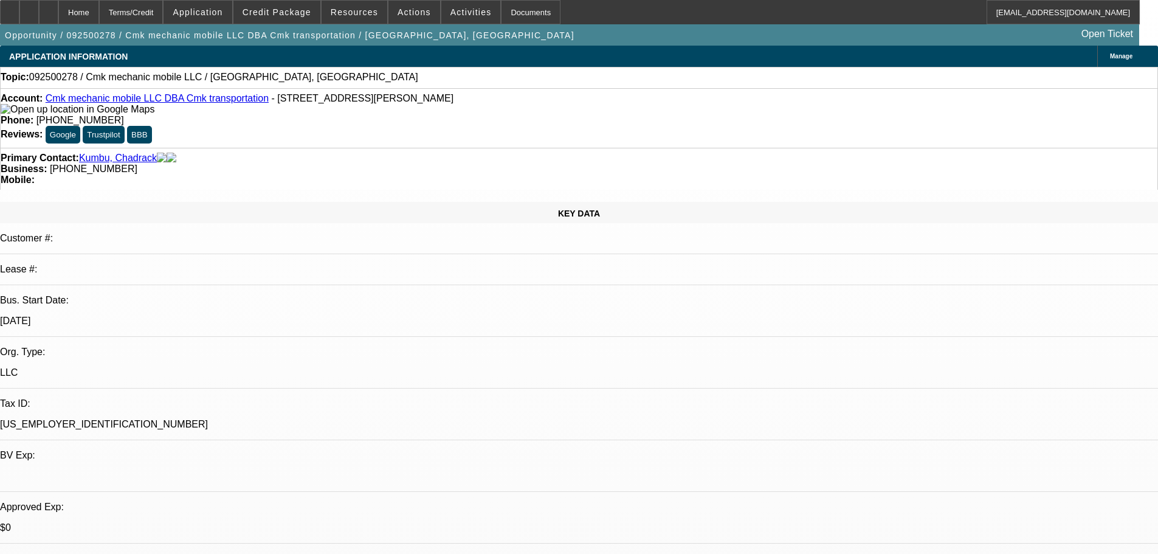
scroll to position [61, 0]
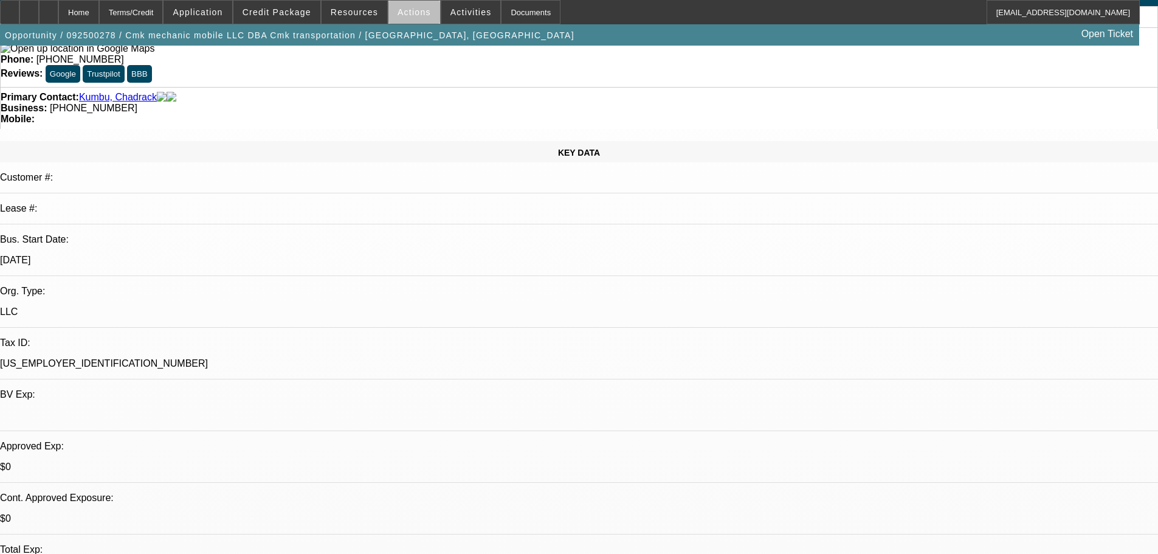
click at [412, 18] on span at bounding box center [414, 12] width 52 height 29
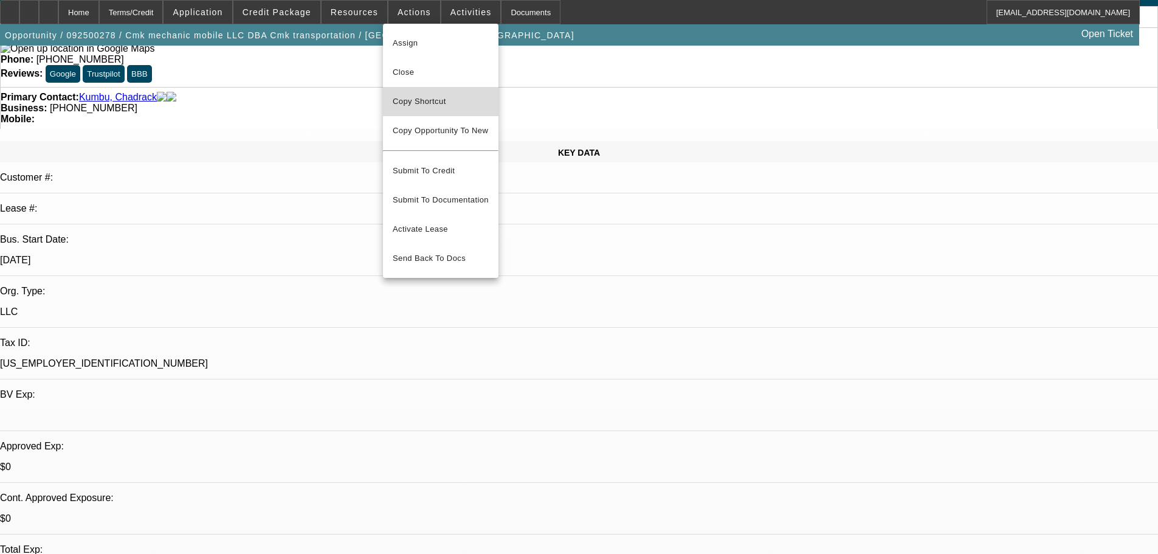
click at [422, 101] on span "Copy Shortcut" at bounding box center [441, 101] width 96 height 15
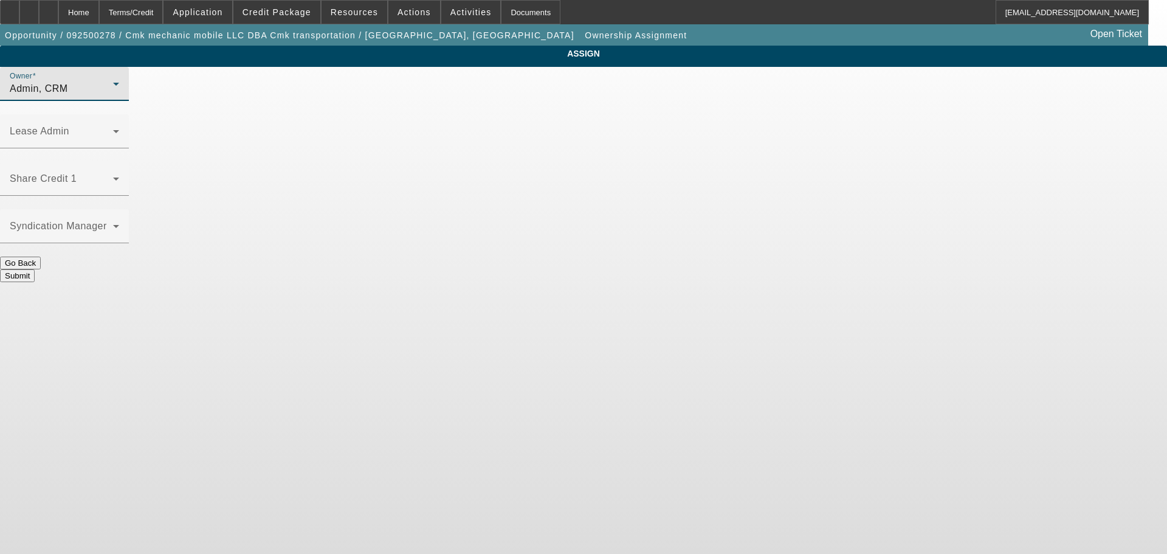
click at [113, 96] on div "Admin, CRM" at bounding box center [61, 88] width 103 height 15
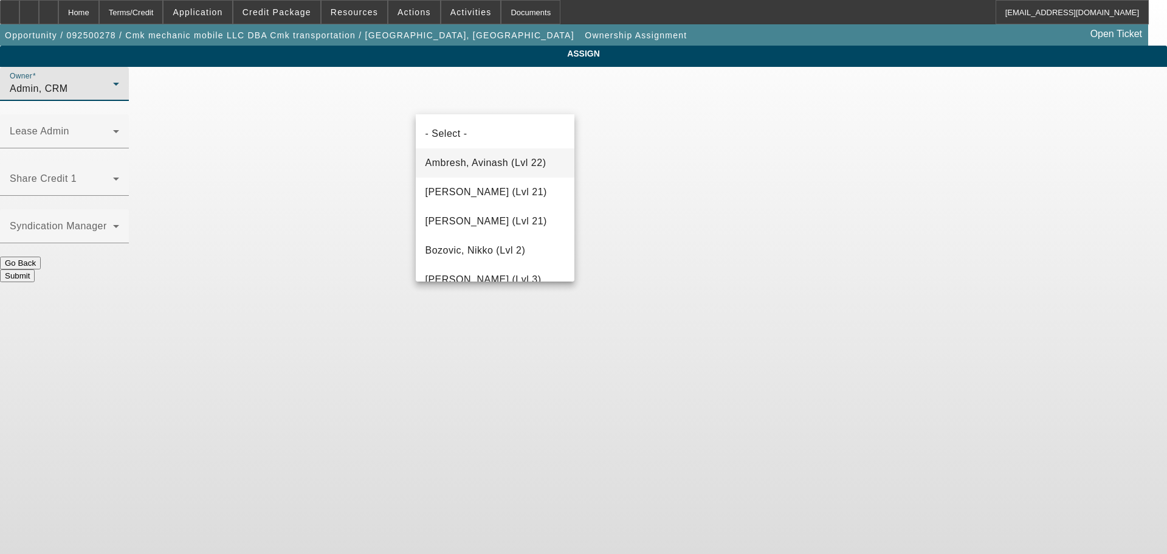
scroll to position [34, 0]
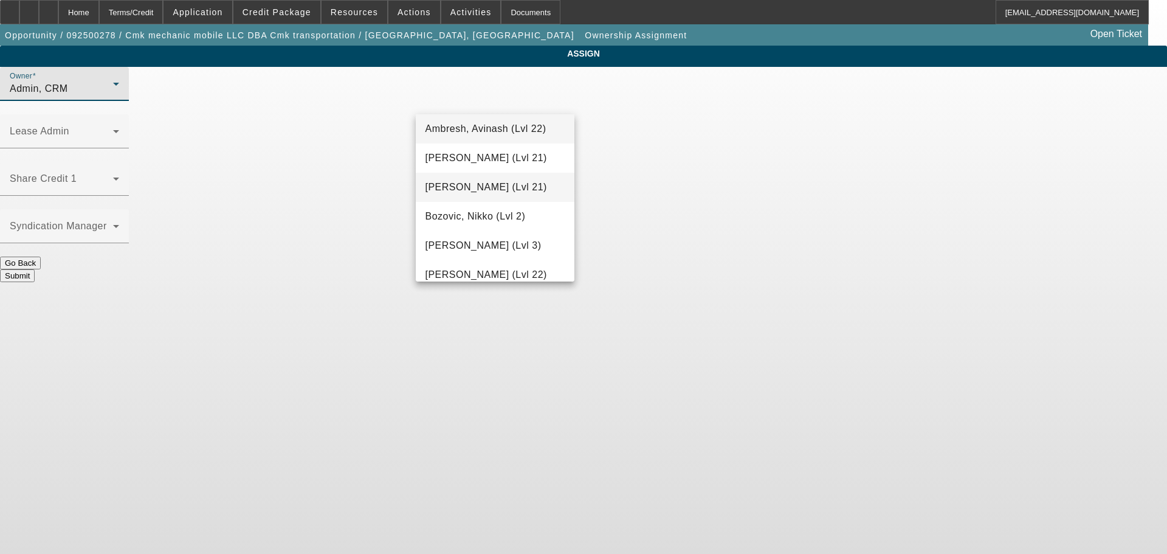
click at [485, 183] on span "Arida, Michael (Lvl 21)" at bounding box center [486, 187] width 122 height 15
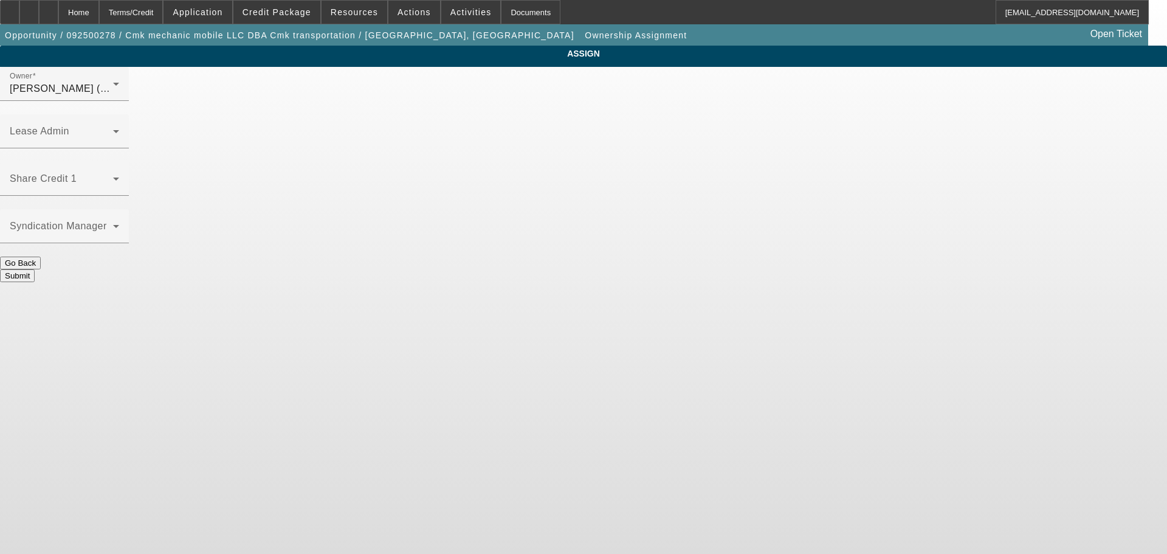
click at [35, 269] on button "Submit" at bounding box center [17, 275] width 35 height 13
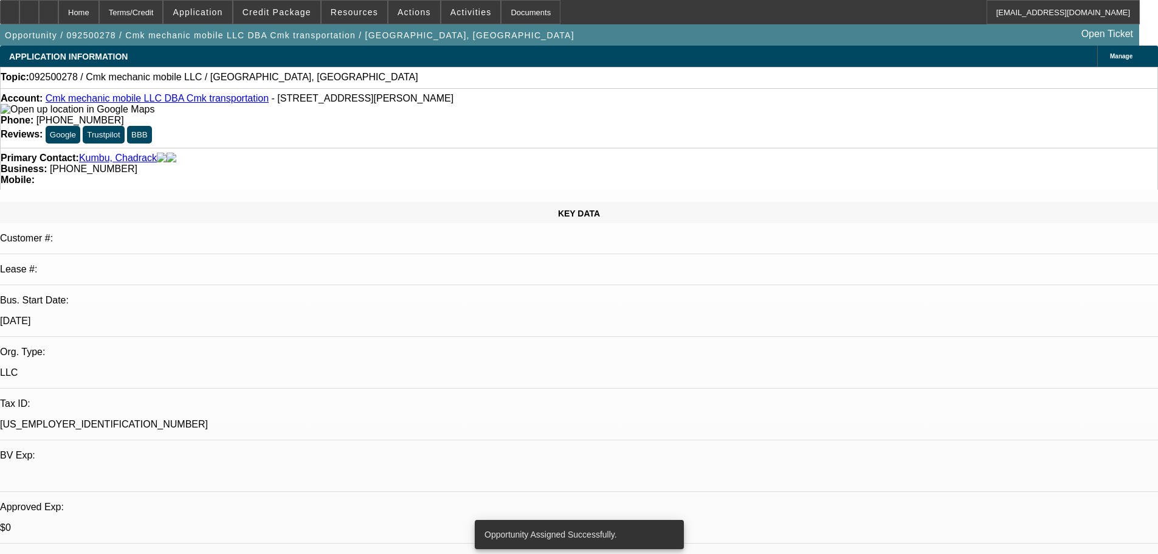
select select "0"
select select "2"
select select "0.1"
select select "4"
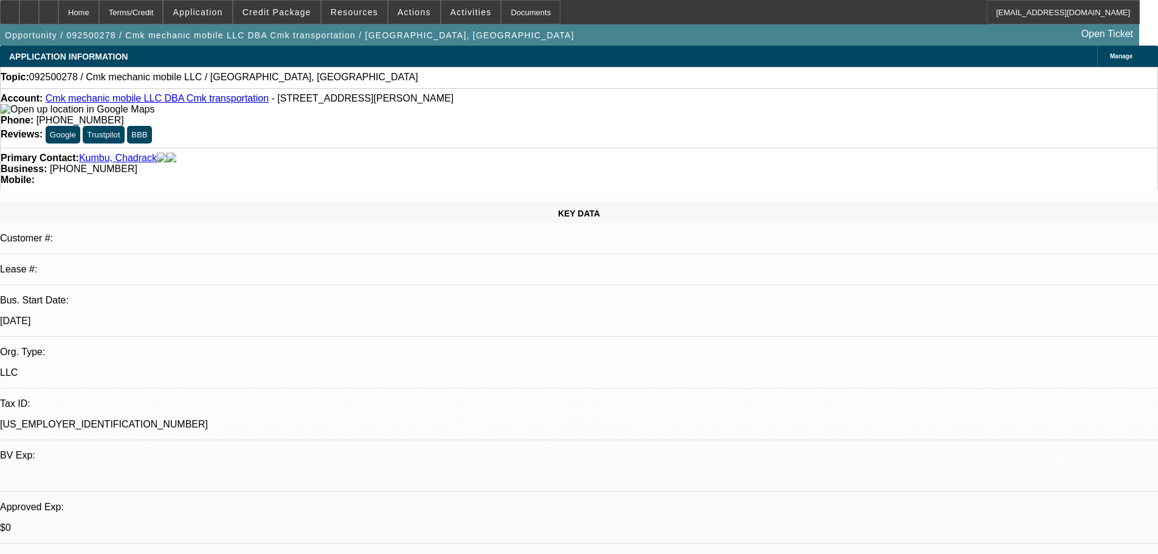
click at [452, 13] on span "Activities" at bounding box center [470, 12] width 41 height 10
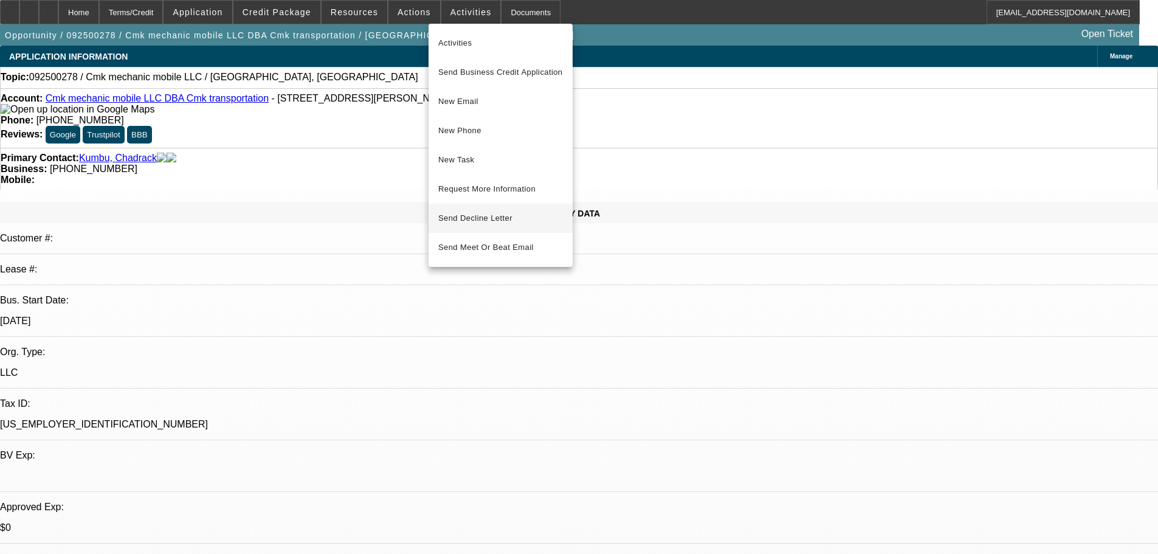
click at [501, 215] on span "Send Decline Letter" at bounding box center [475, 217] width 74 height 9
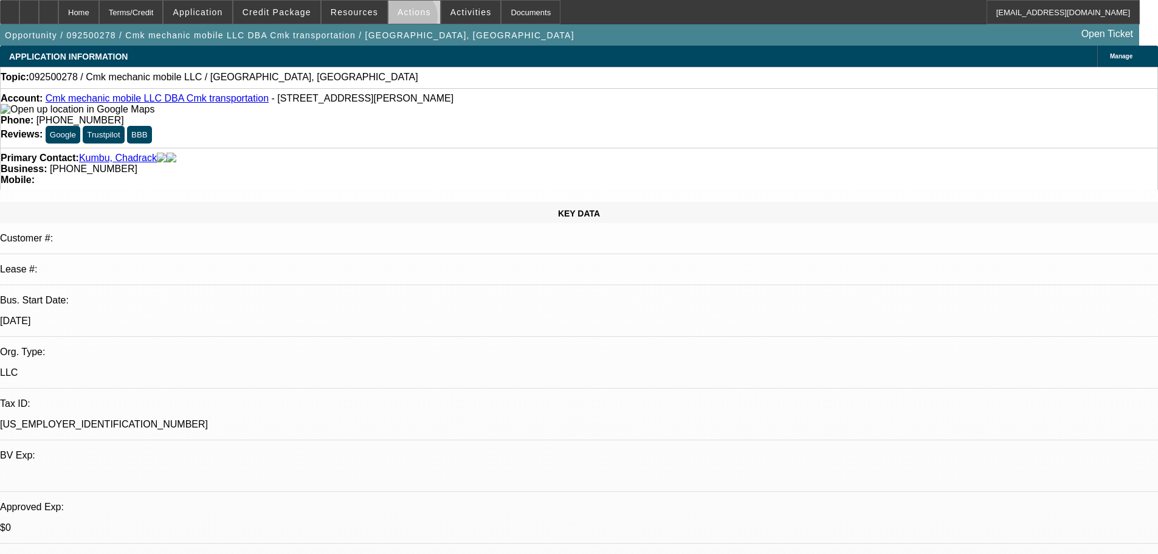
click at [404, 19] on span at bounding box center [414, 12] width 52 height 29
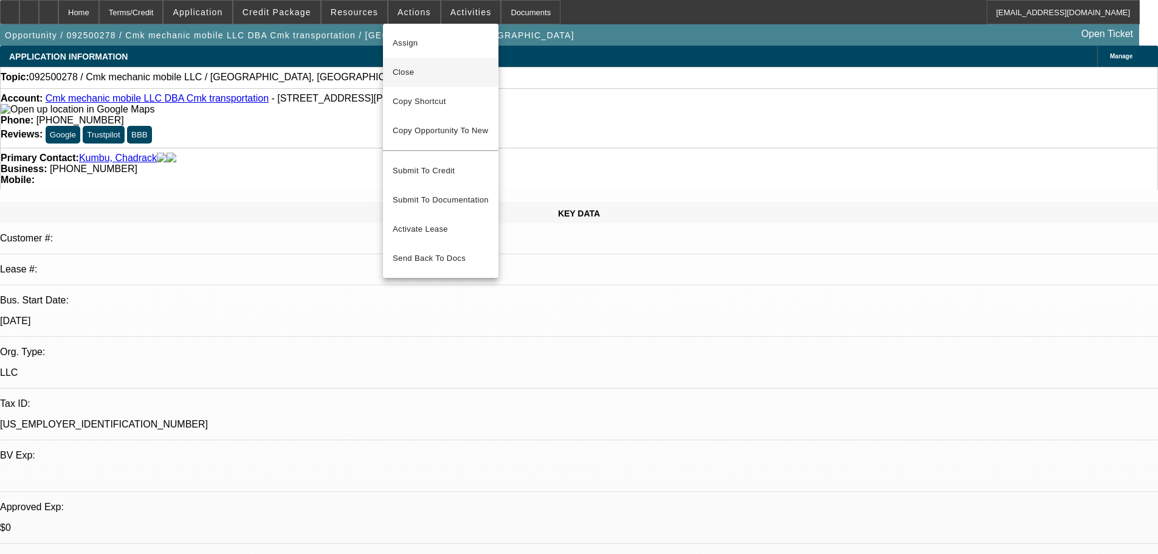
click at [425, 78] on span "Close" at bounding box center [441, 72] width 96 height 15
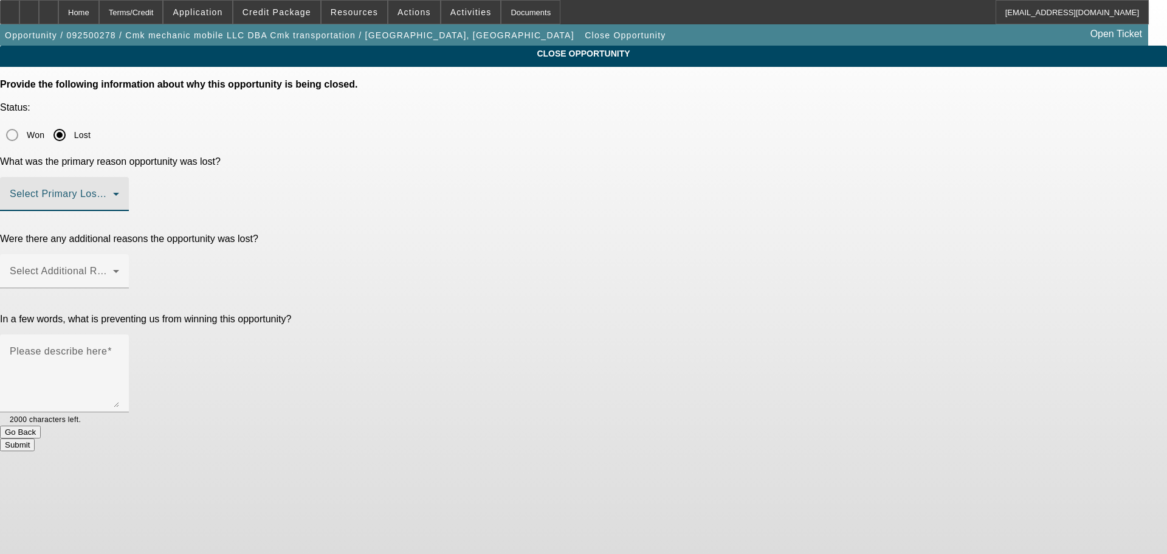
click at [113, 191] on span at bounding box center [61, 198] width 103 height 15
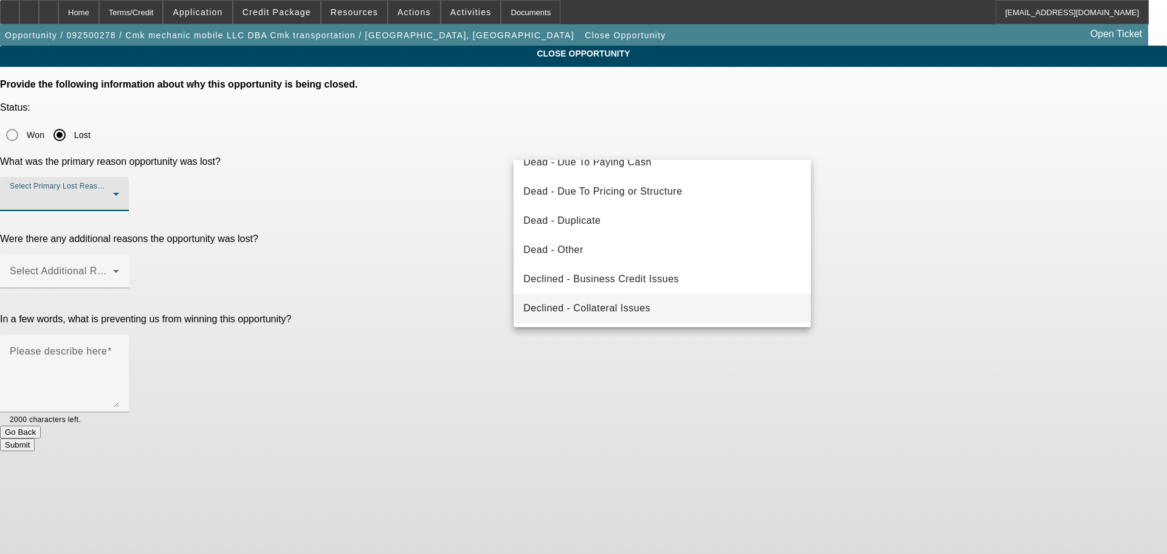
scroll to position [163, 0]
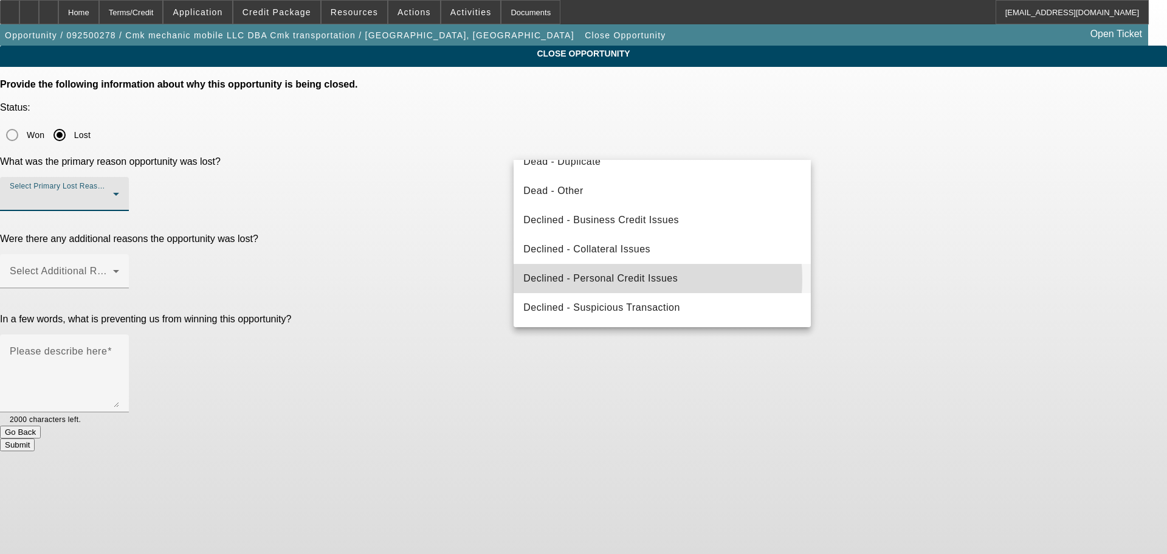
click at [611, 279] on span "Declined - Personal Credit Issues" at bounding box center [600, 278] width 154 height 15
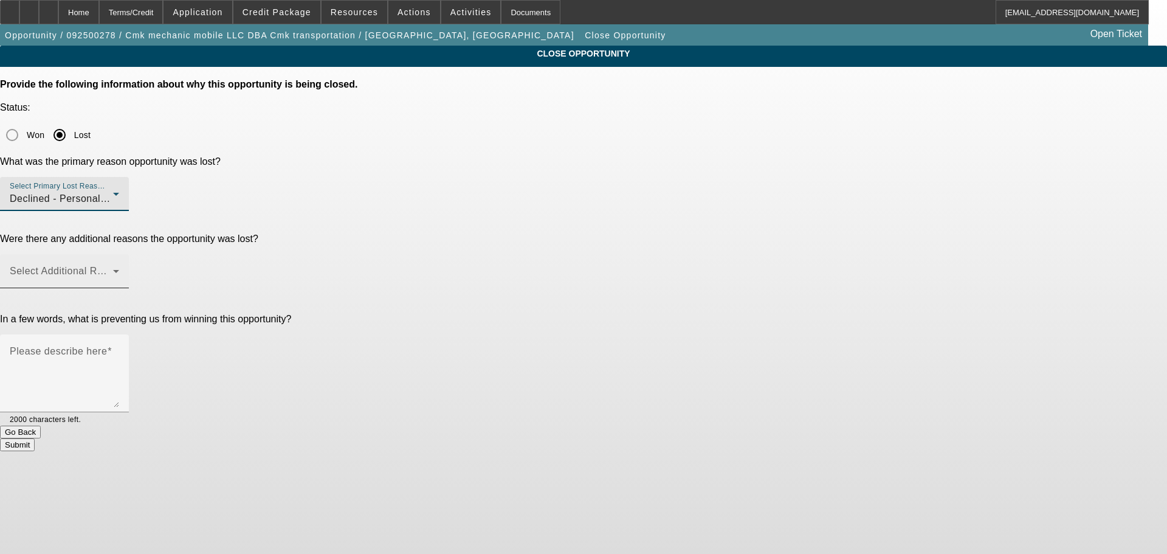
click at [113, 269] on span at bounding box center [61, 276] width 103 height 15
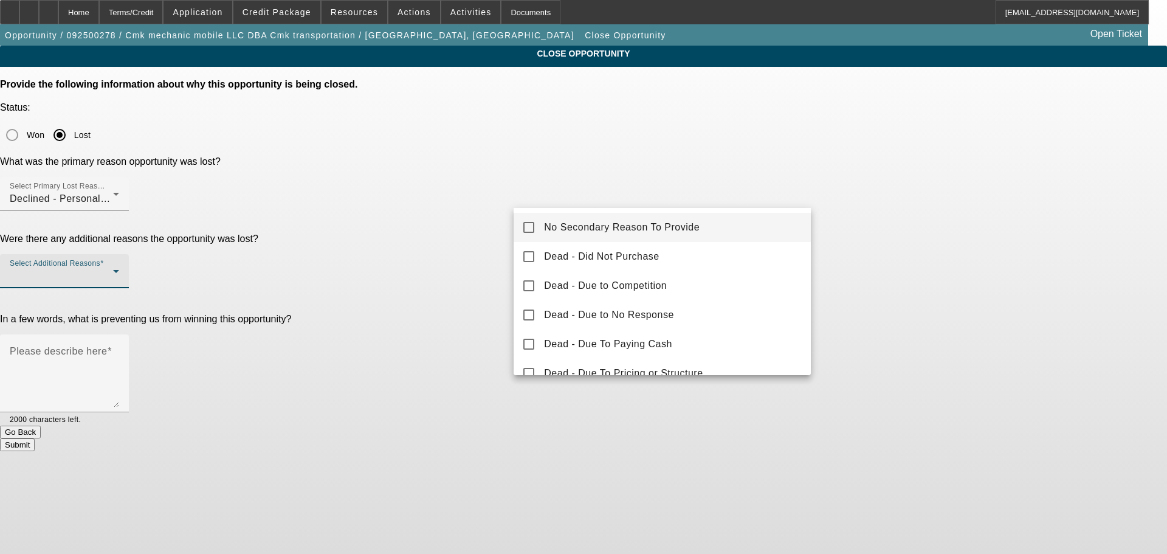
click at [571, 215] on mat-option "No Secondary Reason To Provide" at bounding box center [662, 227] width 297 height 29
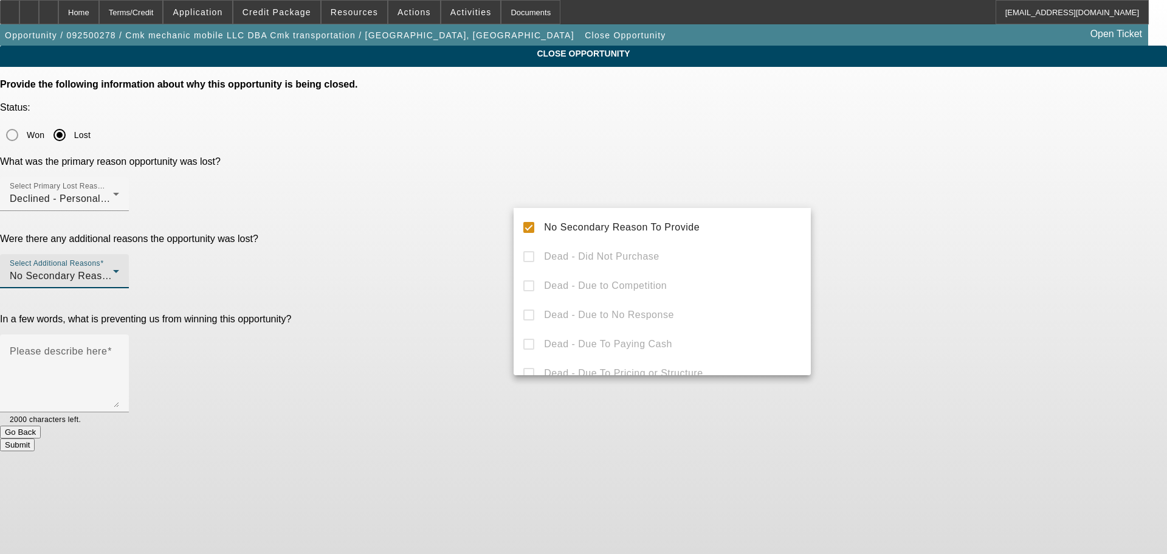
click at [385, 279] on div at bounding box center [583, 277] width 1167 height 554
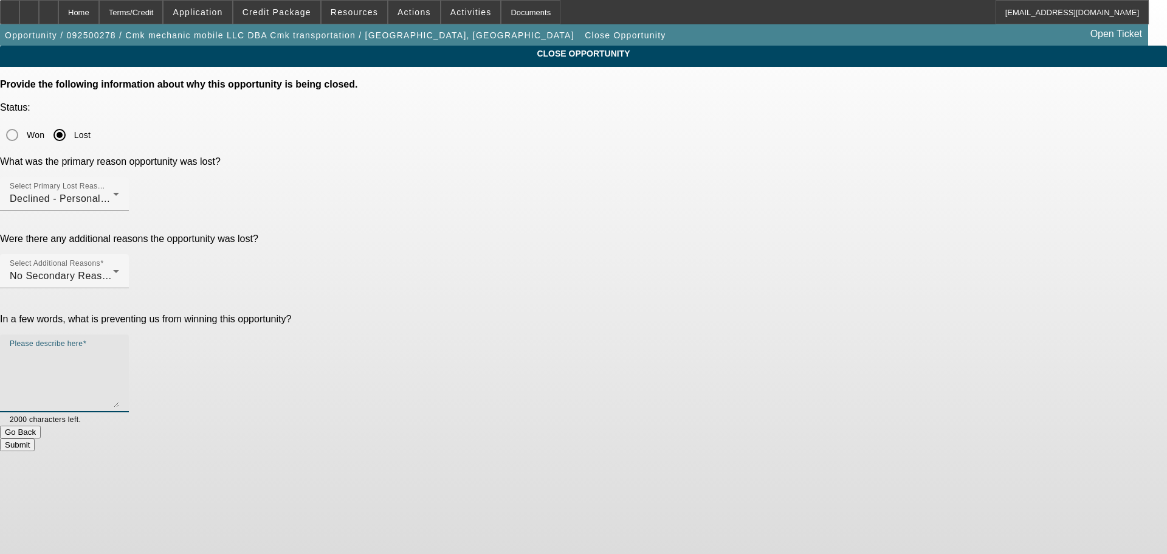
click at [119, 349] on textarea "Please describe here" at bounding box center [64, 378] width 109 height 58
type textarea "LIGHT CREDIT, WEAK BANKS WITH NSF, TOO MANY NEGATIVES. MARKED DNC, SENT DECLINE…"
click at [35, 438] on button "Submit" at bounding box center [17, 444] width 35 height 13
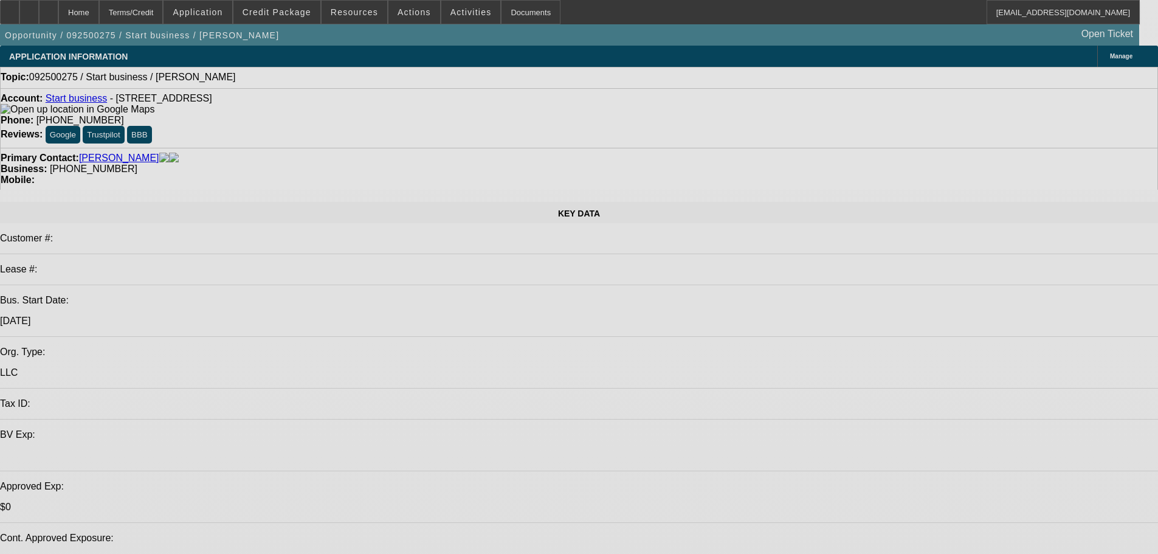
select select "0"
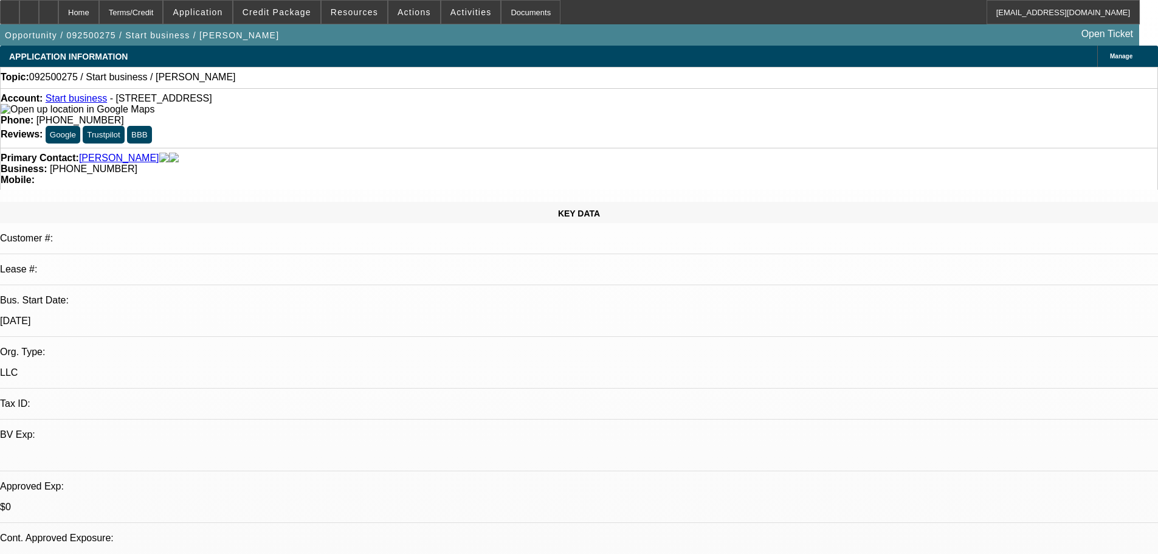
select select "2"
select select "0.1"
select select "4"
click at [277, 10] on span "Credit Package" at bounding box center [276, 12] width 69 height 10
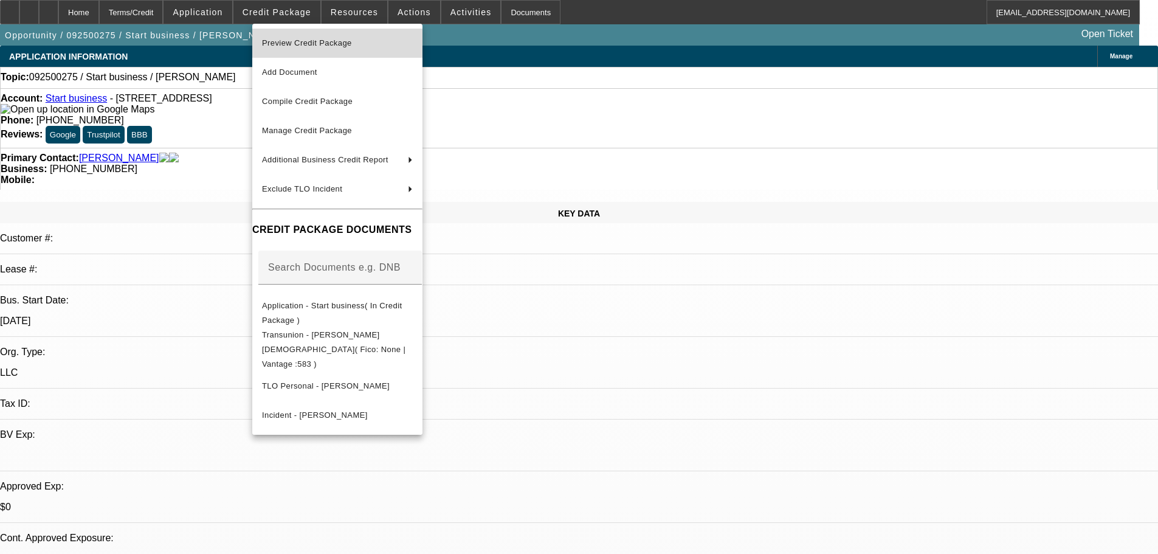
click at [336, 41] on span "Preview Credit Package" at bounding box center [307, 42] width 90 height 9
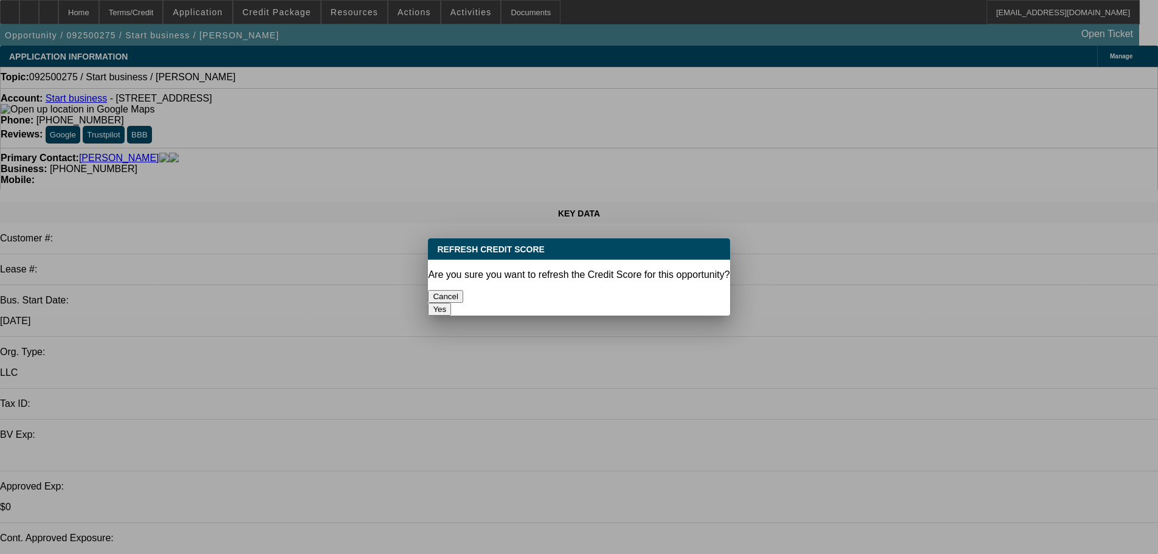
click at [451, 303] on button "Yes" at bounding box center [439, 309] width 23 height 13
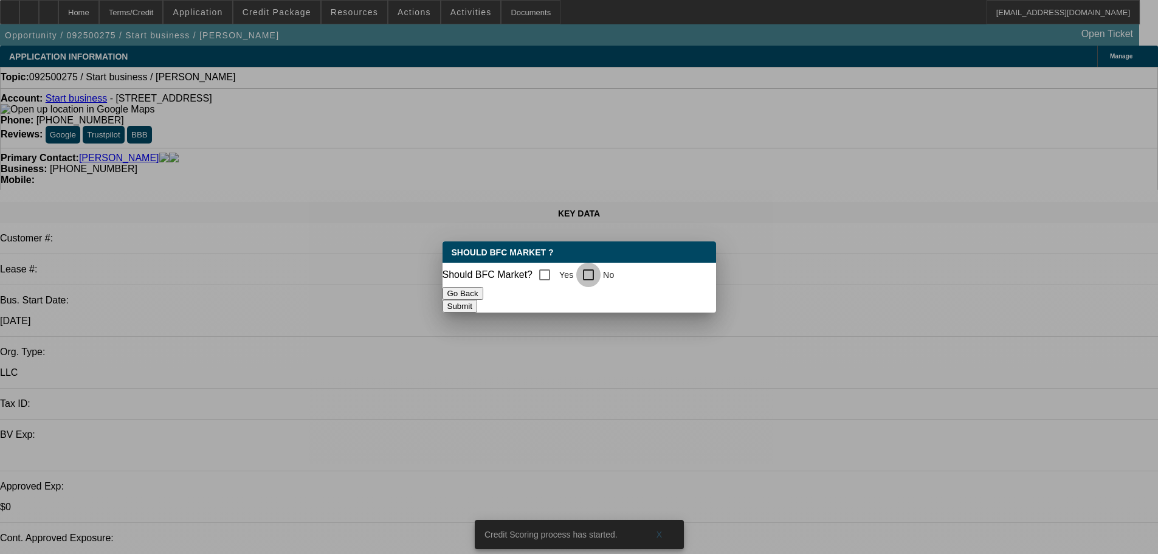
click at [591, 270] on input "No" at bounding box center [588, 275] width 24 height 24
checkbox input "true"
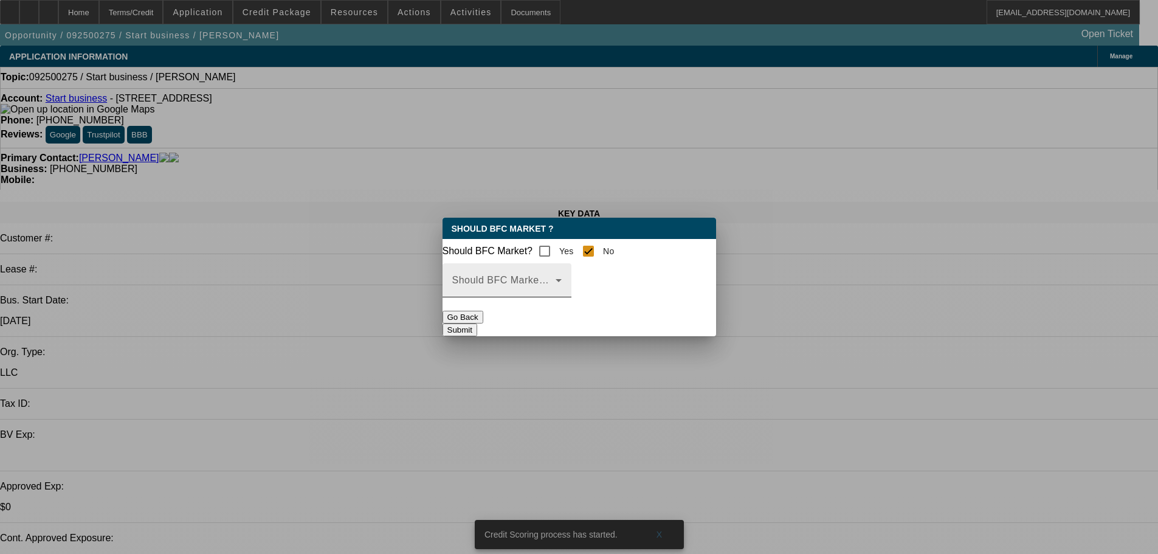
click at [555, 292] on span at bounding box center [503, 285] width 103 height 15
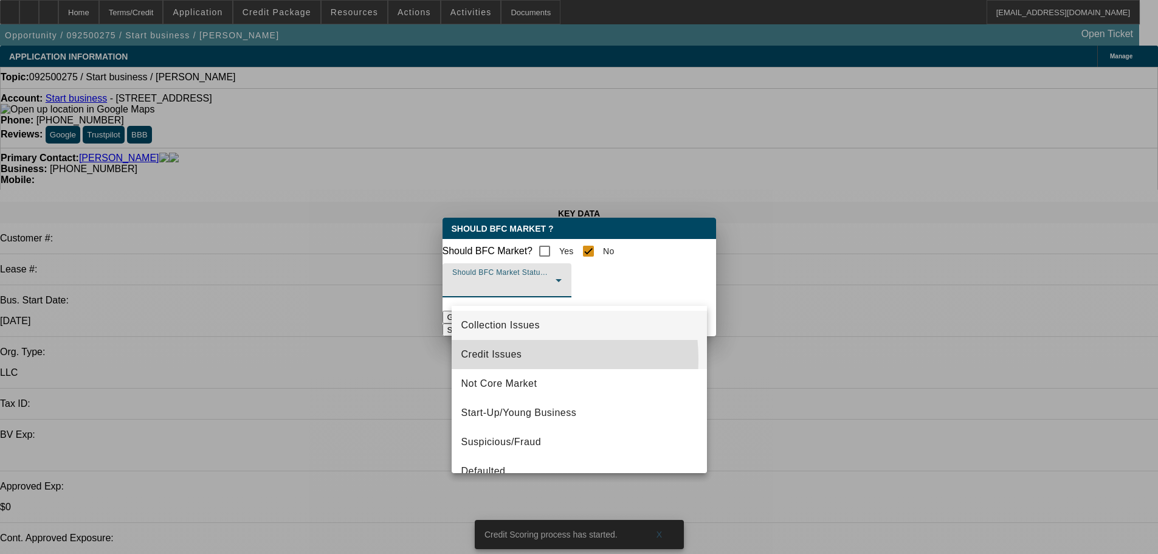
click at [500, 359] on span "Credit Issues" at bounding box center [491, 354] width 61 height 15
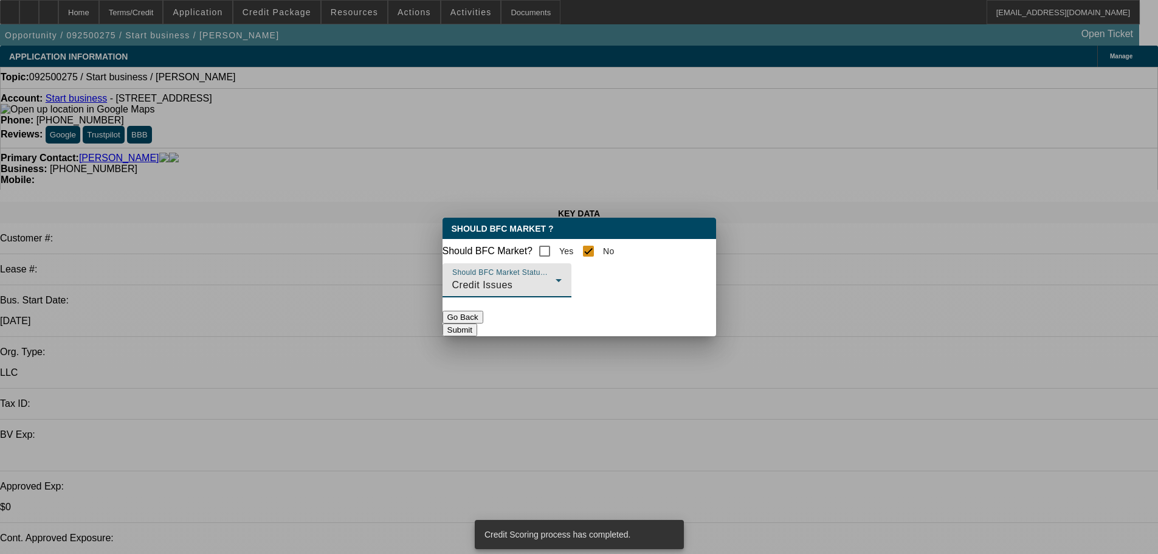
click at [477, 336] on button "Submit" at bounding box center [459, 329] width 35 height 13
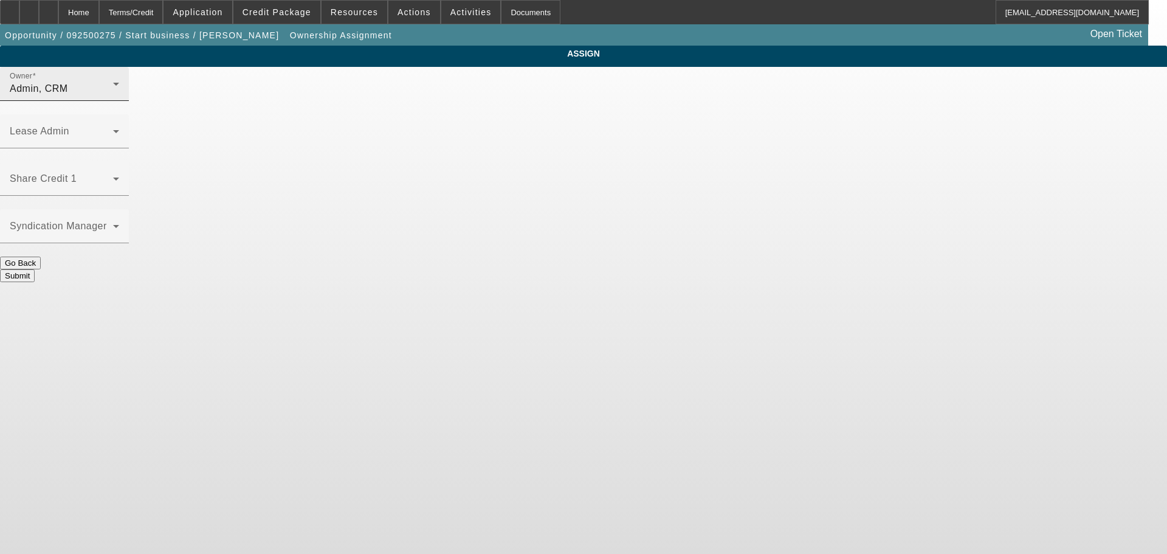
click at [119, 101] on div "Owner Admin, CRM" at bounding box center [64, 84] width 109 height 34
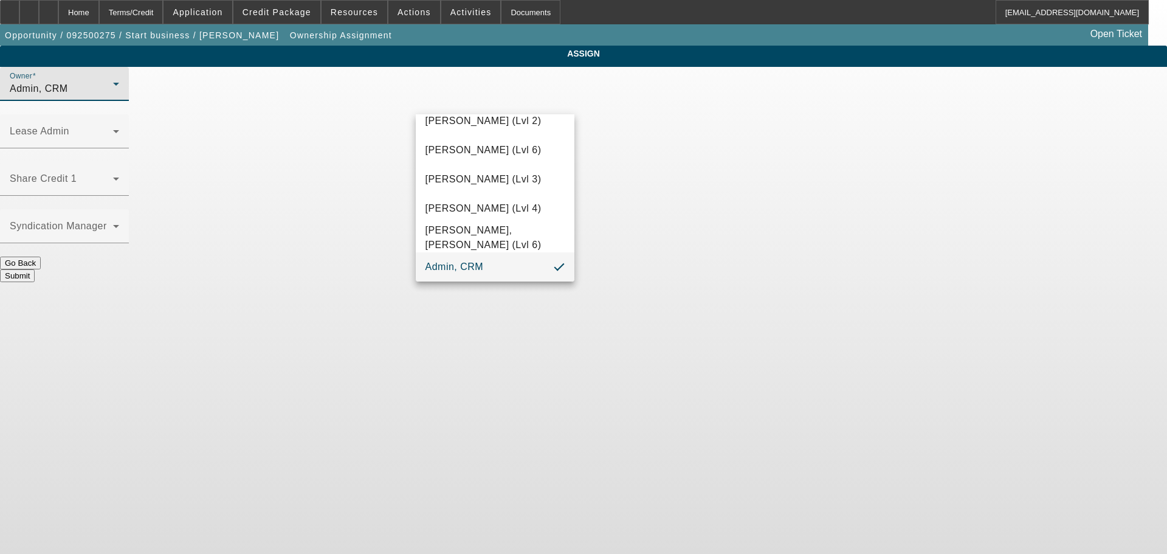
scroll to position [34, 0]
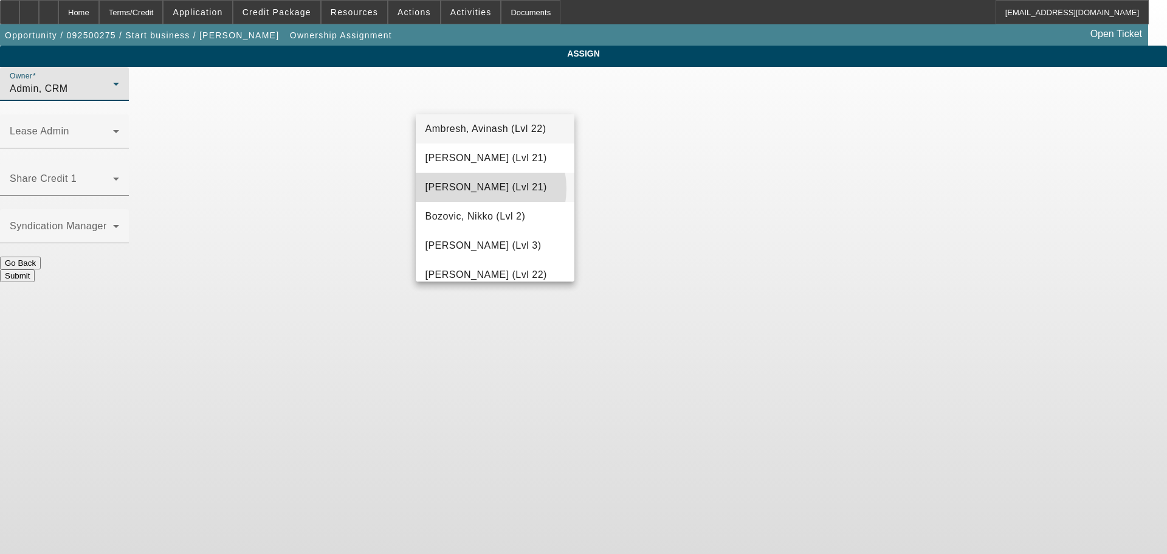
click at [478, 188] on span "[PERSON_NAME] (Lvl 21)" at bounding box center [486, 187] width 122 height 15
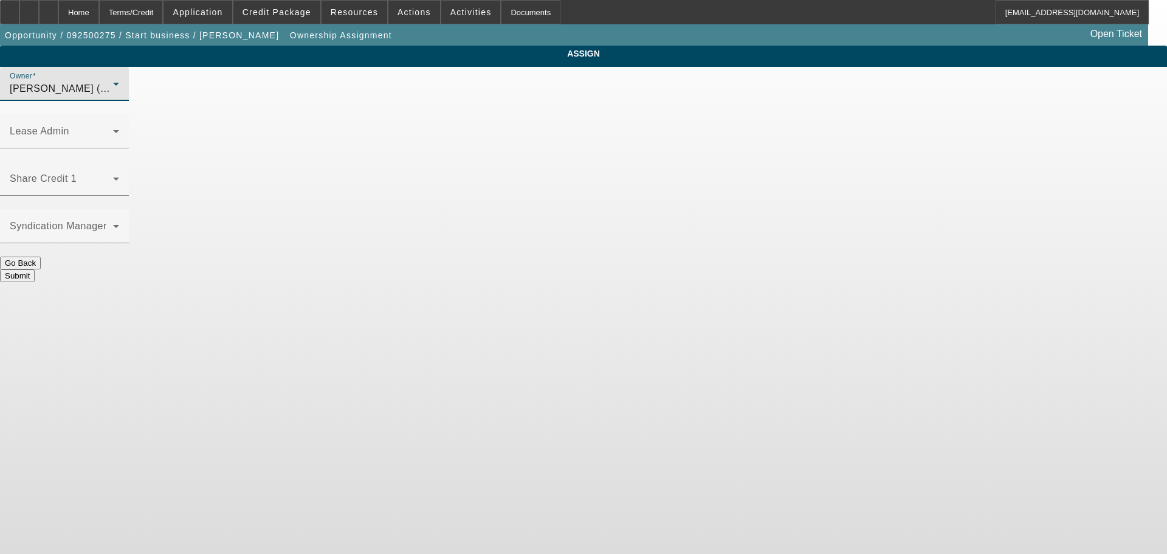
click at [35, 269] on button "Submit" at bounding box center [17, 275] width 35 height 13
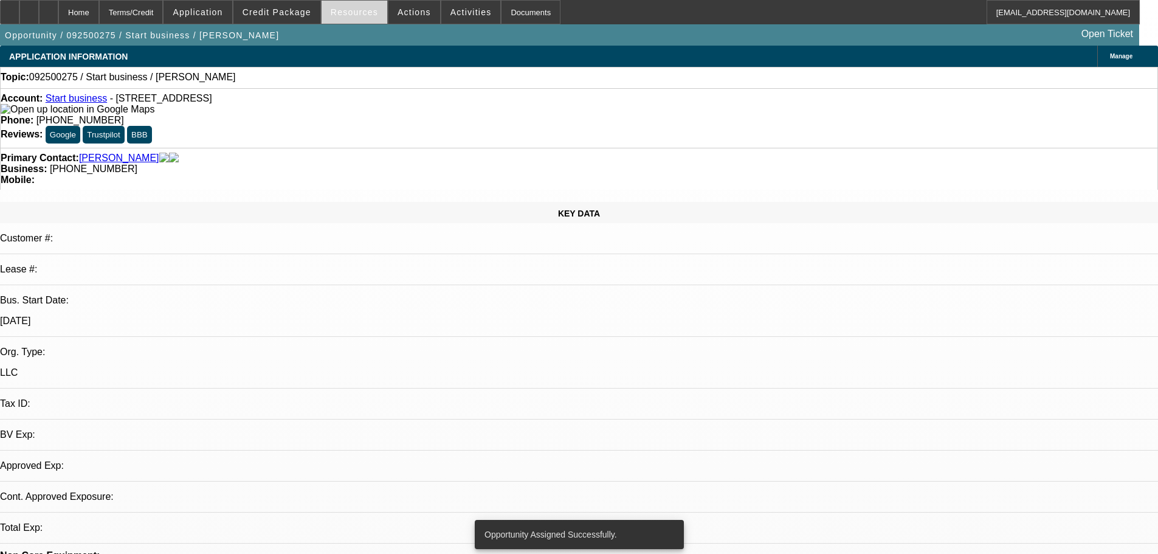
select select "0"
select select "2"
select select "0.1"
select select "4"
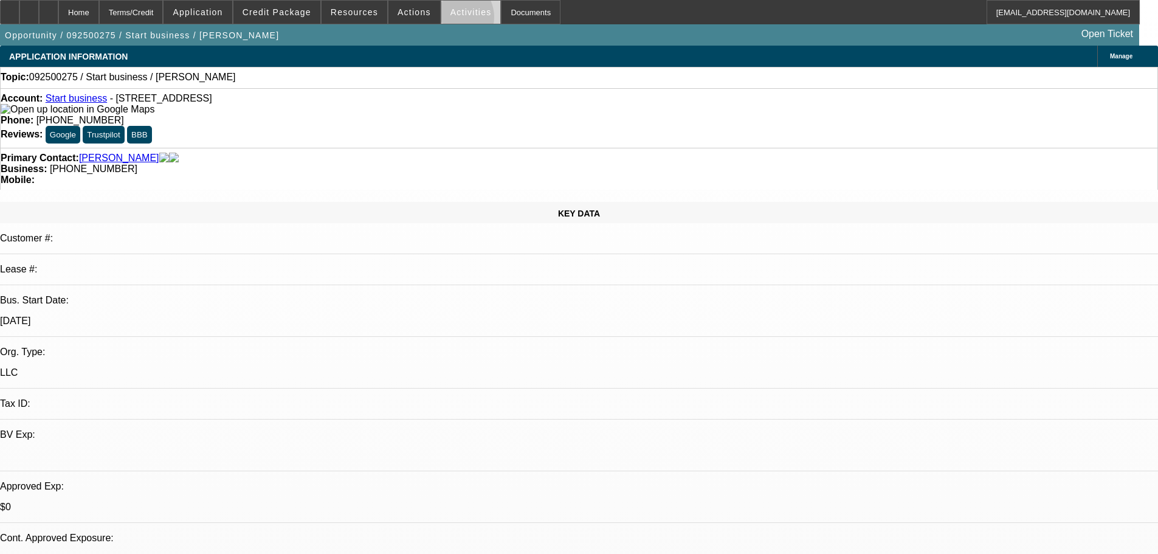
click at [441, 20] on span at bounding box center [471, 12] width 60 height 29
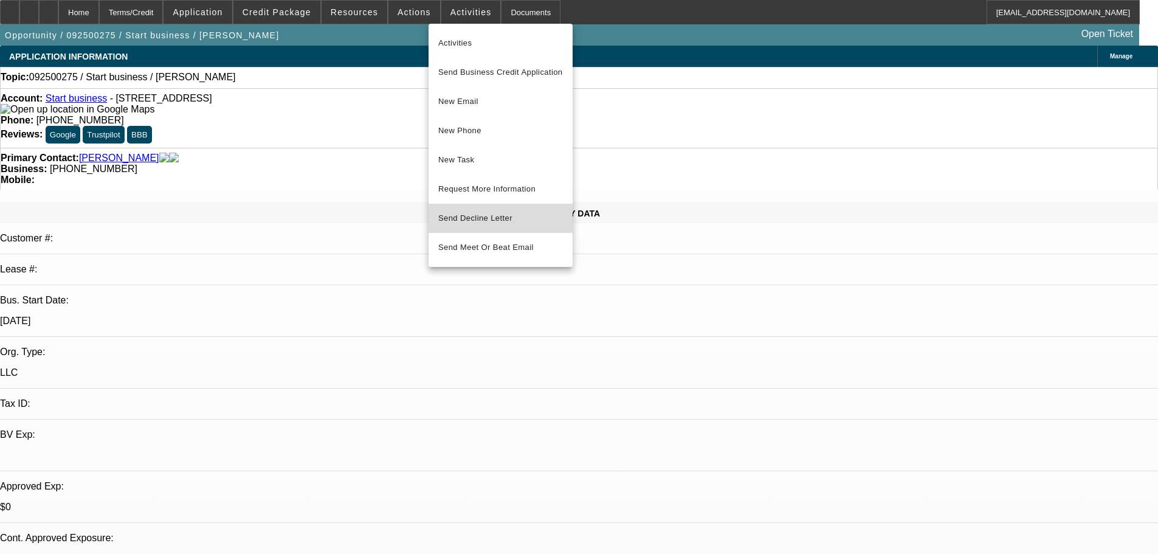
click at [490, 220] on span "Send Decline Letter" at bounding box center [475, 217] width 74 height 9
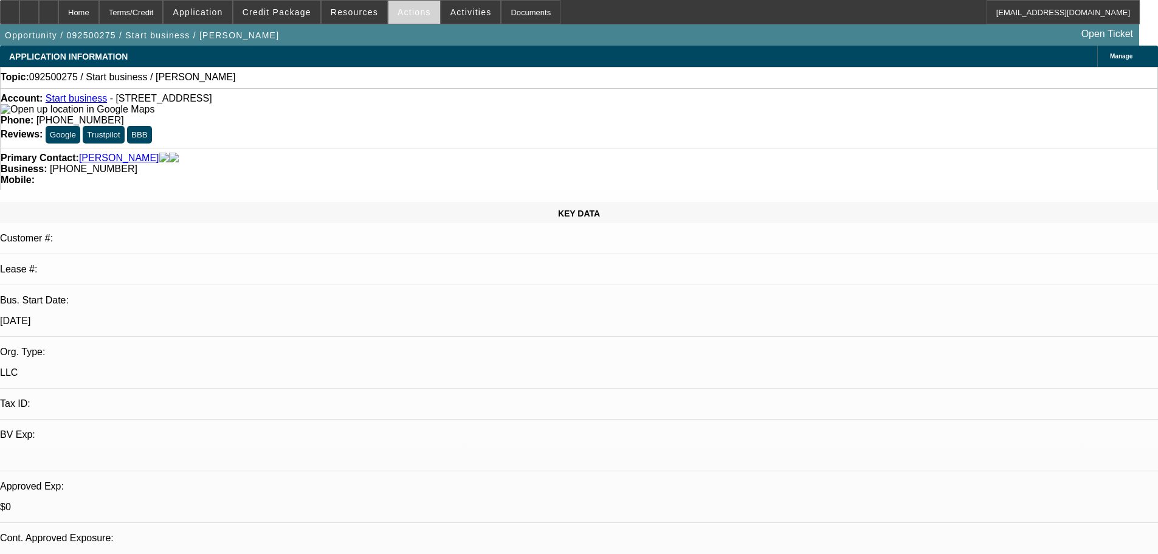
click at [422, 22] on span at bounding box center [414, 12] width 52 height 29
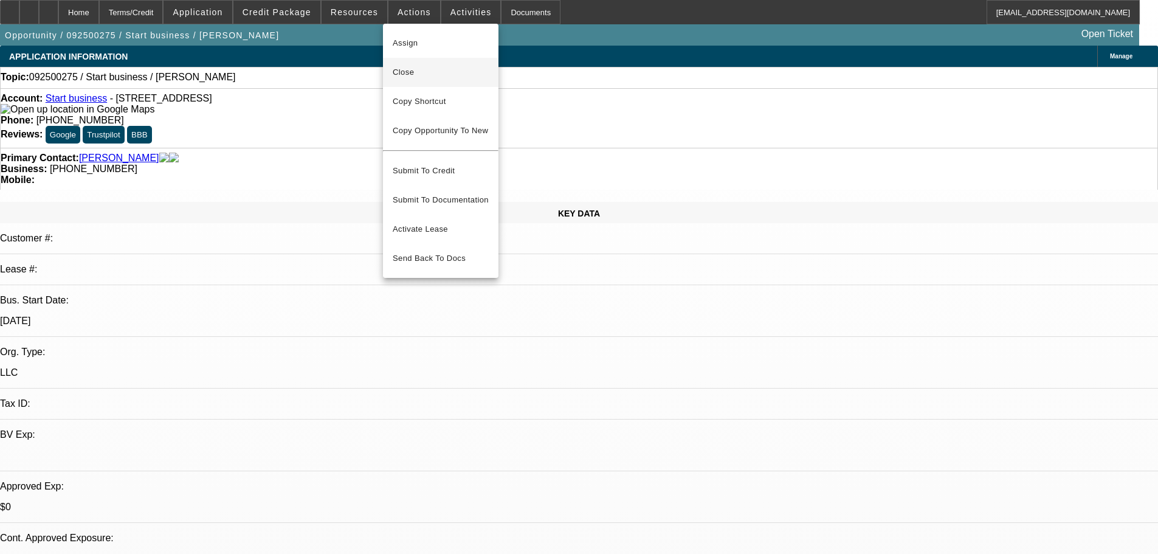
click at [421, 76] on span "Close" at bounding box center [441, 72] width 96 height 15
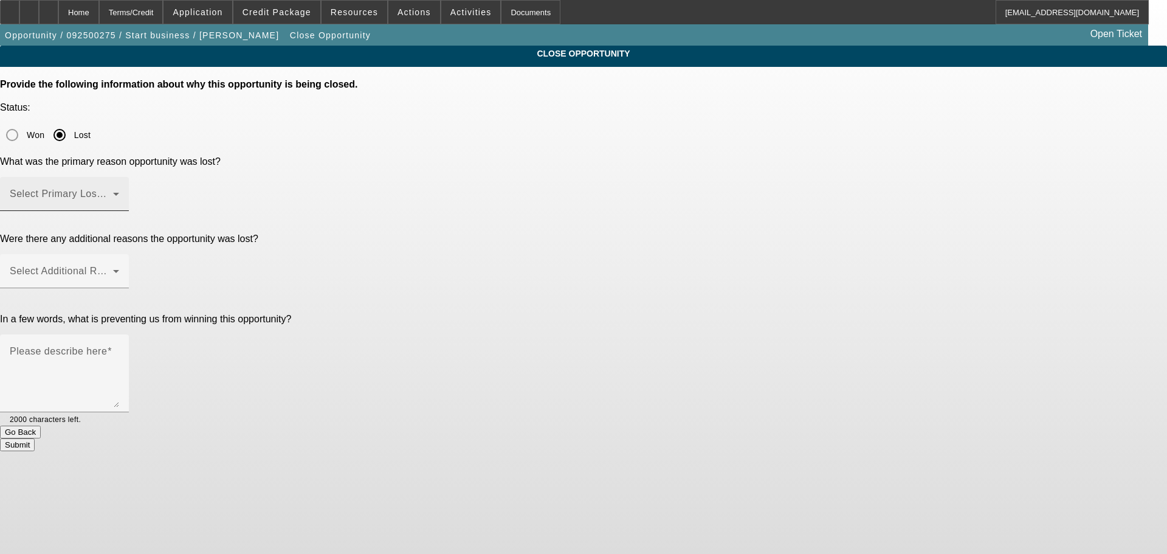
click at [113, 191] on span at bounding box center [61, 198] width 103 height 15
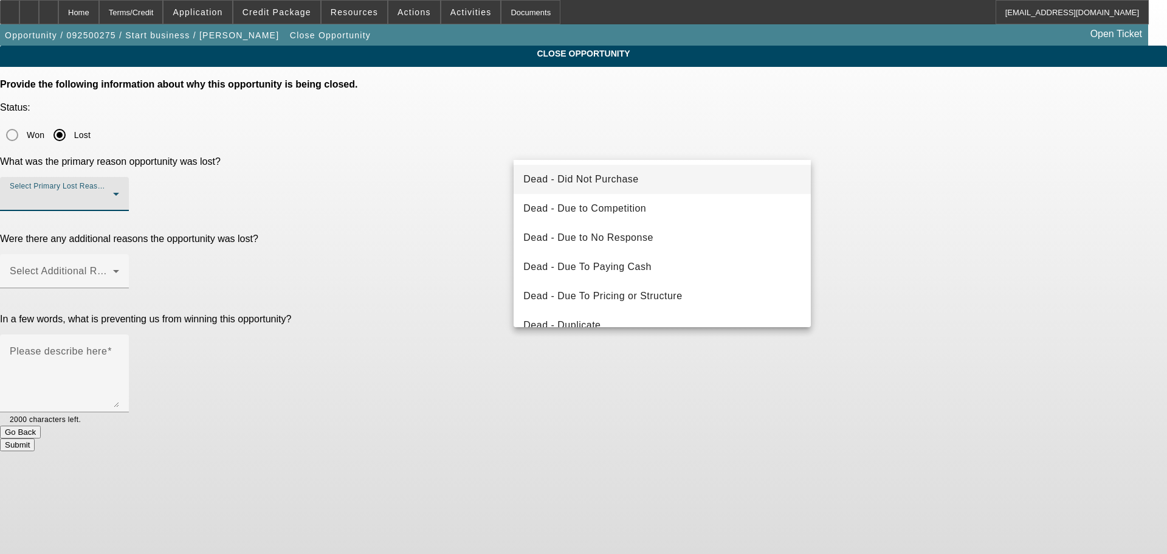
scroll to position [163, 0]
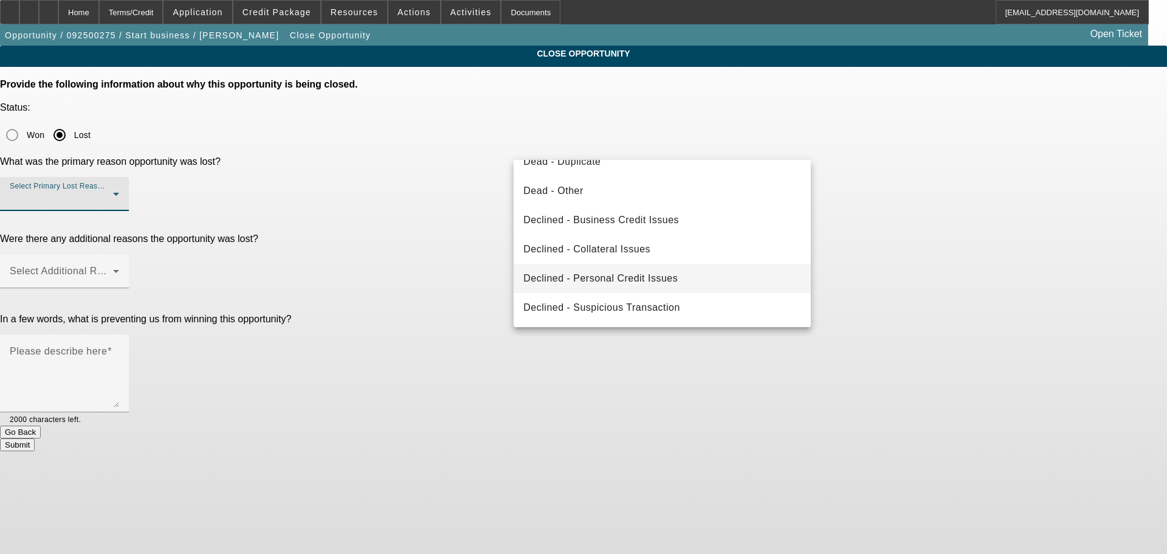
click at [595, 278] on span "Declined - Personal Credit Issues" at bounding box center [600, 278] width 154 height 15
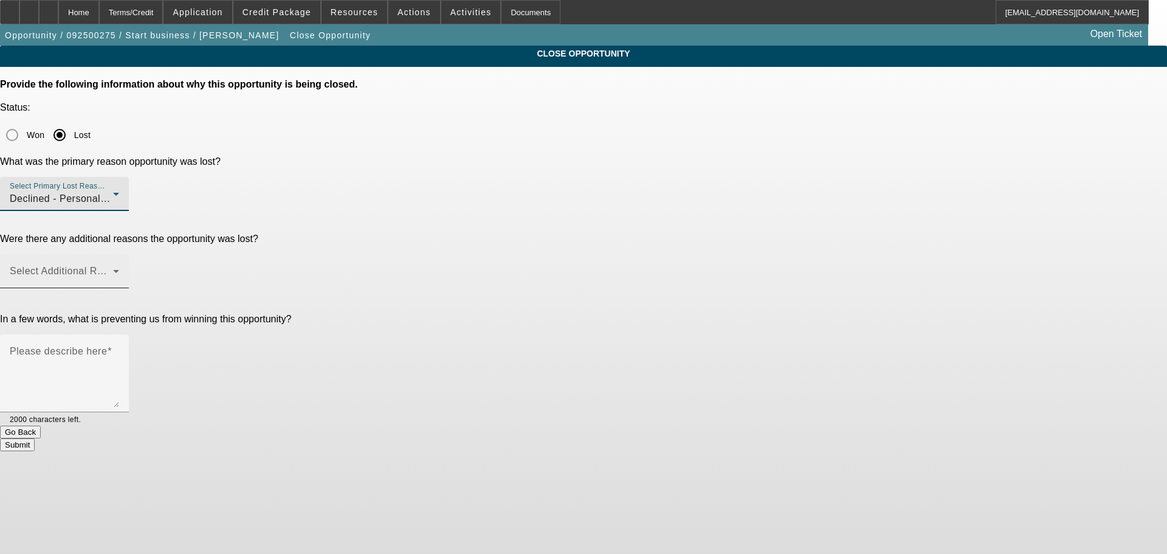
click at [113, 269] on span at bounding box center [61, 276] width 103 height 15
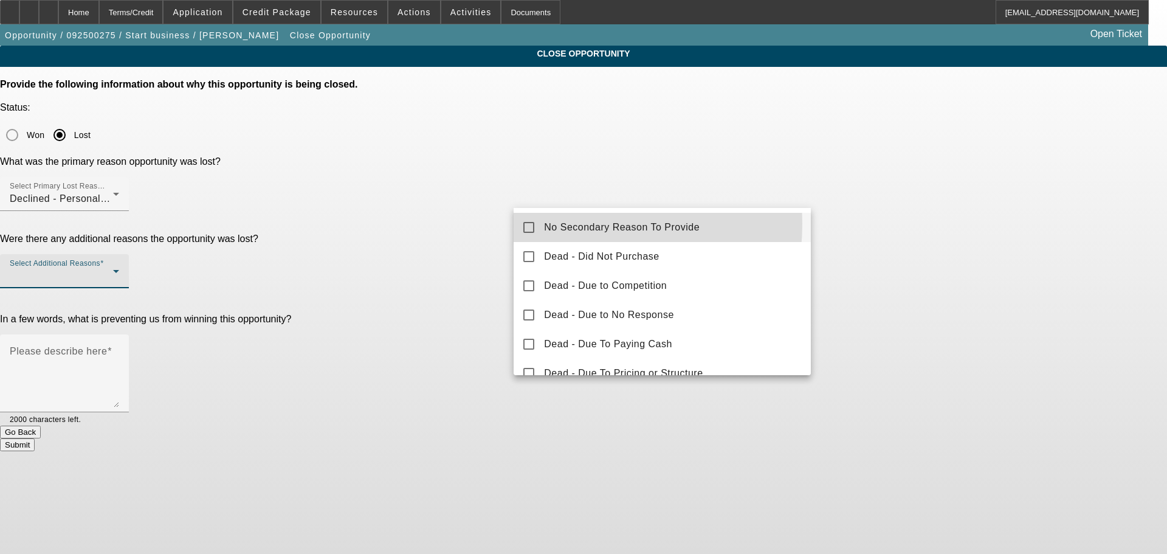
click at [552, 224] on span "No Secondary Reason To Provide" at bounding box center [622, 227] width 156 height 15
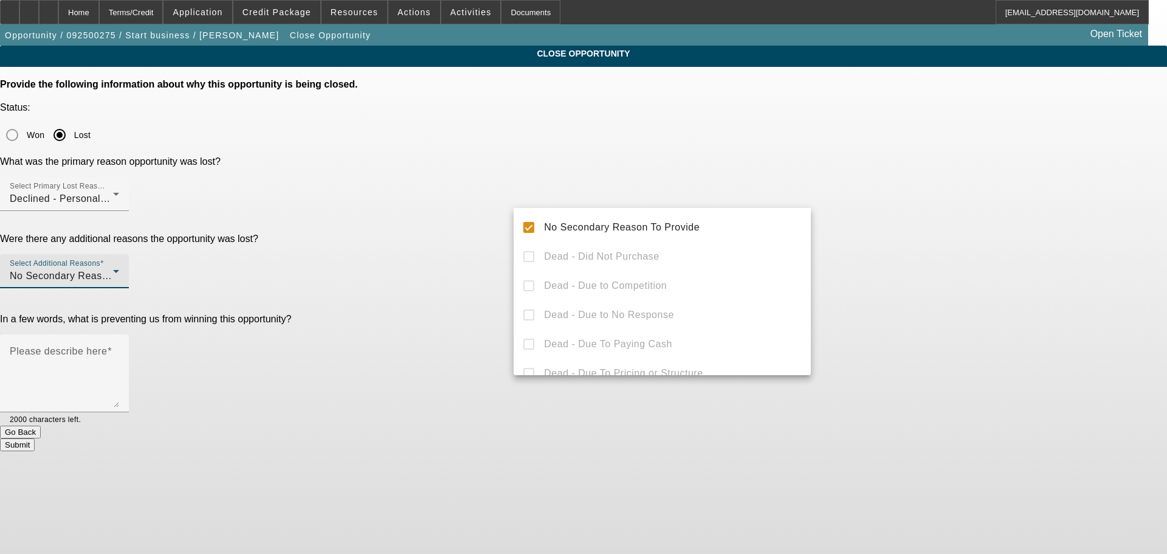
drag, startPoint x: 438, startPoint y: 267, endPoint x: 487, endPoint y: 266, distance: 49.2
click at [439, 267] on div at bounding box center [583, 277] width 1167 height 554
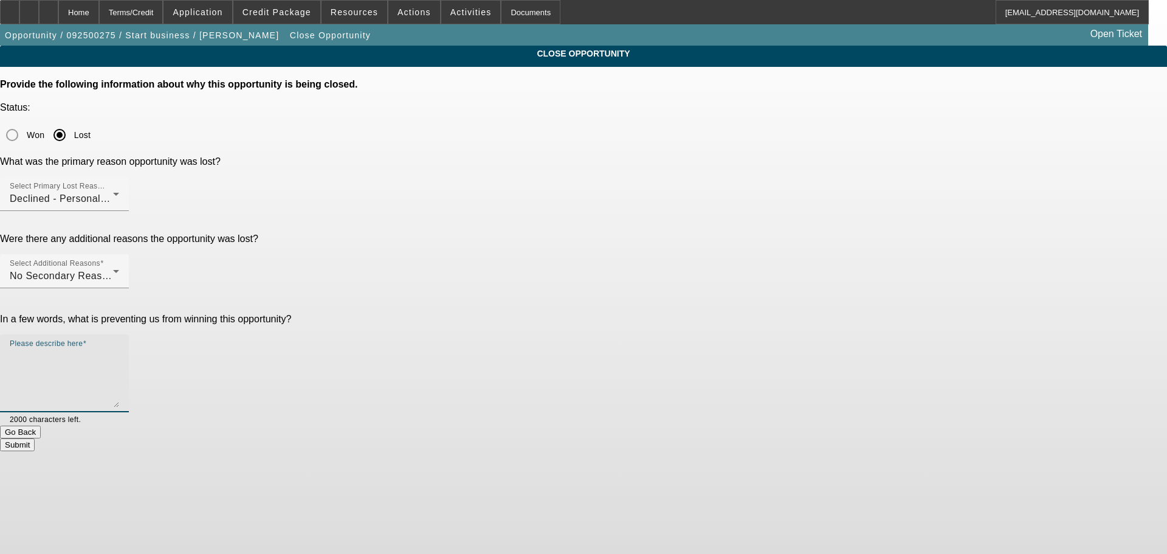
click at [119, 349] on textarea "Please describe here" at bounding box center [64, 378] width 109 height 58
type textarea "BAD AND NO CREDIT, MARKED DNC, SENT DECLINE LETTER, CLOSING OPP."
click at [35, 438] on button "Submit" at bounding box center [17, 444] width 35 height 13
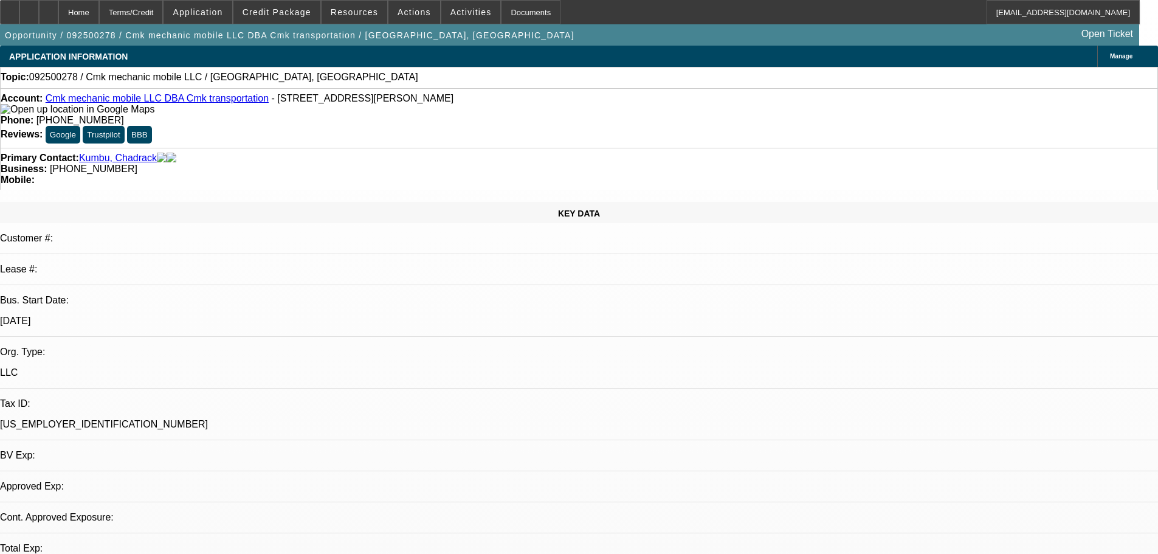
select select "0"
select select "2"
select select "0.1"
select select "4"
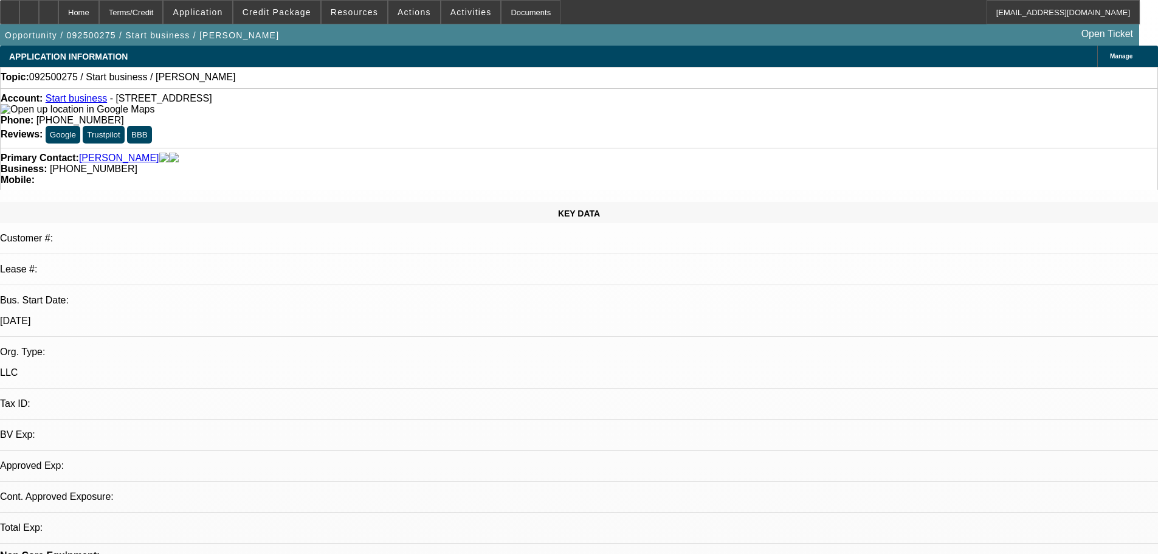
select select "0"
select select "2"
select select "0.1"
select select "4"
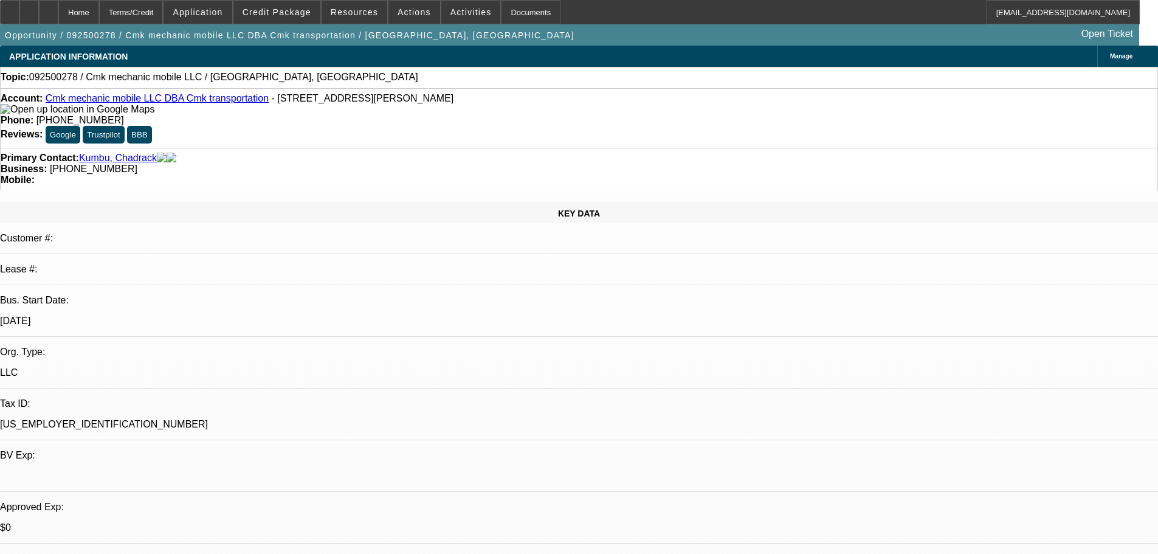
select select "0"
select select "2"
select select "0.1"
select select "4"
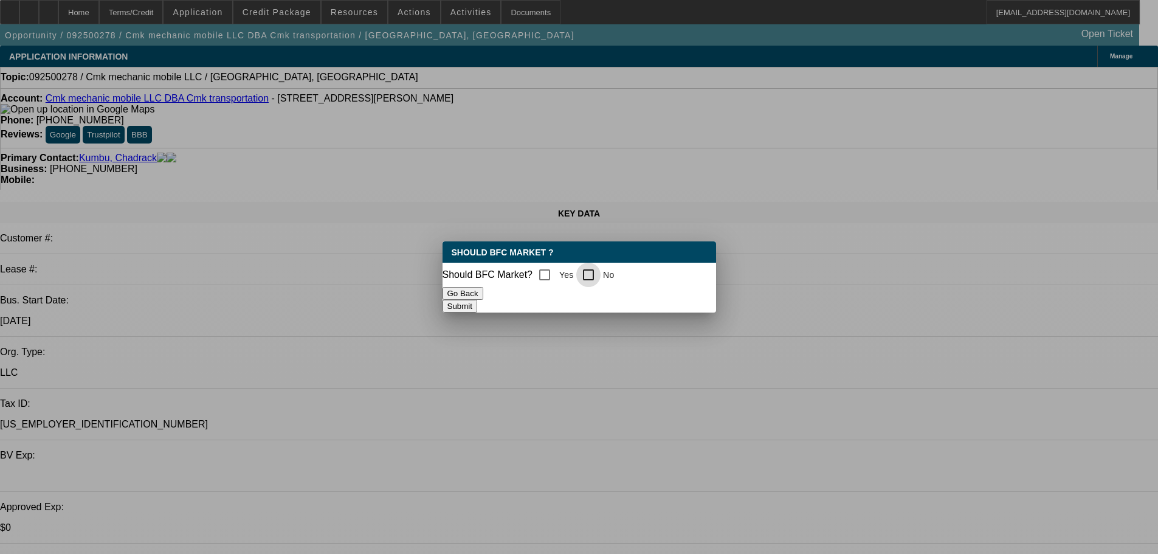
click at [603, 275] on div at bounding box center [588, 274] width 29 height 29
checkbox input "true"
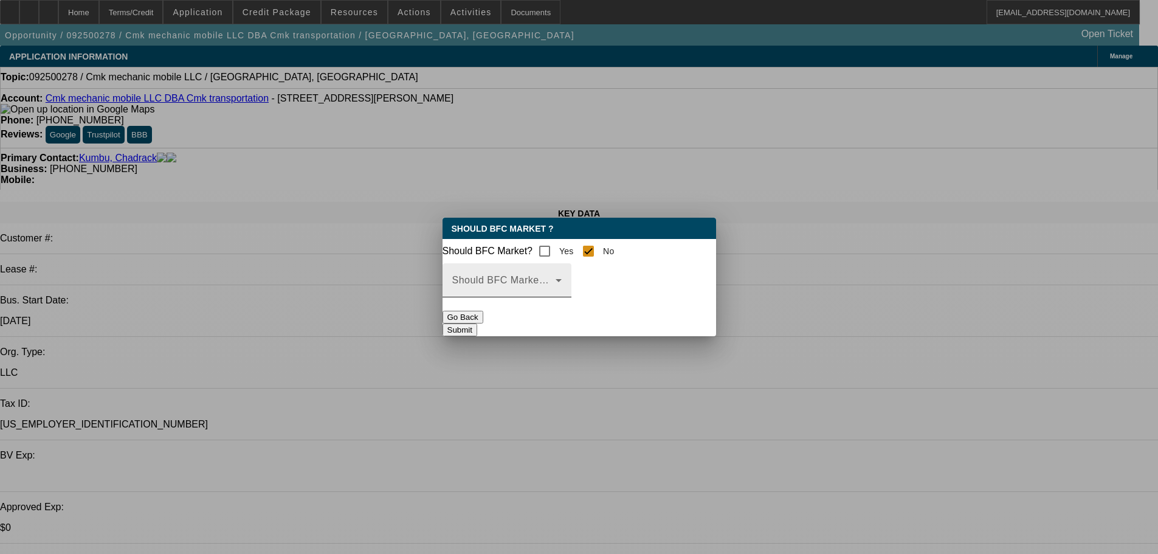
click at [555, 292] on span at bounding box center [503, 285] width 103 height 15
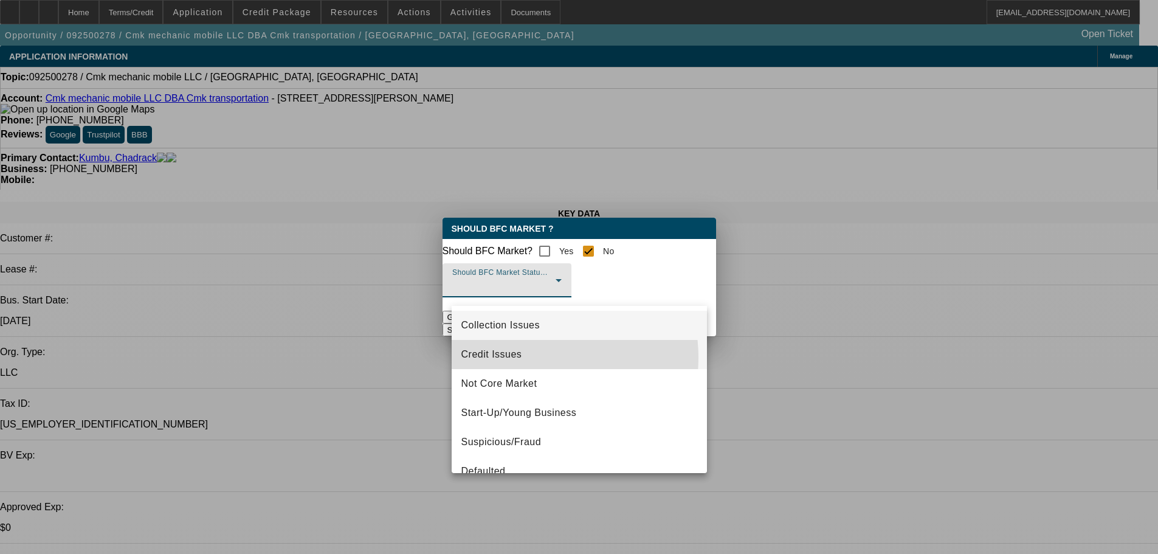
click at [529, 357] on mat-option "Credit Issues" at bounding box center [579, 354] width 255 height 29
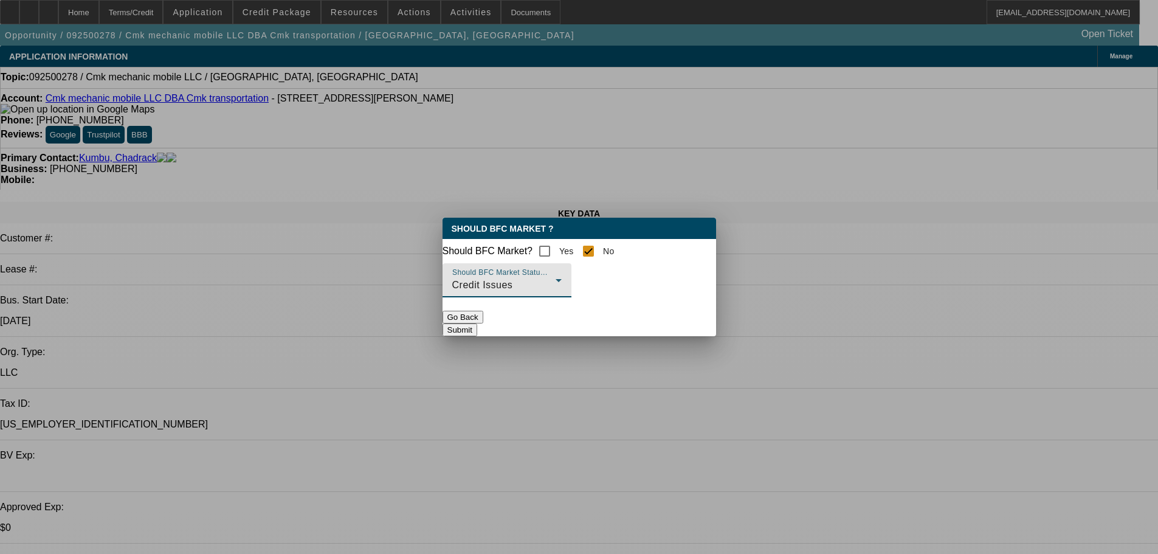
click at [477, 336] on button "Submit" at bounding box center [459, 329] width 35 height 13
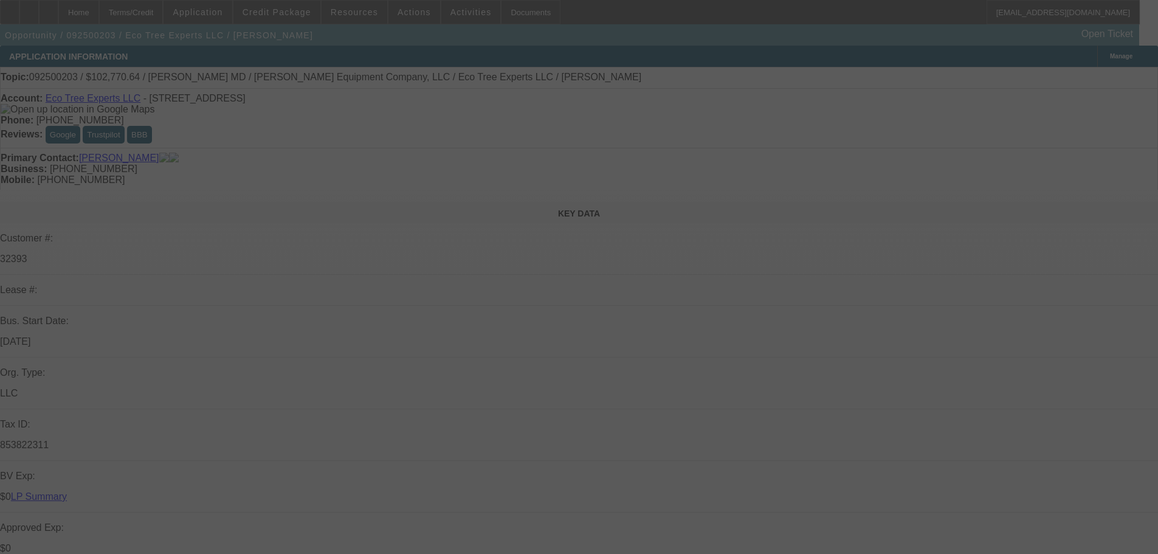
select select "0"
select select "6"
select select "0"
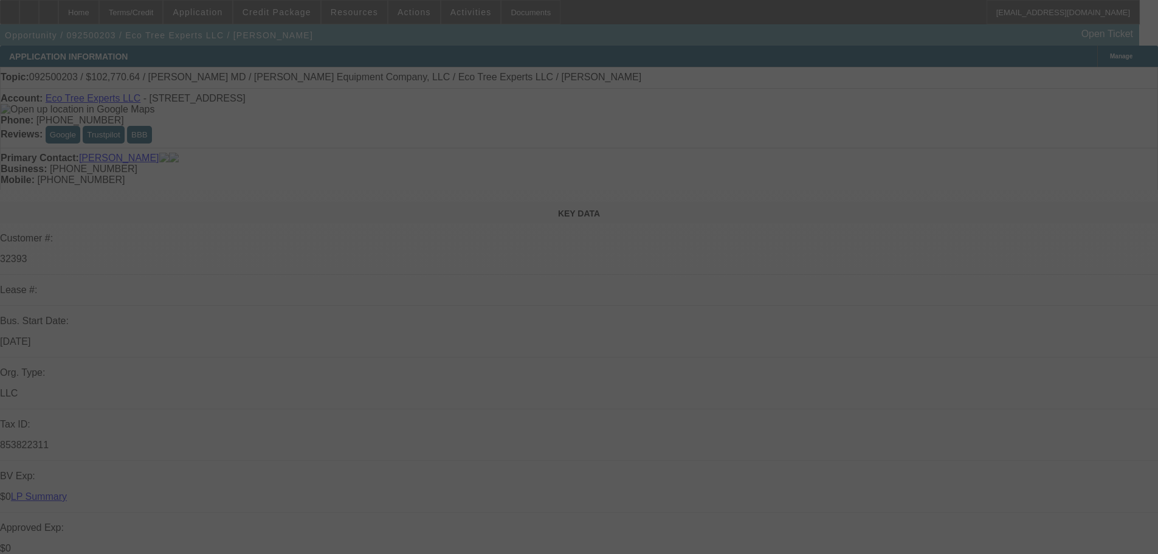
select select "0"
select select "6"
select select "0"
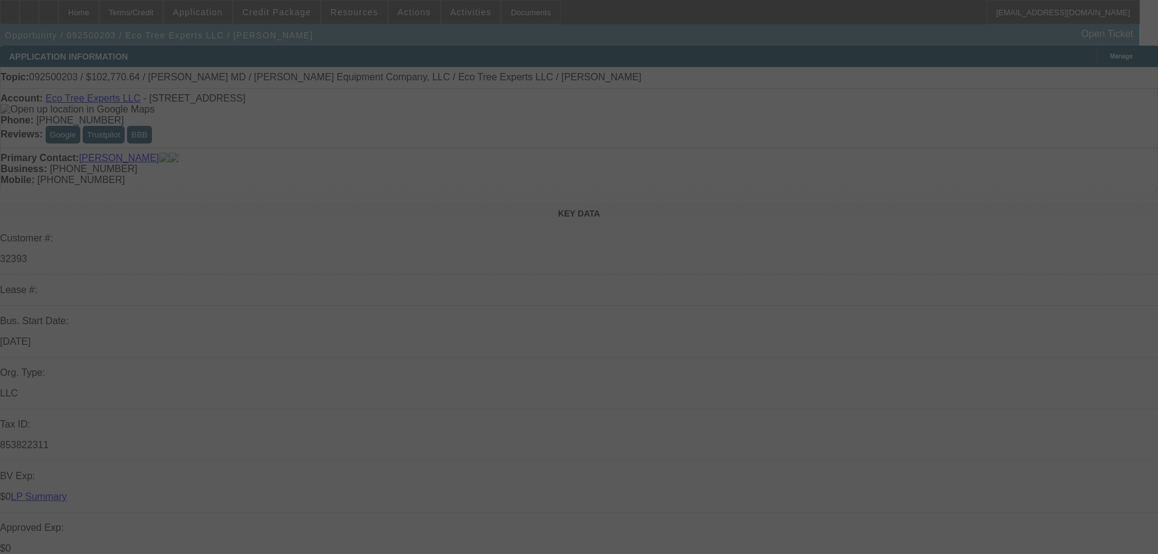
select select "0"
select select "6"
select select "0"
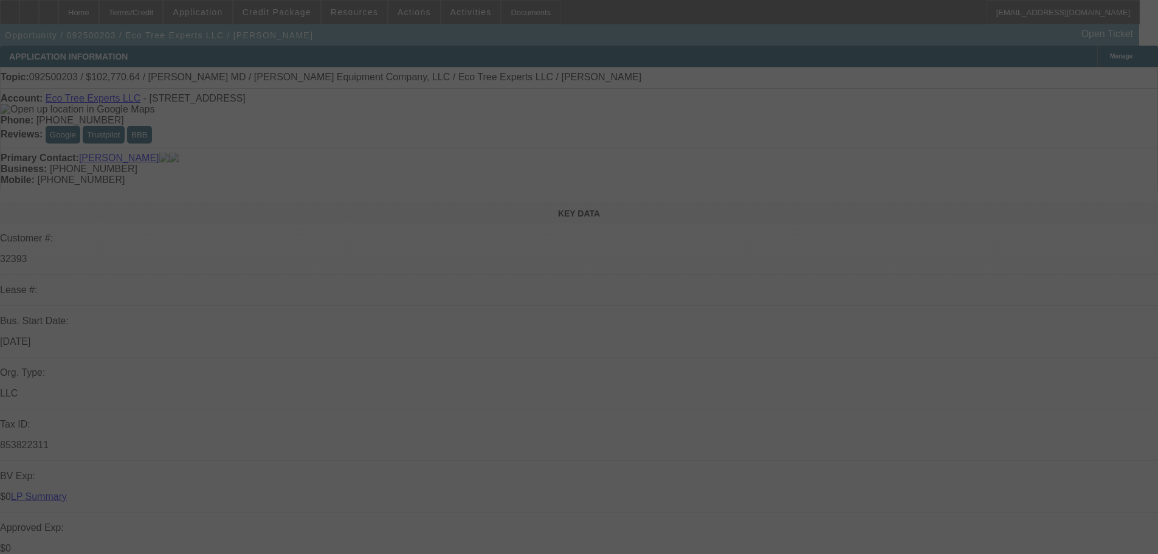
select select "6"
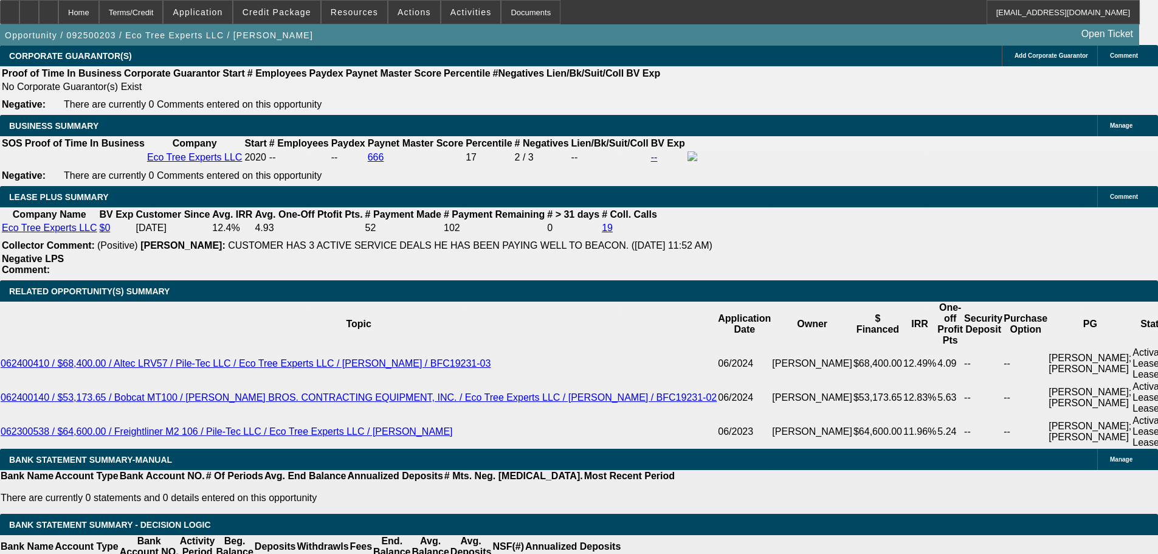
scroll to position [2006, 0]
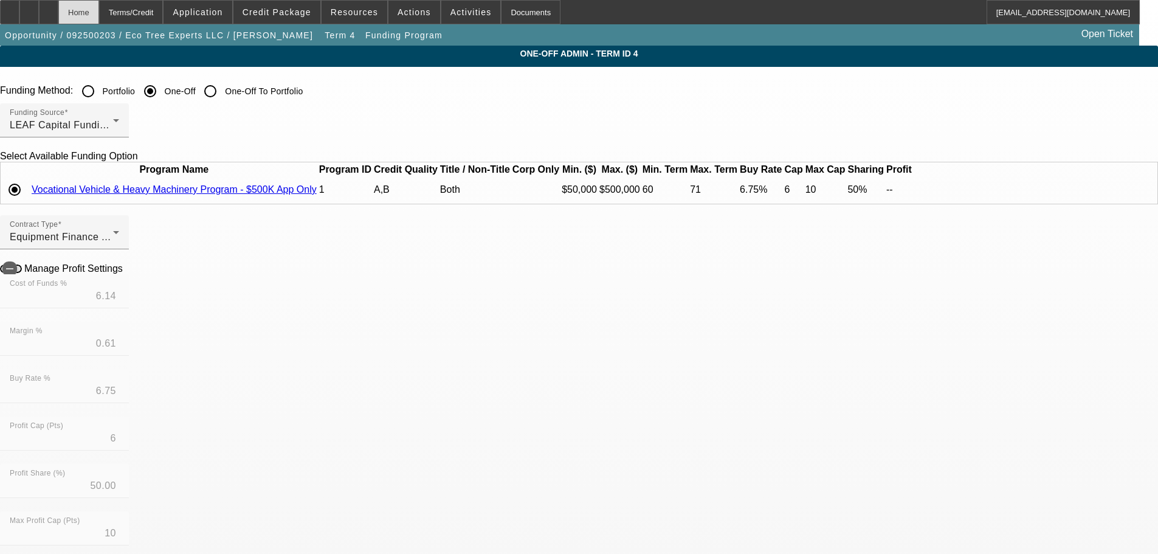
click at [99, 13] on div "Home" at bounding box center [78, 12] width 41 height 24
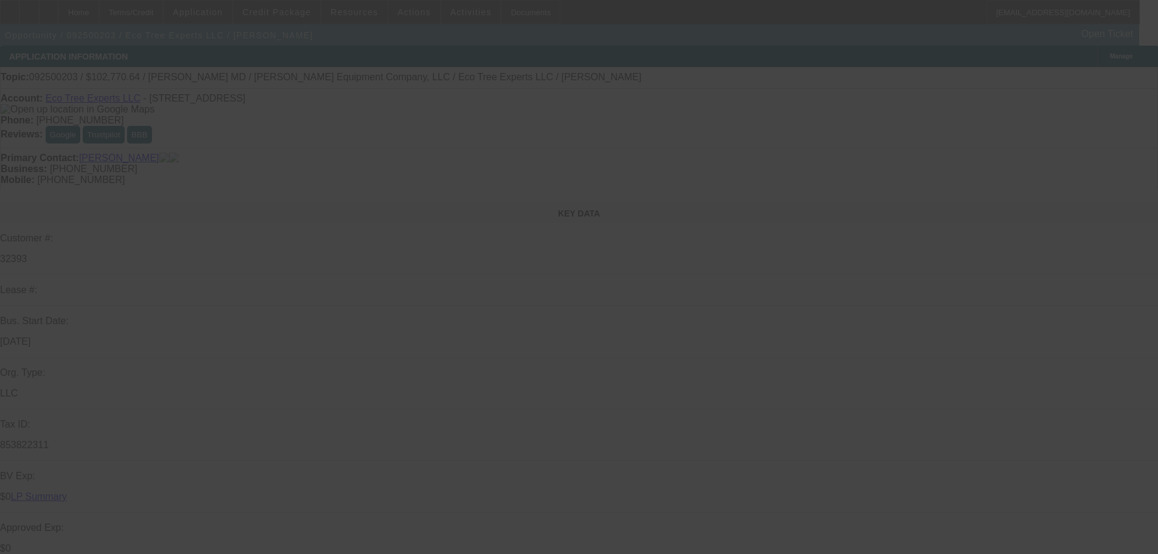
select select "0"
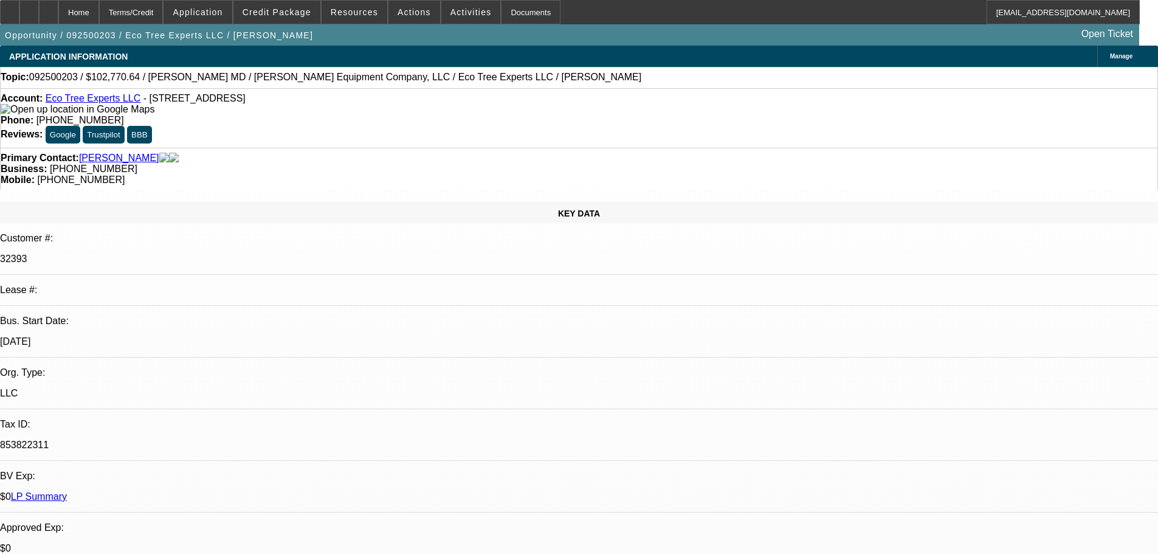
select select "0"
select select "6"
select select "0"
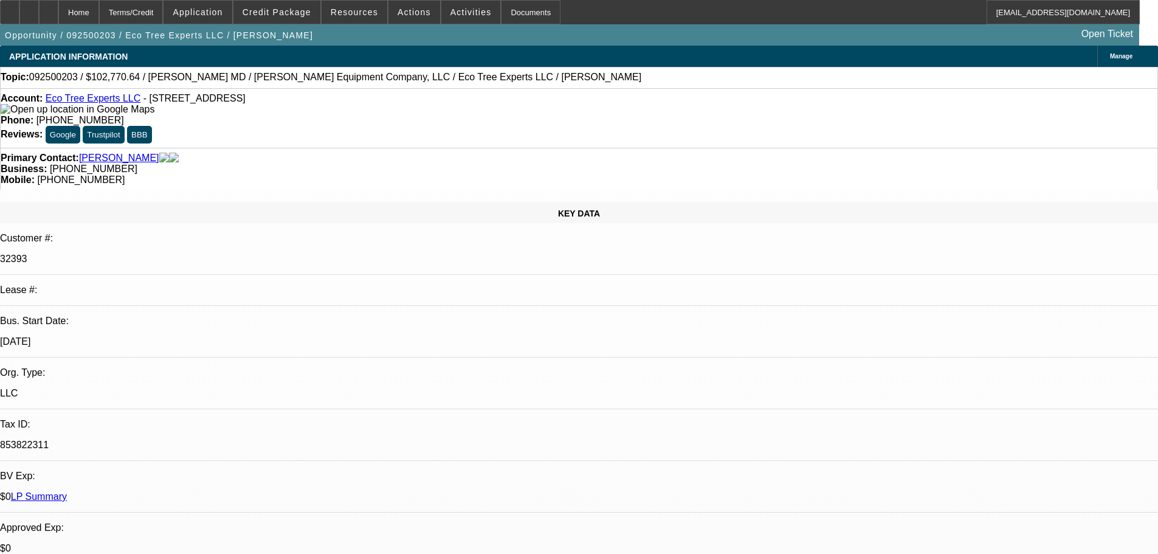
select select "6"
select select "0"
select select "6"
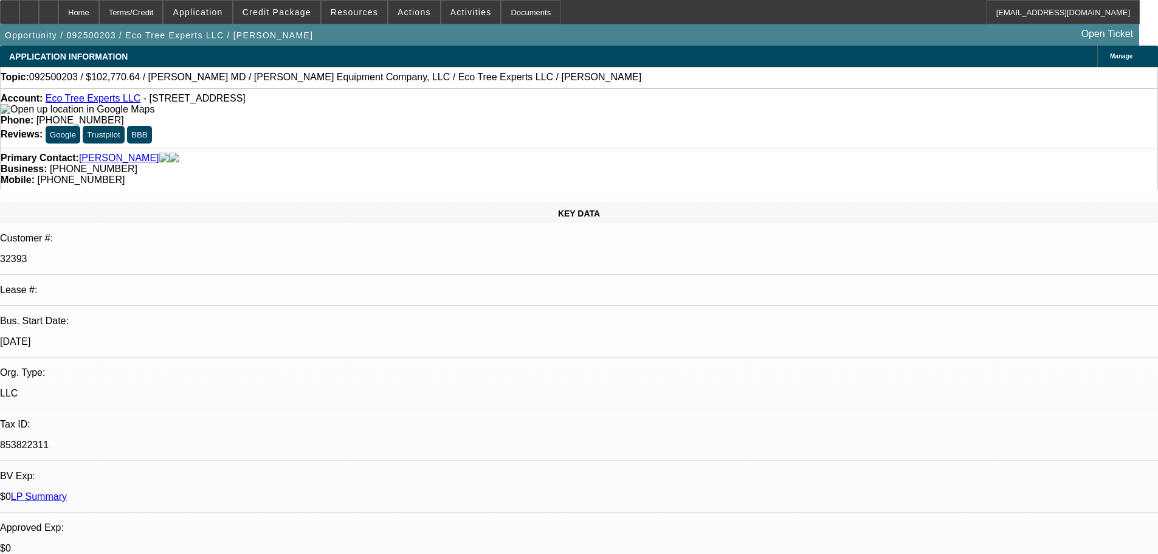
select select "0"
select select "6"
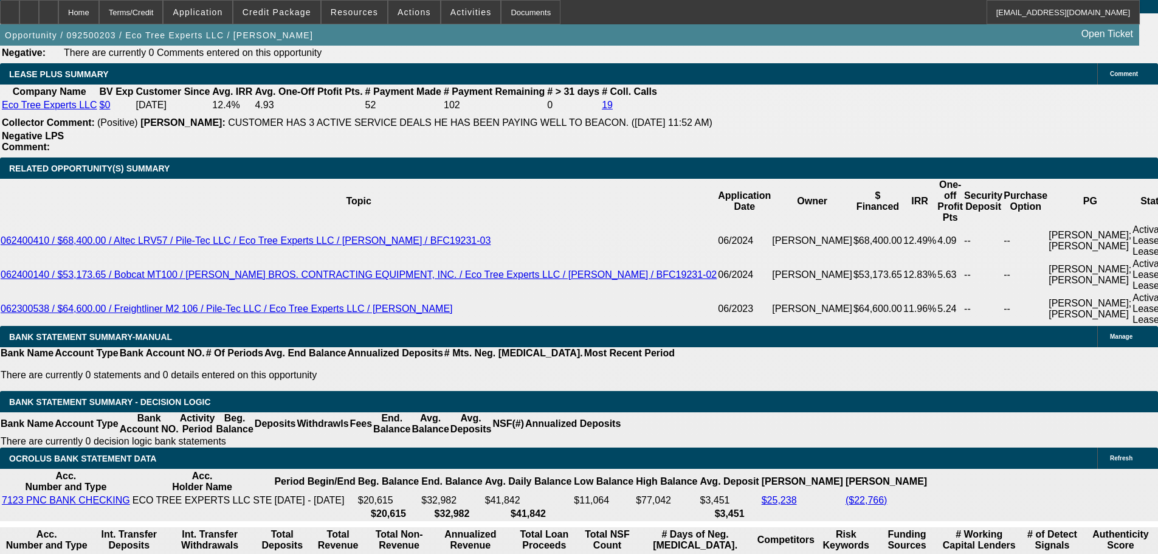
scroll to position [2127, 0]
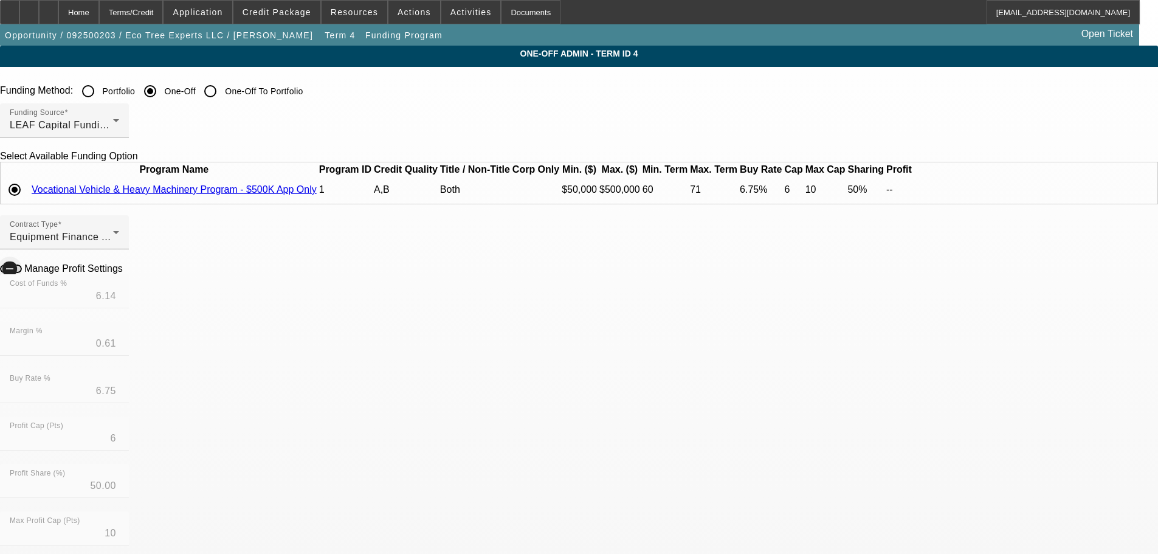
click at [22, 281] on span "button" at bounding box center [10, 268] width 24 height 24
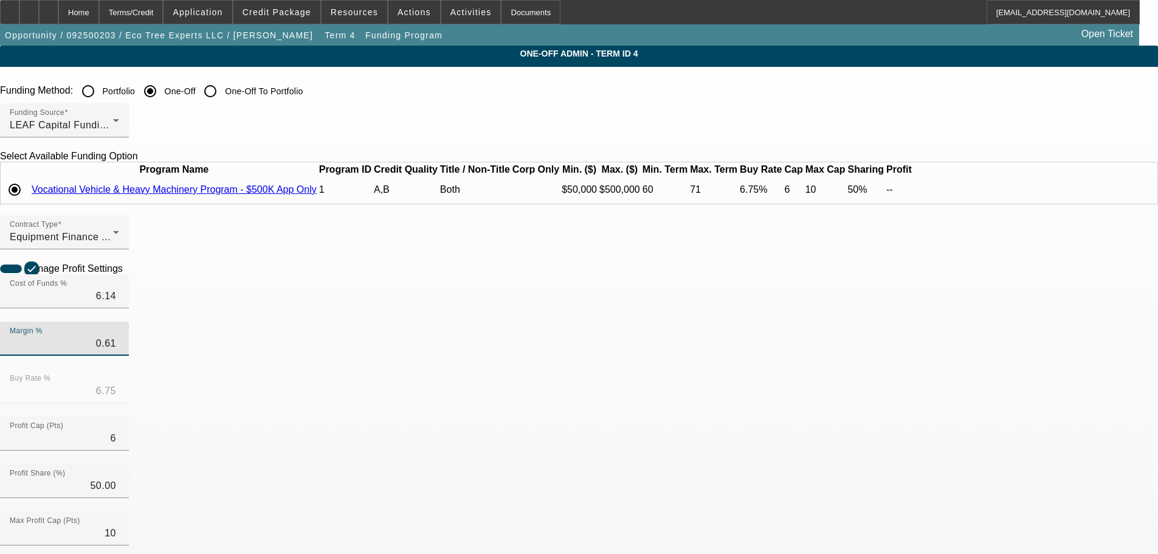
drag, startPoint x: 356, startPoint y: 377, endPoint x: 427, endPoint y: 368, distance: 71.8
type input ".01"
type input "6.15"
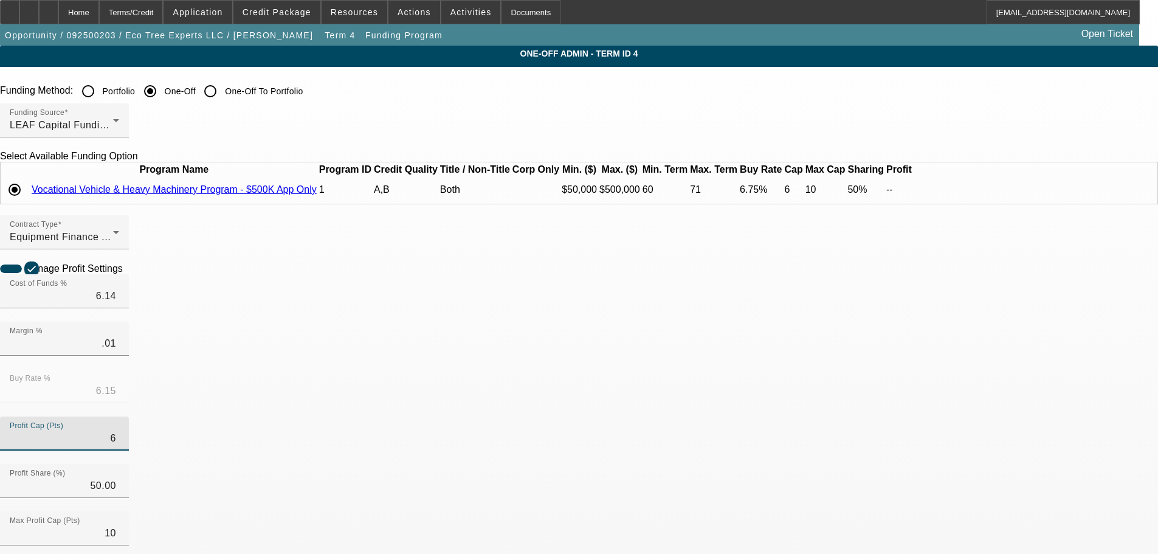
click at [126, 273] on icon at bounding box center [126, 268] width 0 height 10
type input "0.01"
type input "$4,041.81"
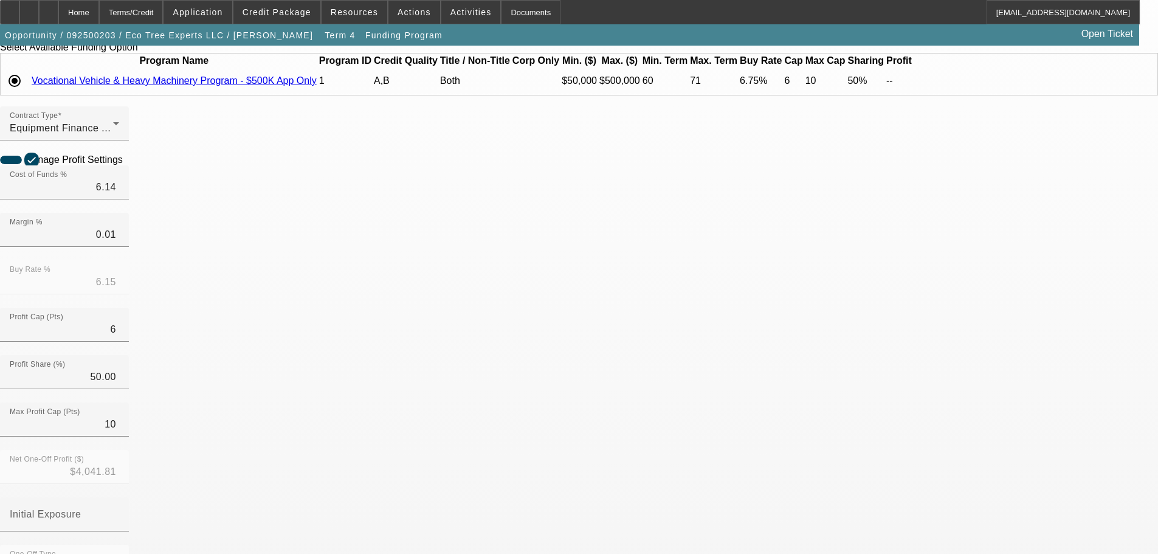
scroll to position [122, 0]
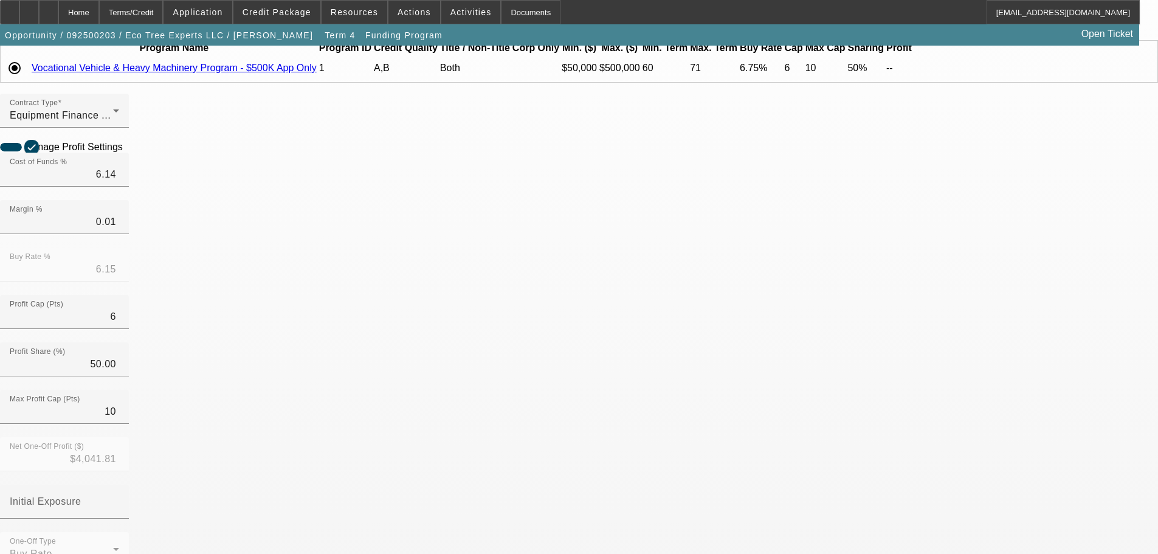
click at [126, 151] on icon at bounding box center [126, 146] width 0 height 10
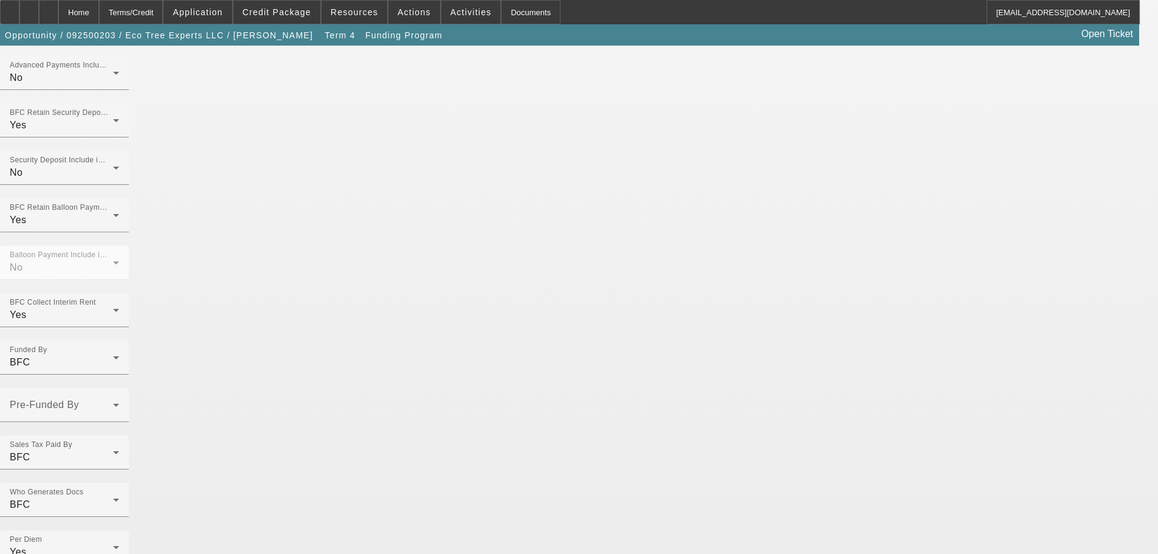
scroll to position [836, 0]
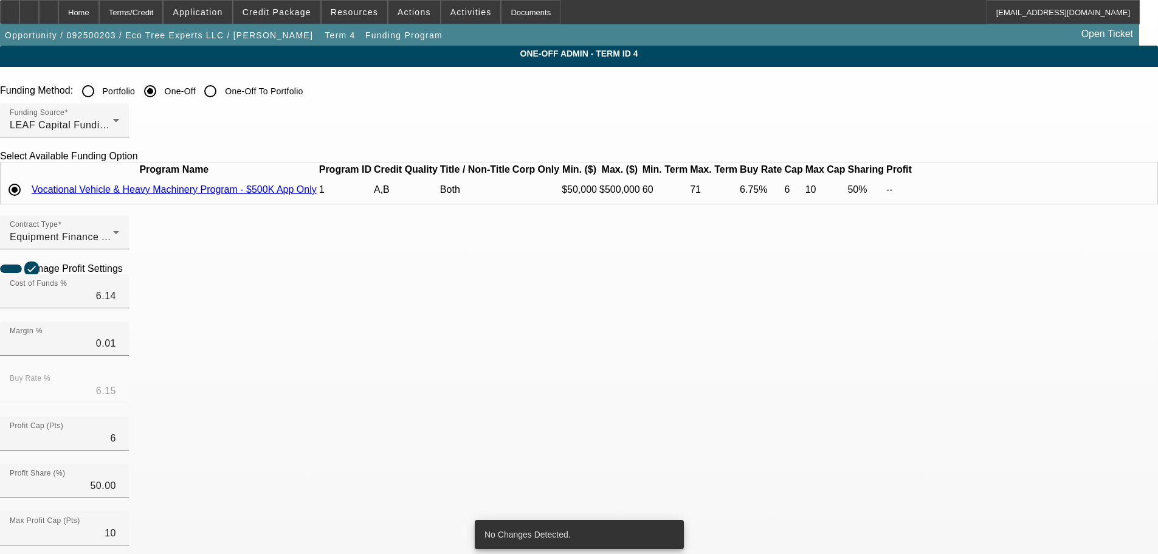
type input "0.61"
type input "6.75"
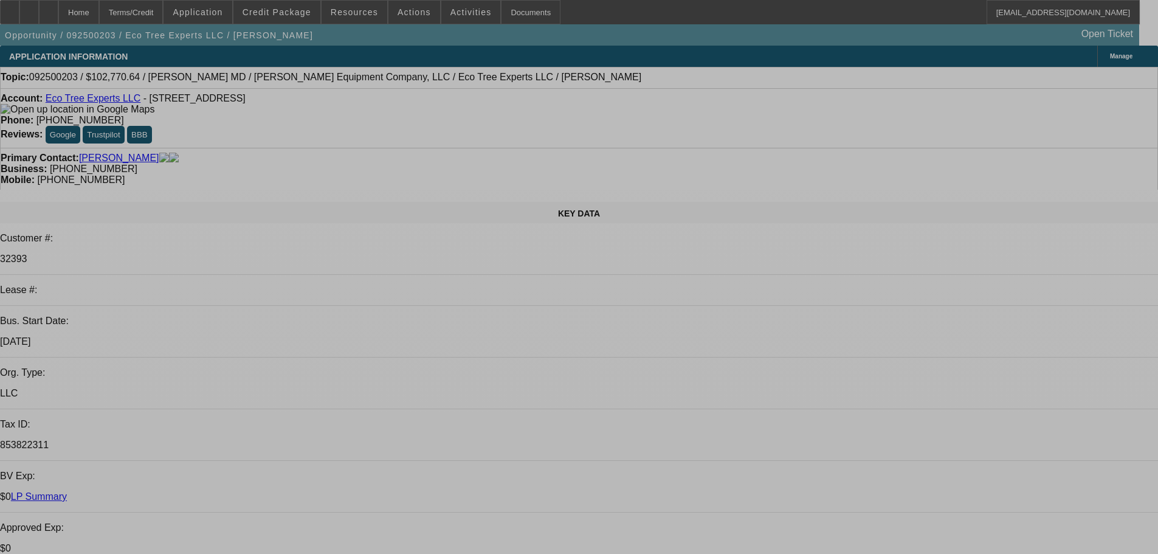
select select "0"
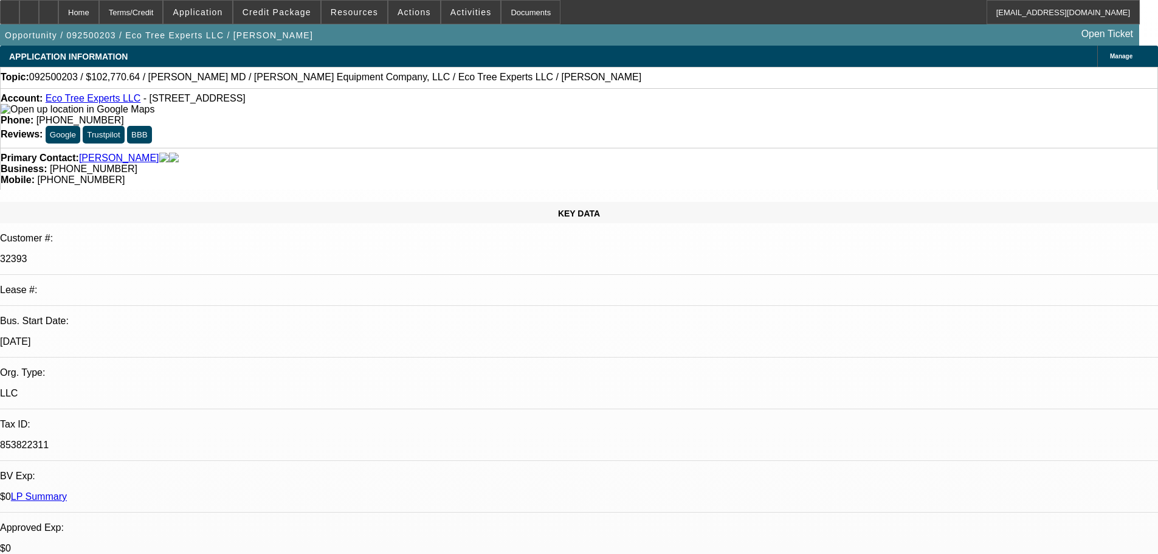
select select "0"
select select "6"
select select "0"
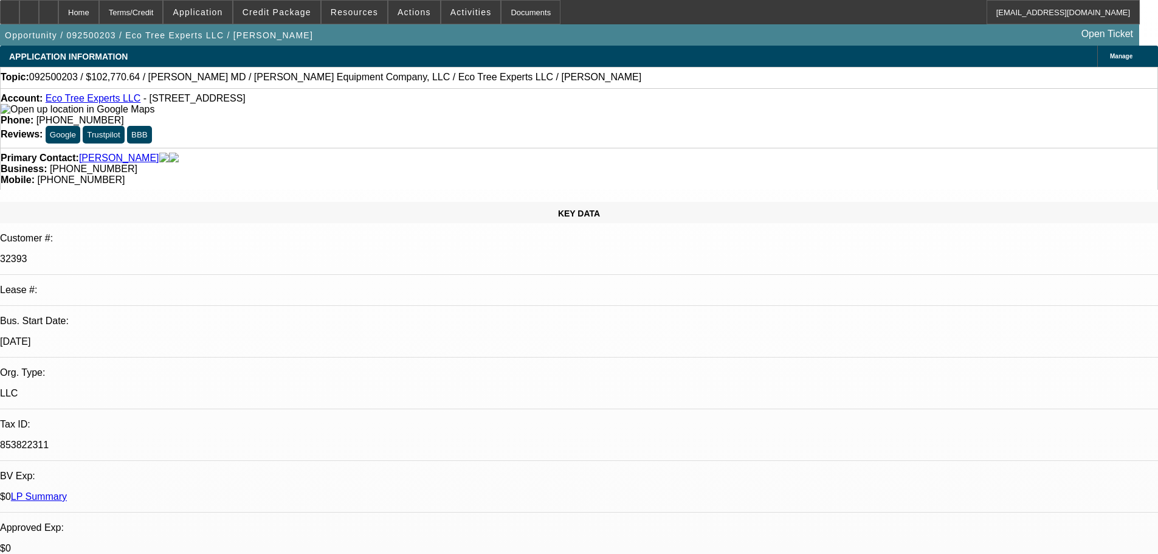
select select "6"
select select "0"
select select "6"
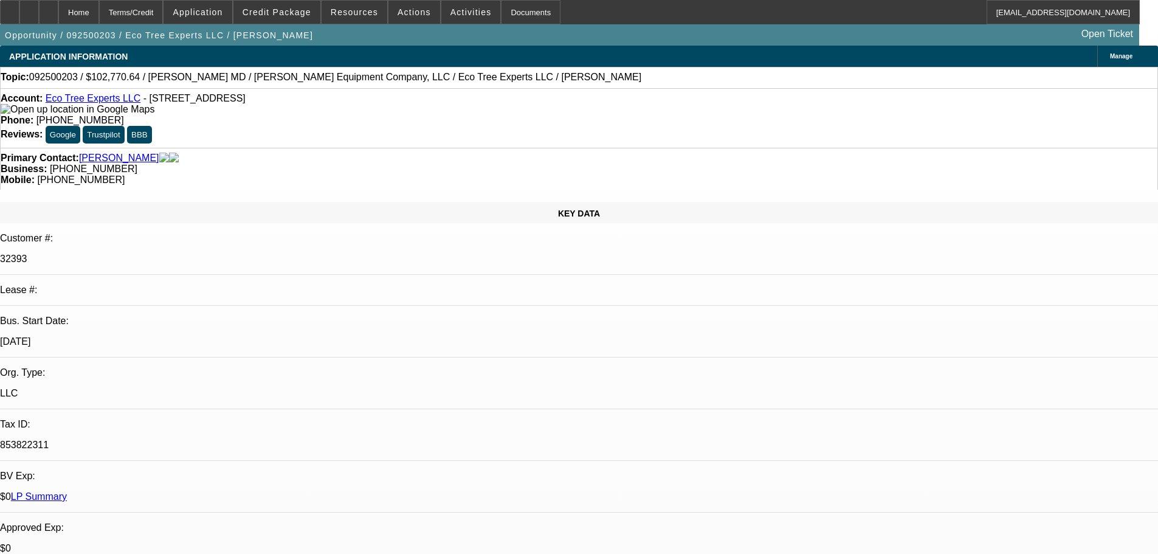
select select "0"
select select "6"
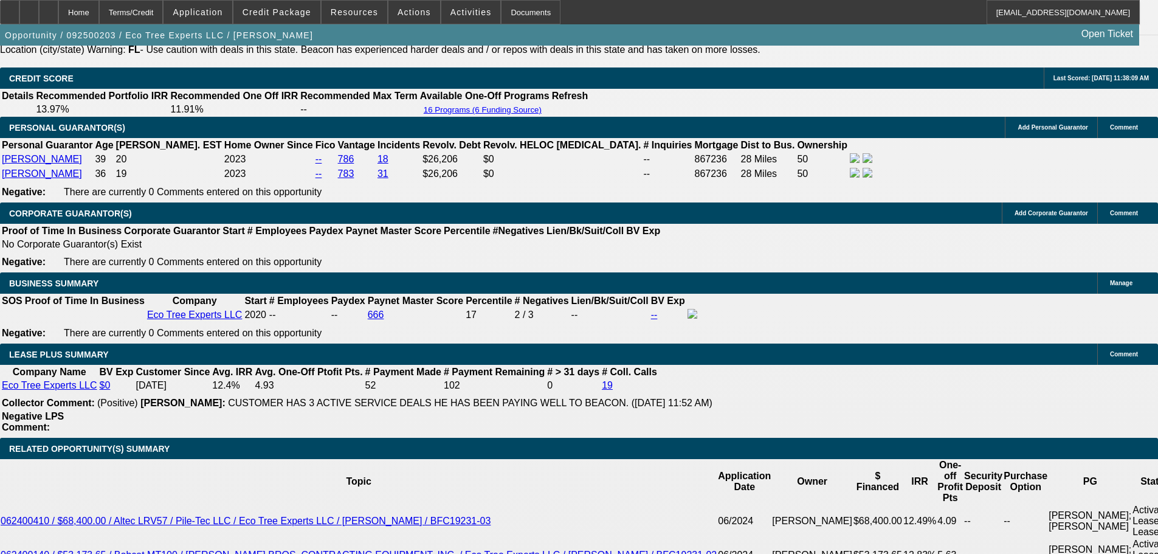
scroll to position [2006, 0]
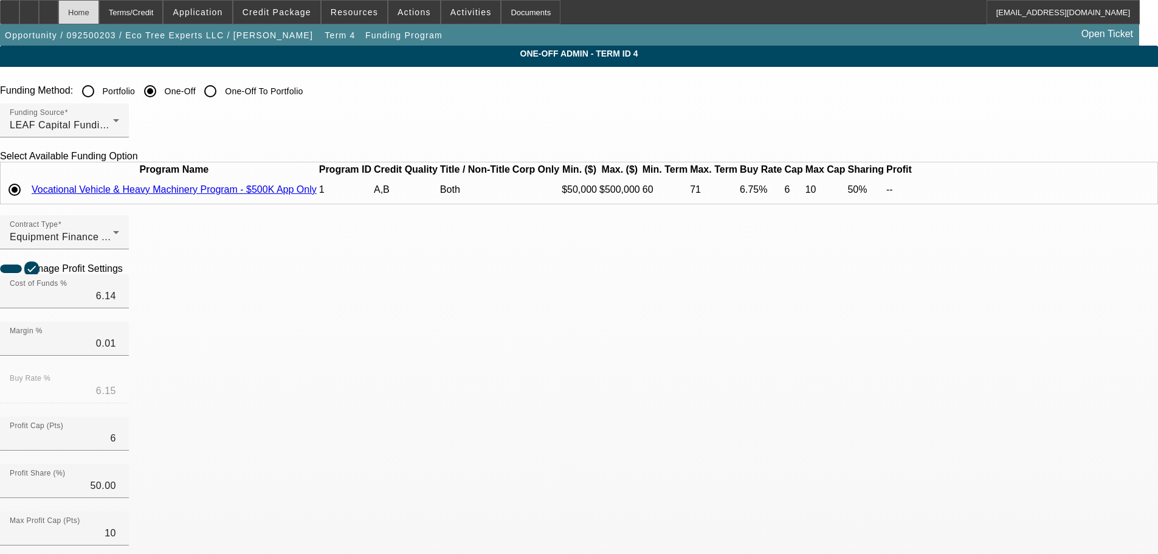
click at [99, 16] on div "Home" at bounding box center [78, 12] width 41 height 24
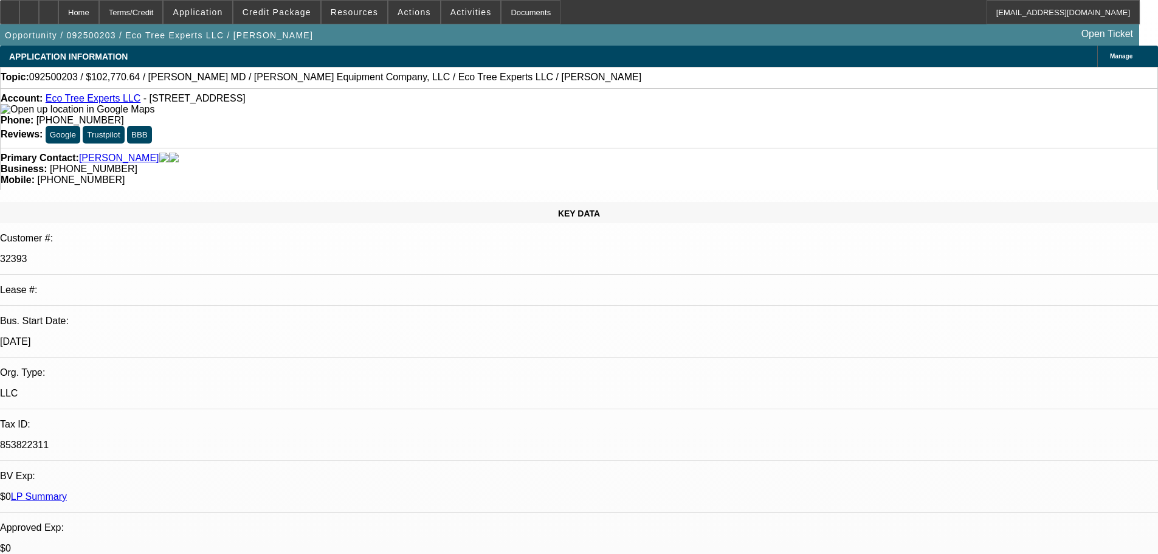
select select "0"
select select "6"
select select "0"
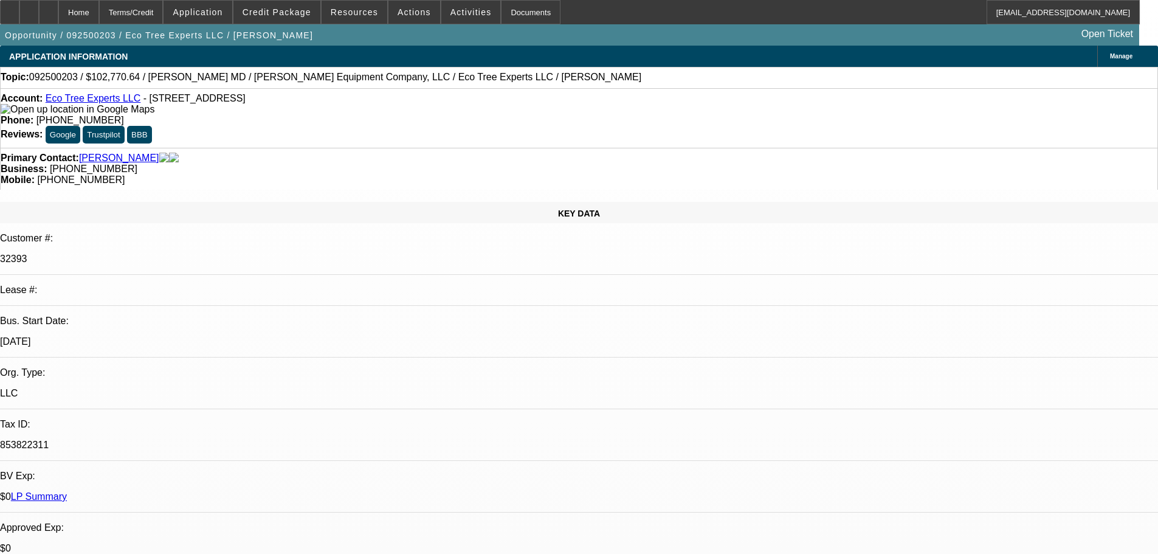
select select "0"
select select "6"
select select "0"
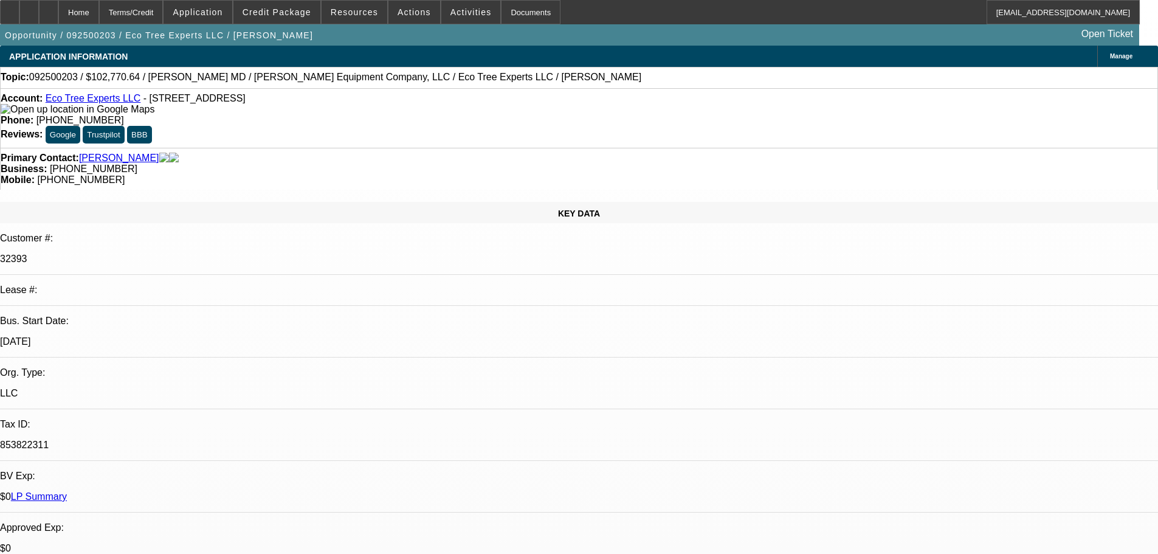
select select "0"
select select "6"
select select "0"
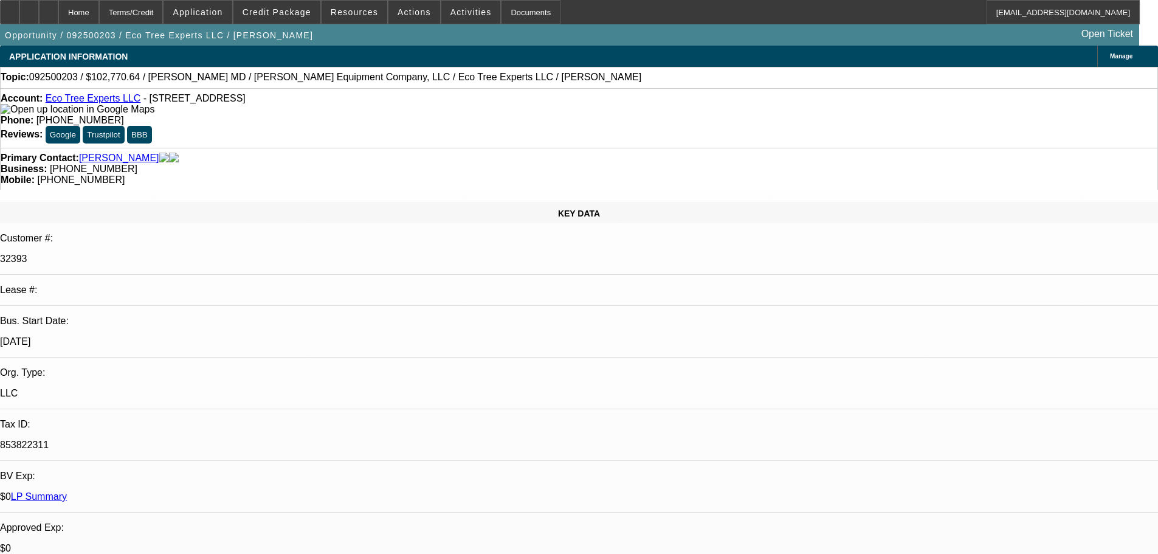
select select "6"
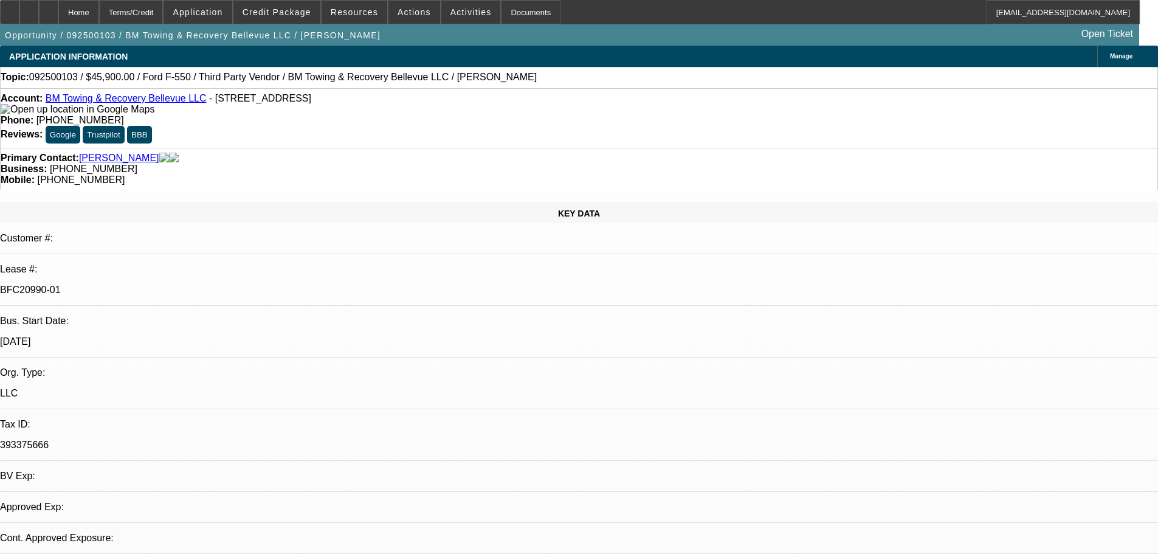
select select "0.15"
select select "2"
select select "0.1"
select select "4"
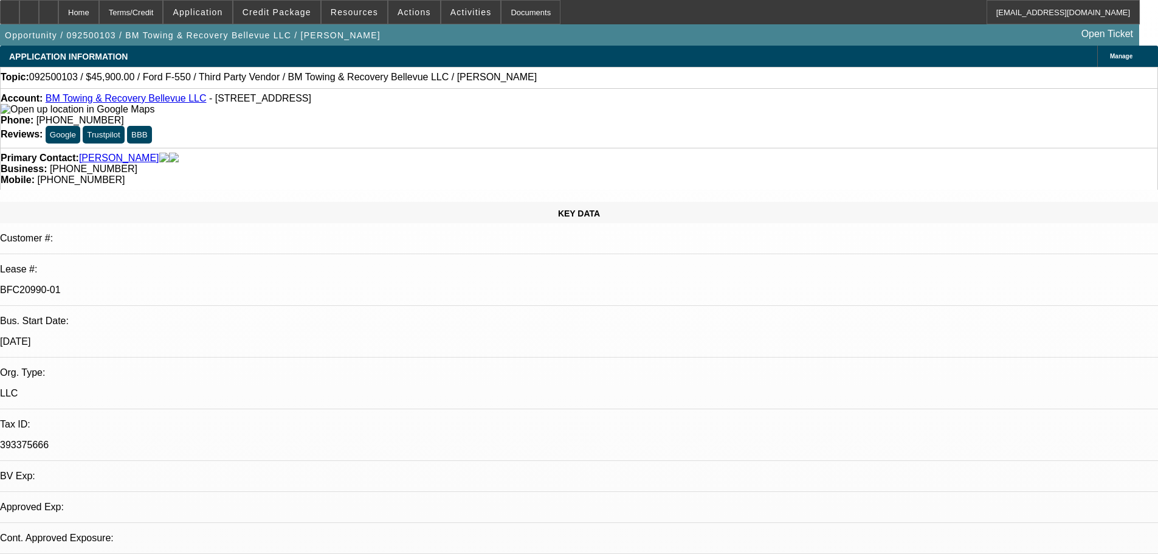
select select "0"
select select "2"
select select "0.1"
select select "4"
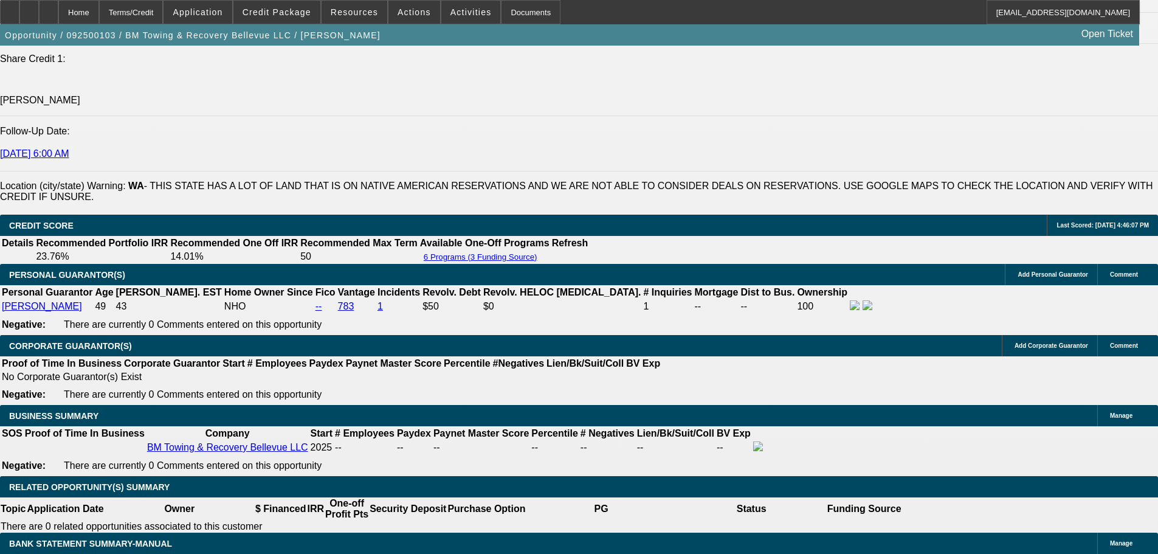
scroll to position [1884, 0]
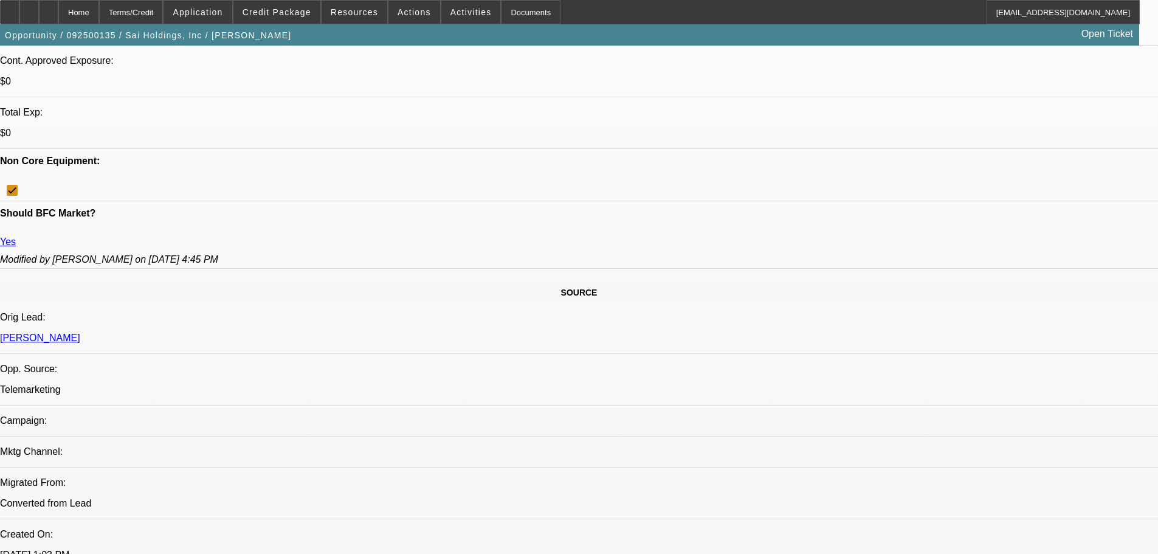
select select "0"
select select "2"
select select "0"
select select "6"
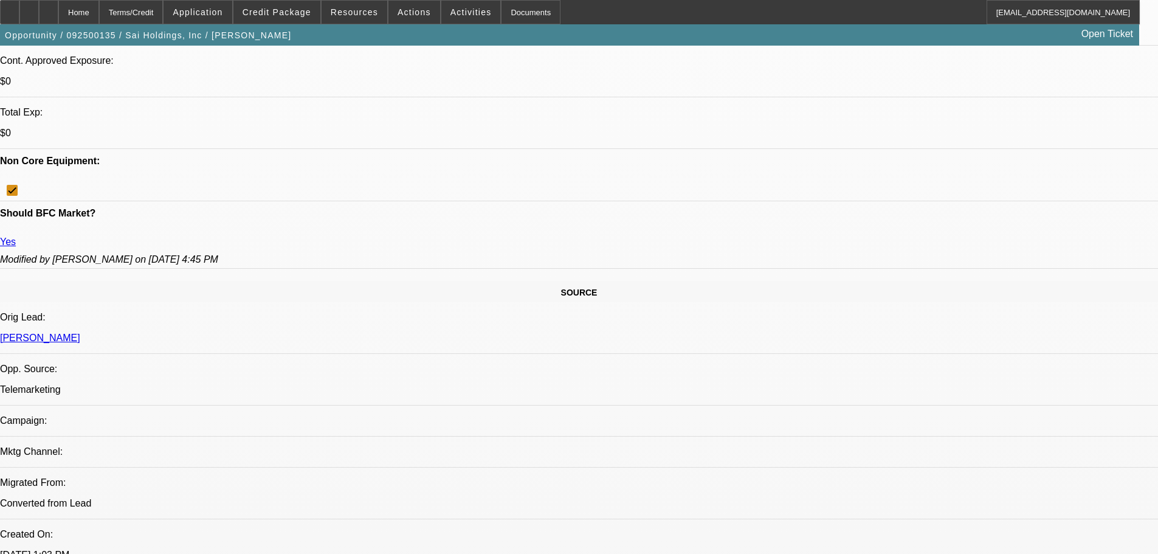
select select "0"
select select "2"
select select "0"
select select "6"
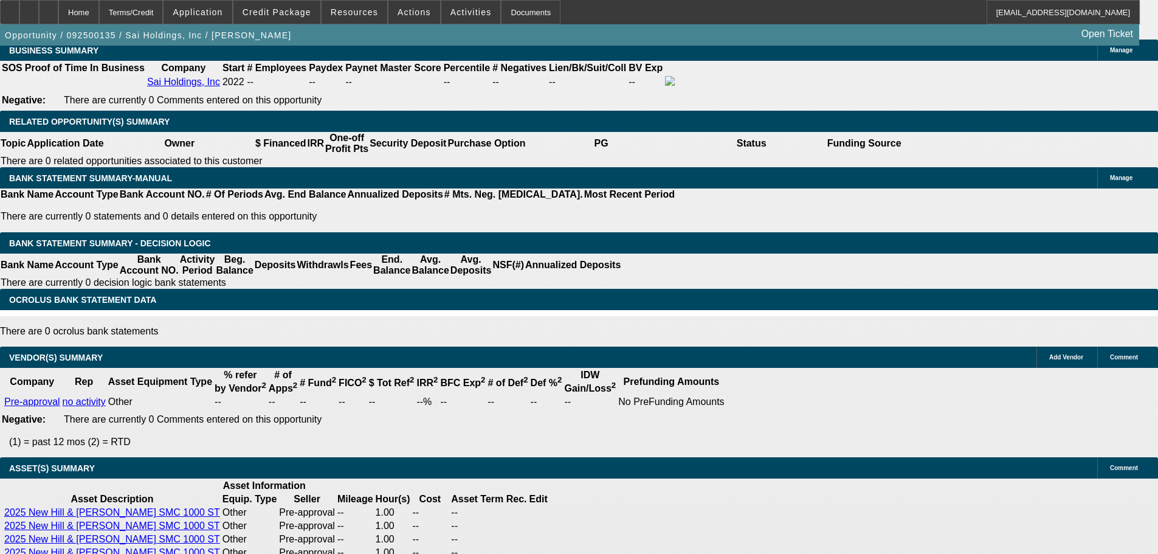
scroll to position [2106, 0]
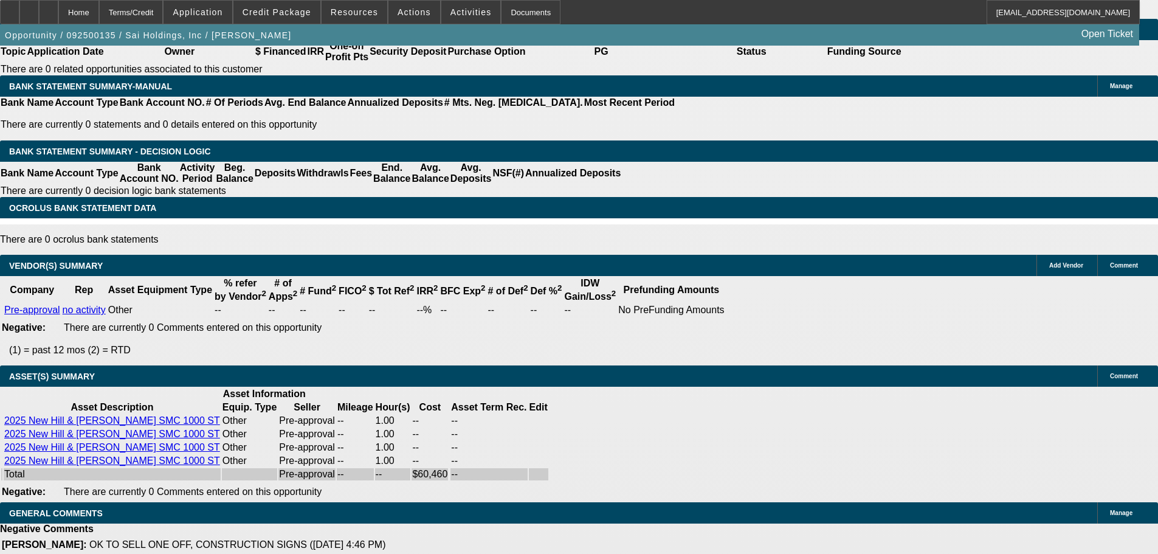
select select "4"
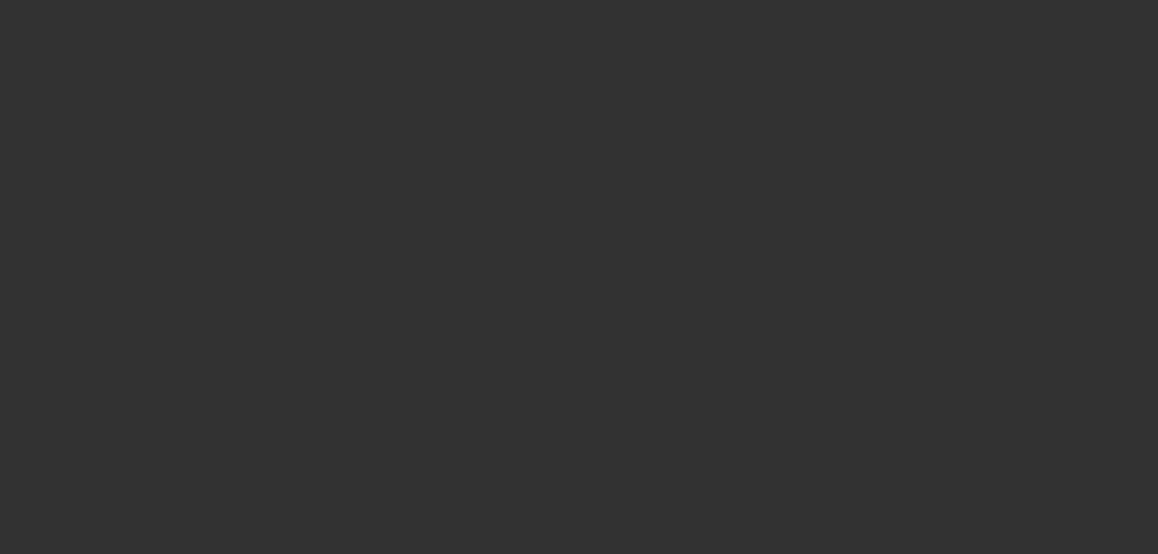
scroll to position [0, 0]
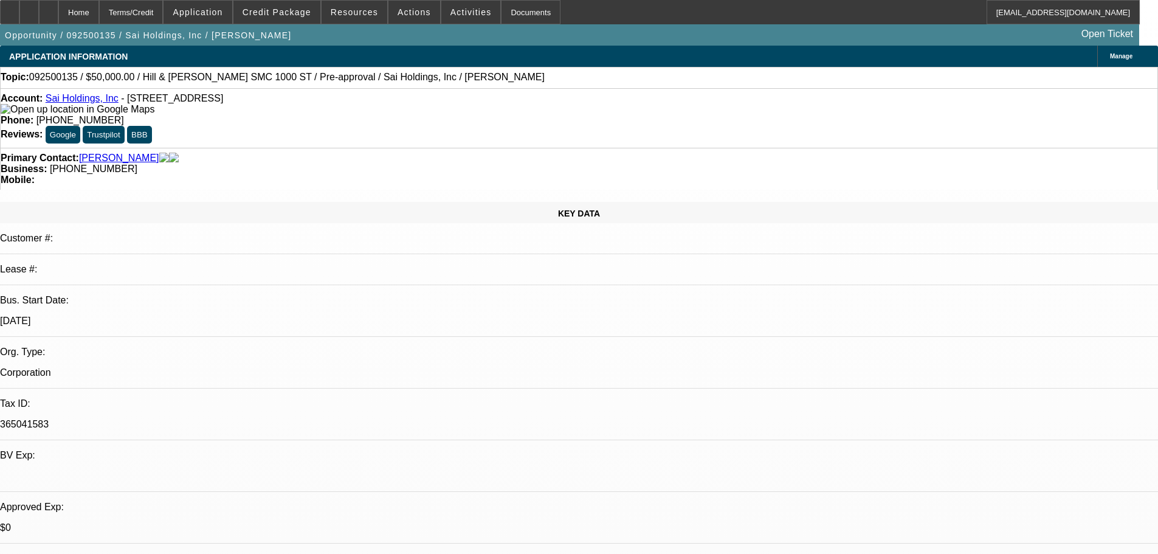
paste textarea "Since there is no ownership connection, this is a straw purchase and we are not…"
type textarea "PER FINPAC: "Since there is no ownership connection, this is a straw purchase a…"
checkbox input "true"
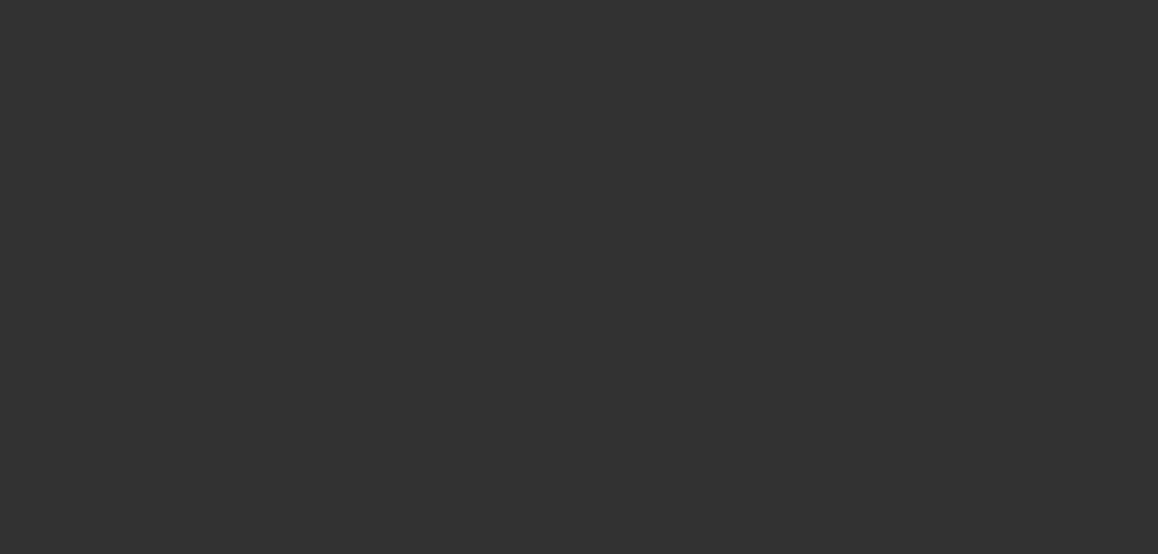
select select "0"
select select "2"
select select "0"
select select "6"
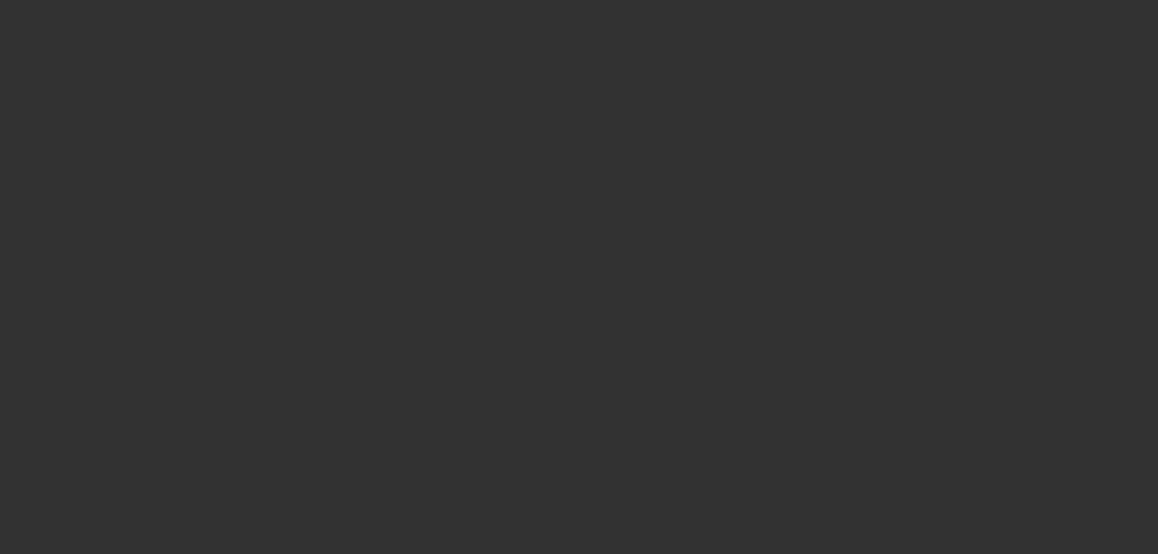
select select "0"
select select "2"
select select "0"
select select "6"
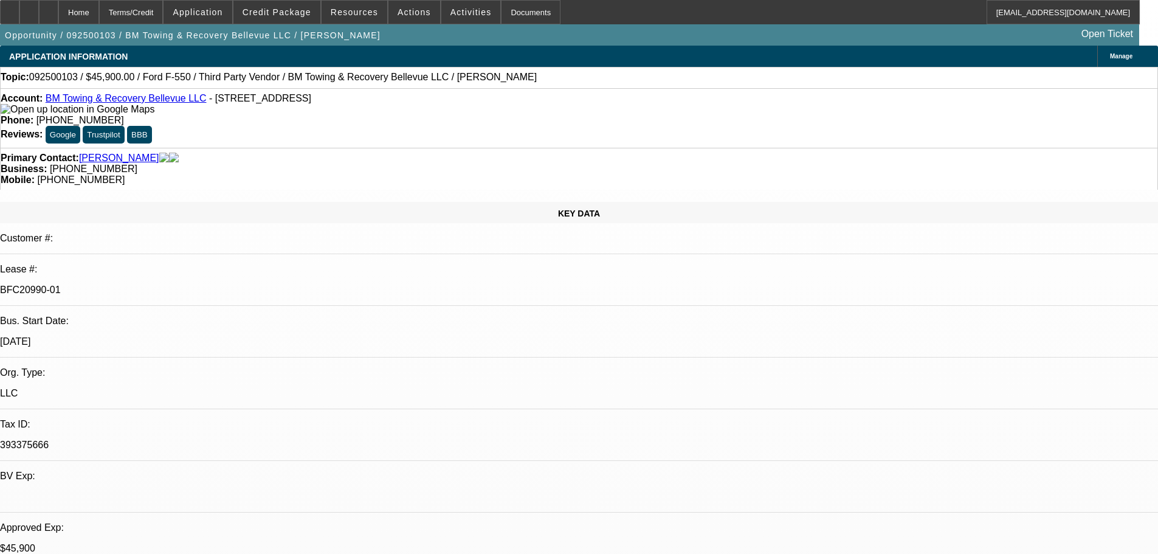
select select "0.15"
select select "2"
select select "0.1"
select select "4"
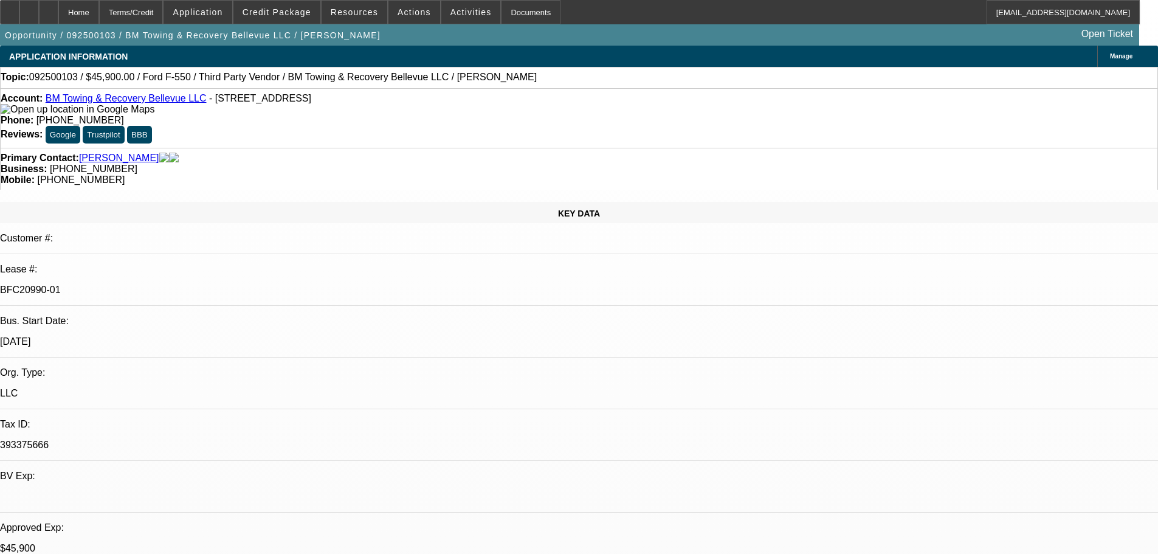
select select "0"
select select "2"
select select "0.1"
select select "4"
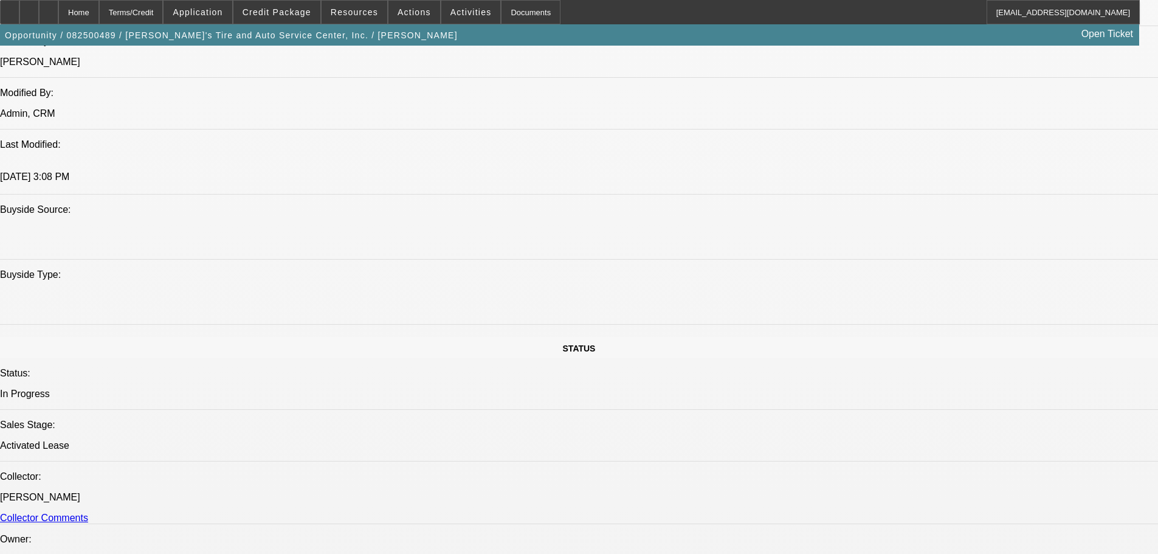
select select "0"
select select "3"
select select "0.1"
select select "4"
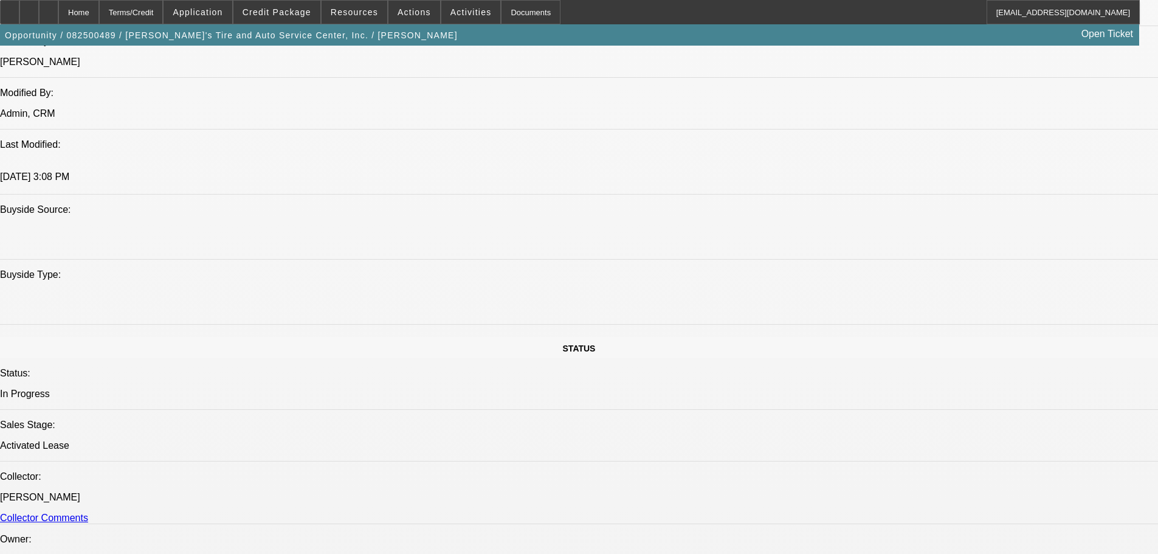
select select "0"
select select "3"
select select "0.1"
select select "4"
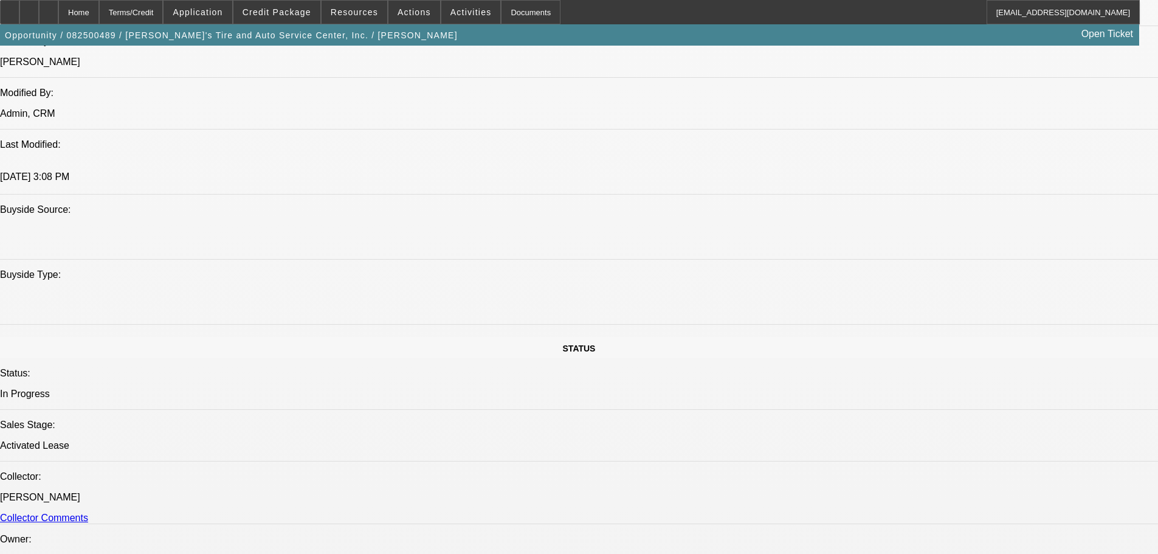
select select "0"
select select "3"
select select "0.1"
select select "4"
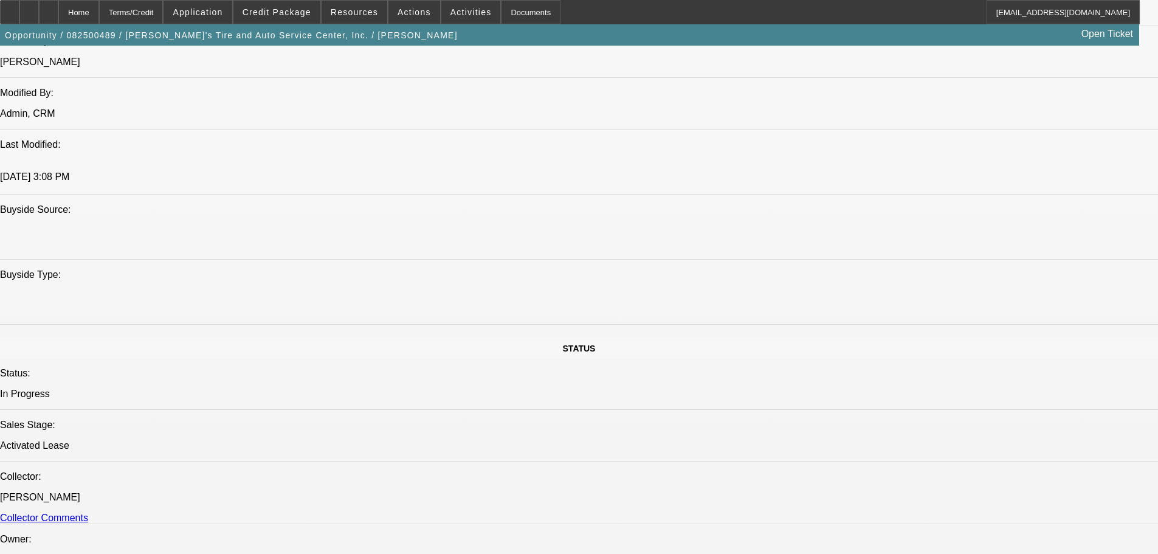
select select "0"
select select "3"
select select "0.1"
select select "4"
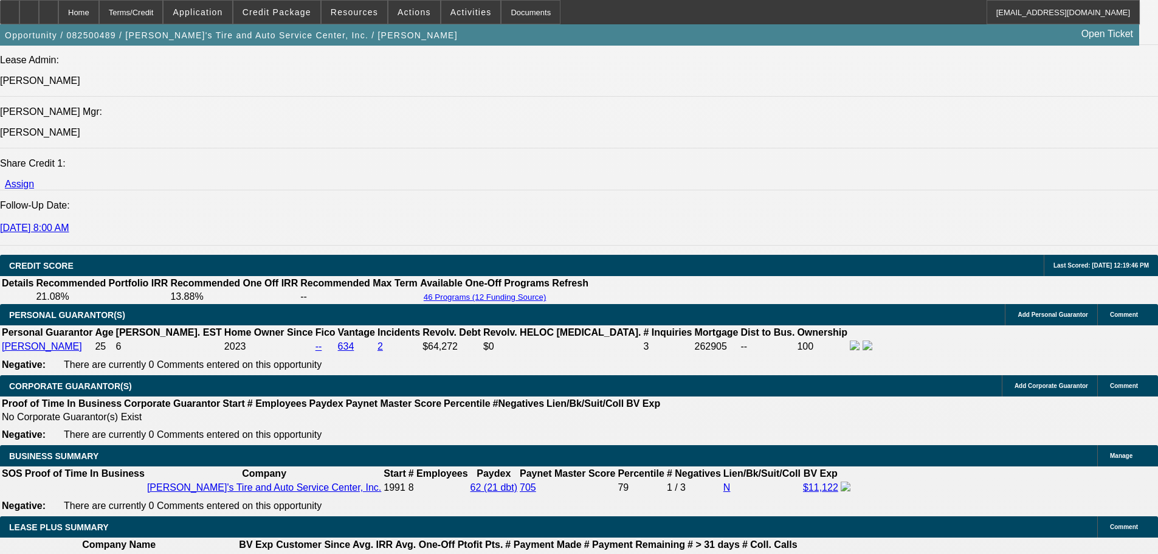
scroll to position [1337, 0]
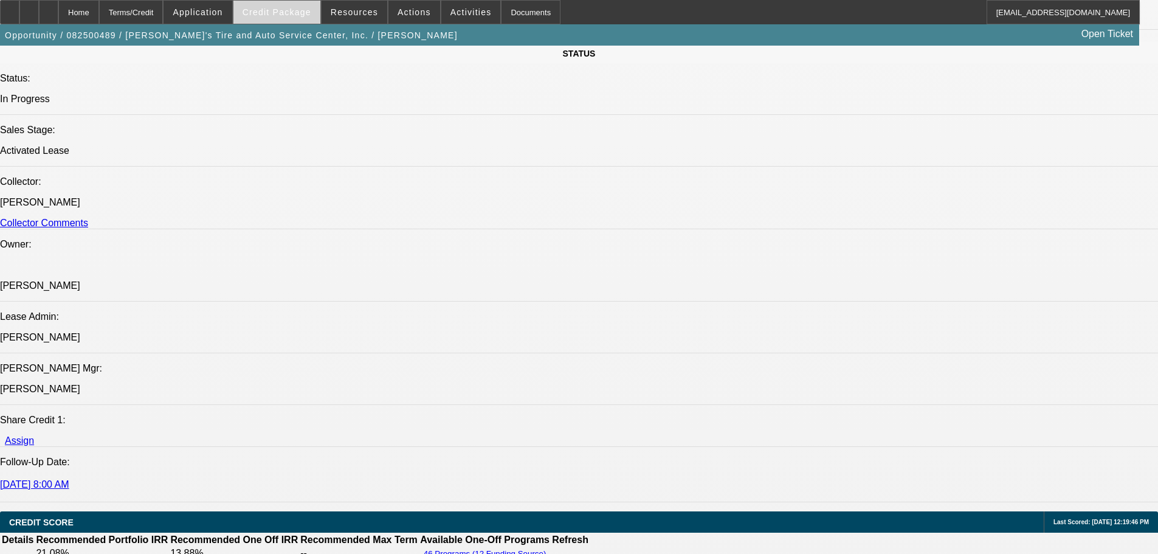
click at [282, 17] on span at bounding box center [276, 12] width 87 height 29
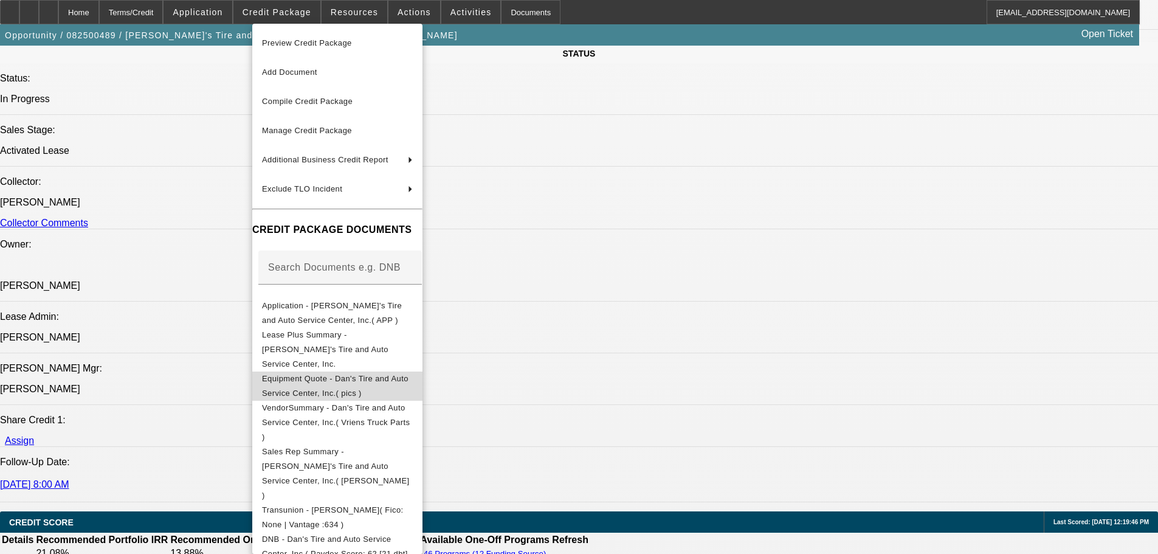
click at [321, 374] on span "Equipment Quote - Dan's Tire and Auto Service Center, Inc.( pics )" at bounding box center [335, 386] width 146 height 24
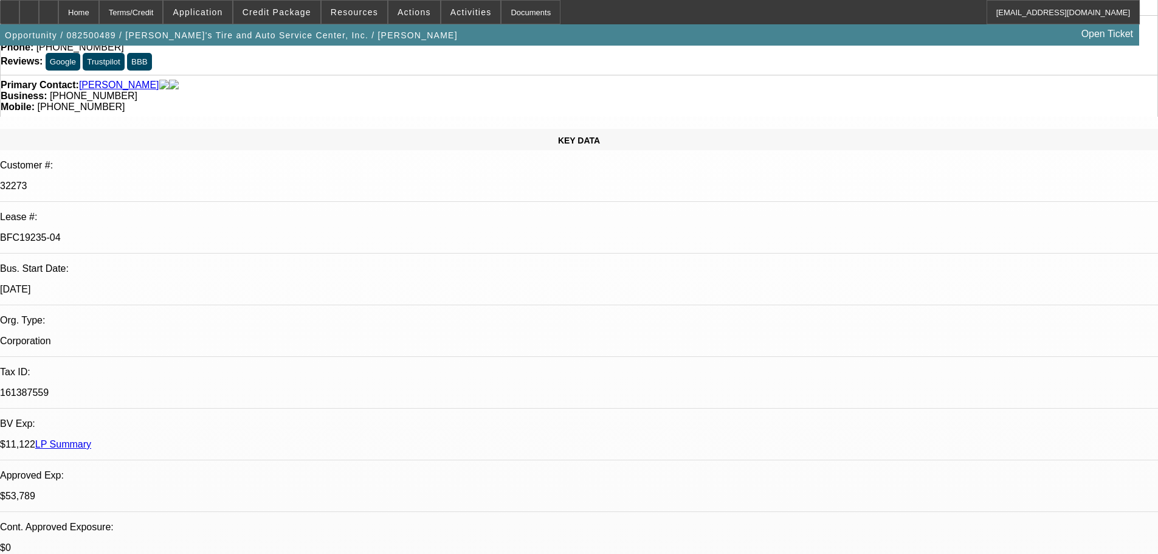
scroll to position [0, 0]
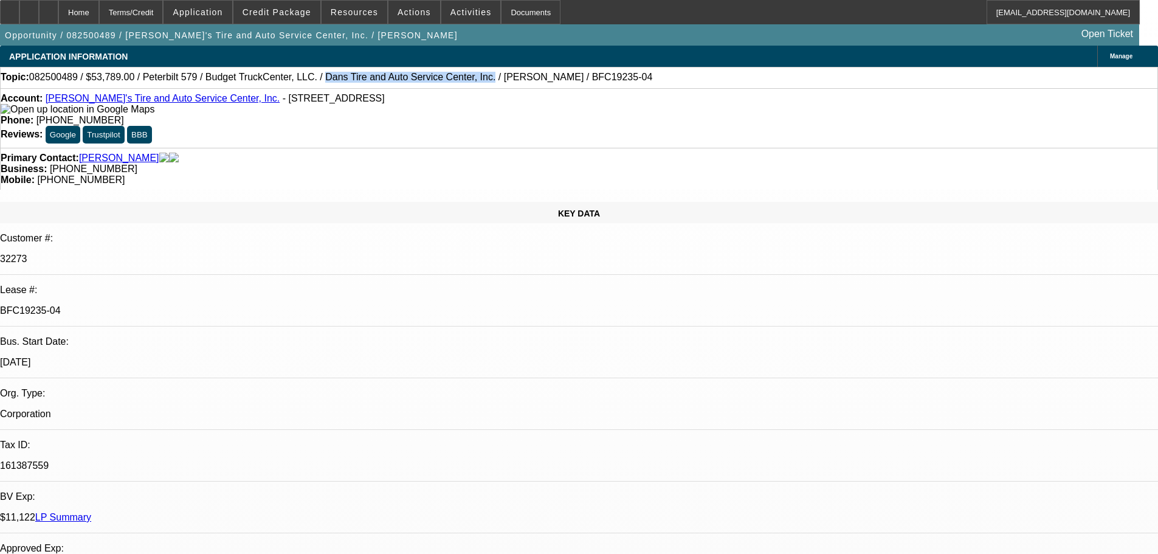
drag, startPoint x: 284, startPoint y: 78, endPoint x: 421, endPoint y: 80, distance: 136.2
click at [421, 80] on span "082500489 / $53,789.00 / Peterbilt 579 / Budget TruckCenter, LLC. / Dans Tire a…" at bounding box center [340, 77] width 623 height 11
copy span "Dans Tire and Auto Service Center, Inc."
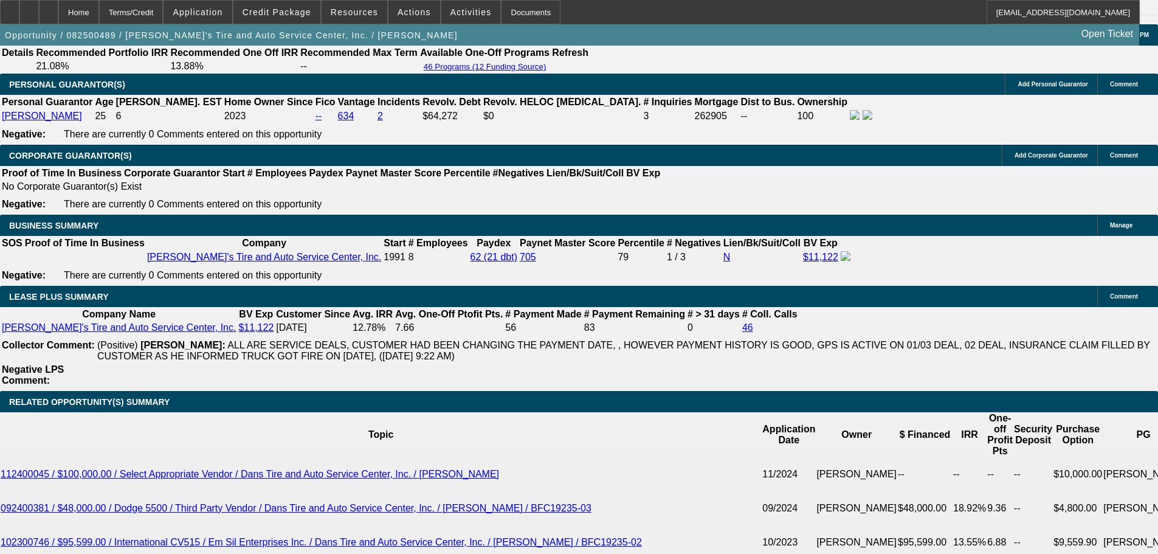
scroll to position [1823, 0]
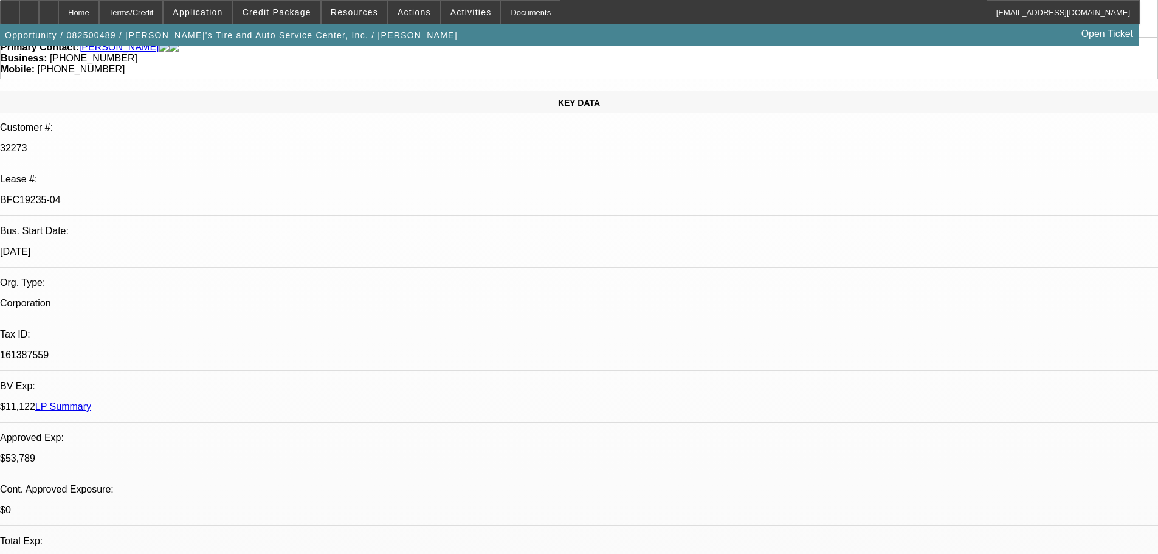
scroll to position [0, 0]
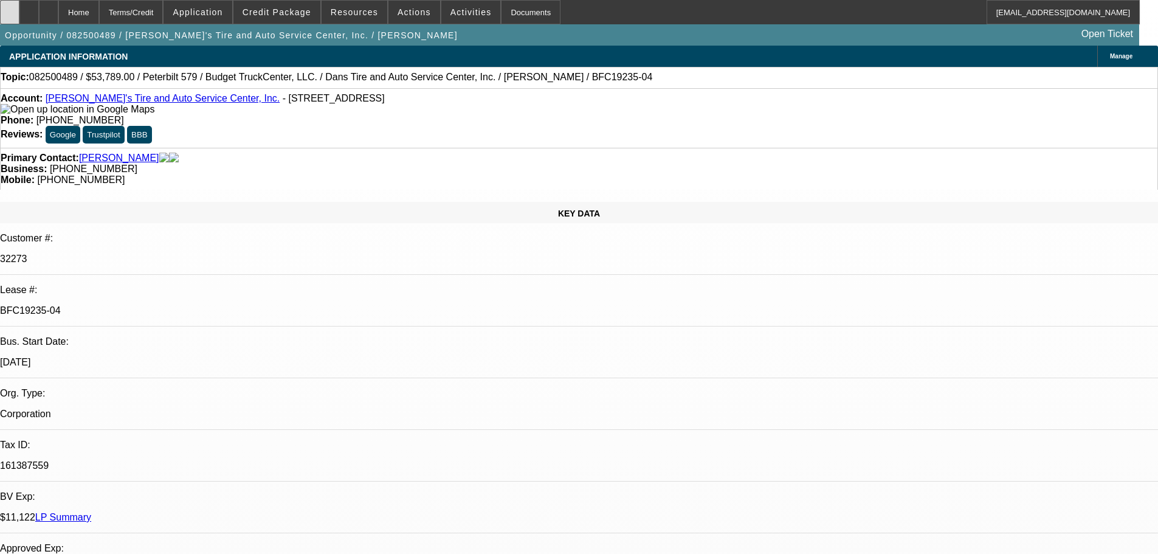
click at [10, 8] on icon at bounding box center [10, 8] width 0 height 0
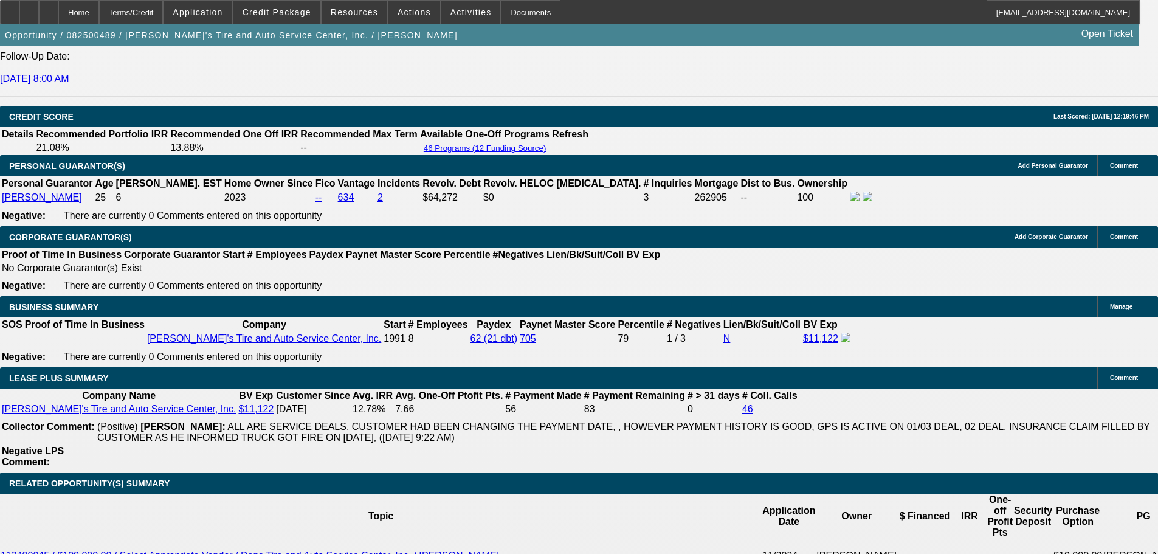
scroll to position [1736, 0]
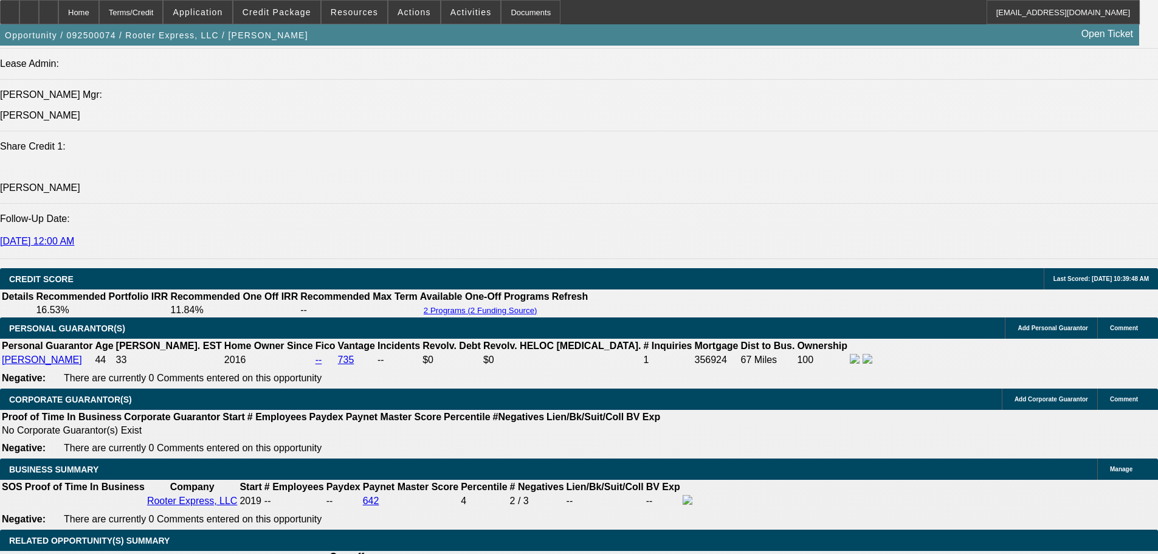
select select "0"
select select "2"
select select "0"
select select "6"
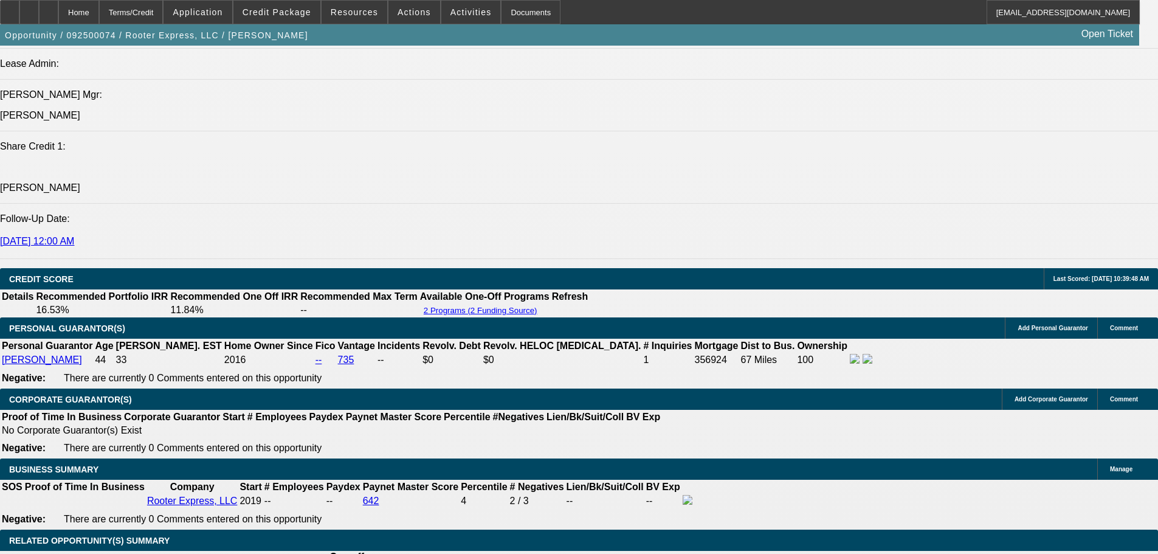
select select "0"
select select "2"
select select "0"
select select "6"
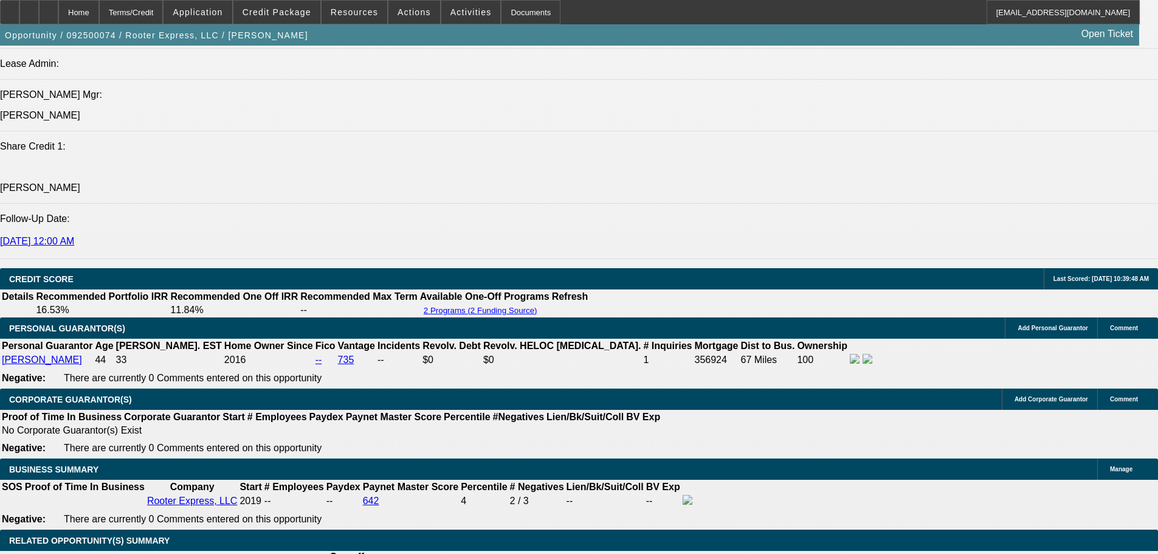
select select "0"
select select "2"
select select "0"
select select "6"
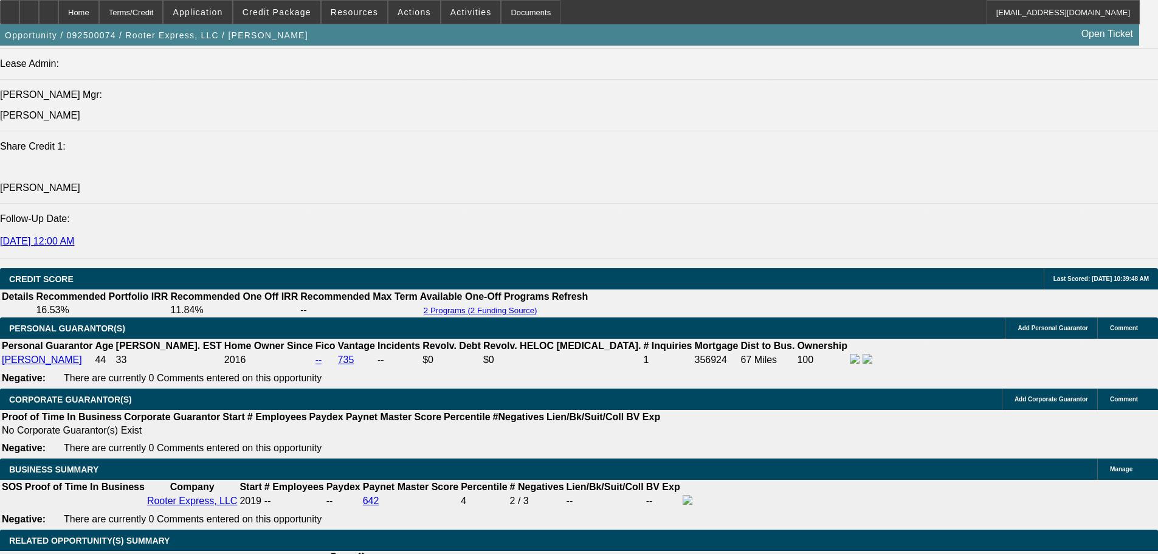
select select "0"
select select "2"
select select "0"
select select "6"
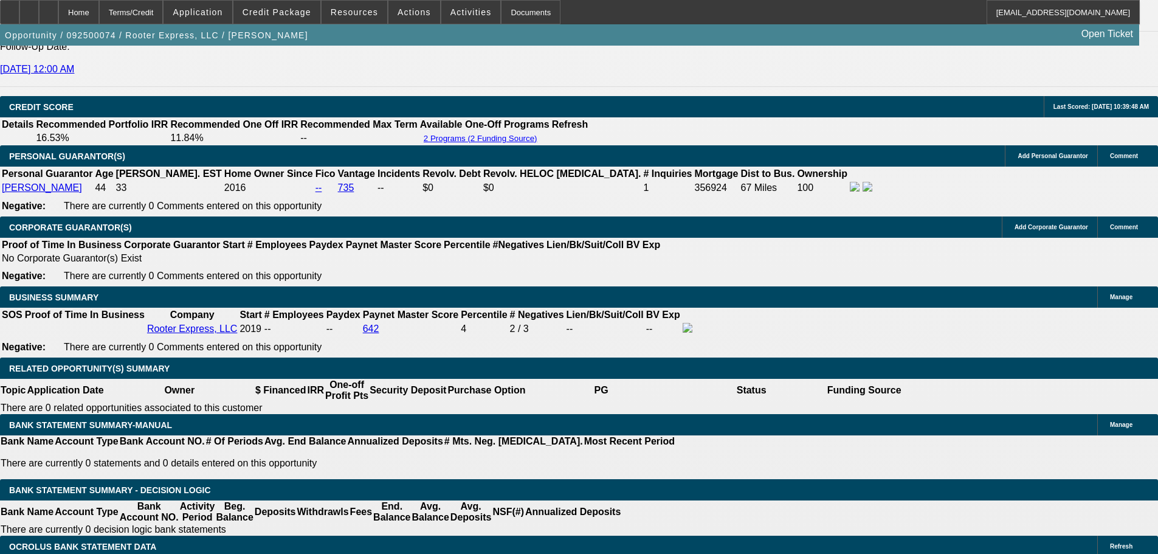
scroll to position [2085, 0]
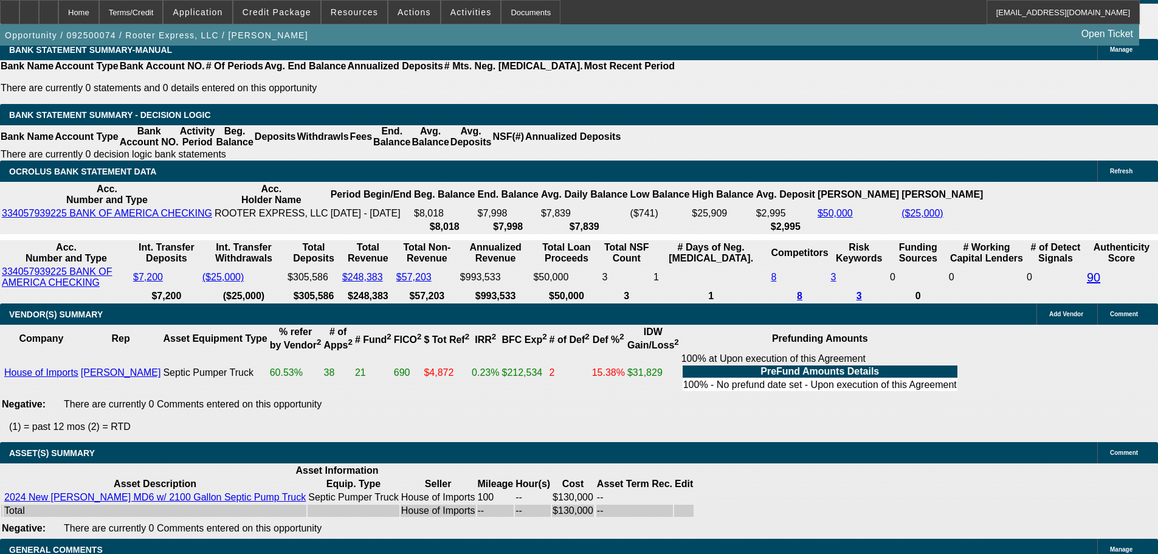
select select "4"
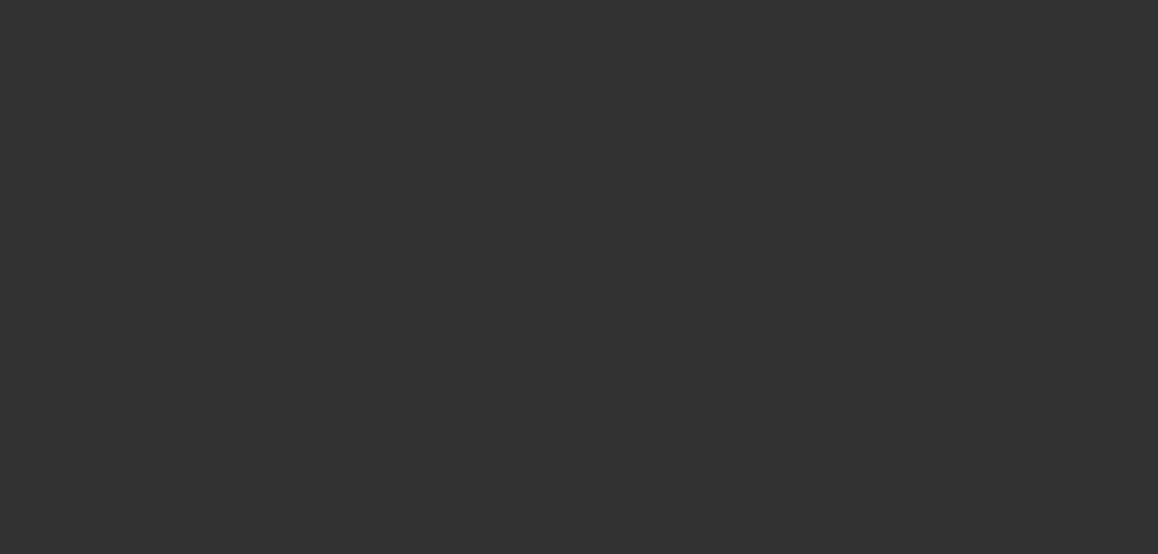
scroll to position [0, 0]
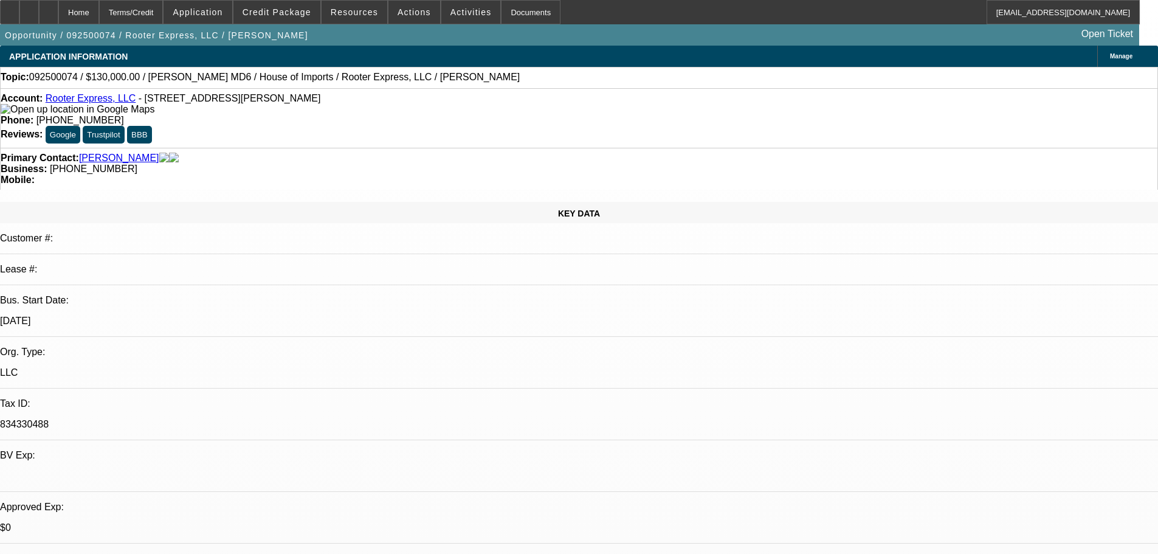
paste textarea "We would have to hold here at the $97 + variance due to overall credit profile …"
type textarea "DECLINED BY CP: "We would have to hold here at the $97k + variance due to overa…"
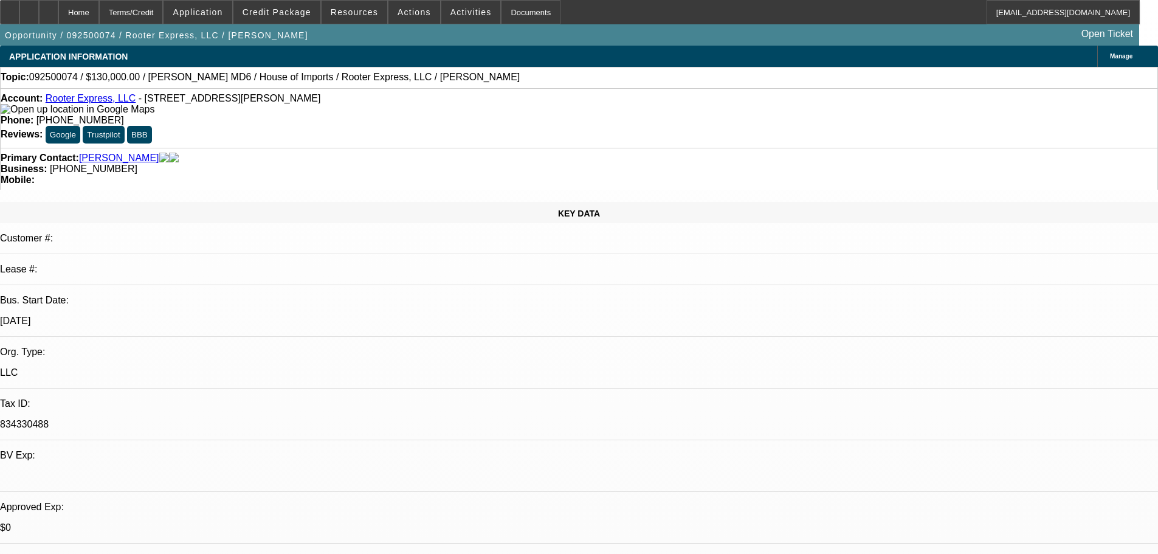
checkbox input "true"
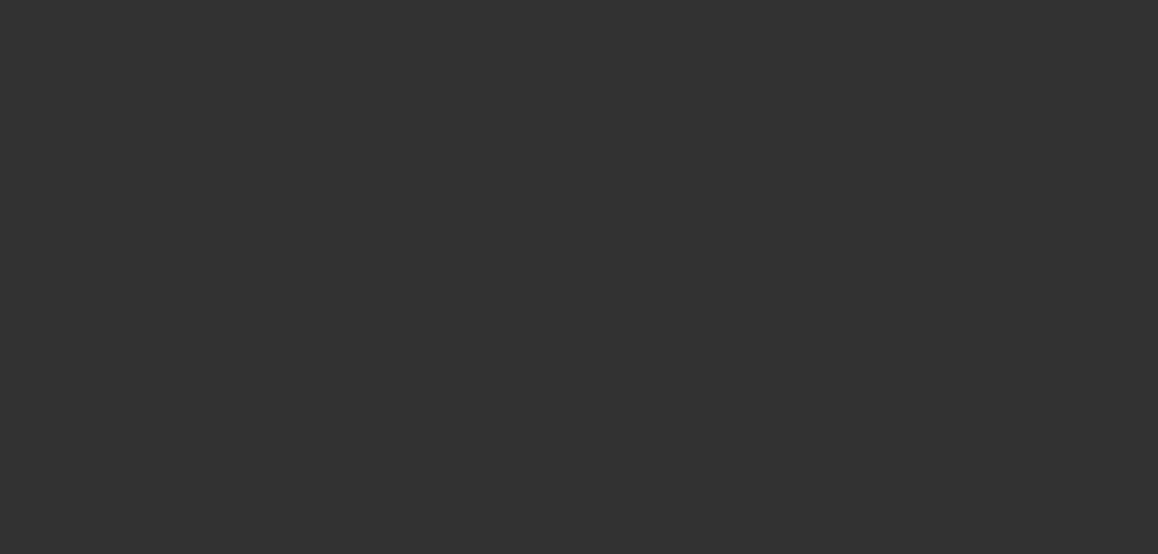
select select "0"
select select "2"
select select "0"
select select "6"
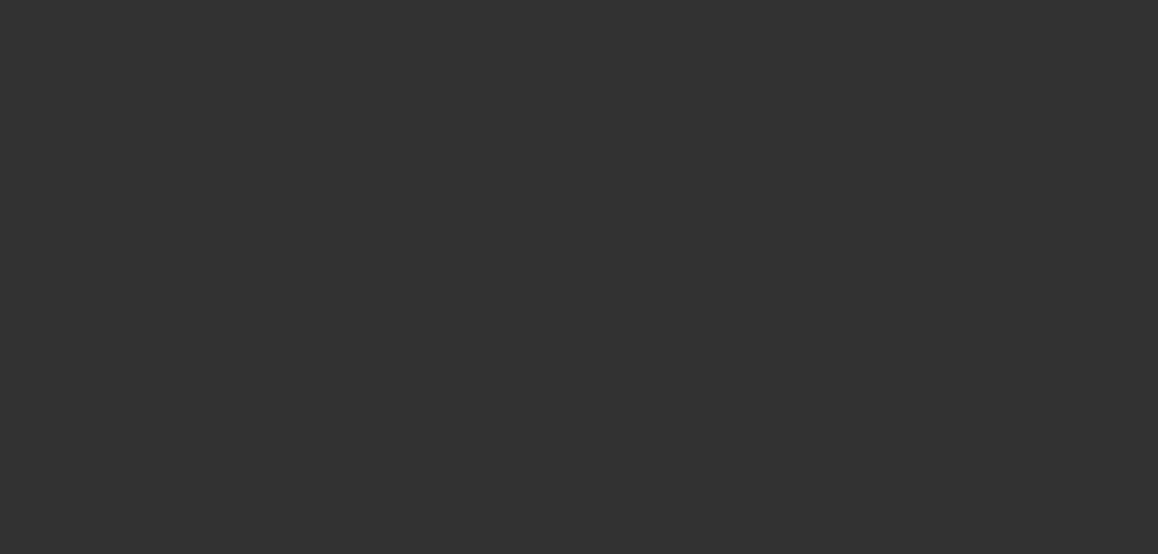
select select "0"
select select "2"
select select "0"
select select "6"
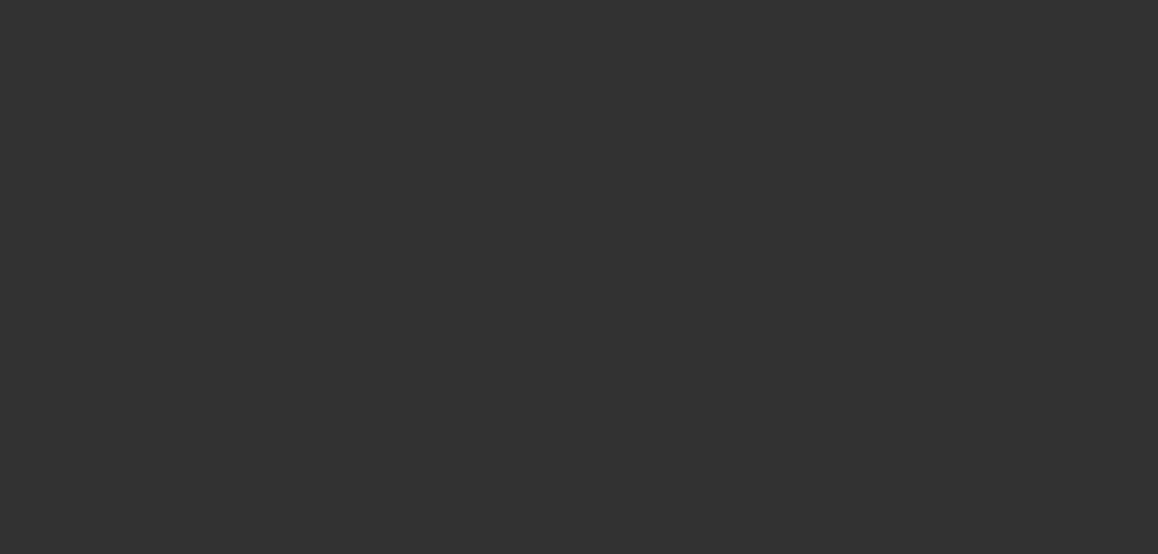
select select "0"
select select "2"
select select "0"
select select "6"
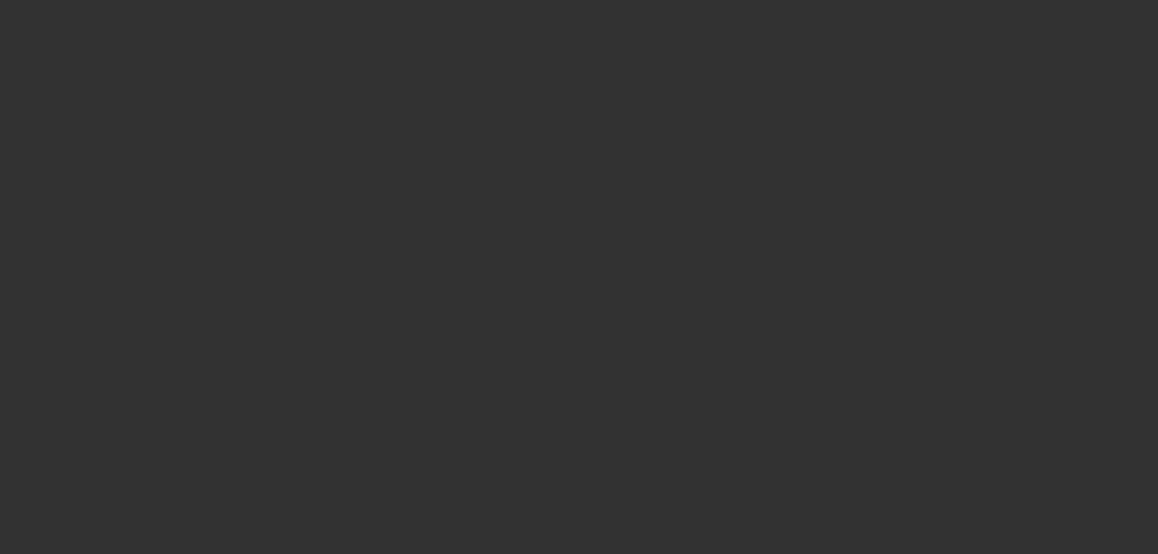
select select "0"
select select "2"
select select "0"
select select "6"
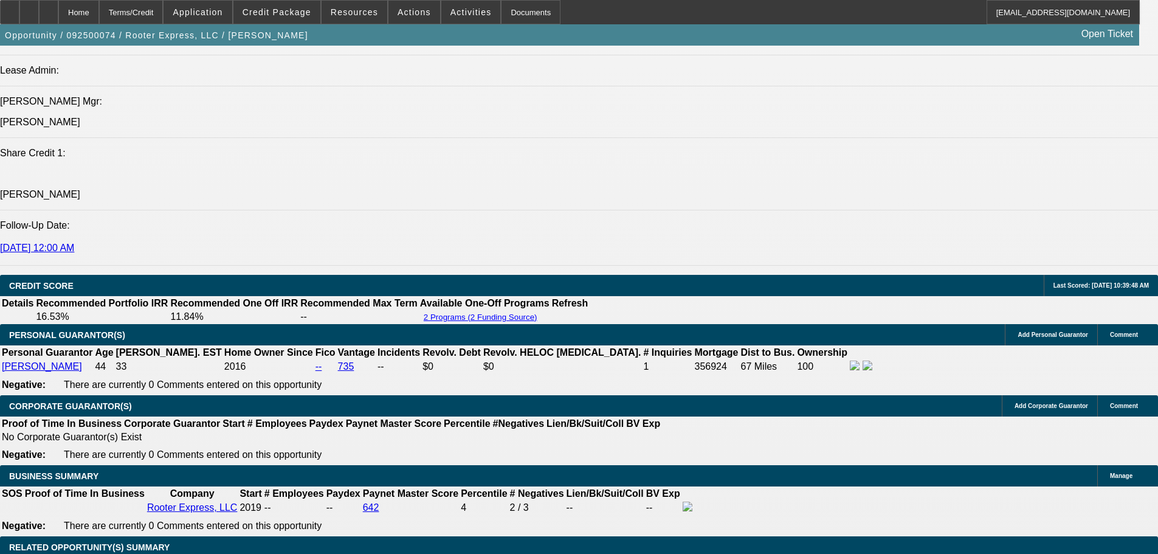
scroll to position [1702, 0]
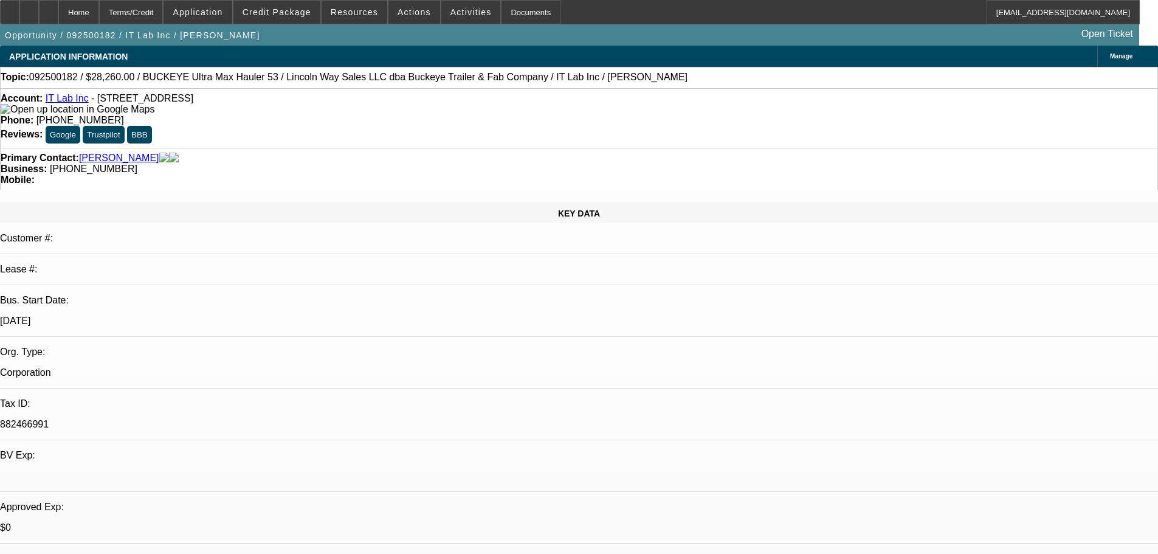
select select "0"
select select "0.1"
select select "4"
select select "0"
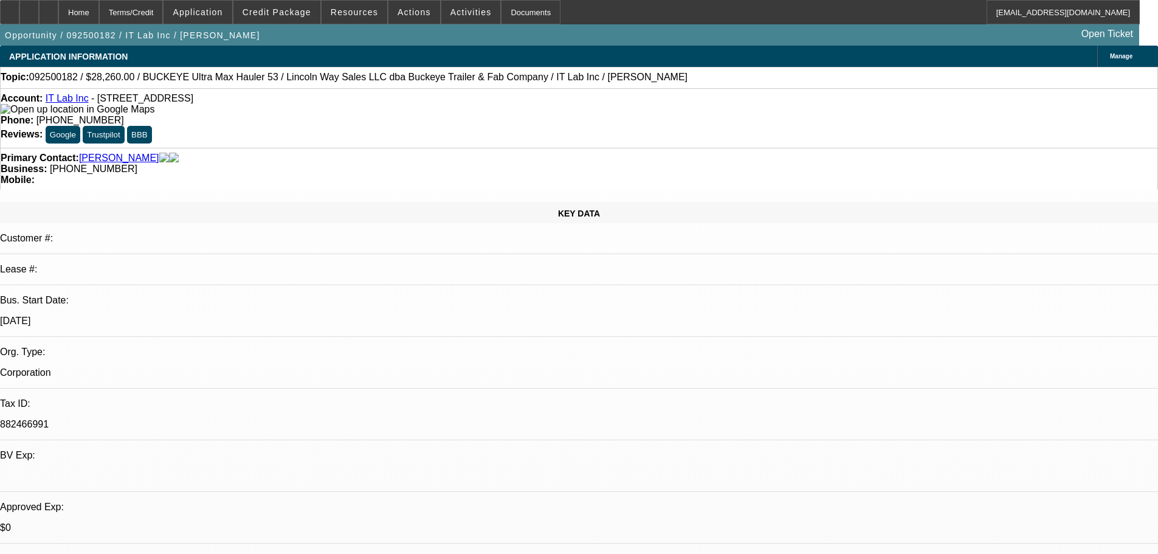
select select "2"
select select "0.1"
select select "4"
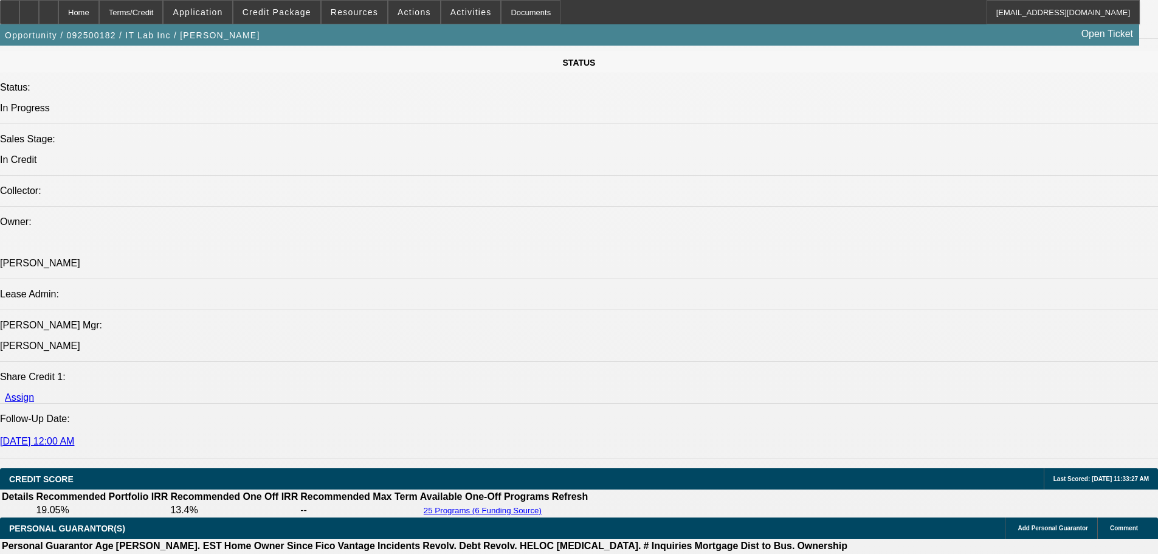
scroll to position [1276, 0]
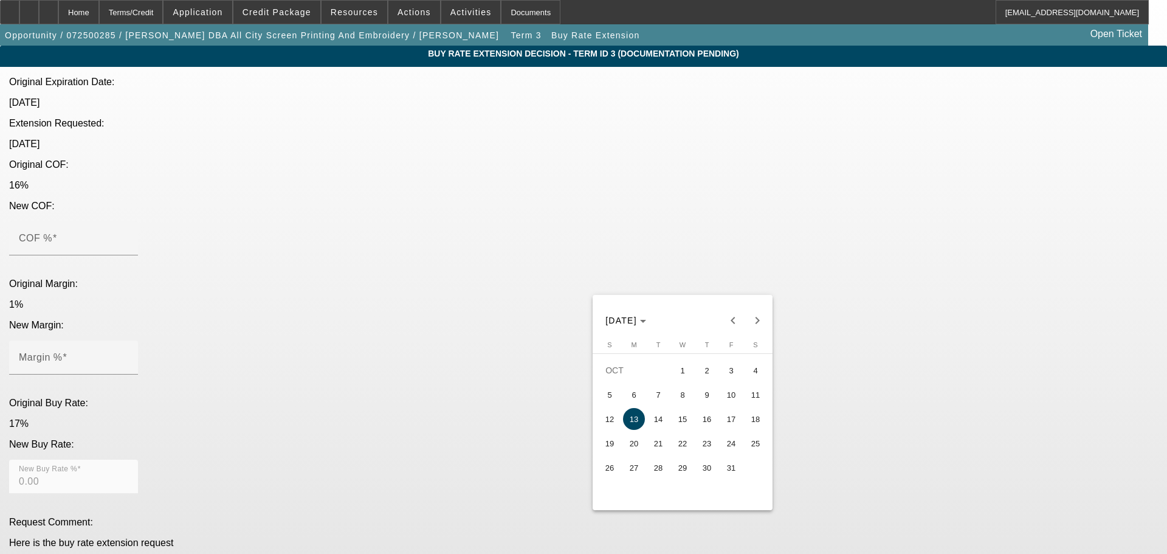
click at [615, 422] on span "12" at bounding box center [610, 419] width 22 height 22
type input "10/12/2025"
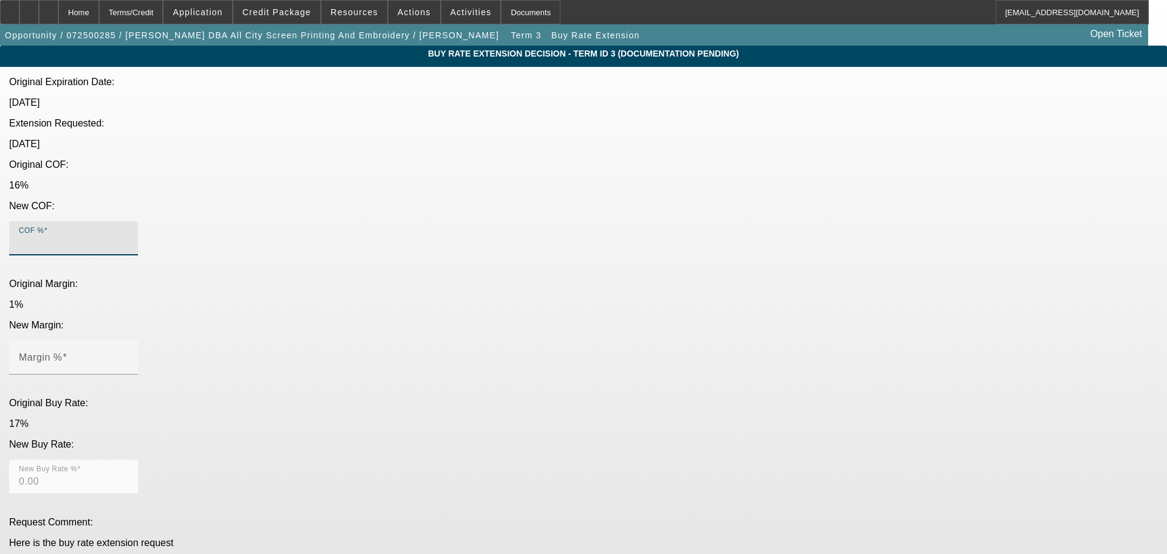
click at [128, 236] on input "COF %" at bounding box center [73, 243] width 109 height 15
type input "1"
type input "1.00"
type input "16"
type input "16.00"
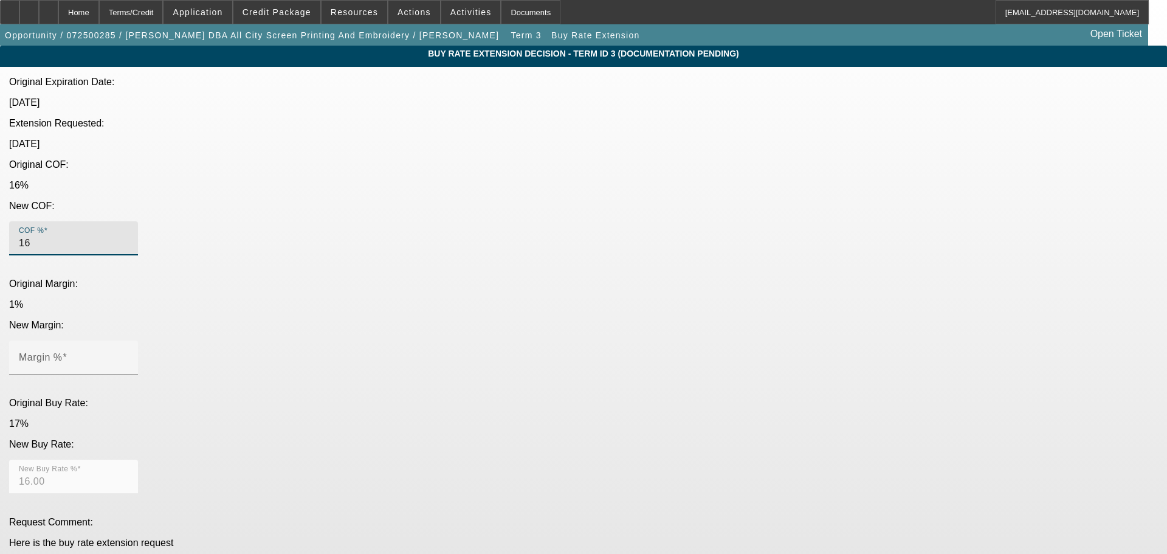
type input "161"
type input "161.00"
type input "16"
type input "16.00"
type input "16"
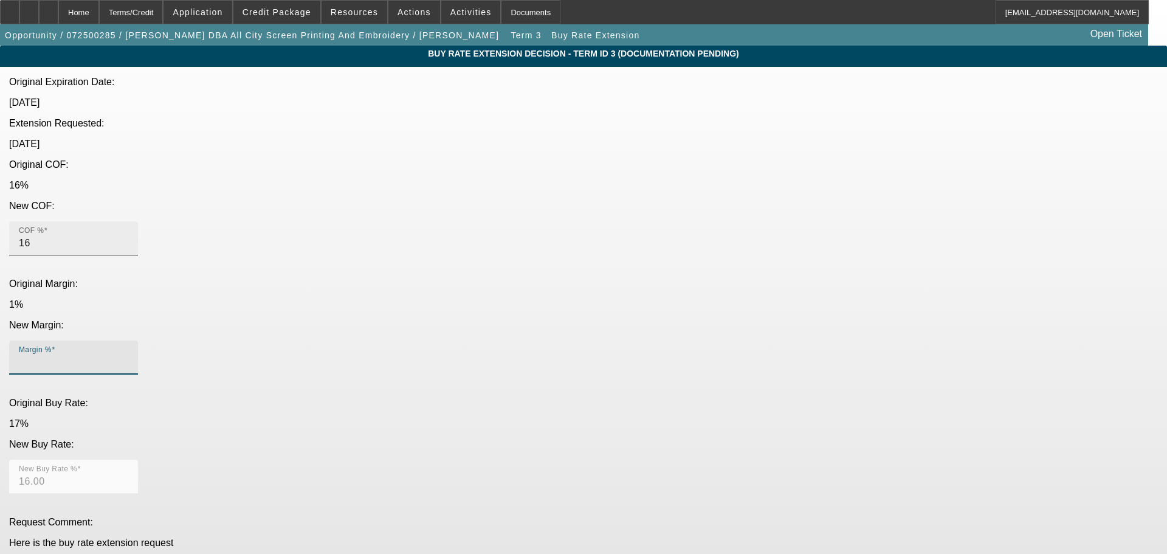
type input "1"
type input "17.00"
type input "1"
type textarea "RATE EXTENDED UNTIL 10/12/2025"
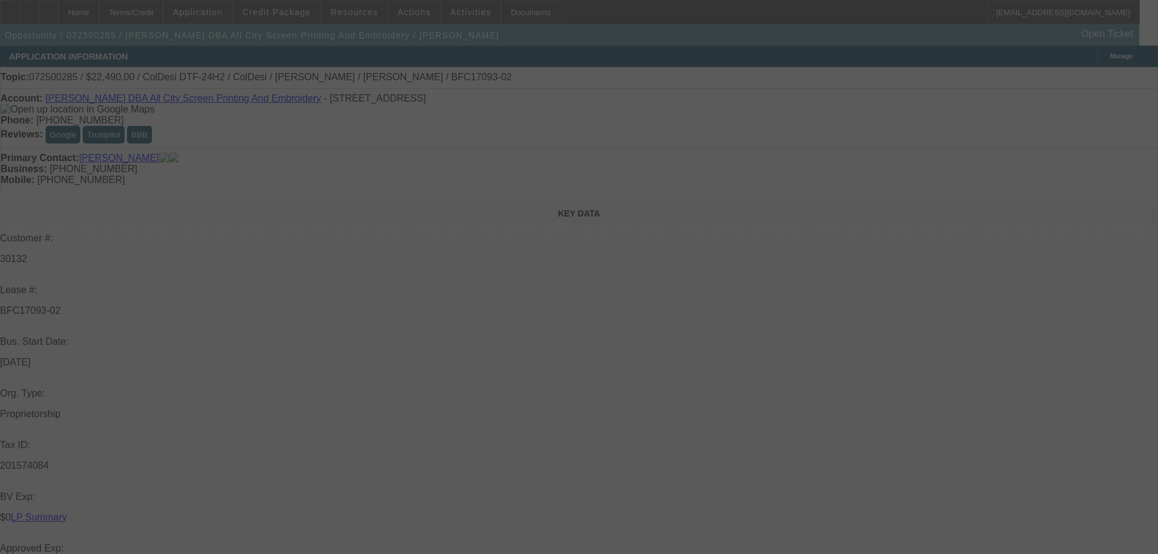
select select "0"
select select "0.1"
select select "4"
select select "0"
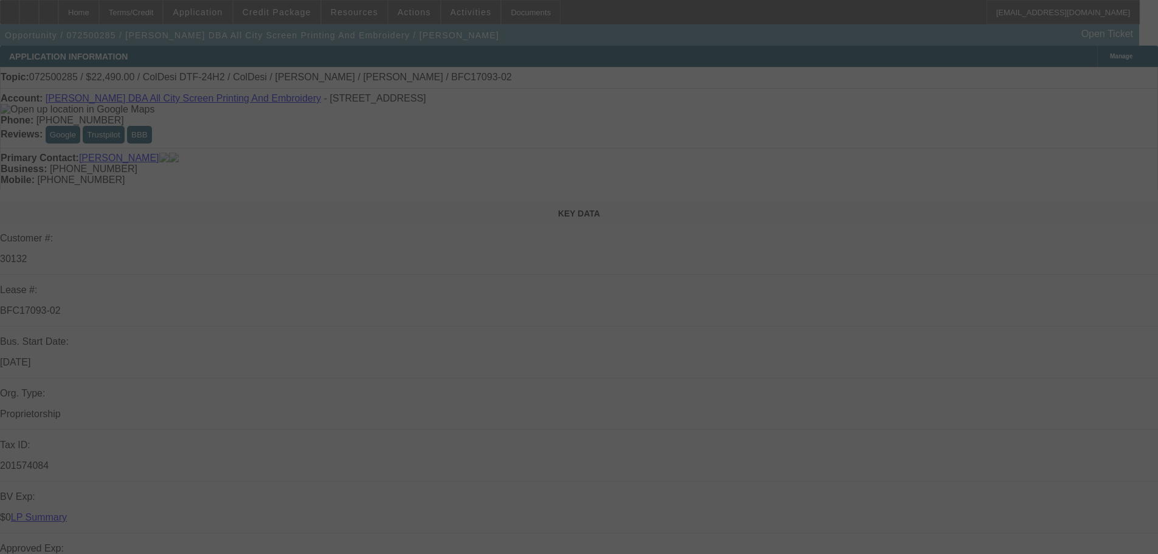
select select "0"
select select "0.1"
select select "4"
select select "0"
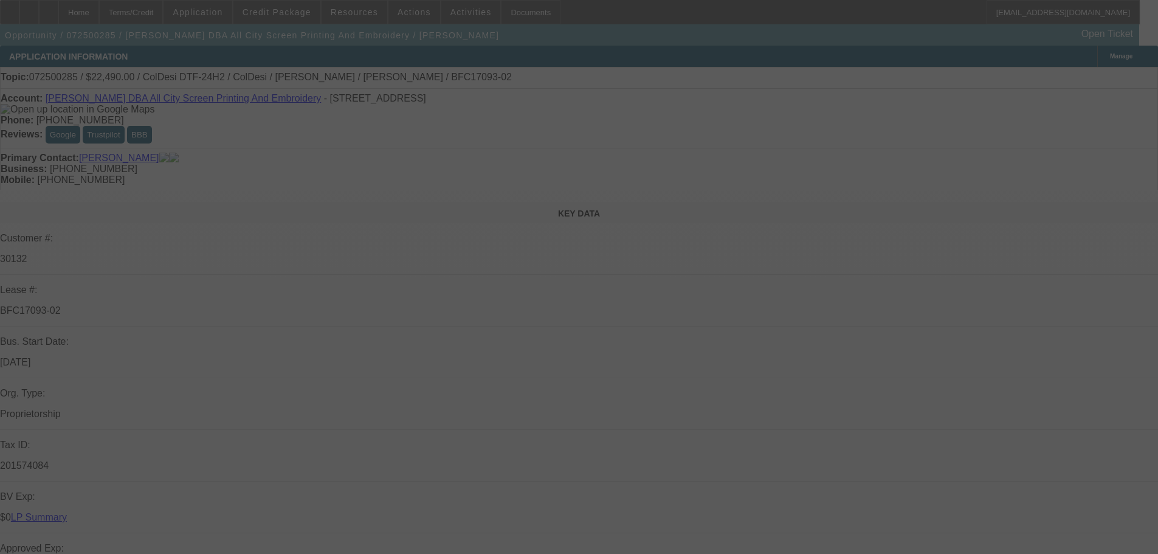
select select "0.1"
select select "4"
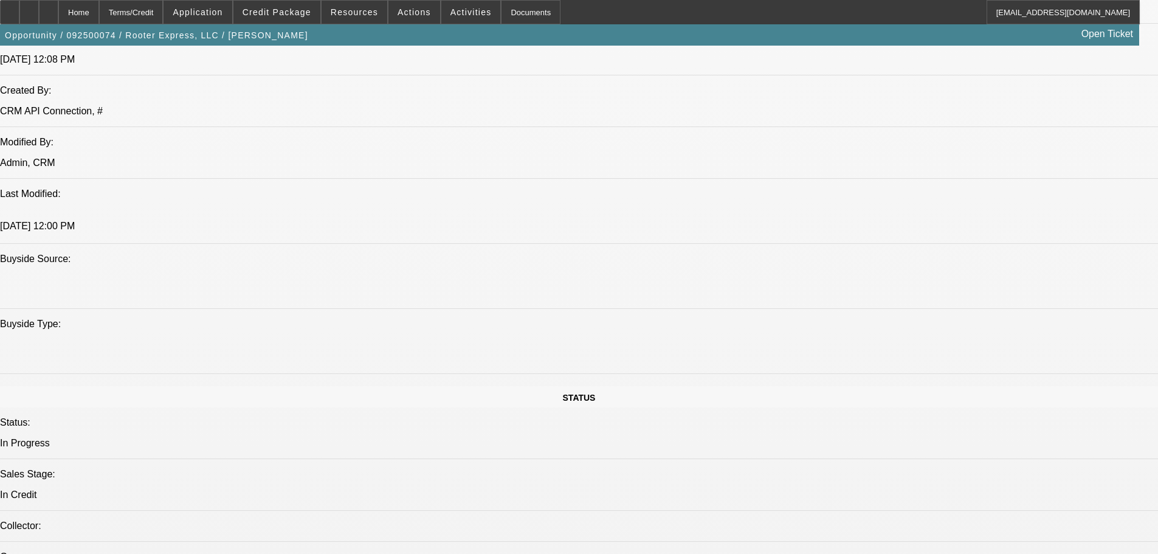
select select "0"
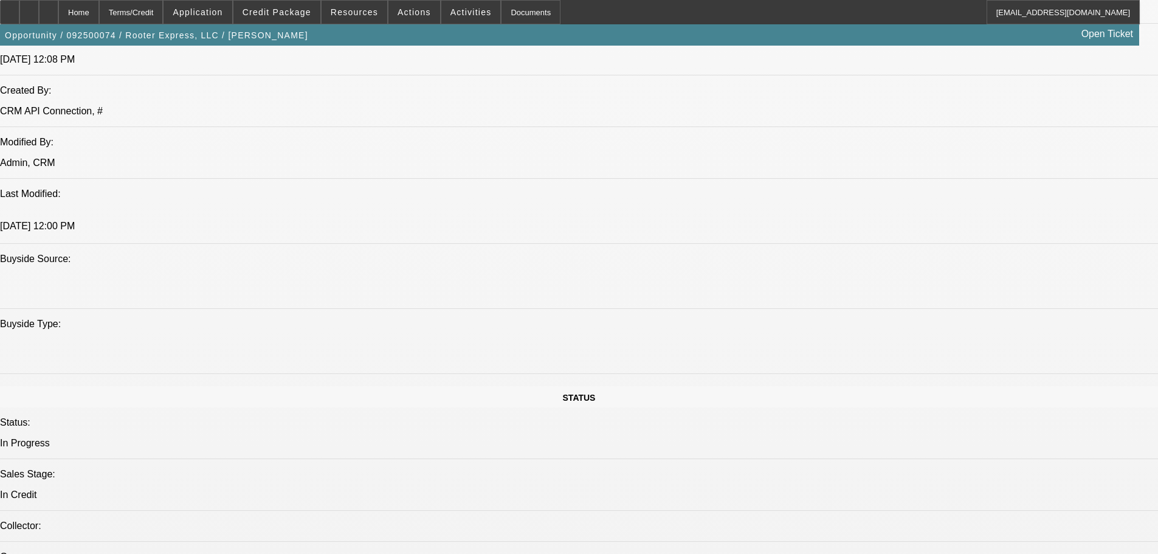
select select "0"
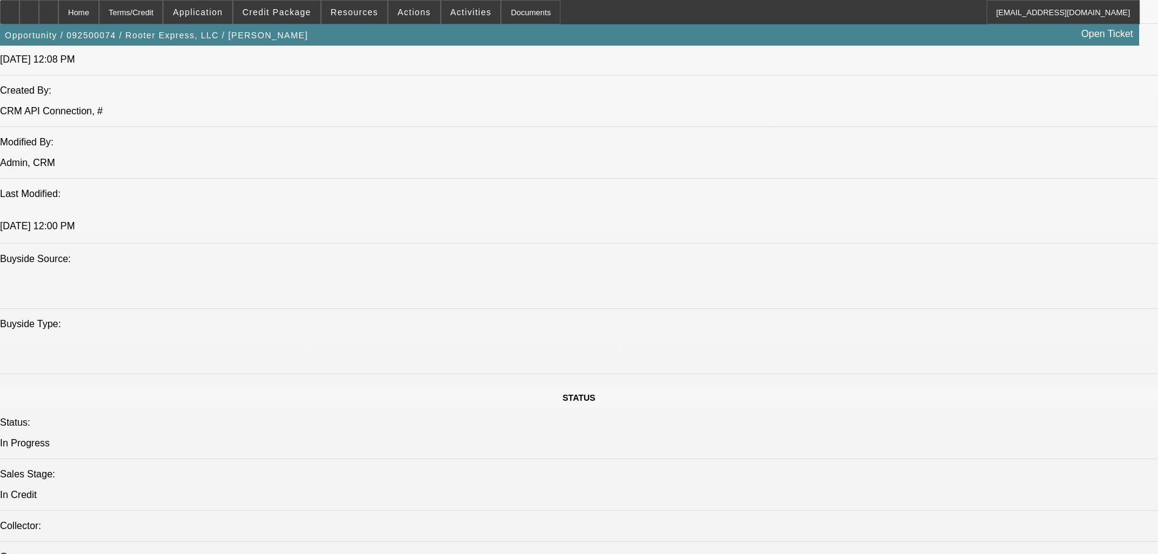
select select "0"
select select "1"
select select "3"
select select "6"
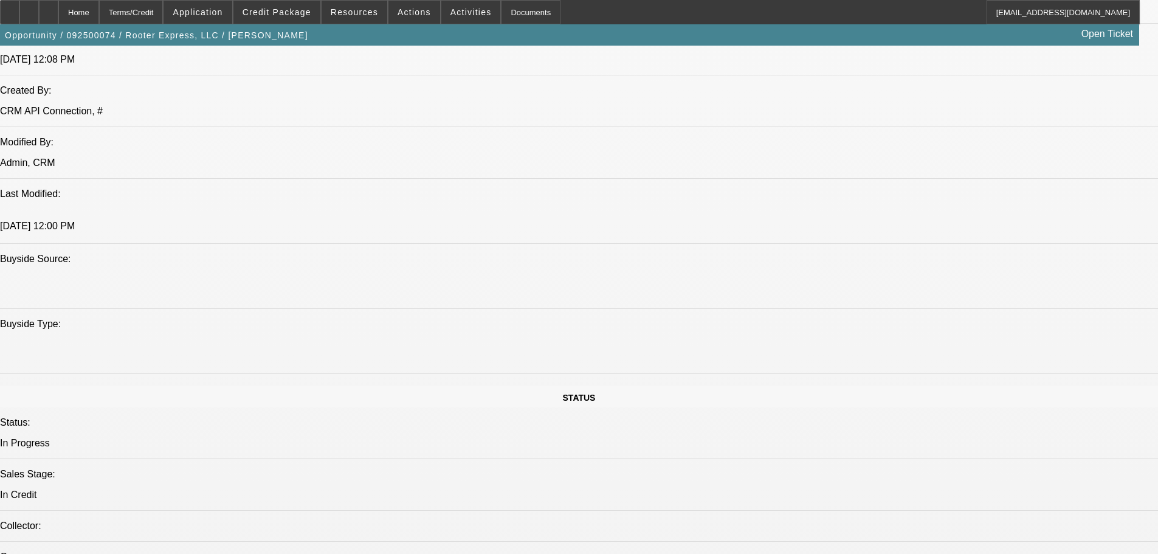
select select "1"
select select "2"
select select "6"
select select "1"
select select "2"
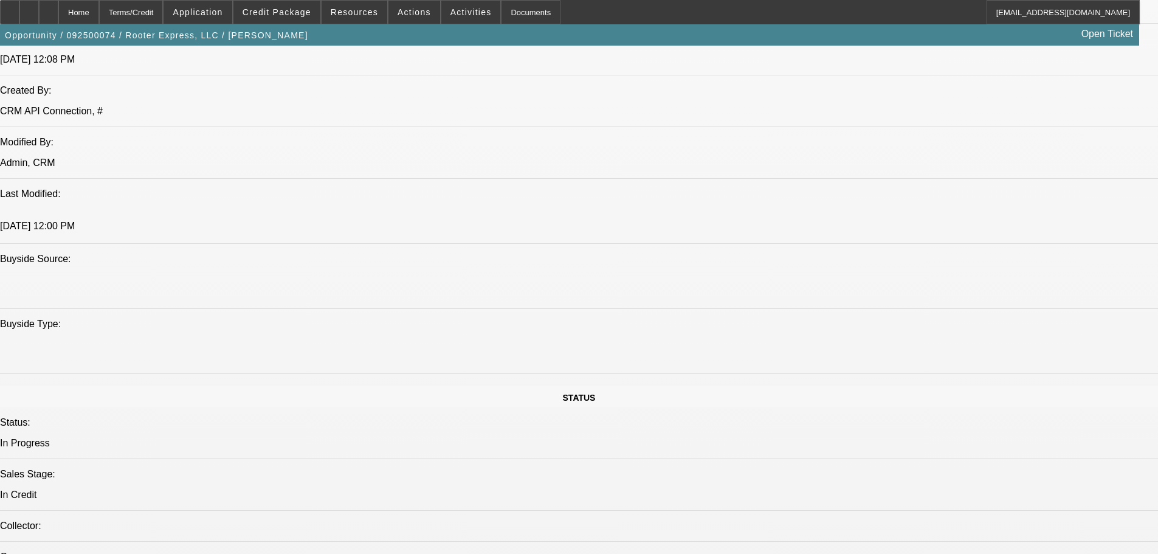
select select "6"
select select "1"
select select "2"
select select "6"
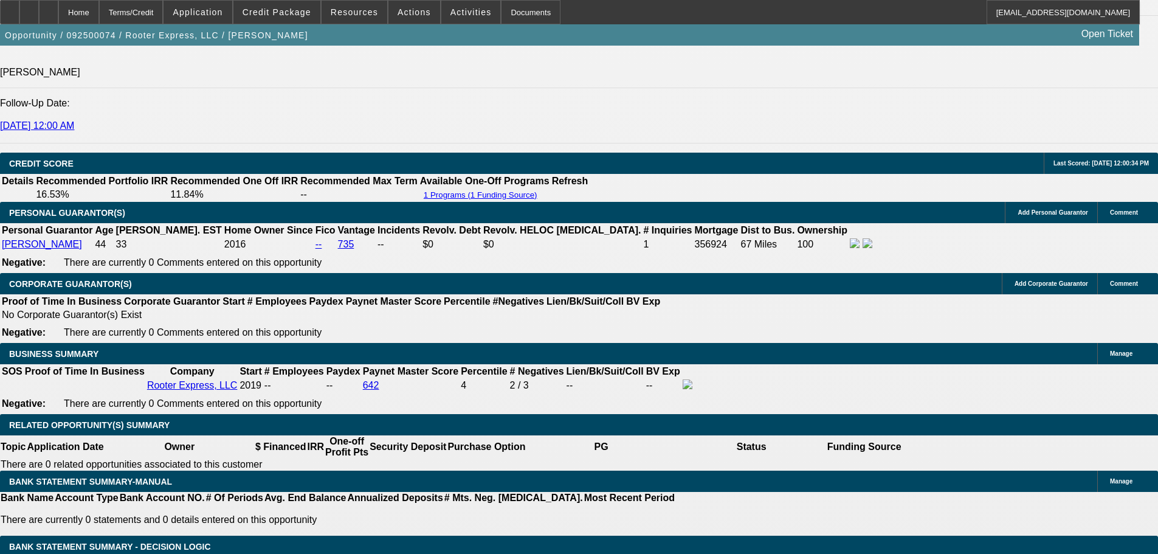
scroll to position [1636, 0]
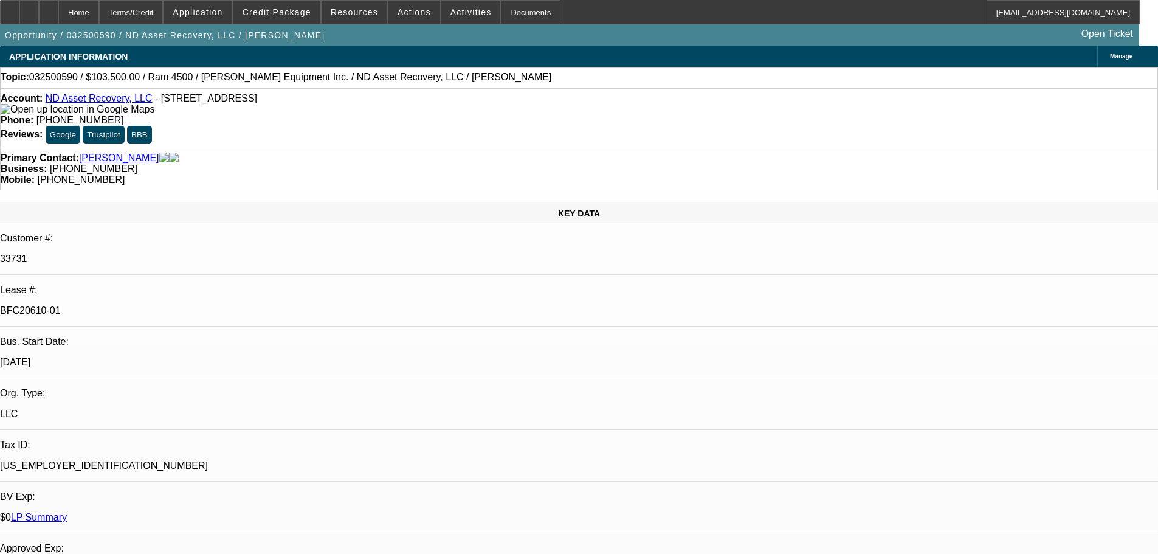
select select "0"
select select "2"
select select "0.1"
select select "4"
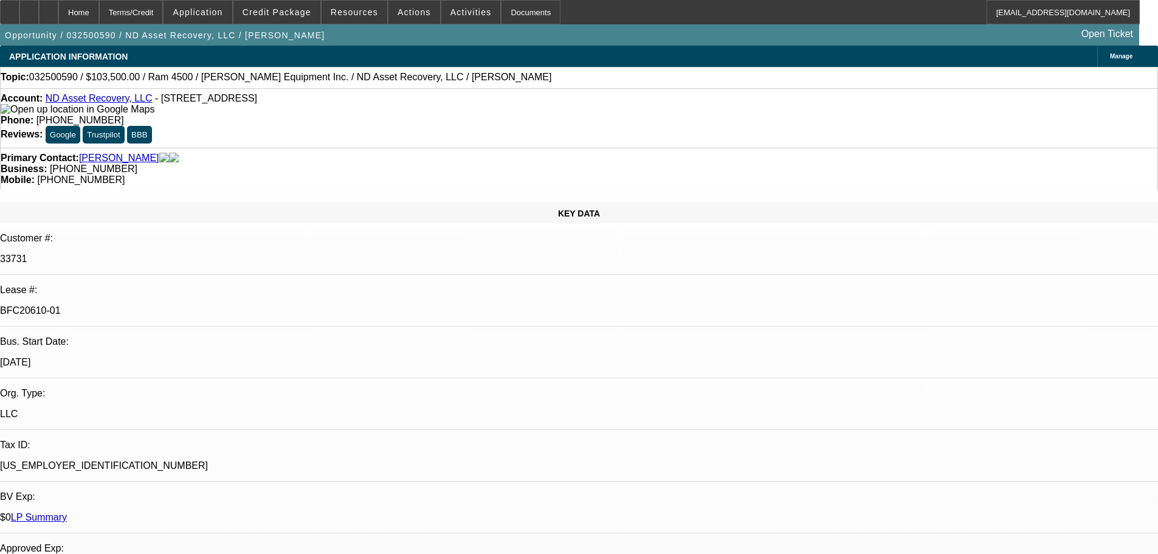
select select "0"
select select "2"
select select "0"
select select "6"
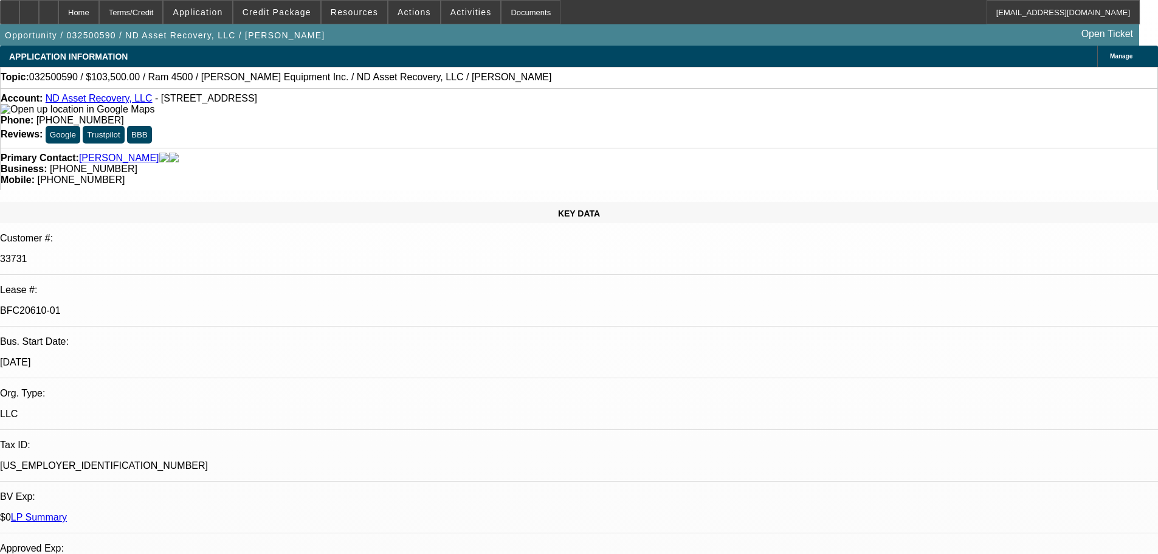
select select "0"
select select "2"
select select "0"
select select "6"
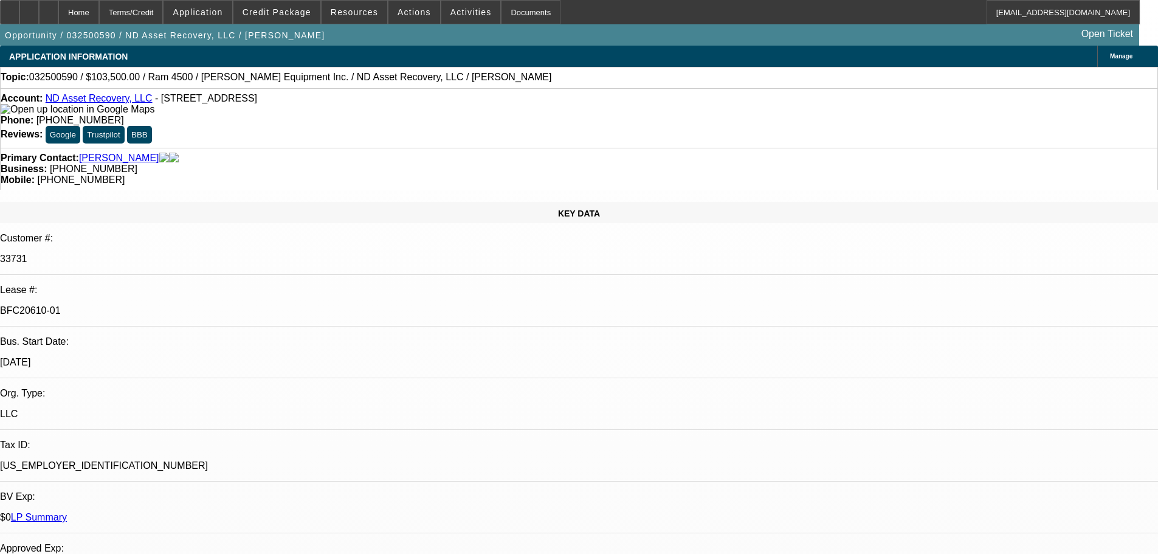
select select "0"
select select "2"
select select "0.1"
select select "4"
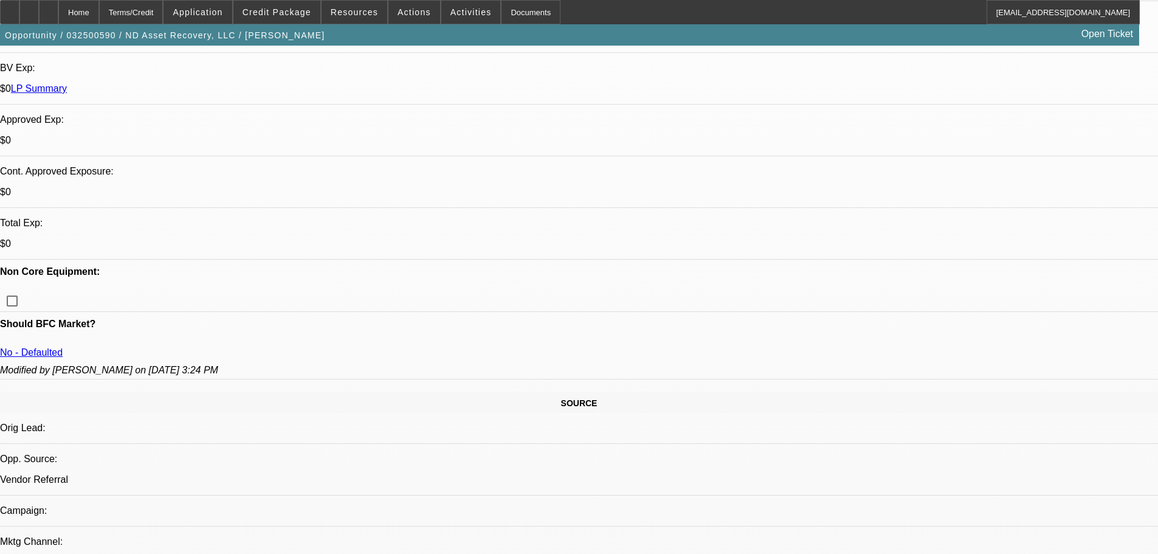
scroll to position [425, 0]
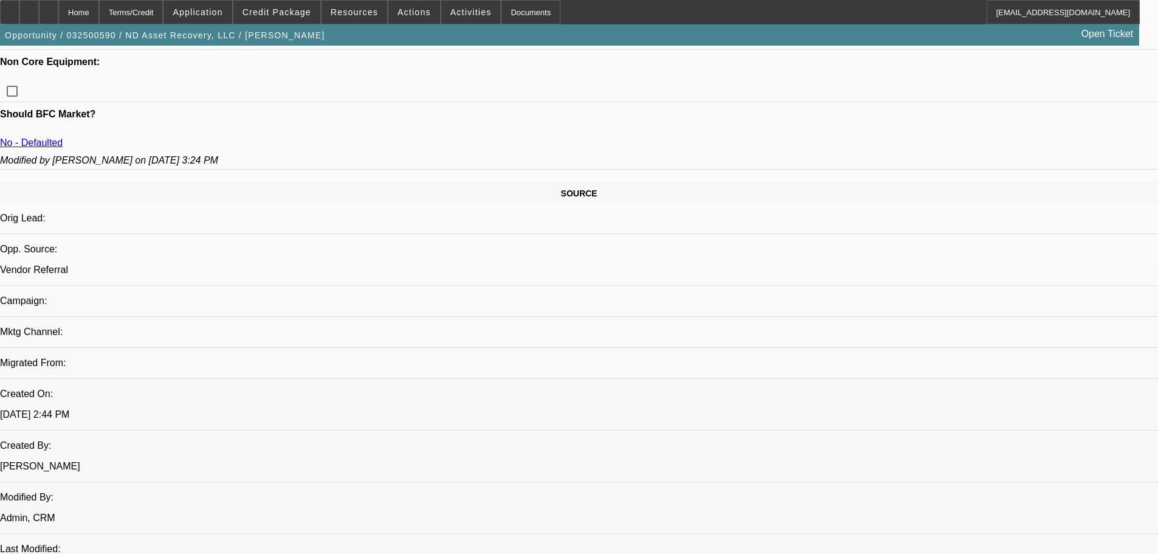
scroll to position [432, 0]
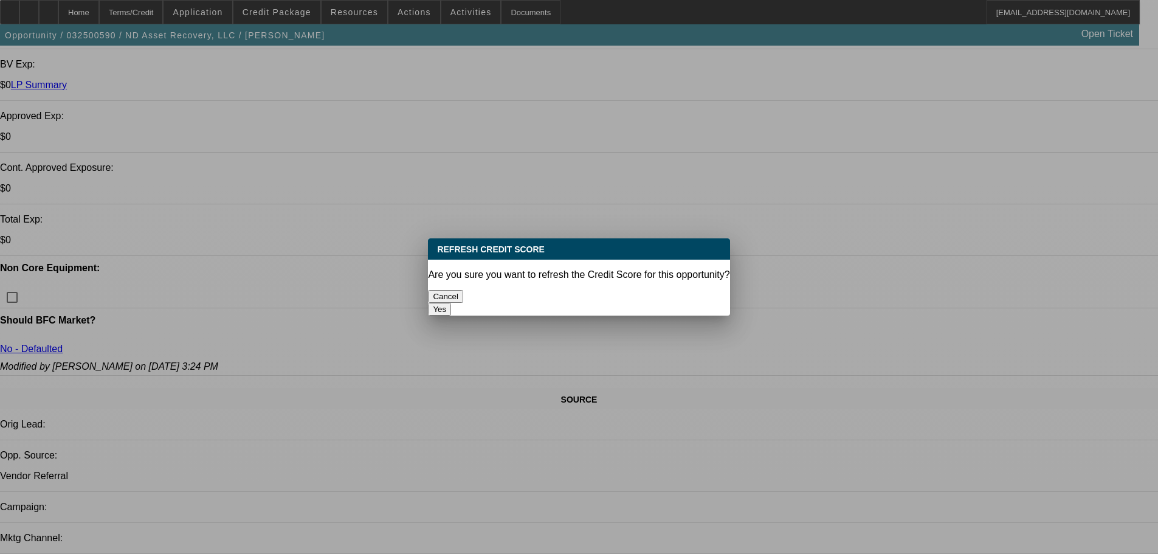
scroll to position [0, 0]
click at [451, 303] on button "Yes" at bounding box center [439, 309] width 23 height 13
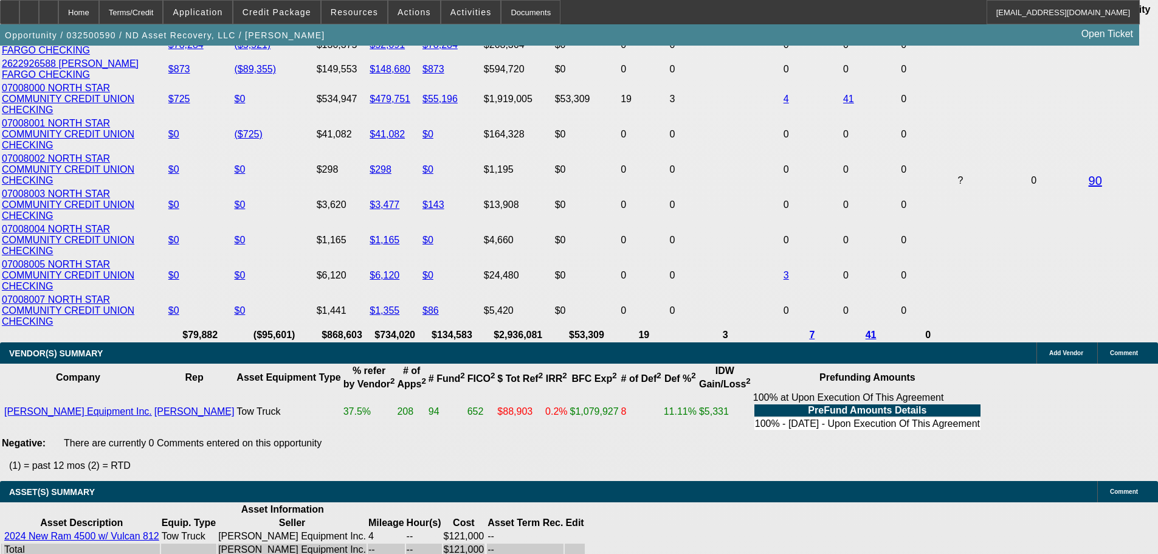
scroll to position [2620, 0]
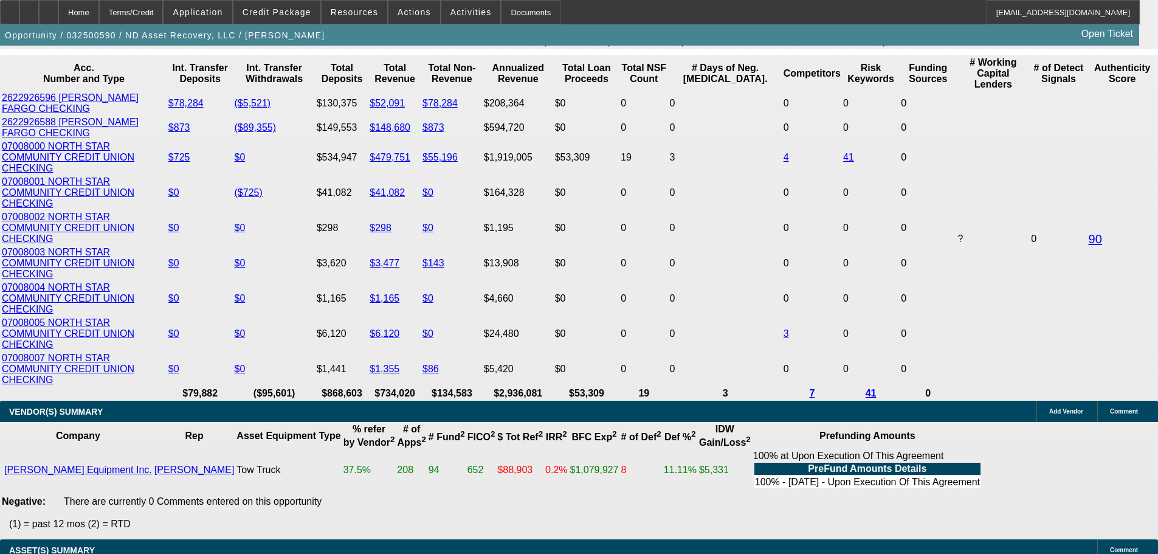
select select "0"
select select "2"
select select "0"
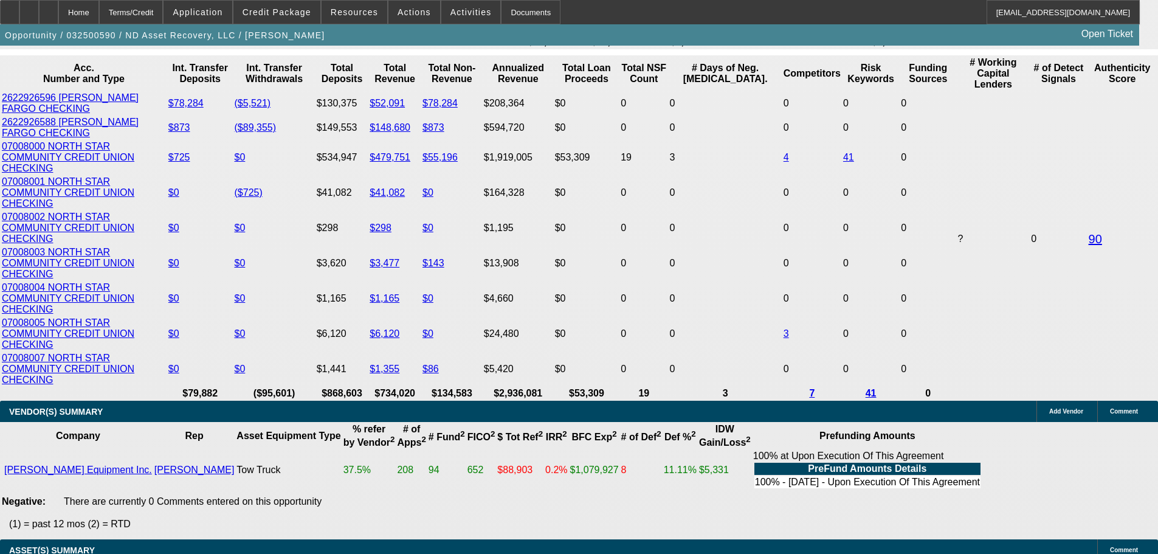
select select "6"
select select "0"
select select "2"
select select "0"
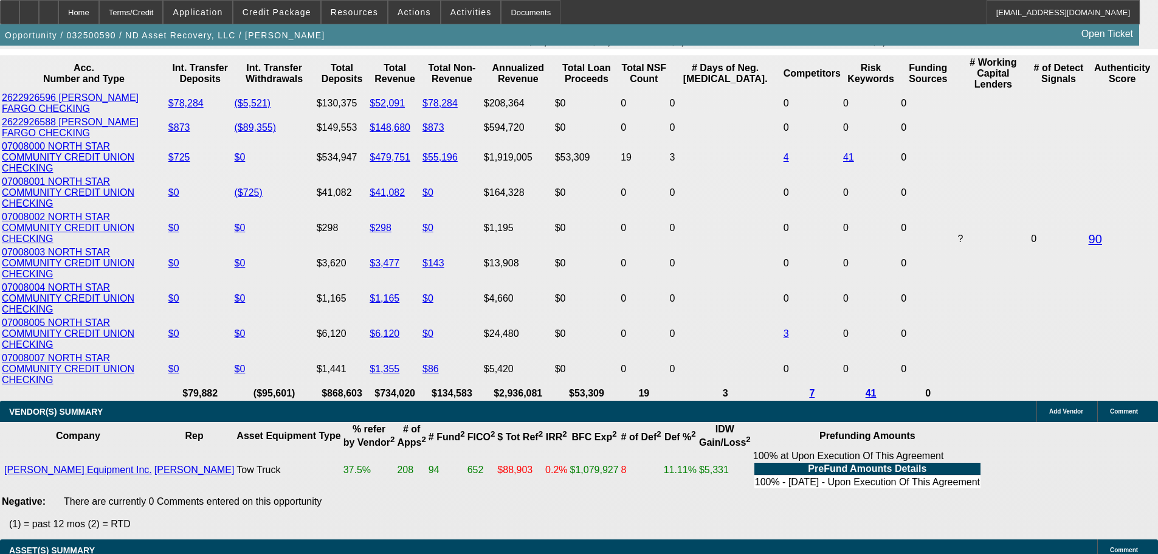
select select "6"
select select "0"
select select "2"
select select "0"
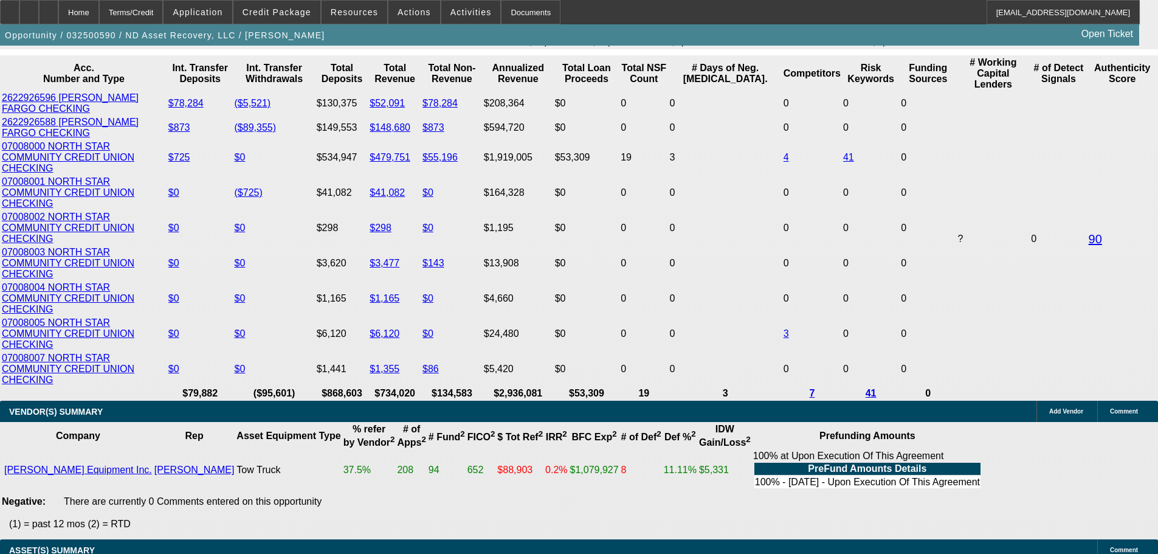
select select "6"
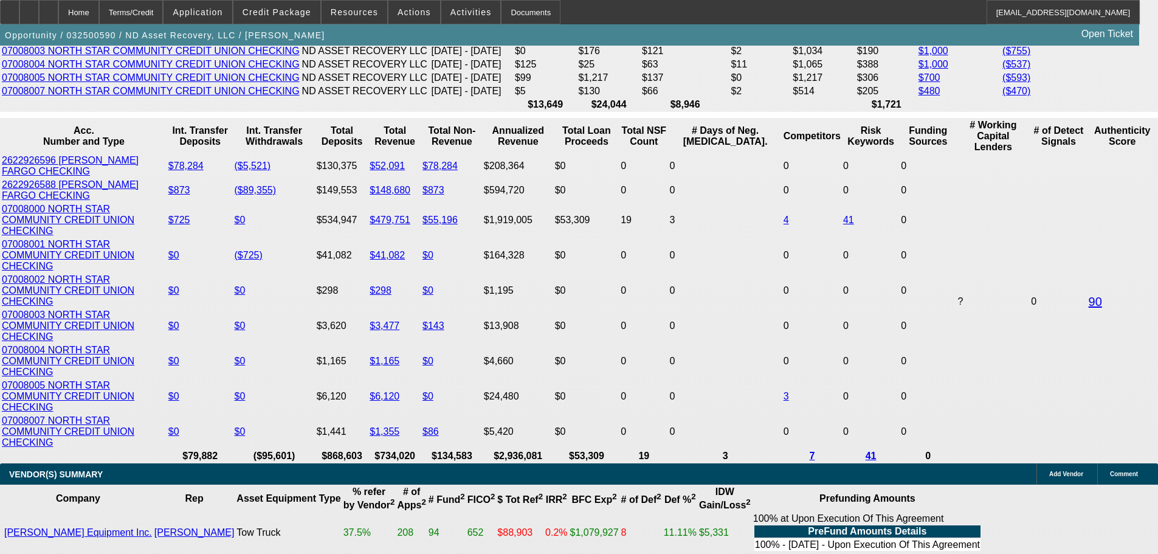
scroll to position [2377, 0]
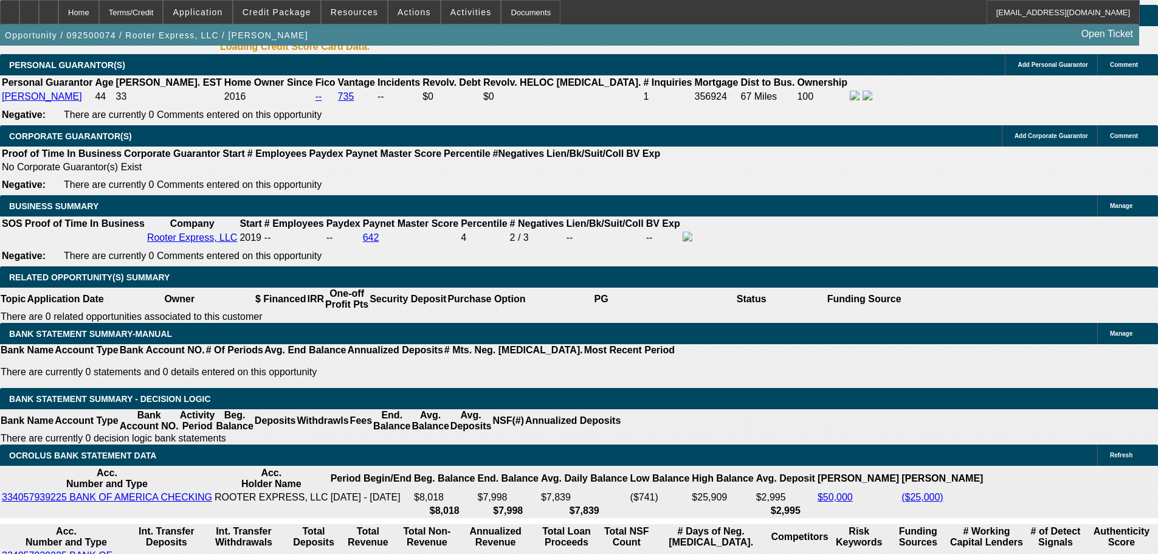
select select "0"
select select "3"
select select "0"
select select "6"
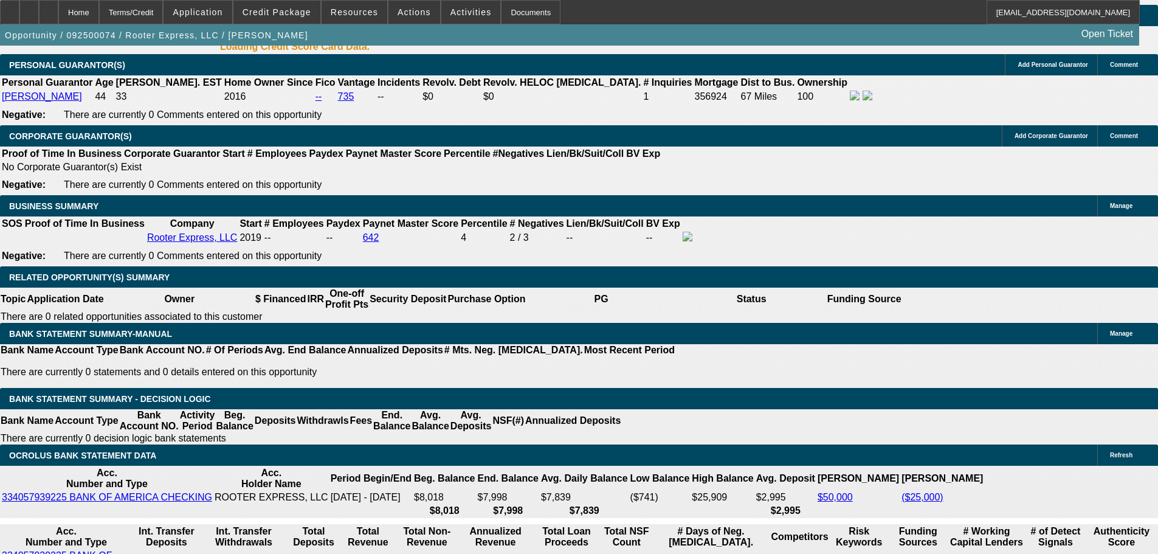
select select "0"
select select "2"
select select "0"
select select "6"
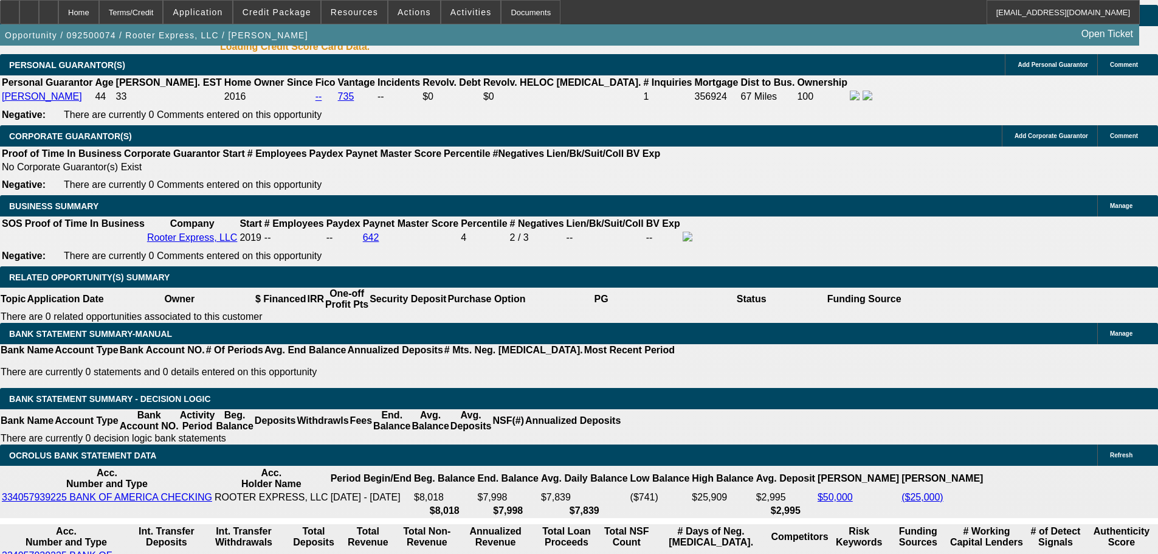
select select "0"
select select "2"
select select "0"
select select "6"
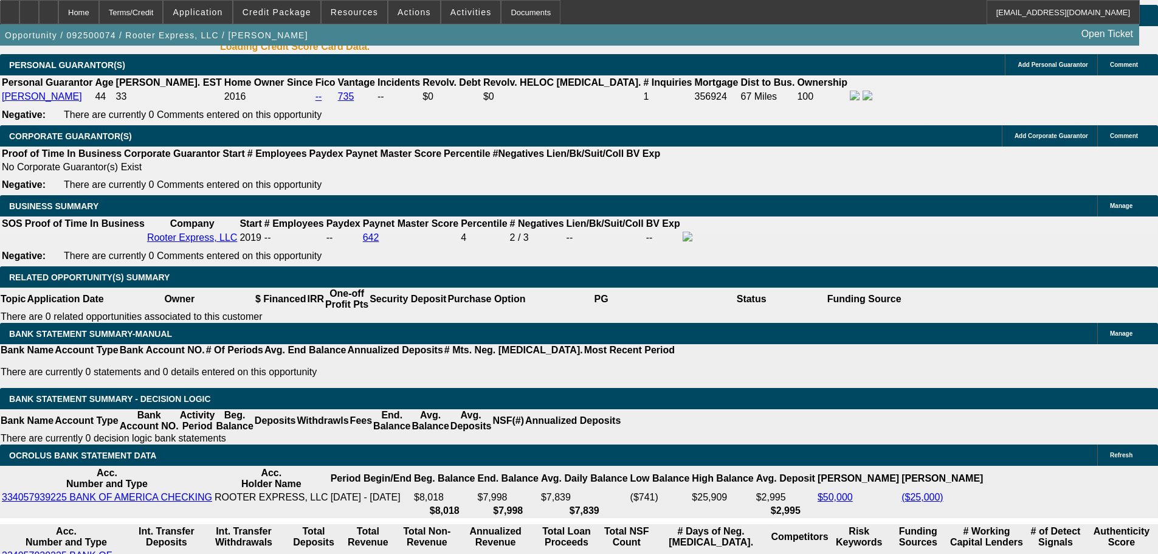
select select "0"
select select "2"
select select "0"
select select "6"
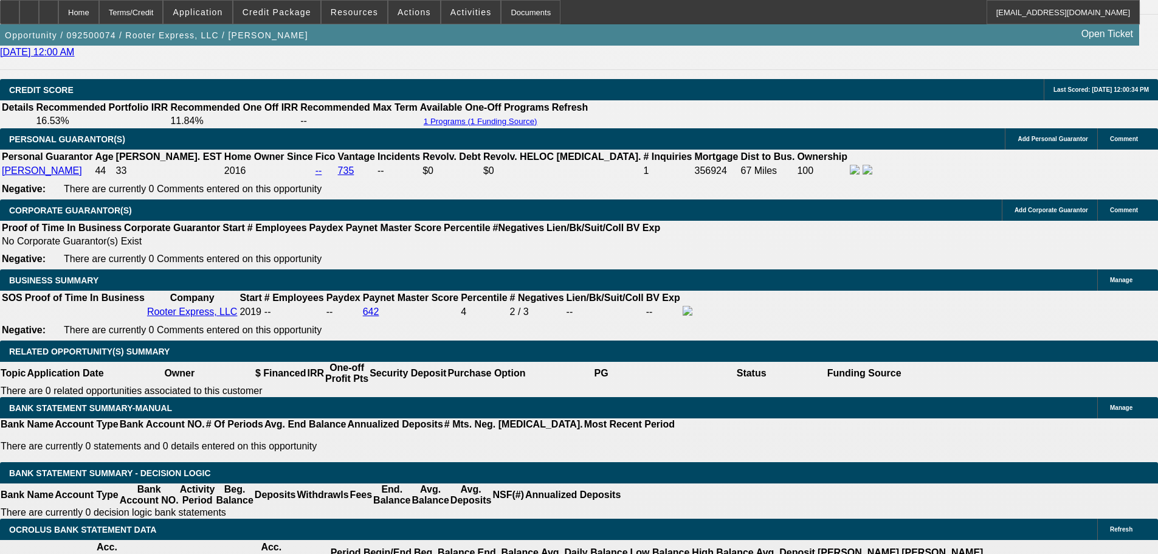
scroll to position [1666, 0]
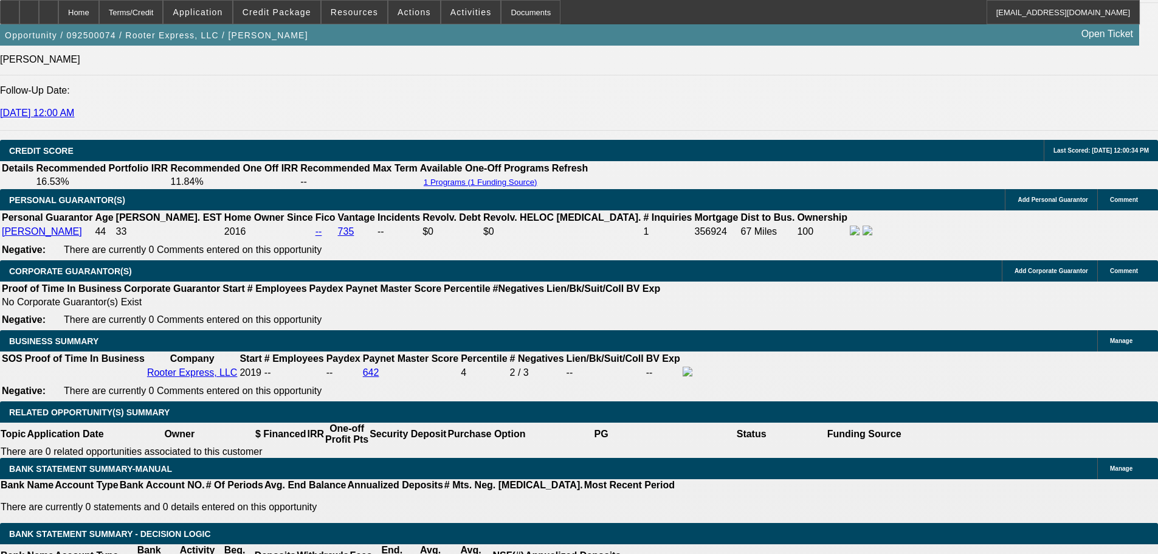
select select "0"
select select "2"
select select "0"
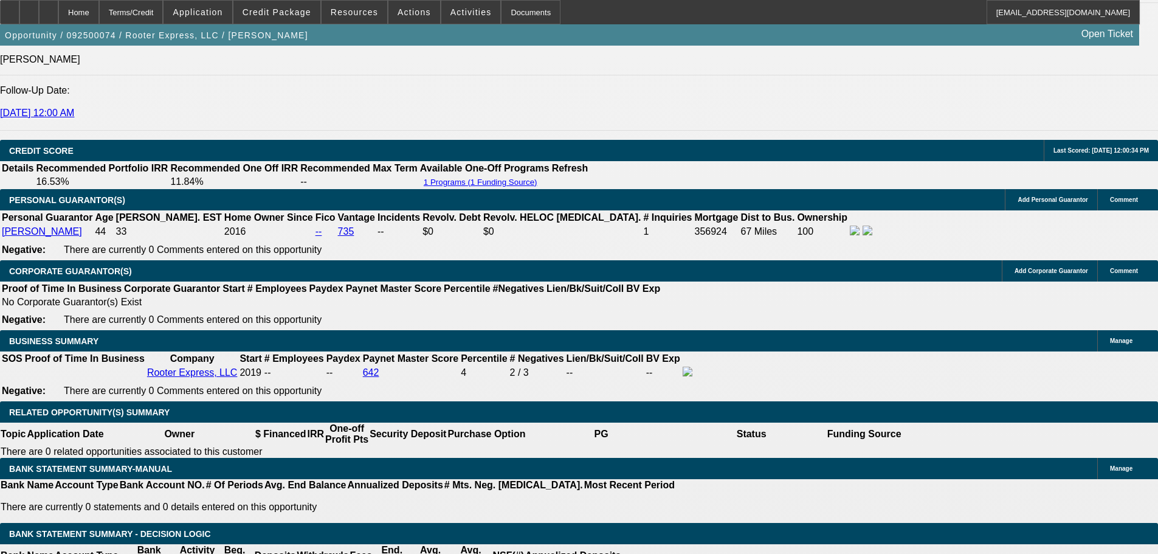
select select "6"
select select "0"
select select "3"
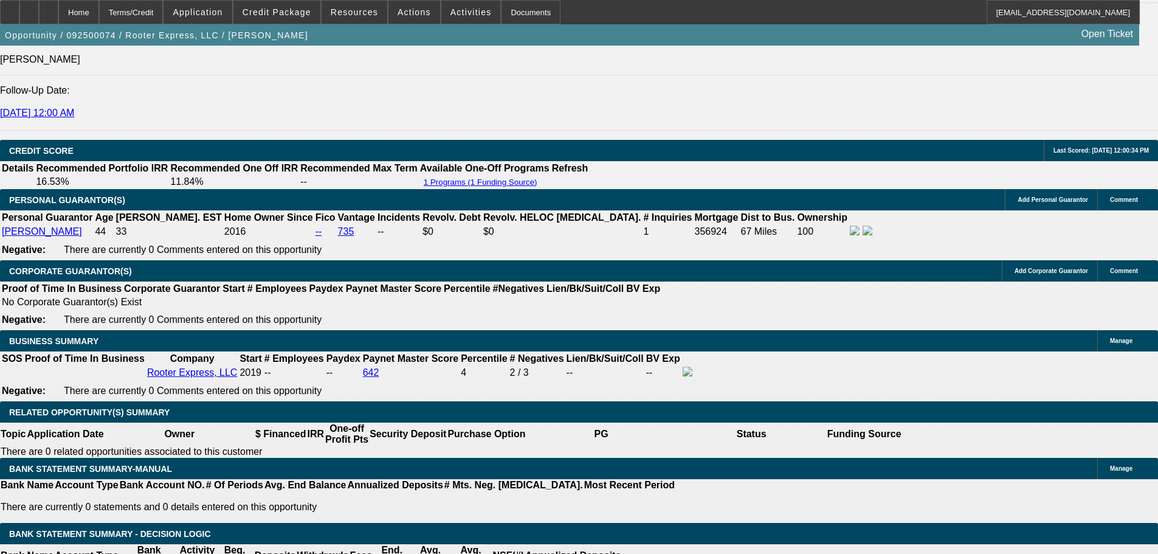
select select "0"
select select "6"
select select "0"
select select "2"
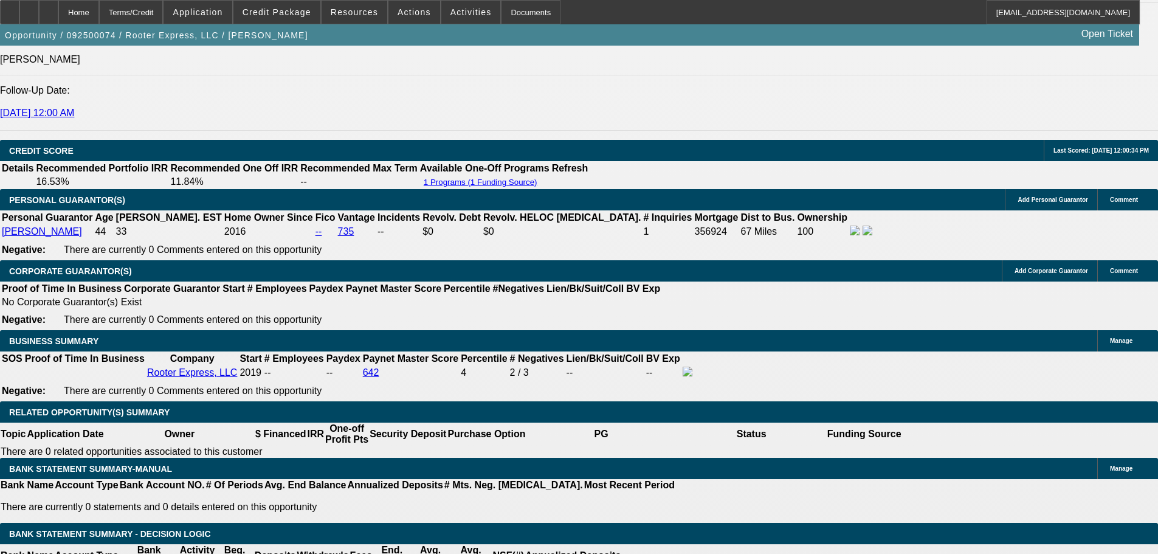
select select "0"
select select "6"
select select "0"
select select "2"
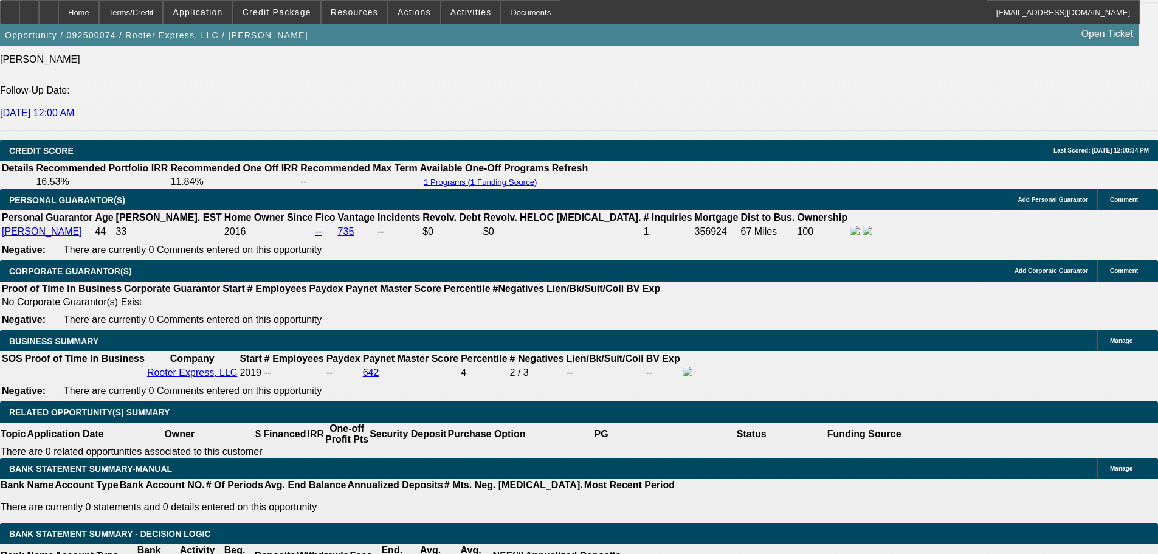
select select "0"
select select "6"
select select "0"
select select "2"
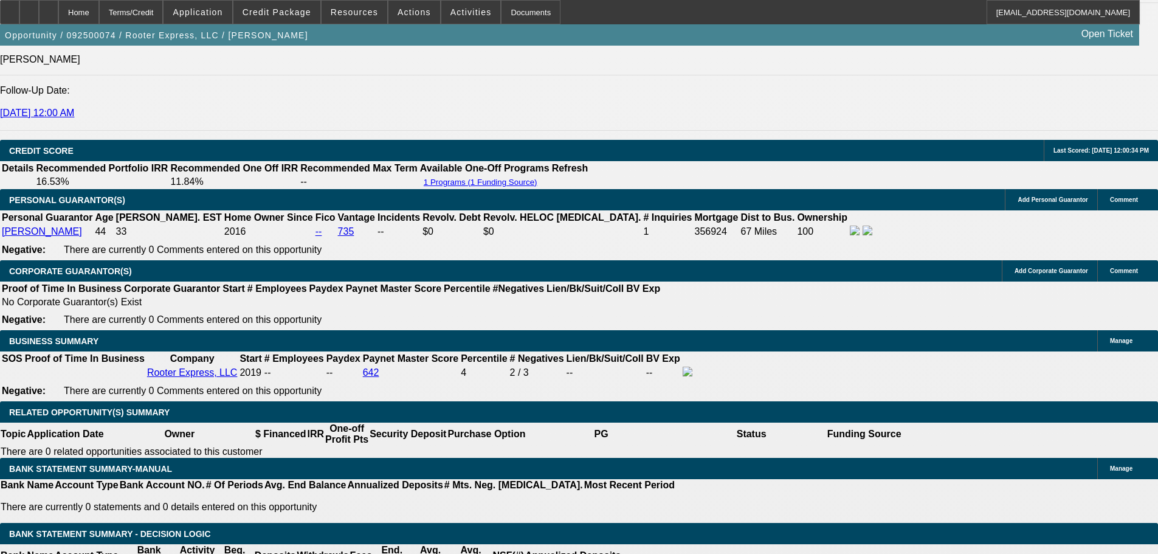
select select "0"
select select "6"
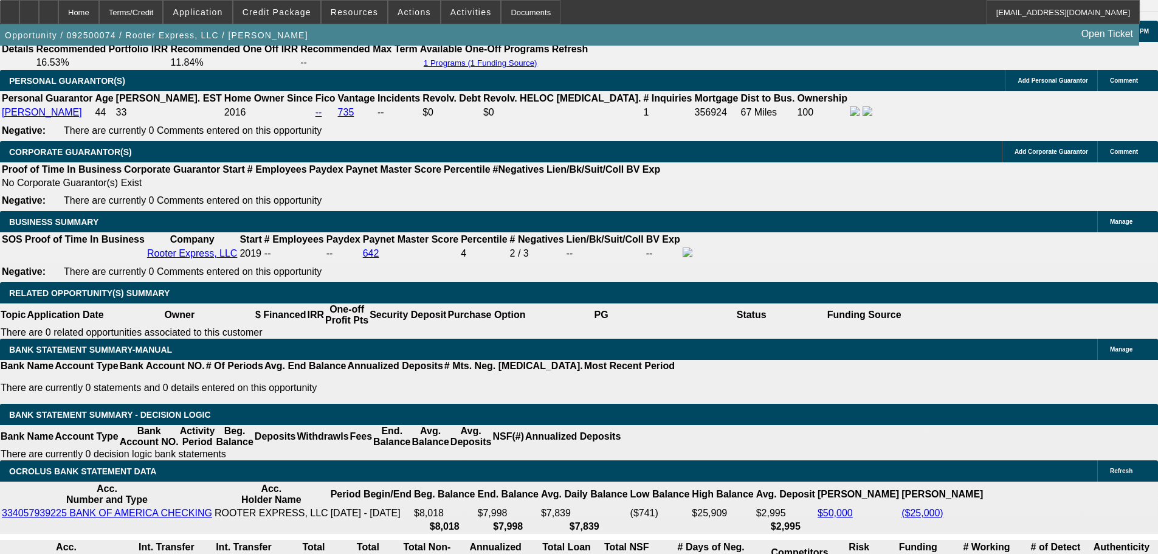
scroll to position [1787, 0]
